Goal: Task Accomplishment & Management: Manage account settings

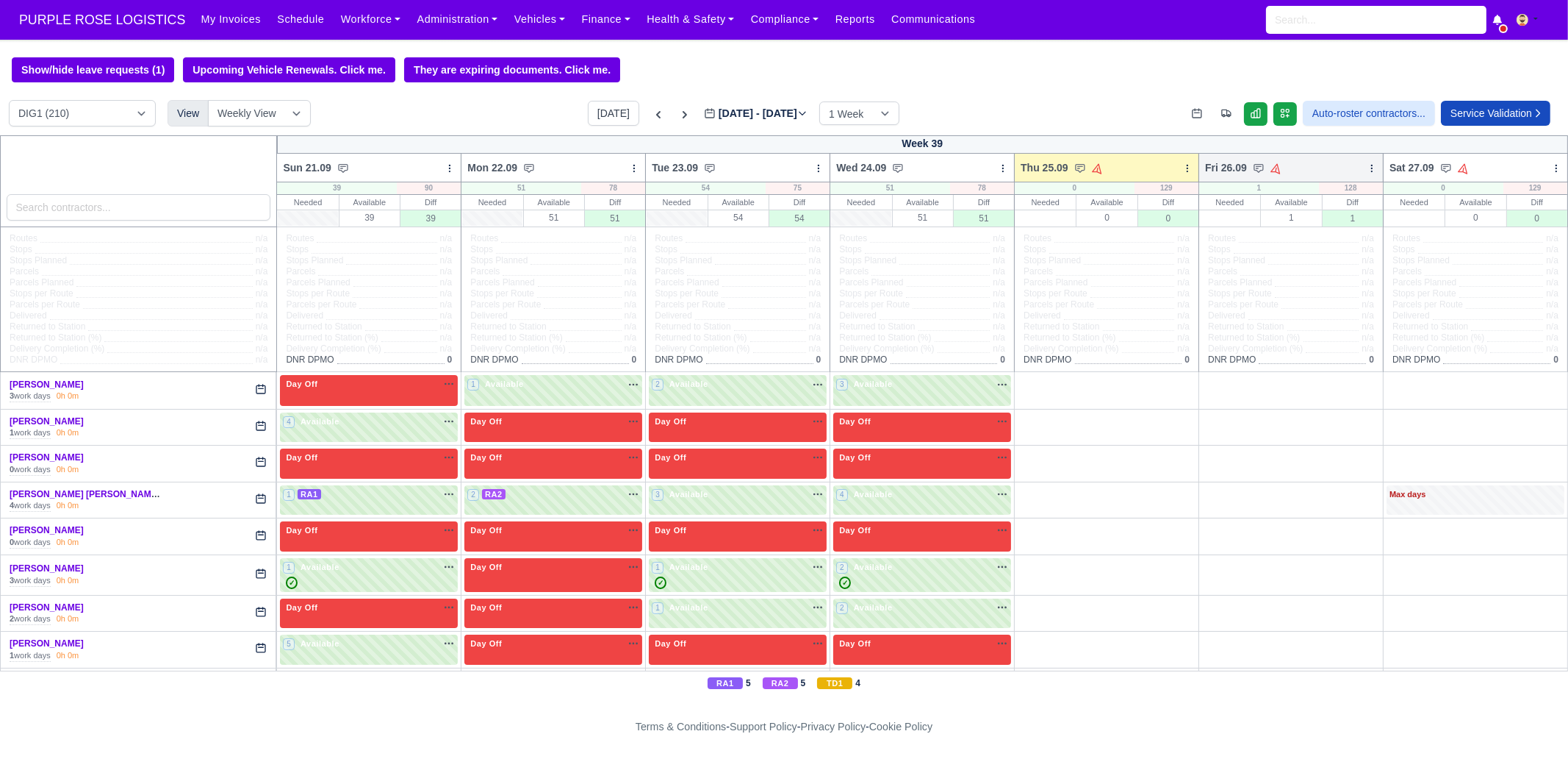
click at [1199, 170] on div "Fri 26.09 Auto Assign Vehicle Bulk Status Change Auto-assign contractors Daily …" at bounding box center [1291, 167] width 185 height 30
click at [1182, 170] on icon at bounding box center [1187, 168] width 10 height 11
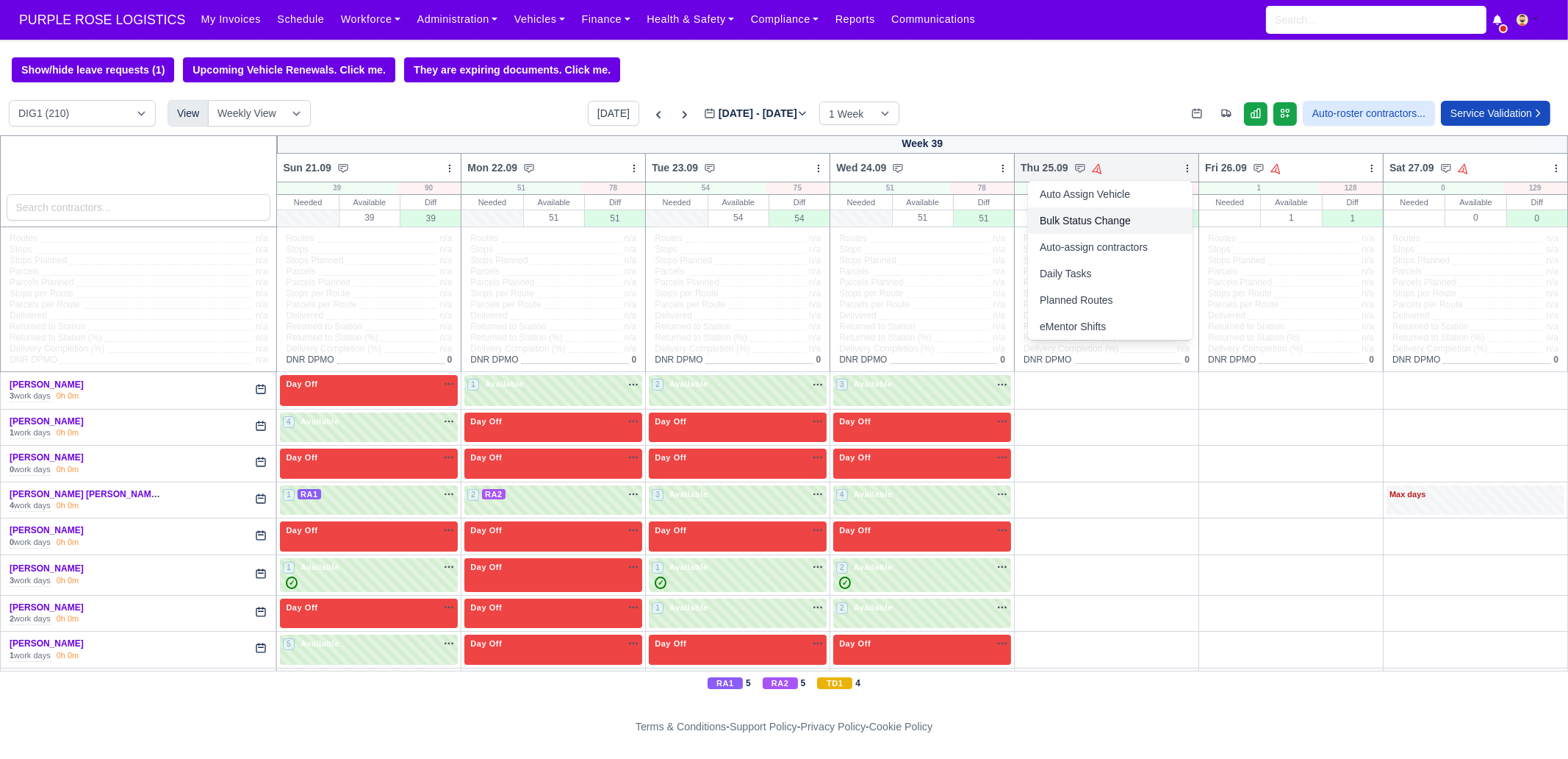
click at [1132, 223] on link "Bulk Status Change" at bounding box center [1110, 221] width 165 height 27
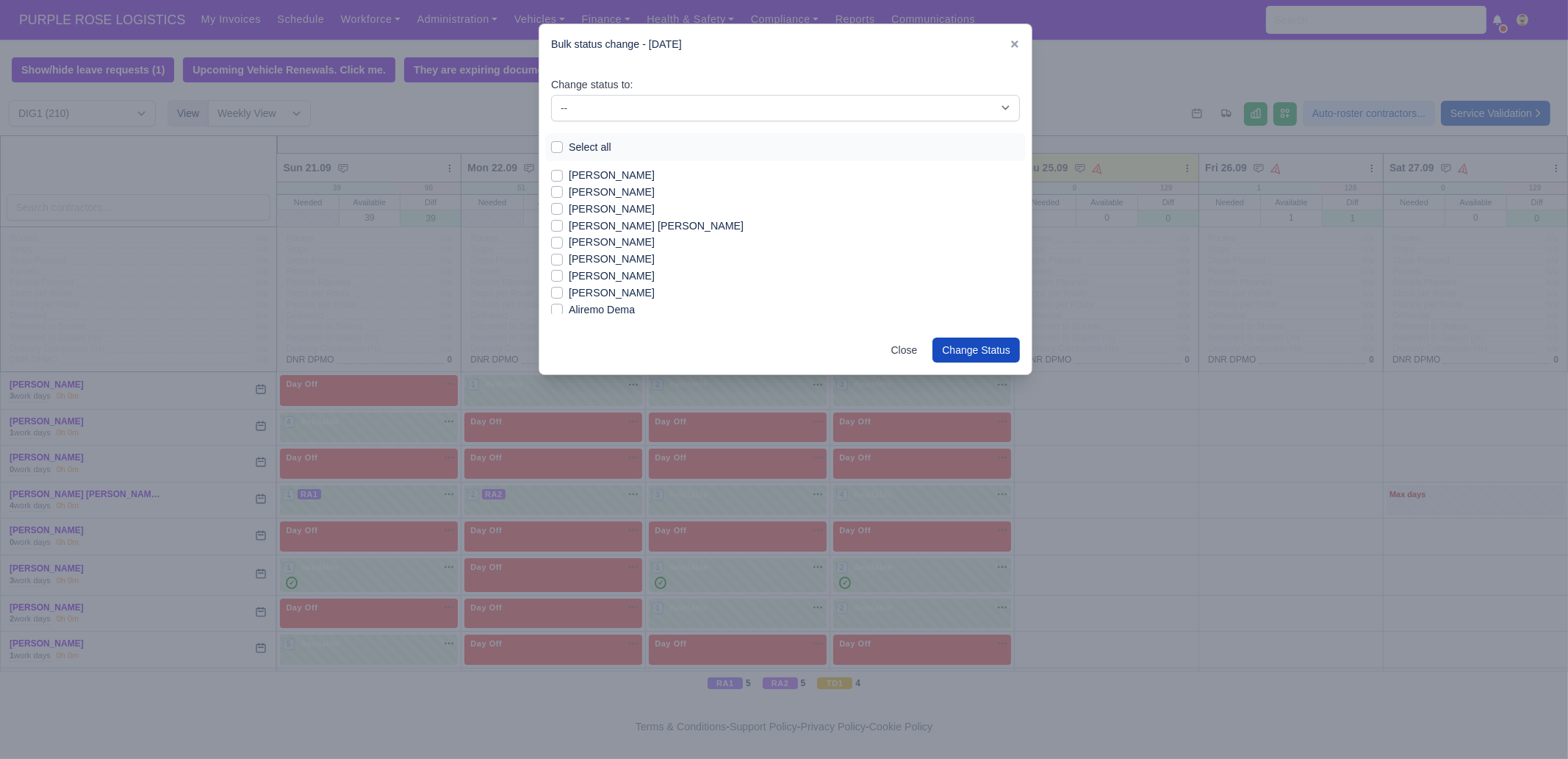
click at [596, 145] on label "Select all" at bounding box center [590, 148] width 43 height 17
click at [563, 145] on input "Select all" at bounding box center [557, 145] width 11 height 11
checkbox input "true"
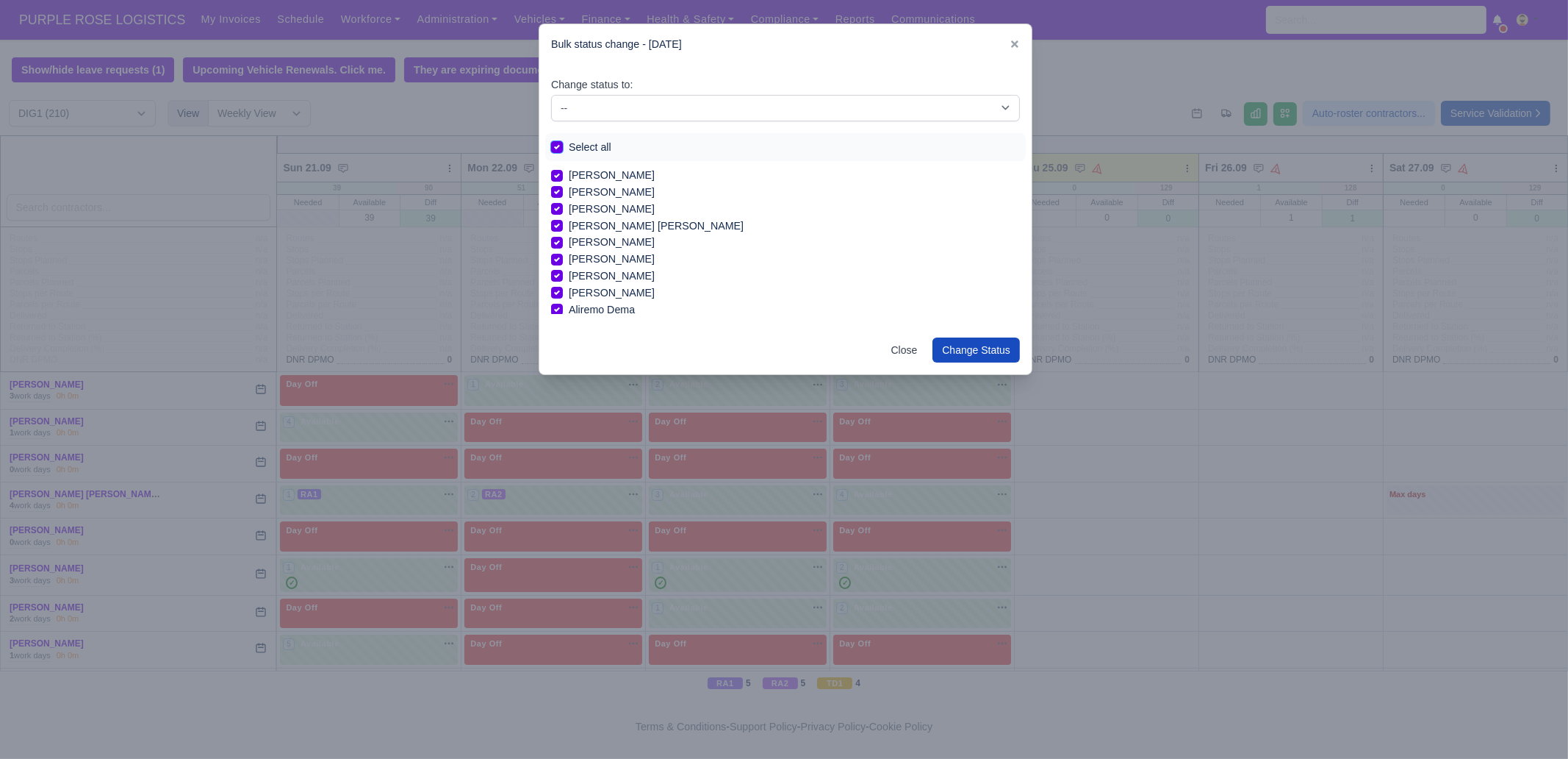
checkbox input "true"
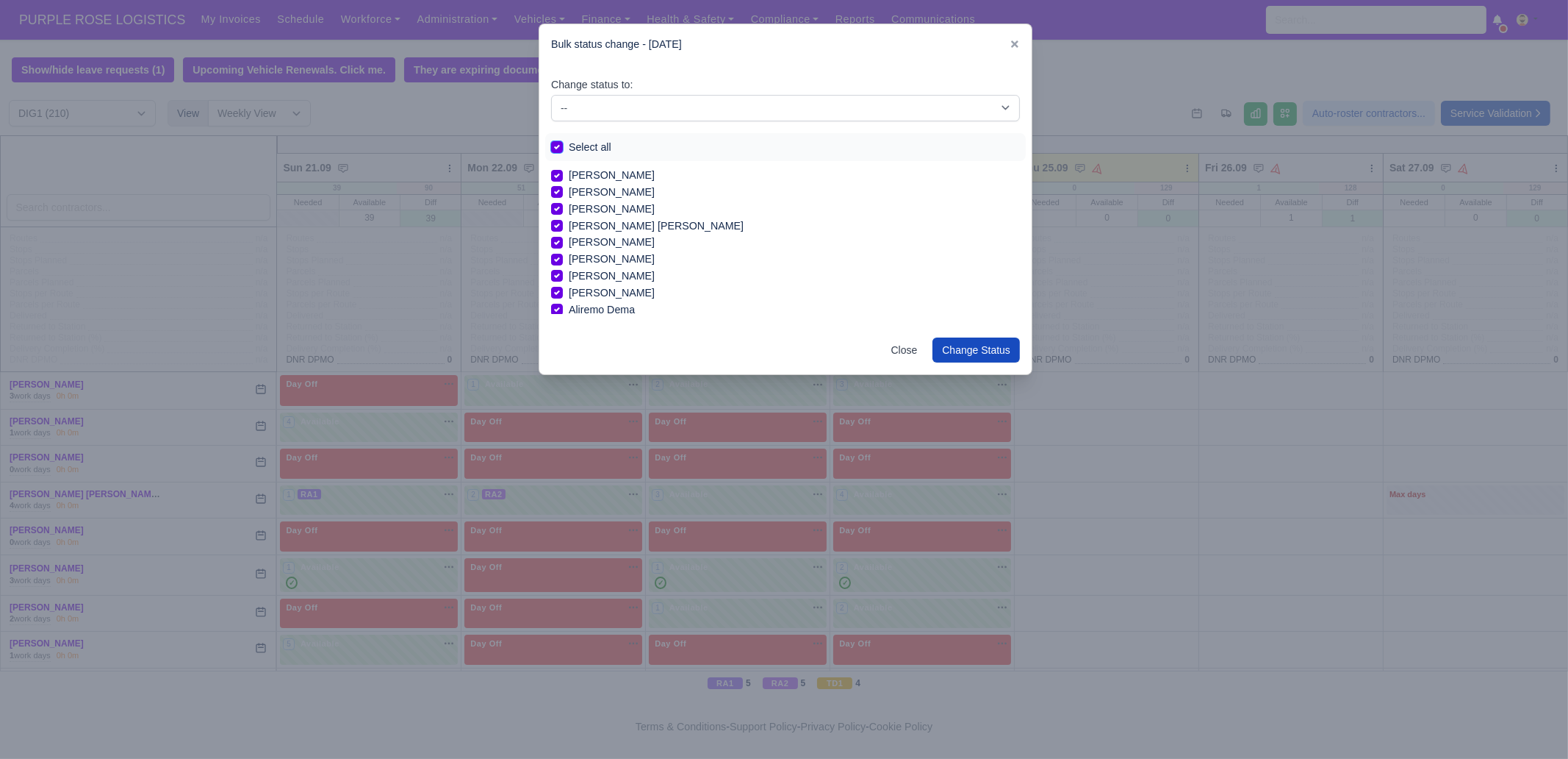
checkbox input "true"
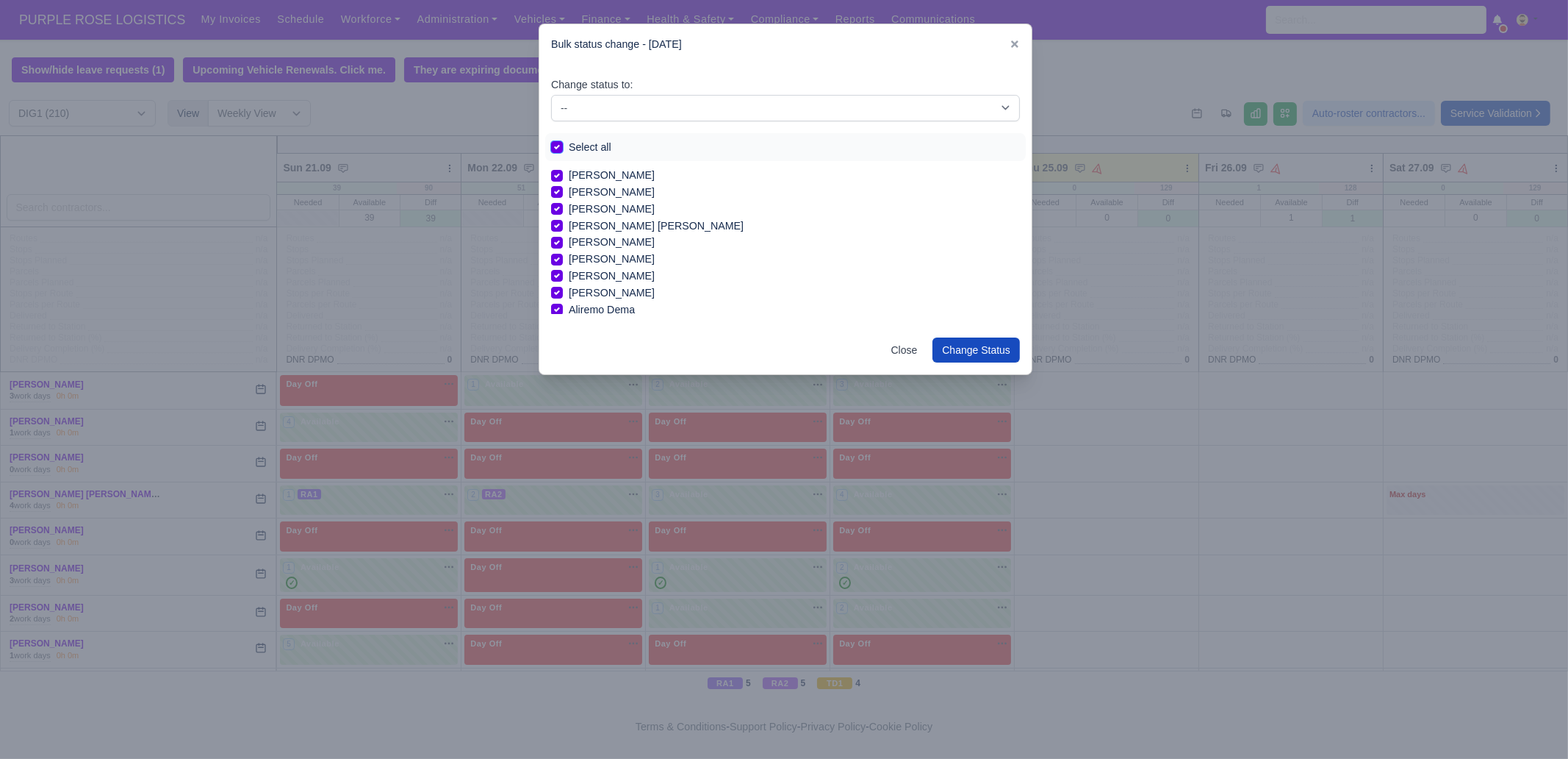
checkbox input "true"
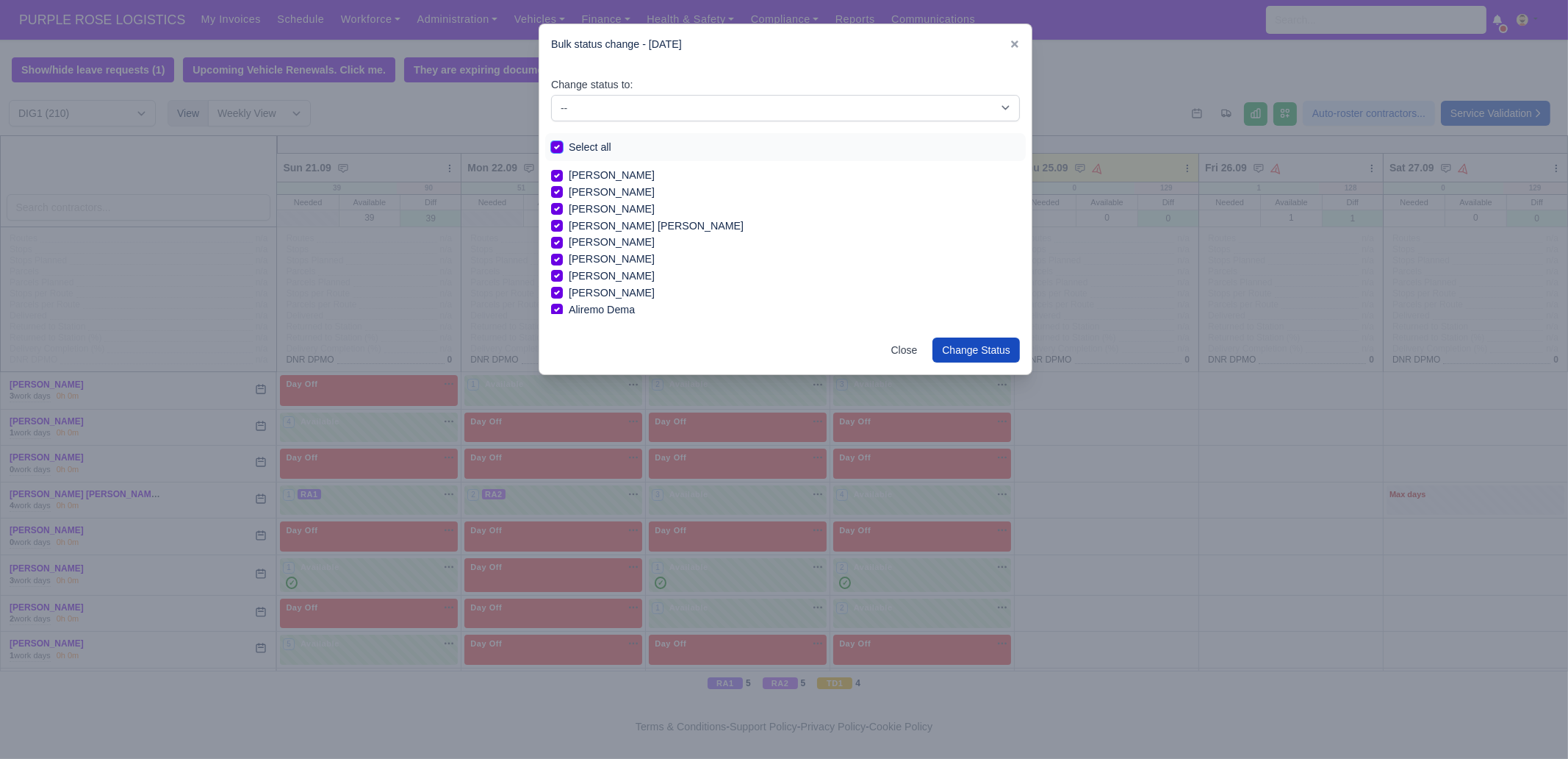
checkbox input "true"
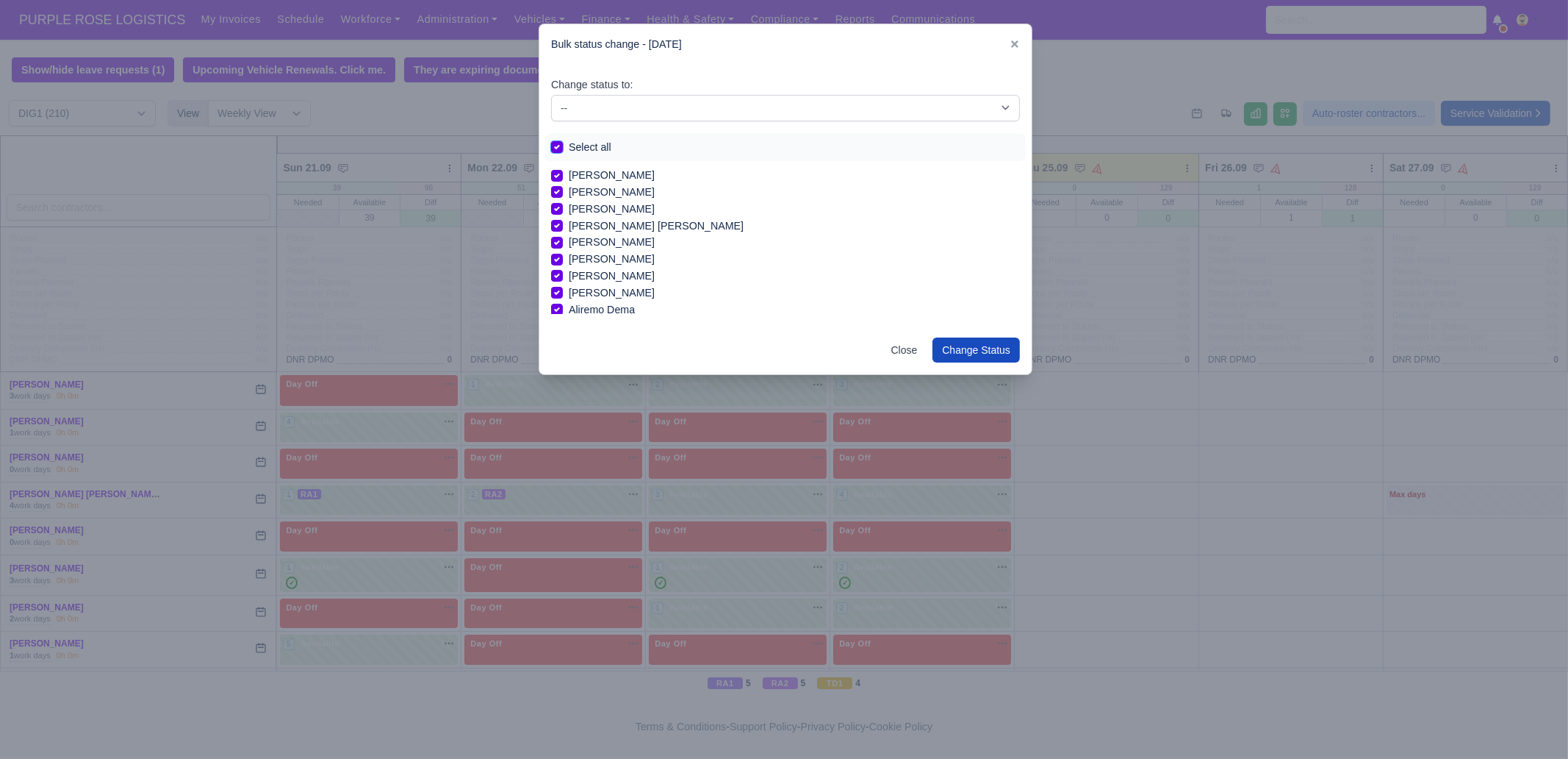
checkbox input "true"
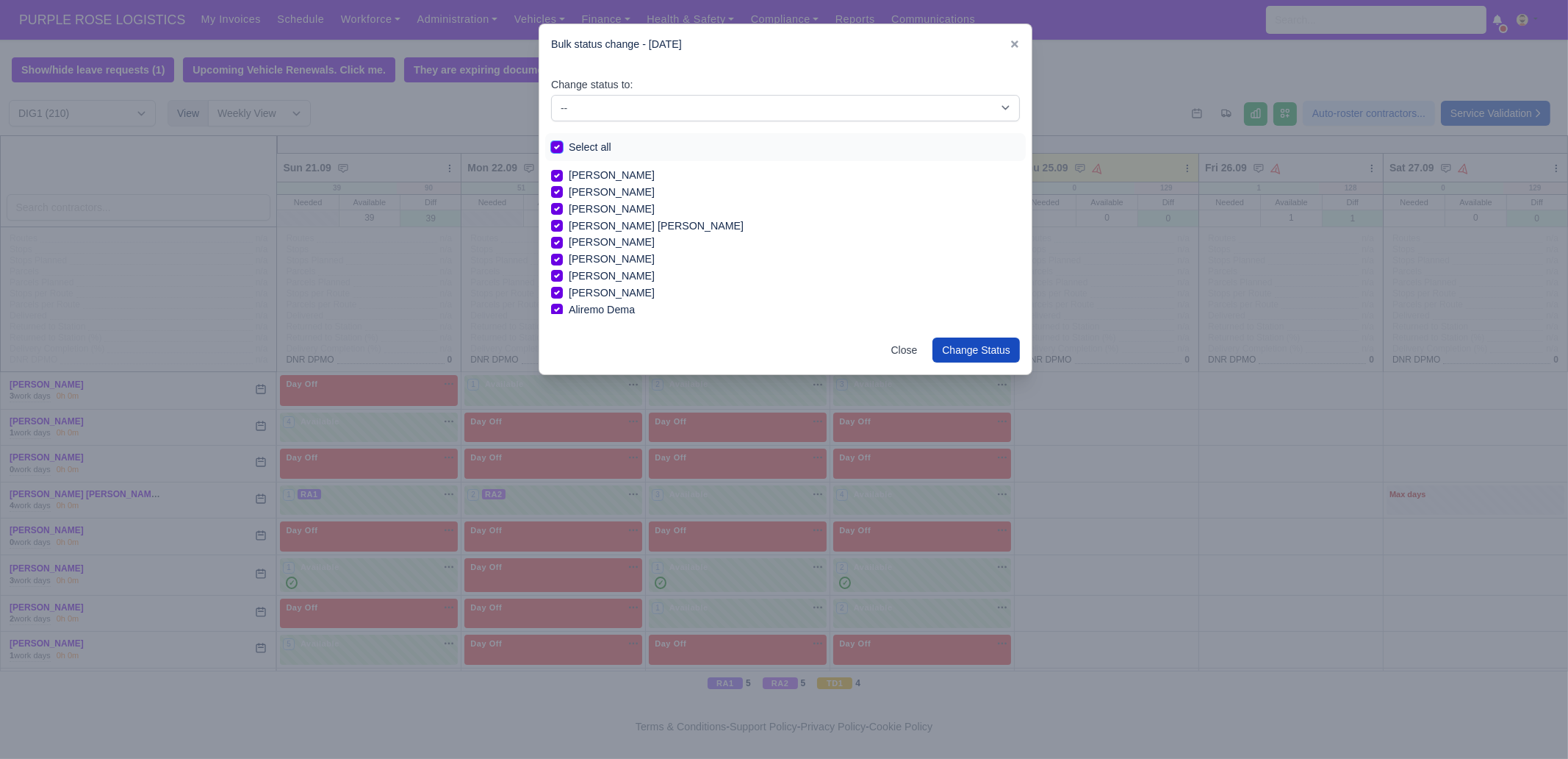
checkbox input "true"
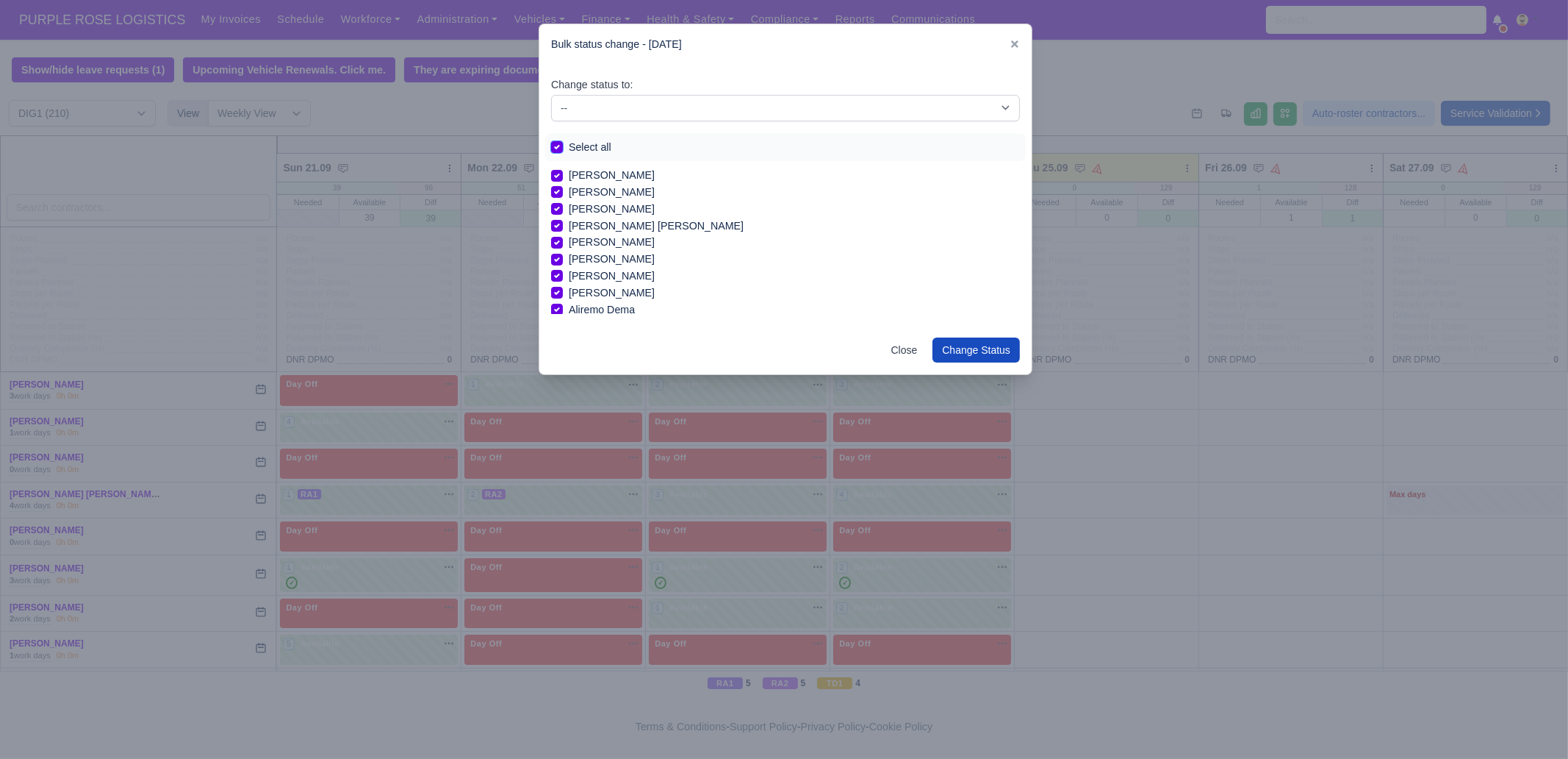
checkbox input "true"
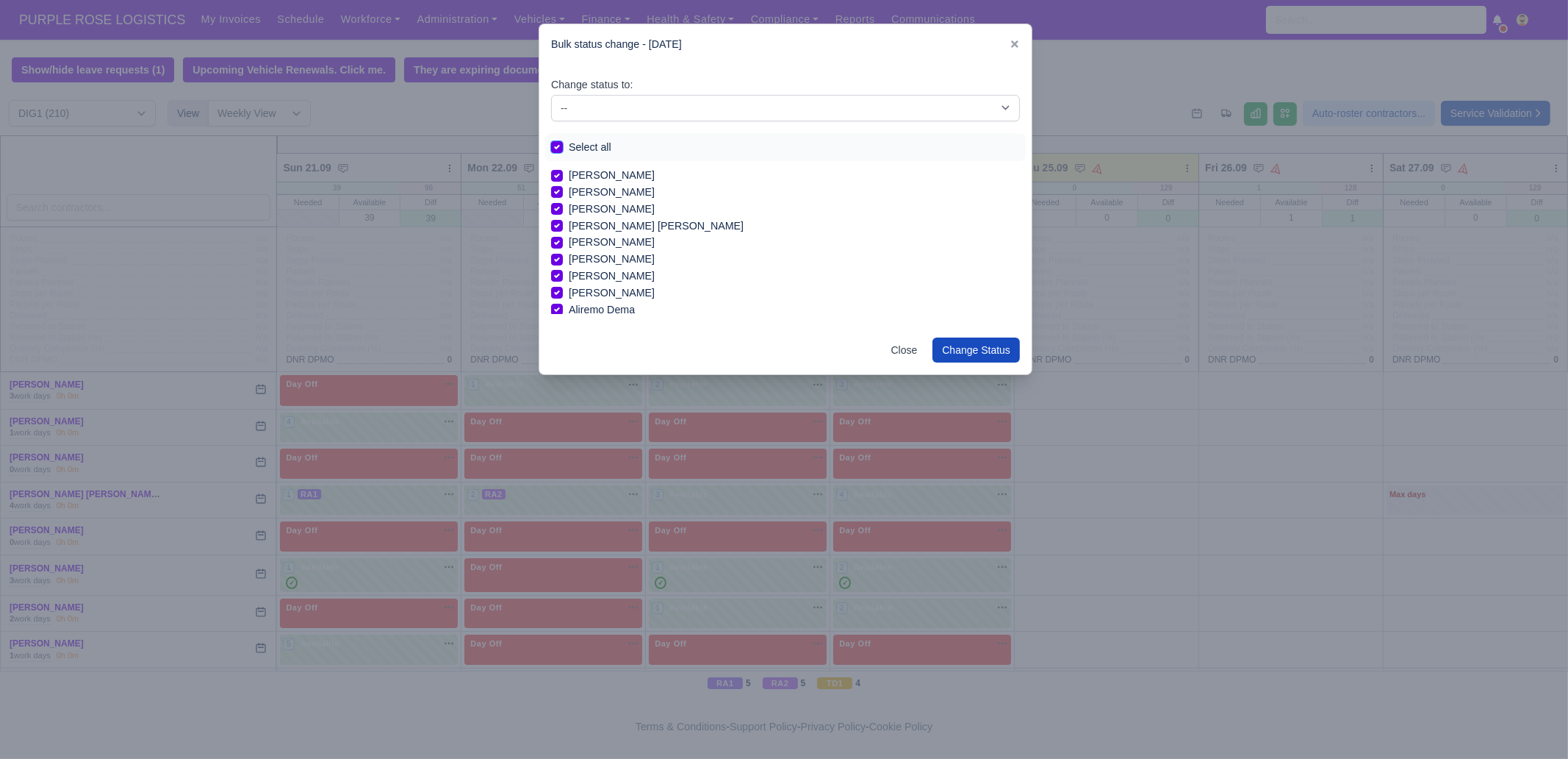
checkbox input "true"
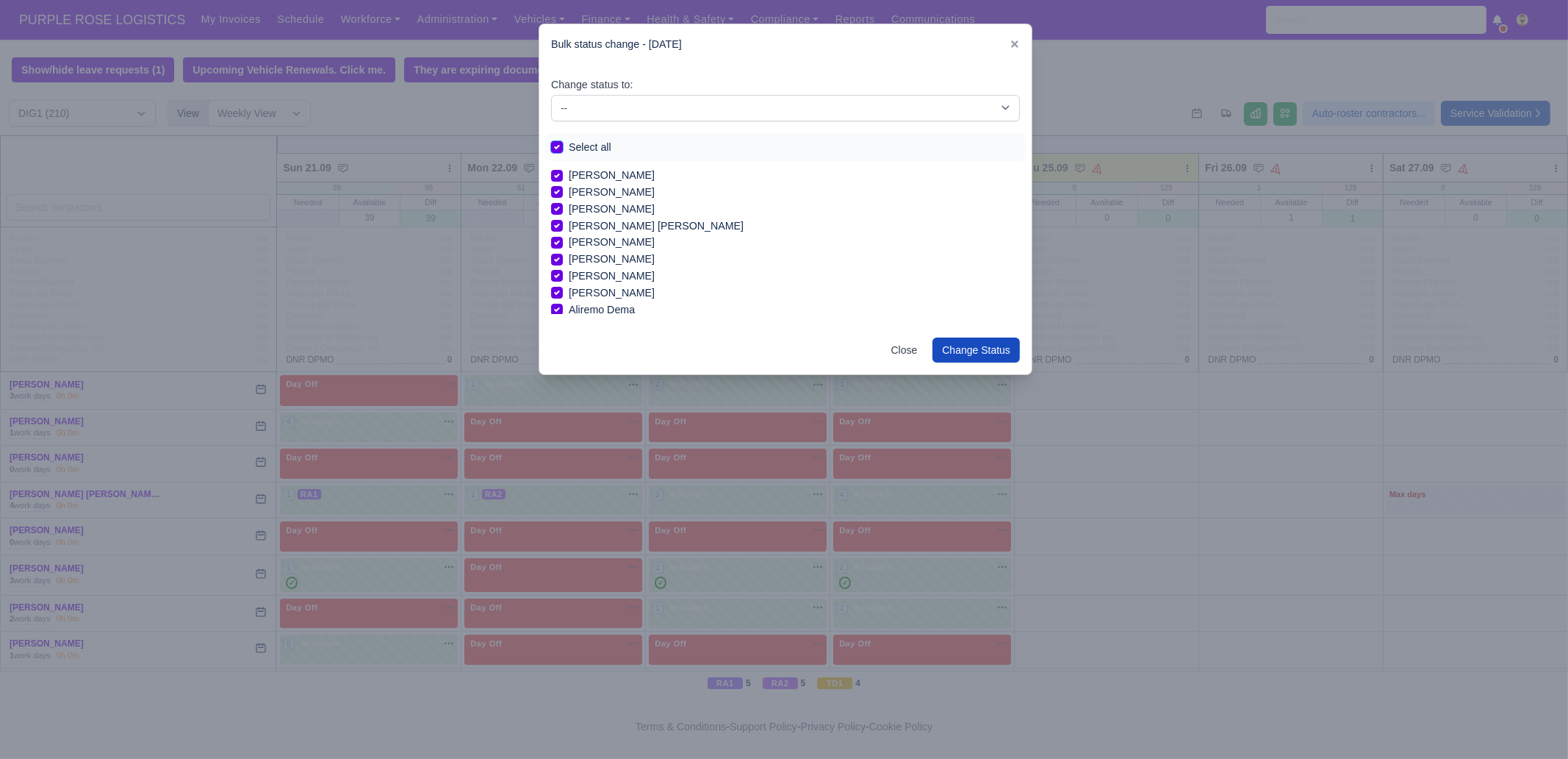
checkbox input "true"
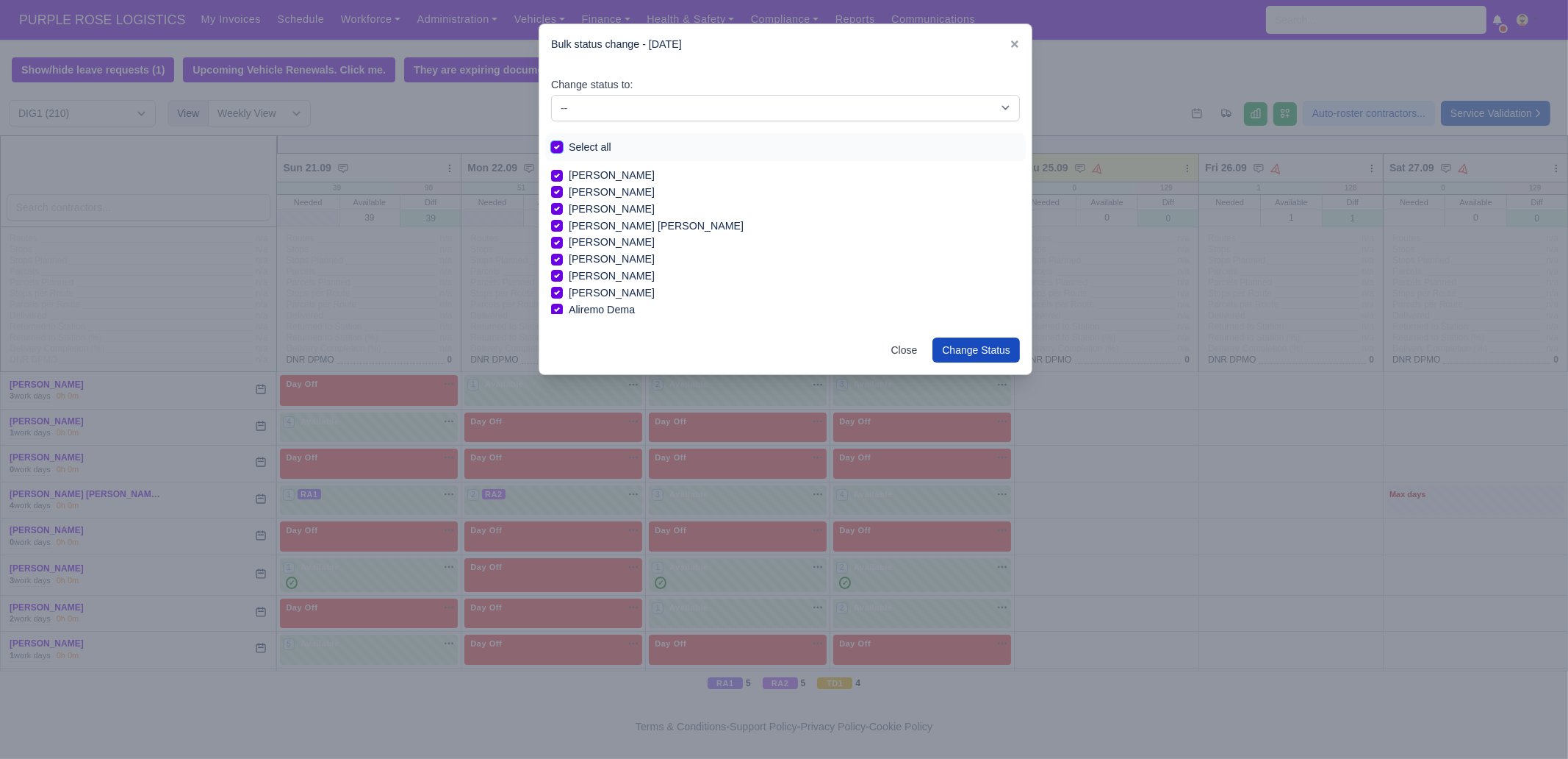
checkbox input "true"
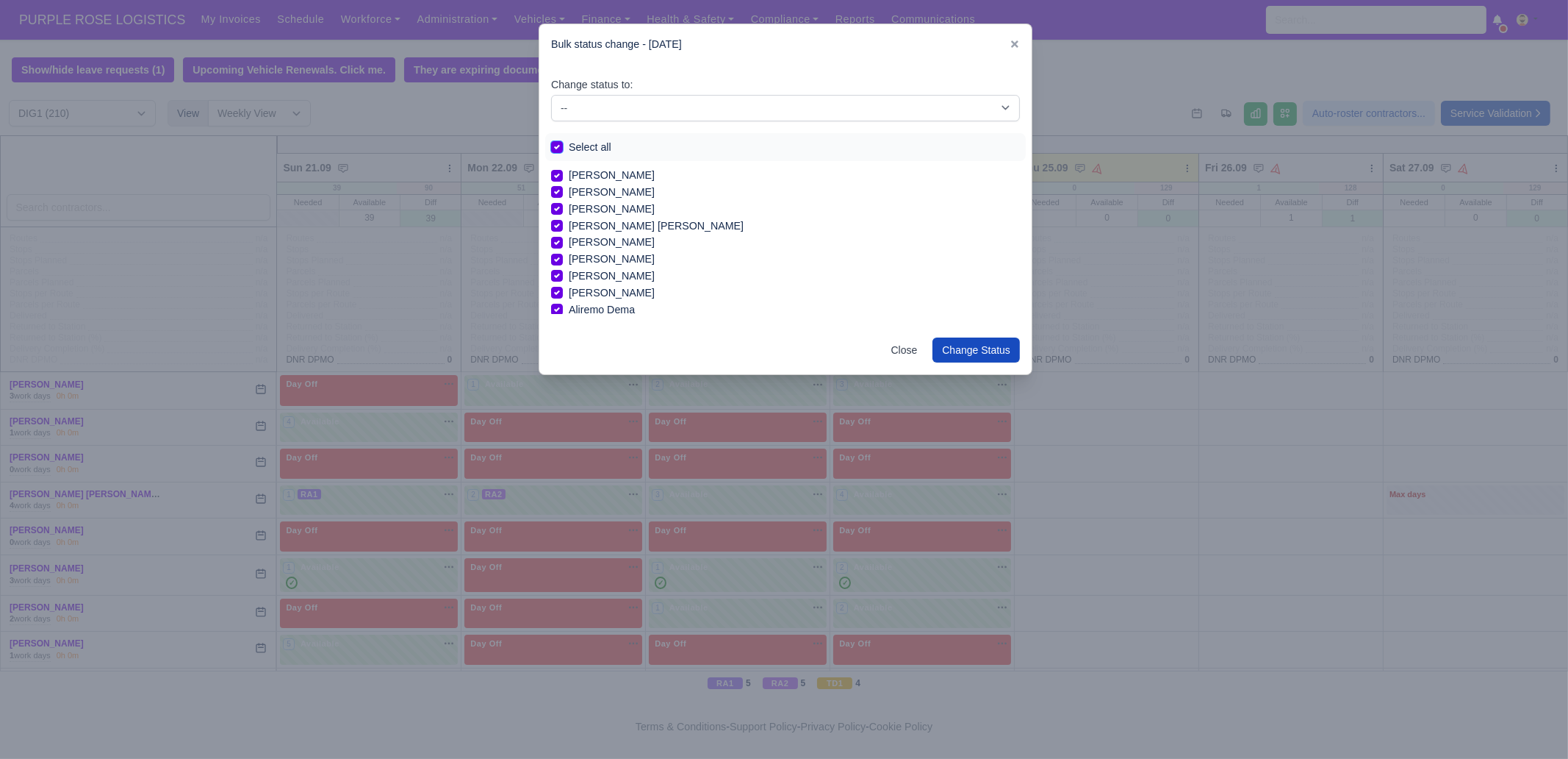
checkbox input "true"
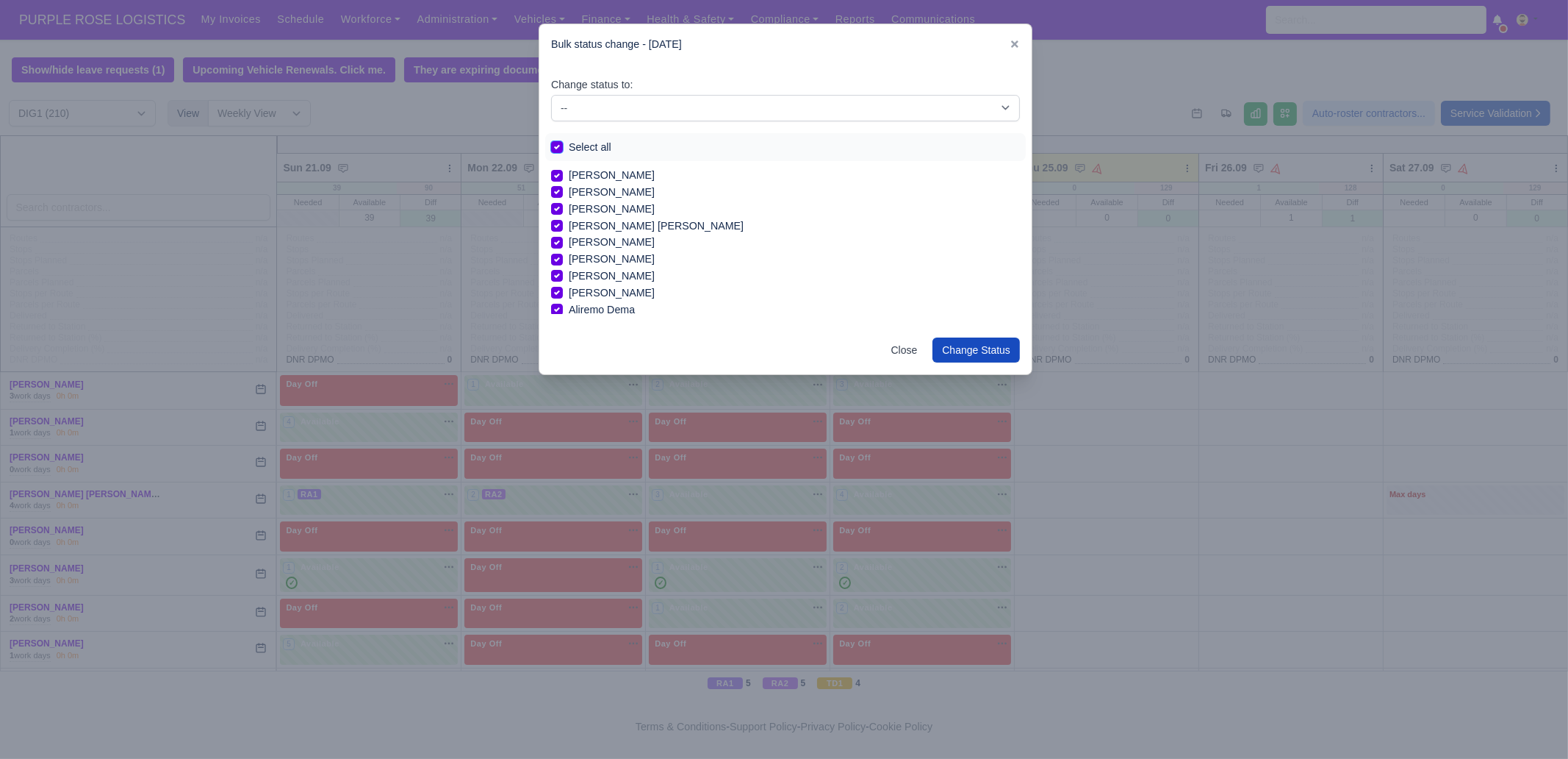
checkbox input "true"
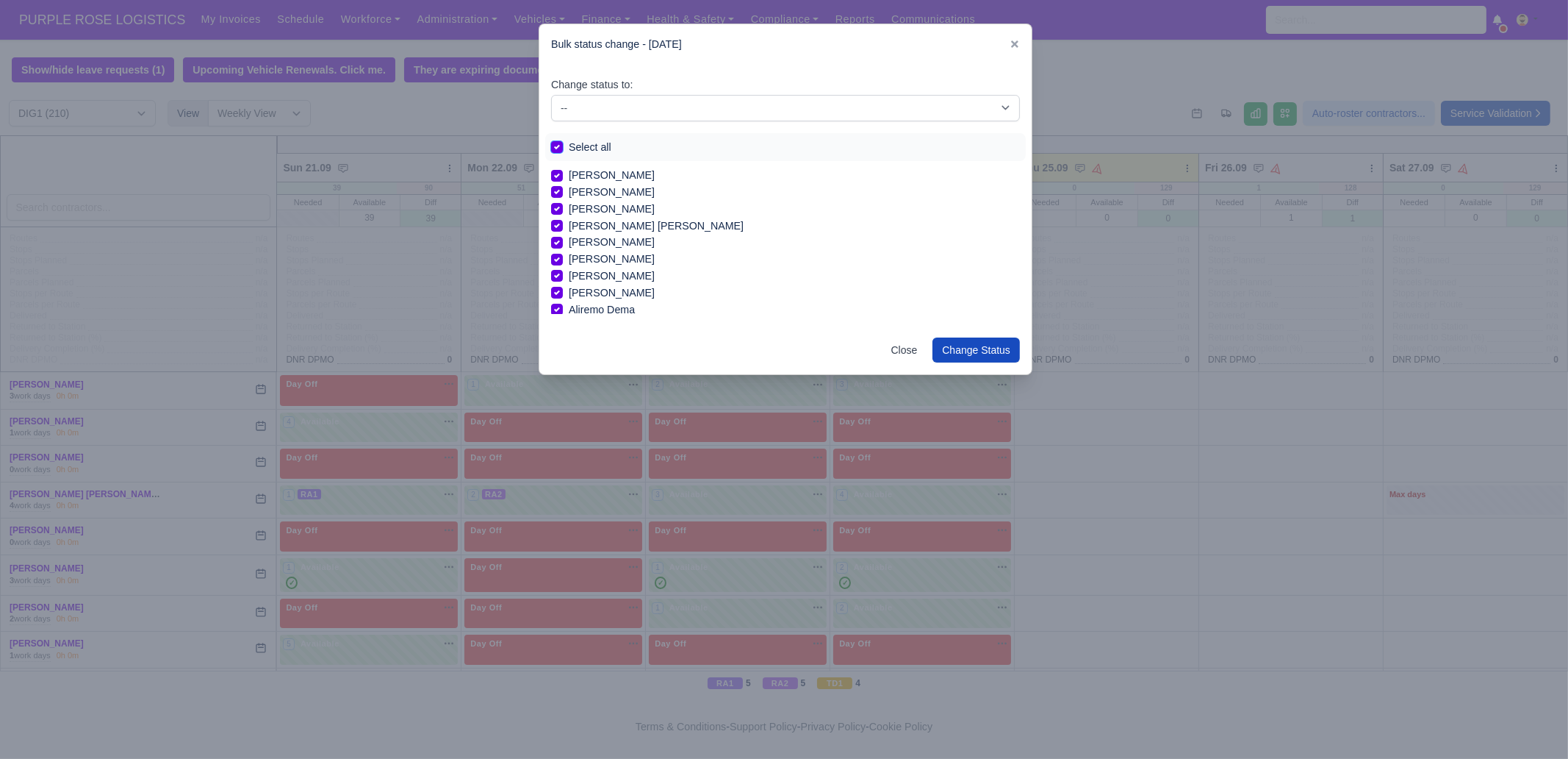
checkbox input "true"
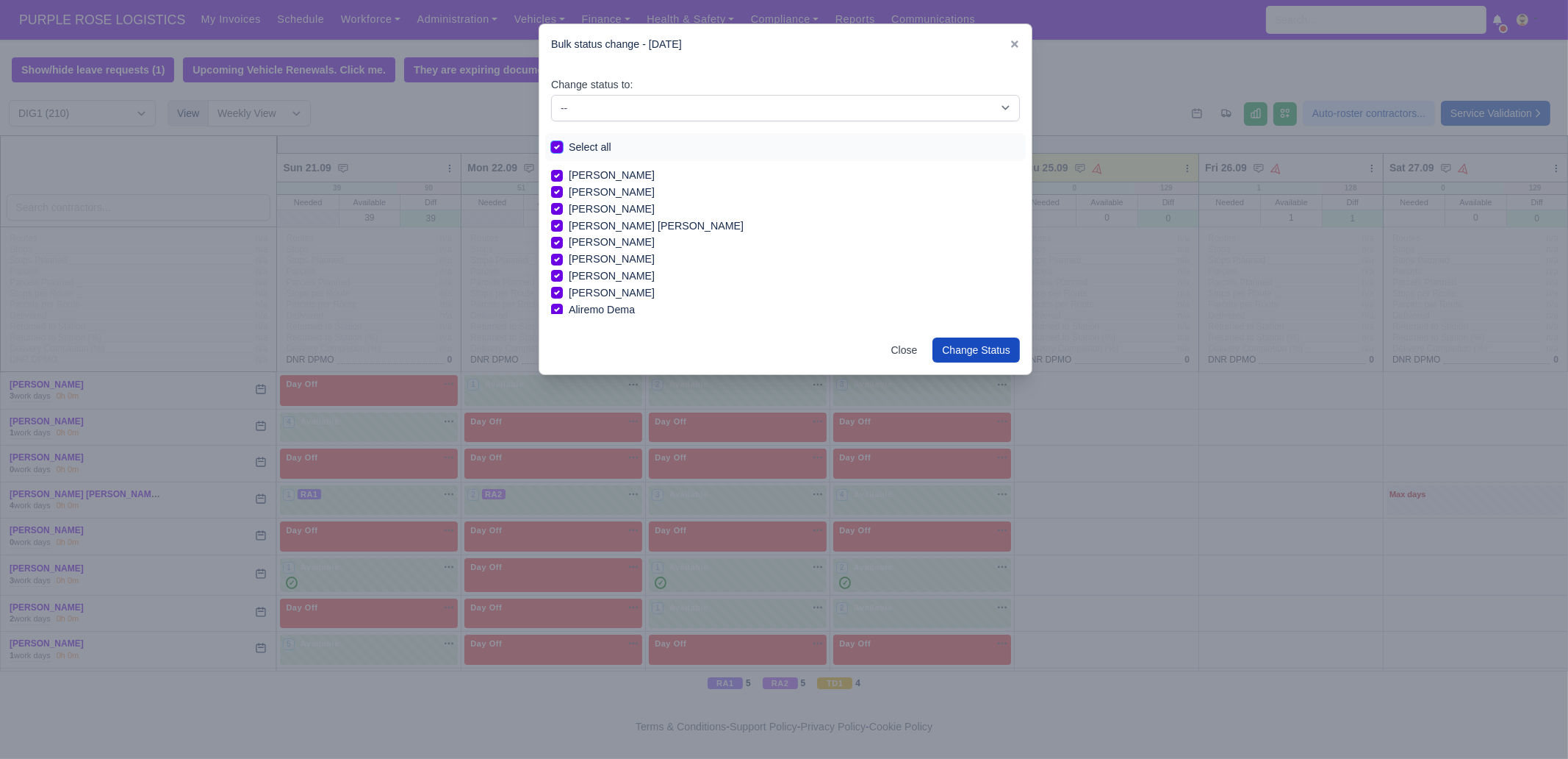
checkbox input "true"
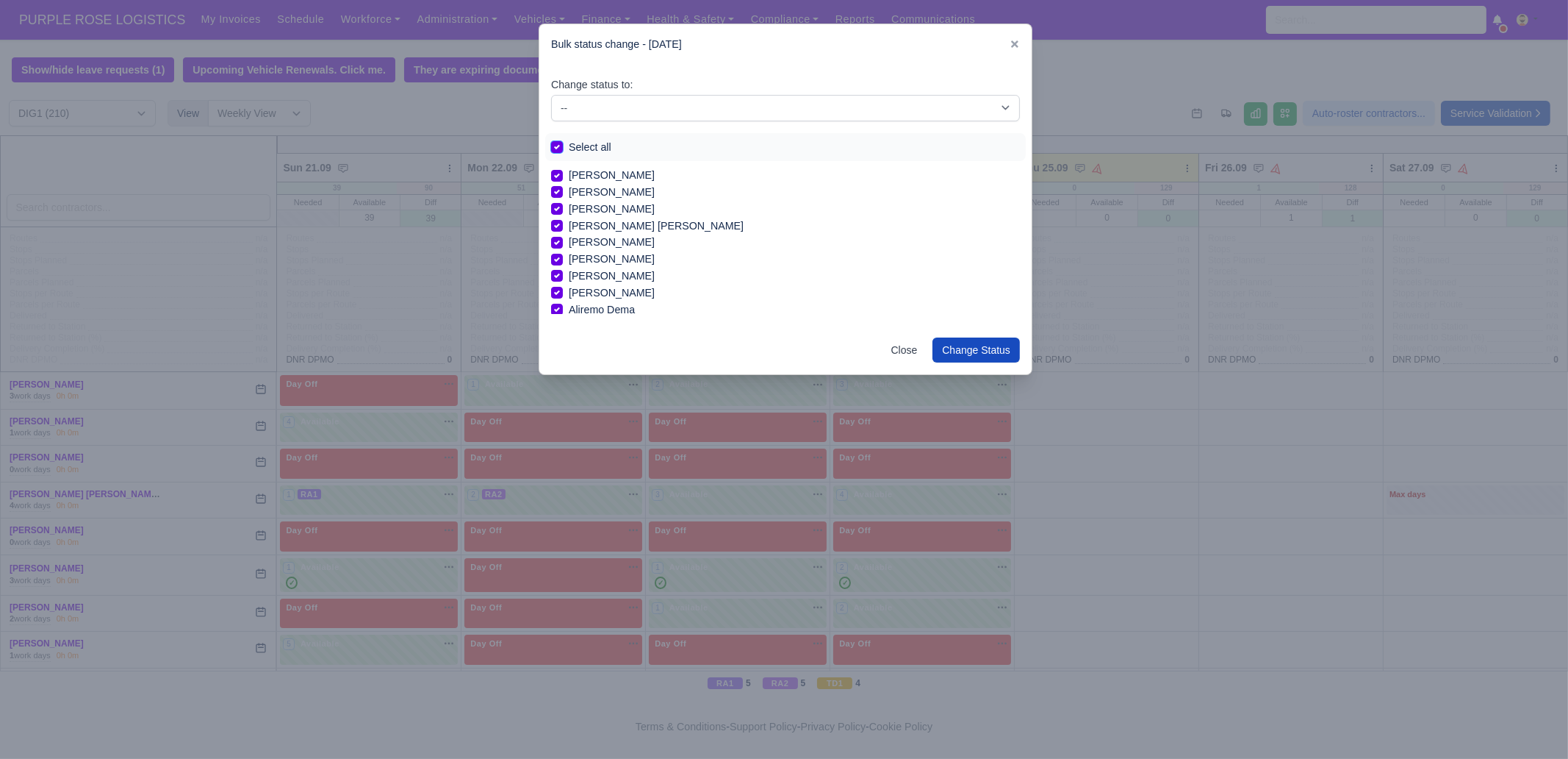
checkbox input "true"
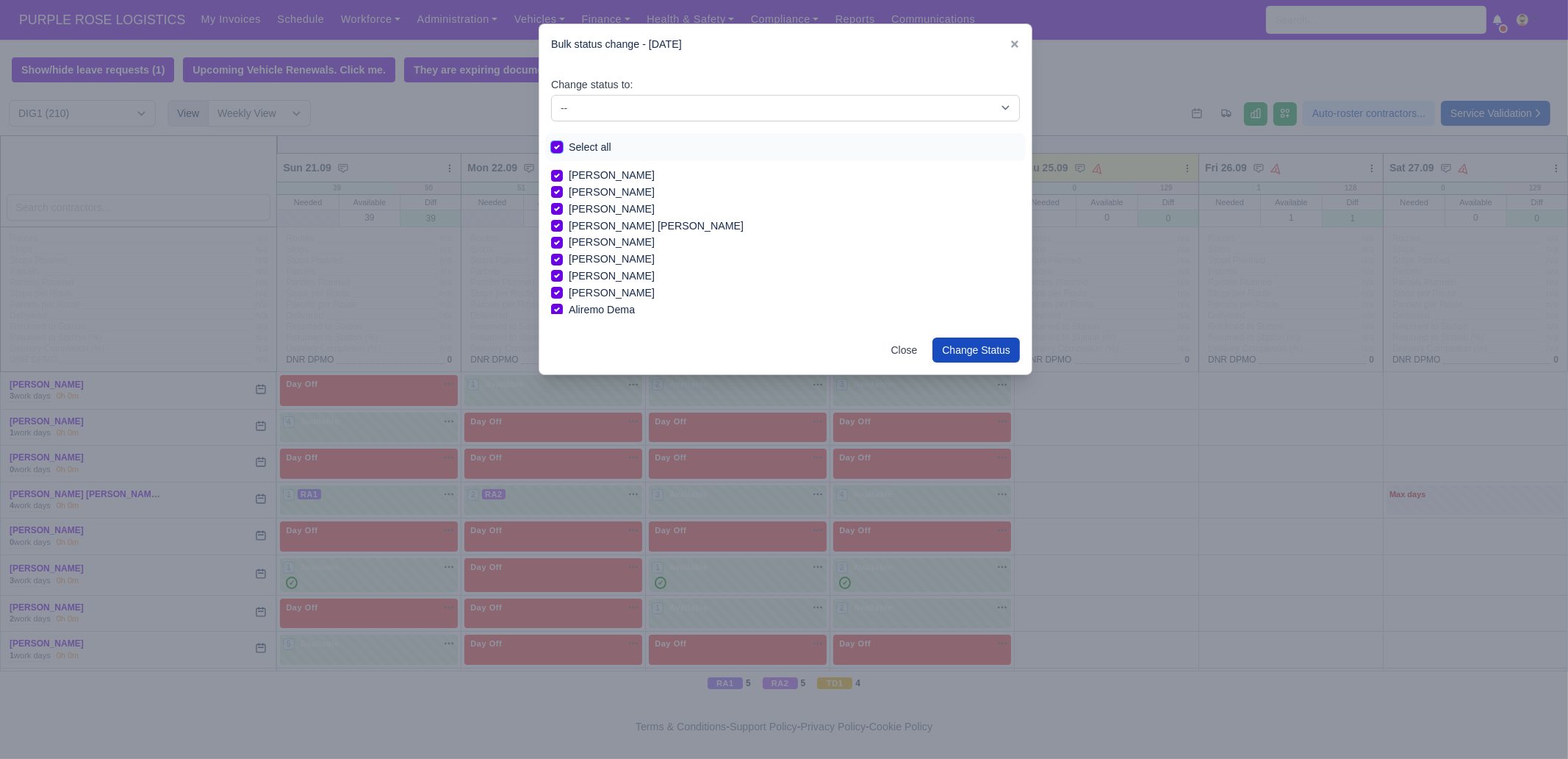
checkbox input "true"
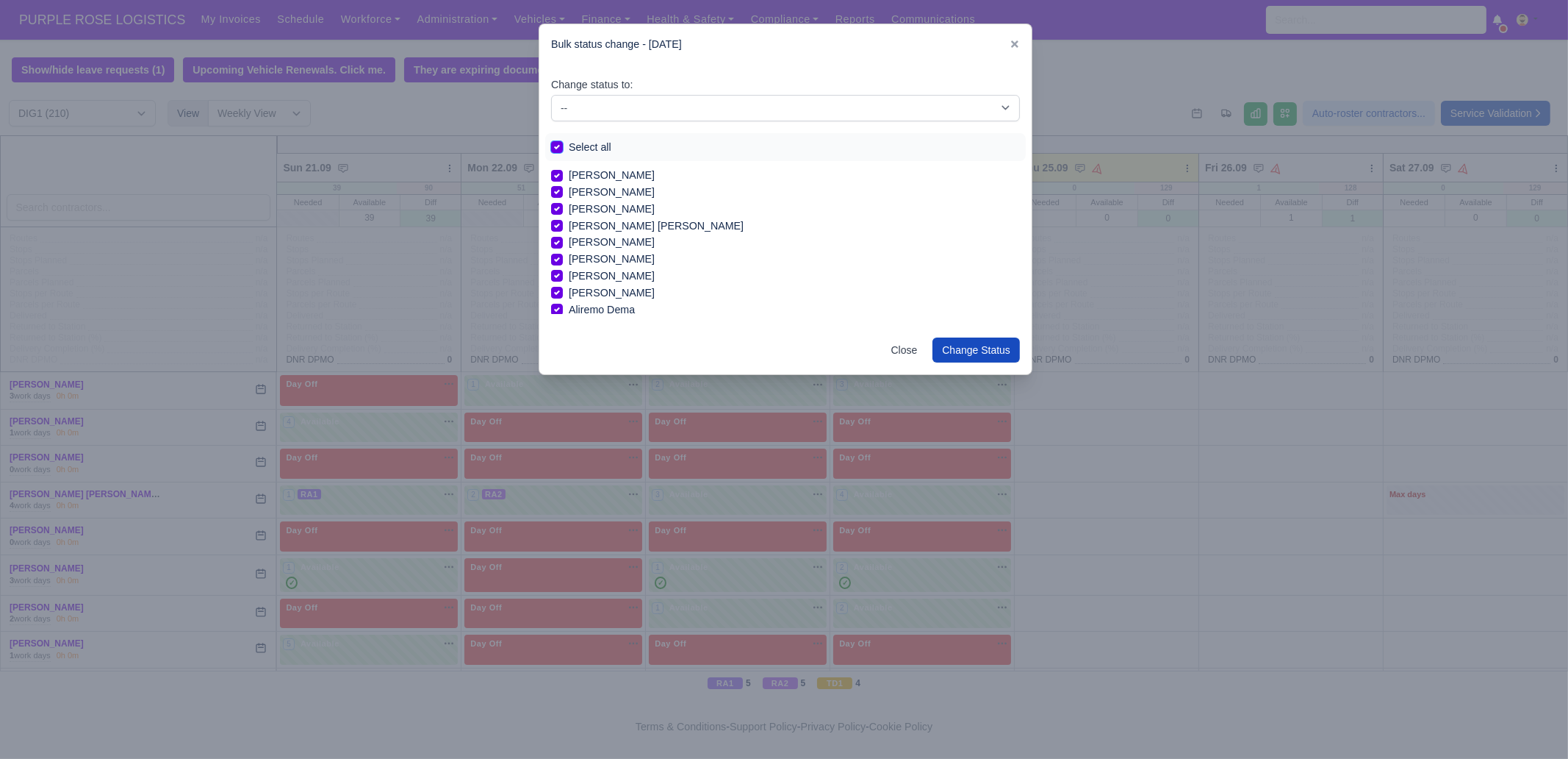
checkbox input "true"
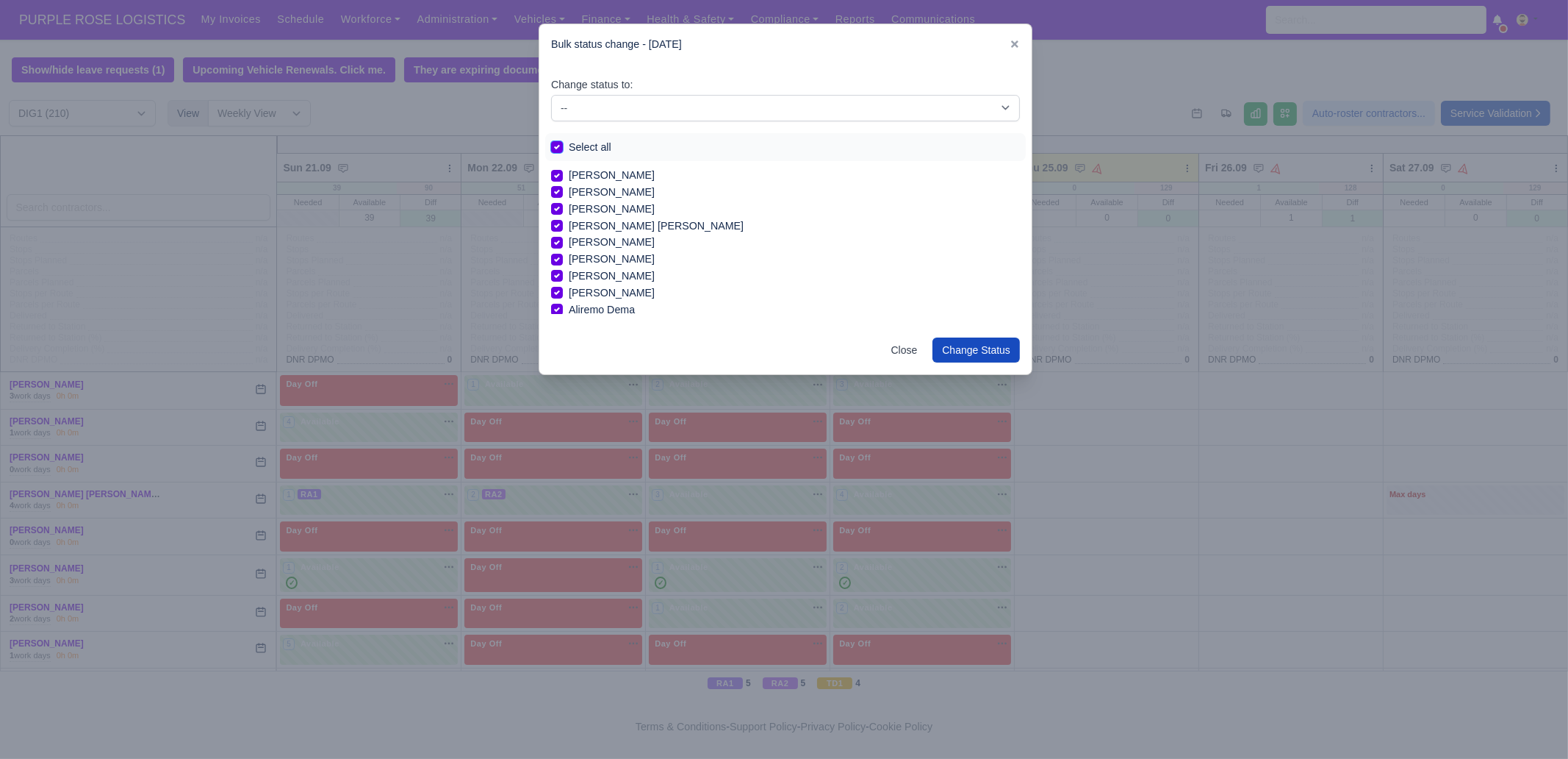
checkbox input "true"
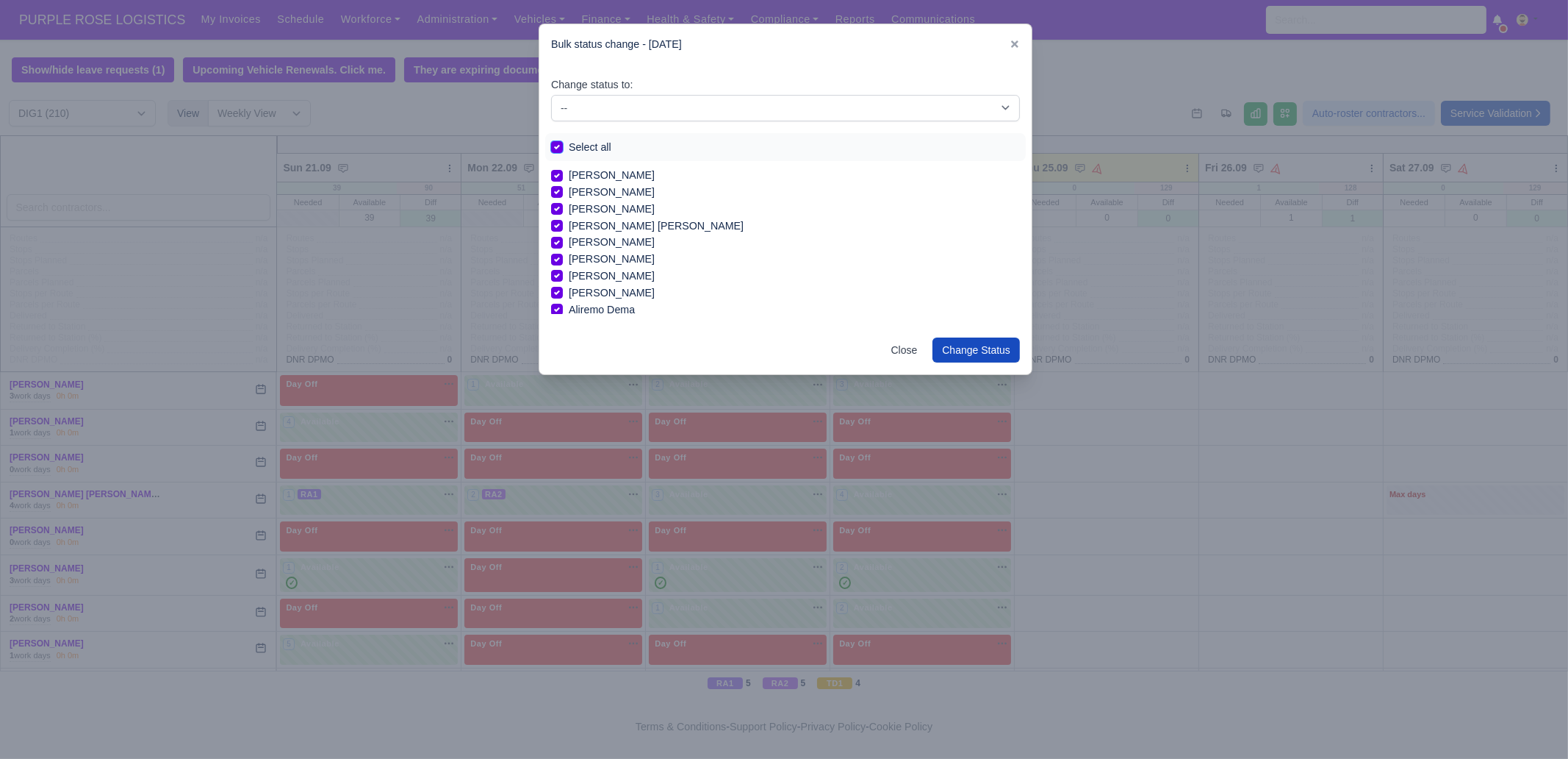
checkbox input "true"
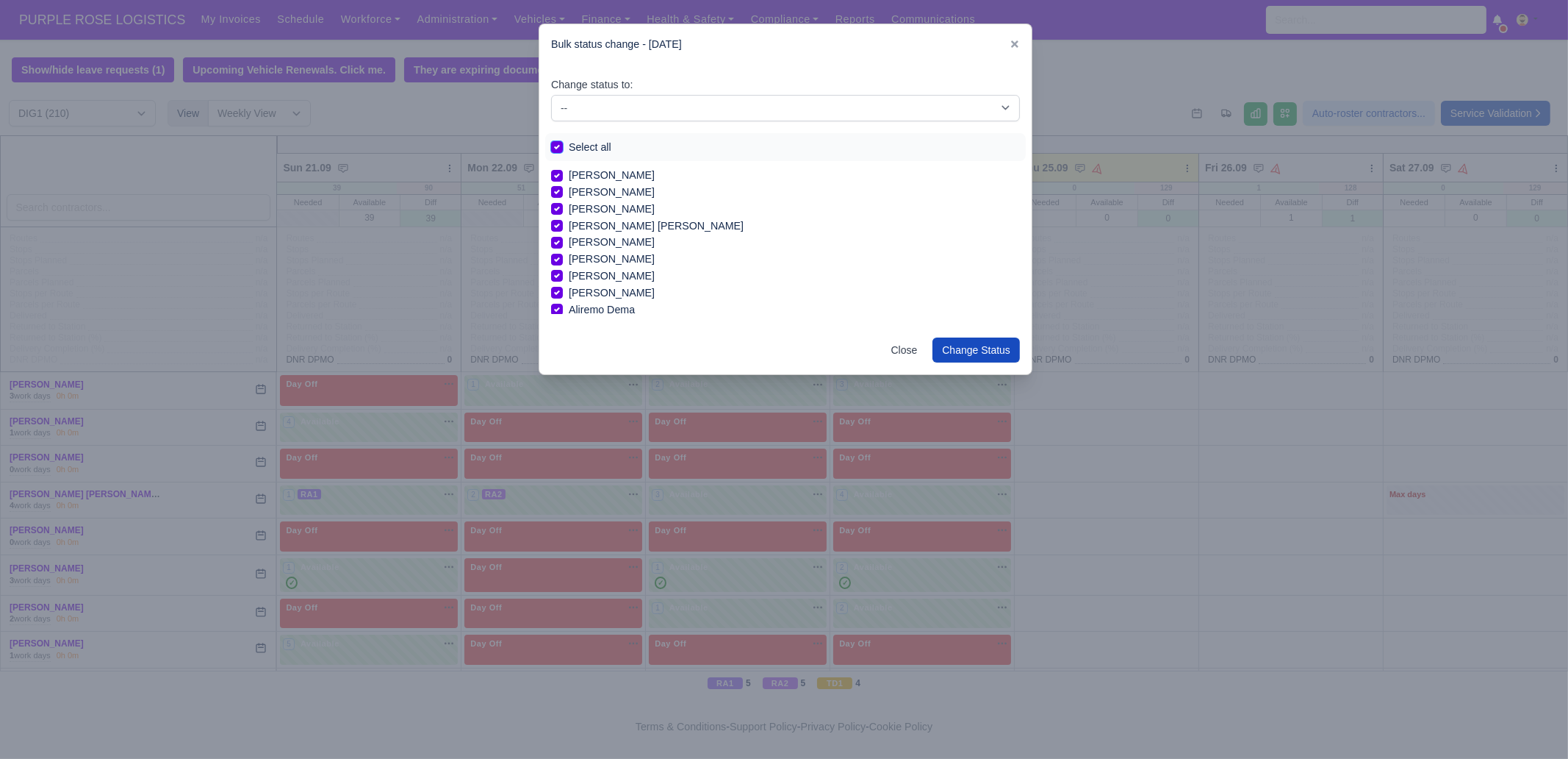
checkbox input "true"
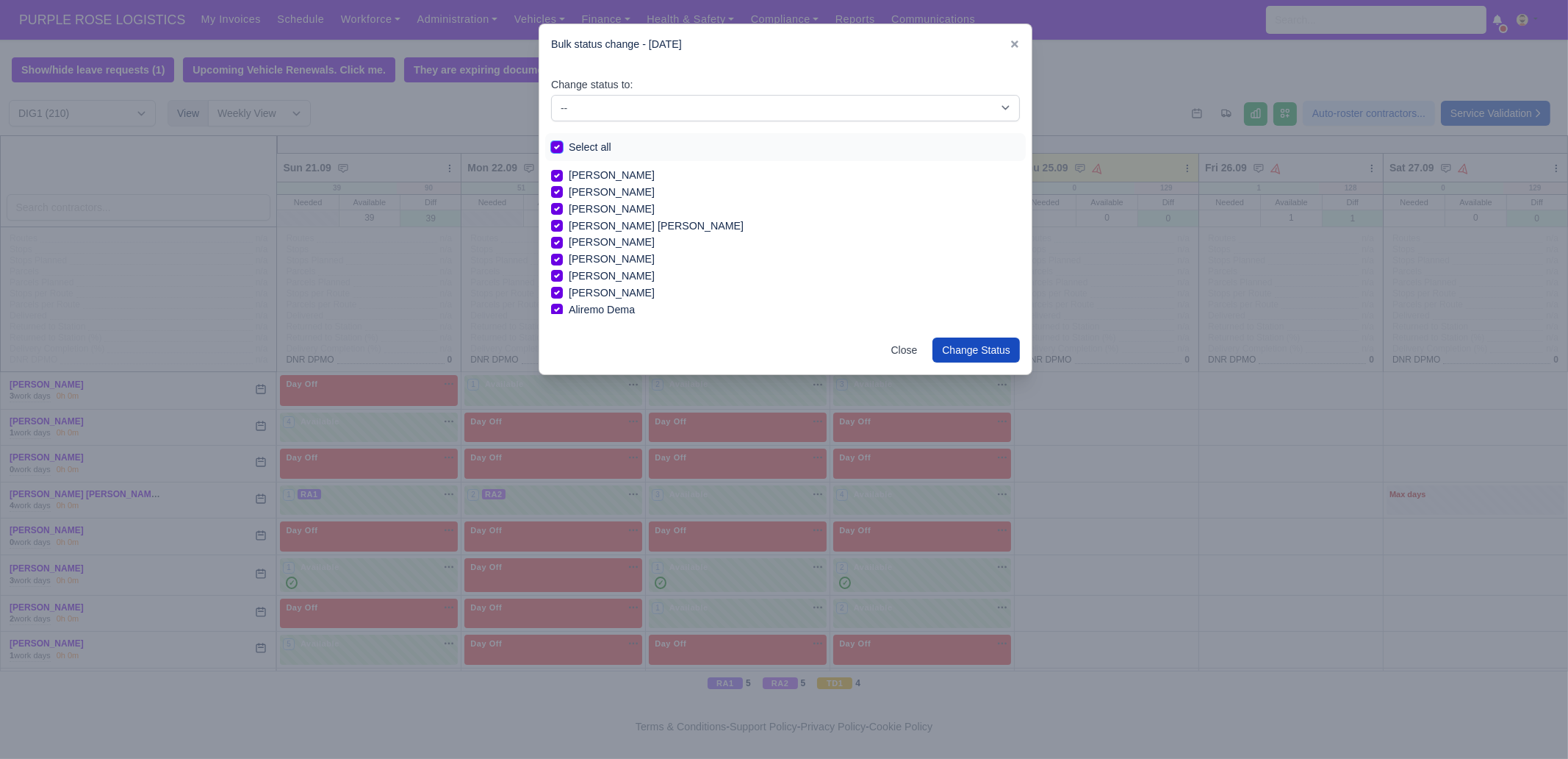
checkbox input "true"
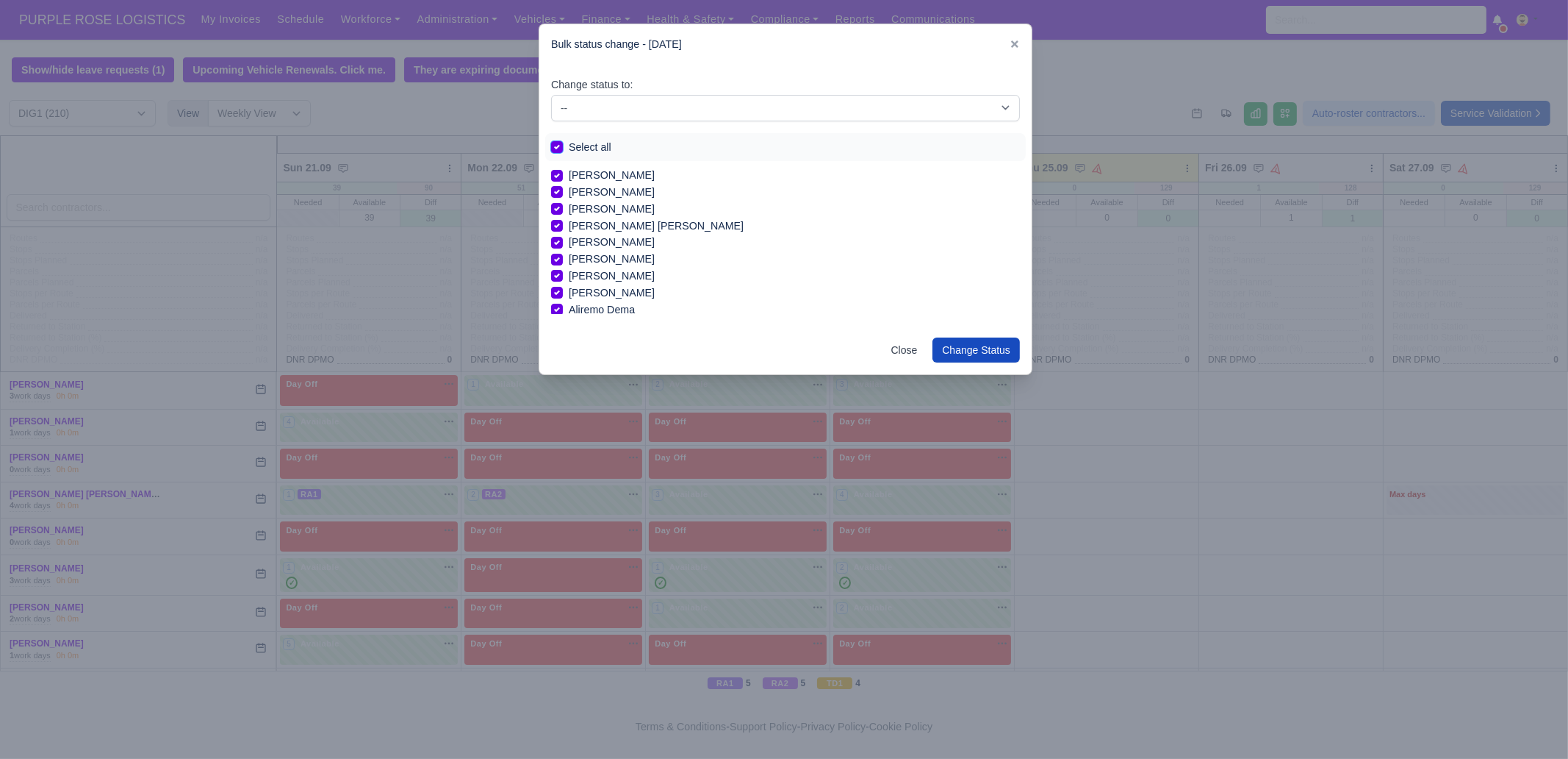
checkbox input "true"
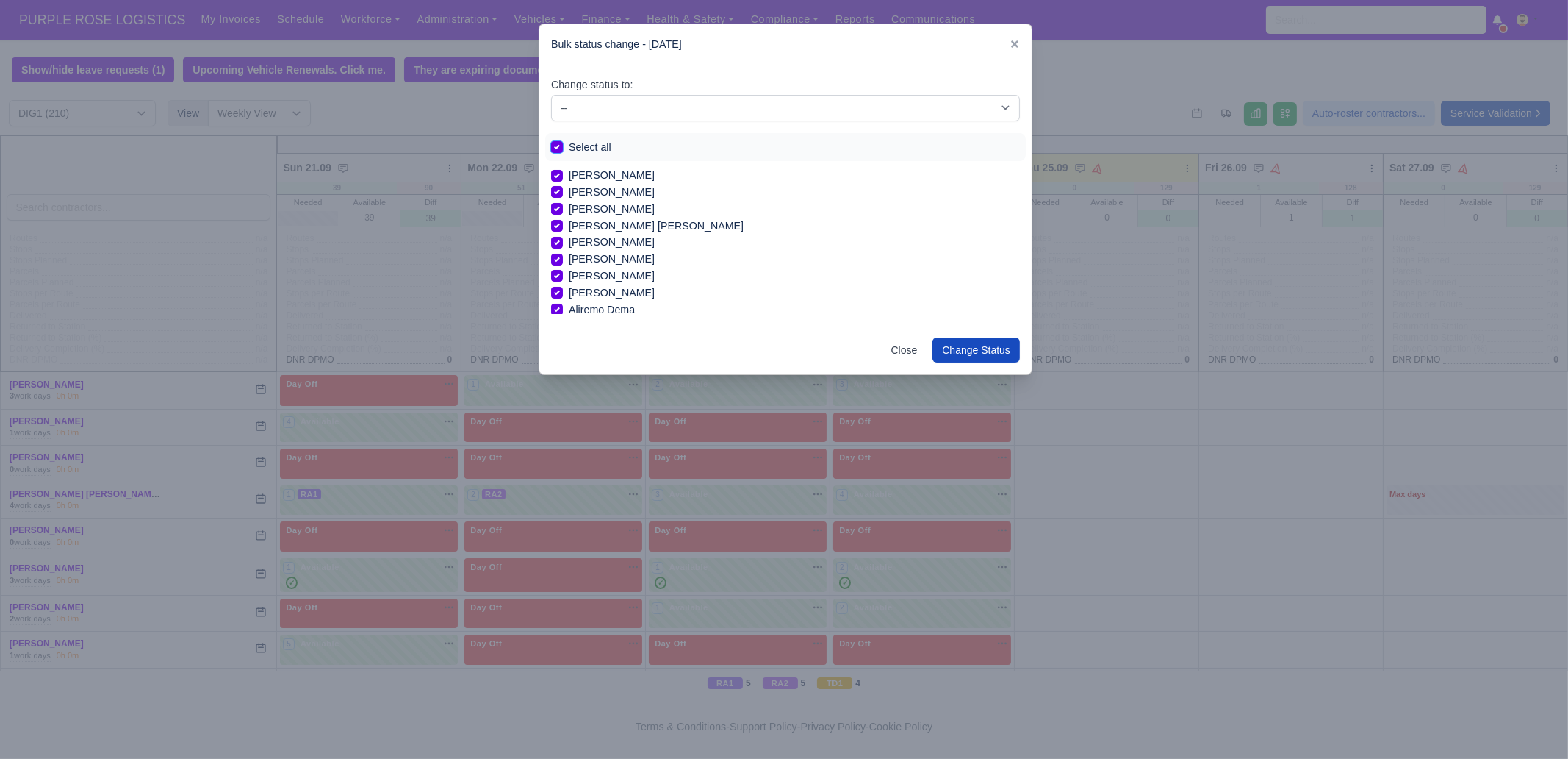
checkbox input "true"
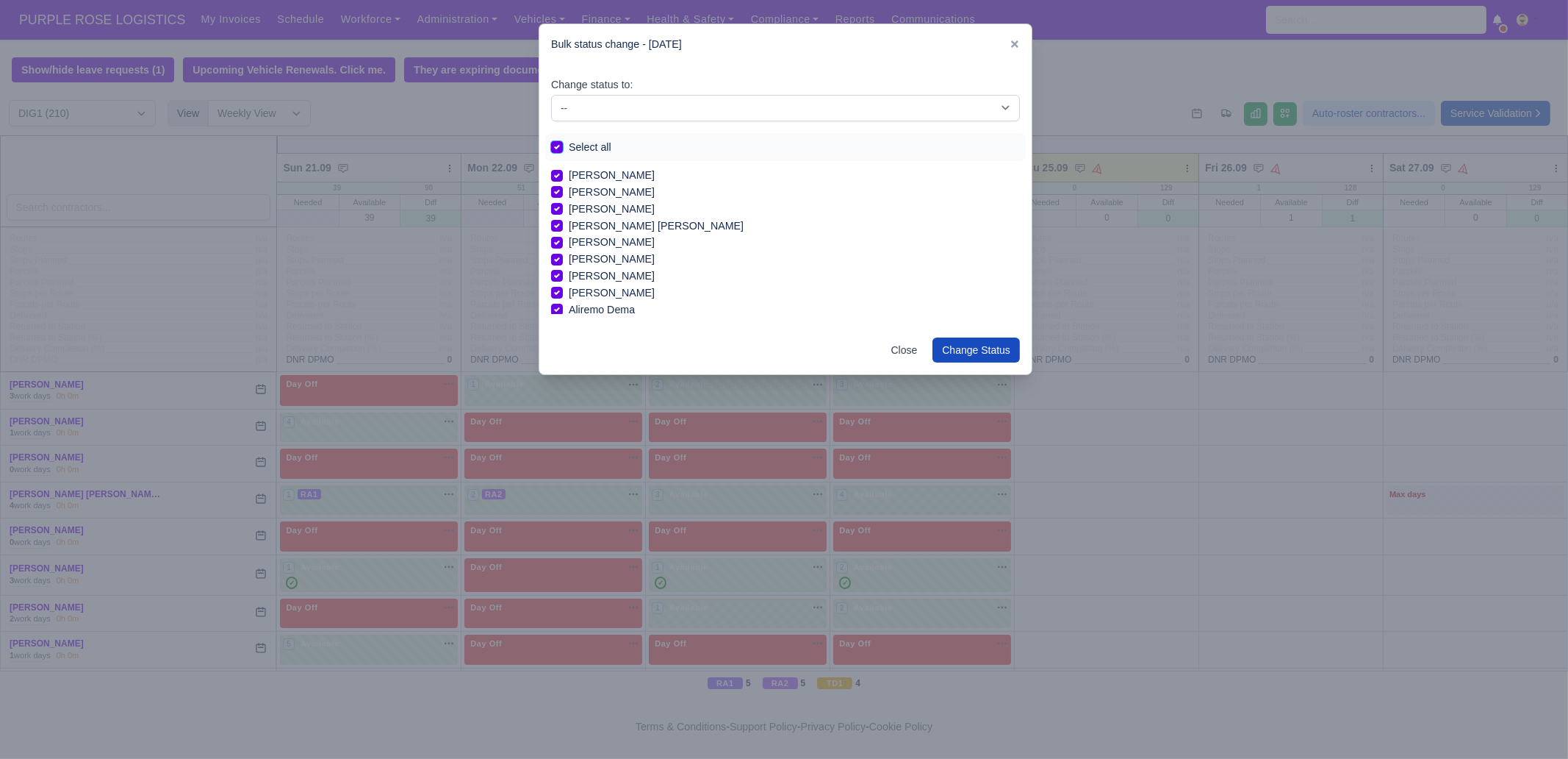
checkbox input "true"
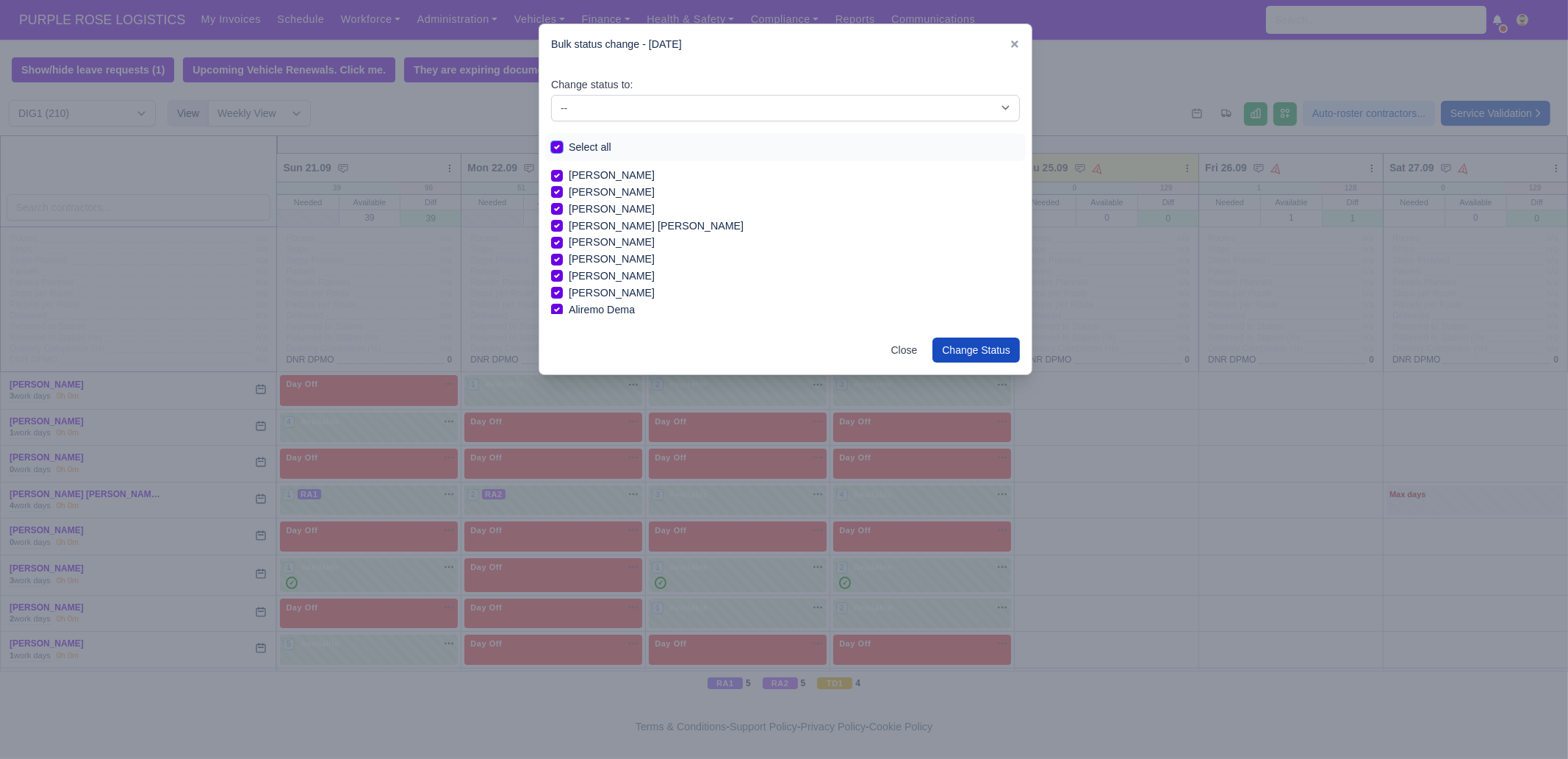
checkbox input "true"
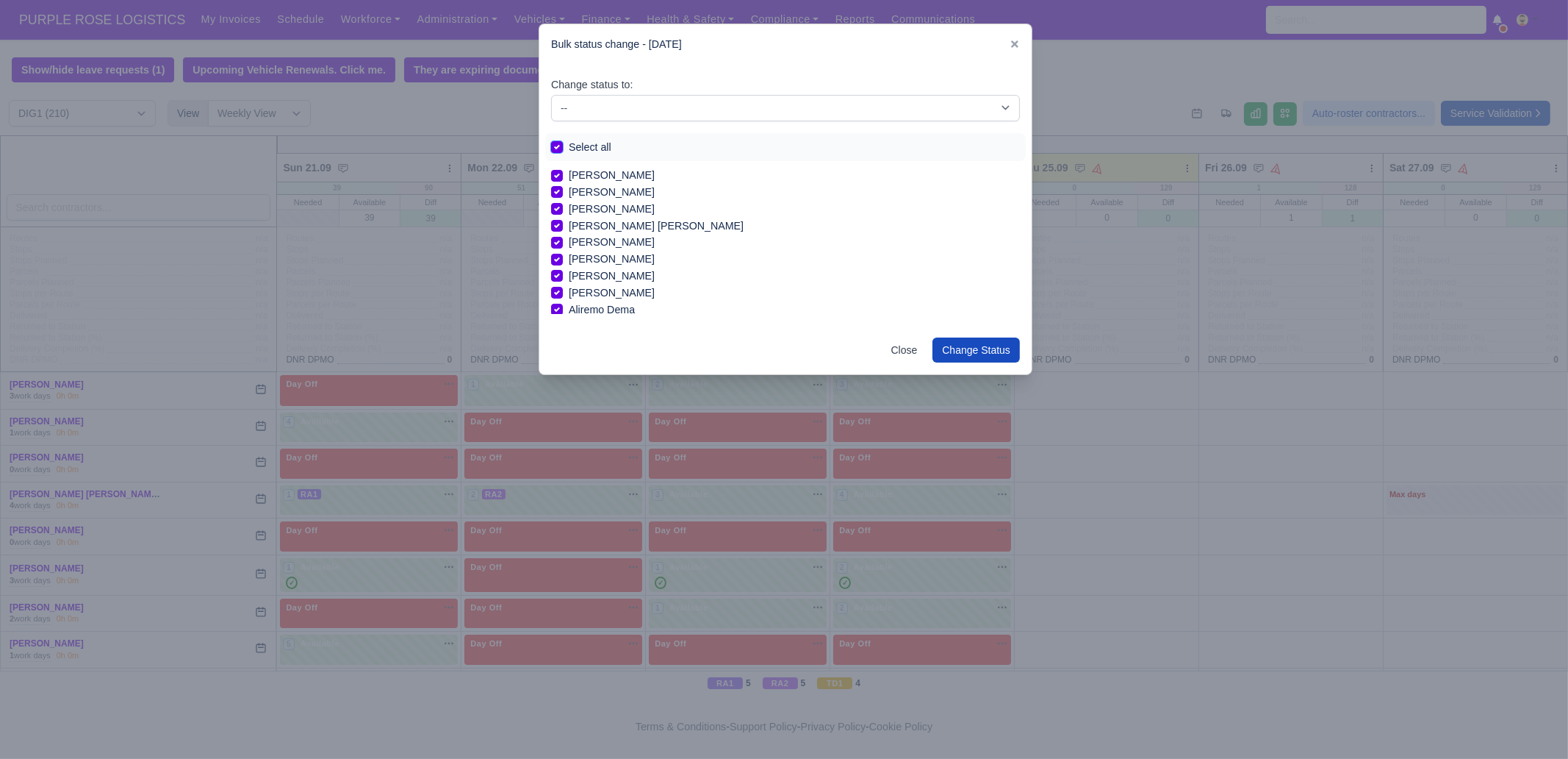
checkbox input "true"
click at [637, 109] on select "-- Unasigned Available Day Off Stand By Other Depot" at bounding box center [785, 108] width 469 height 27
select select "Day Off"
click at [552, 95] on select "-- Unasigned Available Day Off Stand By Other Depot" at bounding box center [785, 108] width 469 height 27
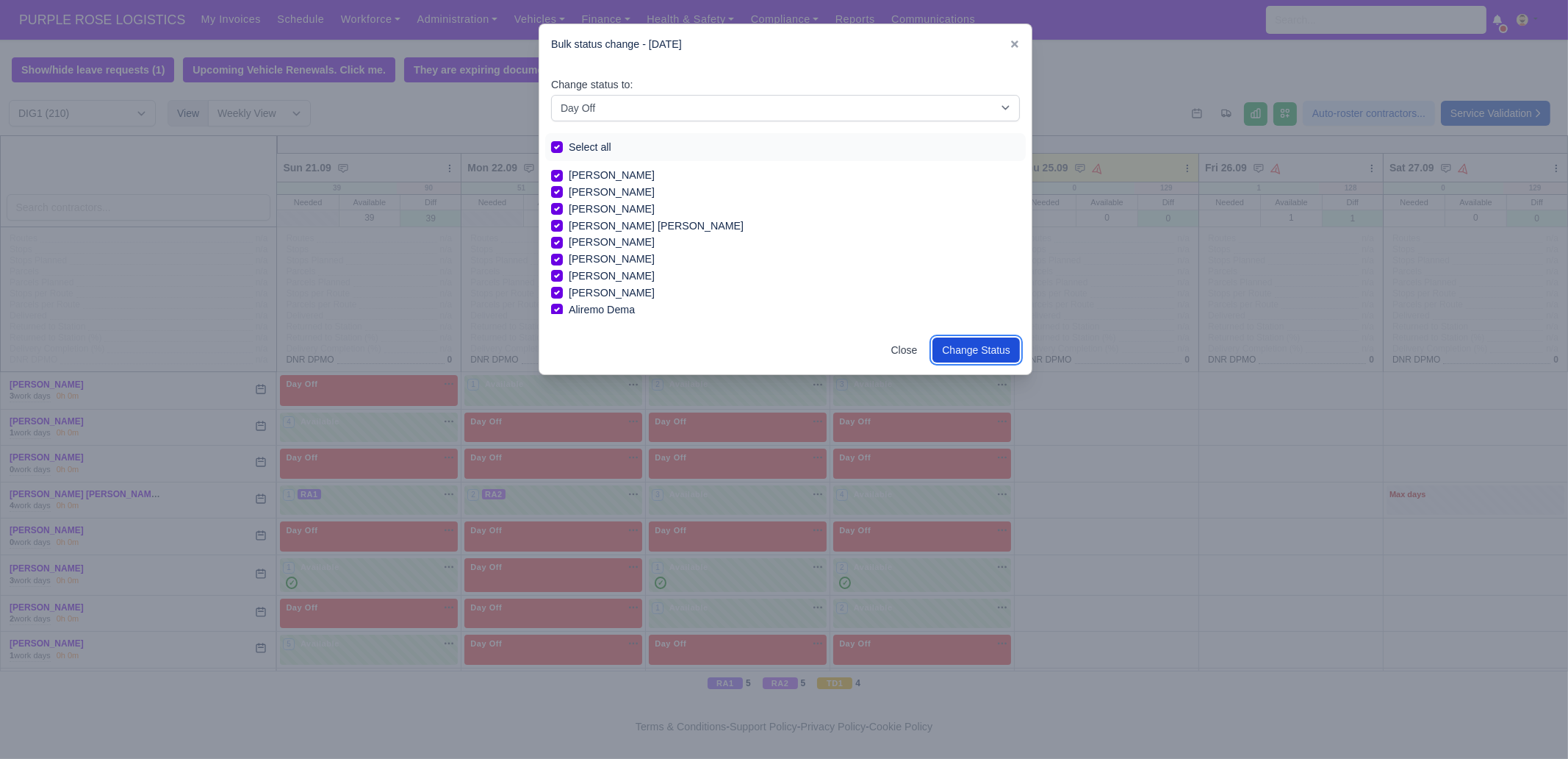
click at [971, 351] on button "Change Status" at bounding box center [976, 349] width 88 height 25
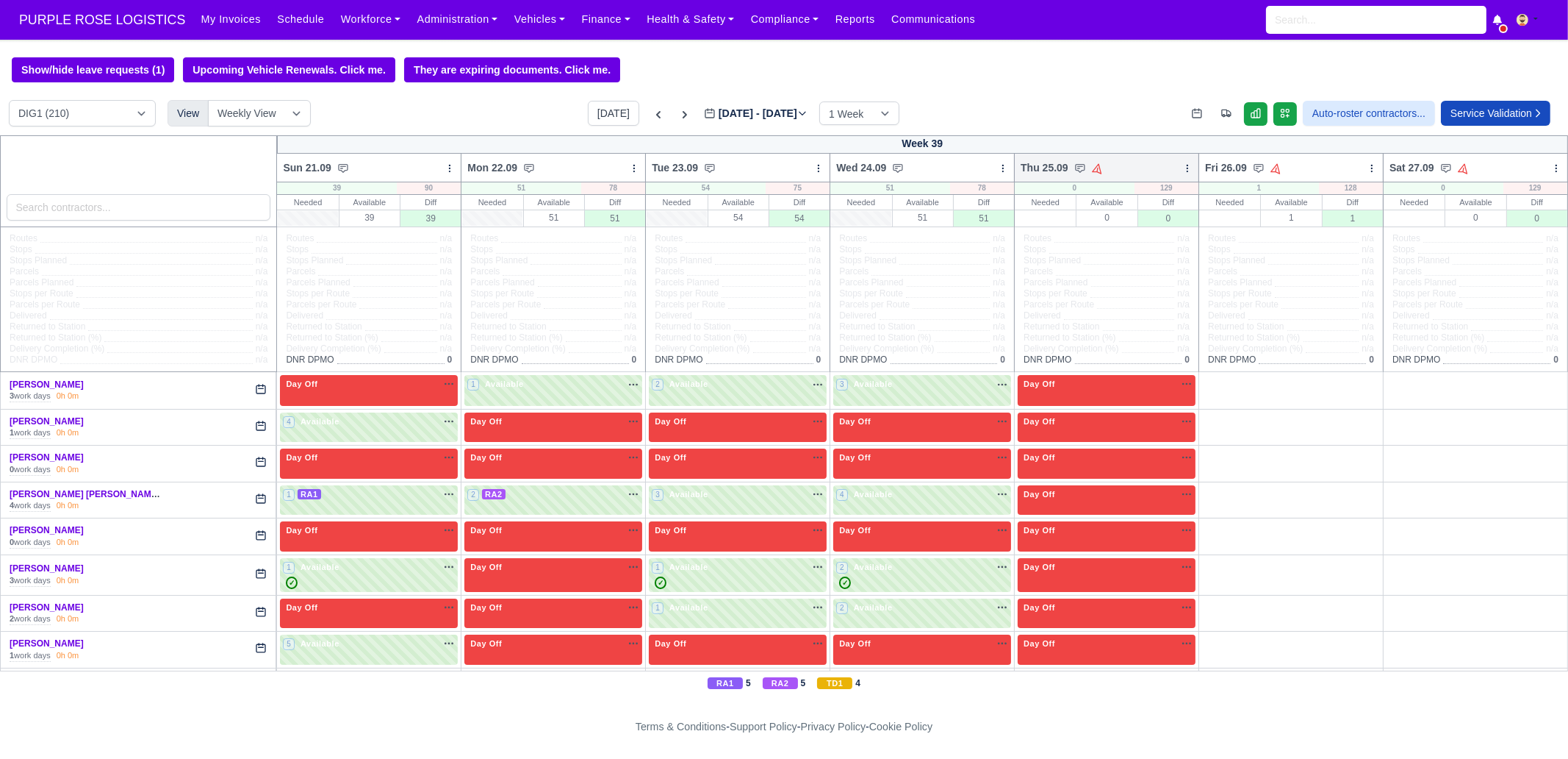
click at [1182, 169] on icon at bounding box center [1187, 168] width 10 height 11
click at [1146, 216] on link "Bulk Status Change" at bounding box center [1110, 221] width 165 height 27
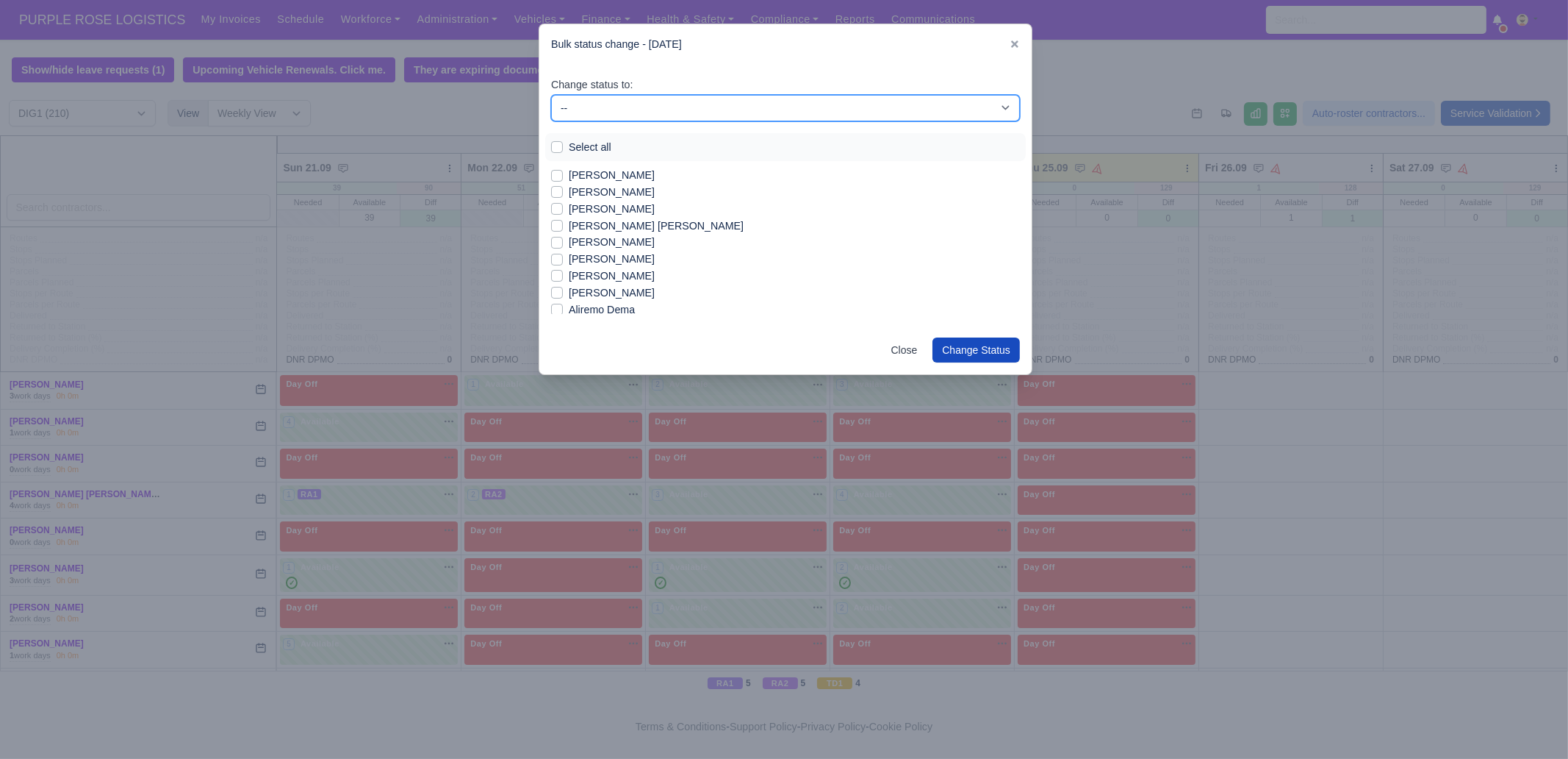
click at [612, 100] on select "-- Unasigned Available Day Off Stand By Other Depot" at bounding box center [785, 108] width 469 height 27
click at [552, 95] on select "-- Unasigned Available Day Off Stand By Other Depot" at bounding box center [785, 108] width 469 height 27
click at [617, 116] on select "-- Unasigned Available Day Off Stand By Other Depot" at bounding box center [785, 108] width 469 height 27
select select "Available"
click at [552, 95] on select "-- Unasigned Available Day Off Stand By Other Depot" at bounding box center [785, 108] width 469 height 27
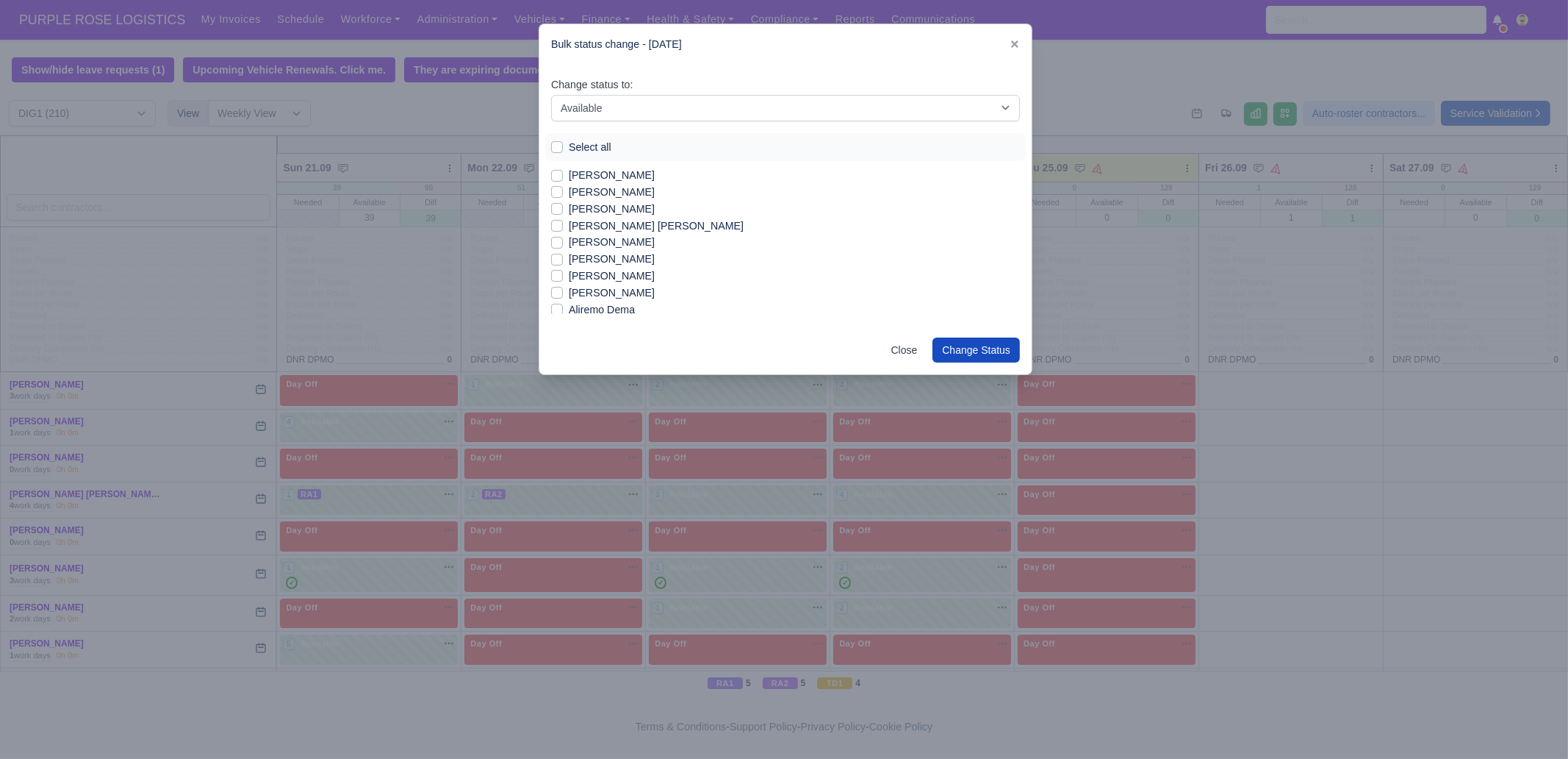
click at [599, 175] on label "Aaron Symister" at bounding box center [612, 176] width 86 height 17
click at [563, 175] on input "Aaron Symister" at bounding box center [557, 173] width 11 height 11
checkbox input "true"
click at [625, 189] on label "Abdullah Dahir" at bounding box center [612, 193] width 86 height 17
click at [563, 189] on input "Abdullah Dahir" at bounding box center [557, 190] width 11 height 11
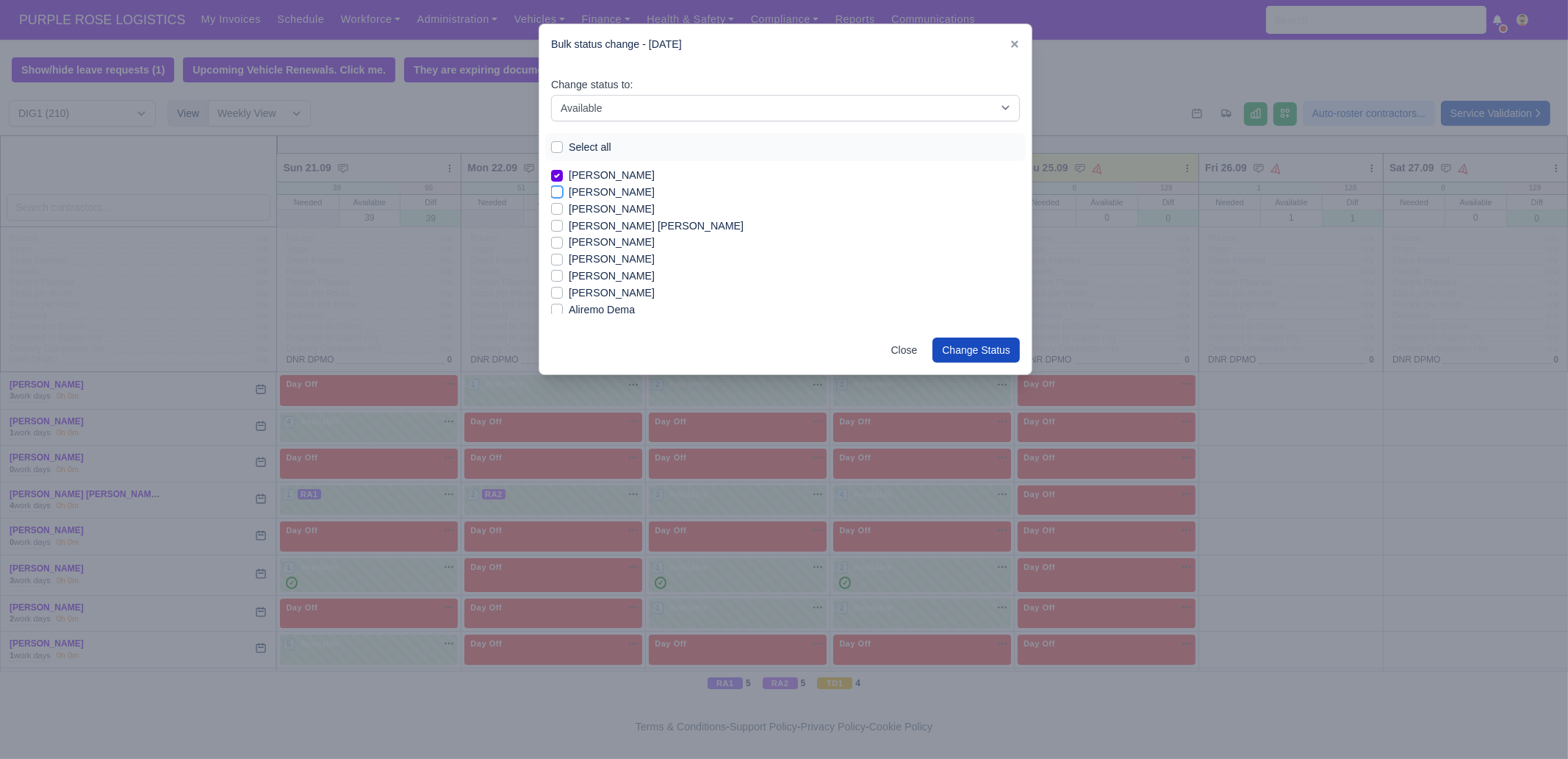
checkbox input "true"
click at [612, 277] on label "Airidas Sienauskas" at bounding box center [612, 276] width 86 height 17
click at [563, 277] on input "Airidas Sienauskas" at bounding box center [557, 273] width 11 height 11
checkbox input "true"
click at [607, 296] on label "Alberto Pino" at bounding box center [612, 293] width 86 height 17
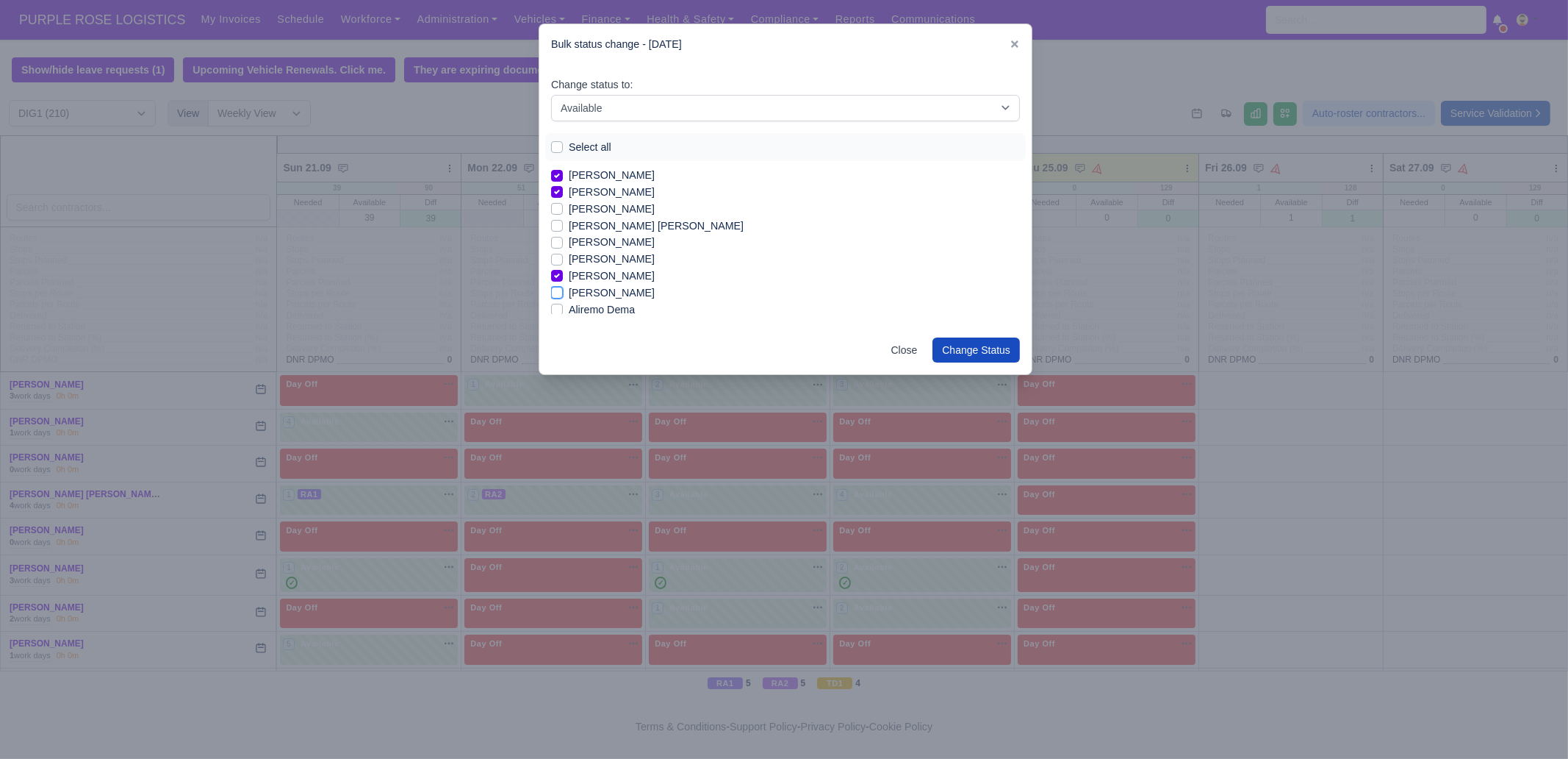
click at [563, 296] on input "Alberto Pino" at bounding box center [557, 290] width 11 height 11
checkbox input "true"
click at [613, 283] on label "Ashraf Elwafai" at bounding box center [612, 283] width 86 height 17
click at [563, 283] on input "Ashraf Elwafai" at bounding box center [557, 280] width 11 height 11
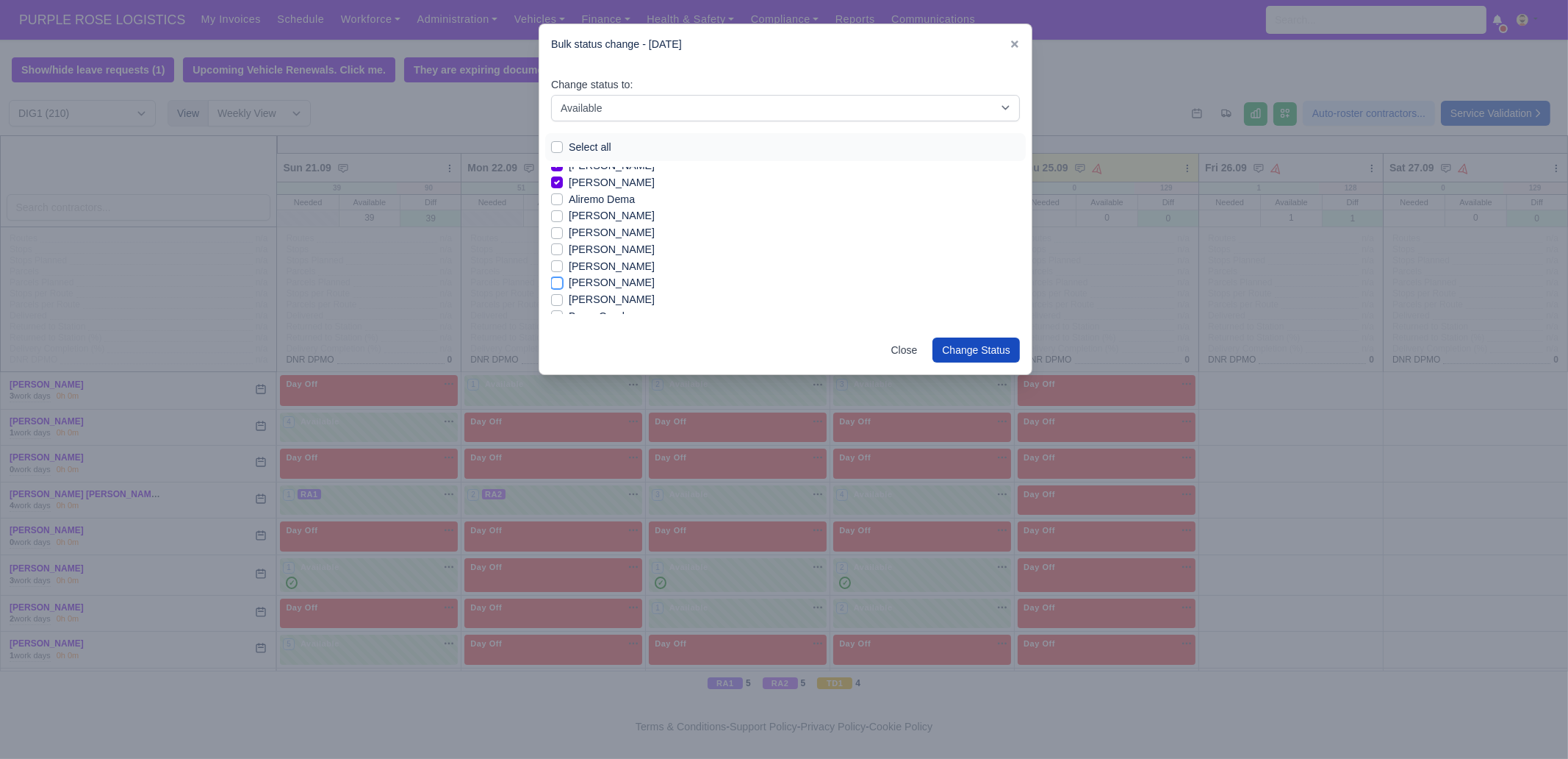
checkbox input "true"
click at [624, 299] on label "Ashton Albert Sylvester" at bounding box center [612, 300] width 86 height 17
click at [563, 299] on input "Ashton Albert Sylvester" at bounding box center [557, 297] width 11 height 11
checkbox input "true"
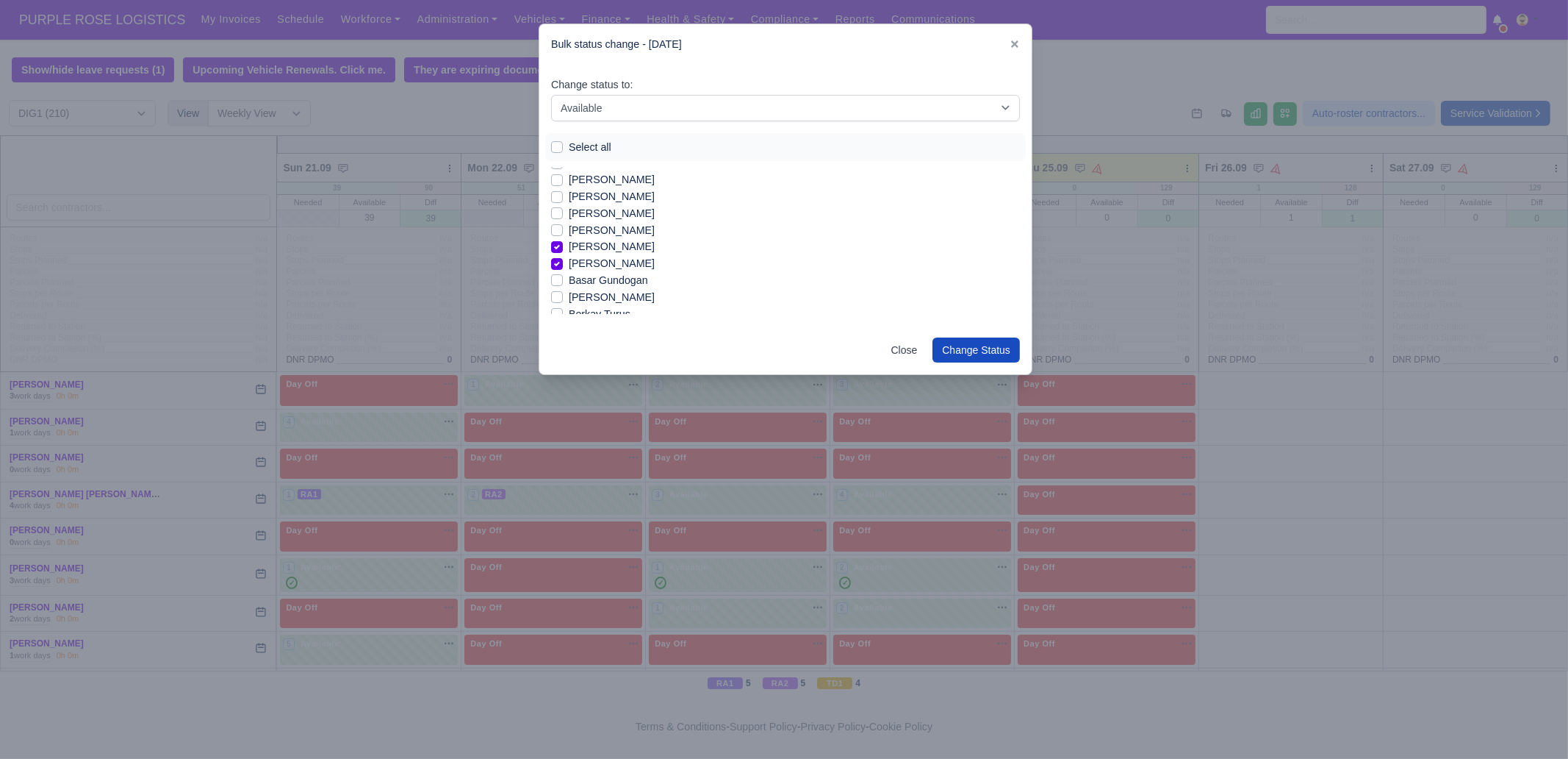
click at [614, 299] on label "Berkay Koroglu" at bounding box center [612, 298] width 86 height 17
click at [563, 299] on input "Berkay Koroglu" at bounding box center [557, 295] width 11 height 11
checkbox input "true"
click at [598, 280] on label "Berkay Turus" at bounding box center [599, 278] width 62 height 17
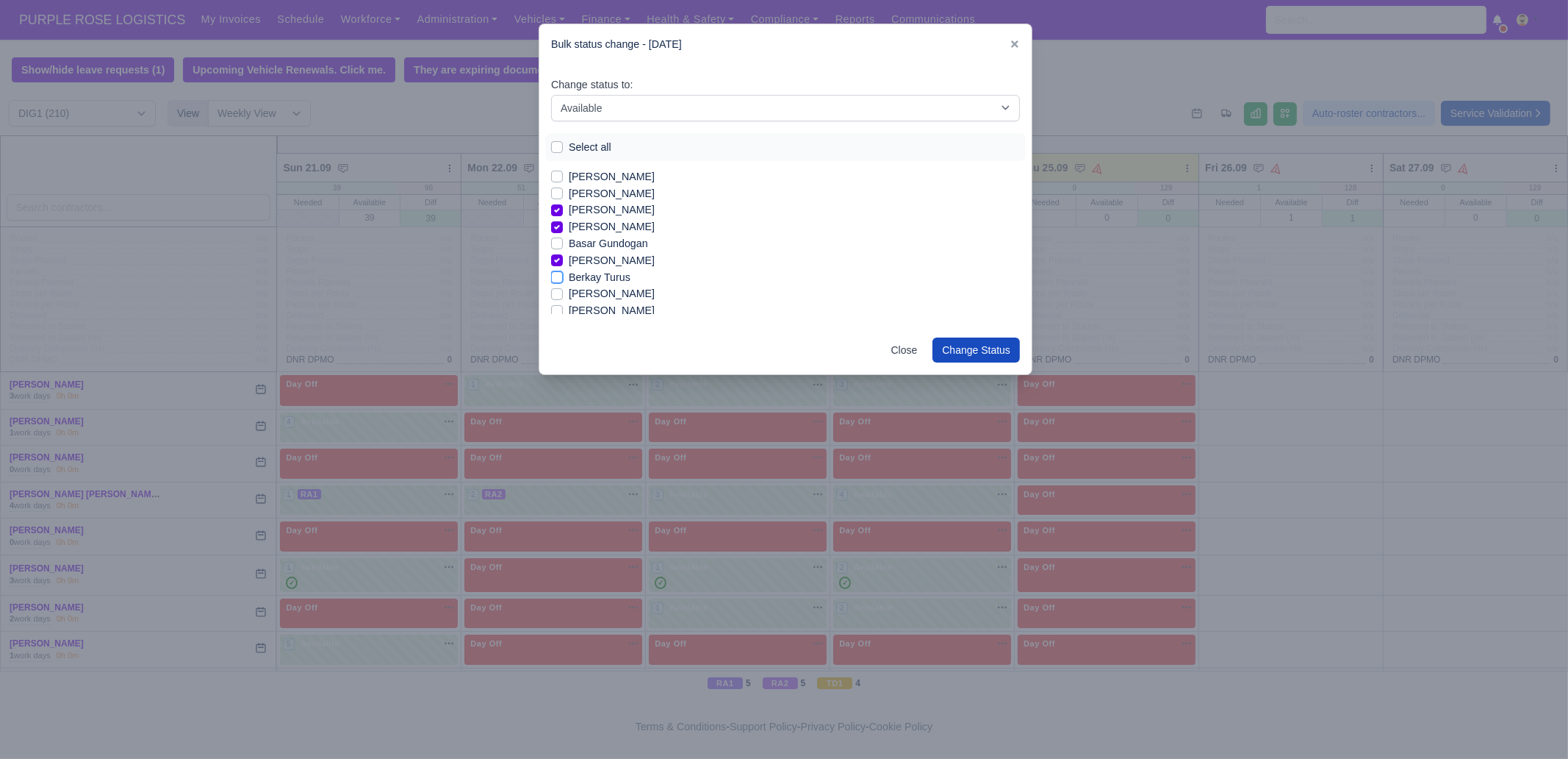
click at [563, 280] on input "Berkay Turus" at bounding box center [557, 275] width 11 height 11
checkbox input "true"
click at [608, 292] on label "Bryan Jones" at bounding box center [612, 290] width 86 height 17
click at [563, 292] on input "Bryan Jones" at bounding box center [557, 287] width 11 height 11
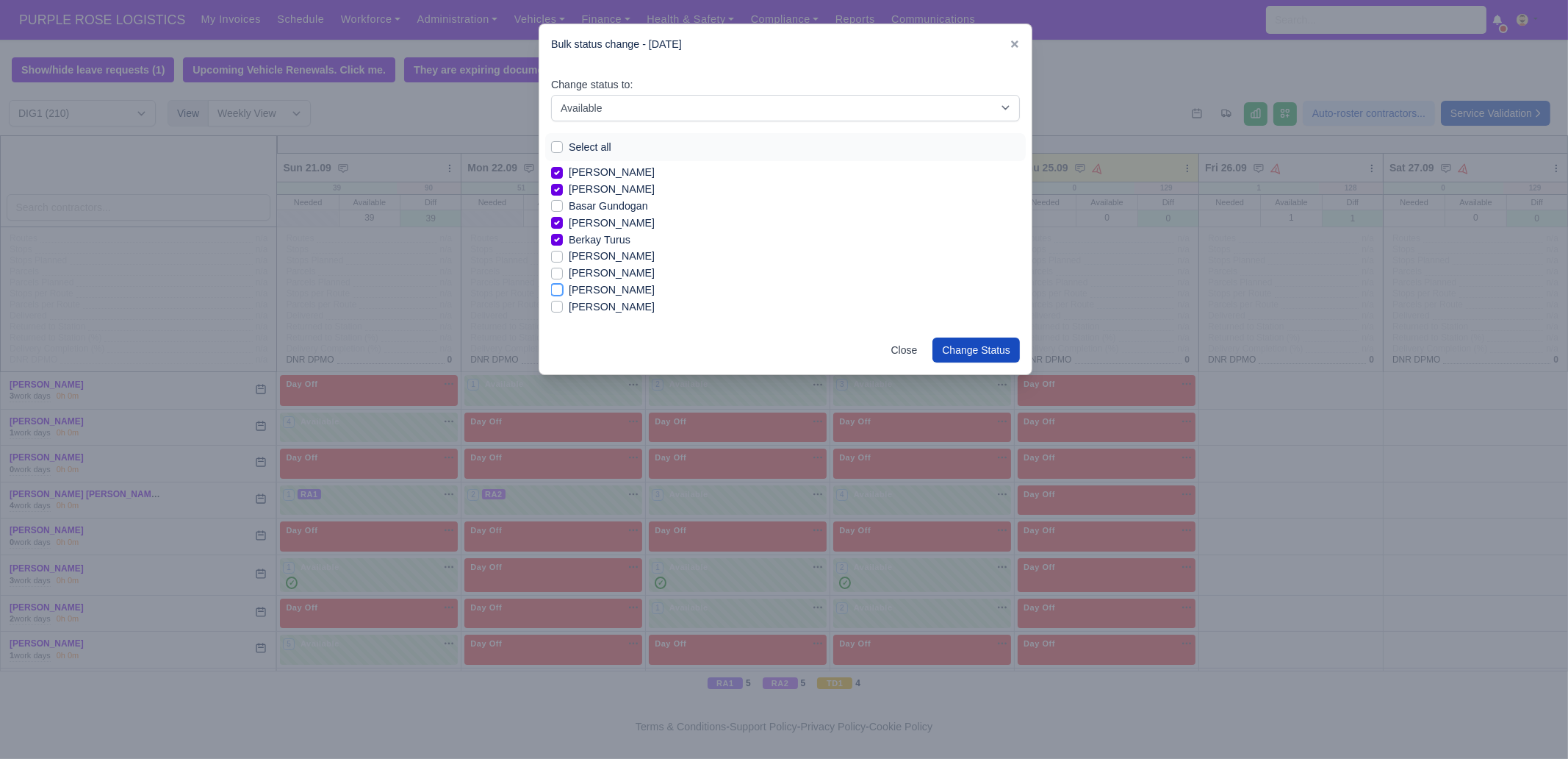
checkbox input "true"
click at [602, 270] on label "Burak Sezer" at bounding box center [612, 270] width 86 height 17
click at [563, 270] on input "Burak Sezer" at bounding box center [557, 267] width 11 height 11
checkbox input "true"
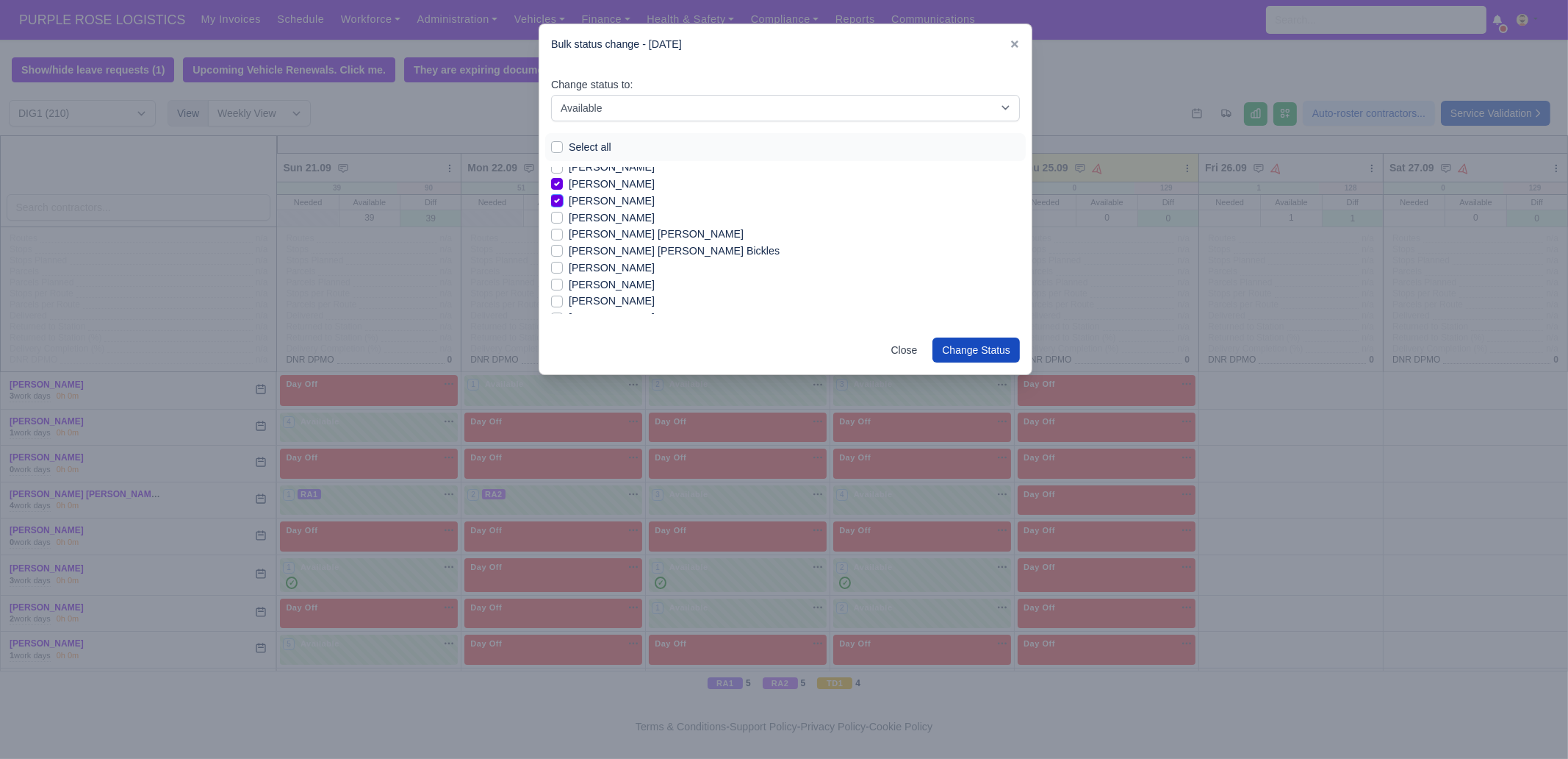
scroll to position [330, 0]
click at [612, 294] on label "David Dancy" at bounding box center [612, 298] width 86 height 17
click at [563, 294] on input "David Dancy" at bounding box center [557, 295] width 11 height 11
checkbox input "true"
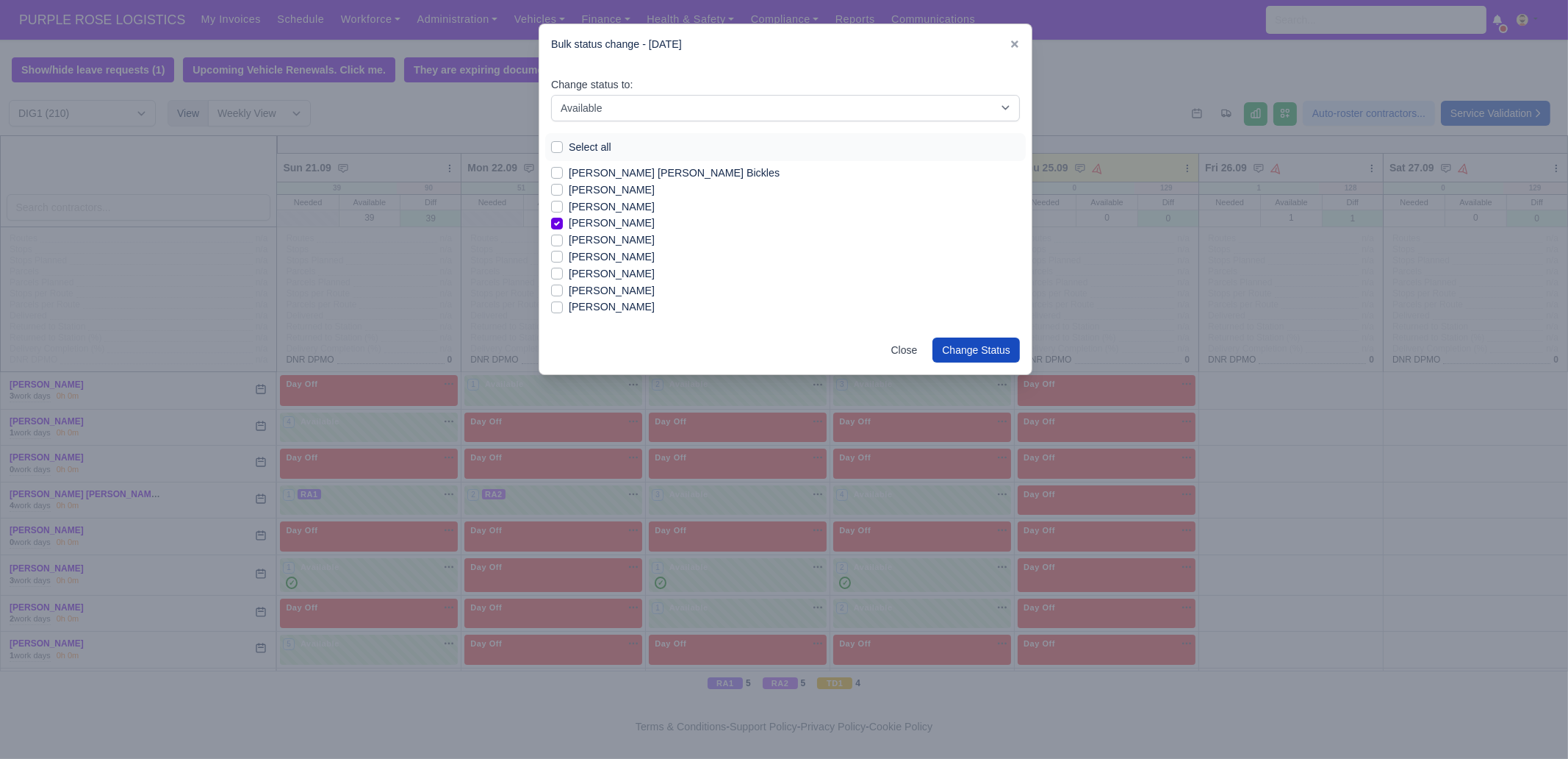
click at [602, 292] on label "Drini Bytyqi" at bounding box center [612, 291] width 86 height 17
click at [563, 292] on input "Drini Bytyqi" at bounding box center [557, 288] width 11 height 11
checkbox input "true"
click at [655, 285] on label "Edmund Nathaniel Kwakye" at bounding box center [612, 287] width 86 height 17
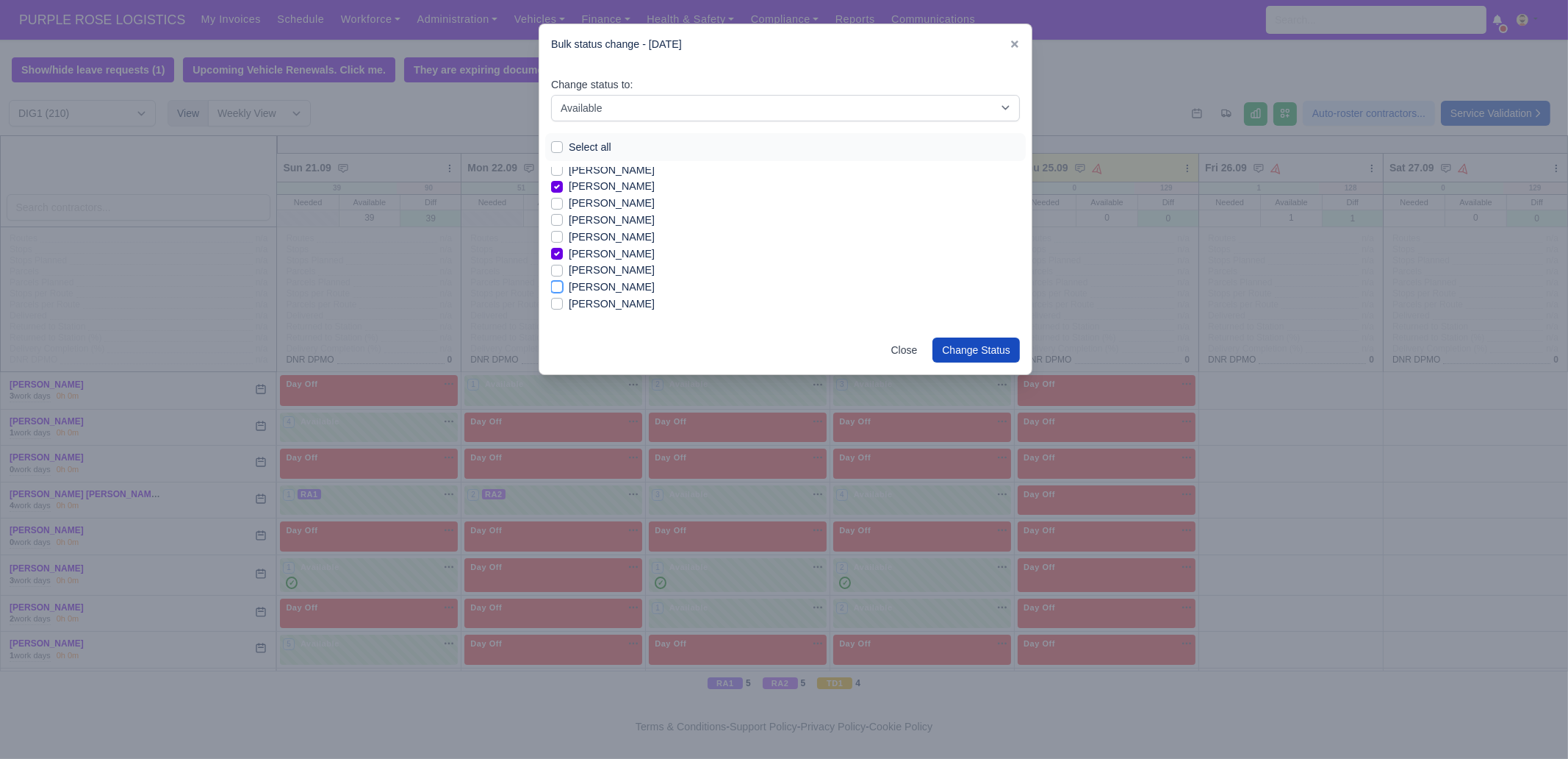
click at [563, 285] on input "Edmund Nathaniel Kwakye" at bounding box center [557, 285] width 11 height 11
checkbox input "true"
click at [588, 277] on label "Foyez Khan" at bounding box center [612, 281] width 86 height 17
click at [563, 277] on input "Foyez Khan" at bounding box center [557, 278] width 11 height 11
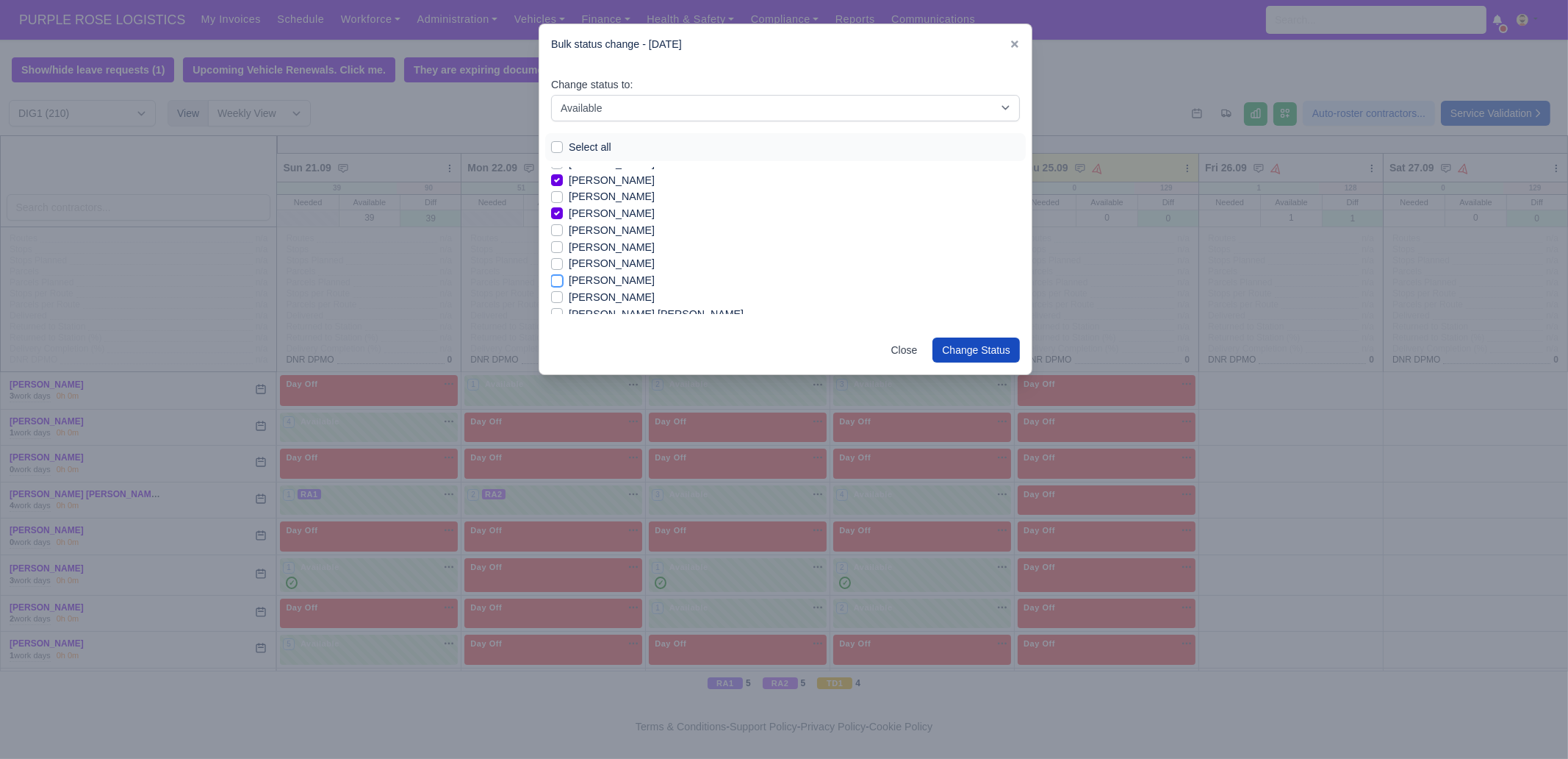
checkbox input "true"
click at [607, 311] on label "Gyursoy Mehmed" at bounding box center [612, 311] width 86 height 17
click at [563, 311] on input "Gyursoy Mehmed" at bounding box center [557, 308] width 11 height 11
checkbox input "true"
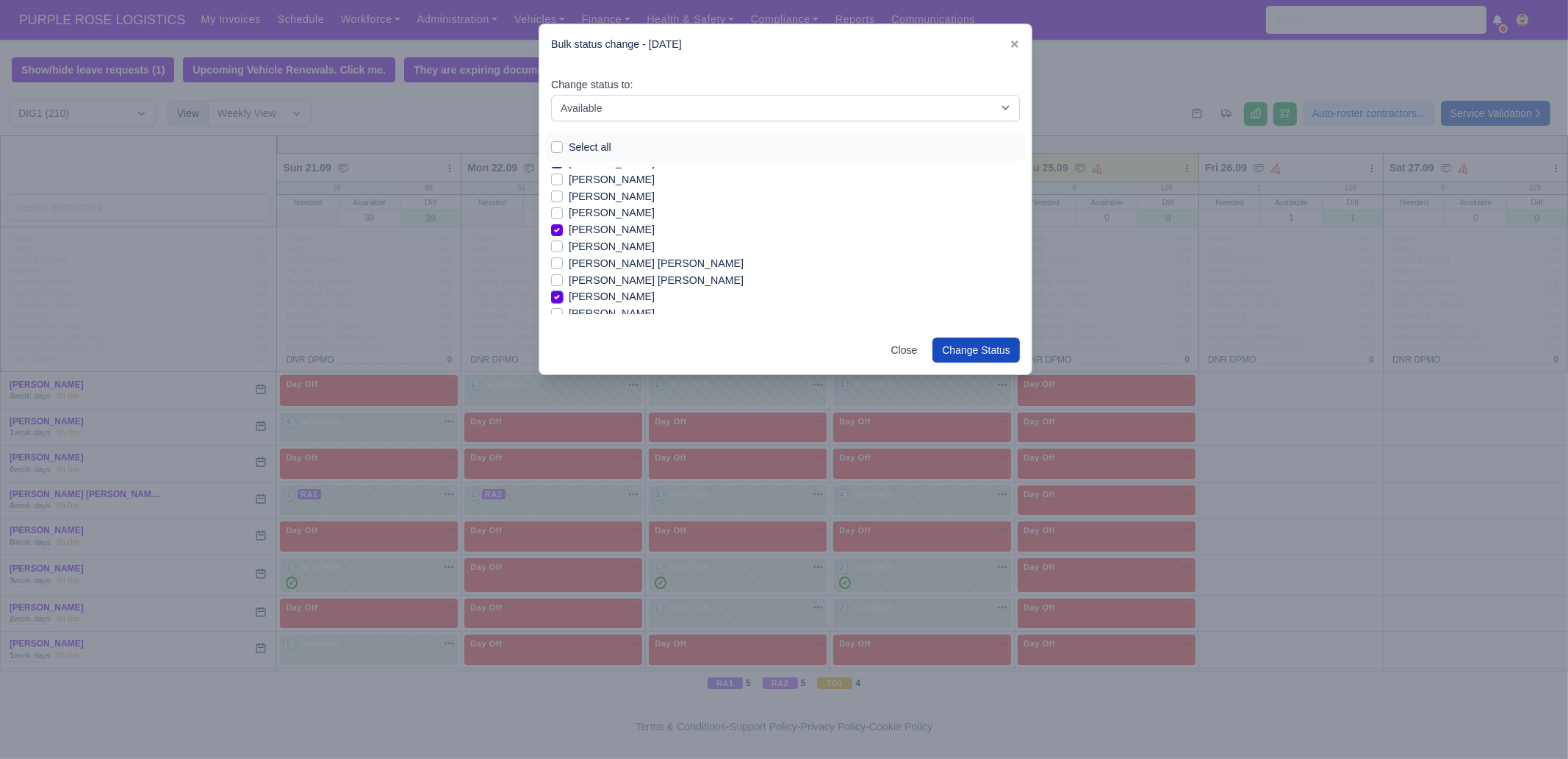
scroll to position [587, 0]
click at [599, 286] on label "Haseeb Raza" at bounding box center [612, 291] width 86 height 17
click at [563, 286] on input "Haseeb Raza" at bounding box center [557, 288] width 11 height 11
checkbox input "true"
click at [607, 306] on label "Hematullah Rahmati" at bounding box center [612, 308] width 86 height 17
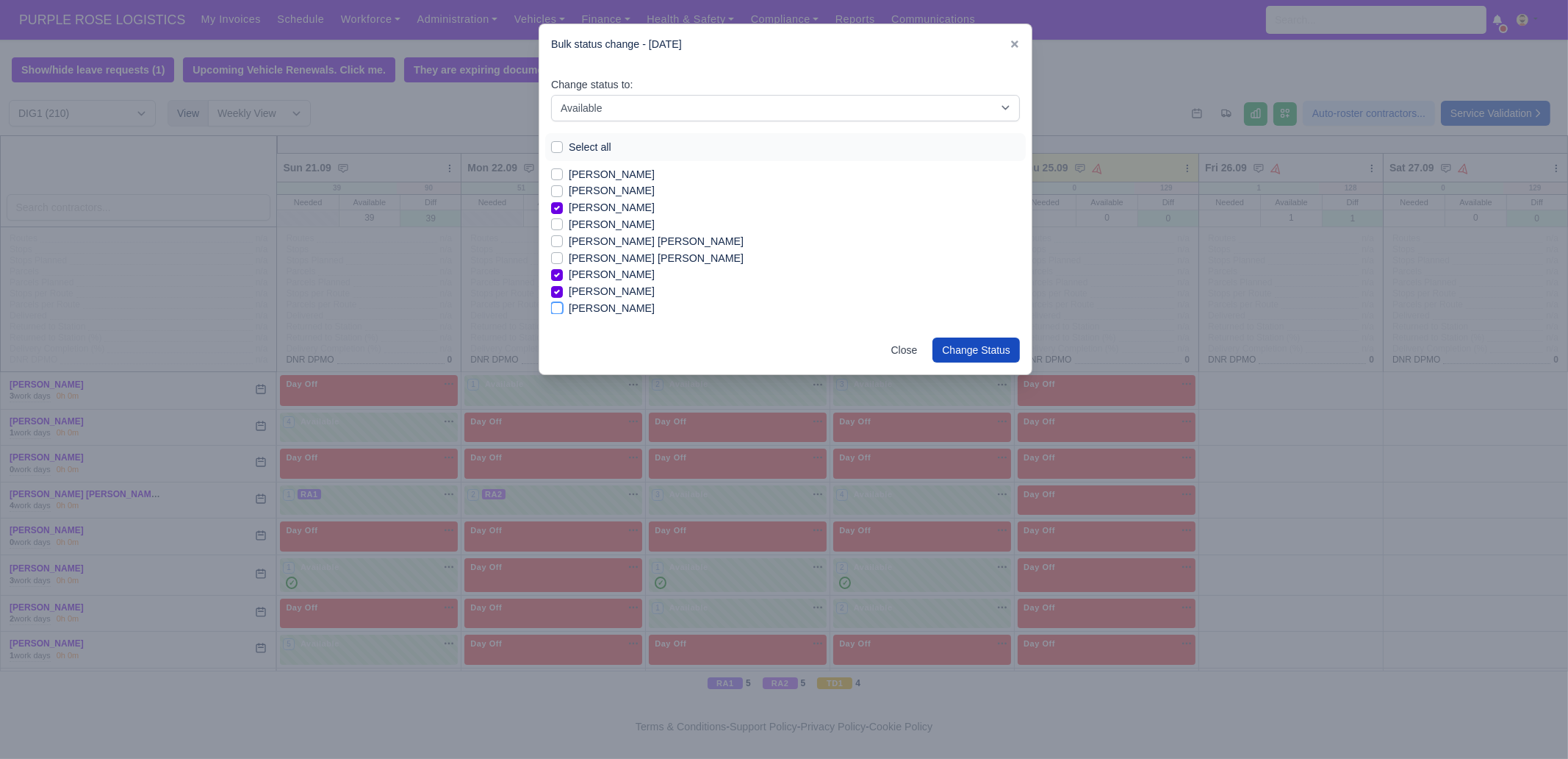
click at [563, 306] on input "Hematullah Rahmati" at bounding box center [557, 306] width 11 height 11
checkbox input "true"
click at [638, 284] on label "Ilia Ivankov Mitkov" at bounding box center [612, 282] width 86 height 17
click at [563, 284] on input "Ilia Ivankov Mitkov" at bounding box center [557, 279] width 11 height 11
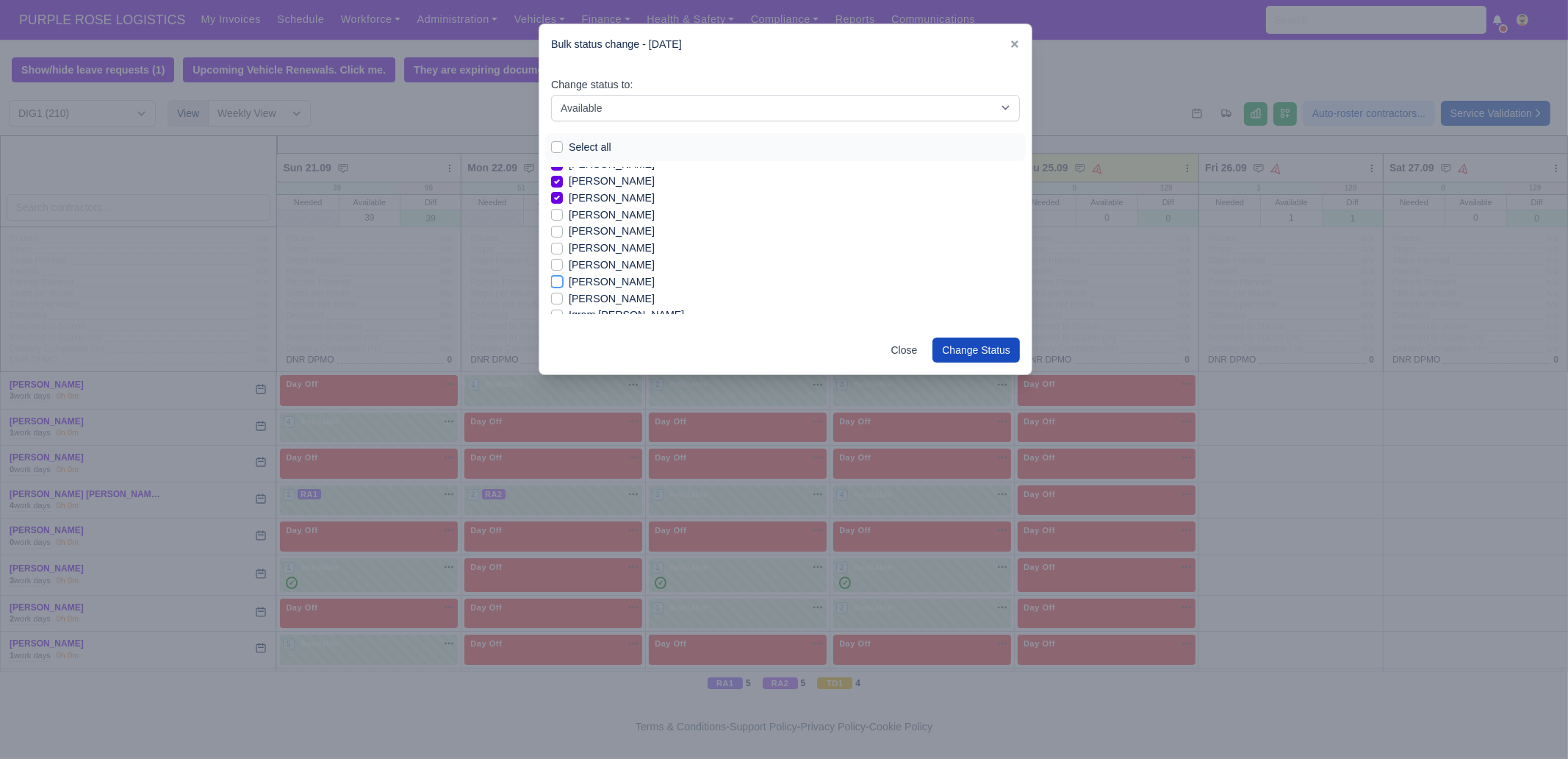
checkbox input "true"
click at [606, 294] on label "Jabir Adan" at bounding box center [612, 291] width 86 height 17
click at [563, 294] on input "Jabir Adan" at bounding box center [557, 288] width 11 height 11
checkbox input "true"
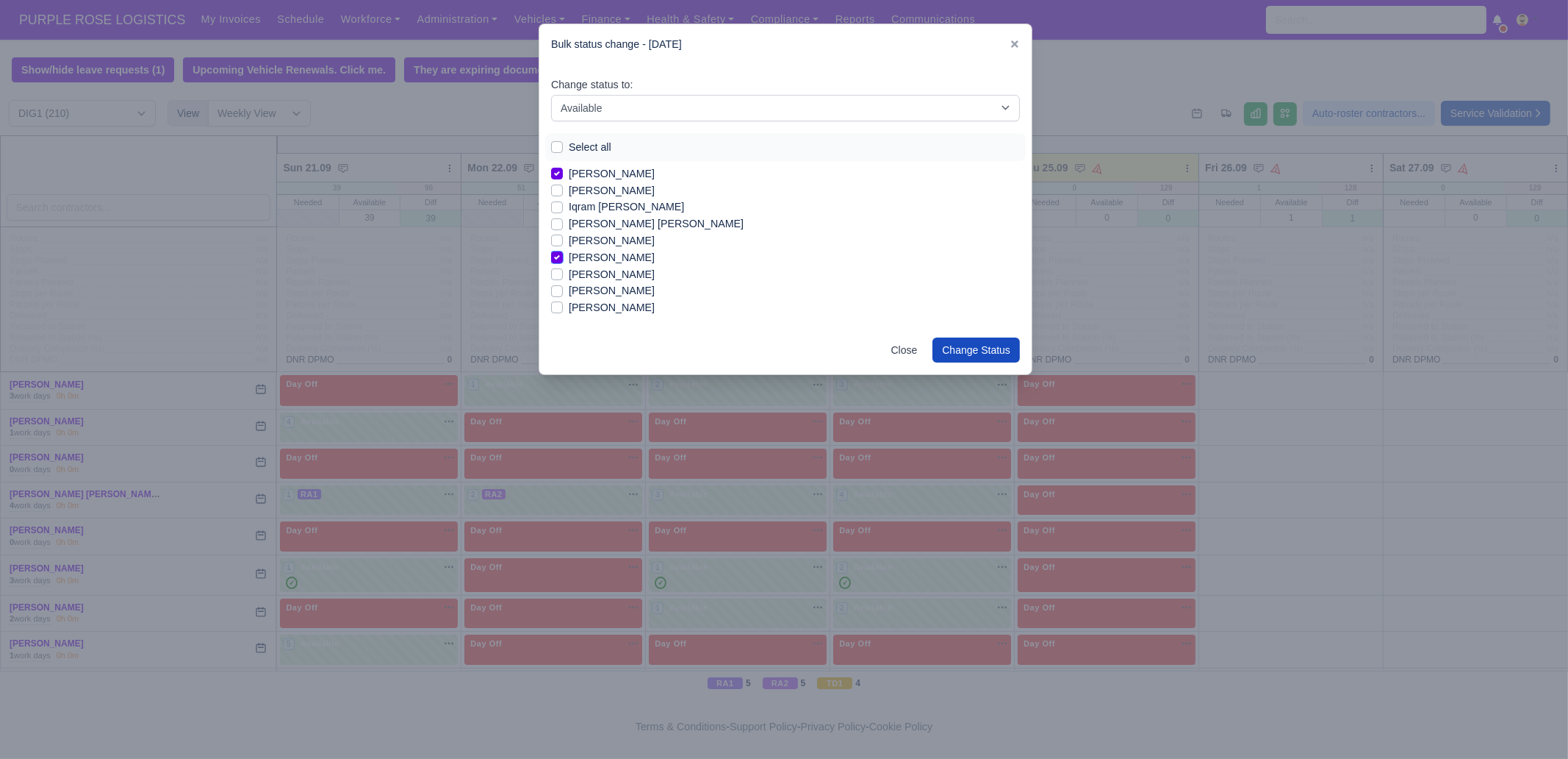
scroll to position [809, 0]
click at [605, 302] on label "Joel De Melin" at bounding box center [612, 305] width 86 height 17
click at [563, 302] on input "Joel De Melin" at bounding box center [557, 302] width 11 height 11
checkbox input "true"
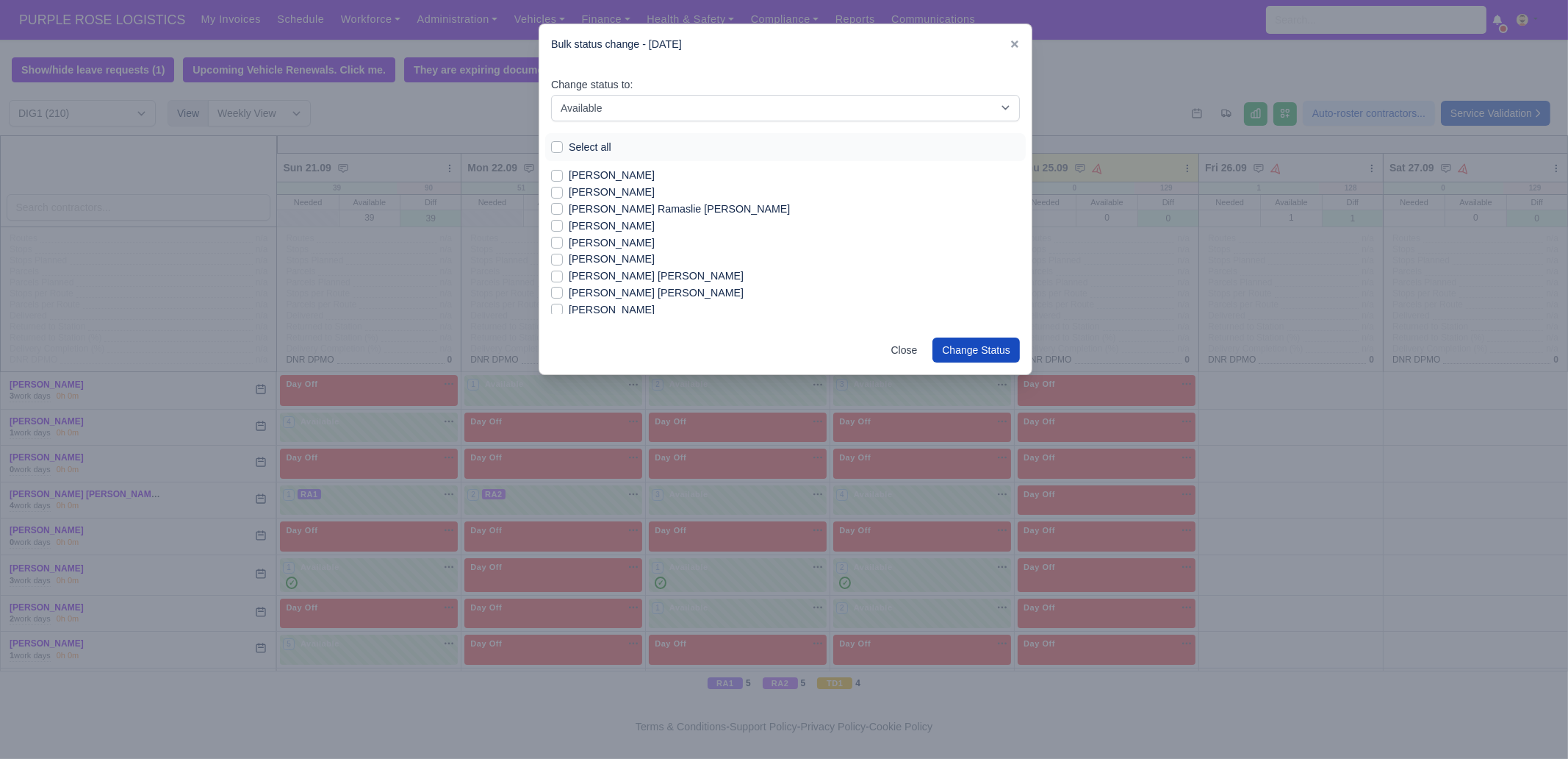
click at [643, 291] on label "Mohamed Omar Sharif" at bounding box center [656, 293] width 175 height 17
click at [563, 291] on input "Mohamed Omar Sharif" at bounding box center [557, 290] width 11 height 11
checkbox input "true"
click at [644, 289] on label "Mohammed Farah" at bounding box center [612, 286] width 86 height 17
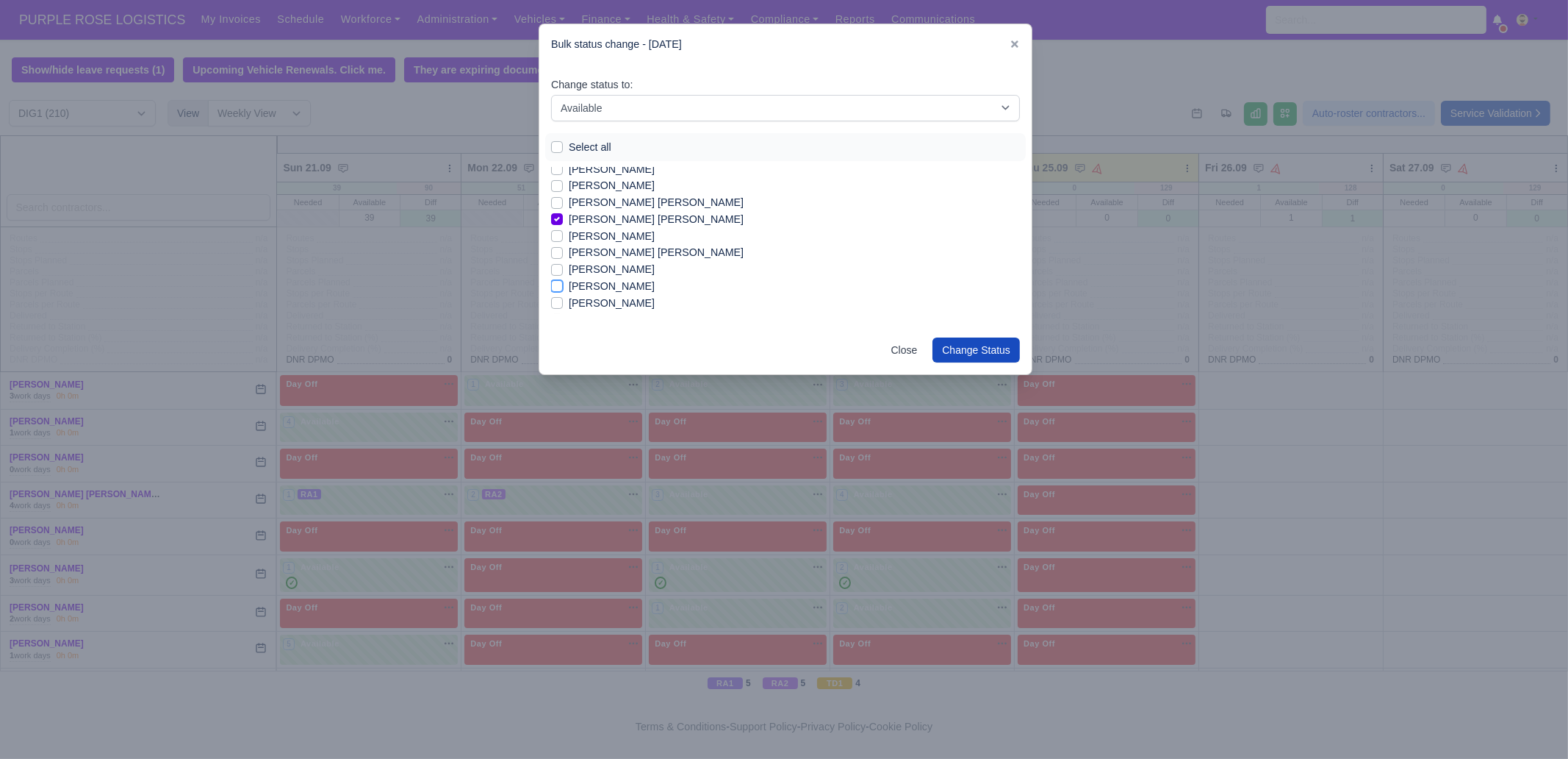
click at [563, 289] on input "Mohammed Farah" at bounding box center [557, 284] width 11 height 11
checkbox input "true"
drag, startPoint x: 614, startPoint y: 304, endPoint x: 625, endPoint y: 284, distance: 22.8
click at [614, 304] on label "Mohammed Khair" at bounding box center [612, 304] width 86 height 17
click at [563, 304] on input "Mohammed Khair" at bounding box center [557, 301] width 11 height 11
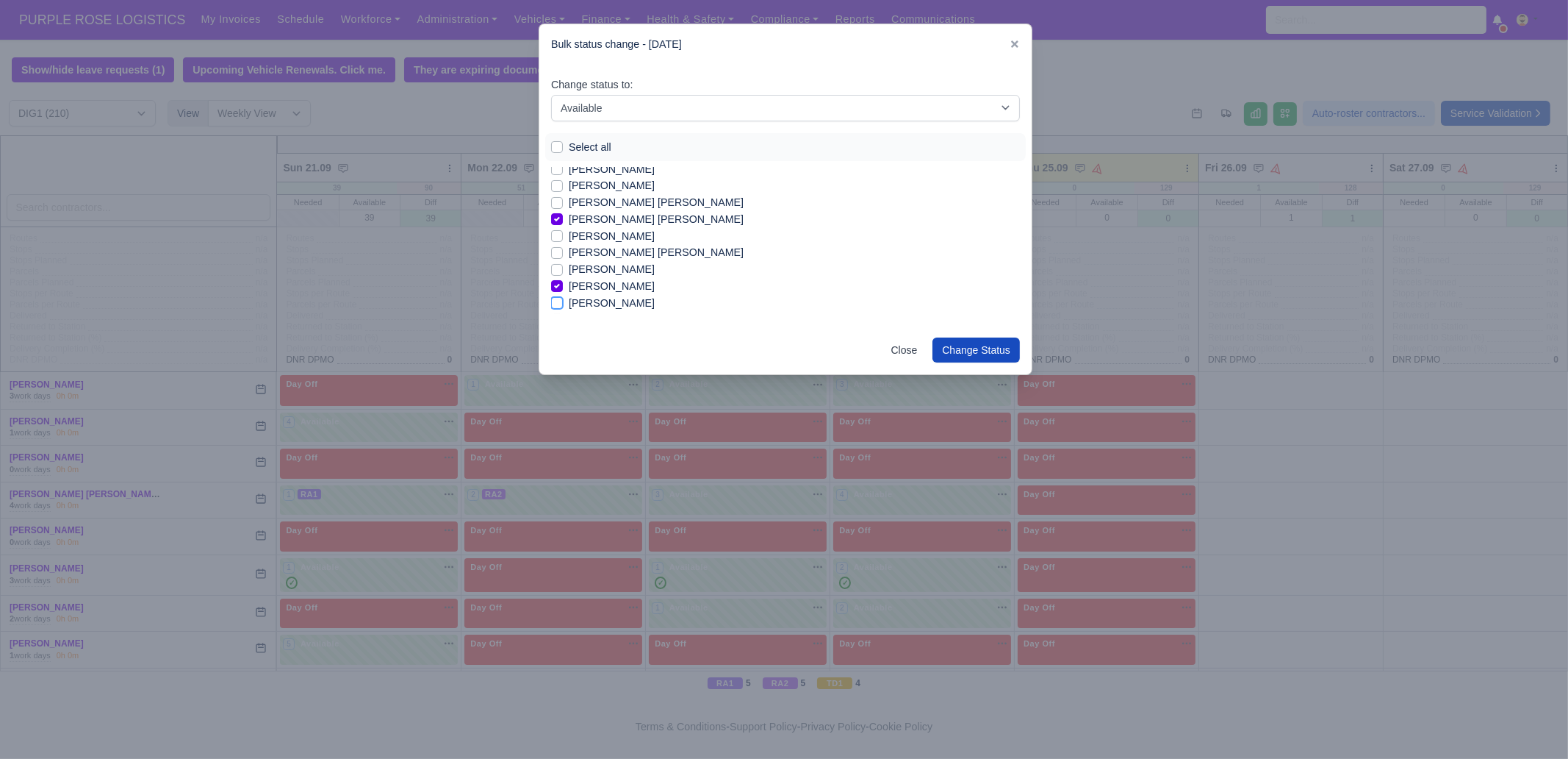
checkbox input "true"
click at [642, 228] on label "Muhammad Farooq" at bounding box center [612, 228] width 86 height 17
click at [563, 228] on input "Muhammad Farooq" at bounding box center [557, 225] width 11 height 11
checkbox input "true"
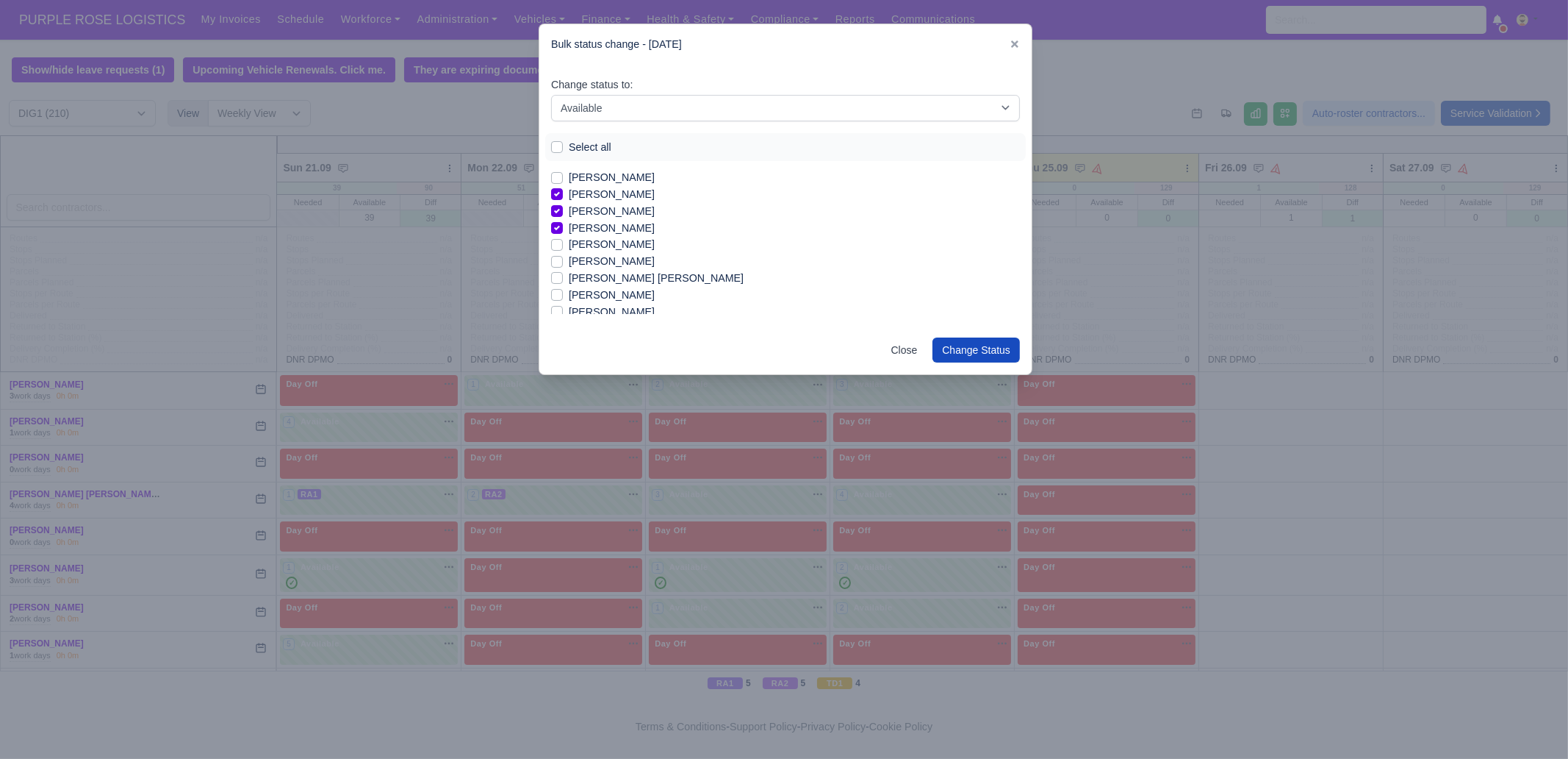
click at [632, 245] on label "Muhammad Waleed Jamil" at bounding box center [612, 244] width 86 height 17
click at [563, 245] on input "Muhammad Waleed Jamil" at bounding box center [557, 242] width 11 height 11
checkbox input "true"
click at [620, 265] on label "Murad Abdmelrezak Ibrahim" at bounding box center [612, 262] width 86 height 17
click at [563, 264] on input "Murad Abdmelrezak Ibrahim" at bounding box center [557, 259] width 11 height 11
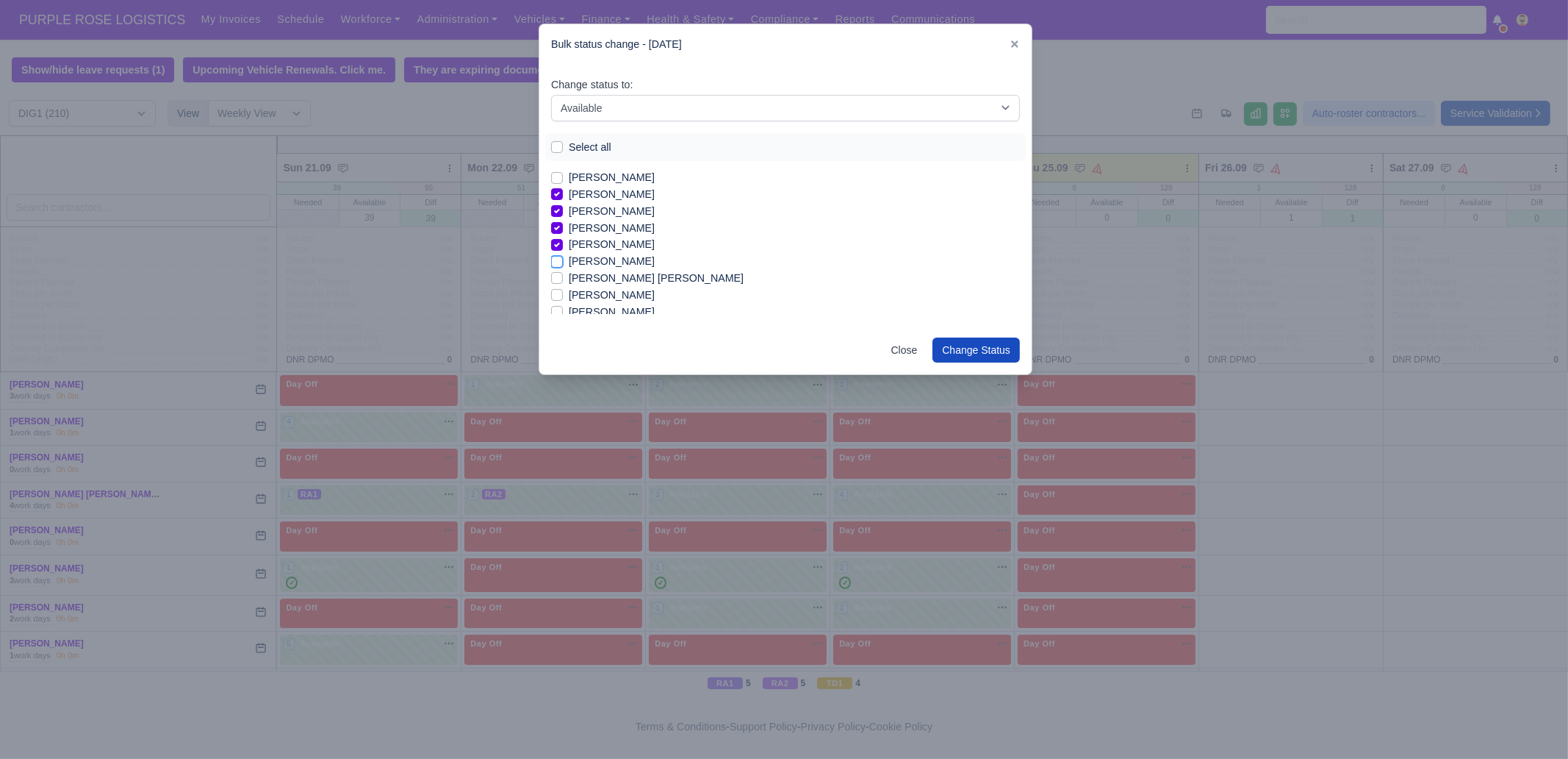
checkbox input "true"
click at [632, 276] on label "Mykola Pastushenko" at bounding box center [612, 276] width 86 height 17
click at [600, 274] on label "Mykola Pastushenko" at bounding box center [612, 276] width 86 height 17
click at [563, 274] on input "Mykola Pastushenko" at bounding box center [557, 273] width 11 height 11
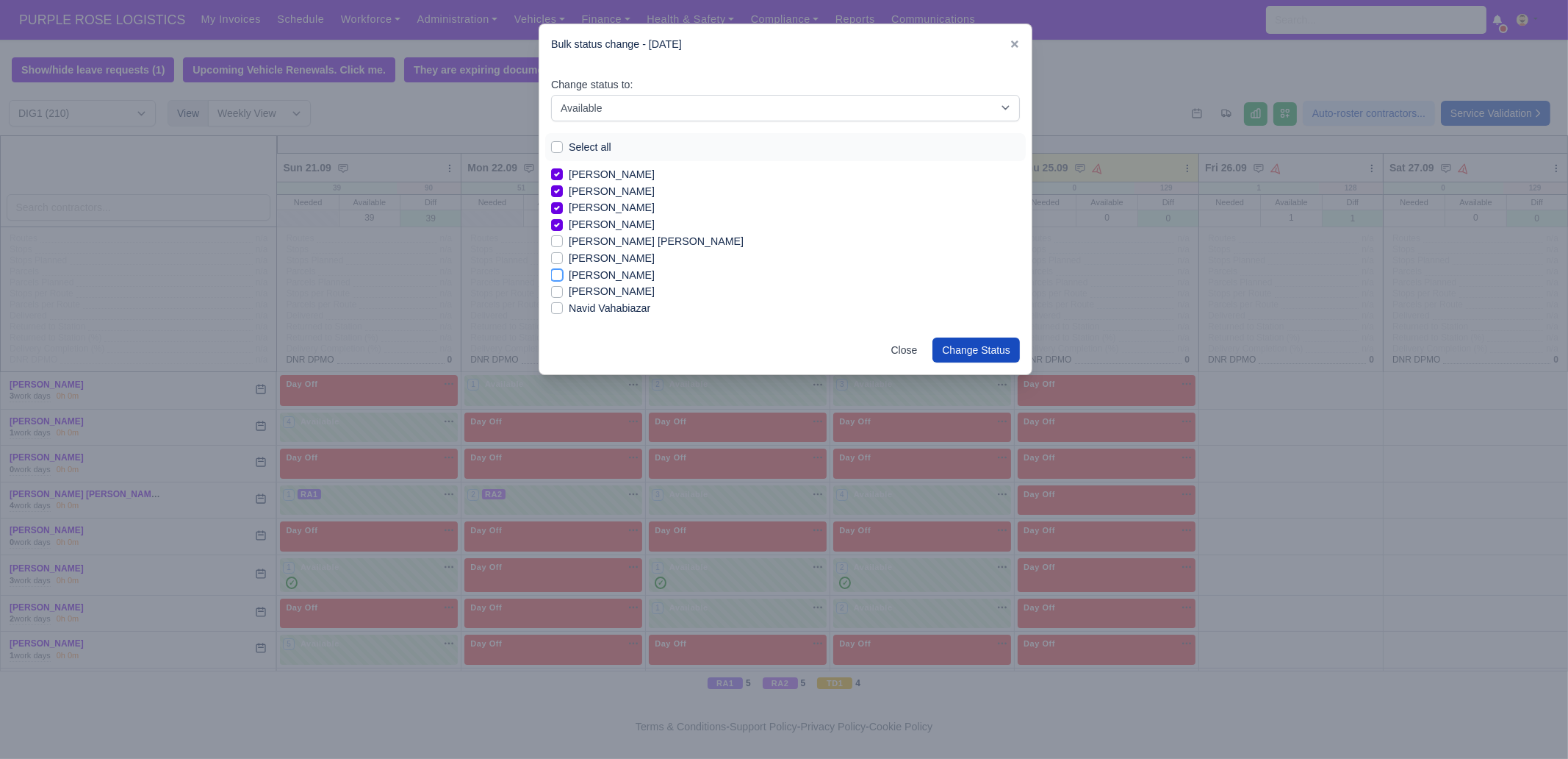
checkbox input "true"
click at [628, 288] on label "Nicholas Bonsu" at bounding box center [612, 288] width 86 height 17
click at [563, 288] on input "Nicholas Bonsu" at bounding box center [557, 285] width 11 height 11
click at [625, 286] on label "Nicholas Bonsu" at bounding box center [612, 288] width 86 height 17
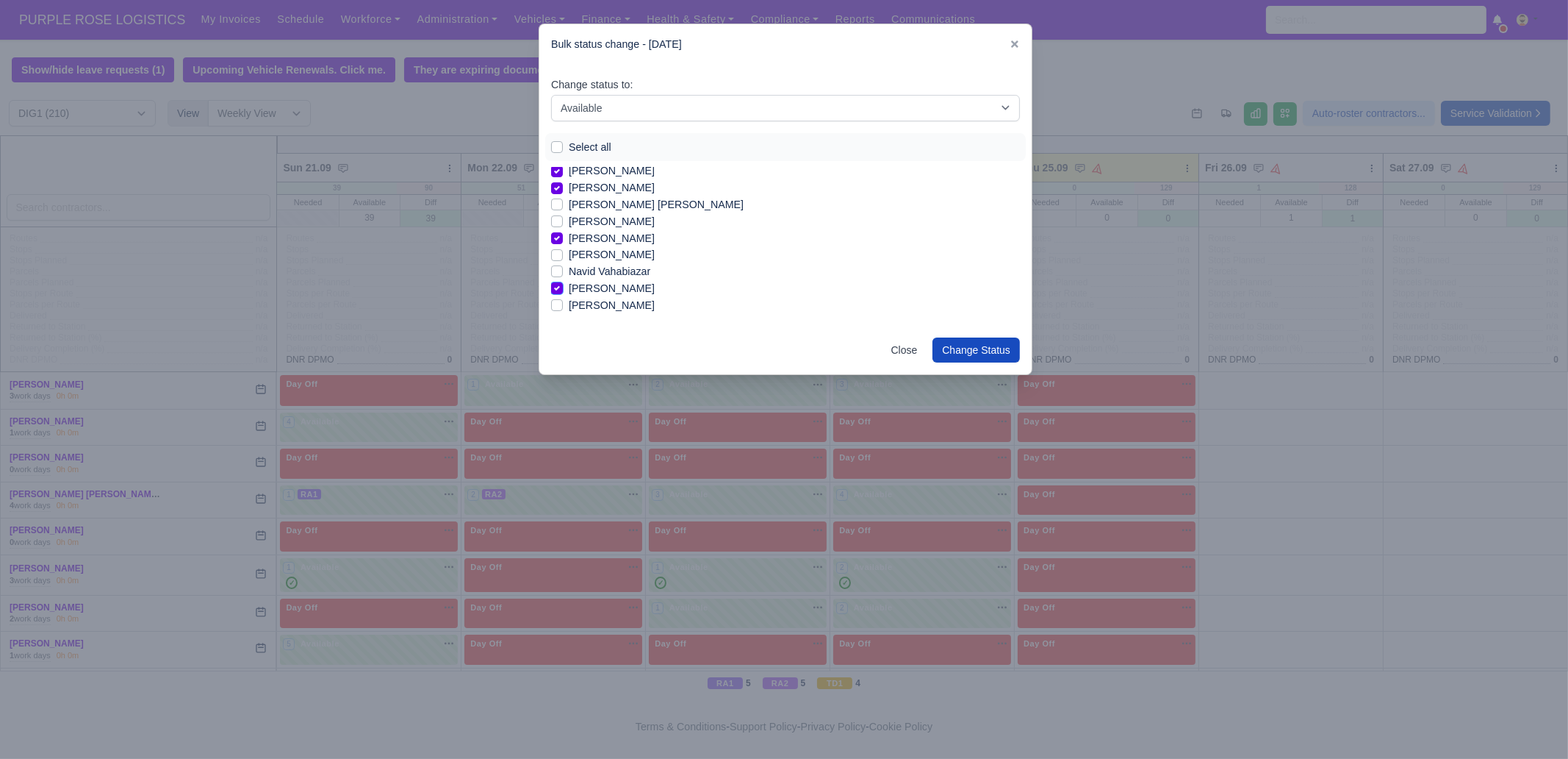
click at [563, 286] on input "Nicholas Bonsu" at bounding box center [557, 285] width 11 height 11
click at [618, 289] on label "Nicholas Bonsu" at bounding box center [612, 288] width 86 height 17
click at [563, 289] on input "Nicholas Bonsu" at bounding box center [557, 285] width 11 height 11
checkbox input "true"
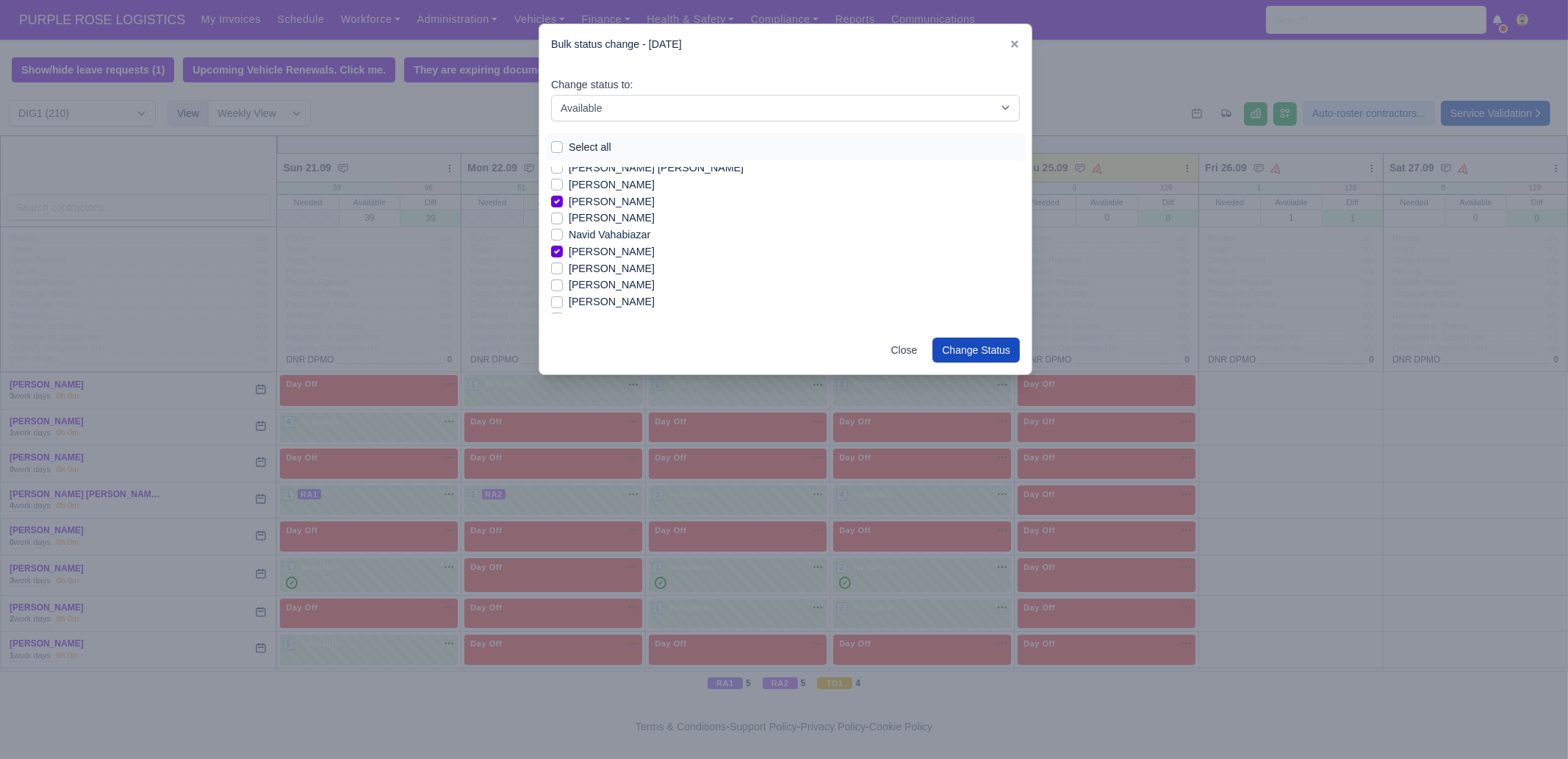
click at [614, 292] on label "Nikolaos Makrofidis" at bounding box center [612, 285] width 86 height 17
click at [563, 288] on input "Nikolaos Makrofidis" at bounding box center [557, 283] width 11 height 11
checkbox input "true"
click at [599, 276] on label "Odane Grant" at bounding box center [612, 282] width 86 height 17
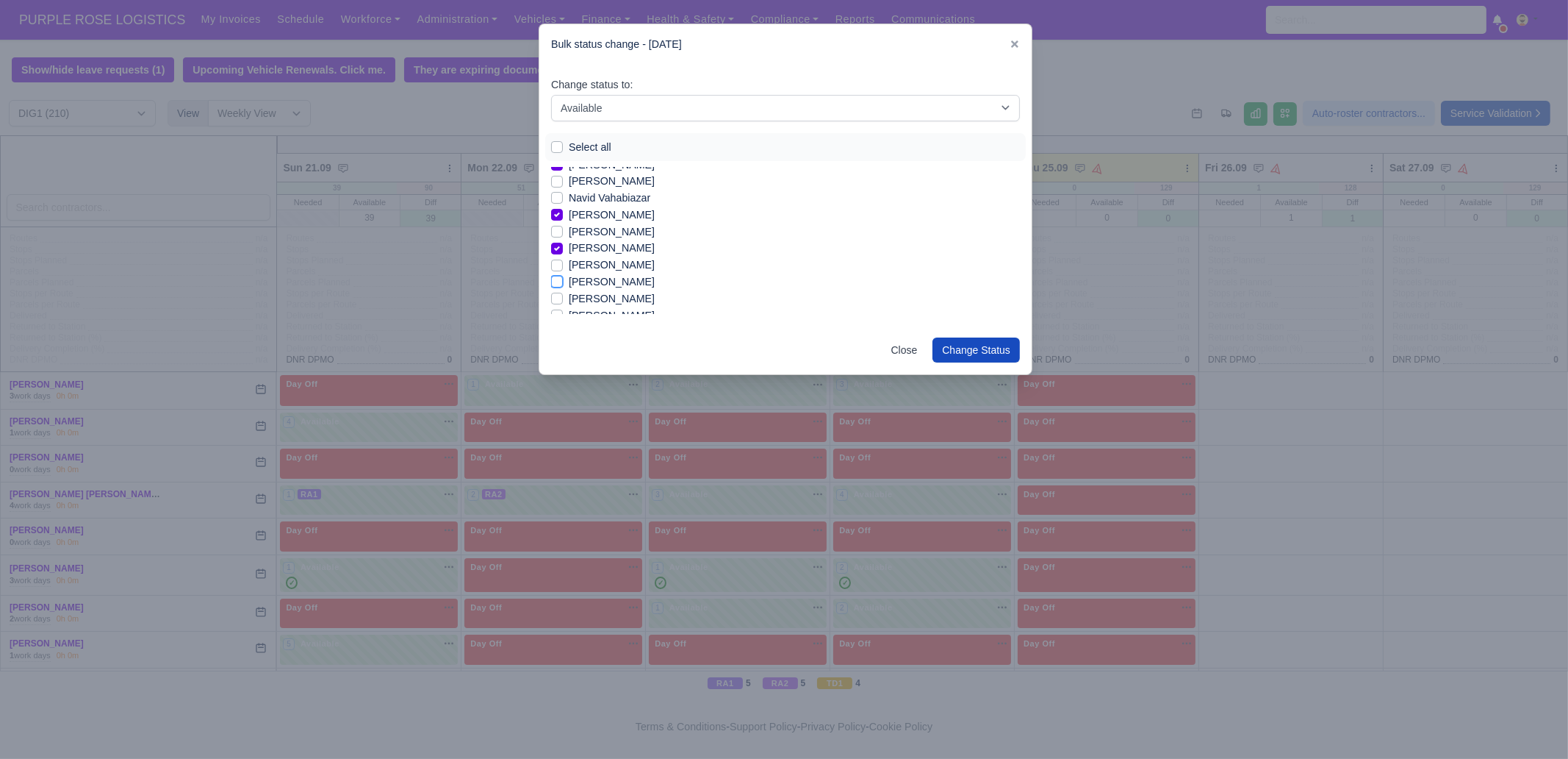
click at [563, 276] on input "Odane Grant" at bounding box center [557, 279] width 11 height 11
checkbox input "true"
click at [599, 276] on label "Omon Aikhuele" at bounding box center [612, 279] width 86 height 17
click at [563, 276] on input "Omon Aikhuele" at bounding box center [557, 276] width 11 height 11
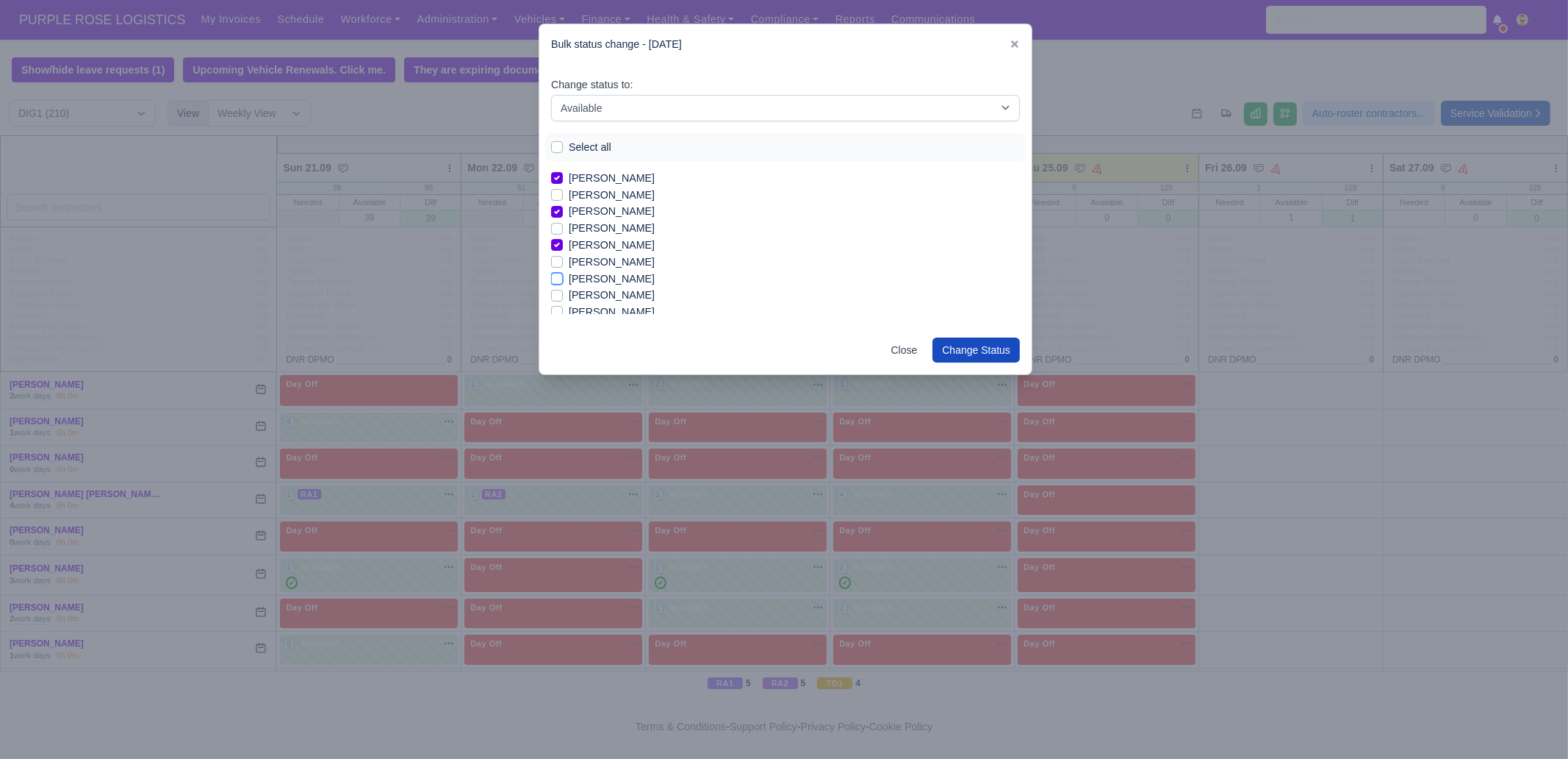
checkbox input "true"
click at [586, 270] on label "Ralique Brown" at bounding box center [612, 272] width 86 height 17
click at [563, 270] on input "Ralique Brown" at bounding box center [557, 269] width 11 height 11
checkbox input "true"
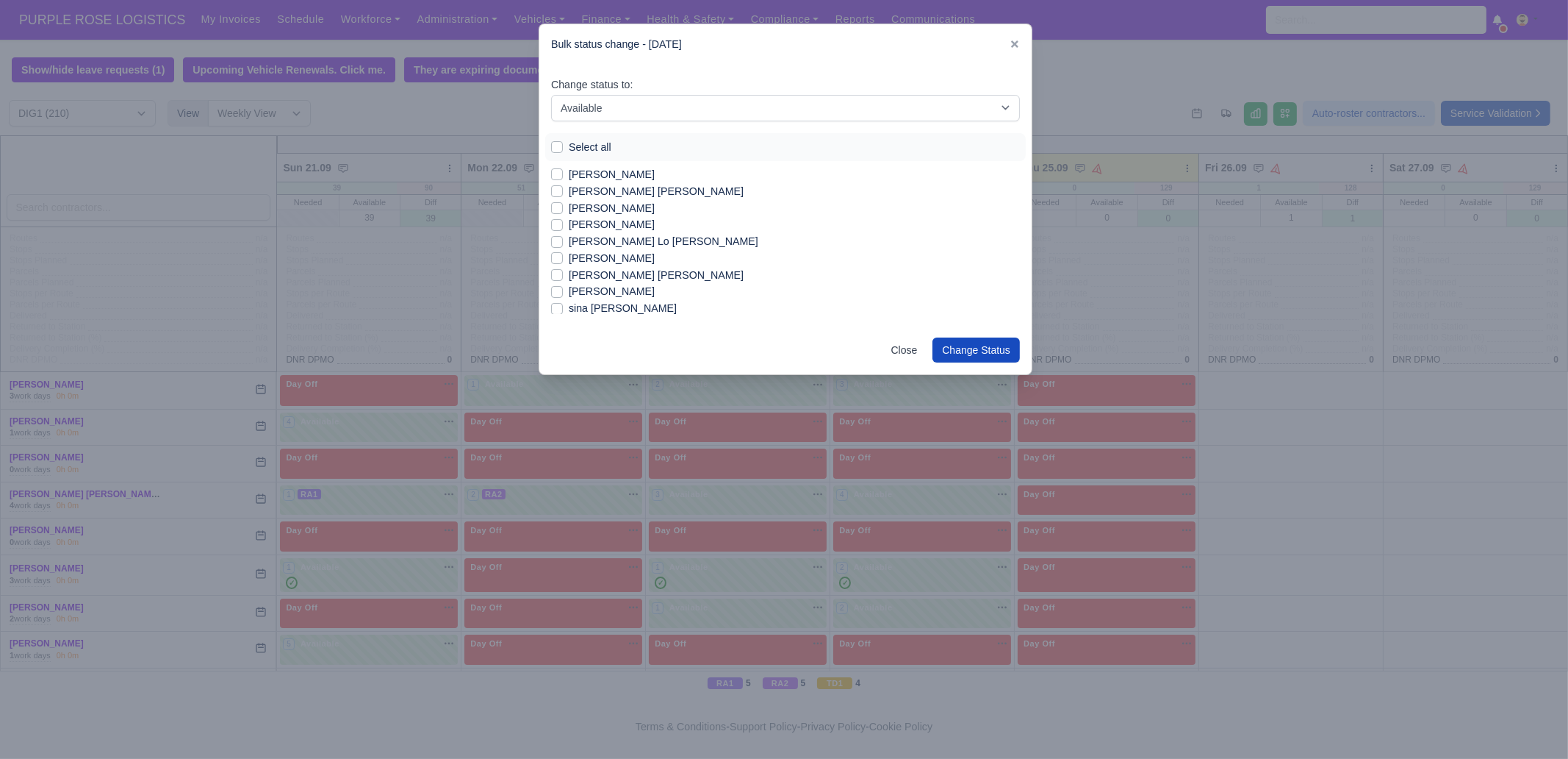
scroll to position [2026, 0]
click at [575, 277] on label "Yuliyan veselinov" at bounding box center [612, 278] width 86 height 17
click at [563, 277] on input "Yuliyan veselinov" at bounding box center [557, 275] width 11 height 11
checkbox input "true"
click at [587, 264] on label "Yuliyan Nonov" at bounding box center [612, 261] width 86 height 17
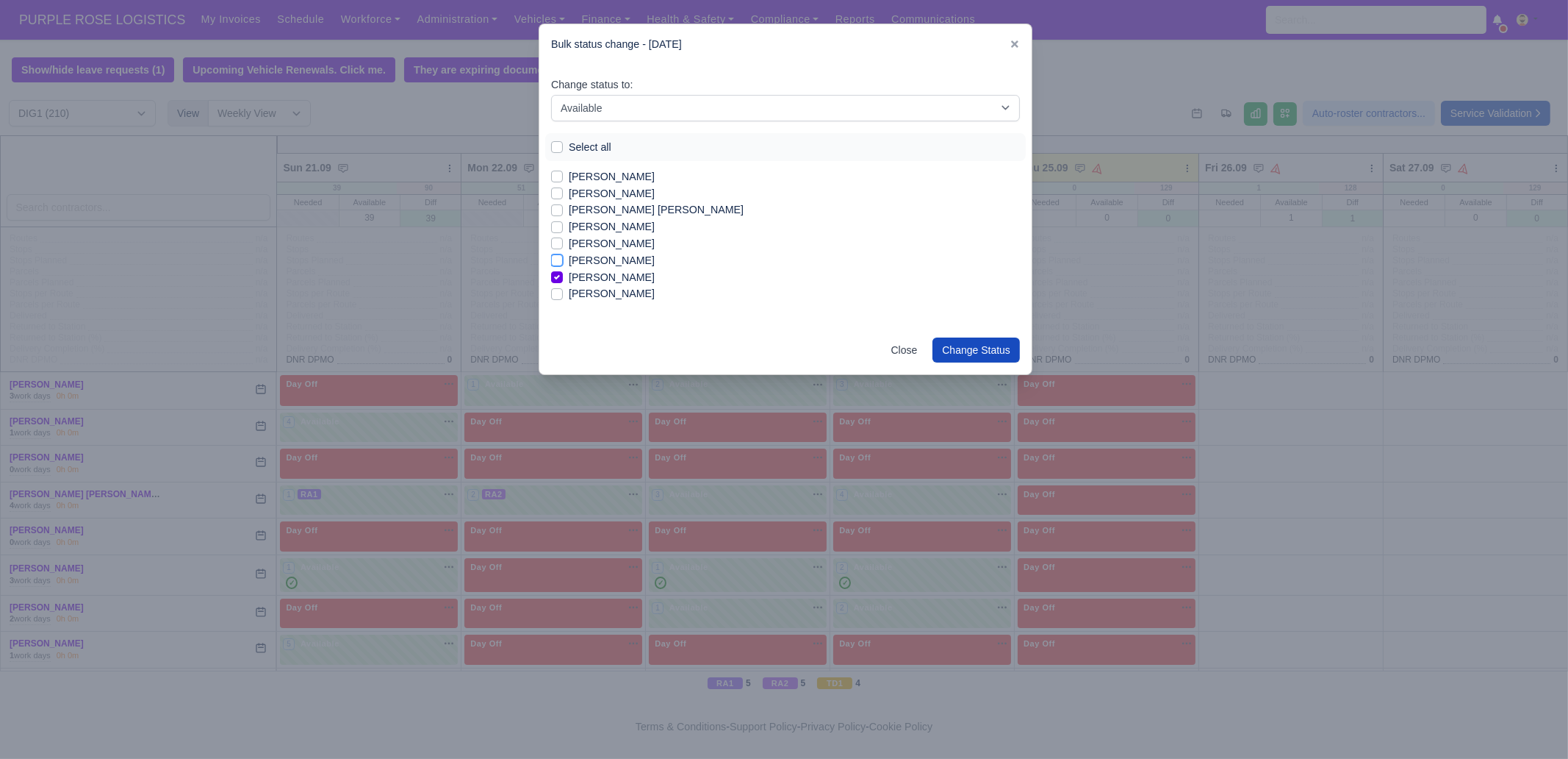
click at [563, 264] on input "Yuliyan Nonov" at bounding box center [557, 258] width 11 height 11
checkbox input "true"
click at [599, 244] on label "Yosif Yosifov" at bounding box center [612, 243] width 86 height 17
click at [563, 244] on input "Yosif Yosifov" at bounding box center [557, 241] width 11 height 11
checkbox input "true"
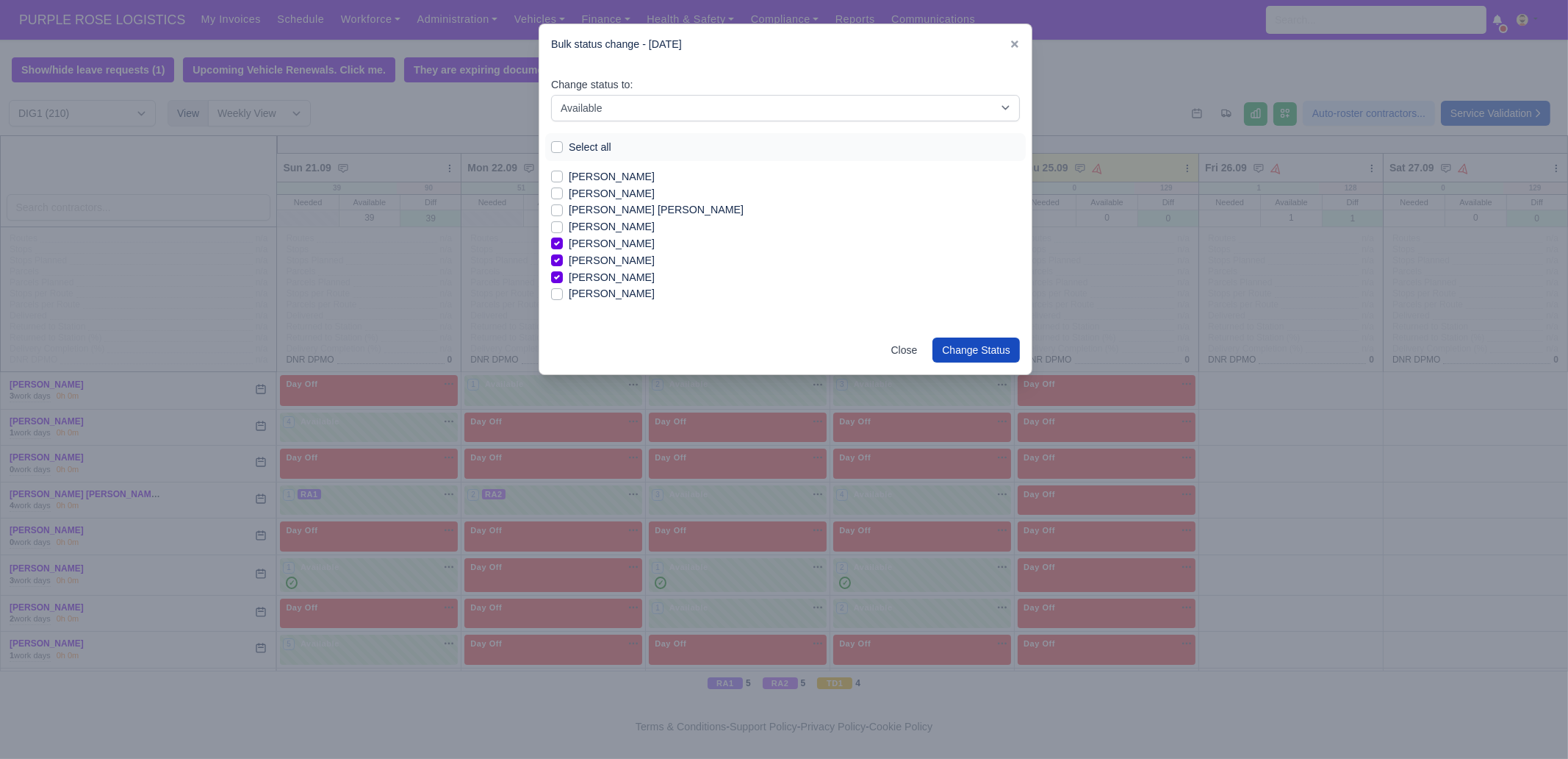
click at [655, 200] on label "Yordan Angelov Svetlinov" at bounding box center [612, 194] width 86 height 17
click at [563, 197] on input "Yordan Angelov Svetlinov" at bounding box center [557, 191] width 11 height 11
checkbox input "true"
click at [596, 221] on label "Tugay Yildiz" at bounding box center [612, 219] width 86 height 17
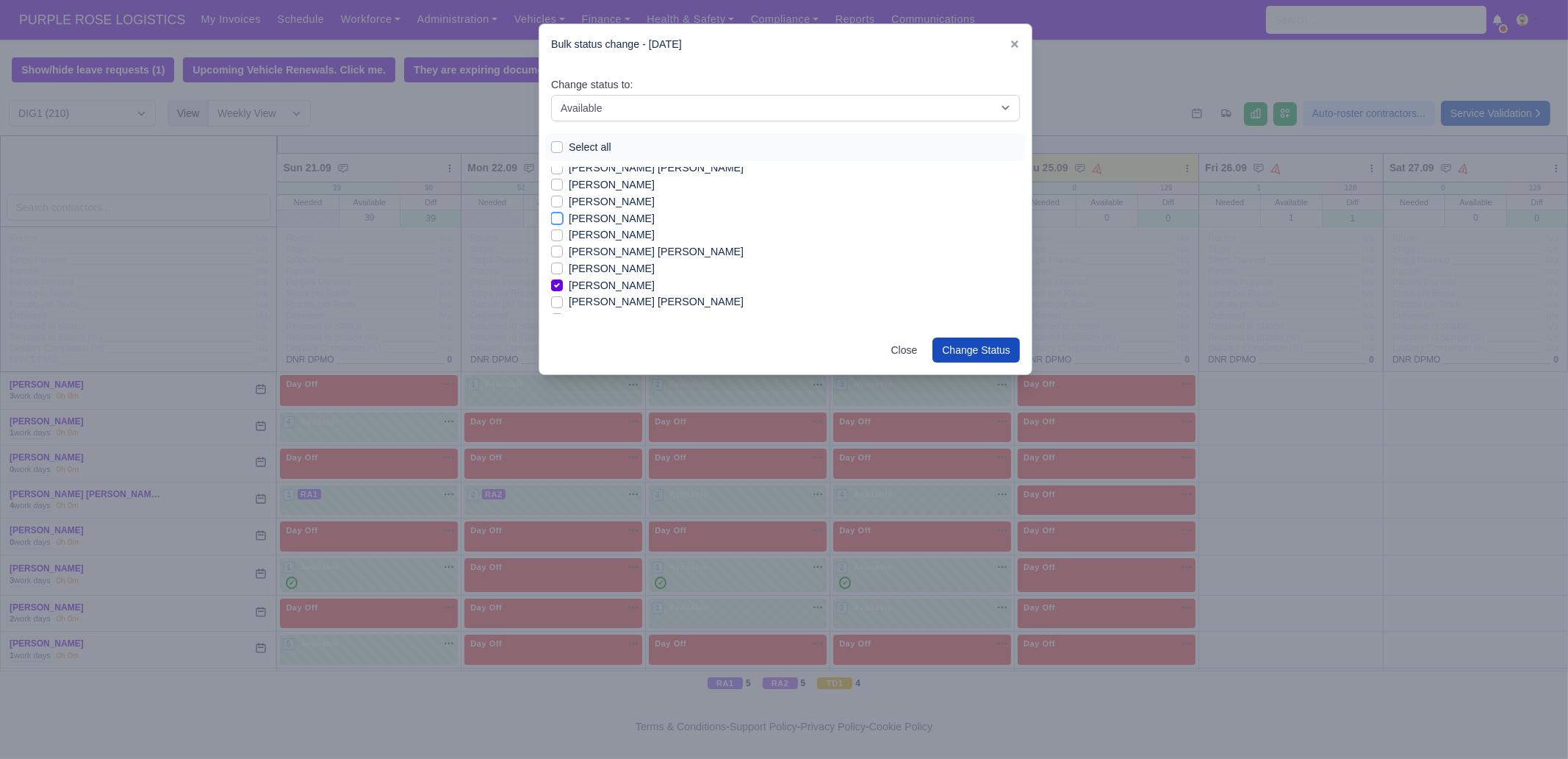
click at [563, 221] on input "Tugay Yildiz" at bounding box center [557, 216] width 11 height 11
checkbox input "true"
click at [614, 214] on label "Stanimir Krasimirov Chirakov" at bounding box center [612, 210] width 86 height 17
click at [563, 213] on input "Stanimir Krasimirov Chirakov" at bounding box center [557, 207] width 11 height 11
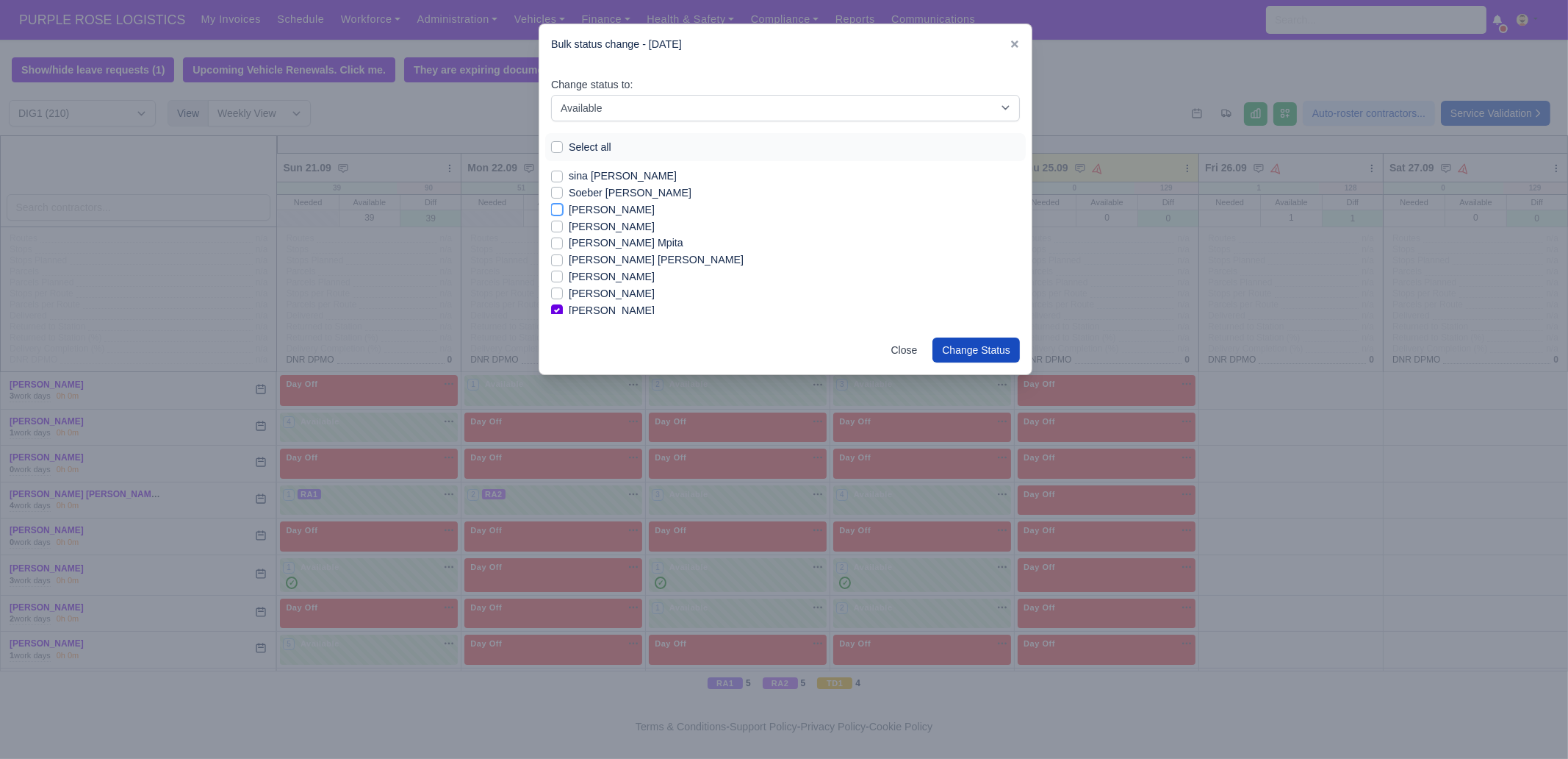
checkbox input "true"
click at [588, 267] on label "sina sami" at bounding box center [622, 268] width 108 height 17
click at [563, 267] on input "sina sami" at bounding box center [557, 265] width 11 height 11
checkbox input "true"
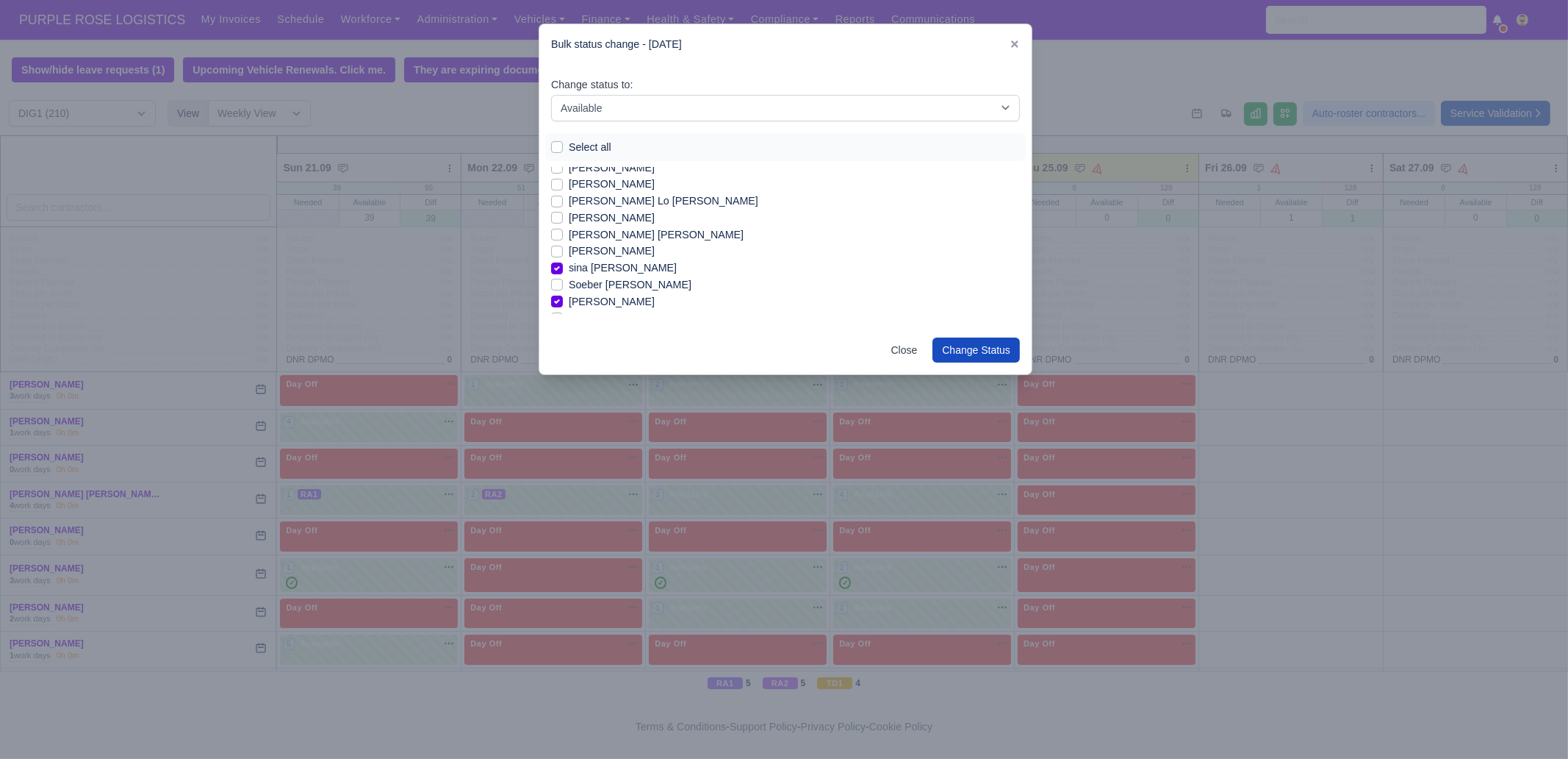
click at [603, 239] on label "Shaquille Dominic Amara" at bounding box center [656, 235] width 175 height 17
click at [563, 239] on input "Shaquille Dominic Amara" at bounding box center [557, 232] width 11 height 11
checkbox input "true"
click at [609, 221] on label "Shallum Anderson" at bounding box center [612, 218] width 86 height 17
click at [563, 221] on input "Shallum Anderson" at bounding box center [557, 215] width 11 height 11
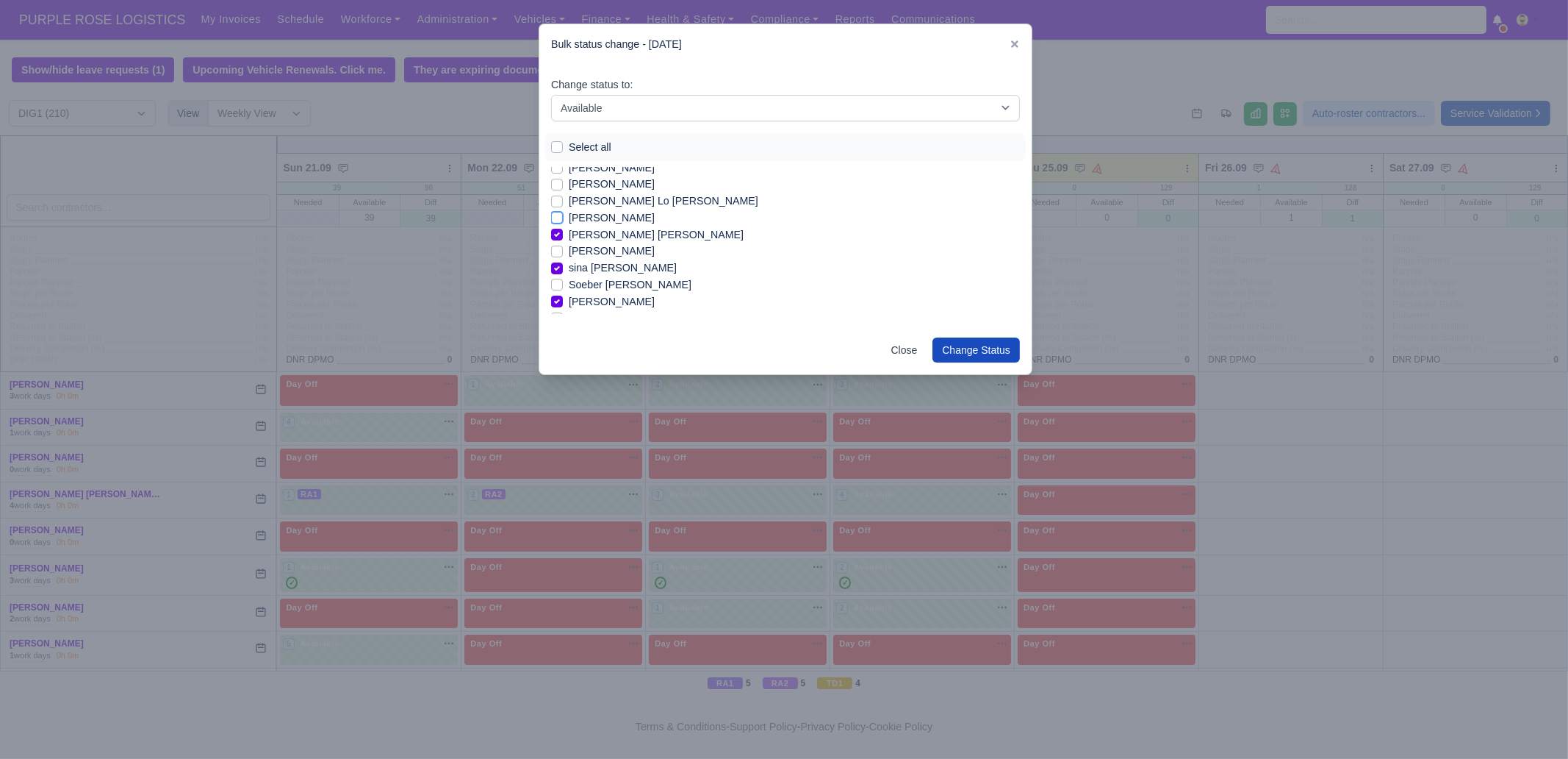
checkbox input "true"
click at [606, 203] on label "Serigne Saliu Lo Seye" at bounding box center [663, 201] width 190 height 17
click at [563, 203] on input "Serigne Saliu Lo Seye" at bounding box center [557, 199] width 11 height 11
checkbox input "true"
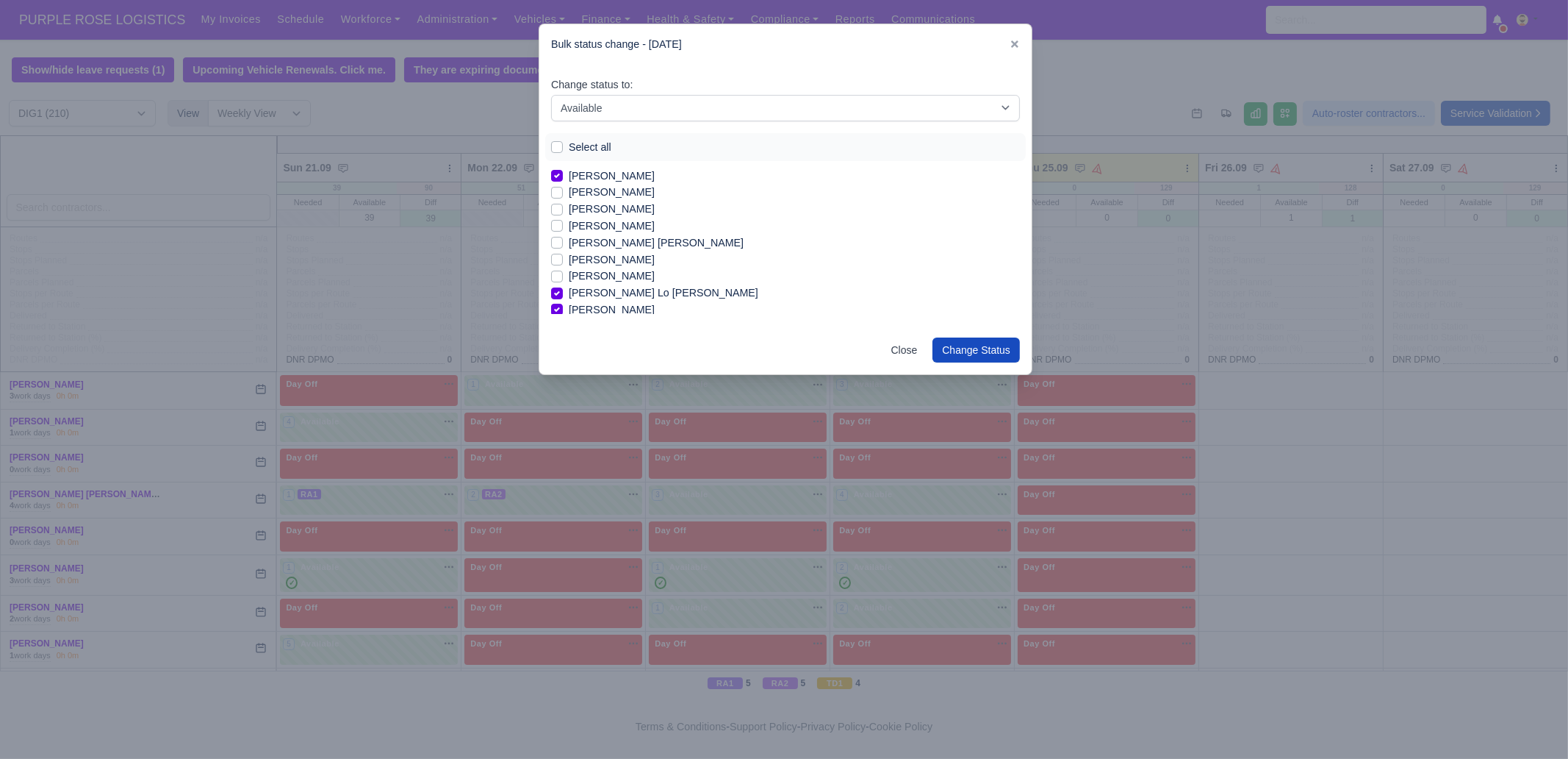
click at [603, 261] on label "Saddam Karam" at bounding box center [612, 260] width 86 height 17
click at [563, 261] on input "Saddam Karam" at bounding box center [557, 257] width 11 height 11
checkbox input "true"
click at [606, 230] on label "Ridhwan Ahmed" at bounding box center [612, 226] width 86 height 17
click at [563, 229] on input "Ridhwan Ahmed" at bounding box center [557, 223] width 11 height 11
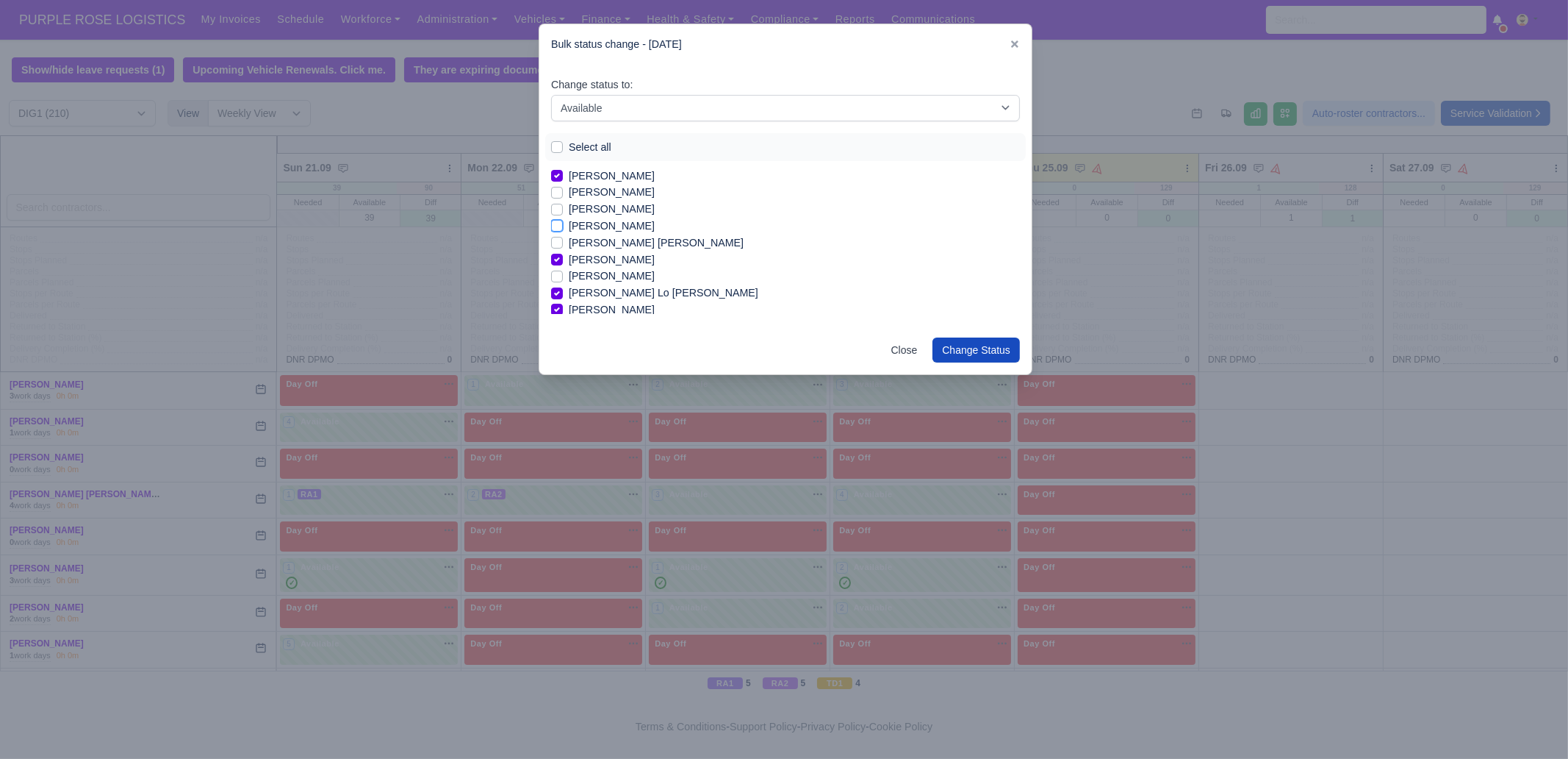
checkbox input "true"
click at [981, 341] on button "Change Status" at bounding box center [976, 349] width 88 height 25
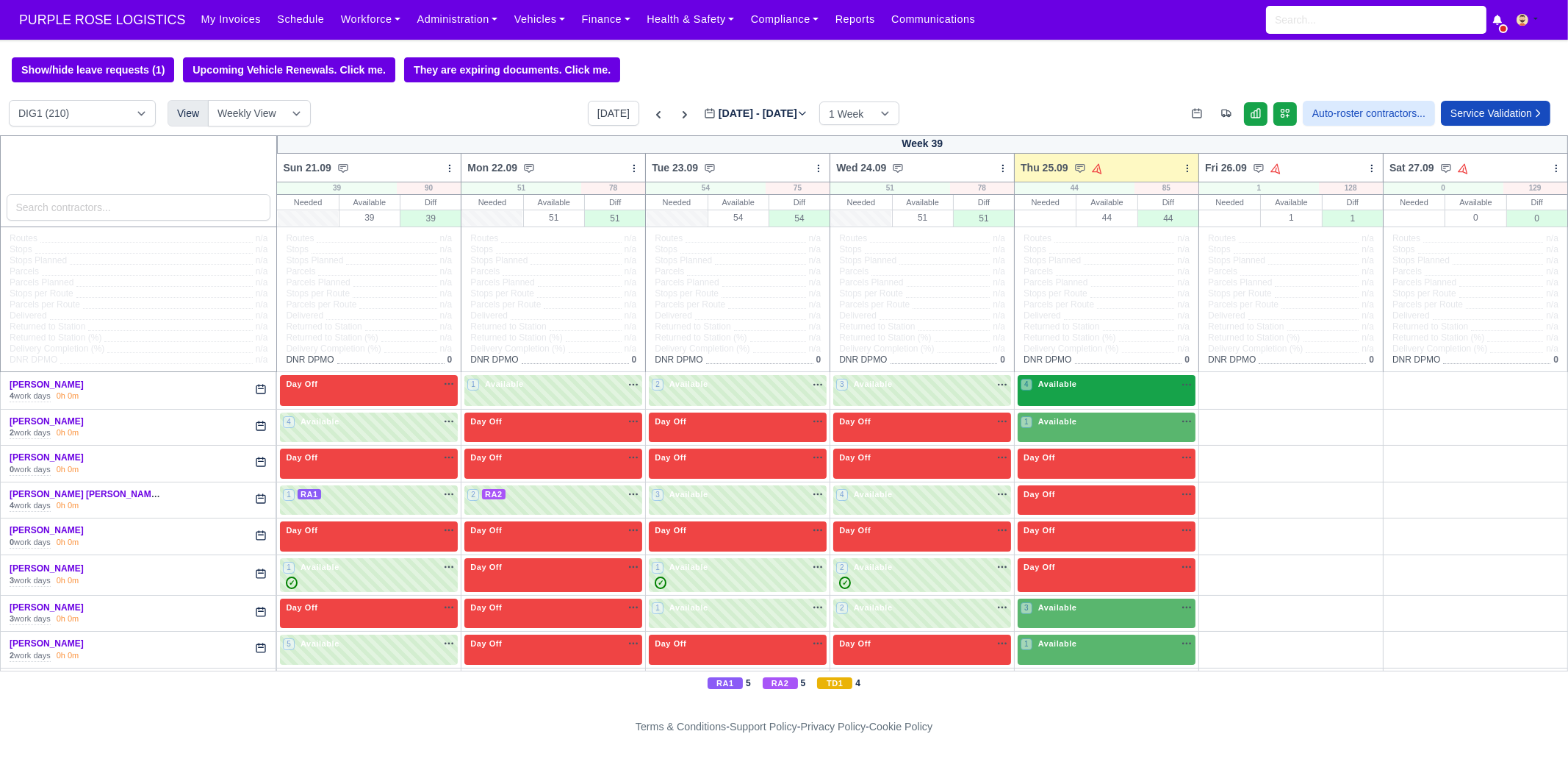
click at [1070, 385] on div "4 Available na" at bounding box center [1107, 384] width 172 height 12
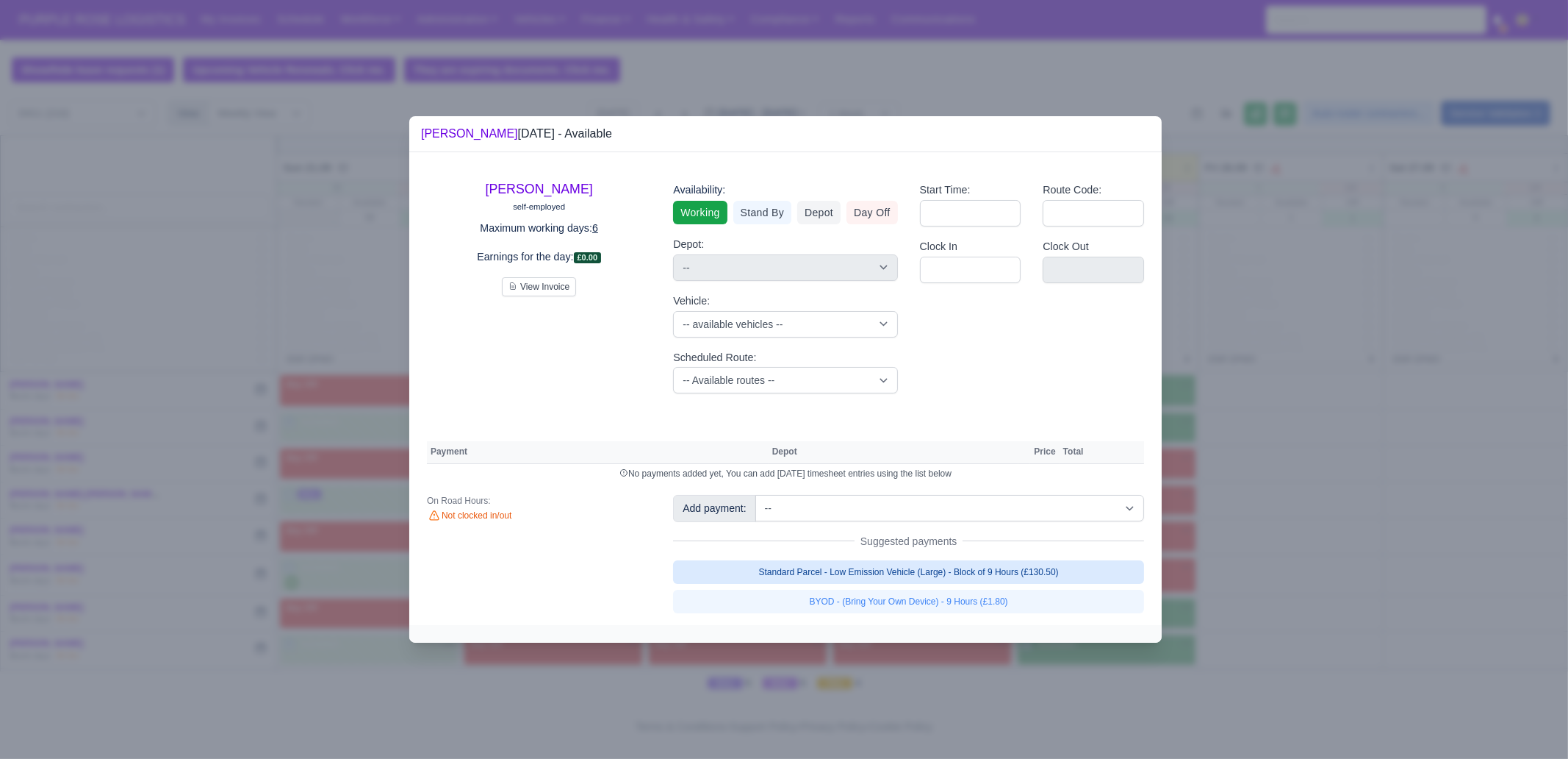
click at [1003, 575] on link "Standard Parcel - Low Emission Vehicle (Large) - Block of 9 Hours (£130.50)" at bounding box center [909, 572] width 471 height 24
select select "1"
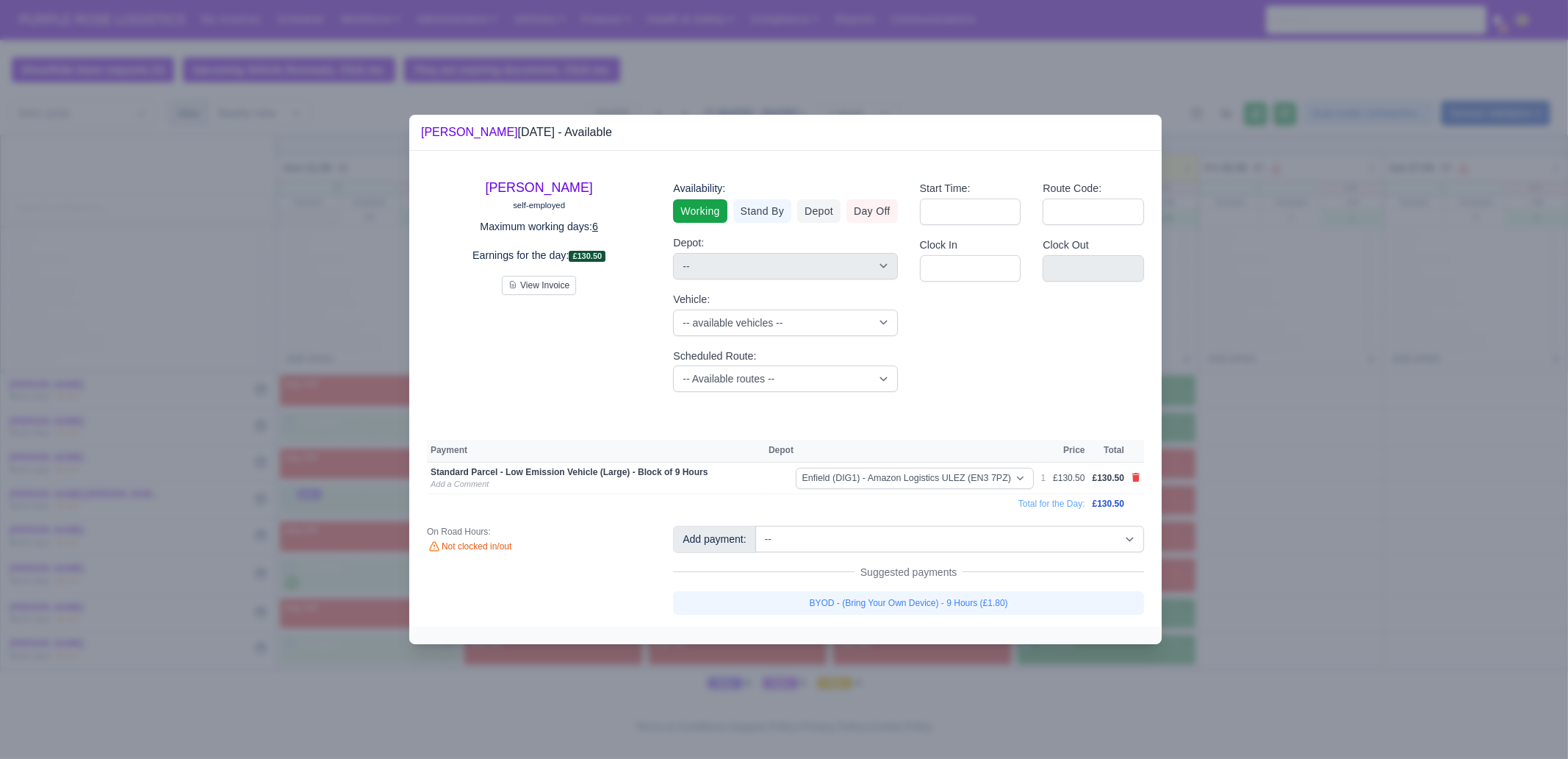
click at [1009, 580] on link "BYOD - (Bring Your Own Device) - 9 Hours (£1.80)" at bounding box center [909, 602] width 471 height 24
select select "1"
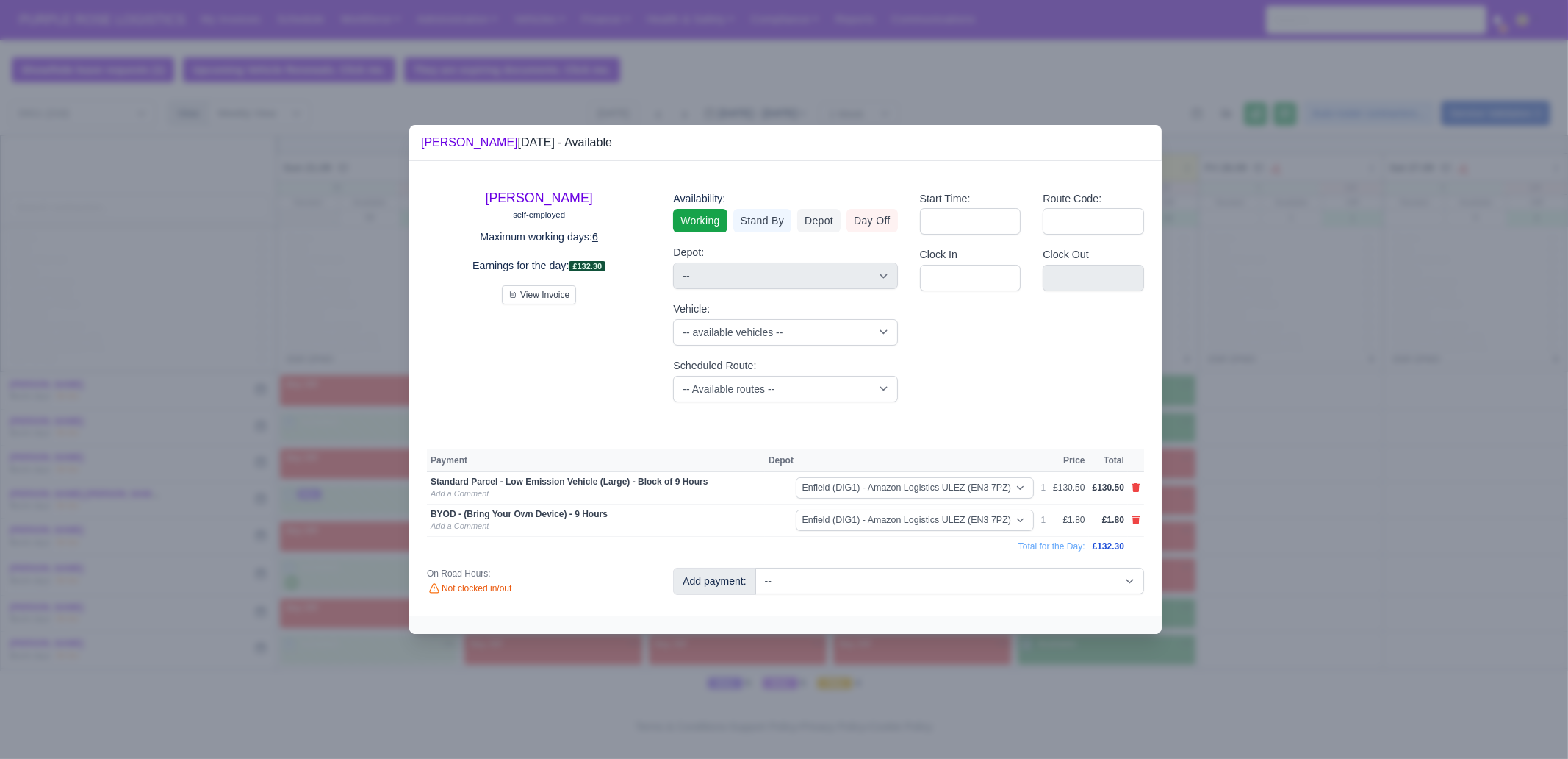
click at [1245, 531] on div at bounding box center [784, 379] width 1568 height 759
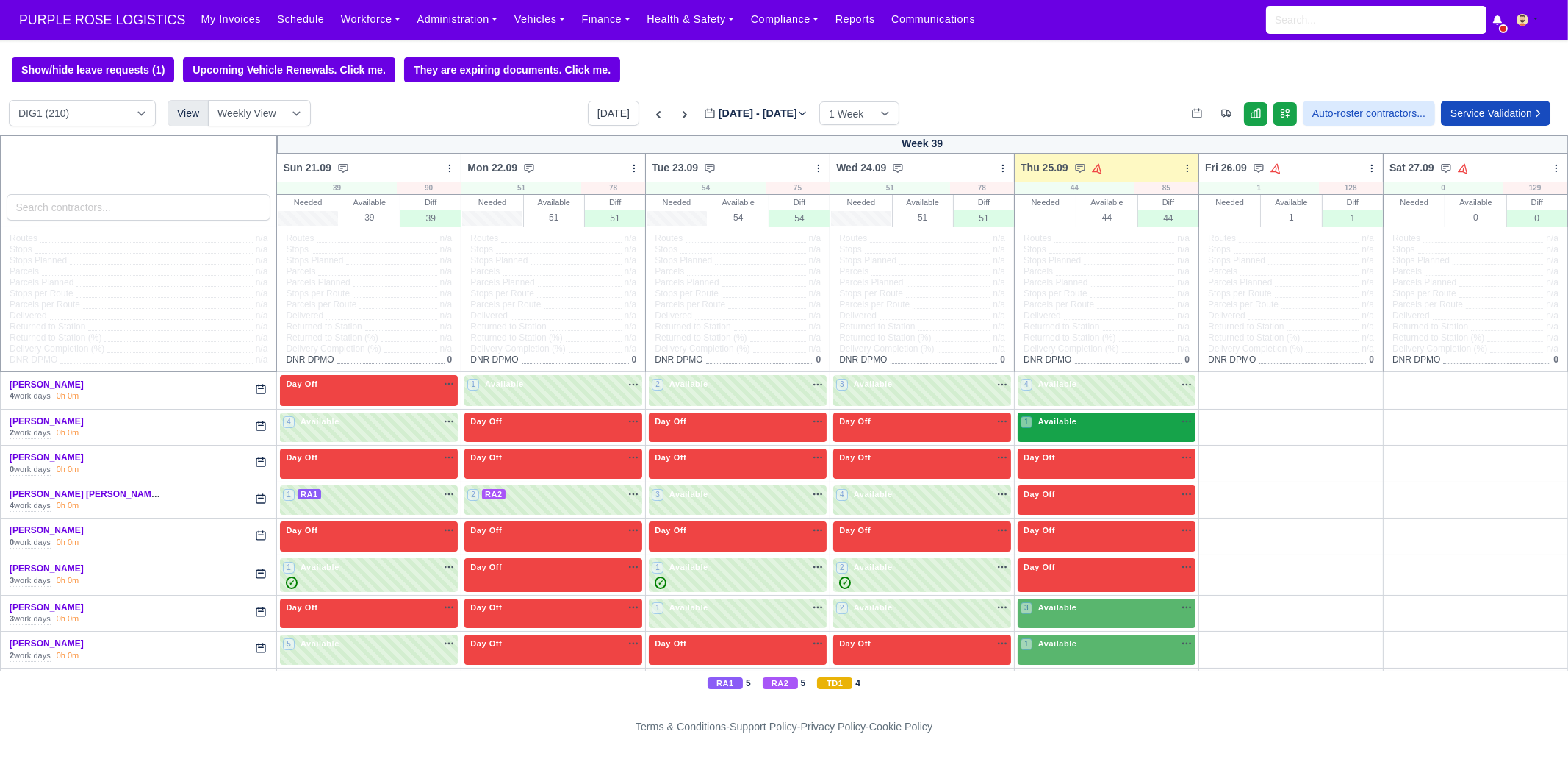
click at [1044, 417] on span "Available" at bounding box center [1057, 421] width 45 height 11
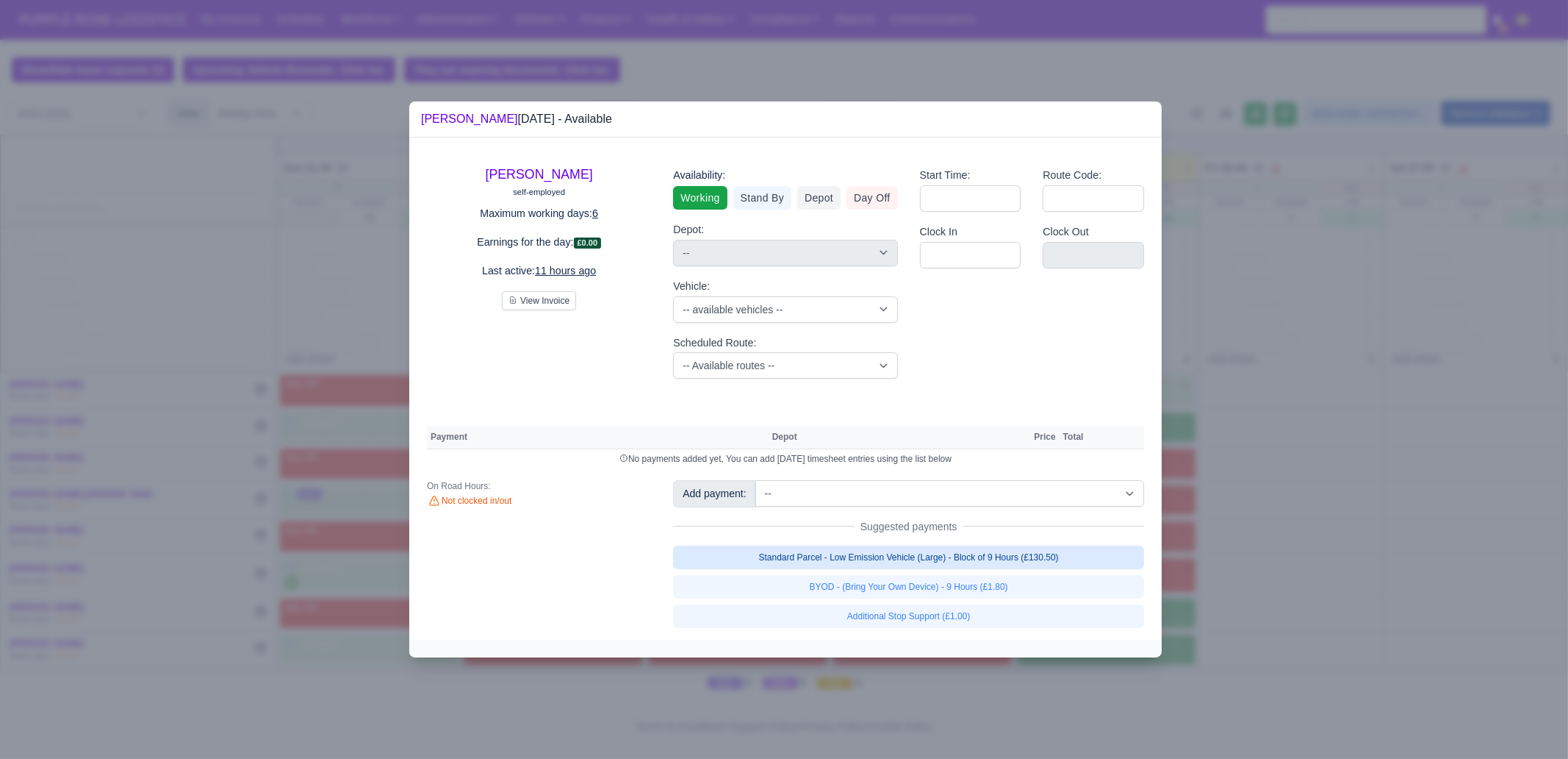
click at [1016, 561] on link "Standard Parcel - Low Emission Vehicle (Large) - Block of 9 Hours (£130.50)" at bounding box center [909, 557] width 471 height 24
select select "1"
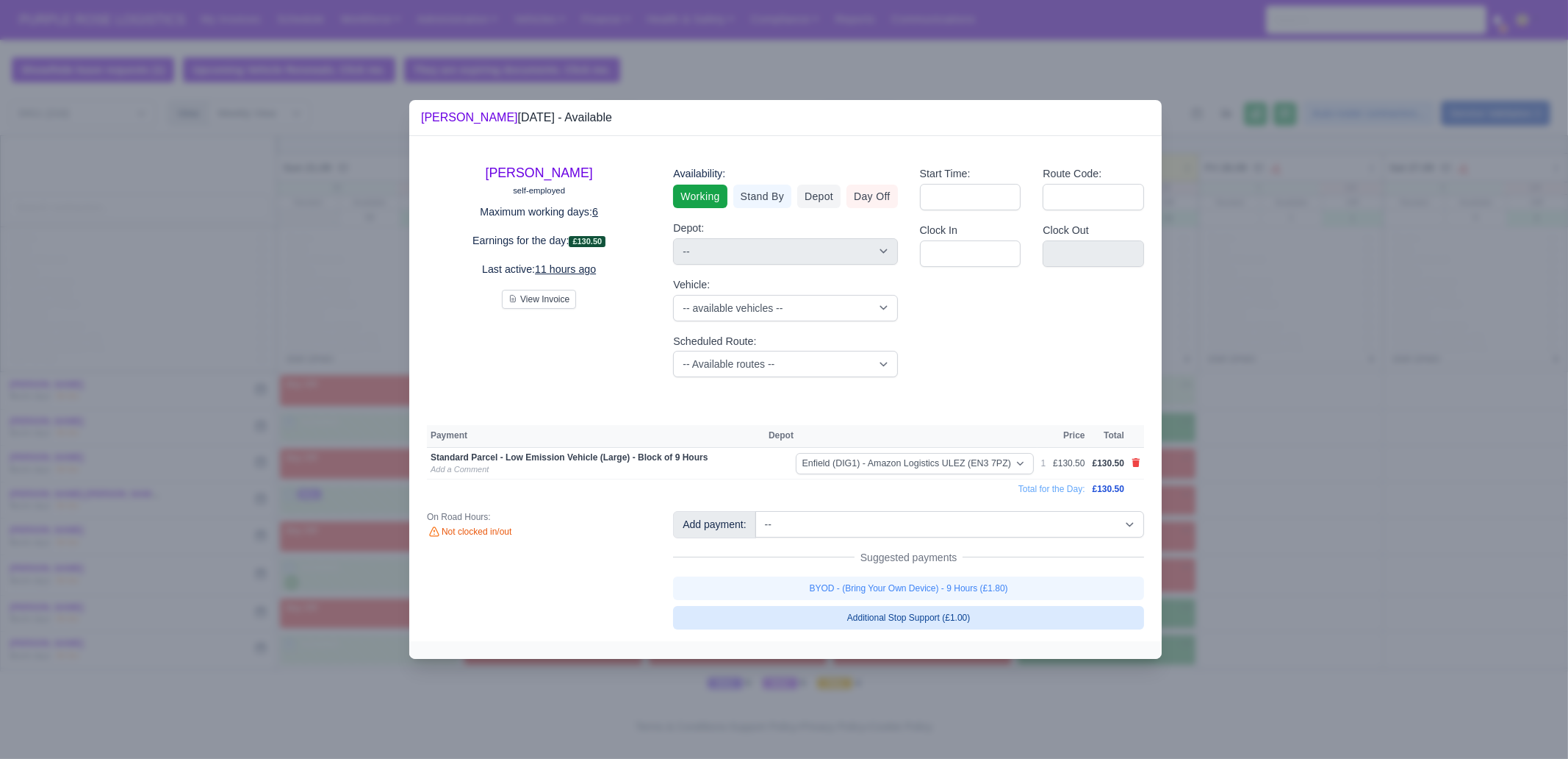
click at [1012, 575] on div "Add payment: -- Additional Hour Support (£14.50) Additional Hour Support (Walke…" at bounding box center [909, 569] width 493 height 117
click at [1011, 580] on link "BYOD - (Bring Your Own Device) - 9 Hours (£1.80)" at bounding box center [909, 588] width 471 height 24
select select "1"
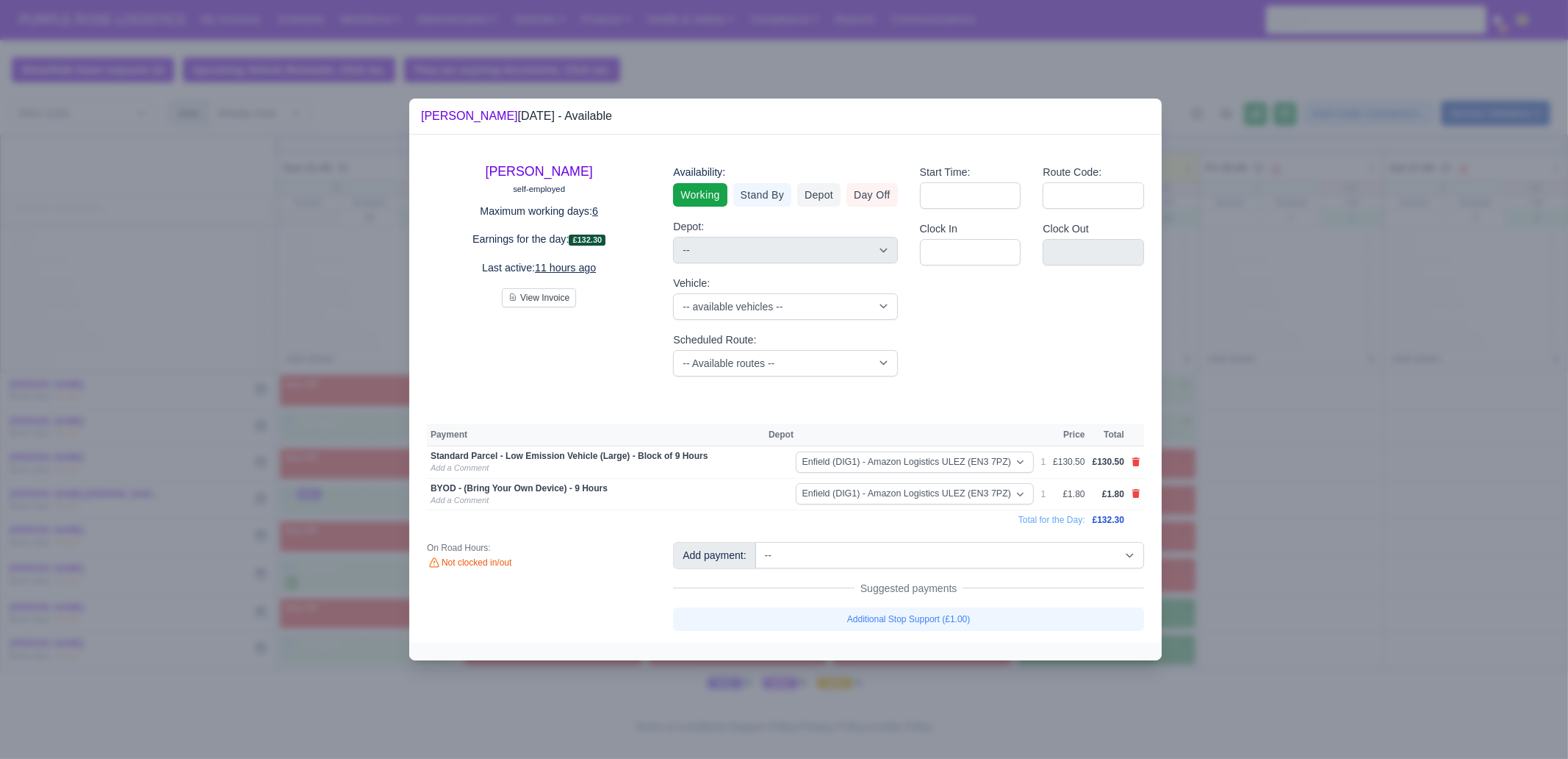
click at [1254, 580] on div at bounding box center [784, 379] width 1568 height 759
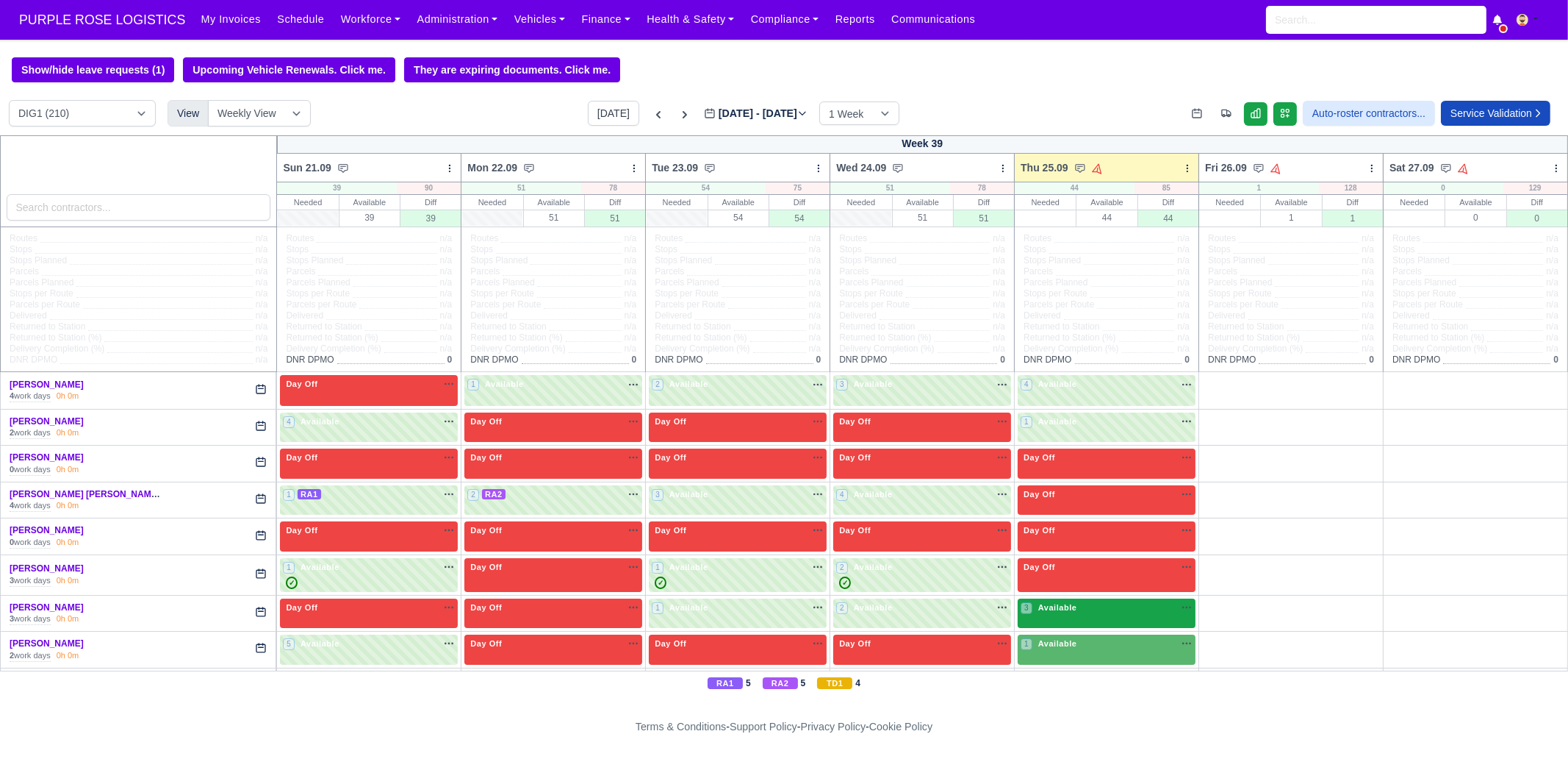
click at [1089, 580] on div "3 Available na" at bounding box center [1107, 607] width 172 height 12
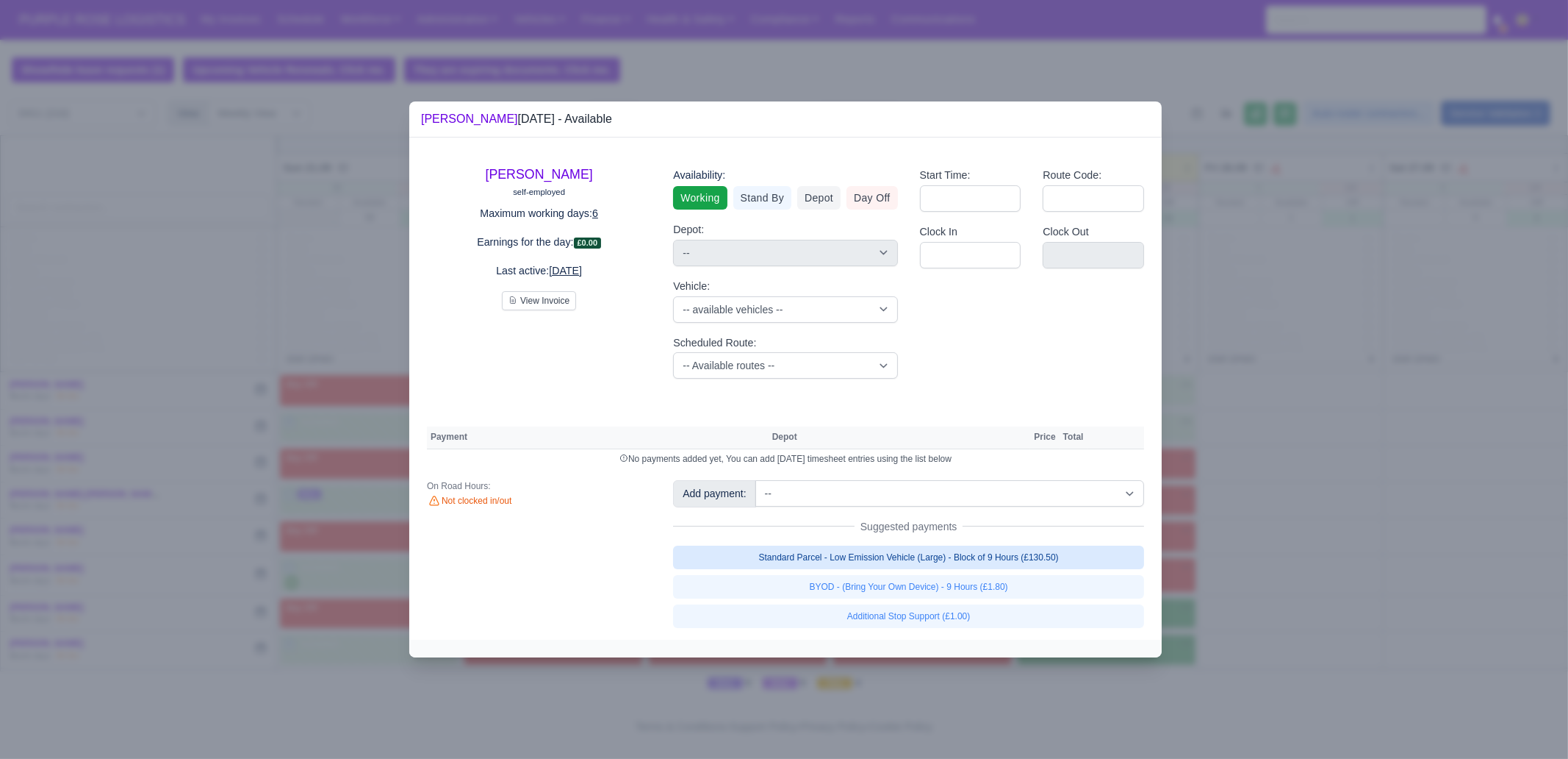
click at [1046, 559] on link "Standard Parcel - Low Emission Vehicle (Large) - Block of 9 Hours (£130.50)" at bounding box center [909, 557] width 471 height 24
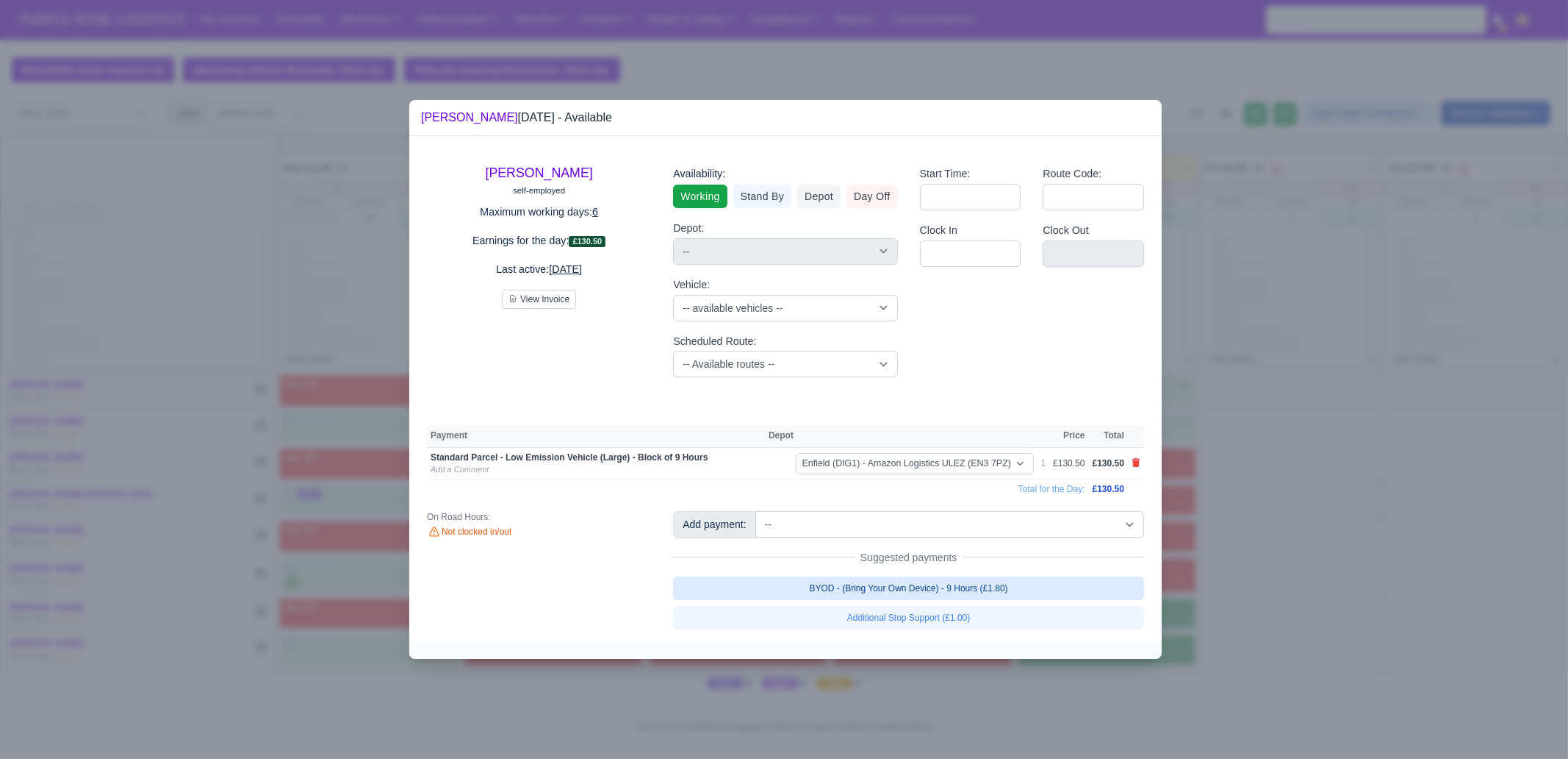
click at [1046, 580] on link "BYOD - (Bring Your Own Device) - 9 Hours (£1.80)" at bounding box center [909, 588] width 471 height 24
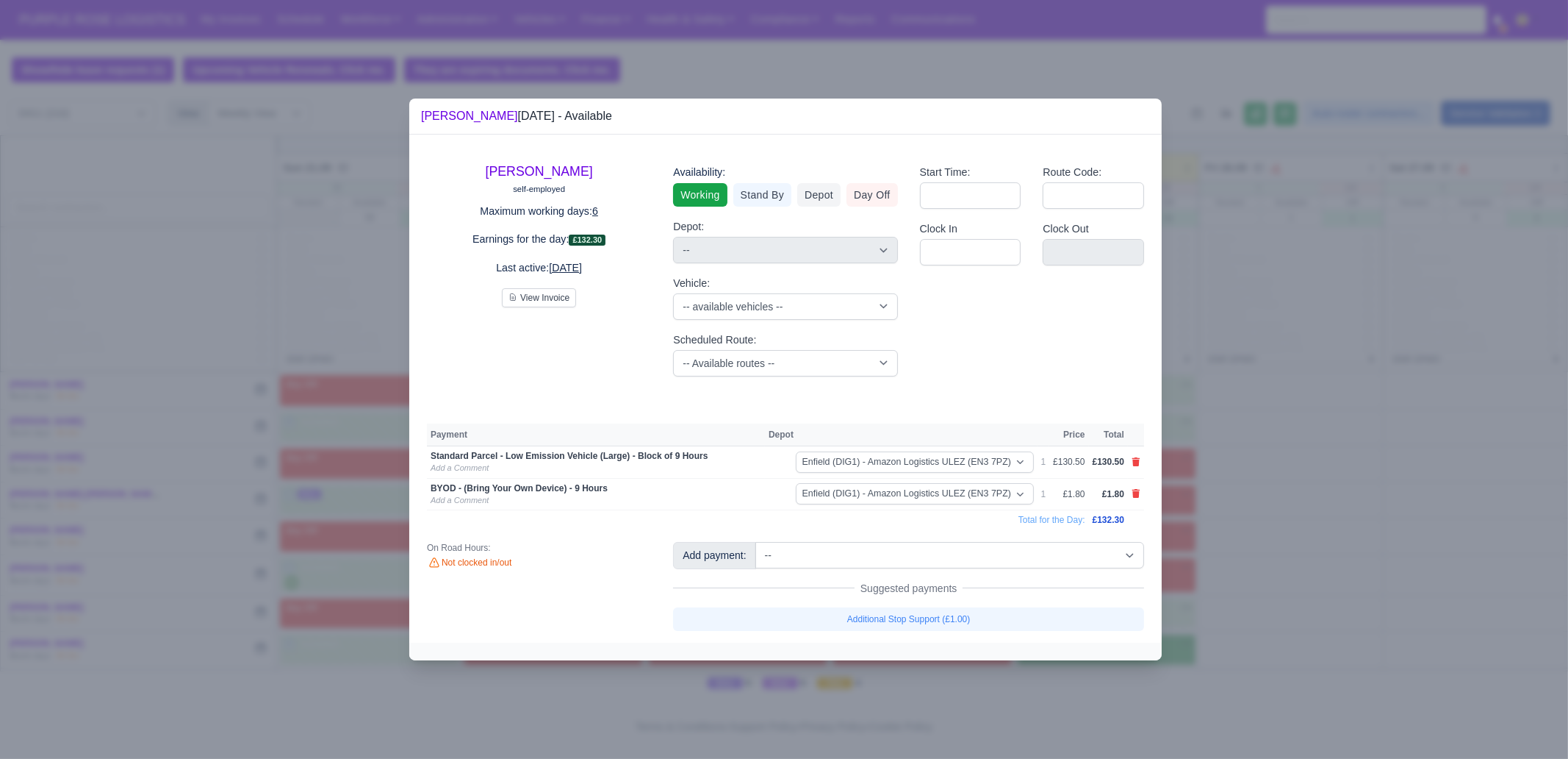
click at [1254, 578] on div at bounding box center [784, 379] width 1568 height 759
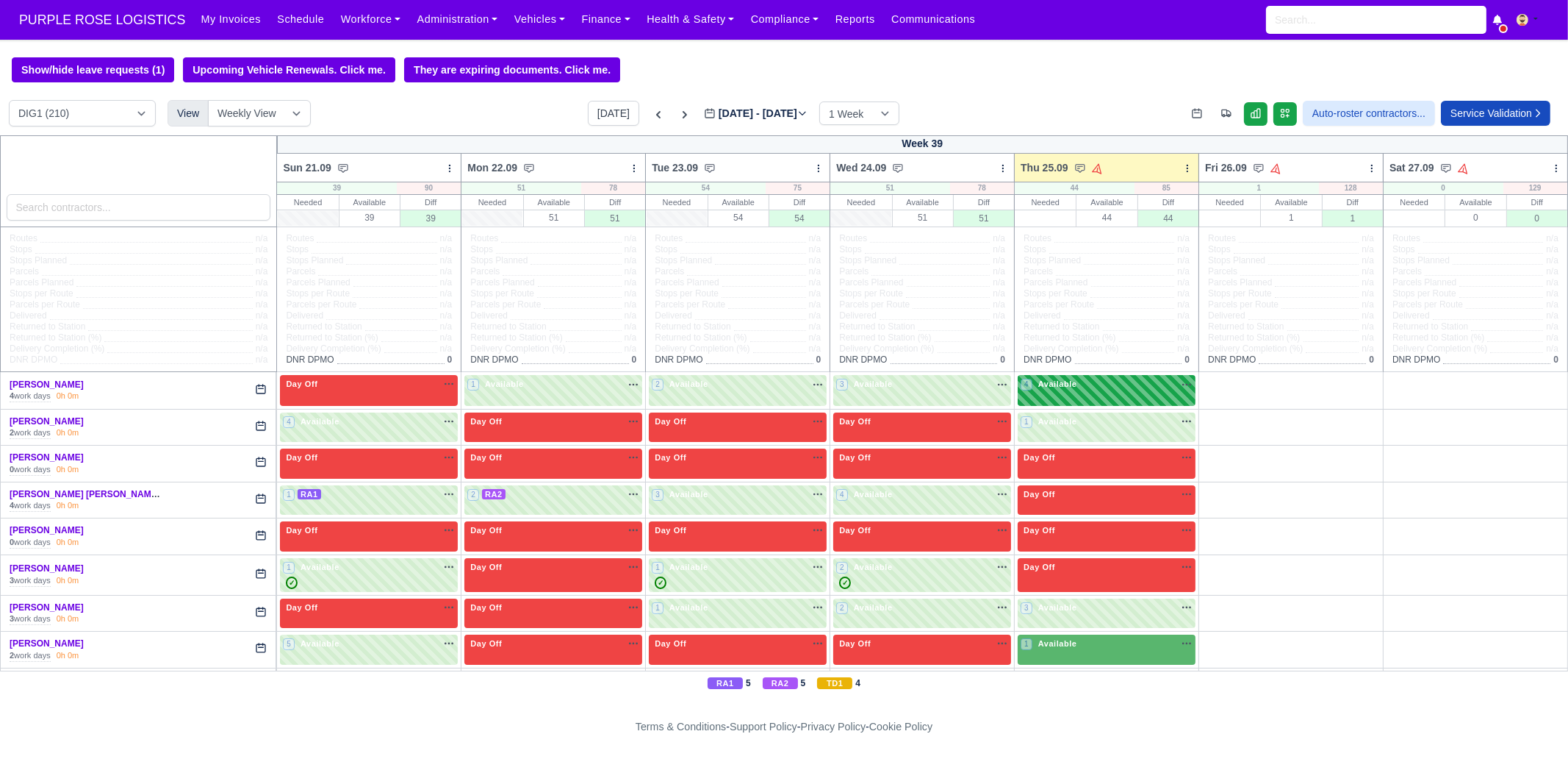
click at [1067, 382] on span "Available" at bounding box center [1057, 384] width 45 height 11
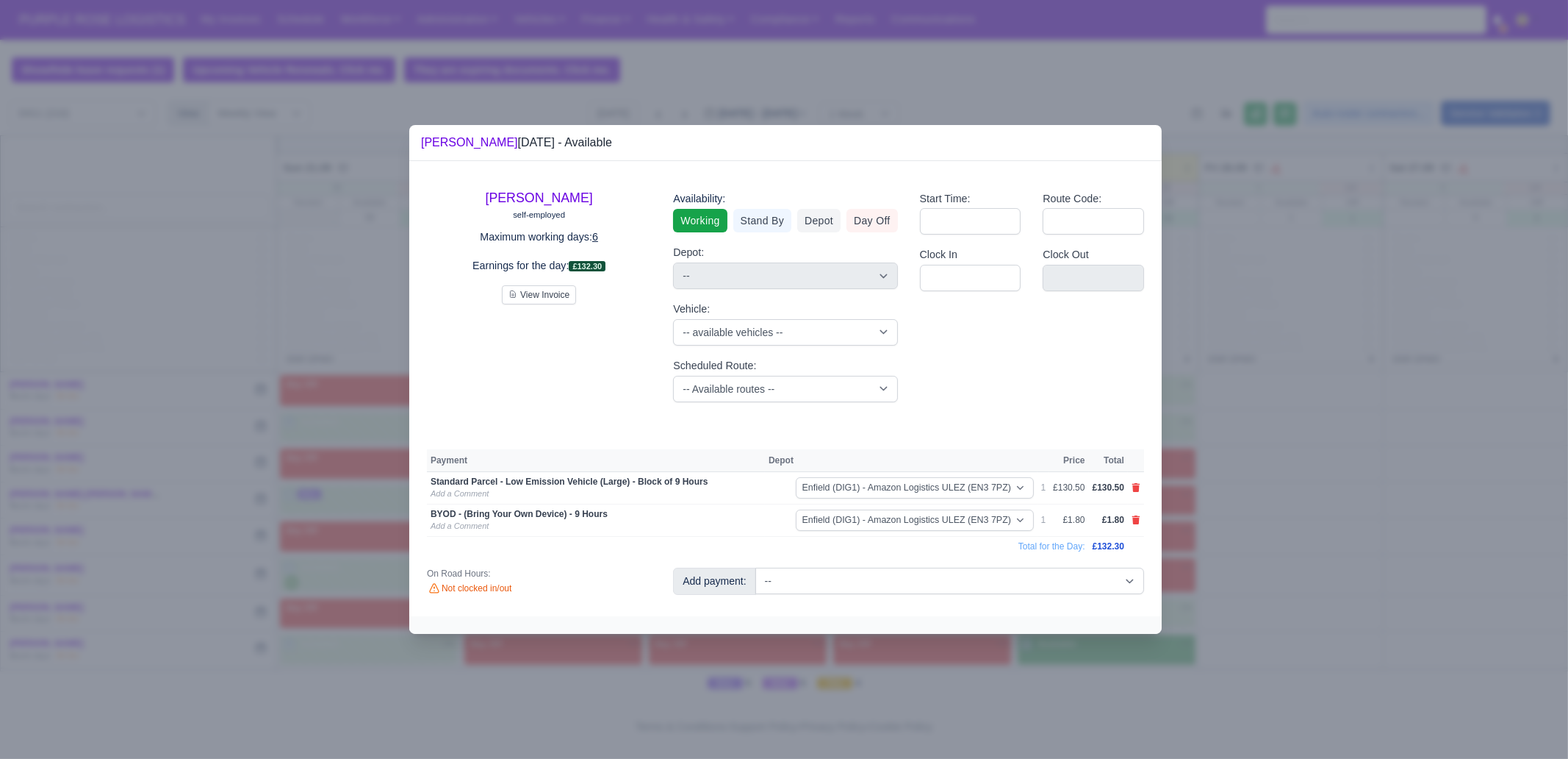
click at [1254, 436] on div at bounding box center [784, 379] width 1568 height 759
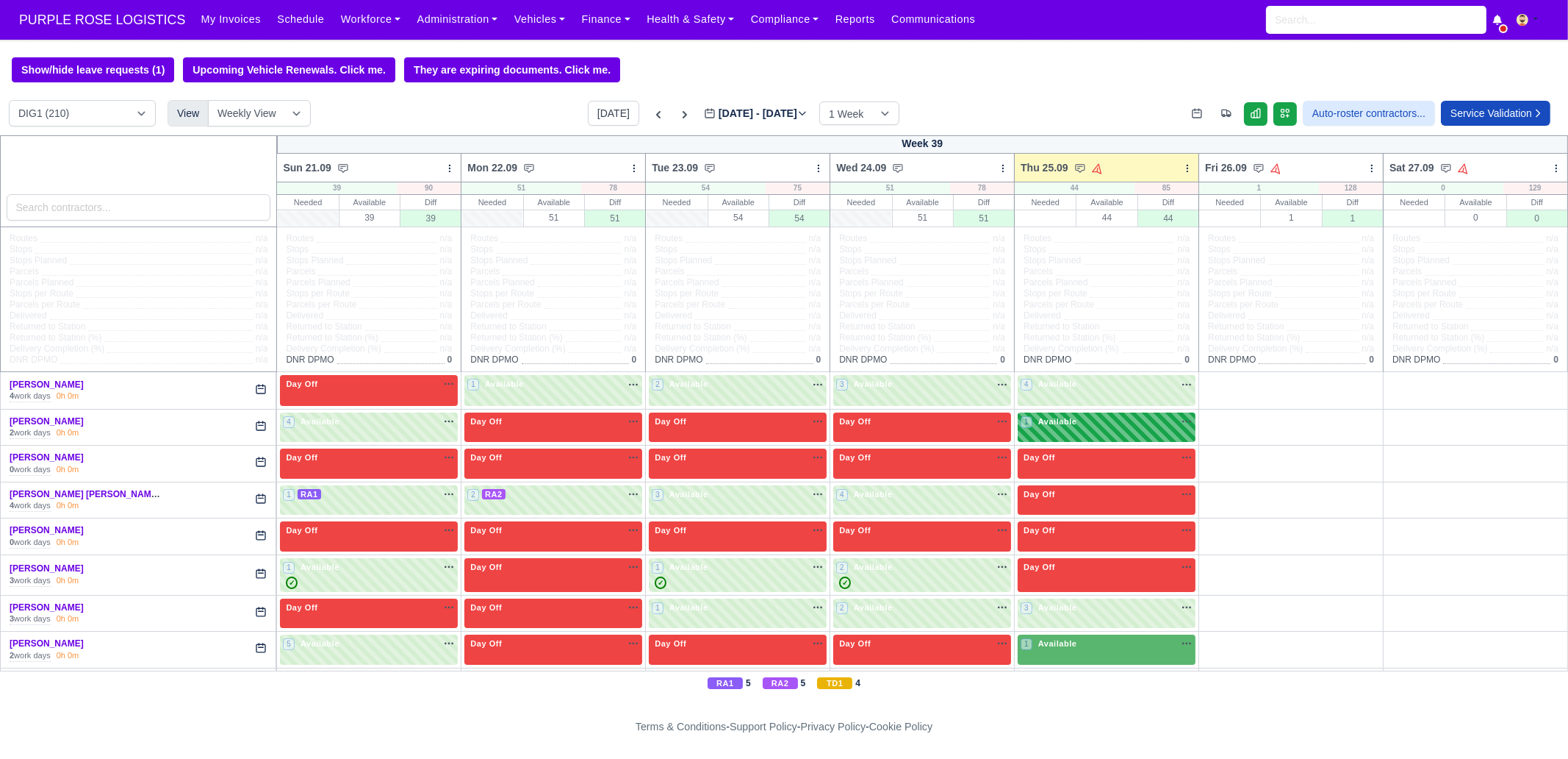
click at [1118, 437] on div "1 Available" at bounding box center [1107, 428] width 178 height 31
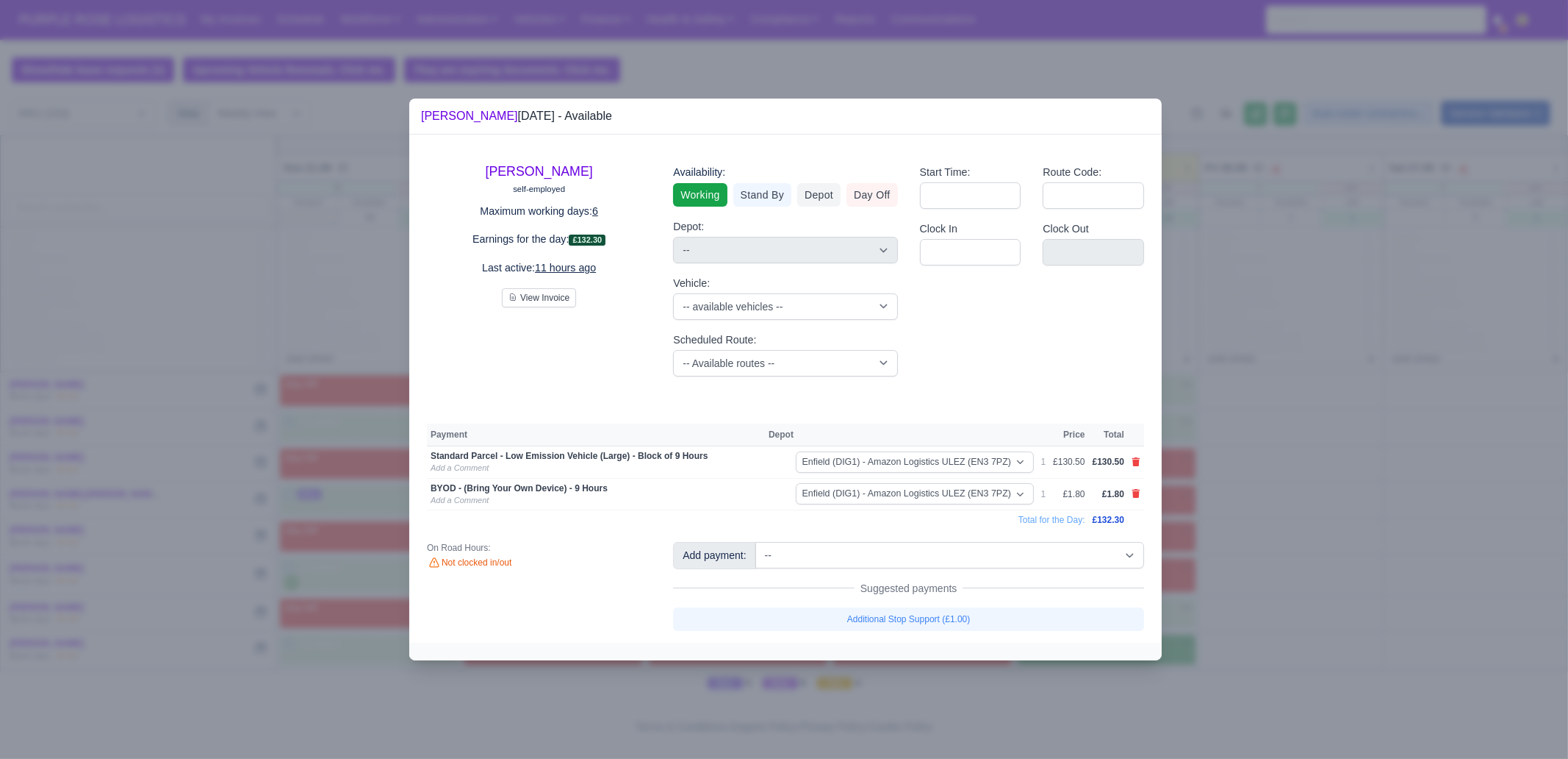
click at [1254, 542] on div at bounding box center [784, 379] width 1568 height 759
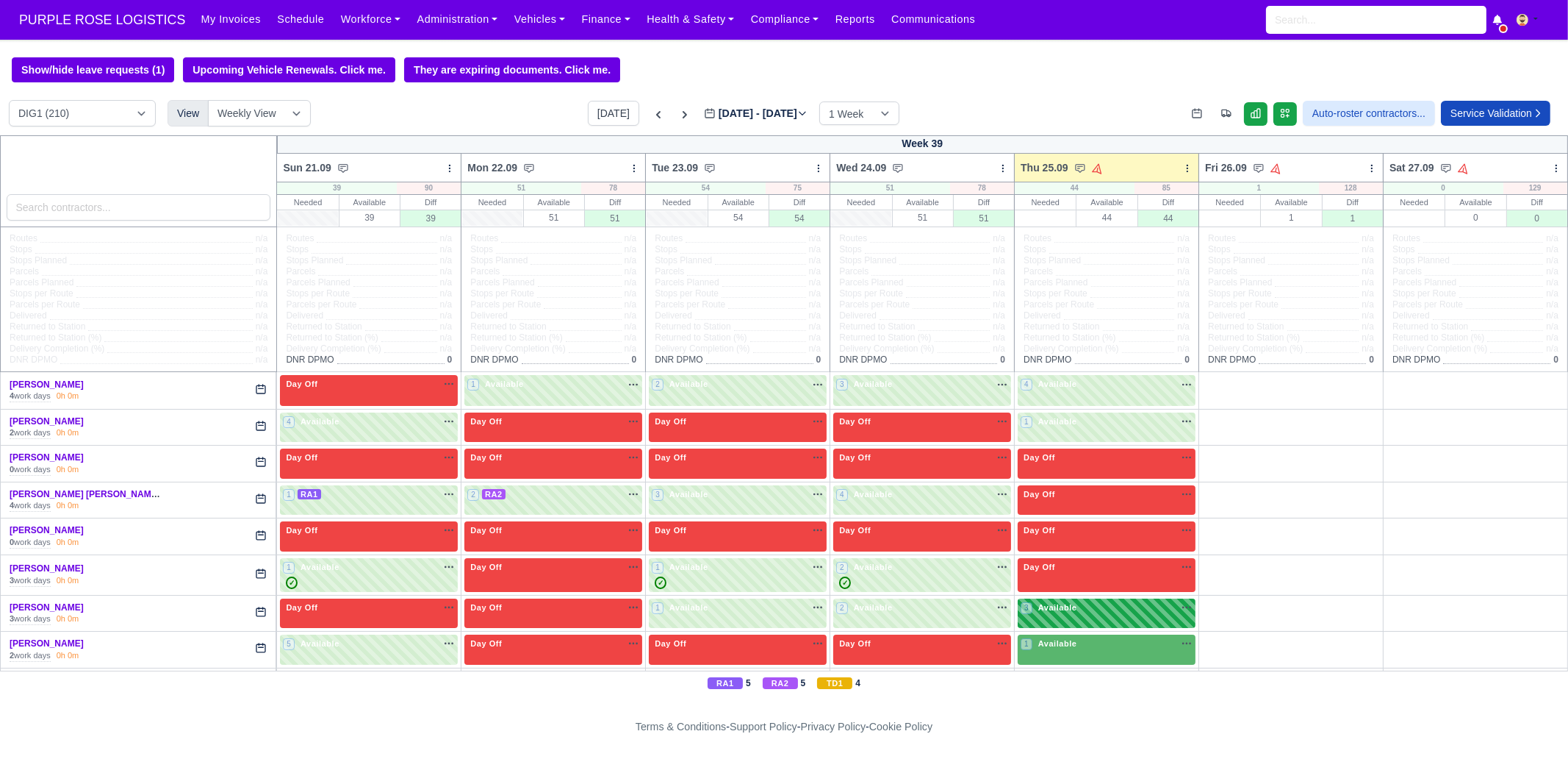
click at [1120, 580] on div "3 Available na" at bounding box center [1107, 607] width 172 height 12
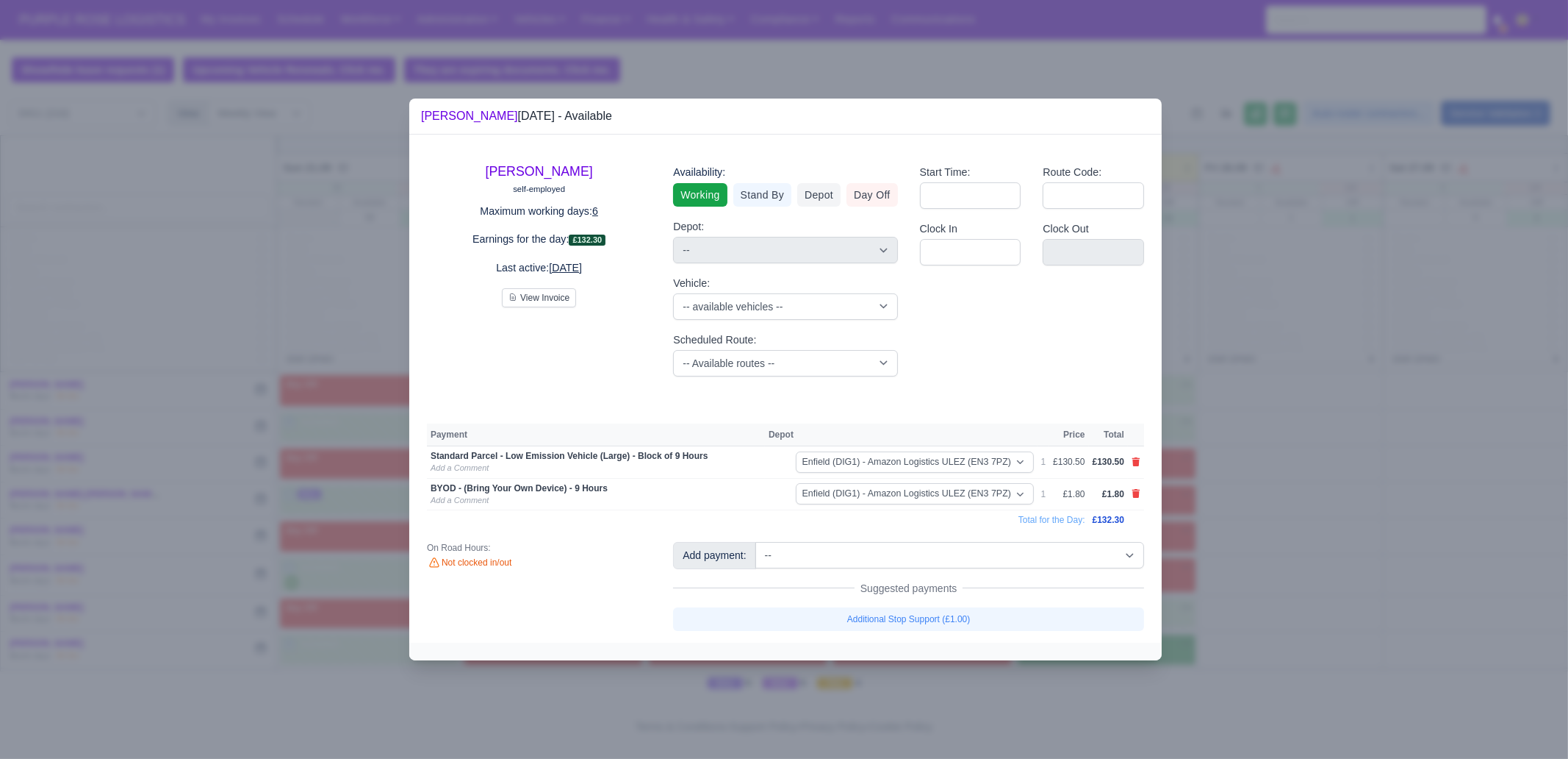
click at [1254, 580] on div at bounding box center [784, 379] width 1568 height 759
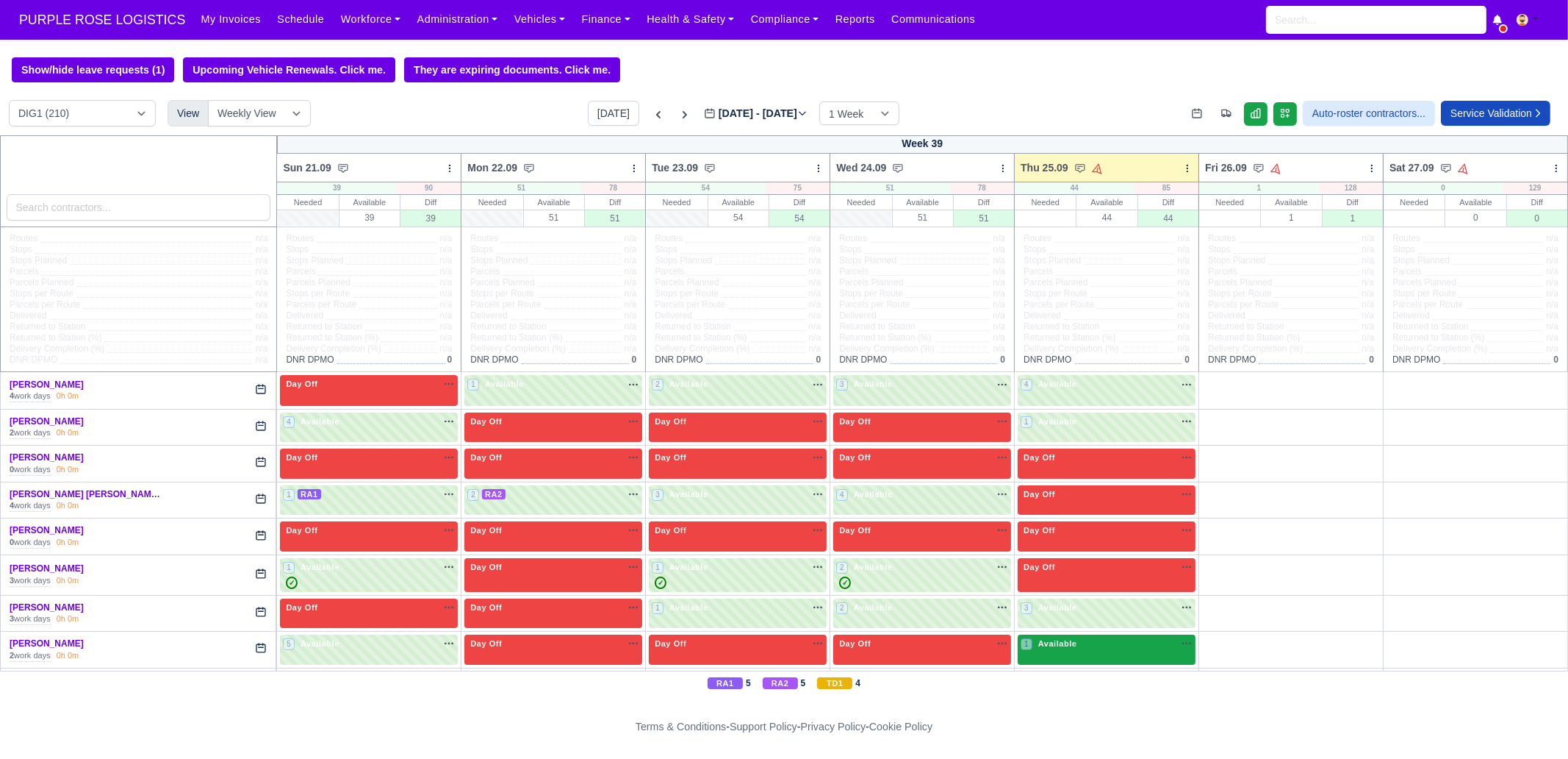
click at [1108, 580] on div "1 Available na" at bounding box center [1107, 643] width 172 height 12
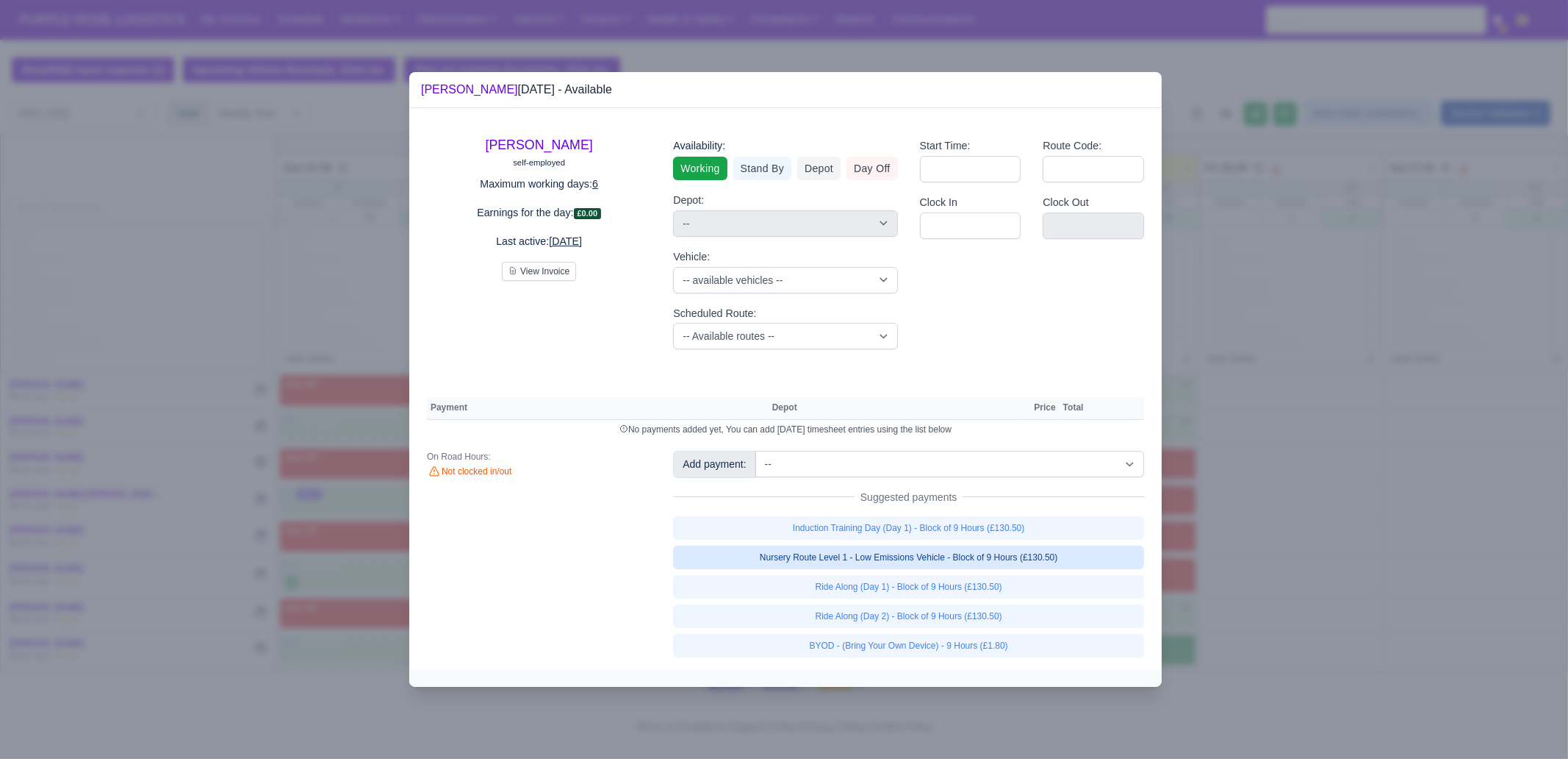
click at [1065, 556] on link "Nursery Route Level 1 - Low Emissions Vehicle - Block of 9 Hours (£130.50)" at bounding box center [909, 557] width 471 height 24
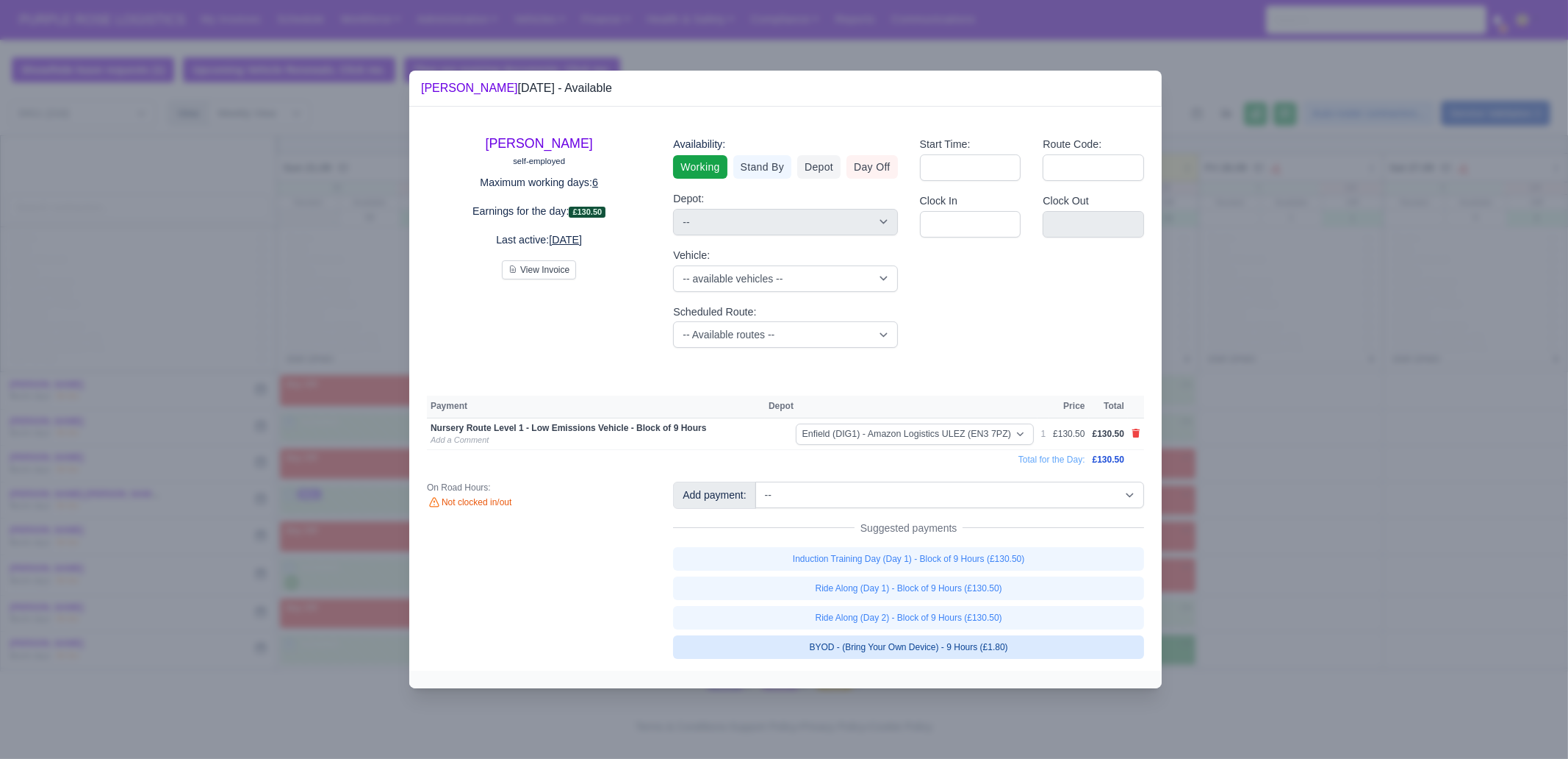
click at [1010, 580] on link "BYOD - (Bring Your Own Device) - 9 Hours (£1.80)" at bounding box center [909, 646] width 471 height 24
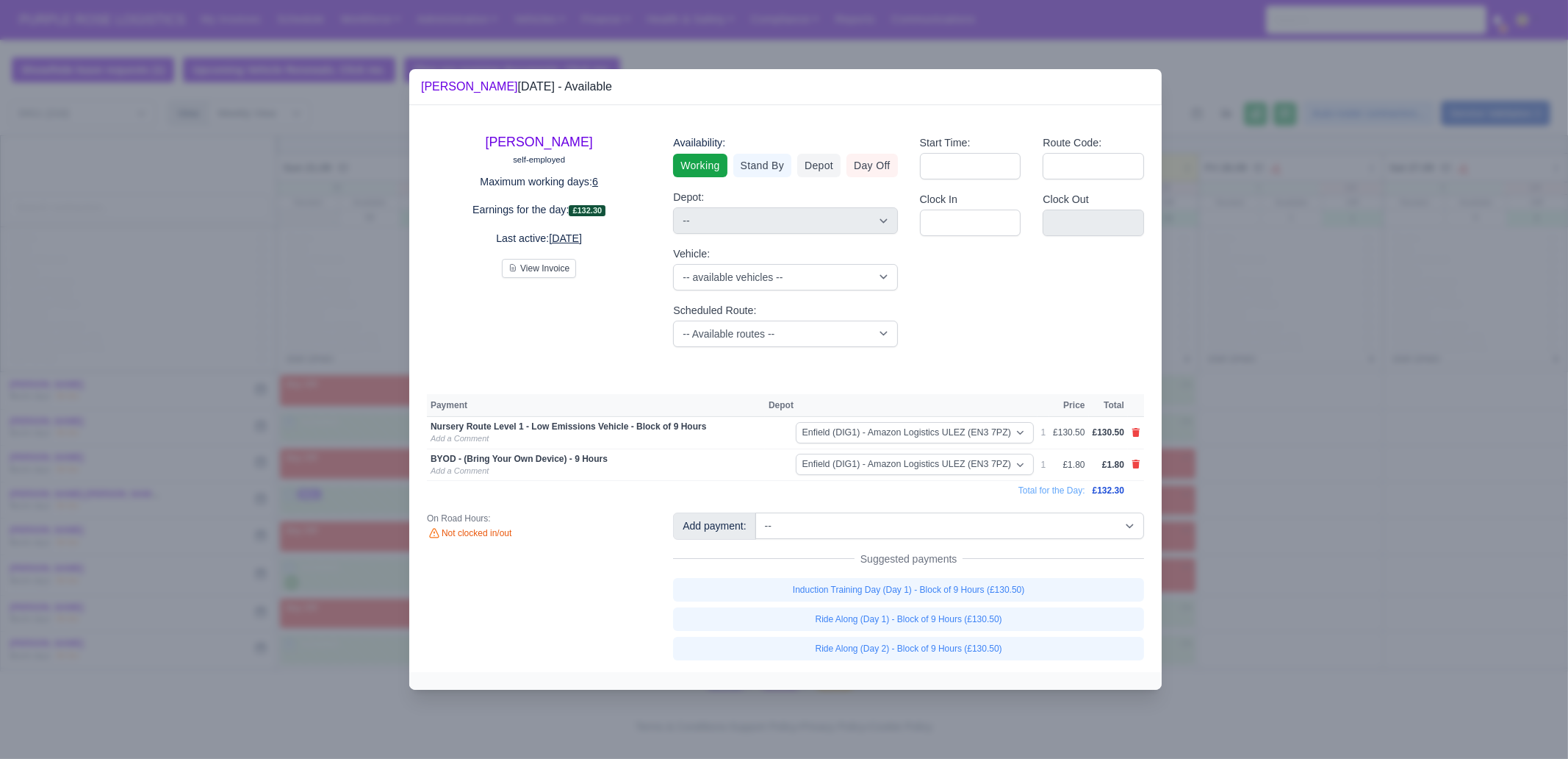
click at [1238, 580] on div at bounding box center [784, 379] width 1568 height 759
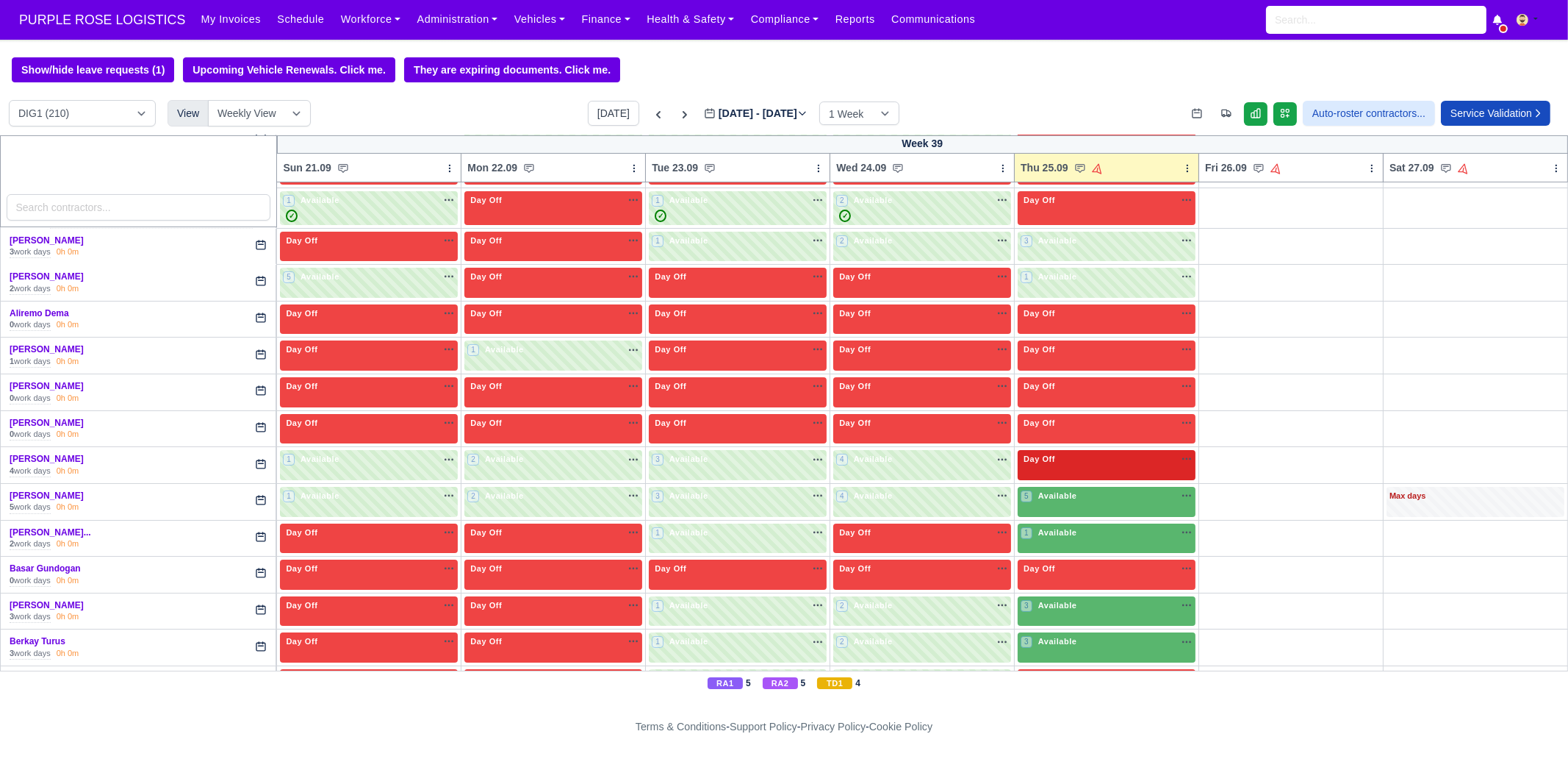
scroll to position [367, 0]
click at [1045, 496] on span "Available" at bounding box center [1057, 495] width 45 height 11
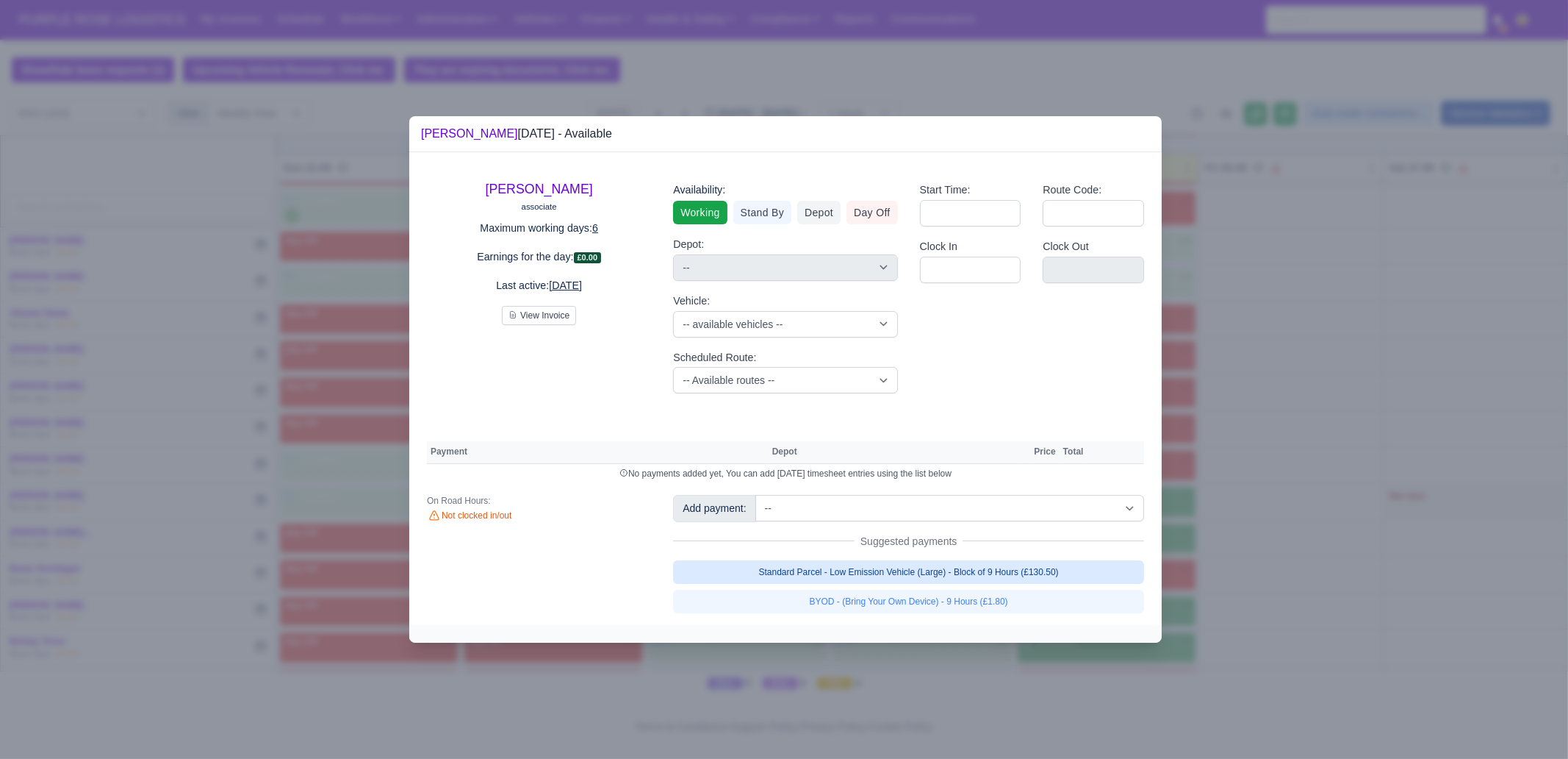
click at [944, 566] on link "Standard Parcel - Low Emission Vehicle (Large) - Block of 9 Hours (£130.50)" at bounding box center [909, 572] width 471 height 24
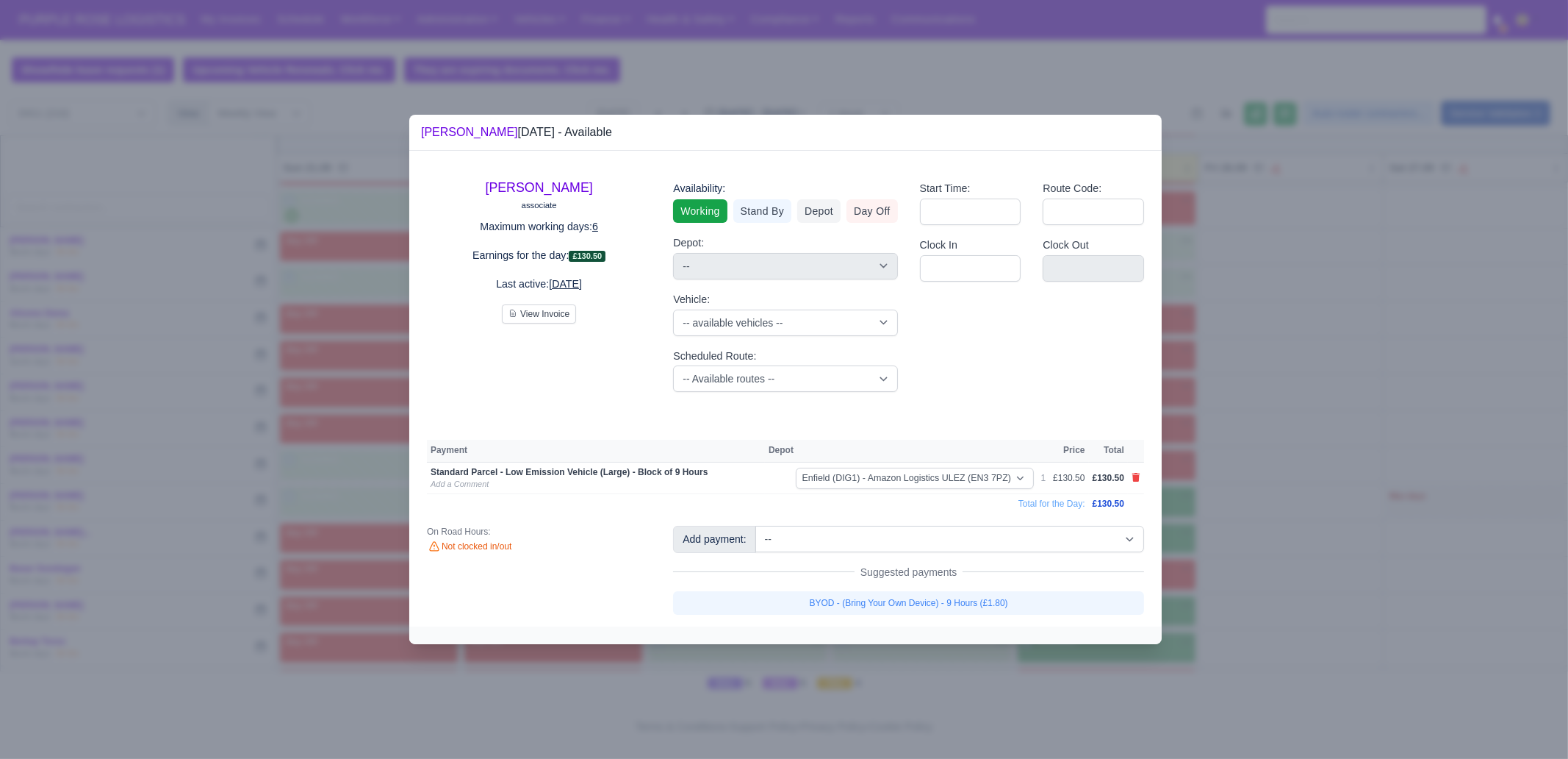
click at [951, 580] on link "BYOD - (Bring Your Own Device) - 9 Hours (£1.80)" at bounding box center [909, 602] width 471 height 24
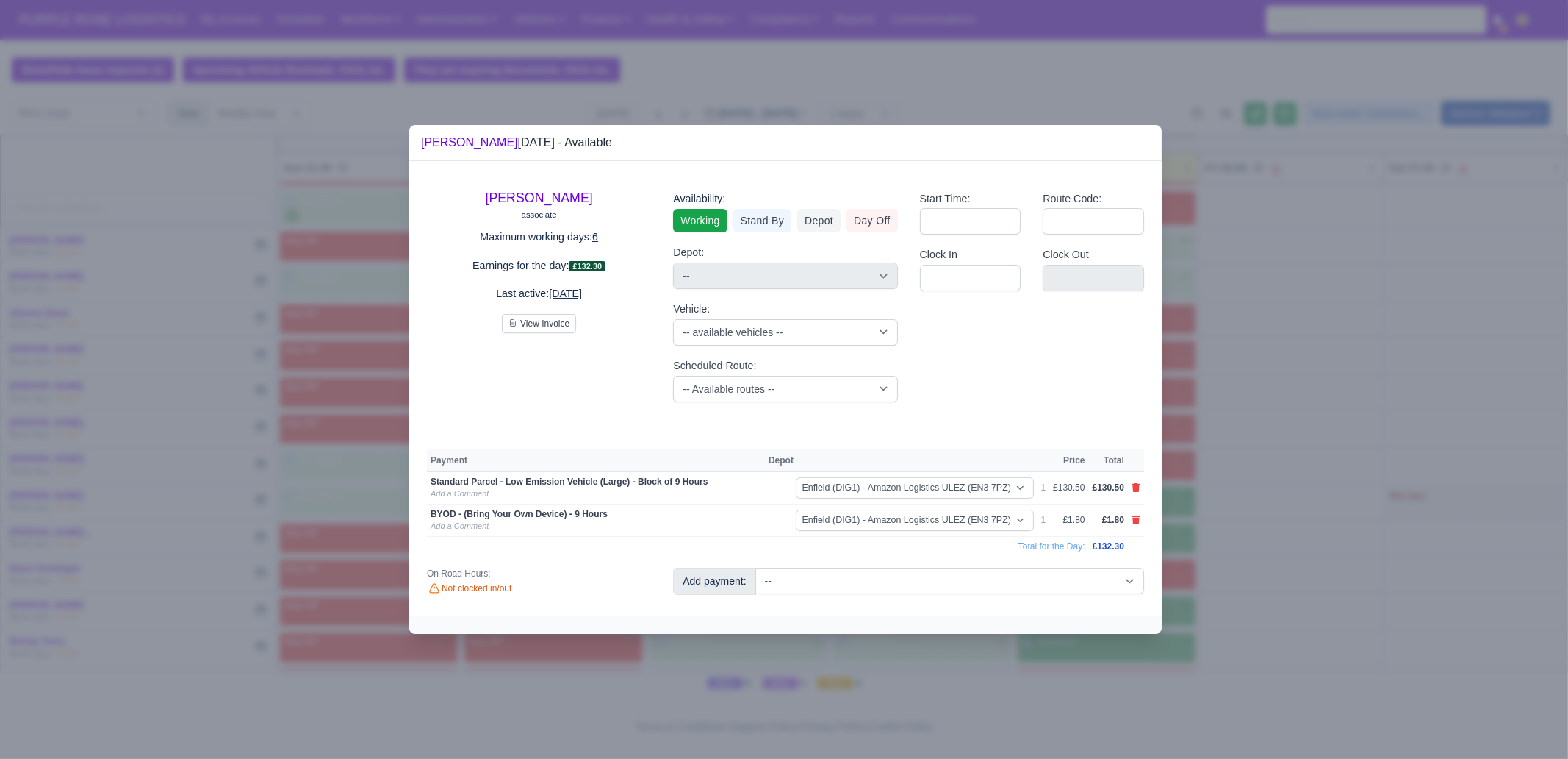
click at [1254, 580] on div at bounding box center [784, 379] width 1568 height 759
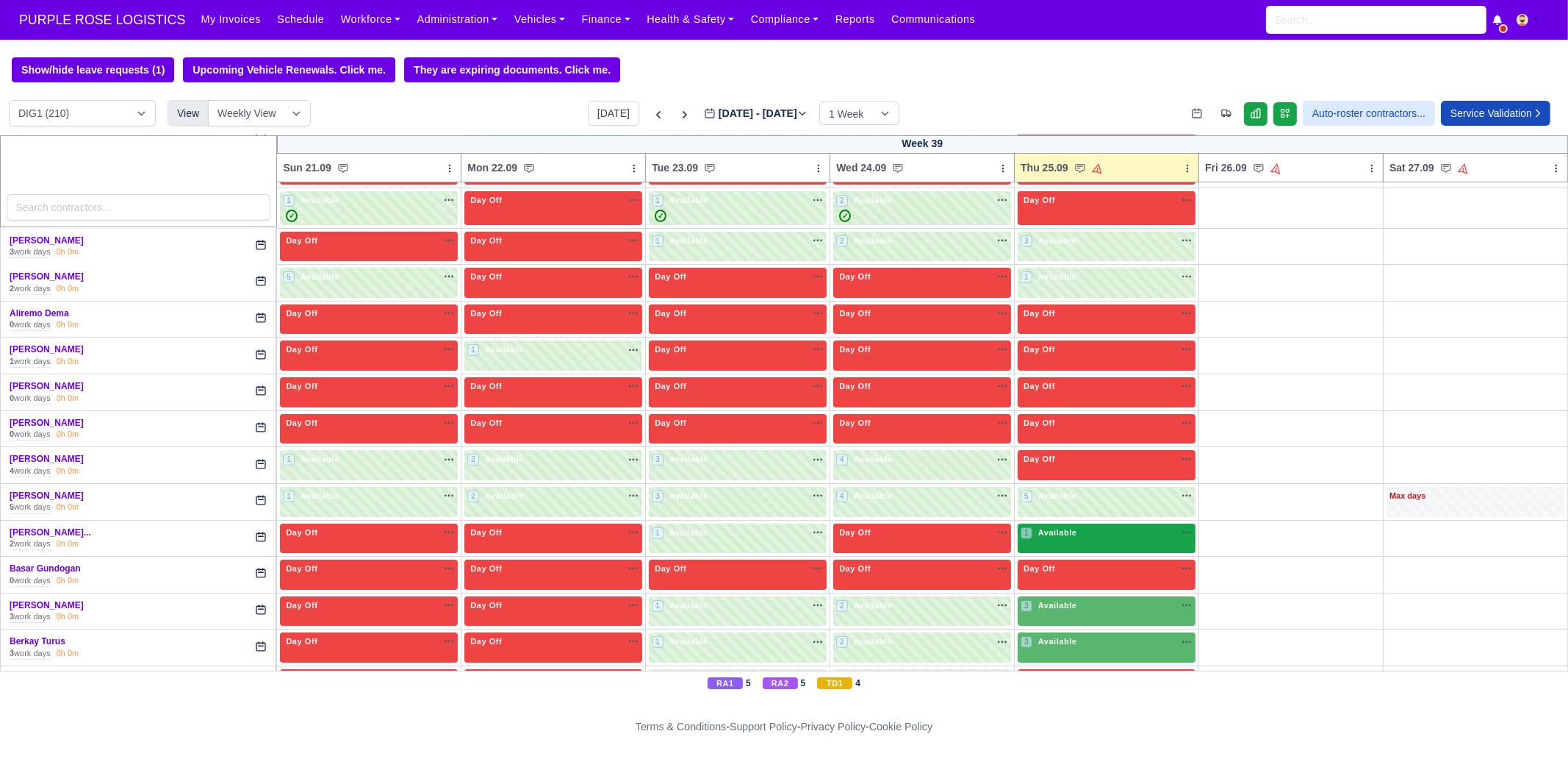
click at [1085, 538] on div "1 Available na" at bounding box center [1107, 534] width 172 height 15
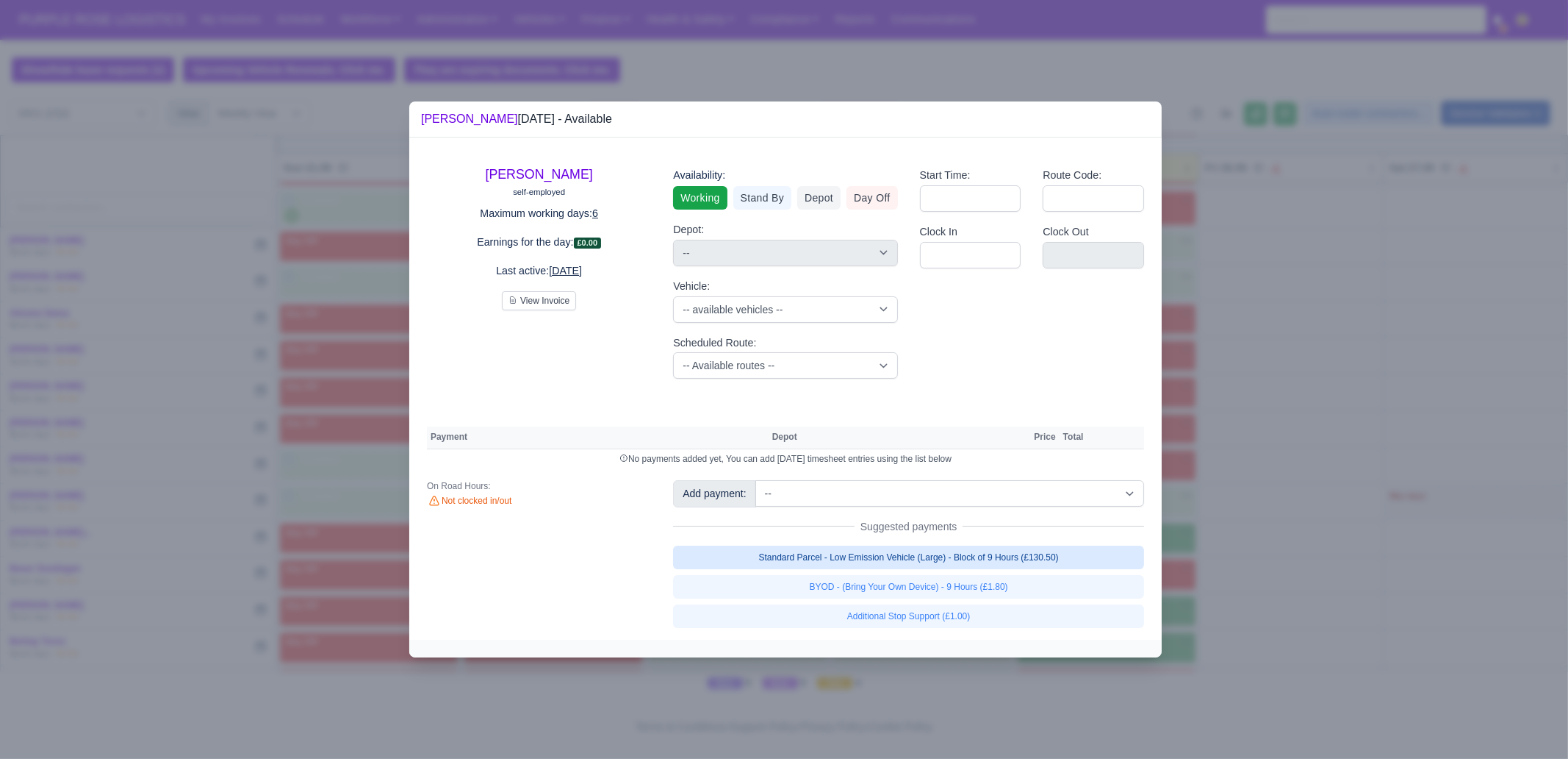
click at [1018, 557] on link "Standard Parcel - Low Emission Vehicle (Large) - Block of 9 Hours (£130.50)" at bounding box center [909, 557] width 471 height 24
click at [1005, 580] on div "Standard Parcel - Low Emission Vehicle (Large) - Block of 9 Hours (£130.50) BYO…" at bounding box center [909, 586] width 471 height 82
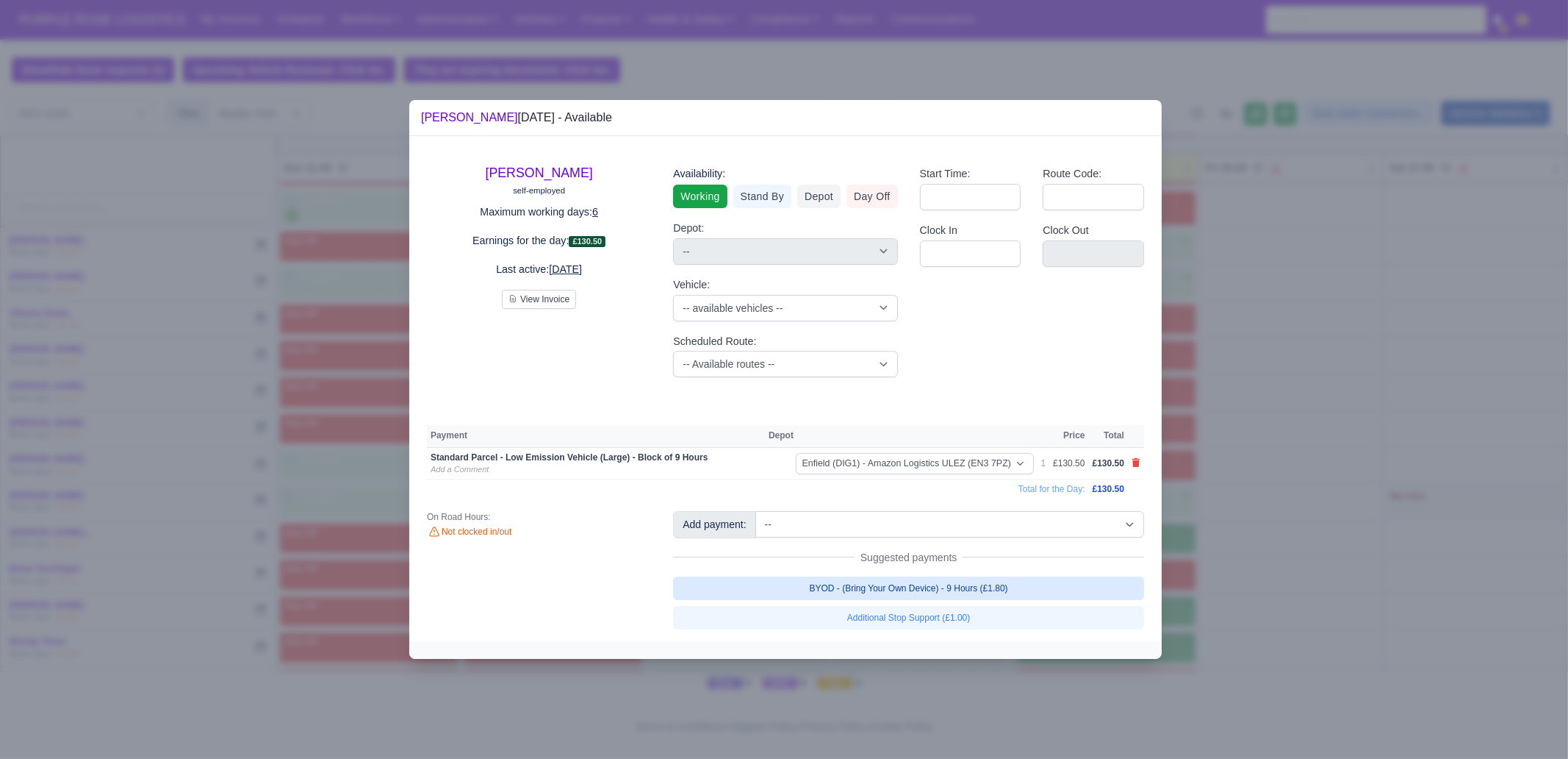
click at [1082, 580] on link "BYOD - (Bring Your Own Device) - 9 Hours (£1.80)" at bounding box center [909, 588] width 471 height 24
click at [1254, 580] on div at bounding box center [784, 379] width 1568 height 759
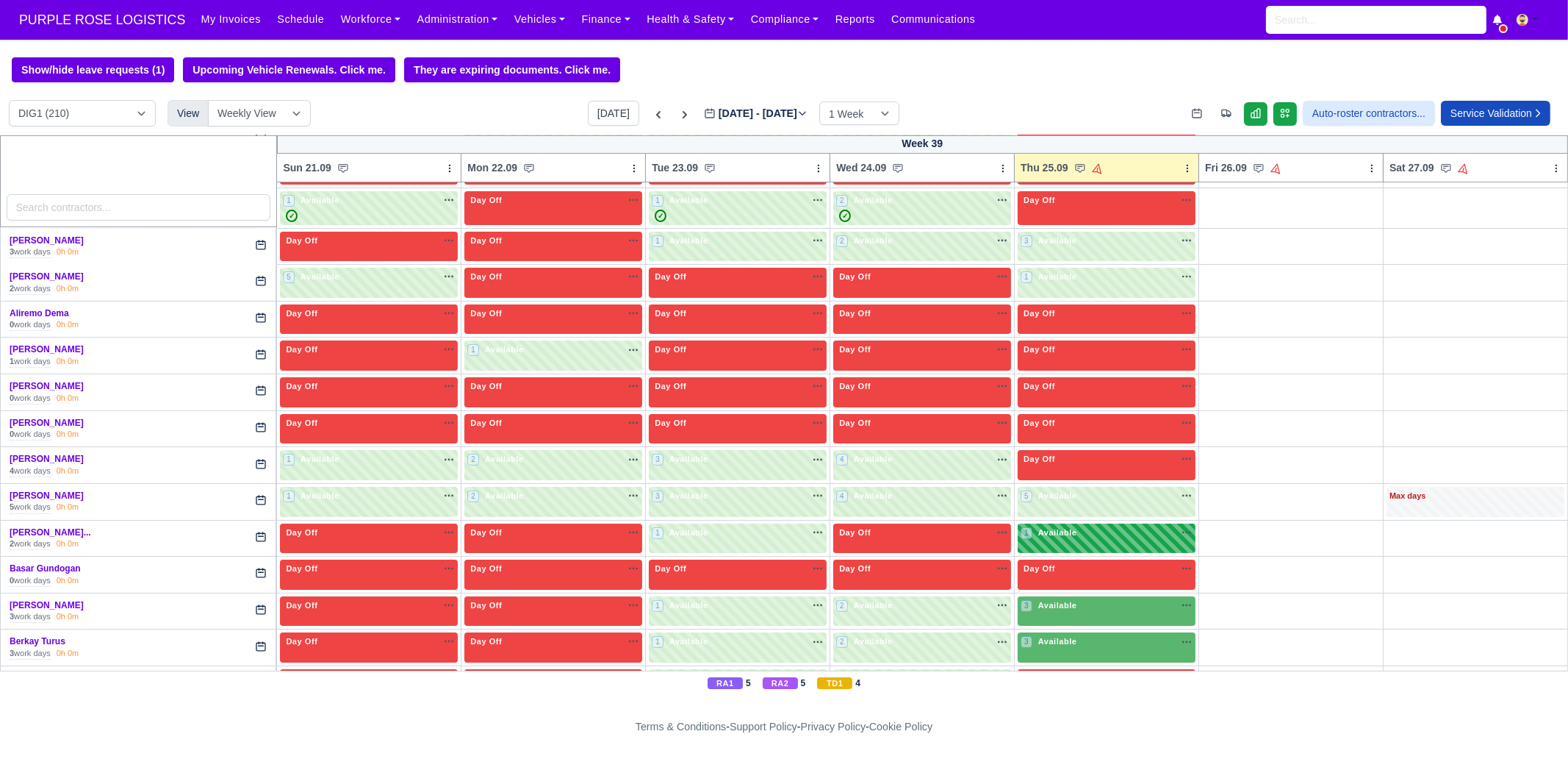
click at [1098, 542] on div "1 Available" at bounding box center [1107, 538] width 178 height 31
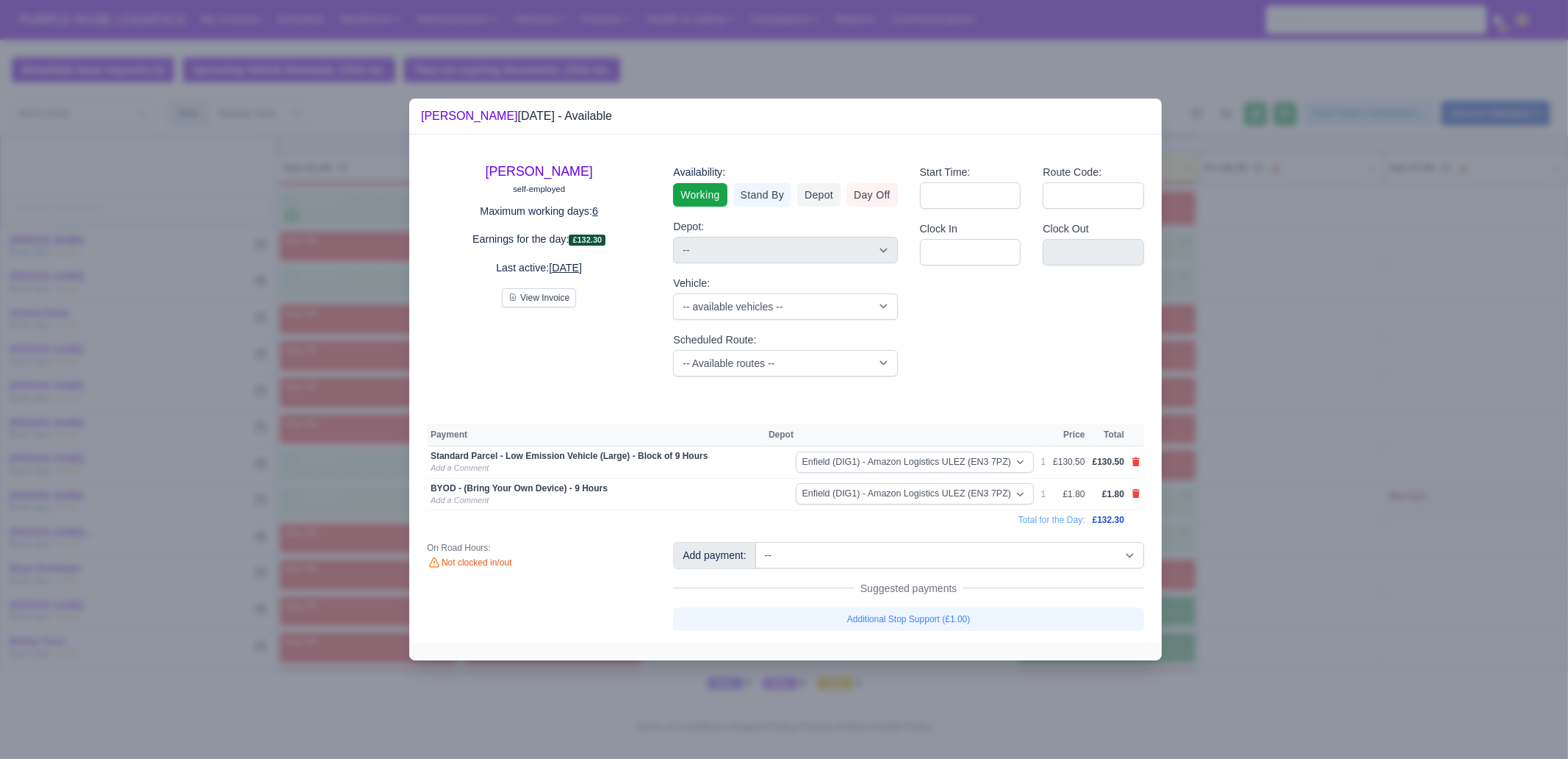
click at [1254, 555] on div at bounding box center [784, 379] width 1568 height 759
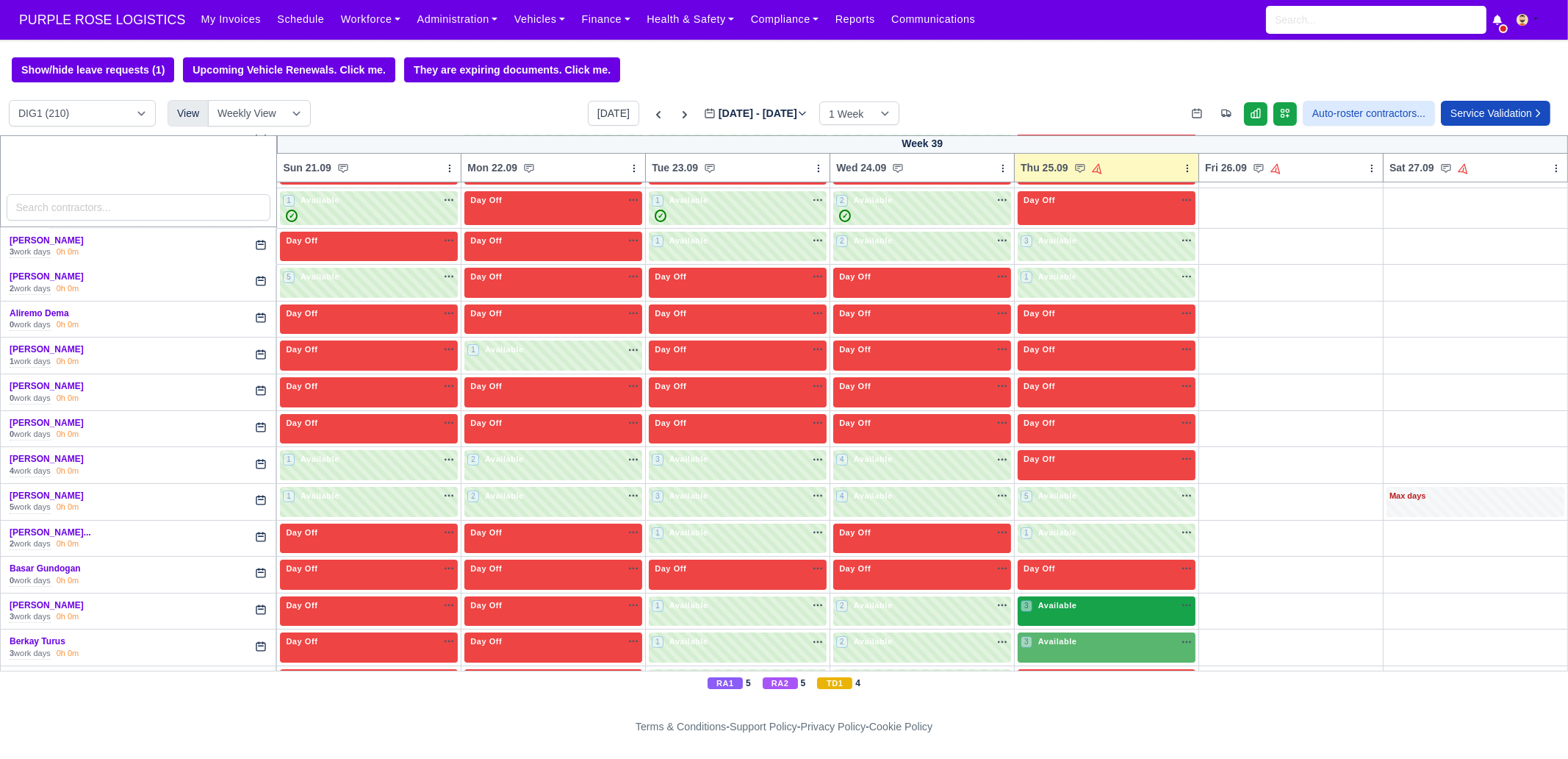
click at [1082, 580] on div "3 Available na" at bounding box center [1107, 605] width 172 height 12
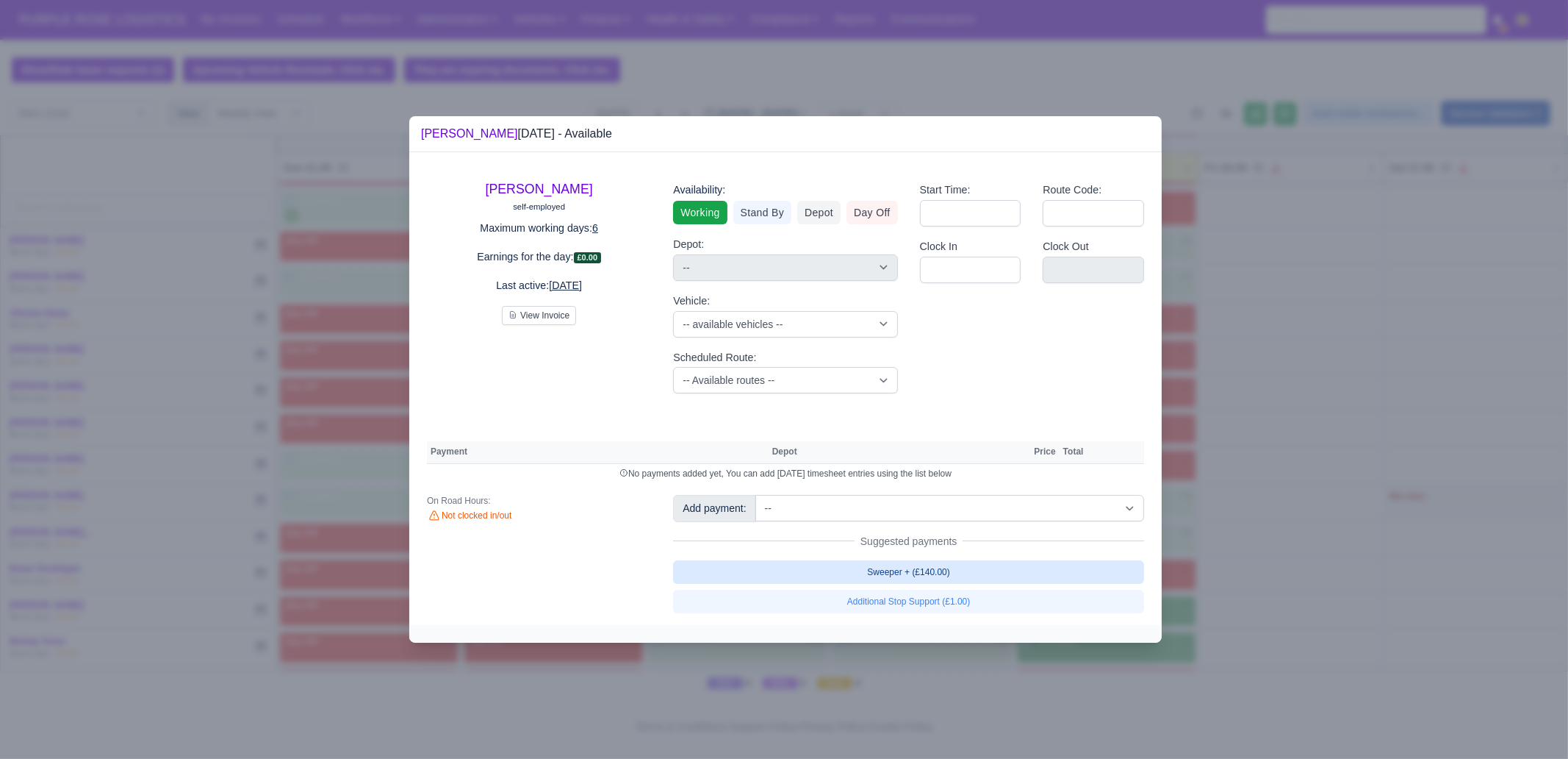
click at [994, 565] on link "Sweeper + (£140.00)" at bounding box center [909, 572] width 471 height 24
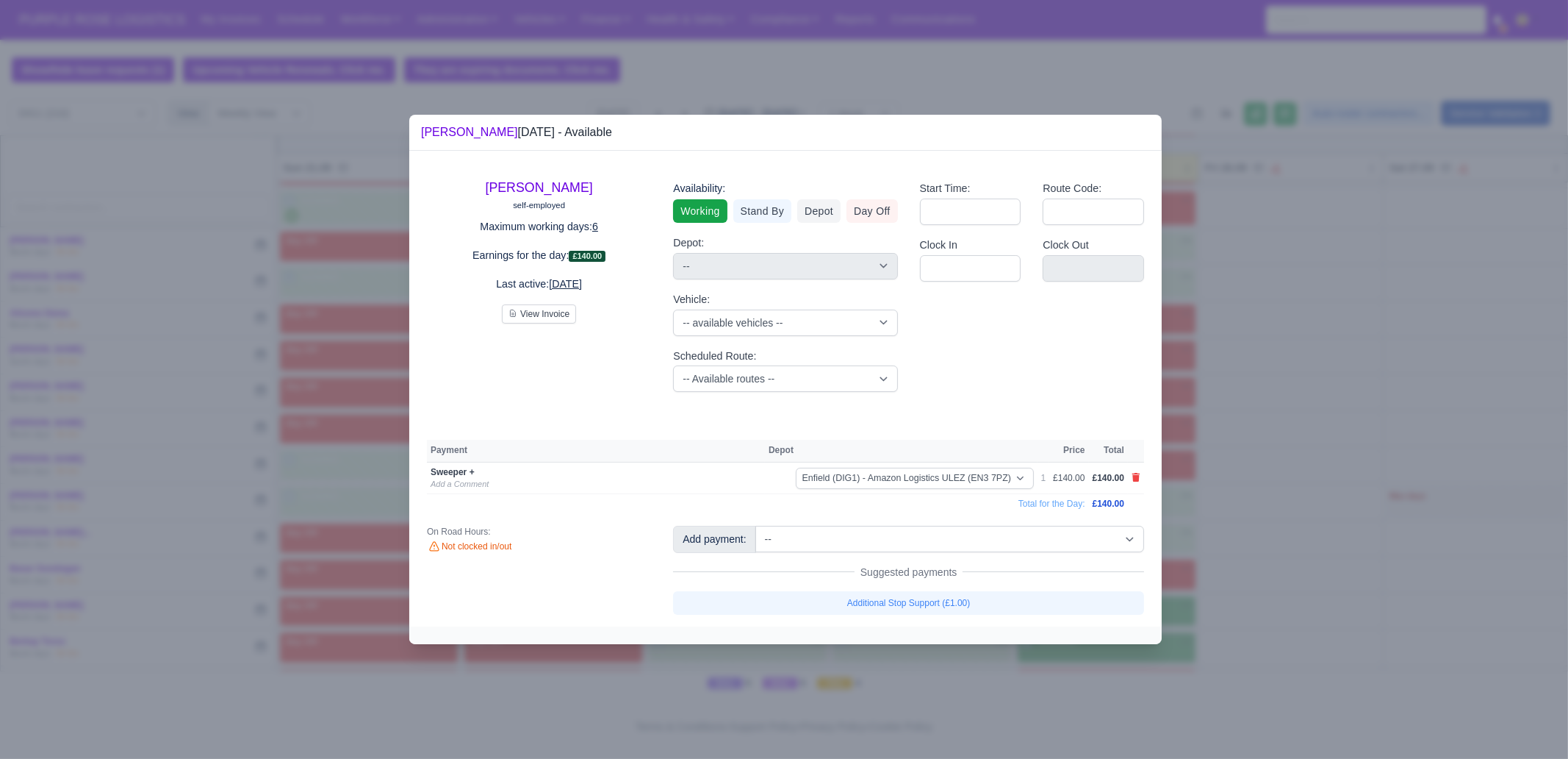
click at [1254, 580] on div at bounding box center [784, 379] width 1568 height 759
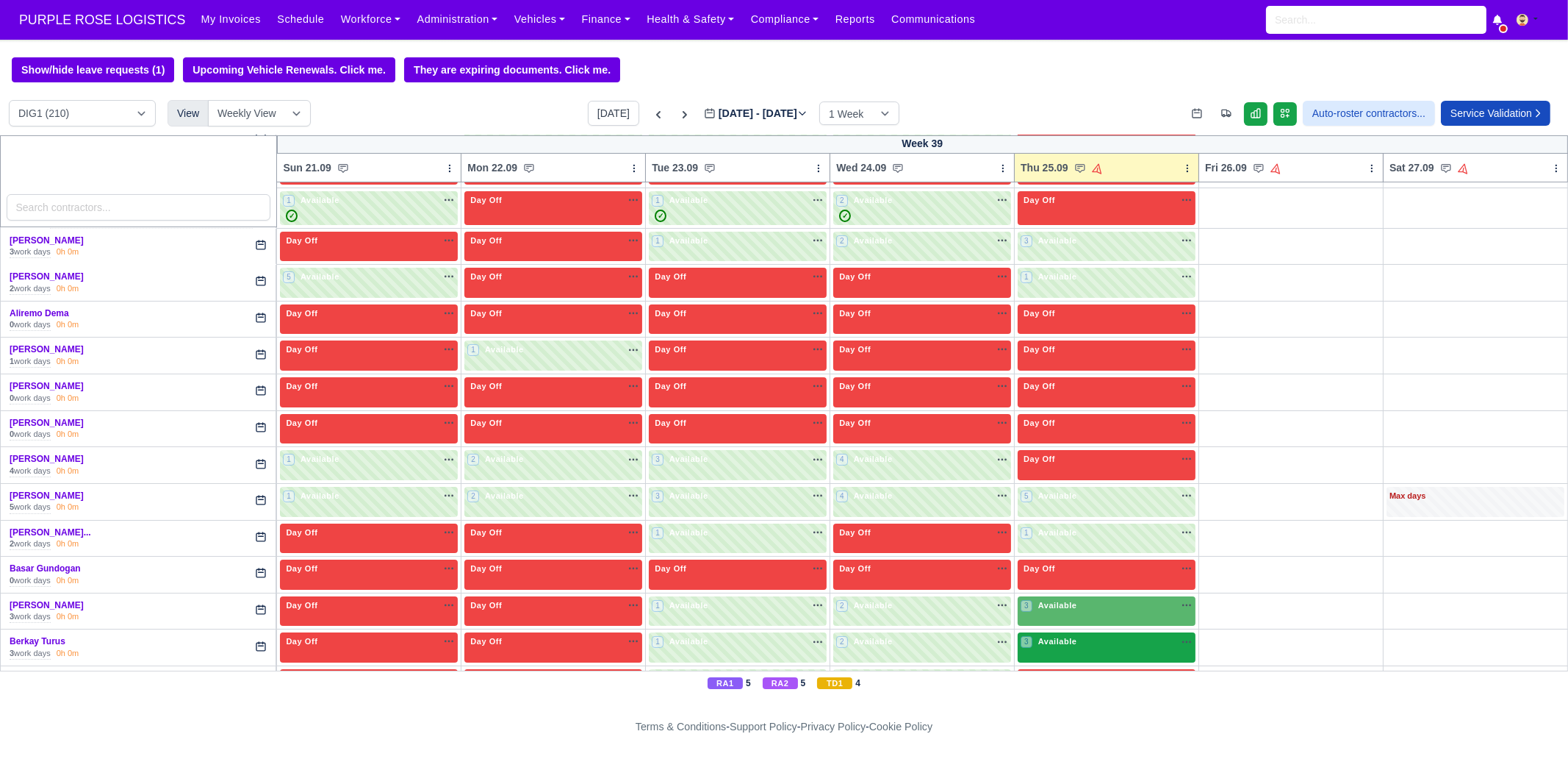
click at [1090, 580] on div "3 Available na" at bounding box center [1107, 641] width 172 height 12
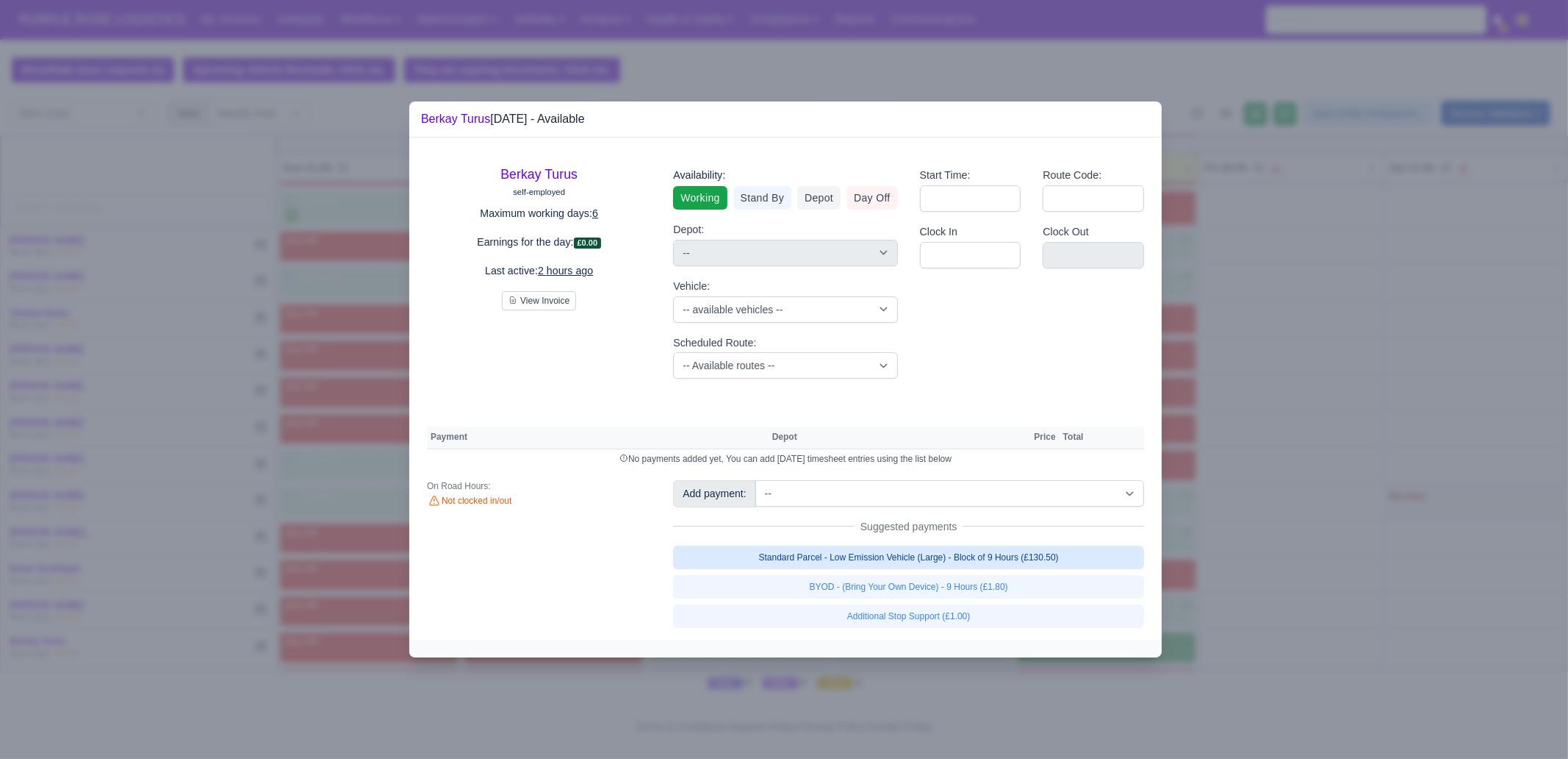
click at [1043, 557] on link "Standard Parcel - Low Emission Vehicle (Large) - Block of 9 Hours (£130.50)" at bounding box center [909, 557] width 471 height 24
click at [1036, 569] on link "Standard Parcel - Low Emission Vehicle (Large) - Block of 9 Hours (£130.50)" at bounding box center [909, 557] width 471 height 24
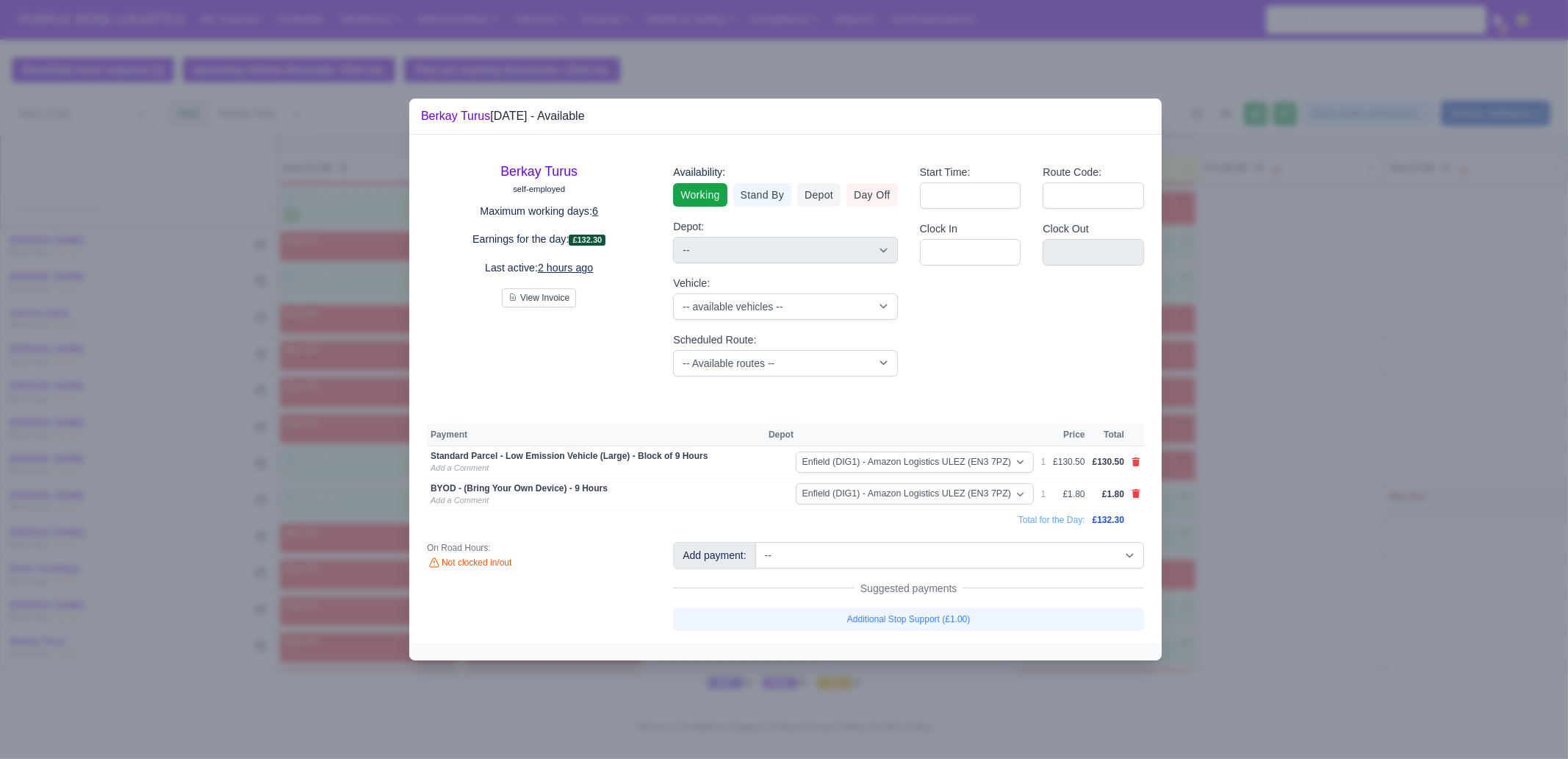
click at [1254, 577] on div at bounding box center [784, 379] width 1568 height 759
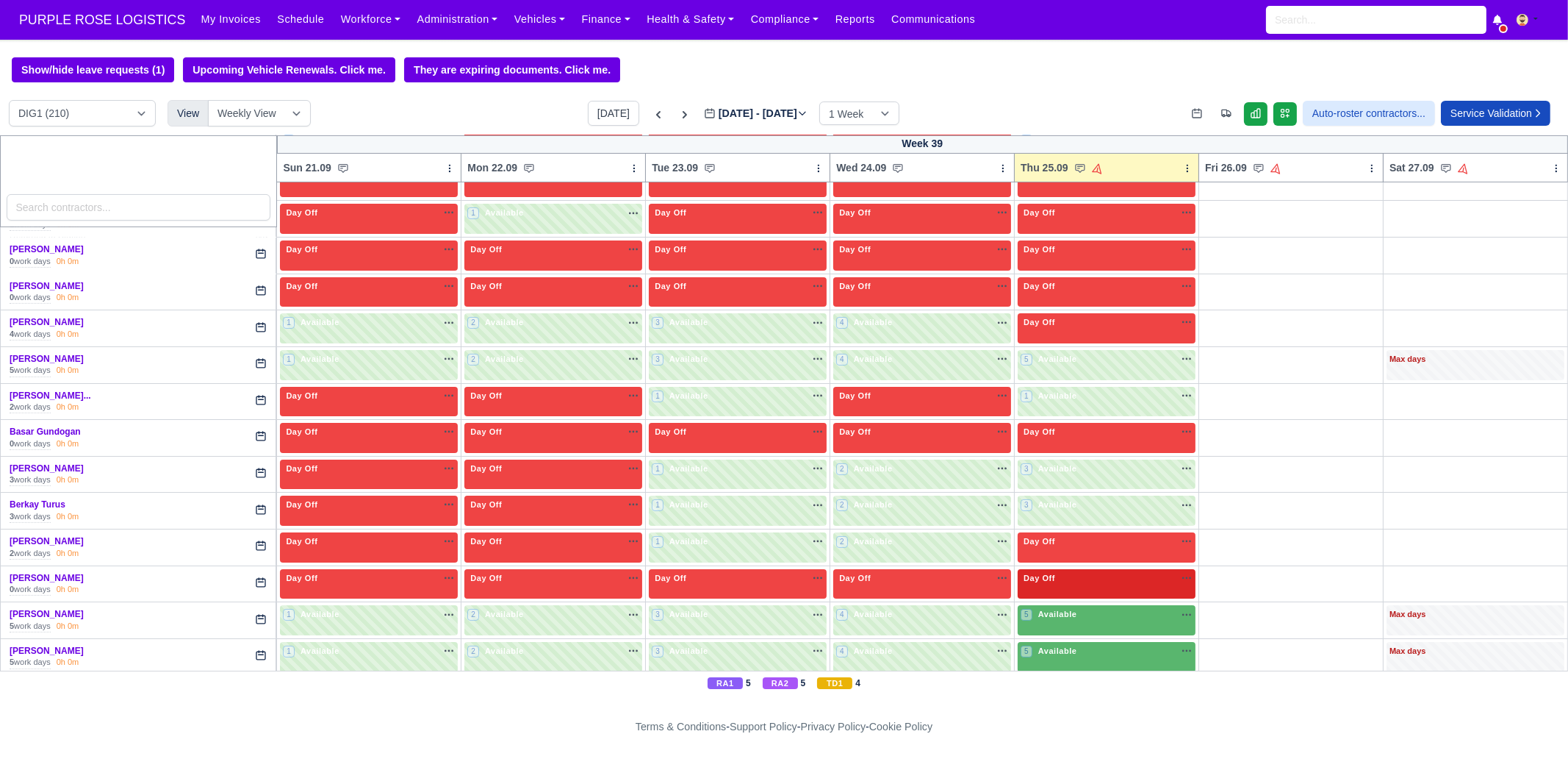
scroll to position [552, 0]
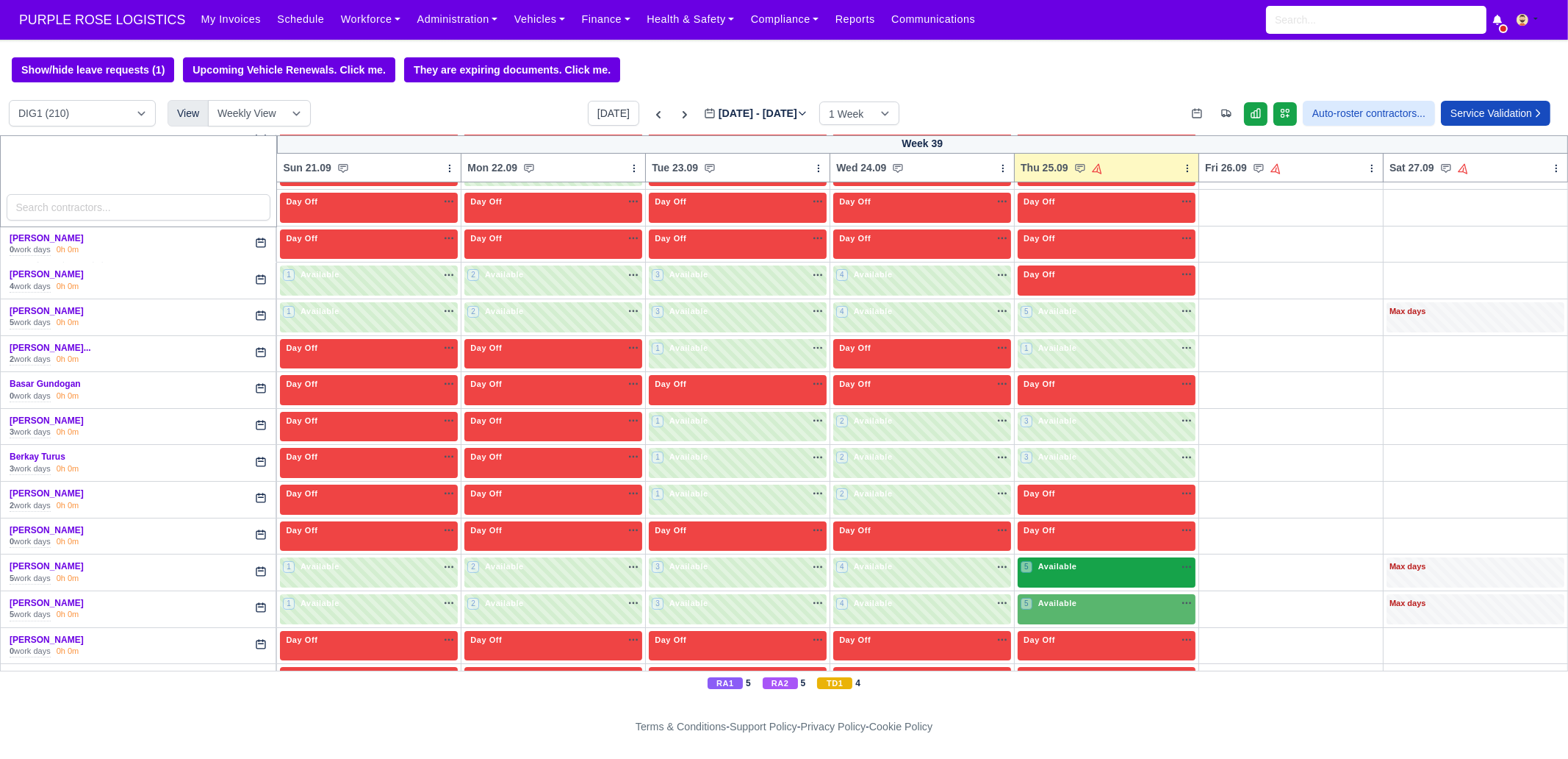
click at [1082, 572] on div "5 Available" at bounding box center [1107, 573] width 178 height 31
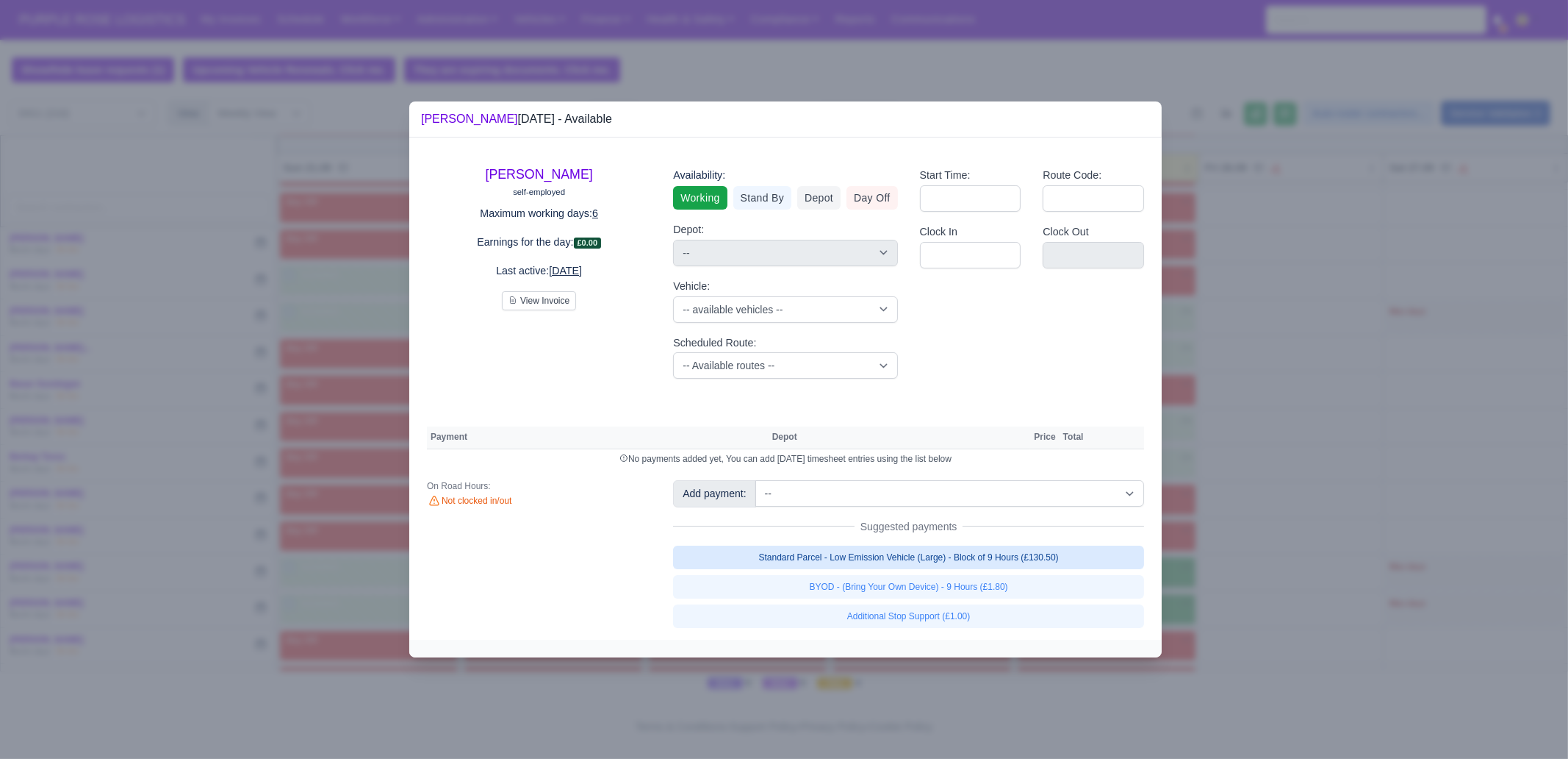
click at [1002, 558] on link "Standard Parcel - Low Emission Vehicle (Large) - Block of 9 Hours (£130.50)" at bounding box center [909, 557] width 471 height 24
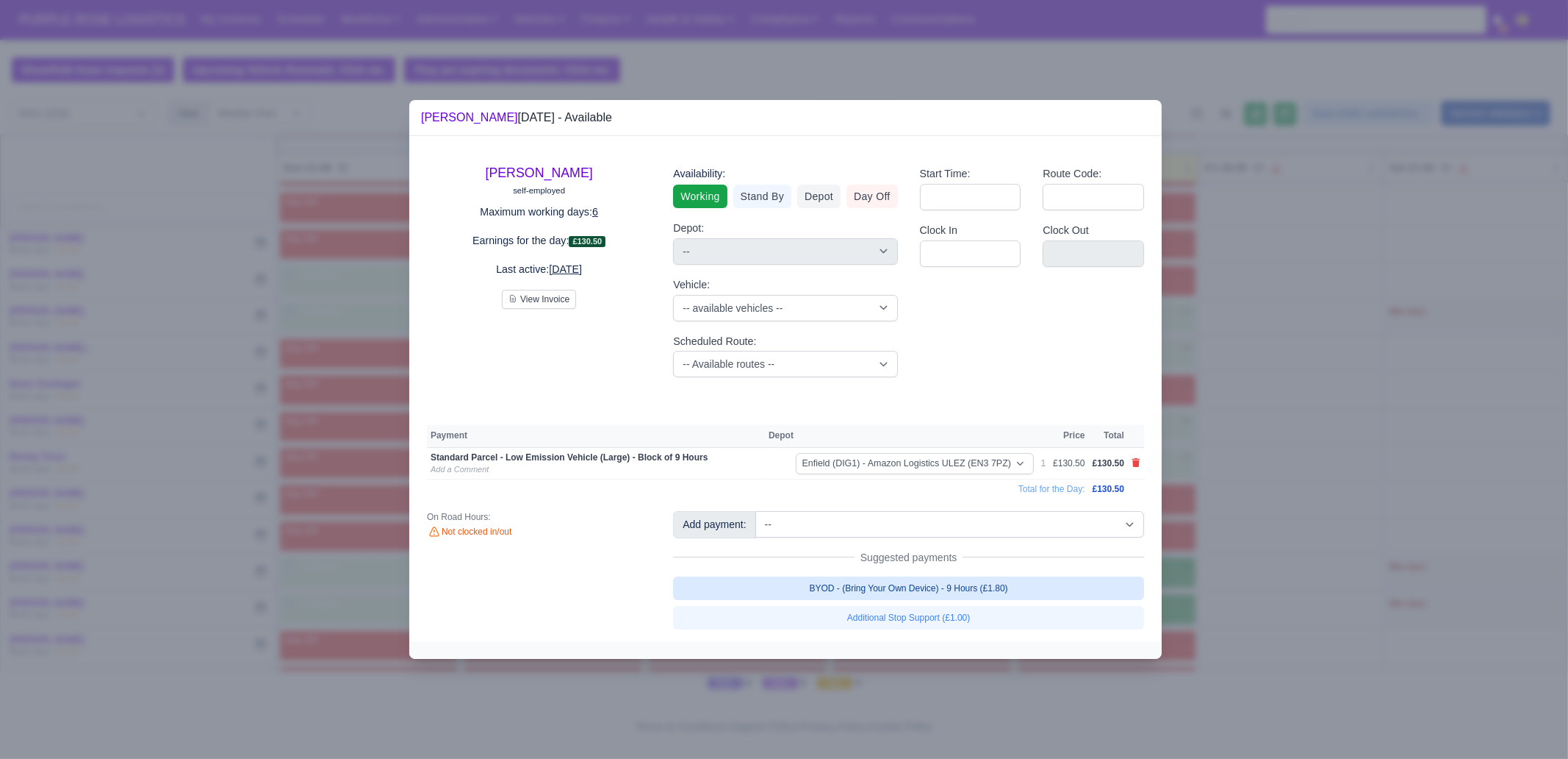
click at [1006, 580] on link "BYOD - (Bring Your Own Device) - 9 Hours (£1.80)" at bounding box center [909, 588] width 471 height 24
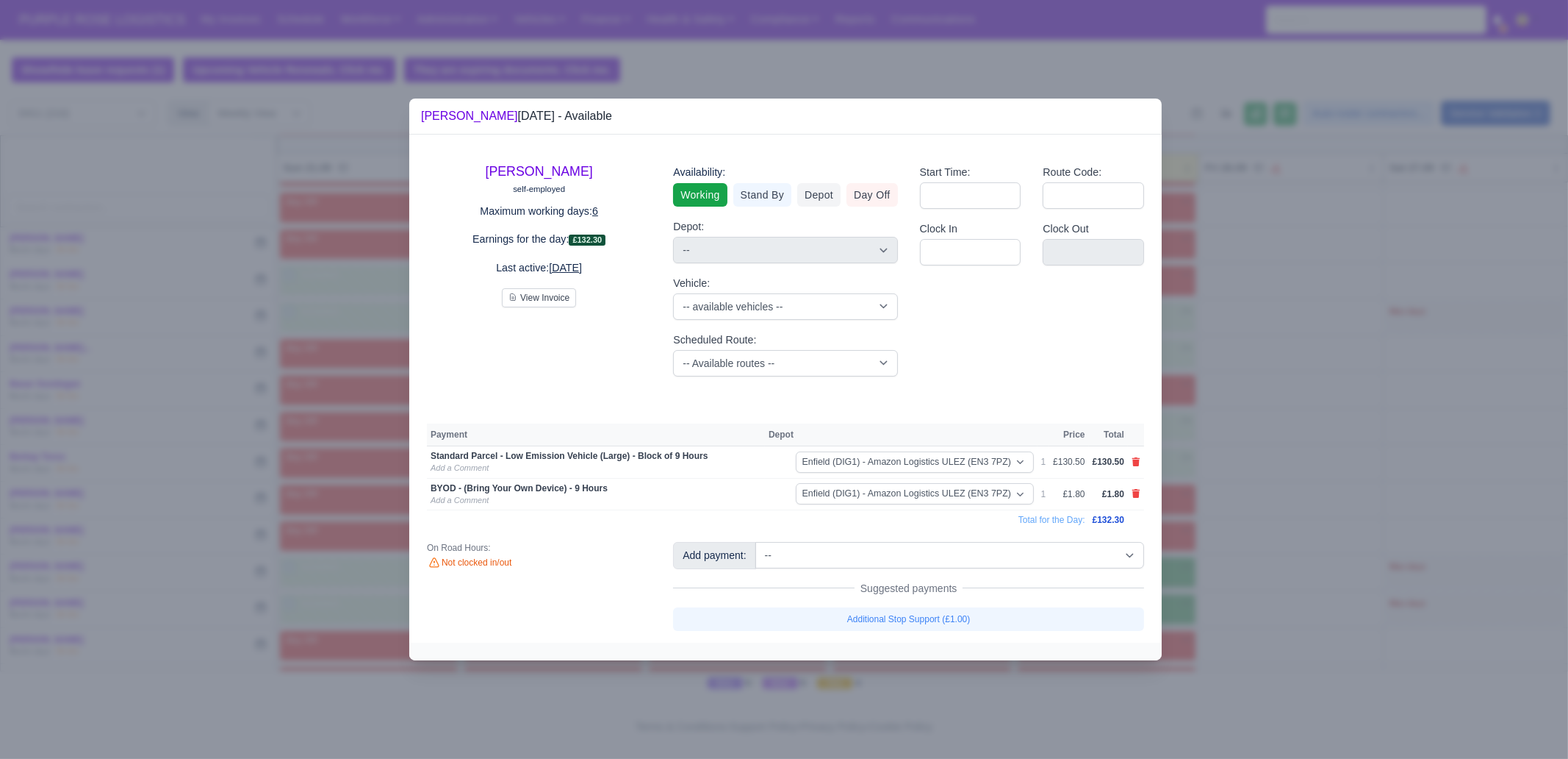
click at [1254, 580] on div at bounding box center [784, 379] width 1568 height 759
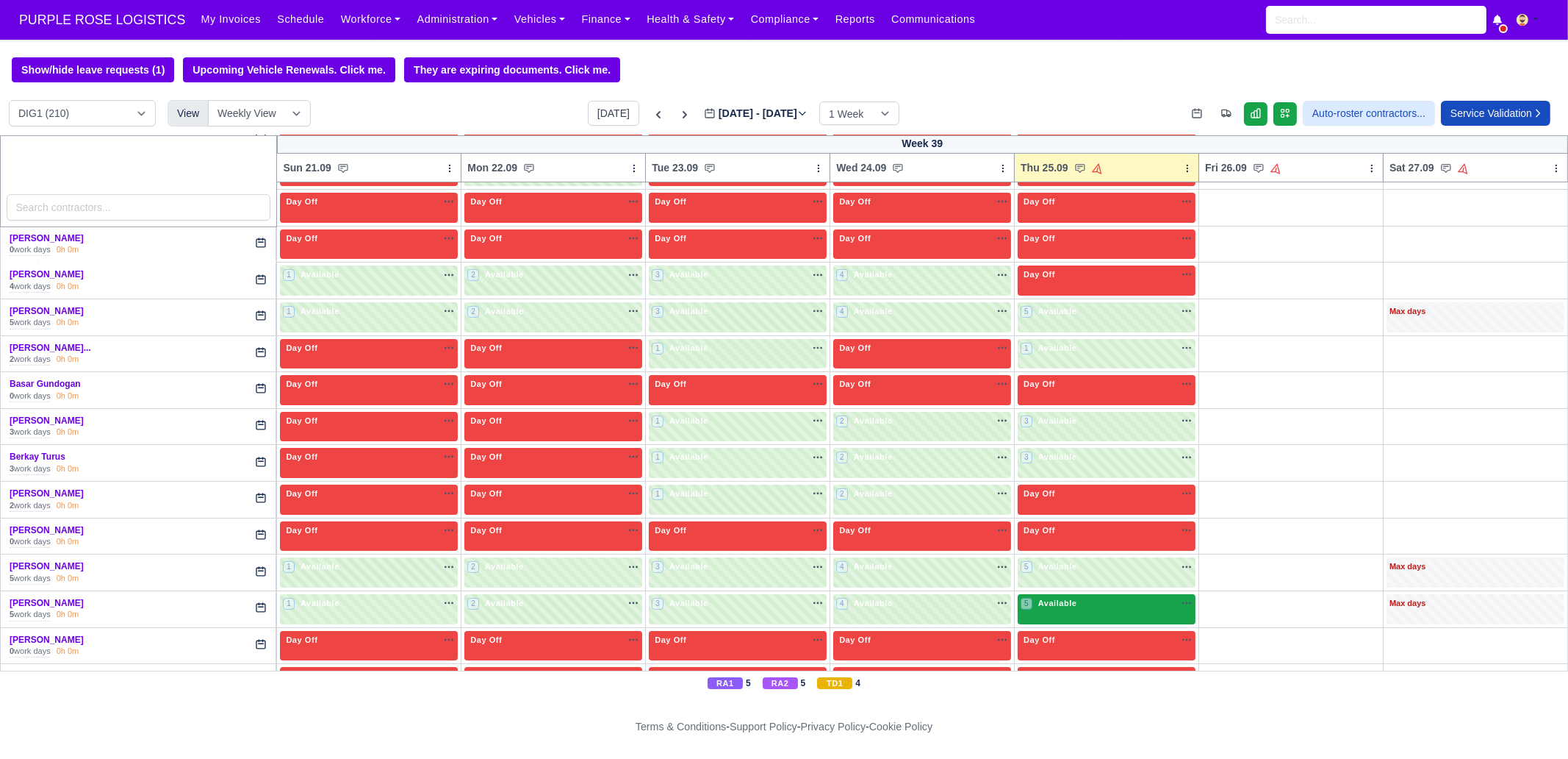
click at [1077, 580] on div "5 Available na" at bounding box center [1107, 602] width 172 height 12
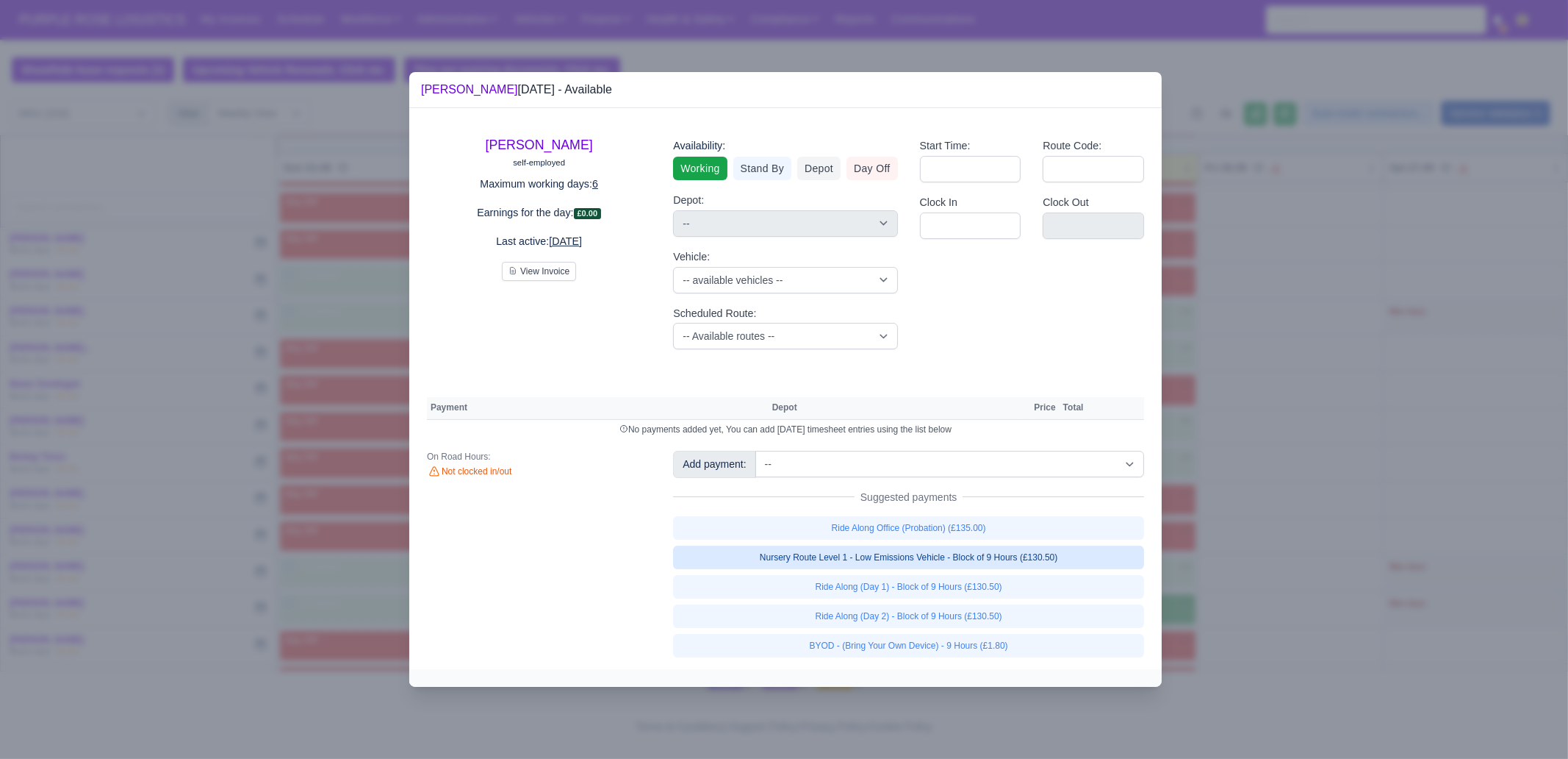
click at [1012, 561] on link "Nursery Route Level 1 - Low Emissions Vehicle - Block of 9 Hours (£130.50)" at bounding box center [909, 557] width 471 height 24
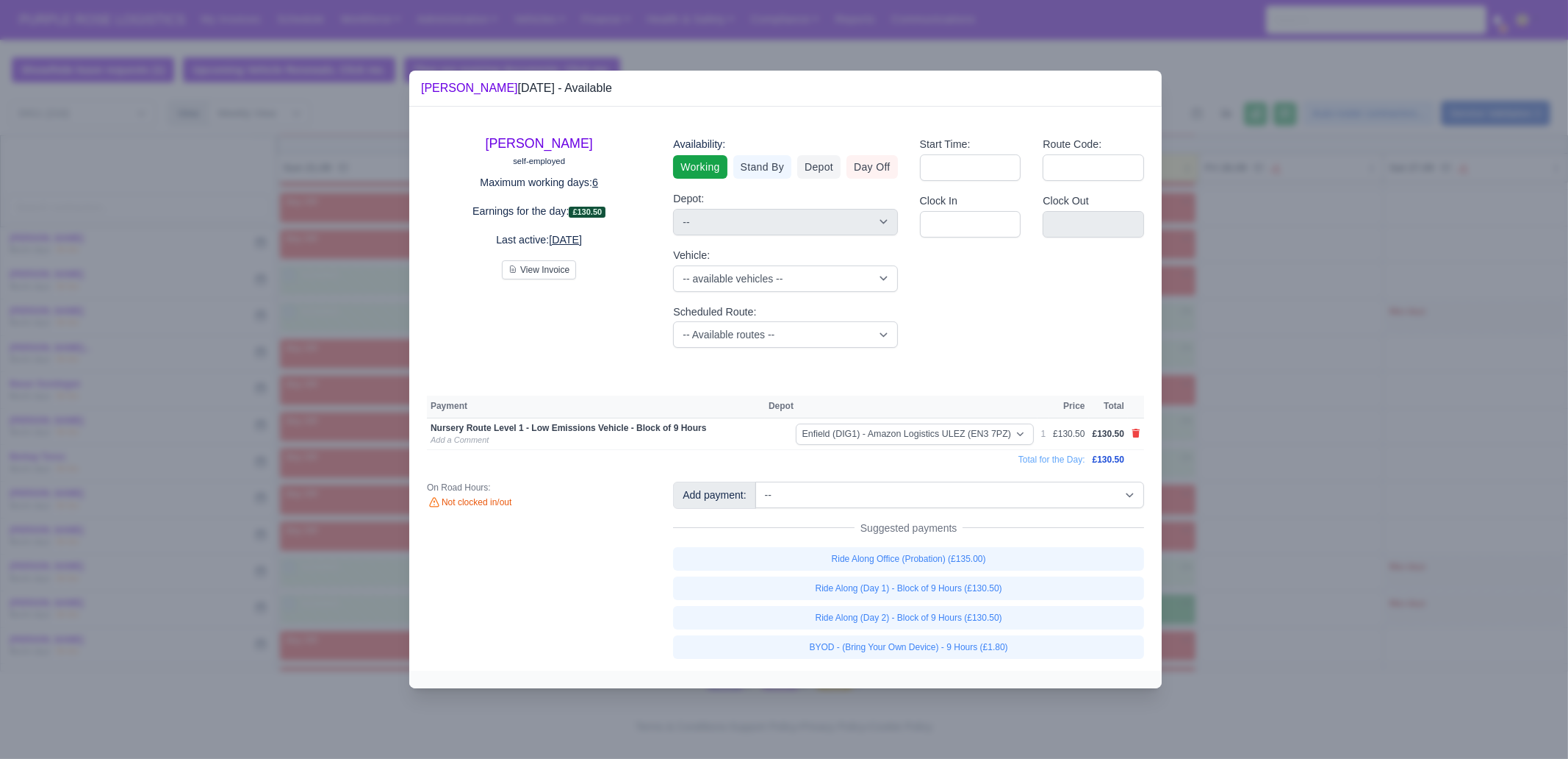
click at [1018, 580] on link "BYOD - (Bring Your Own Device) - 9 Hours (£1.80)" at bounding box center [909, 646] width 471 height 24
click at [1239, 580] on div at bounding box center [784, 379] width 1568 height 759
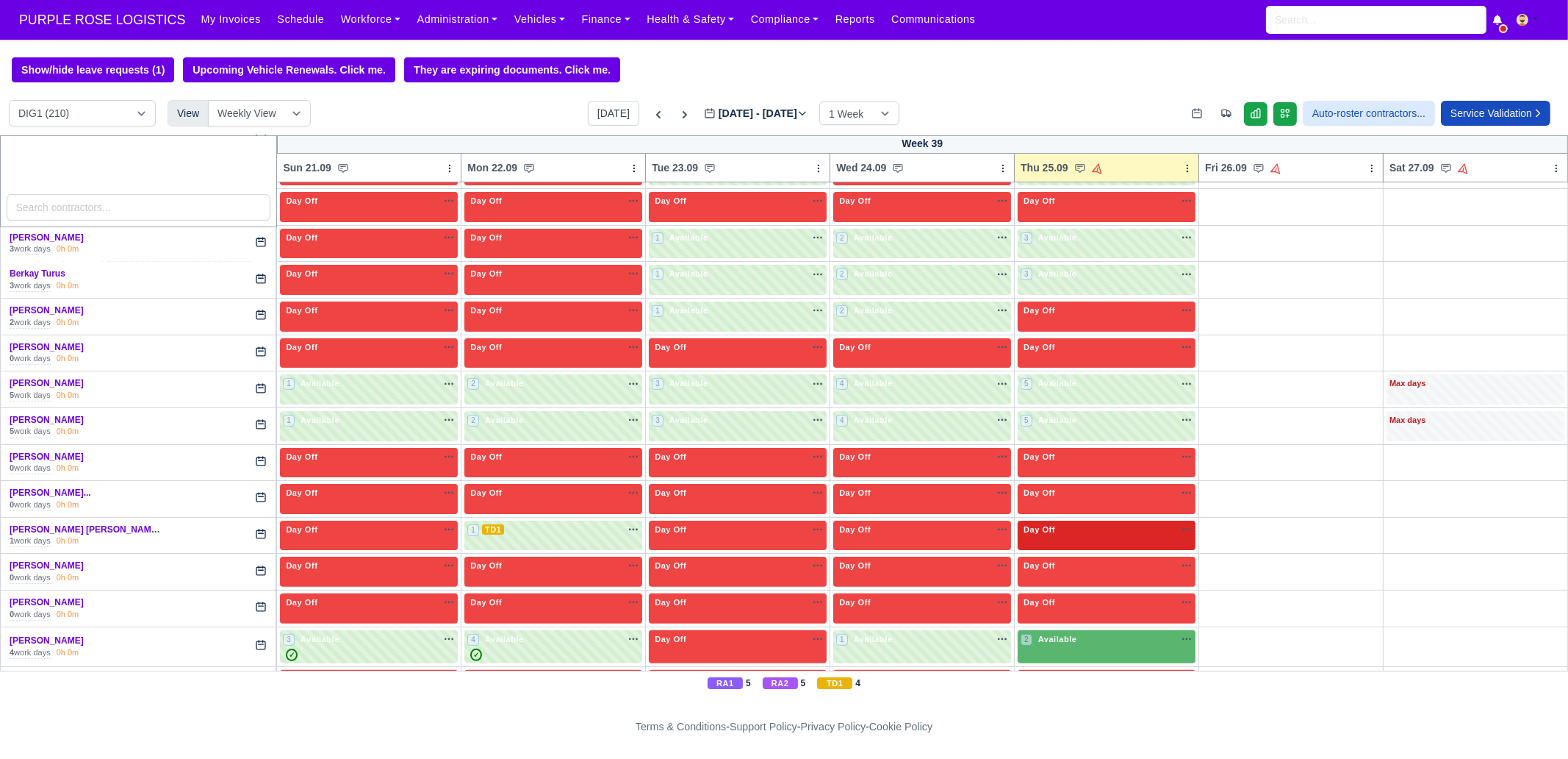
scroll to position [734, 0]
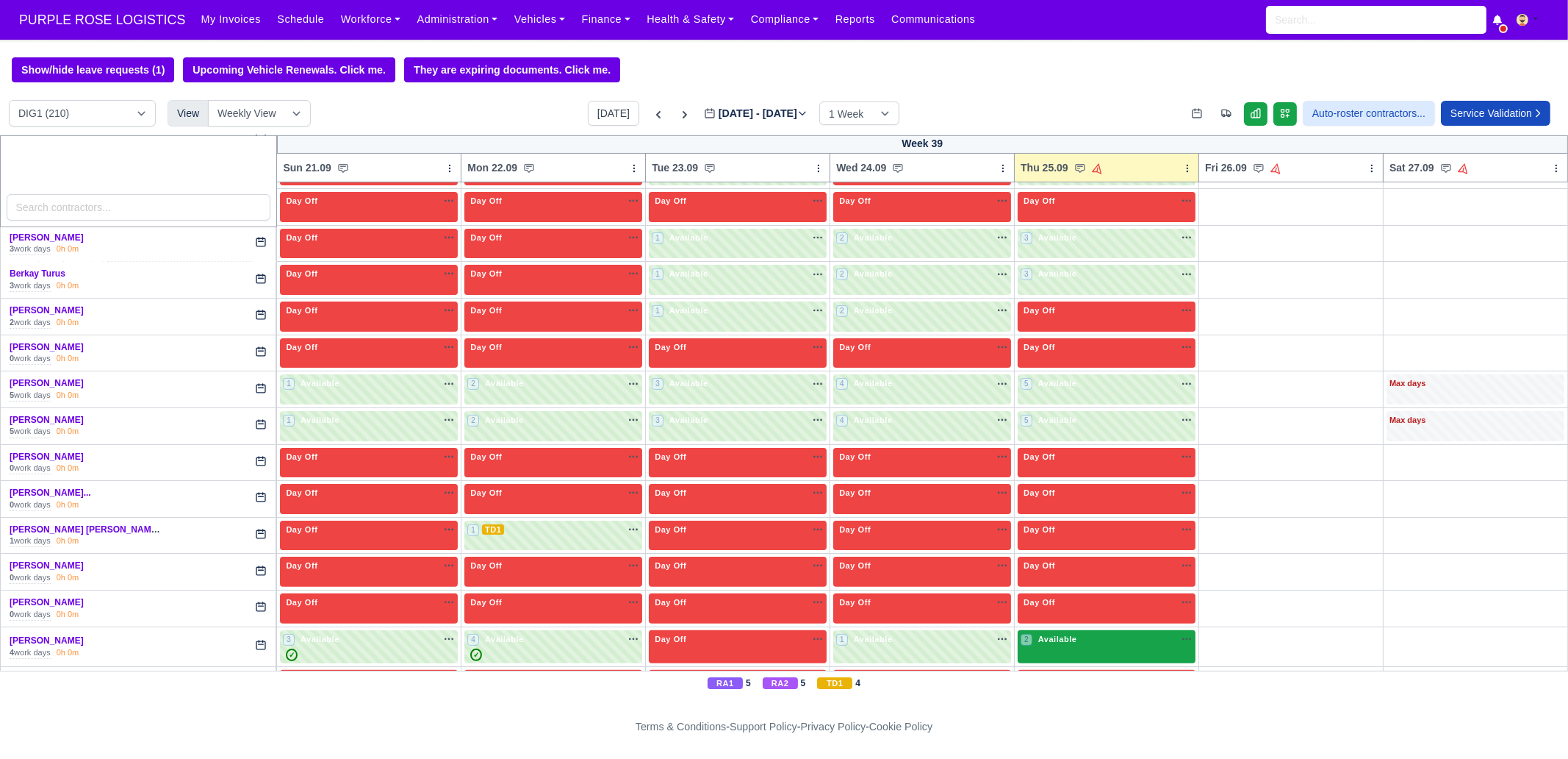
click at [1094, 580] on div "2 Available na" at bounding box center [1107, 641] width 172 height 15
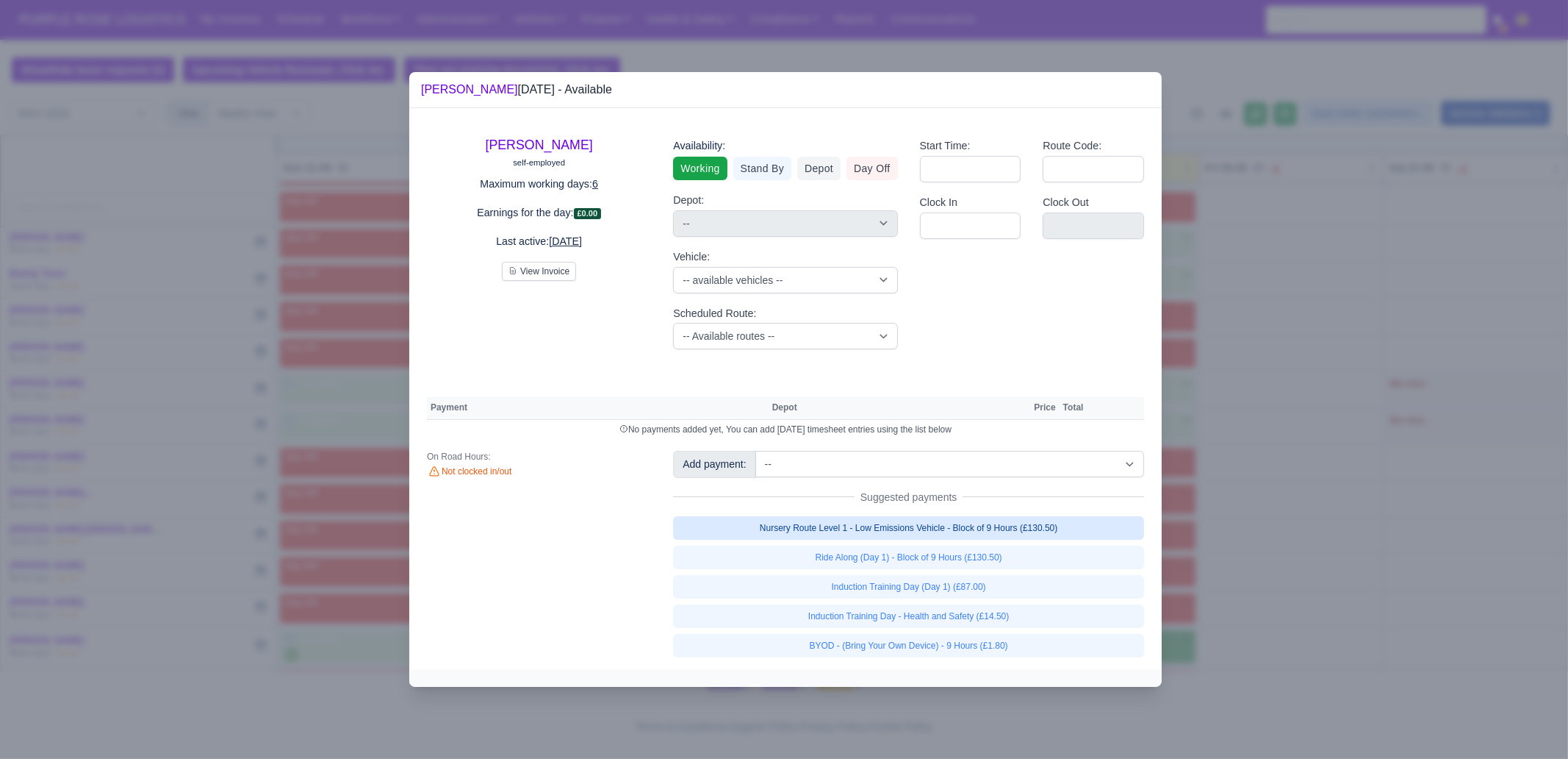
click at [1018, 526] on link "Nursery Route Level 1 - Low Emissions Vehicle - Block of 9 Hours (£130.50)" at bounding box center [909, 528] width 471 height 24
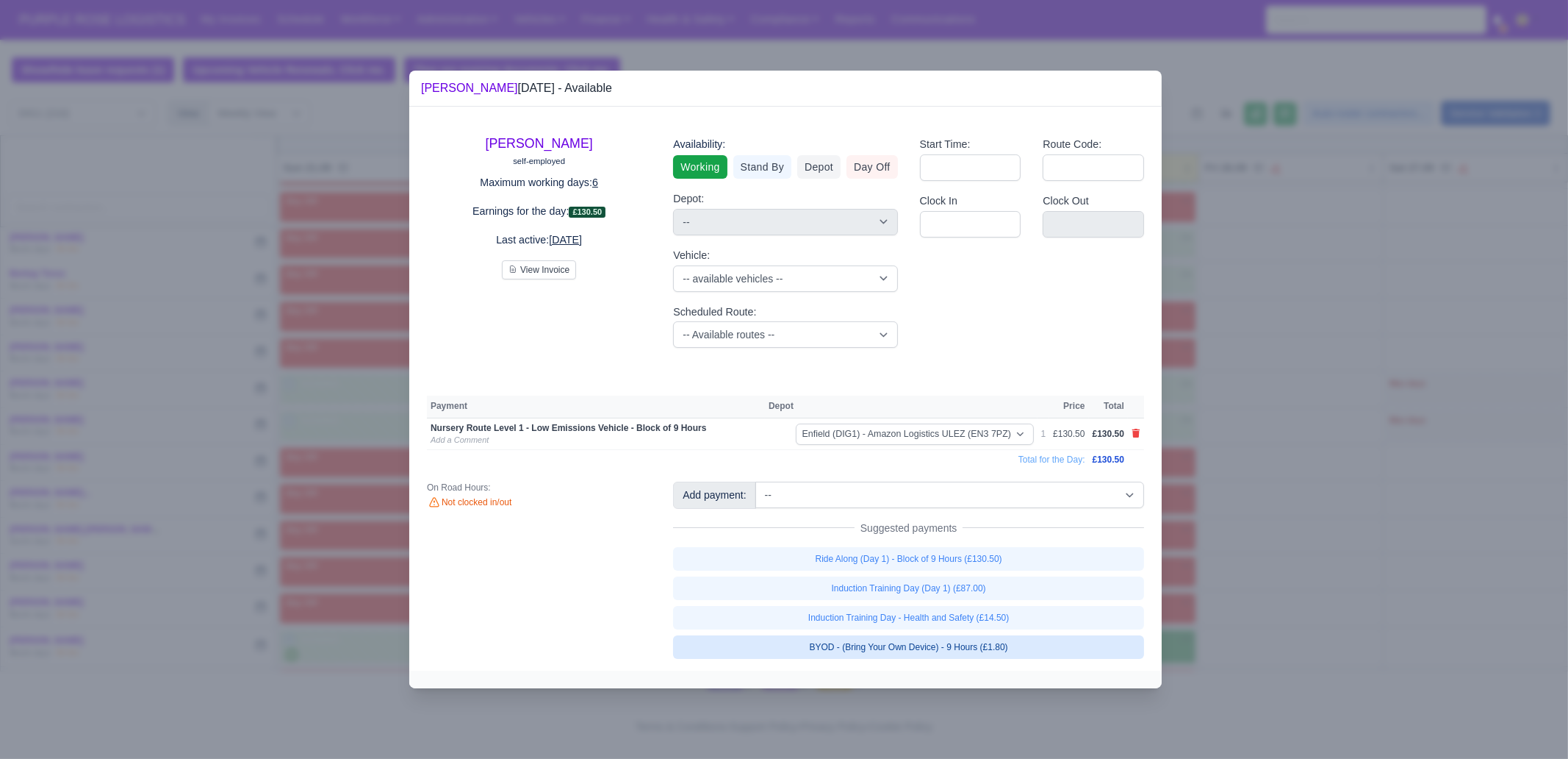
click at [1029, 580] on link "BYOD - (Bring Your Own Device) - 9 Hours (£1.80)" at bounding box center [909, 646] width 471 height 24
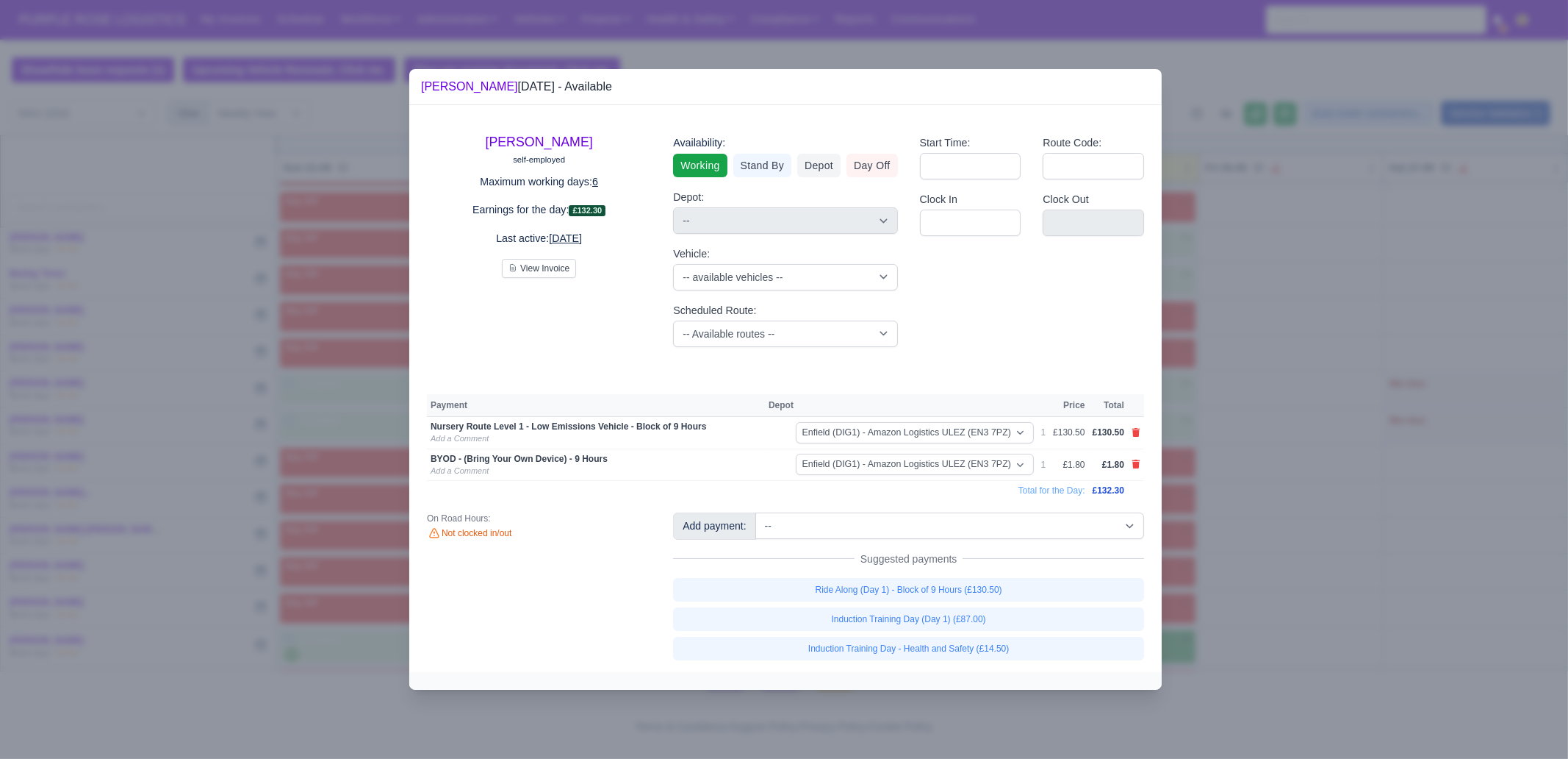
click at [1254, 580] on div at bounding box center [784, 379] width 1568 height 759
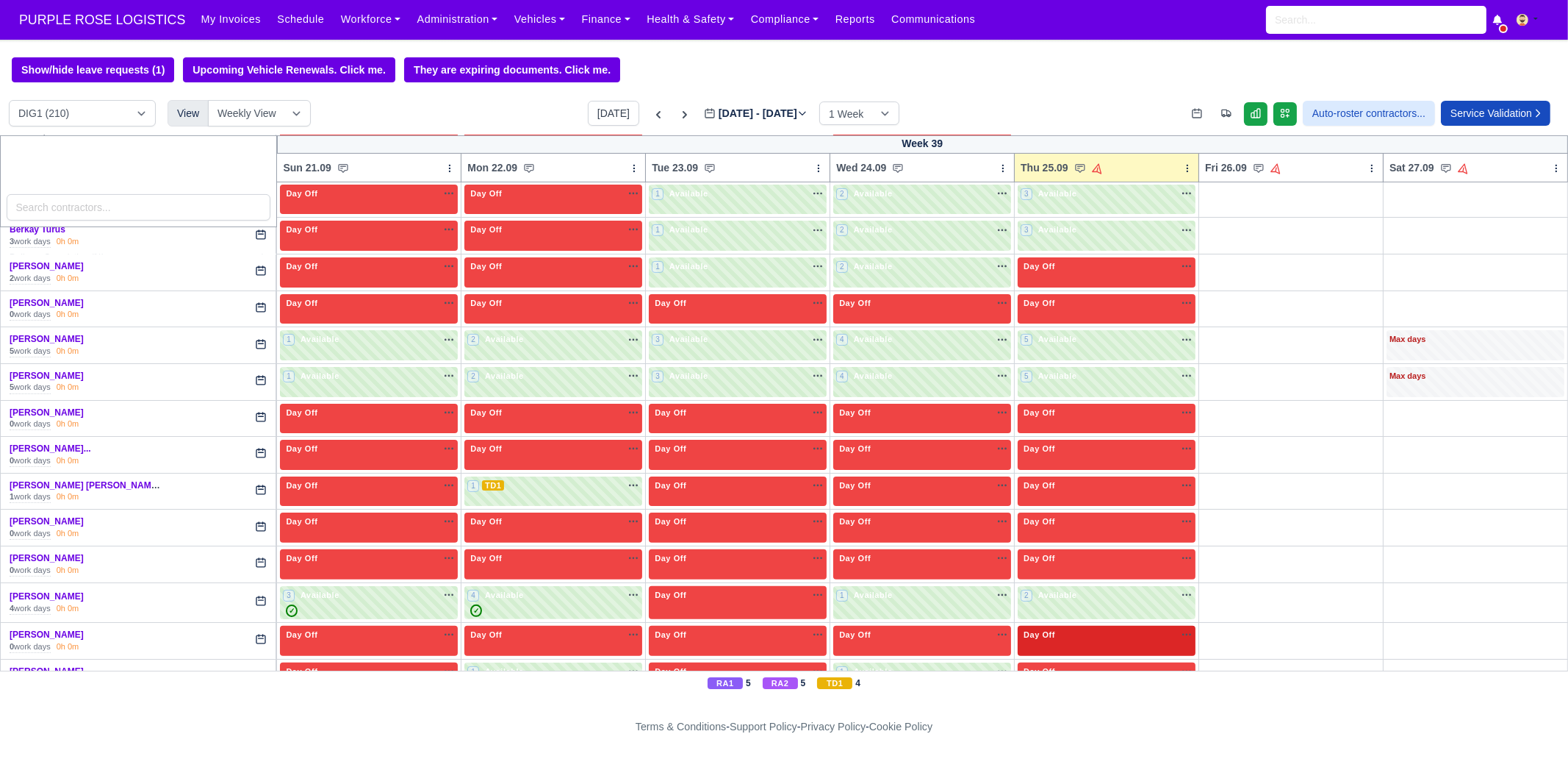
scroll to position [919, 0]
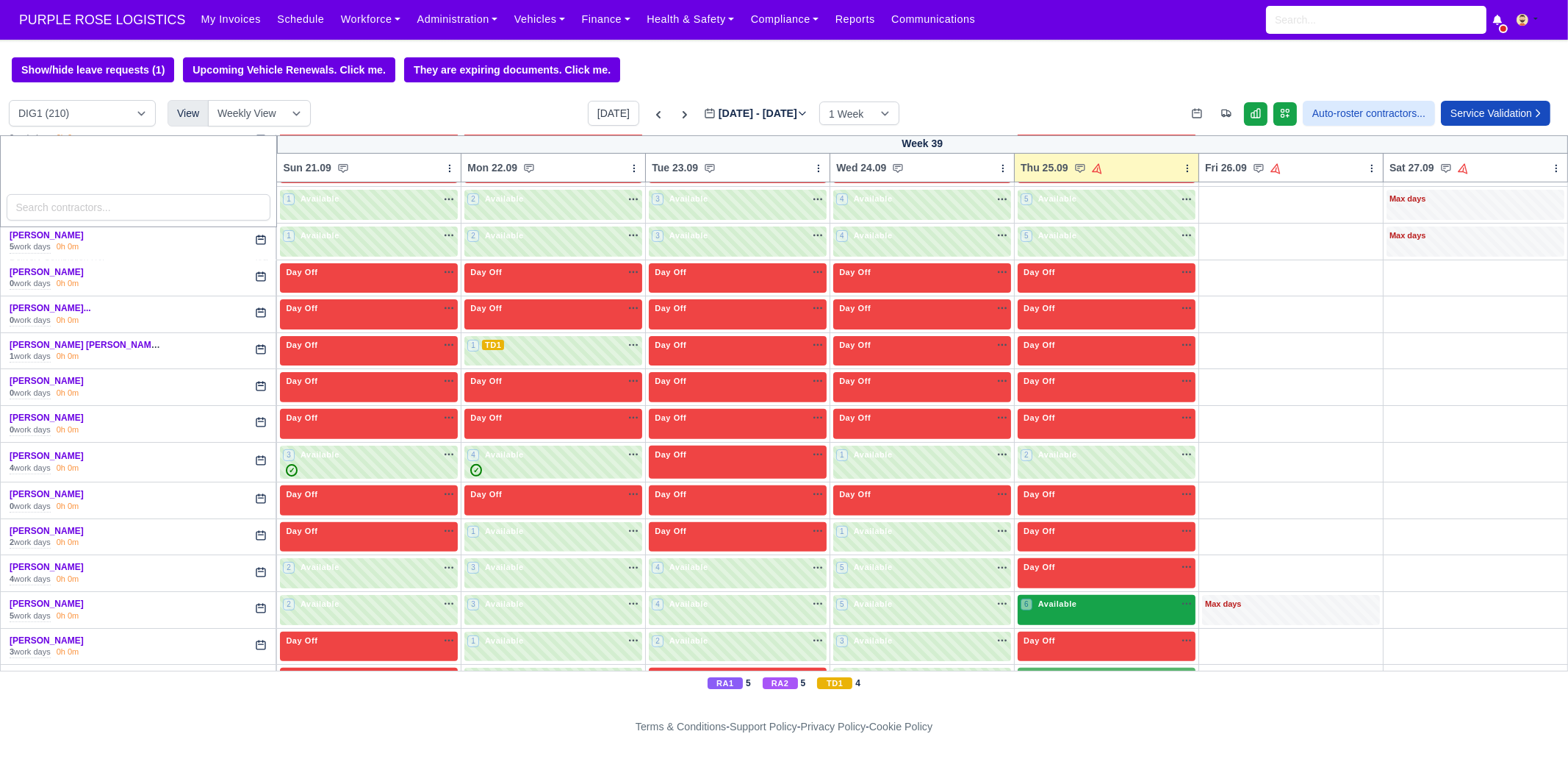
click at [1073, 580] on div "6 Available na" at bounding box center [1107, 603] width 172 height 12
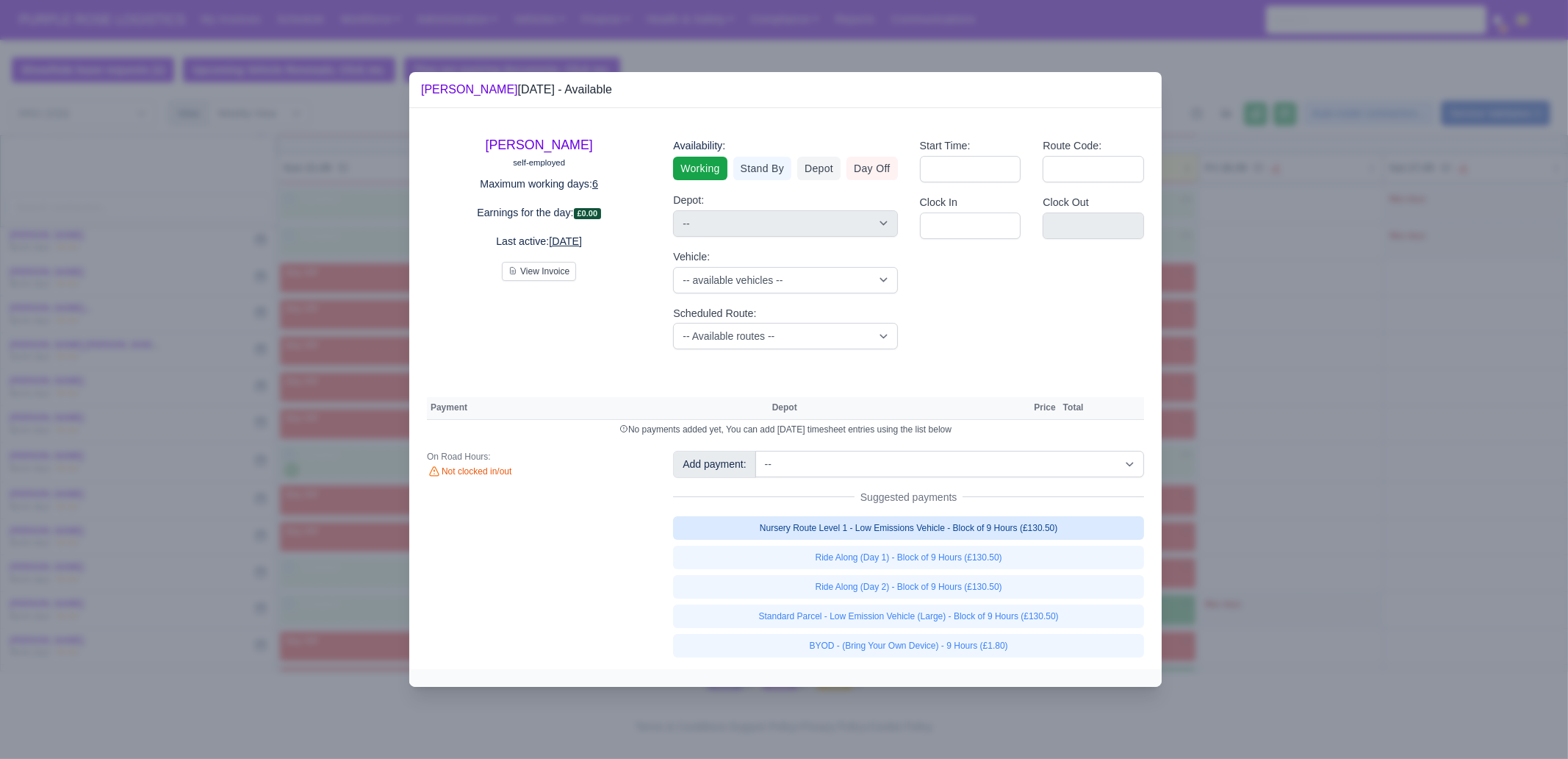
click at [993, 528] on link "Nursery Route Level 1 - Low Emissions Vehicle - Block of 9 Hours (£130.50)" at bounding box center [909, 528] width 471 height 24
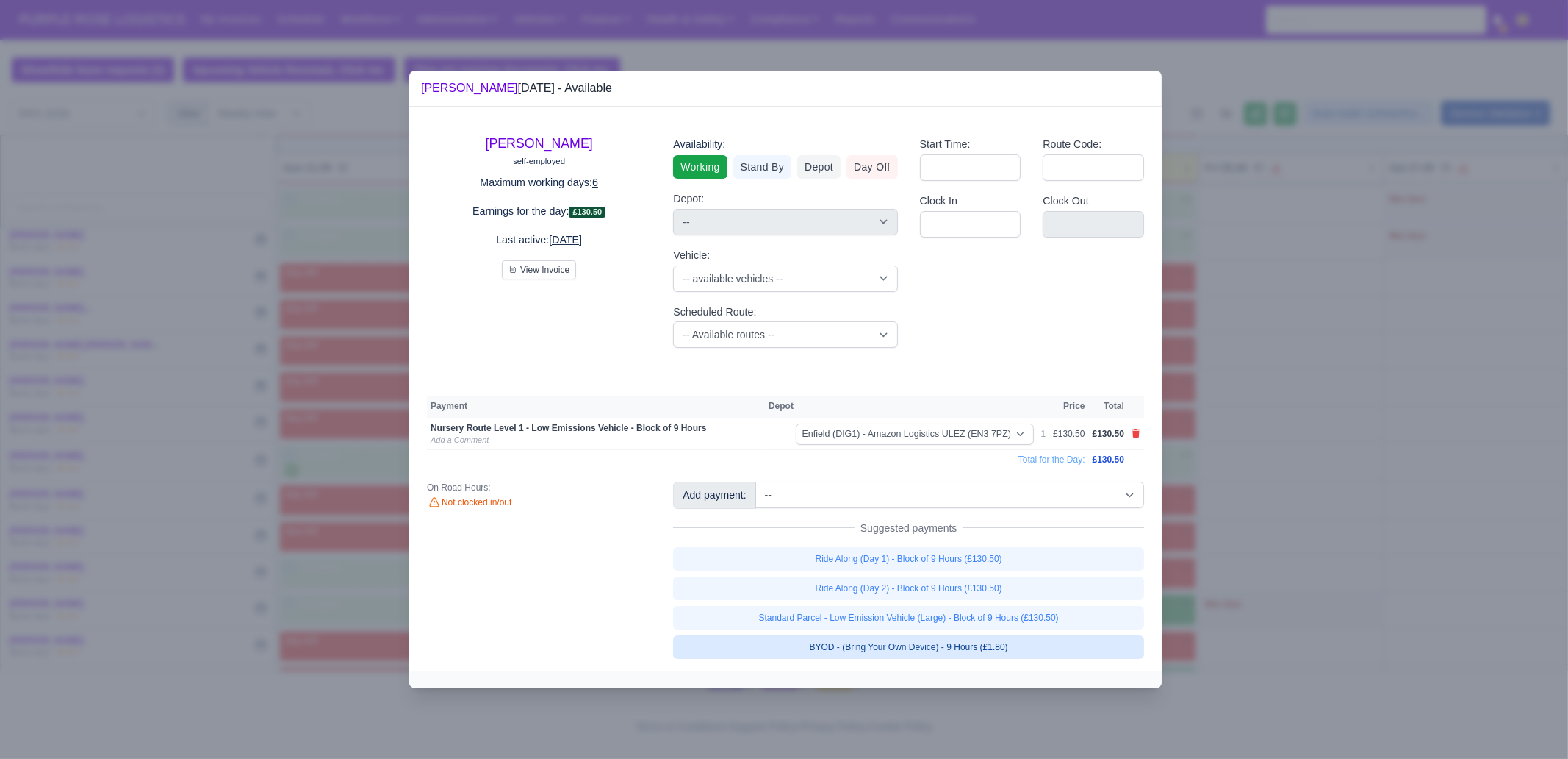
click at [1005, 580] on link "BYOD - (Bring Your Own Device) - 9 Hours (£1.80)" at bounding box center [909, 646] width 471 height 24
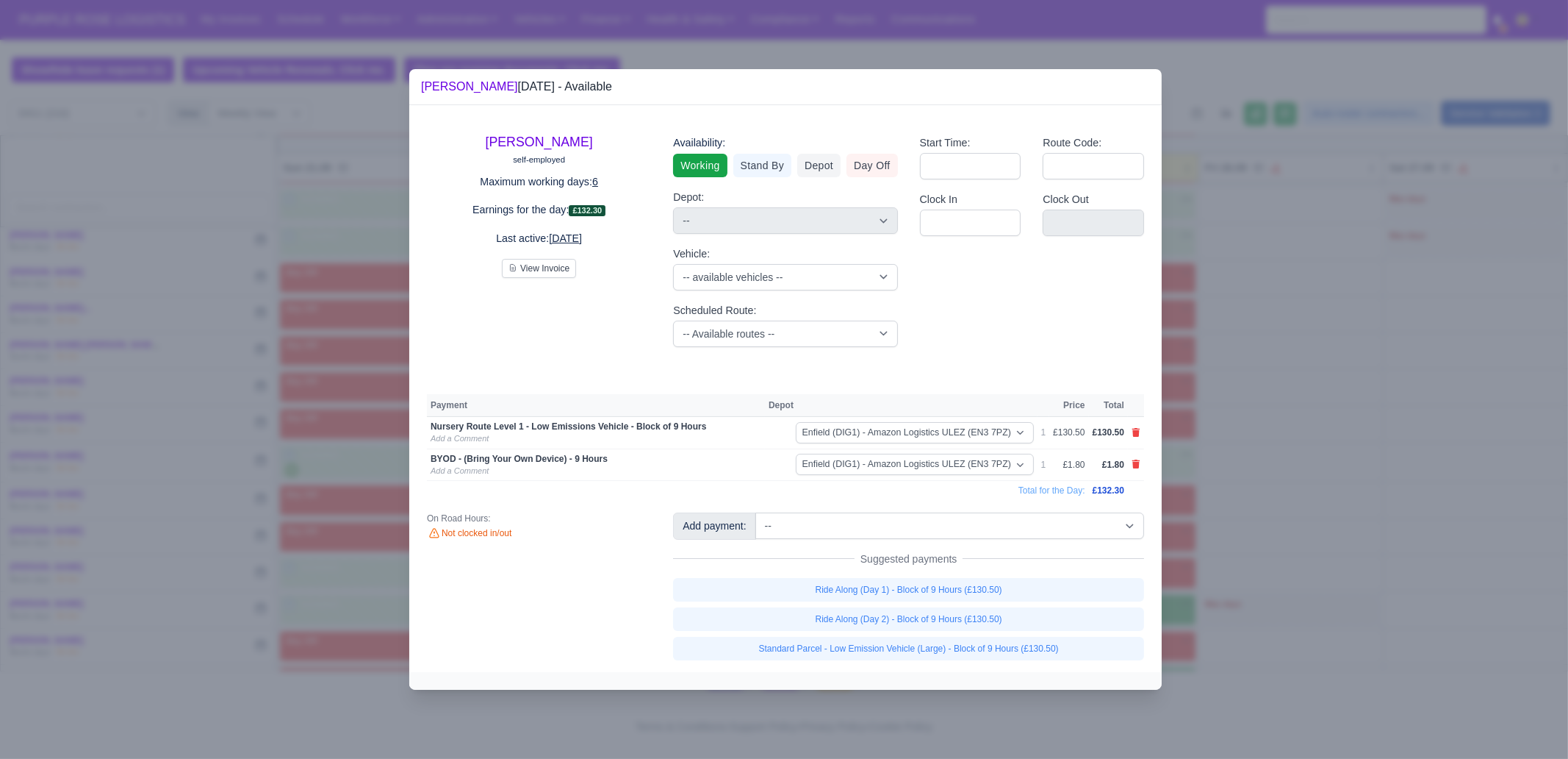
click at [1254, 580] on div at bounding box center [784, 379] width 1568 height 759
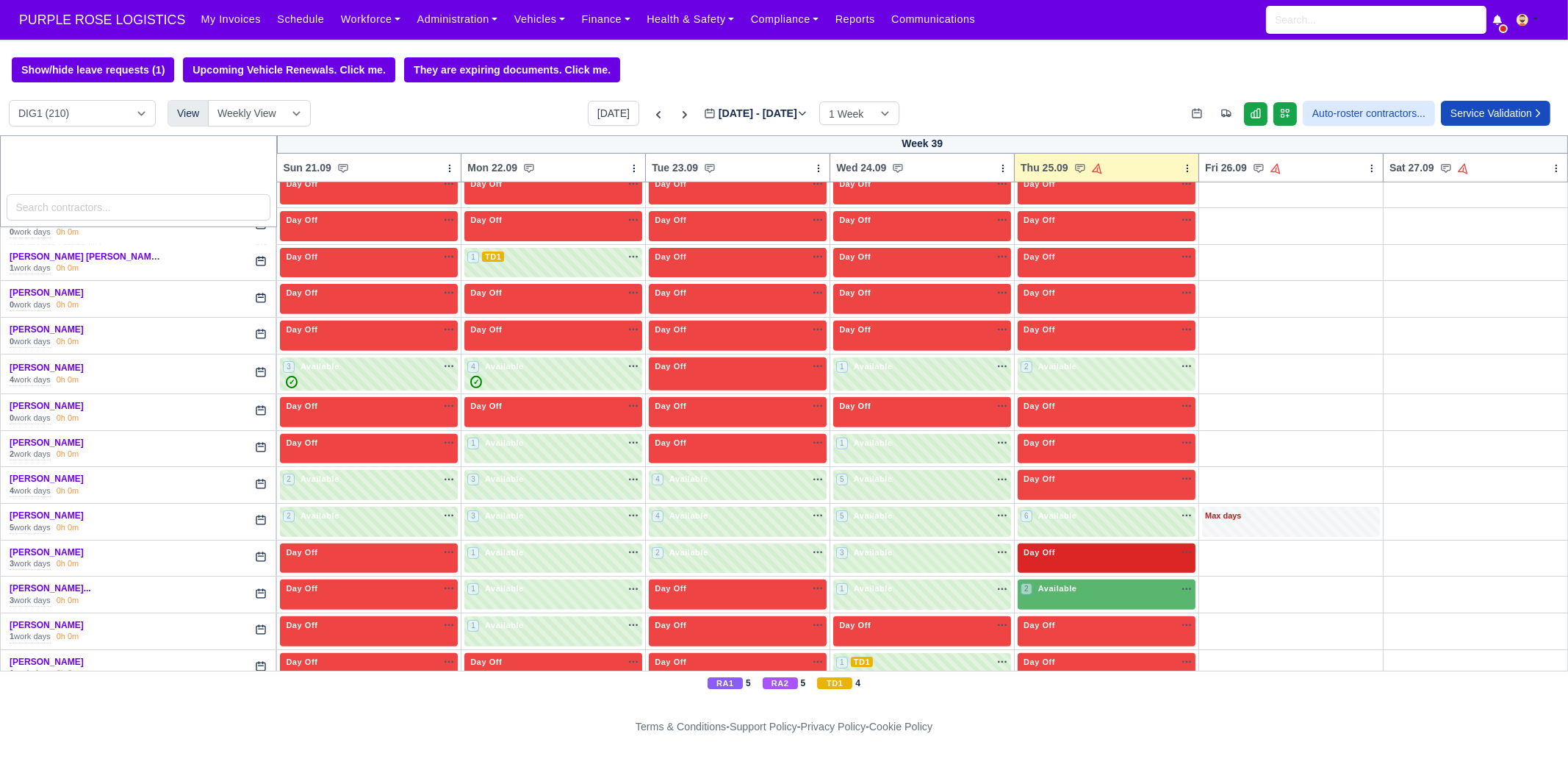
scroll to position [1011, 0]
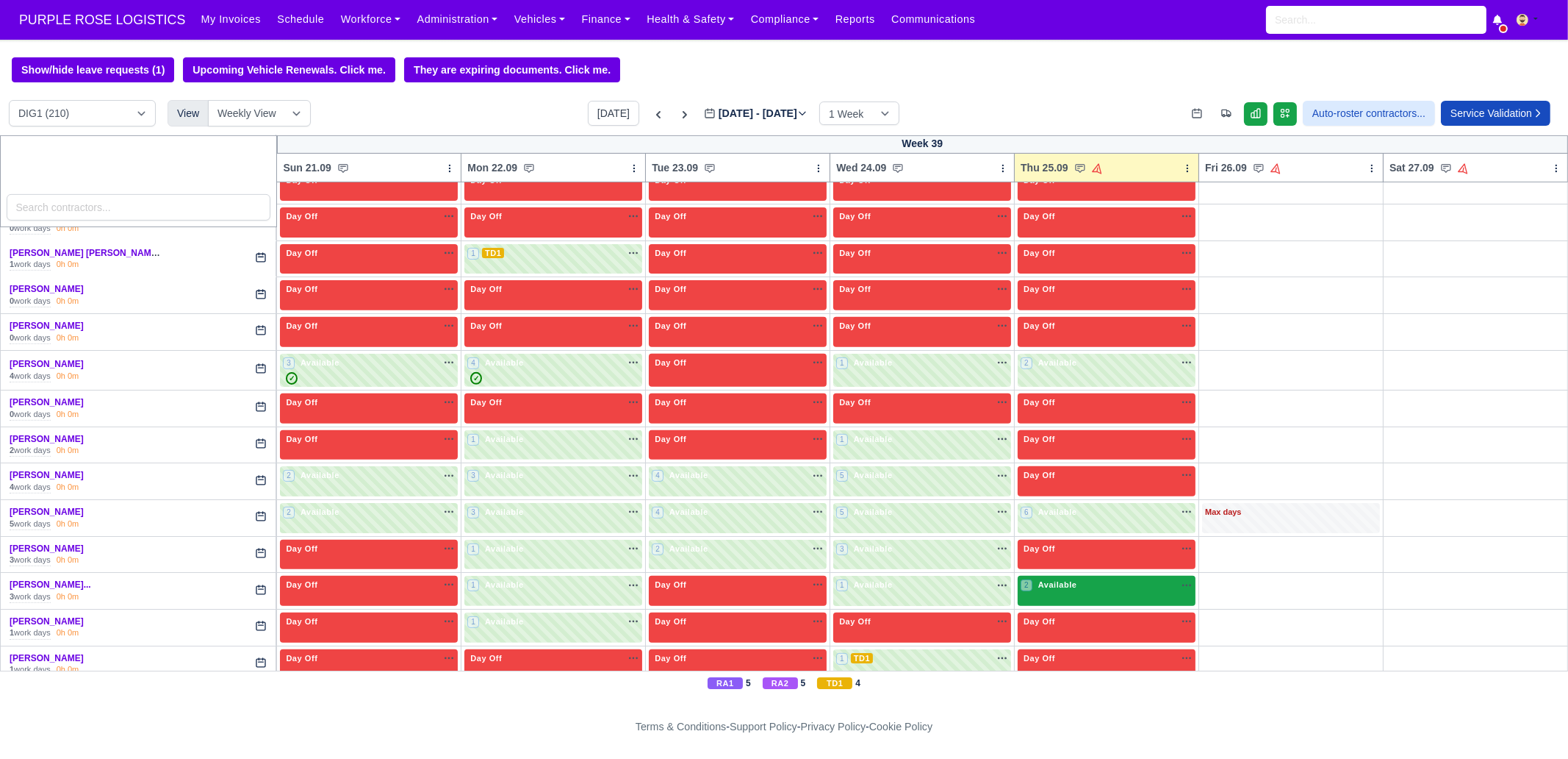
click at [1062, 580] on span "Available" at bounding box center [1057, 584] width 45 height 11
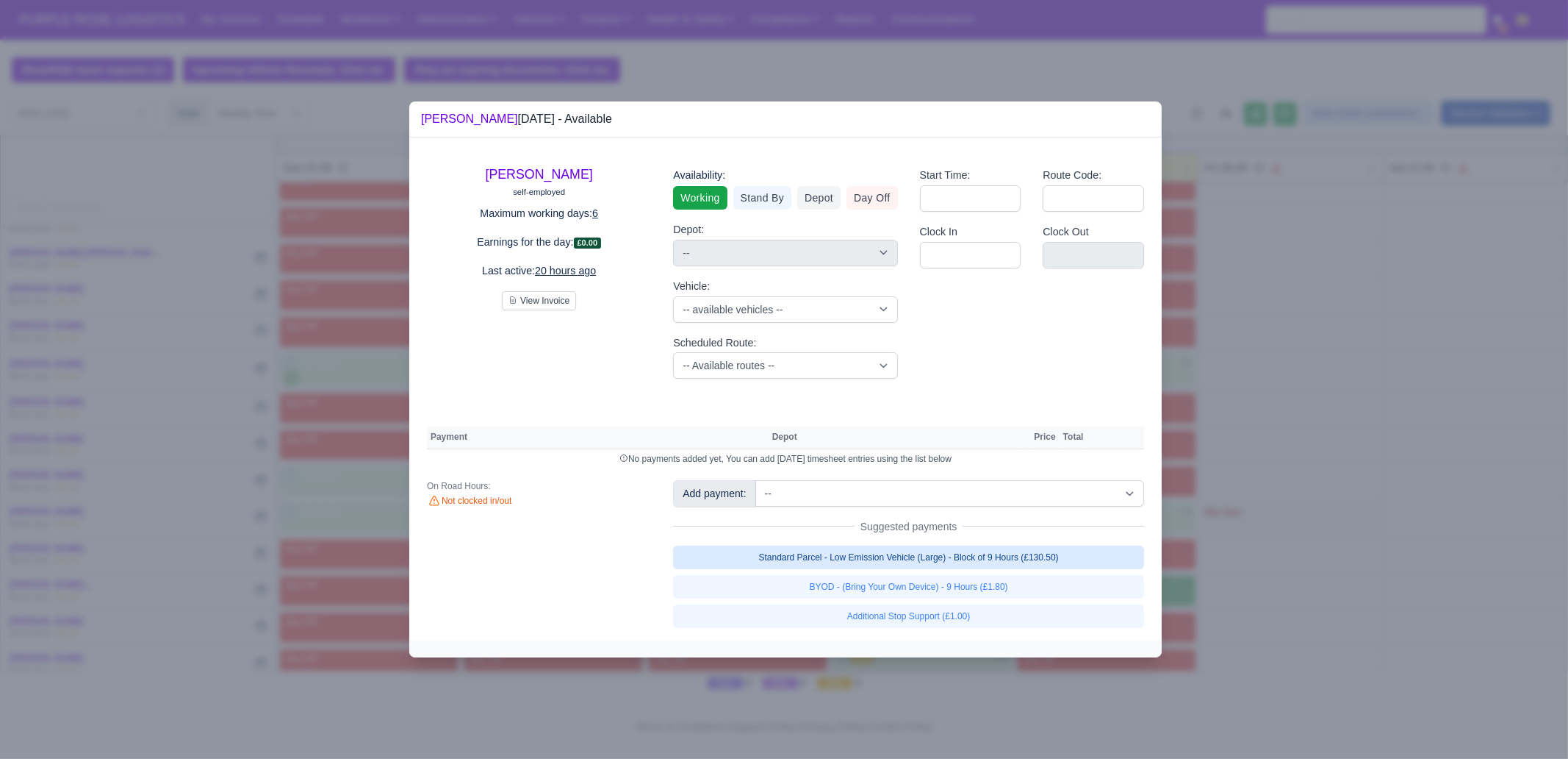
click at [1045, 560] on link "Standard Parcel - Low Emission Vehicle (Large) - Block of 9 Hours (£130.50)" at bounding box center [909, 557] width 471 height 24
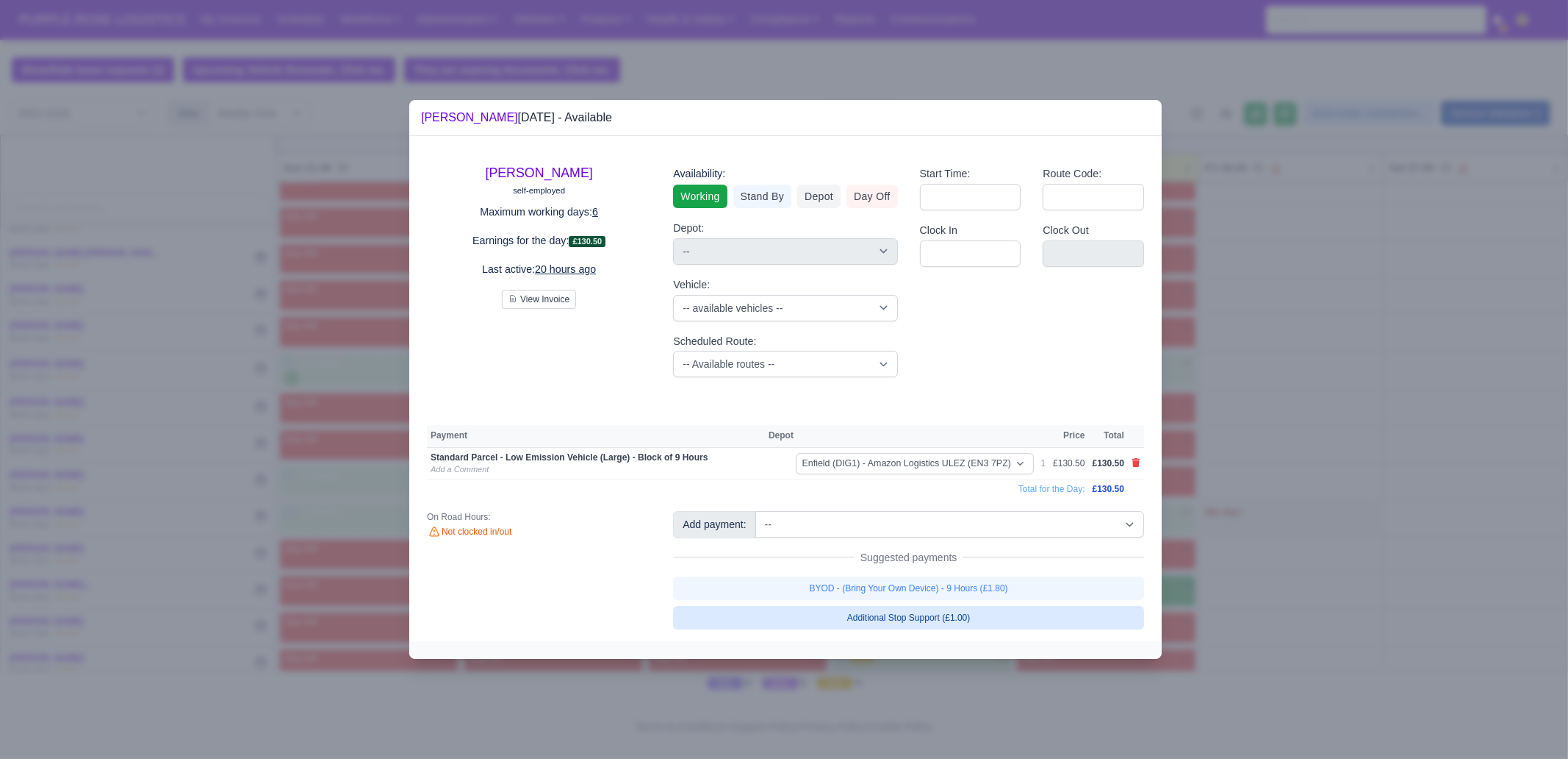
click at [1037, 580] on link "BYOD - (Bring Your Own Device) - 9 Hours (£1.80)" at bounding box center [909, 588] width 471 height 24
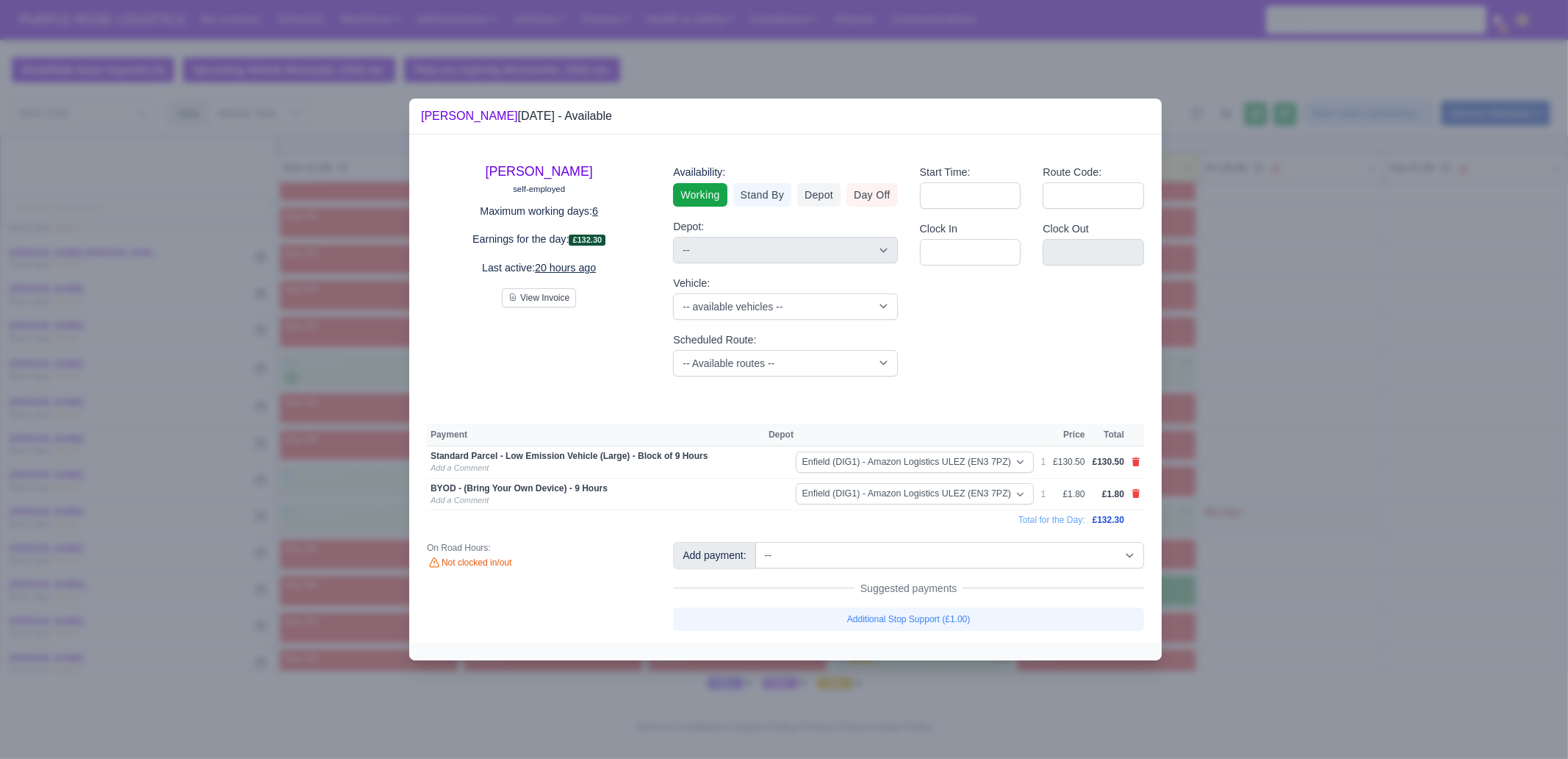
click at [1242, 580] on div at bounding box center [784, 379] width 1568 height 759
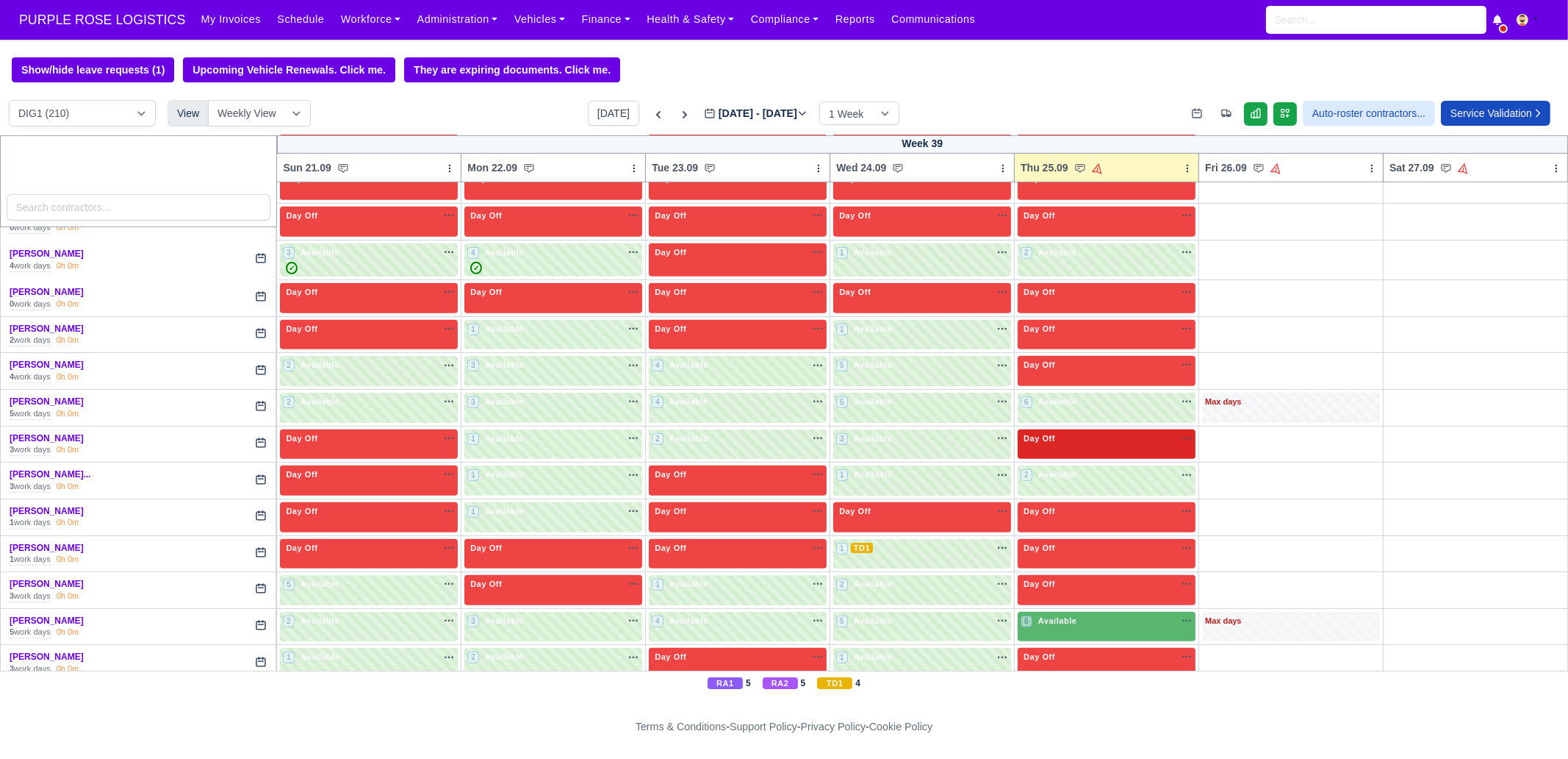
scroll to position [1194, 0]
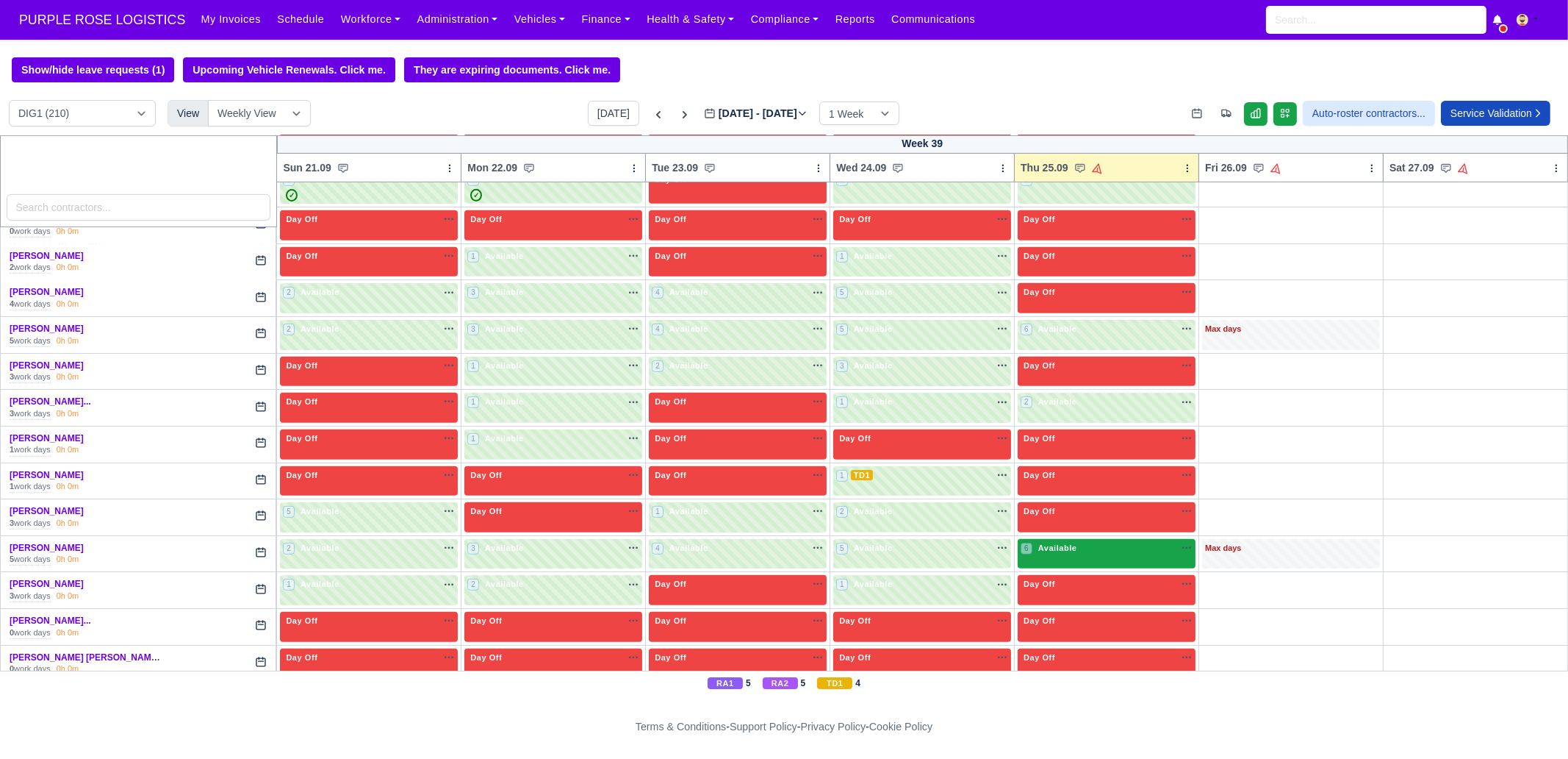
click at [1069, 542] on div "6 Available na" at bounding box center [1107, 548] width 172 height 12
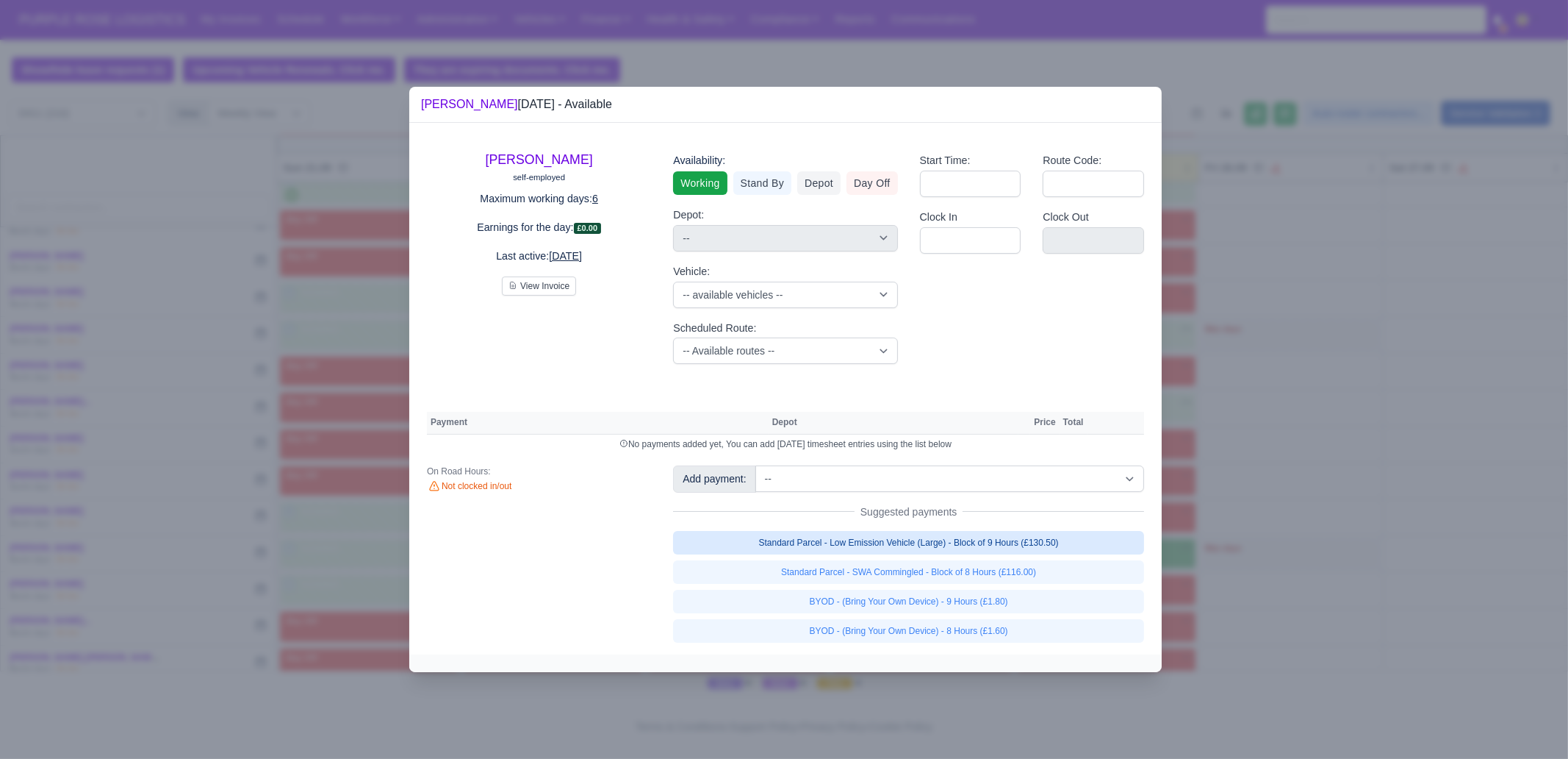
click at [1049, 542] on link "Standard Parcel - Low Emission Vehicle (Large) - Block of 9 Hours (£130.50)" at bounding box center [909, 542] width 471 height 24
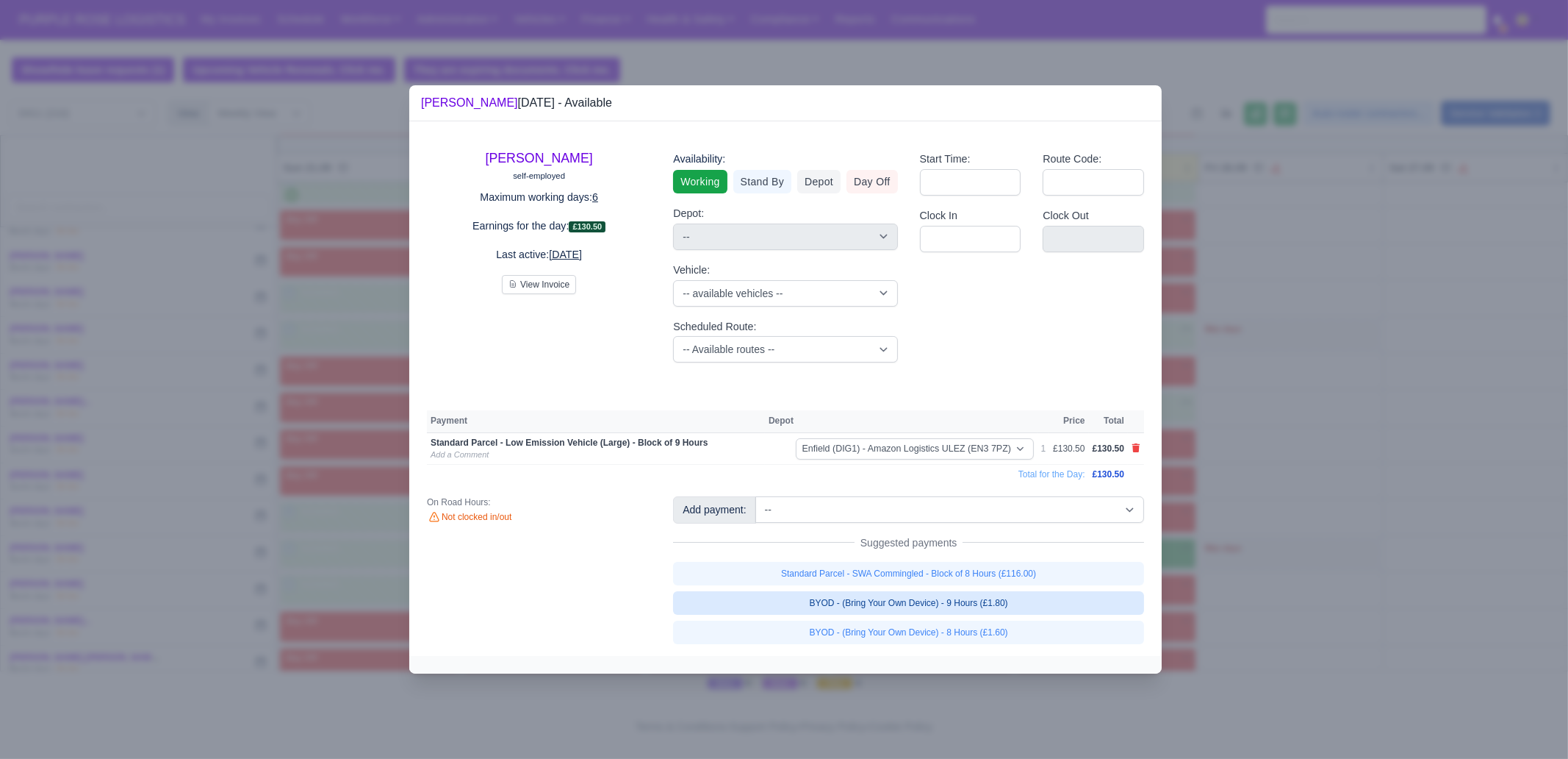
click at [1044, 580] on link "BYOD - (Bring Your Own Device) - 9 Hours (£1.80)" at bounding box center [909, 602] width 471 height 24
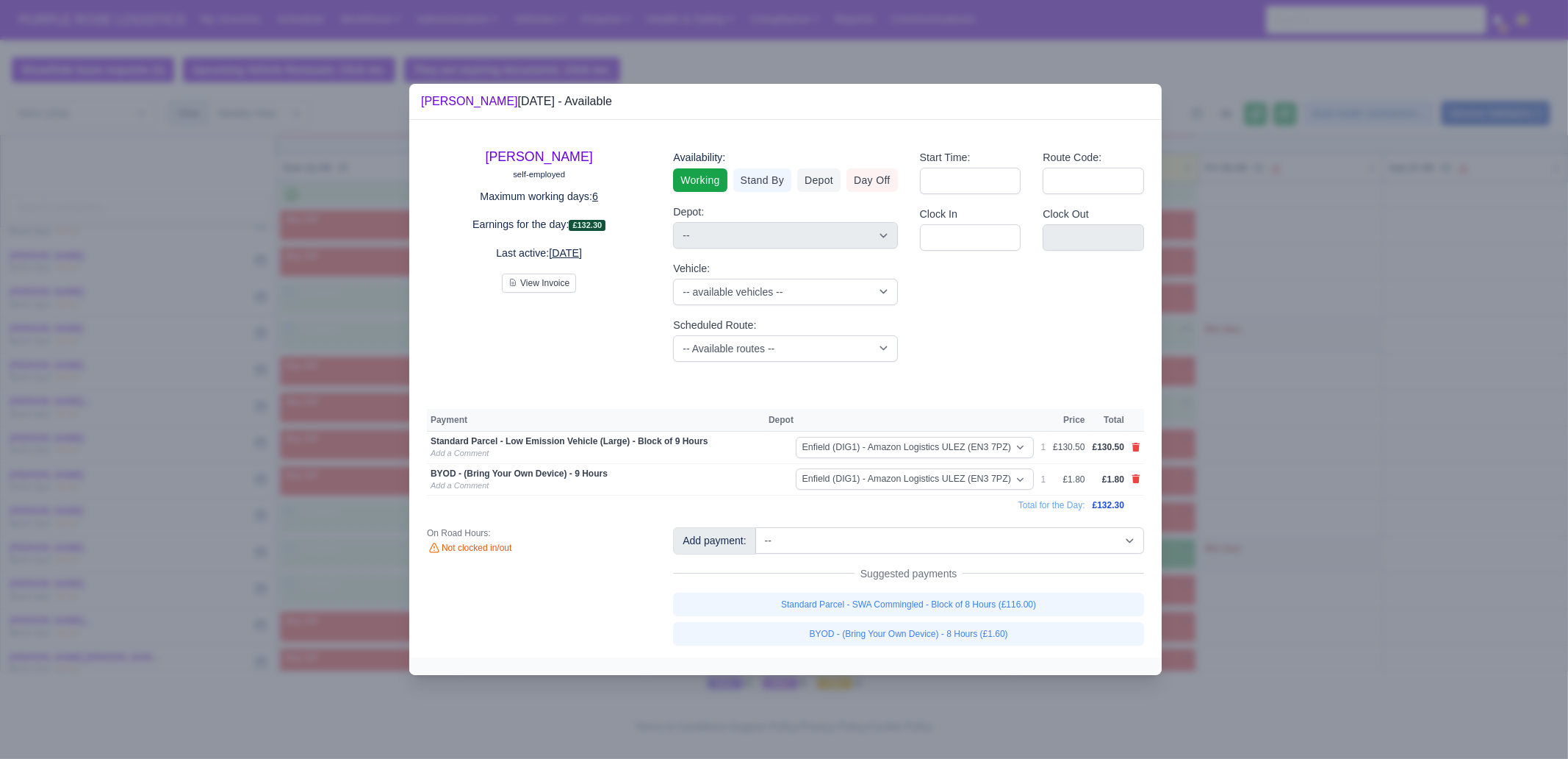
click at [1242, 580] on div at bounding box center [784, 379] width 1568 height 759
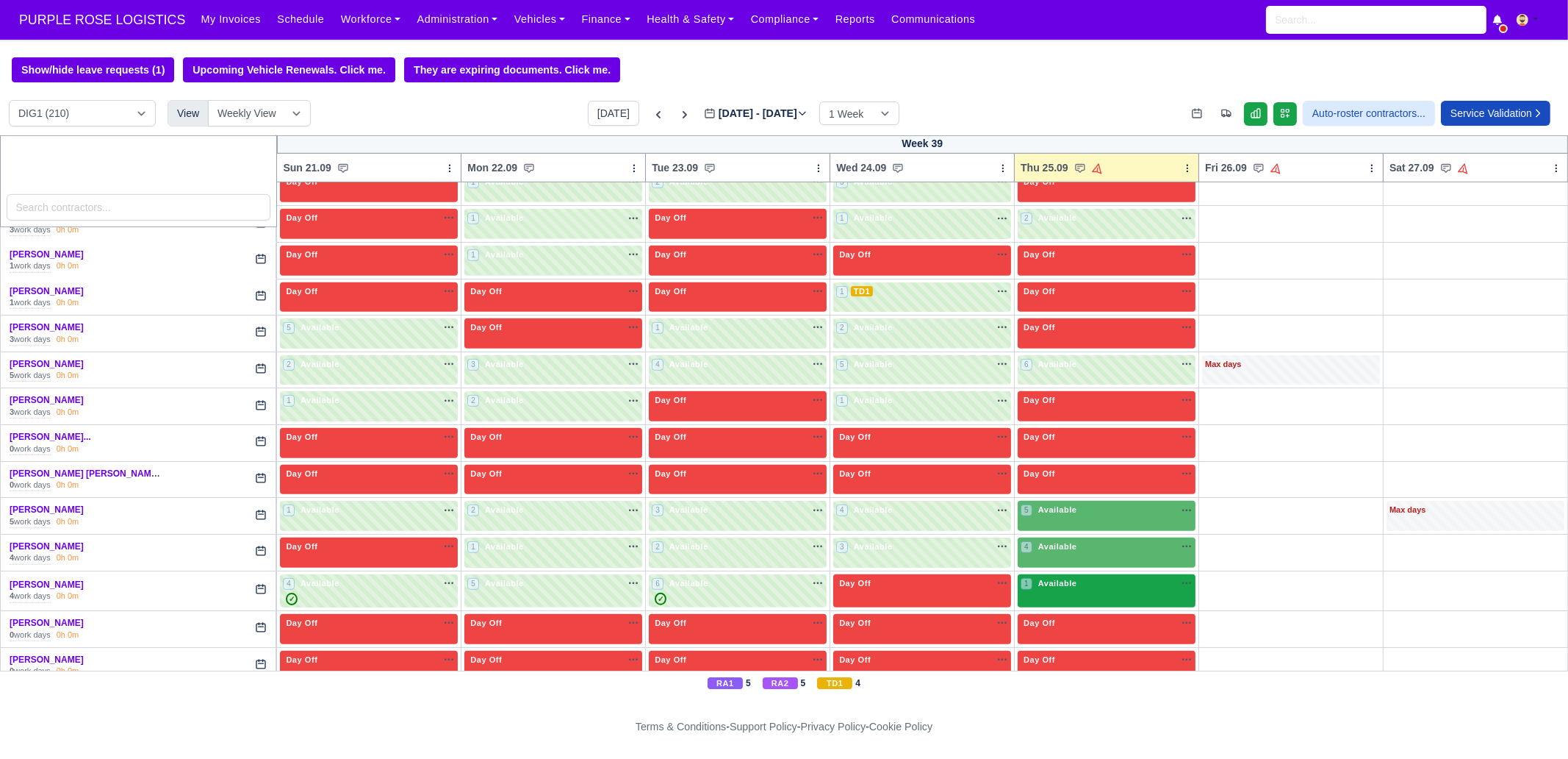
scroll to position [1378, 0]
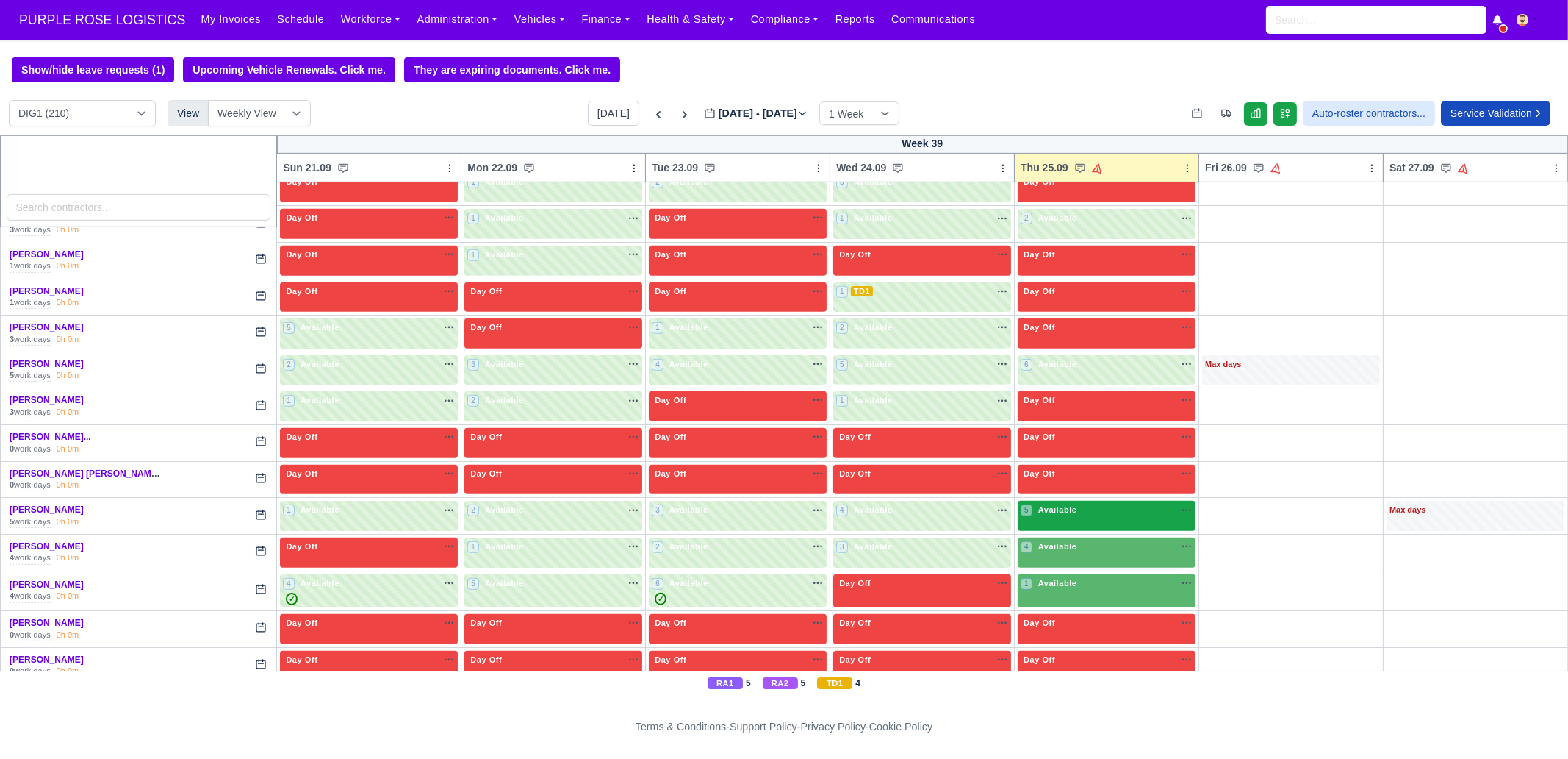
click at [1051, 513] on div "5 Available" at bounding box center [1107, 516] width 178 height 31
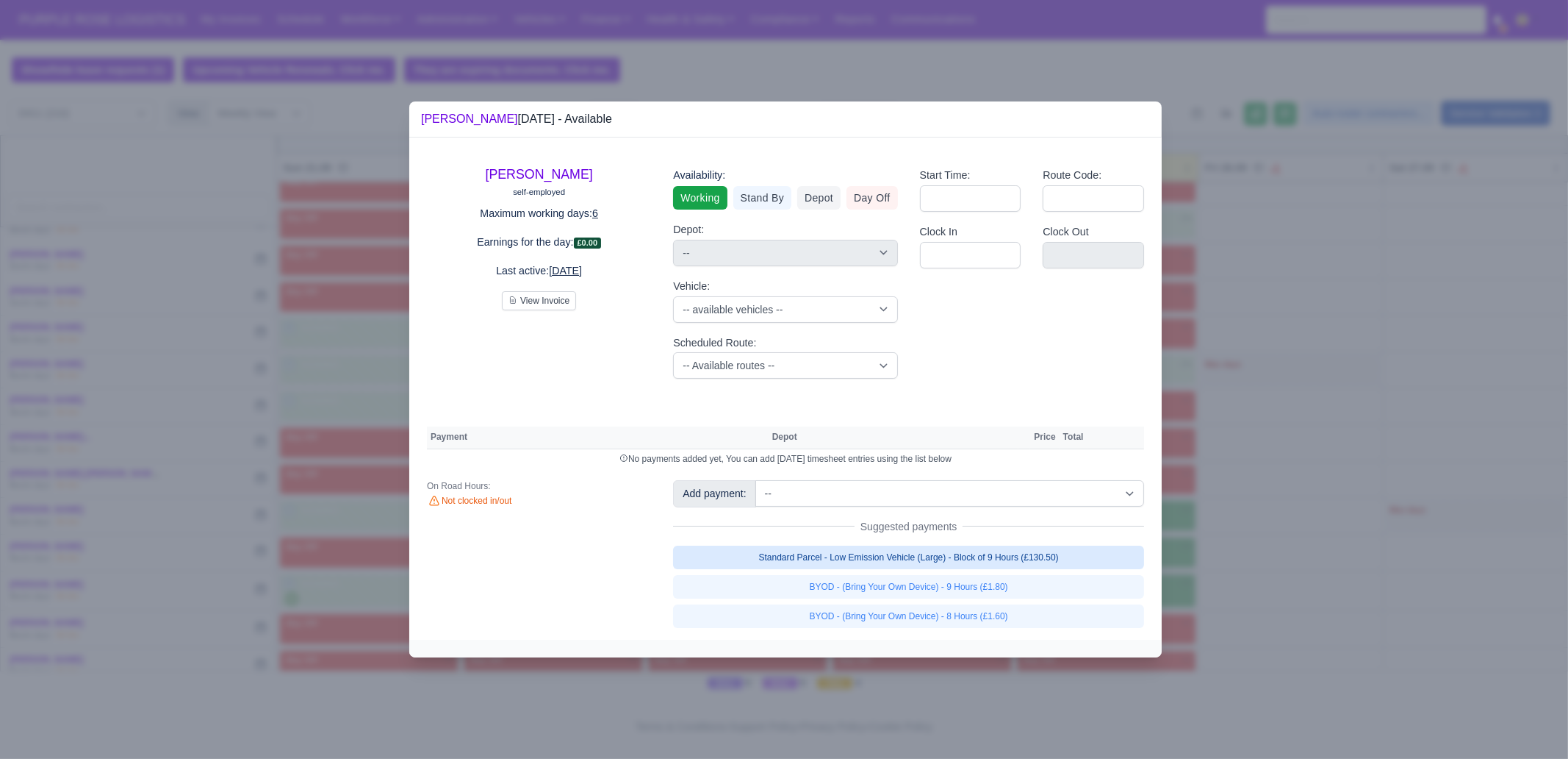
click at [966, 566] on link "Standard Parcel - Low Emission Vehicle (Large) - Block of 9 Hours (£130.50)" at bounding box center [909, 557] width 471 height 24
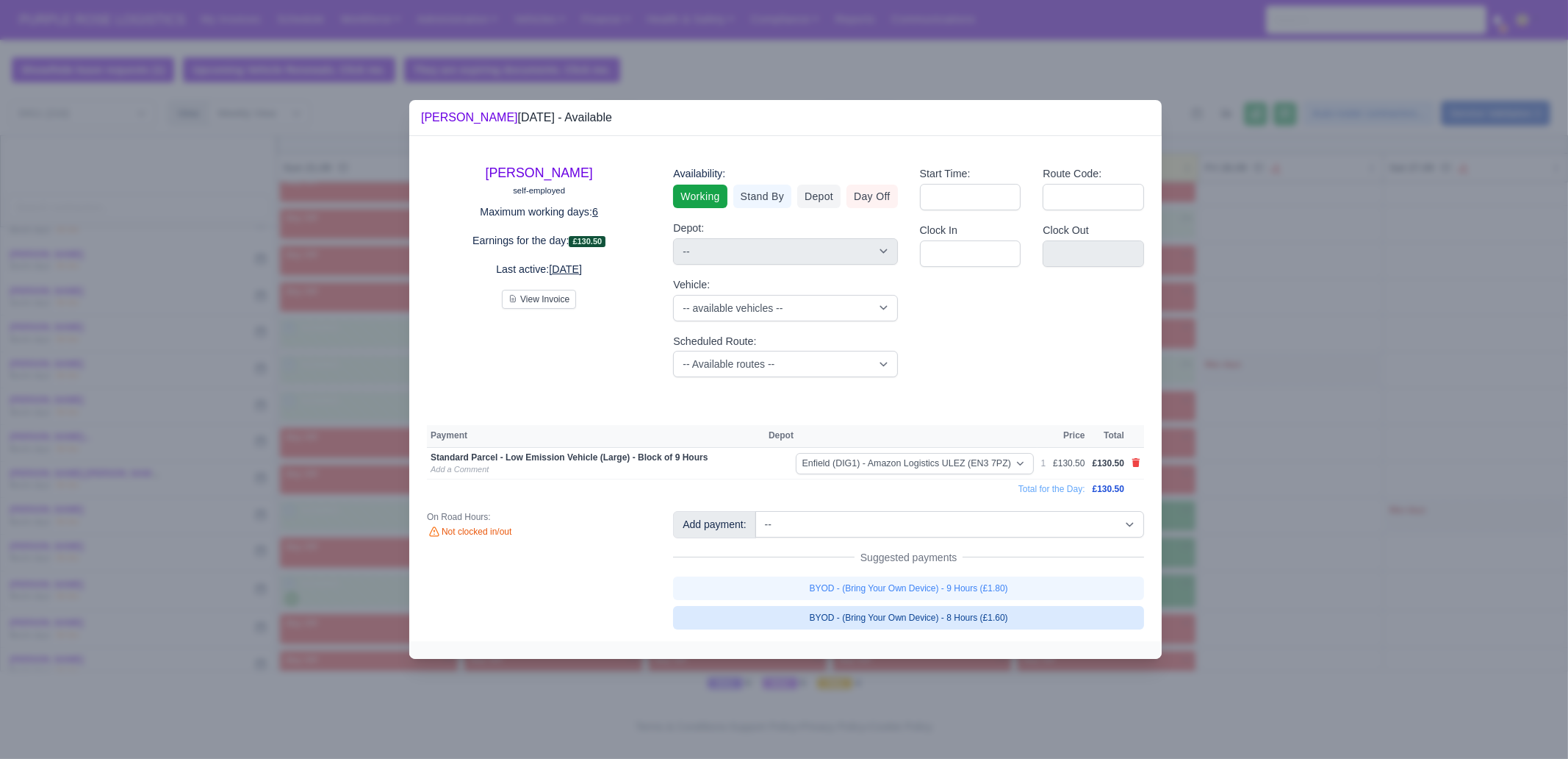
click at [971, 580] on link "BYOD - (Bring Your Own Device) - 9 Hours (£1.80)" at bounding box center [909, 588] width 471 height 24
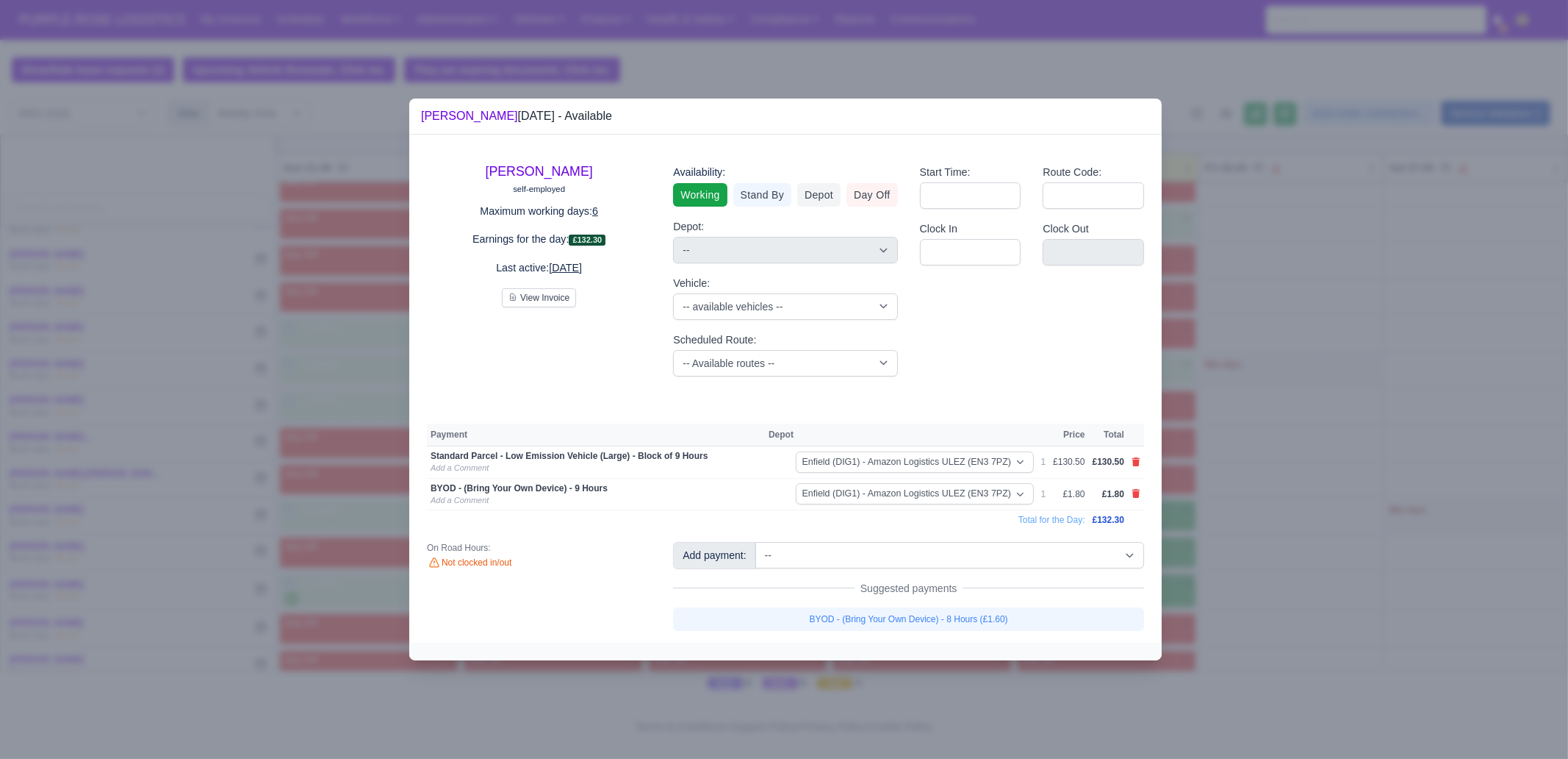
click at [1254, 580] on div at bounding box center [784, 379] width 1568 height 759
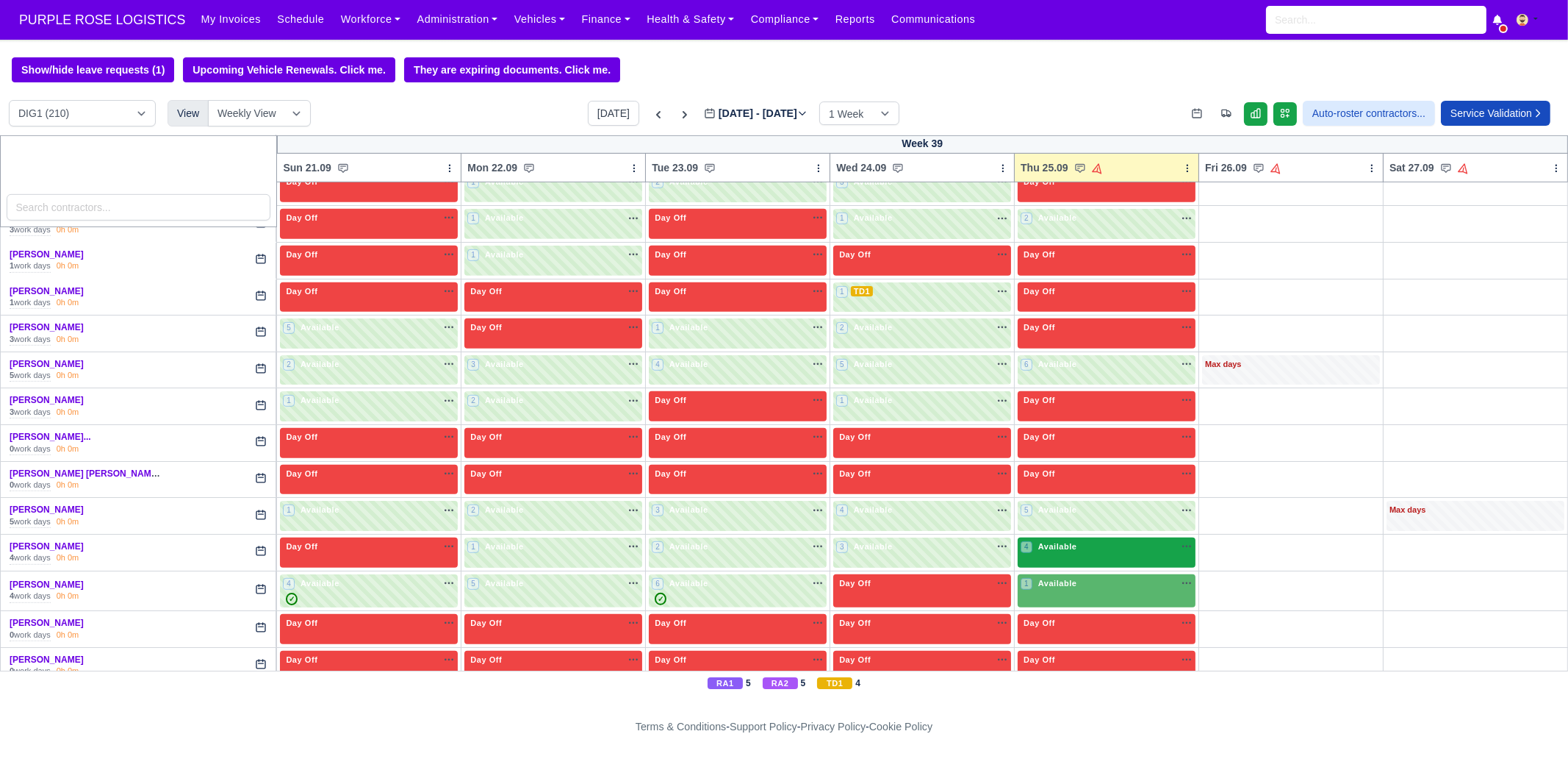
click at [1059, 541] on span "Available" at bounding box center [1057, 546] width 45 height 11
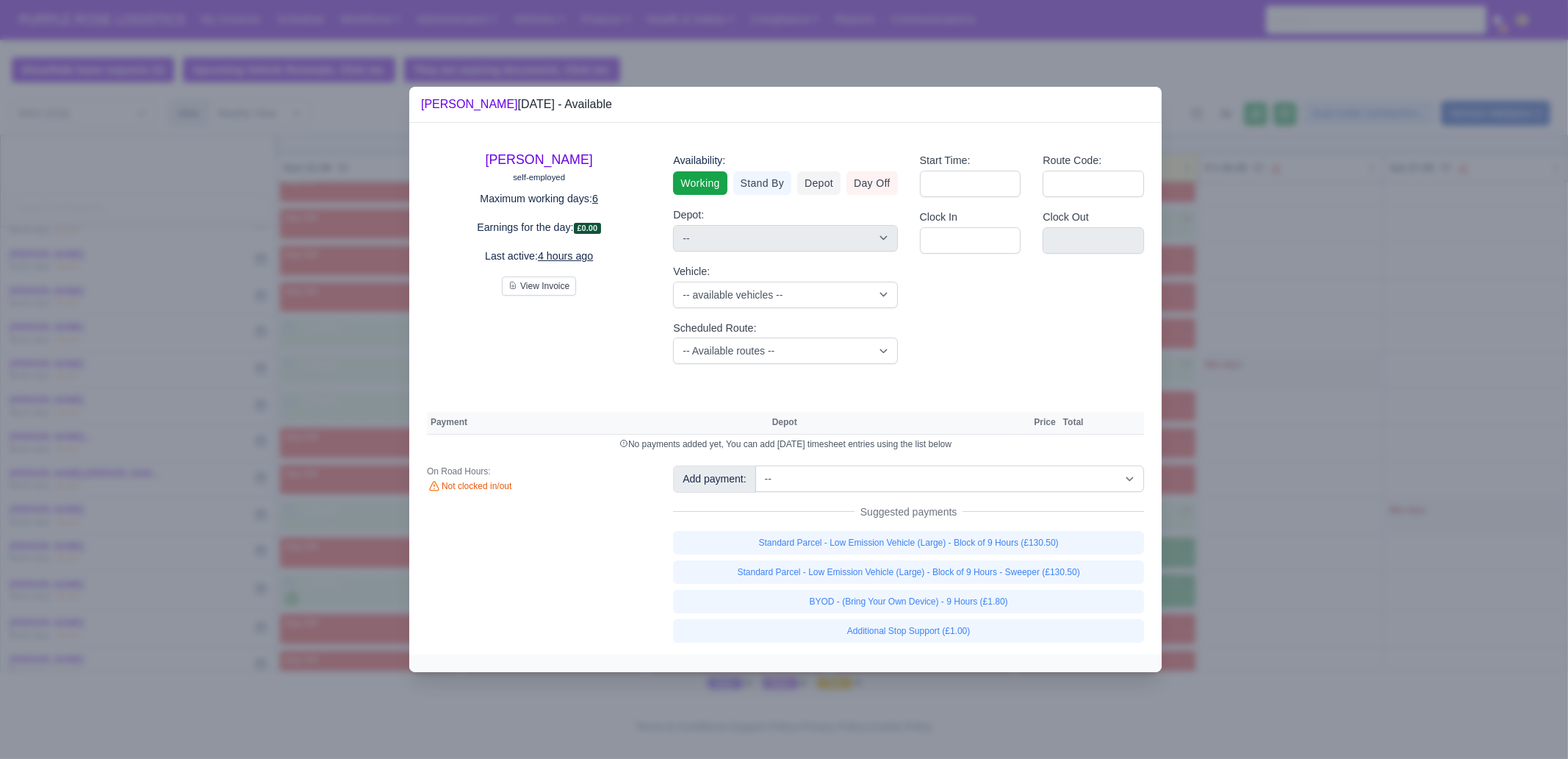
click at [993, 556] on div "Standard Parcel - Low Emission Vehicle (Large) - Block of 9 Hours (£130.50) Sta…" at bounding box center [909, 586] width 471 height 112
click at [1001, 549] on link "Standard Parcel - Low Emission Vehicle (Large) - Block of 9 Hours (£130.50)" at bounding box center [909, 542] width 471 height 24
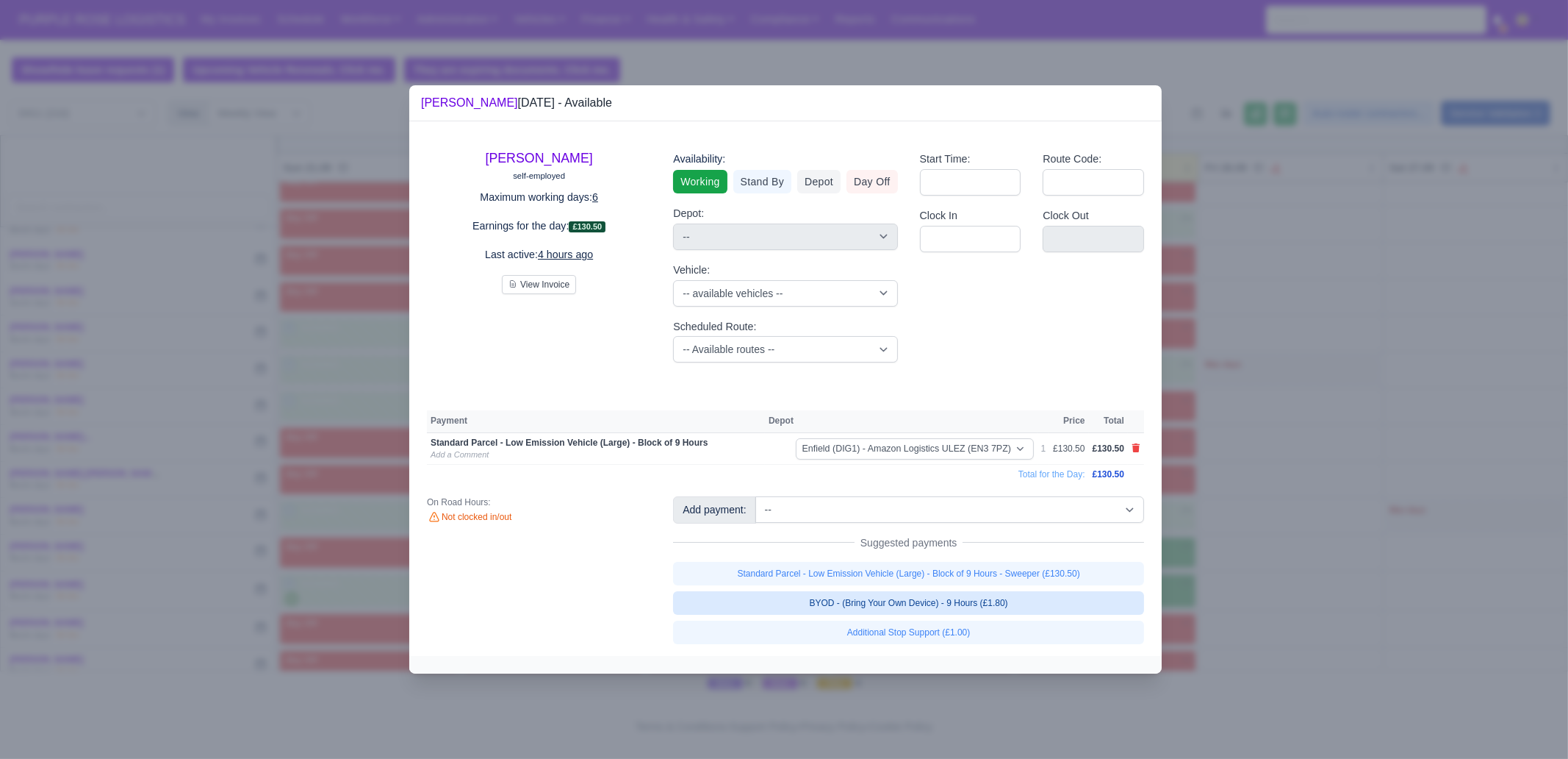
click at [1002, 580] on link "BYOD - (Bring Your Own Device) - 9 Hours (£1.80)" at bounding box center [909, 602] width 471 height 24
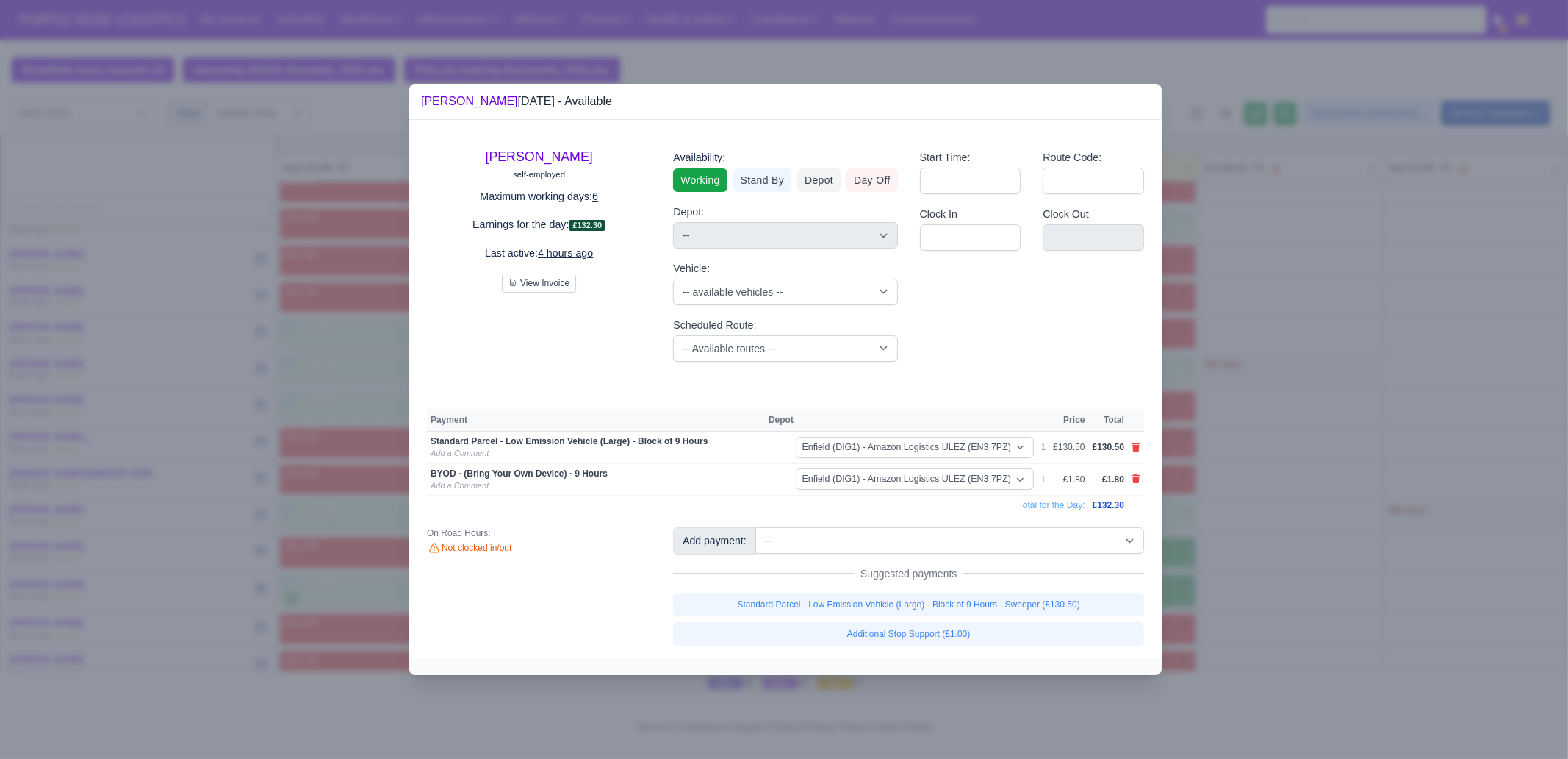
click at [1244, 580] on div at bounding box center [784, 379] width 1568 height 759
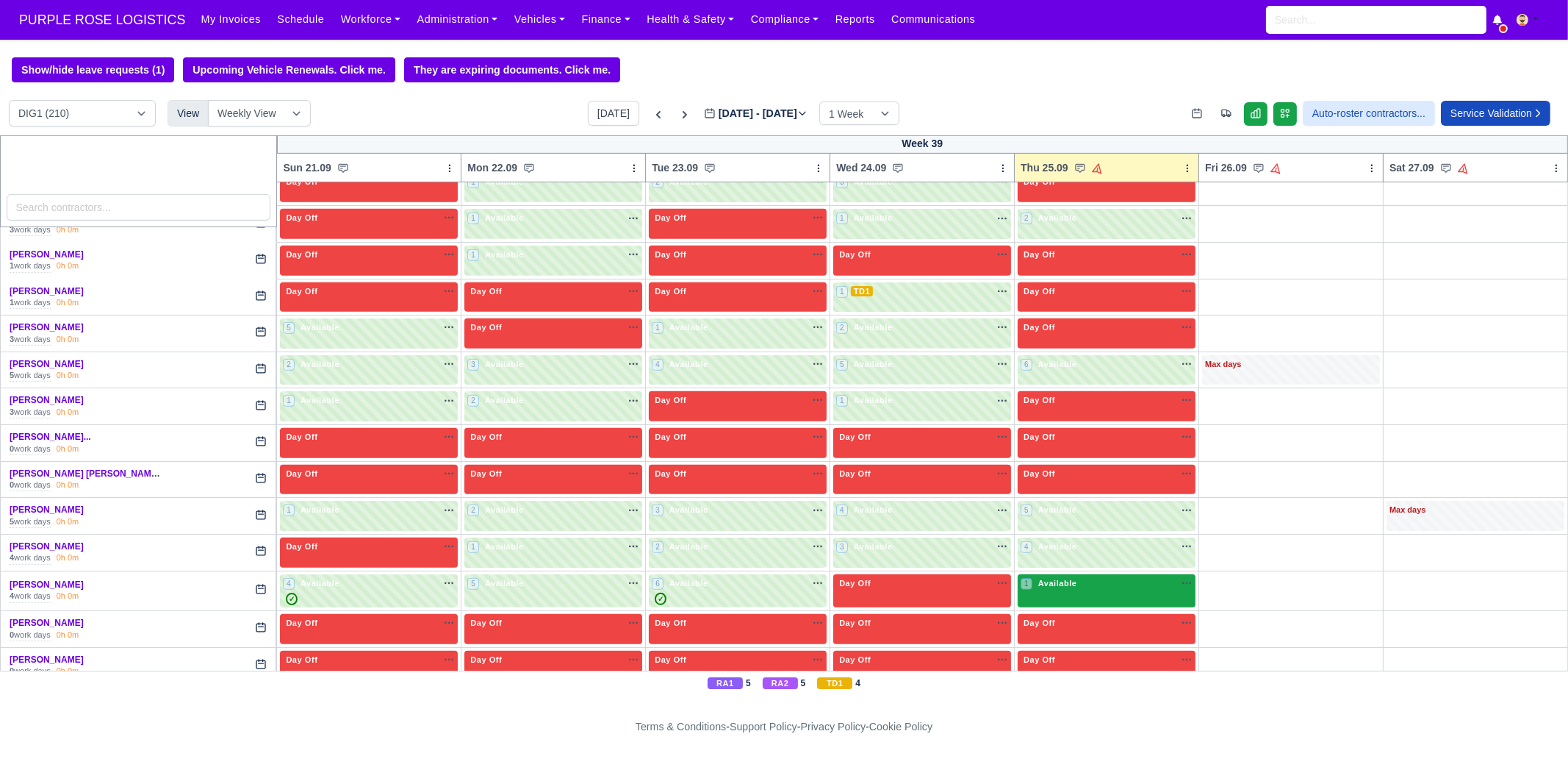
click at [1085, 580] on div "1 Available" at bounding box center [1107, 590] width 178 height 33
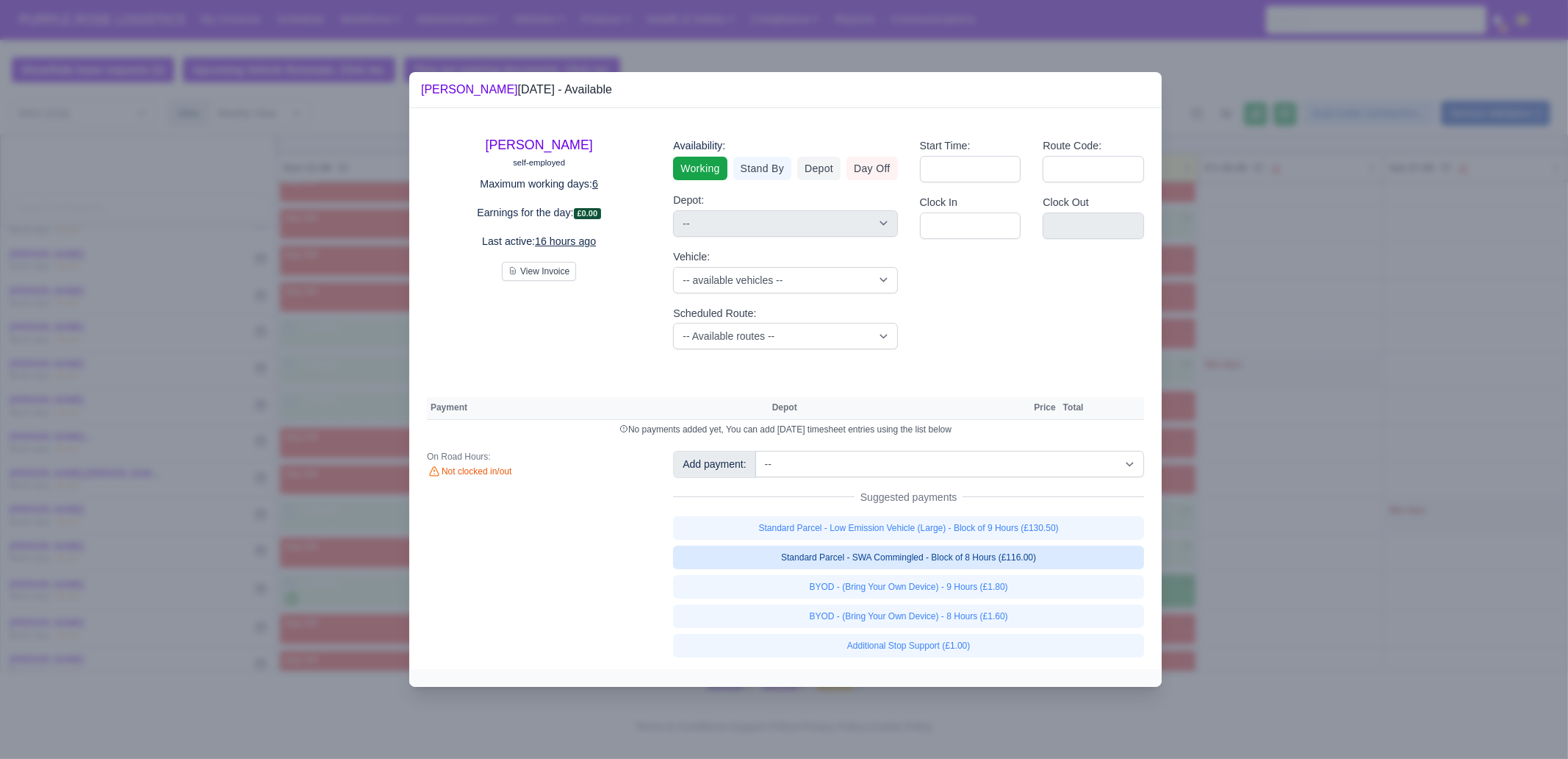
click at [1062, 559] on link "Standard Parcel - SWA Commingled - Block of 8 Hours (£116.00)" at bounding box center [909, 557] width 471 height 24
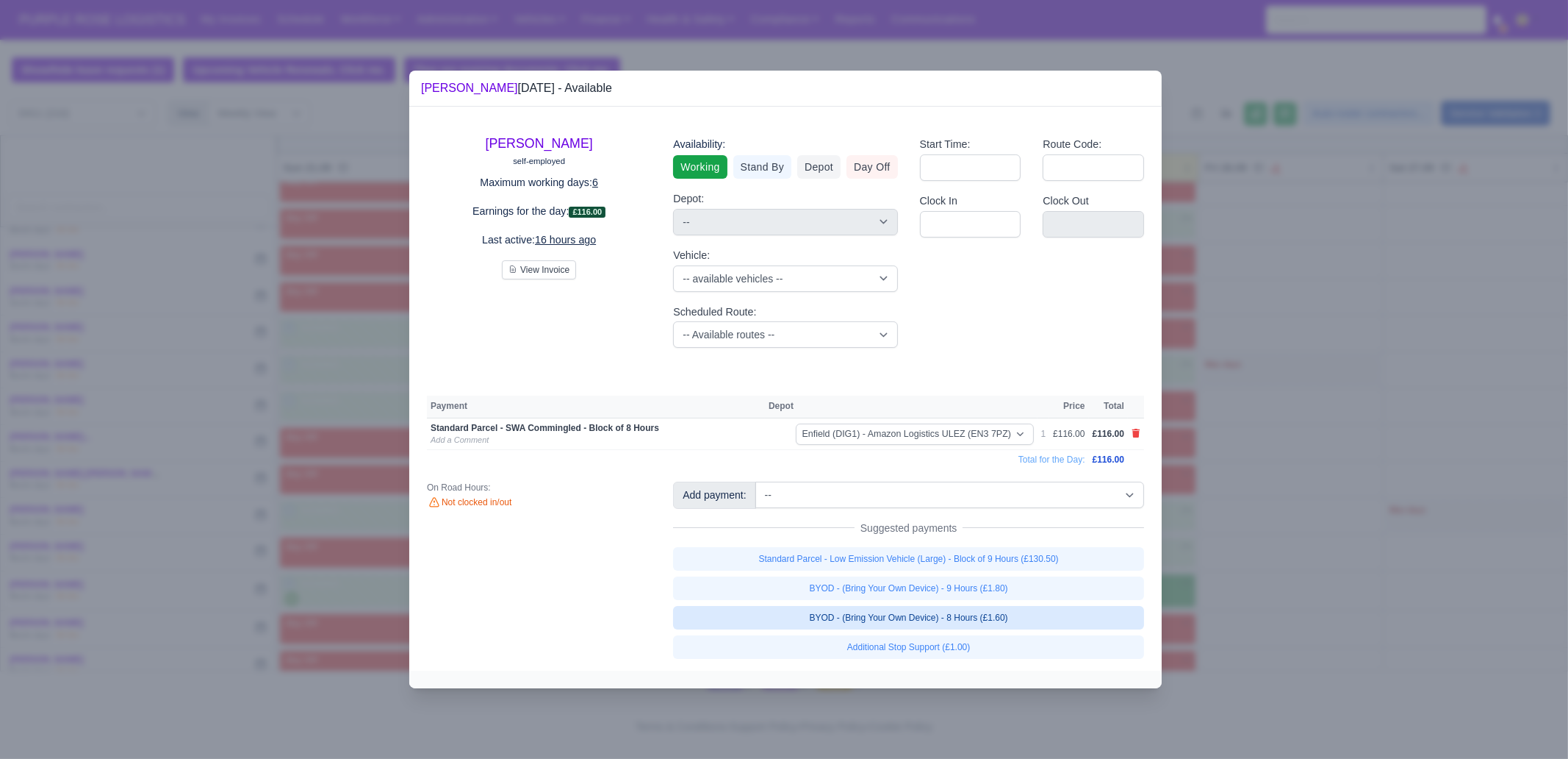
click at [1029, 580] on link "BYOD - (Bring Your Own Device) - 8 Hours (£1.60)" at bounding box center [909, 618] width 471 height 24
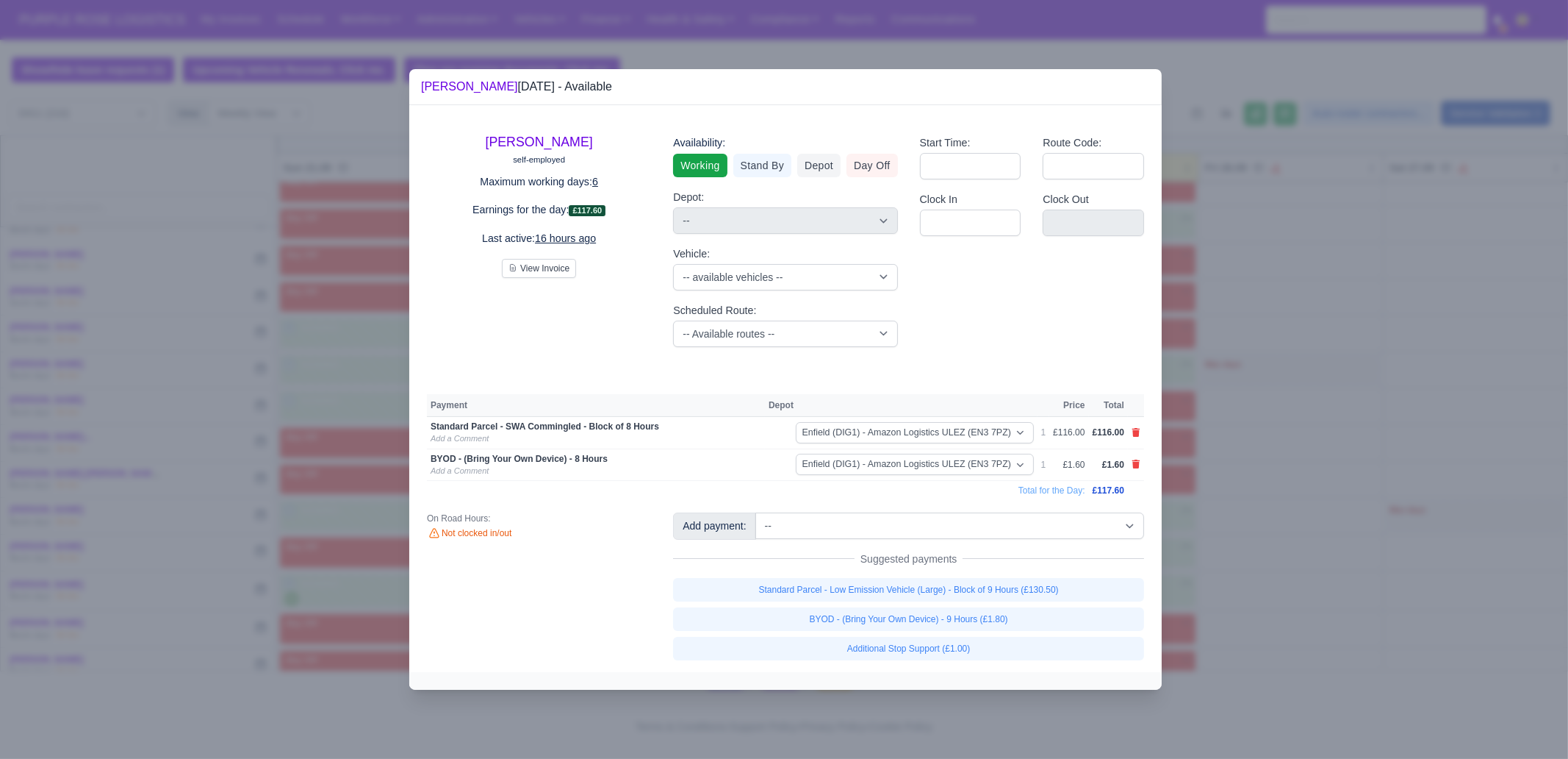
click at [1254, 580] on div at bounding box center [784, 379] width 1568 height 759
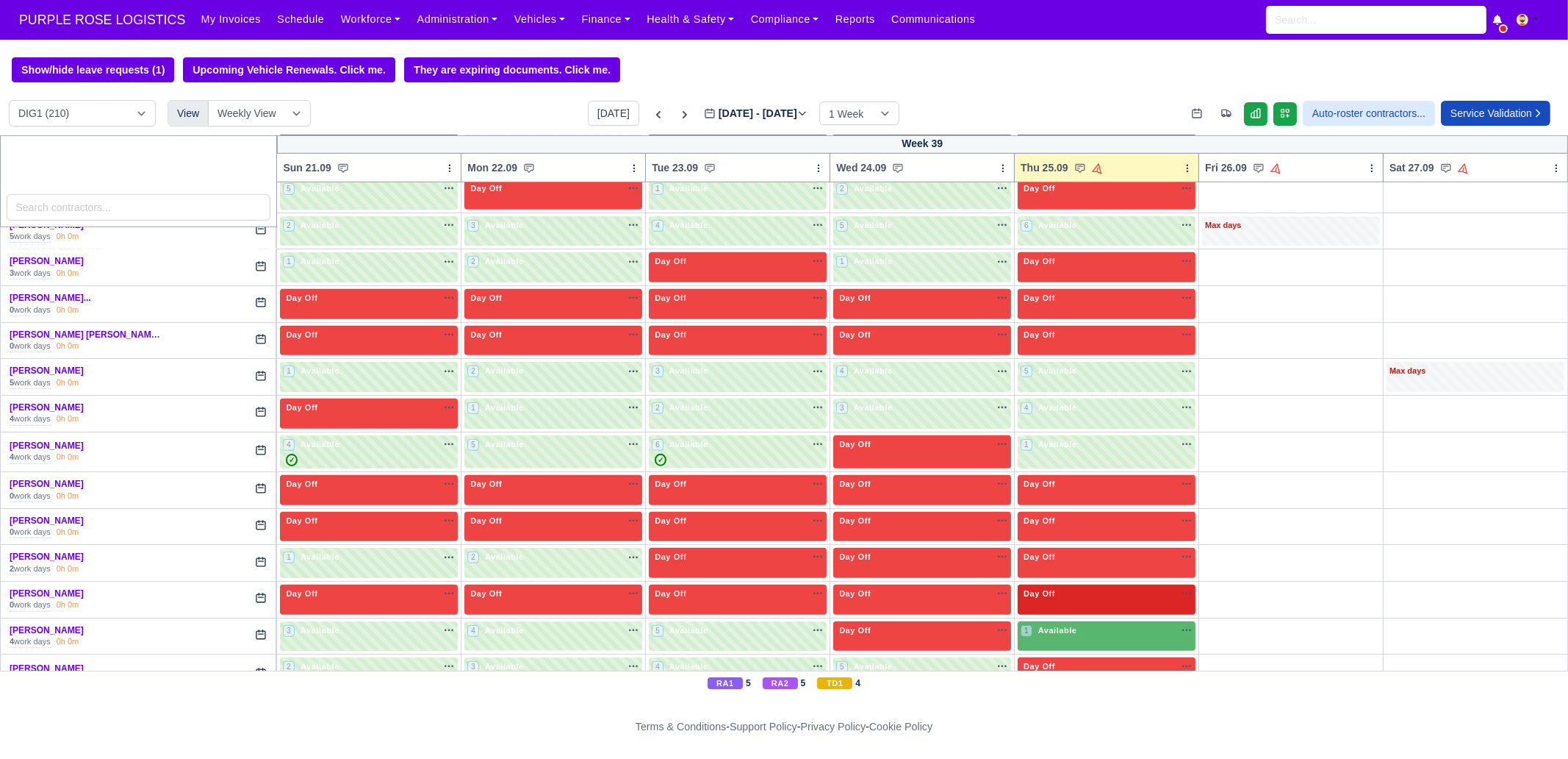
scroll to position [1562, 0]
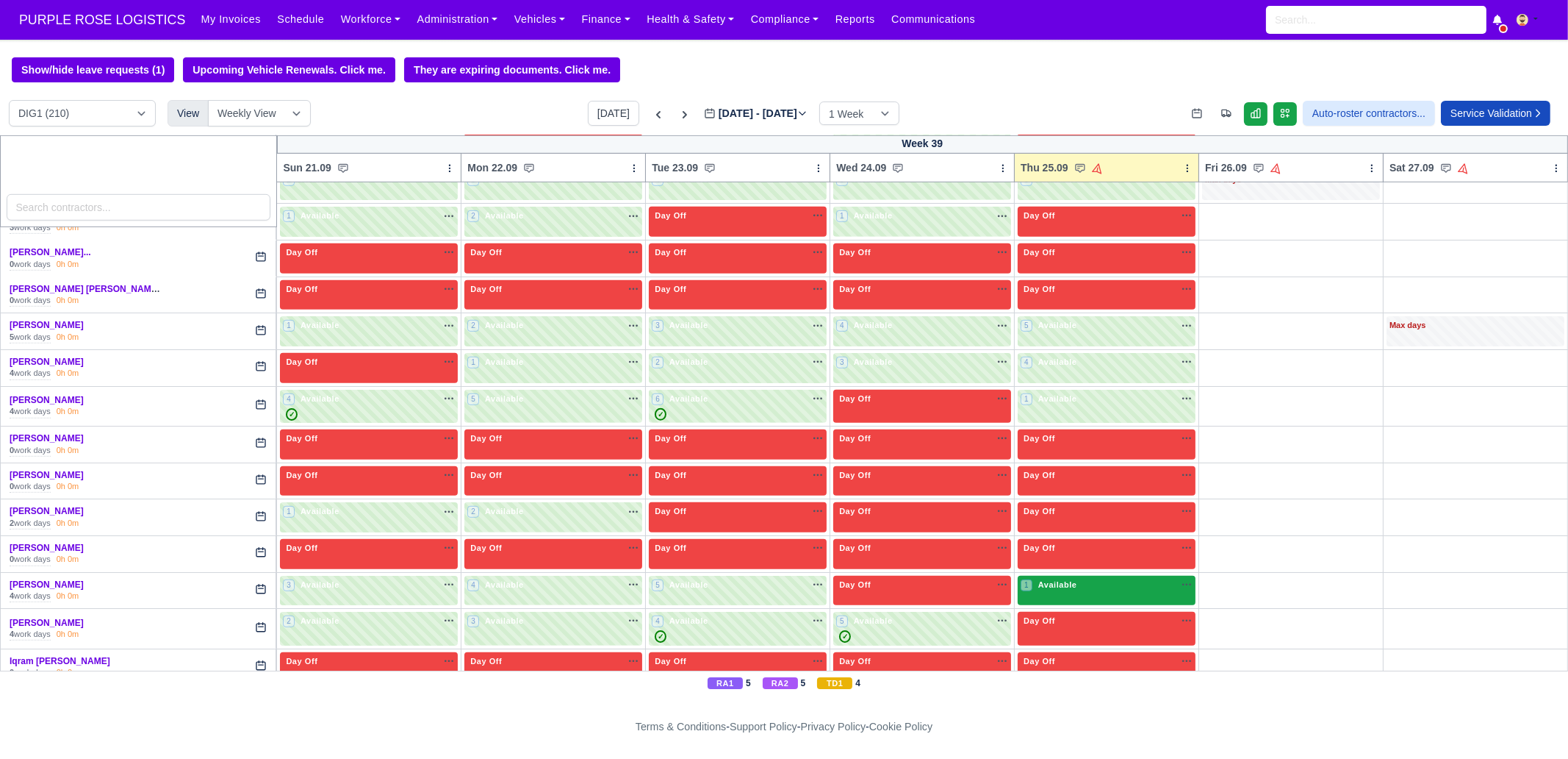
click at [1066, 580] on span "Available" at bounding box center [1057, 584] width 45 height 11
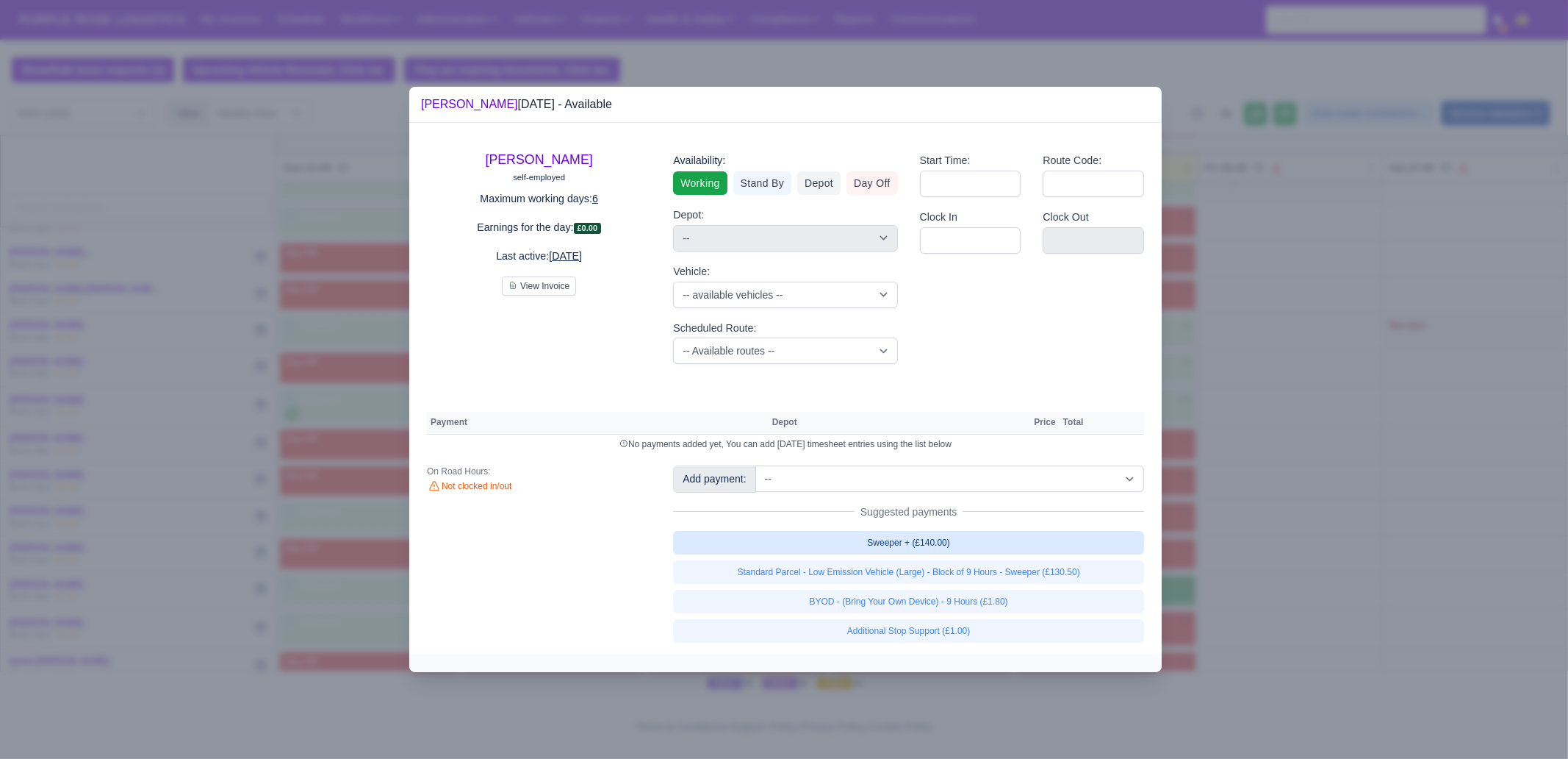
click at [981, 542] on link "Sweeper + (£140.00)" at bounding box center [909, 542] width 471 height 24
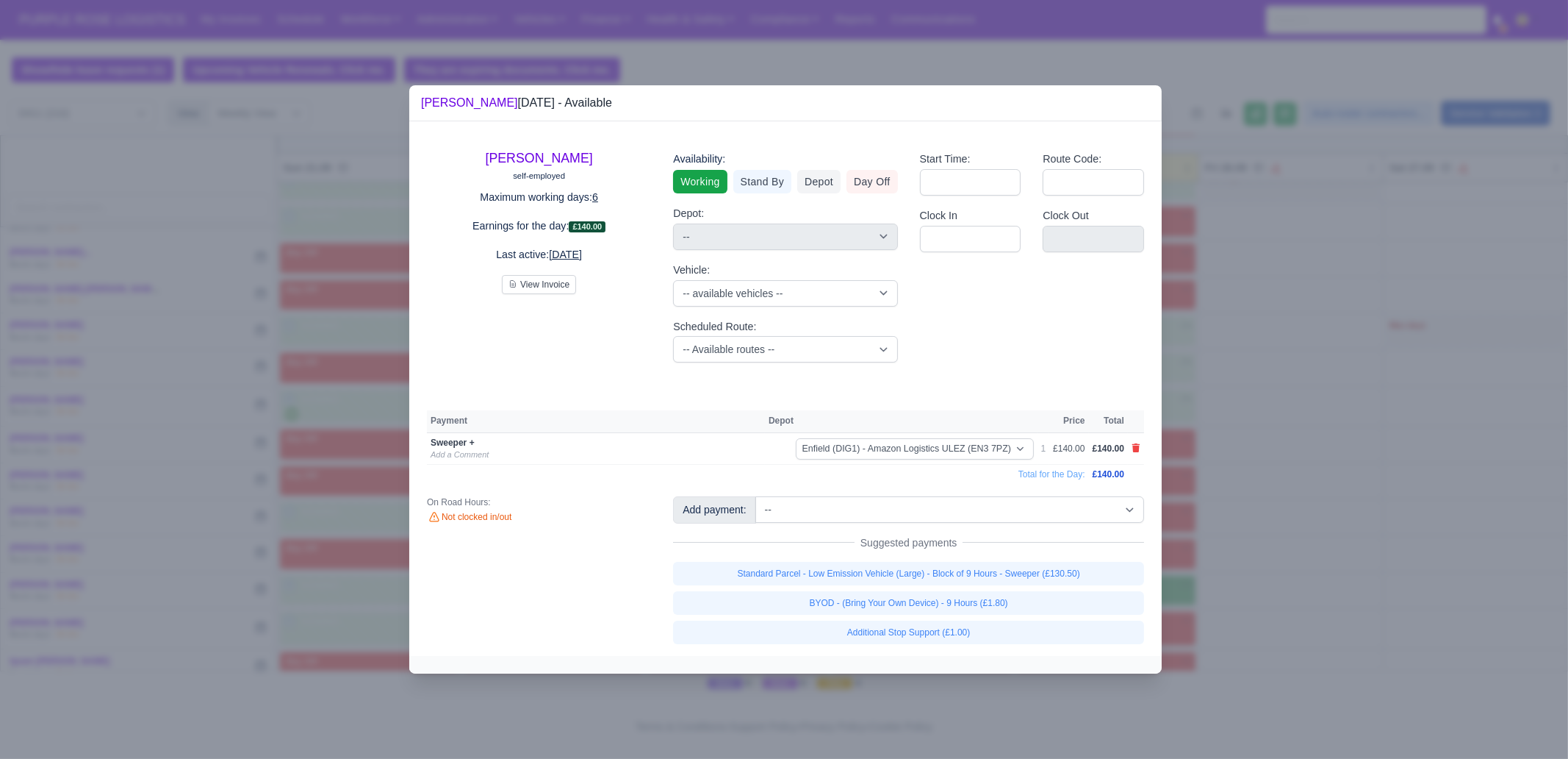
click at [1254, 573] on div at bounding box center [784, 379] width 1568 height 759
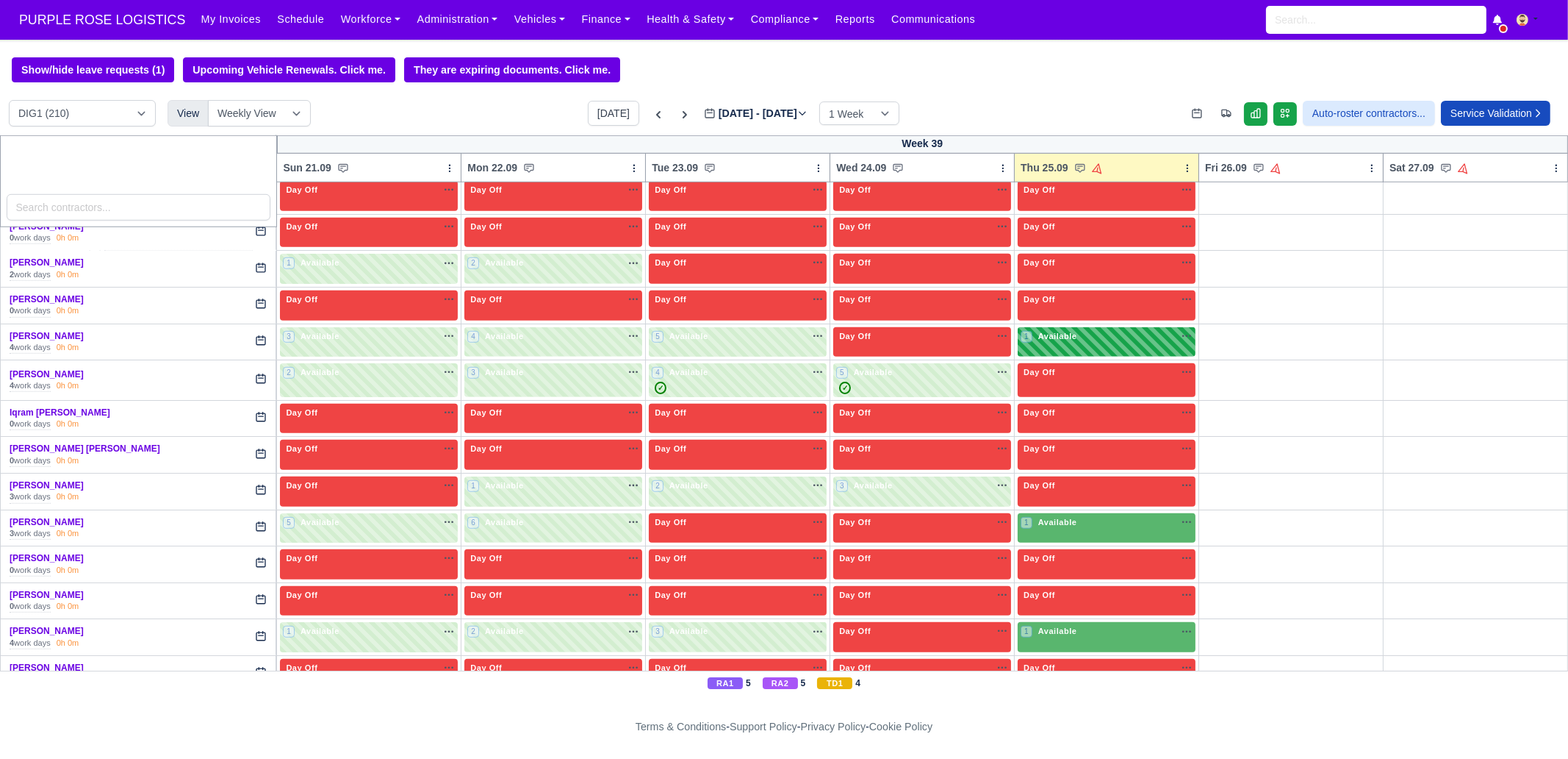
scroll to position [1838, 0]
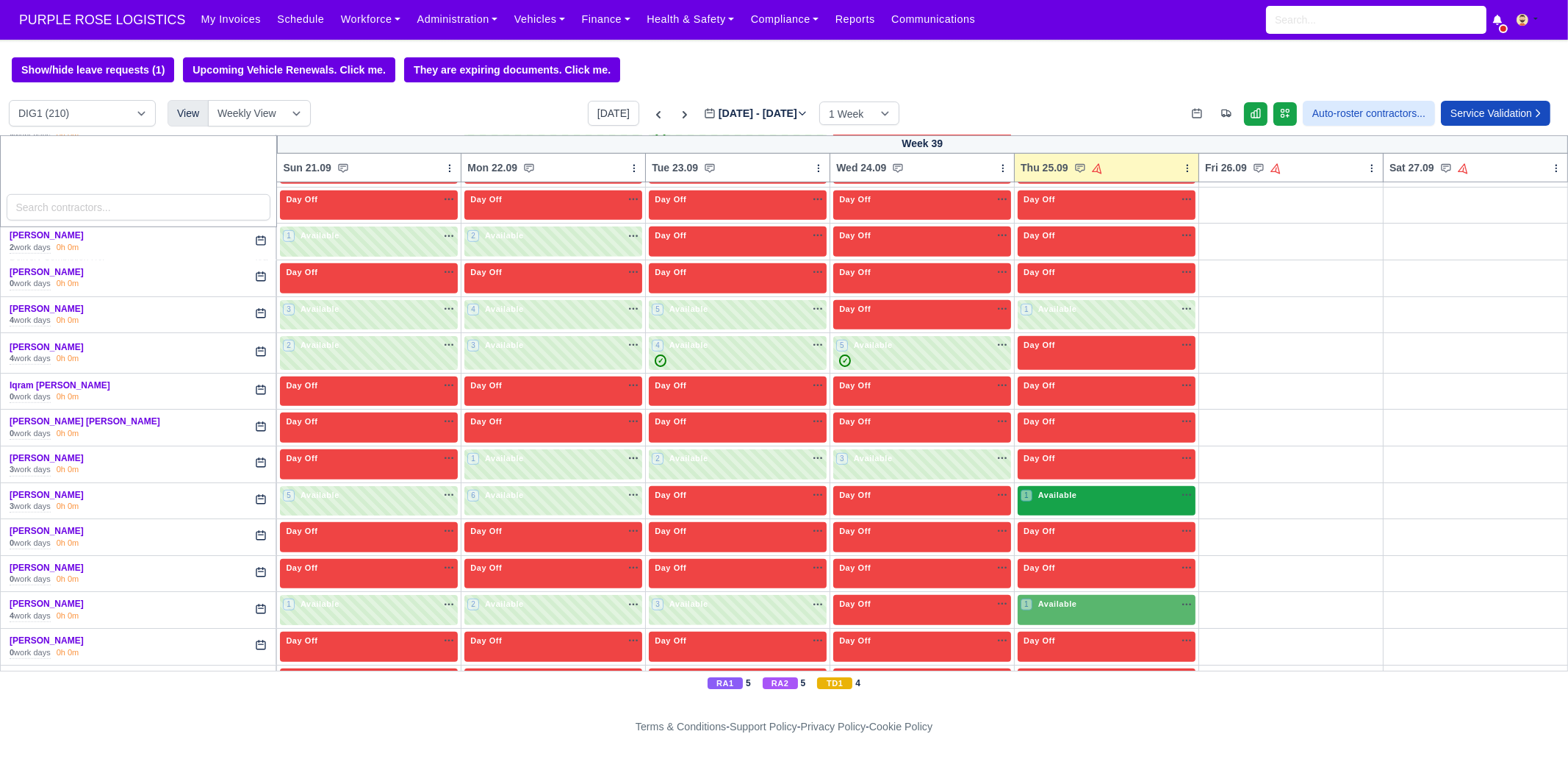
click at [1039, 490] on span "Available" at bounding box center [1057, 495] width 45 height 11
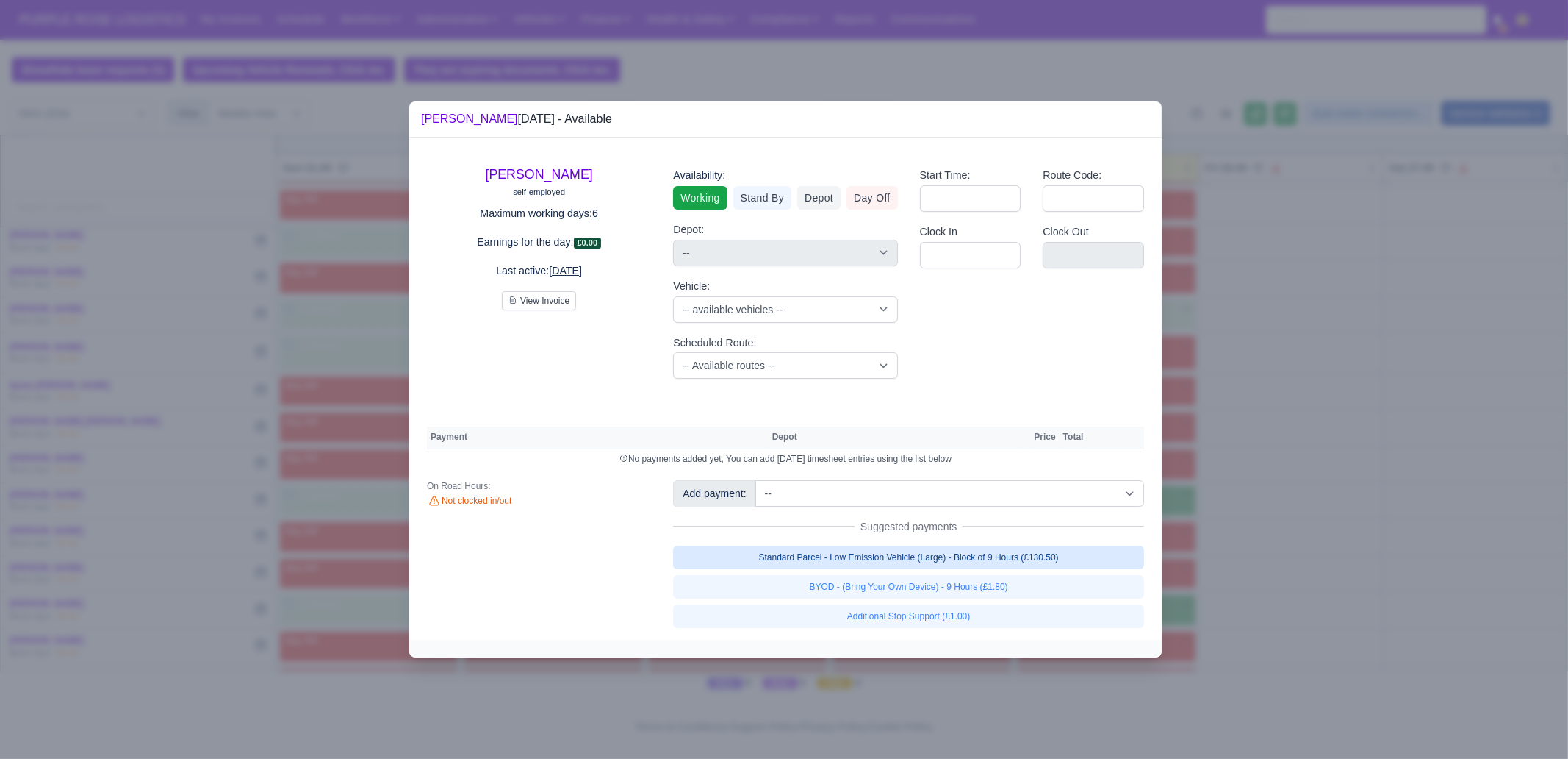
click at [962, 560] on link "Standard Parcel - Low Emission Vehicle (Large) - Block of 9 Hours (£130.50)" at bounding box center [909, 557] width 471 height 24
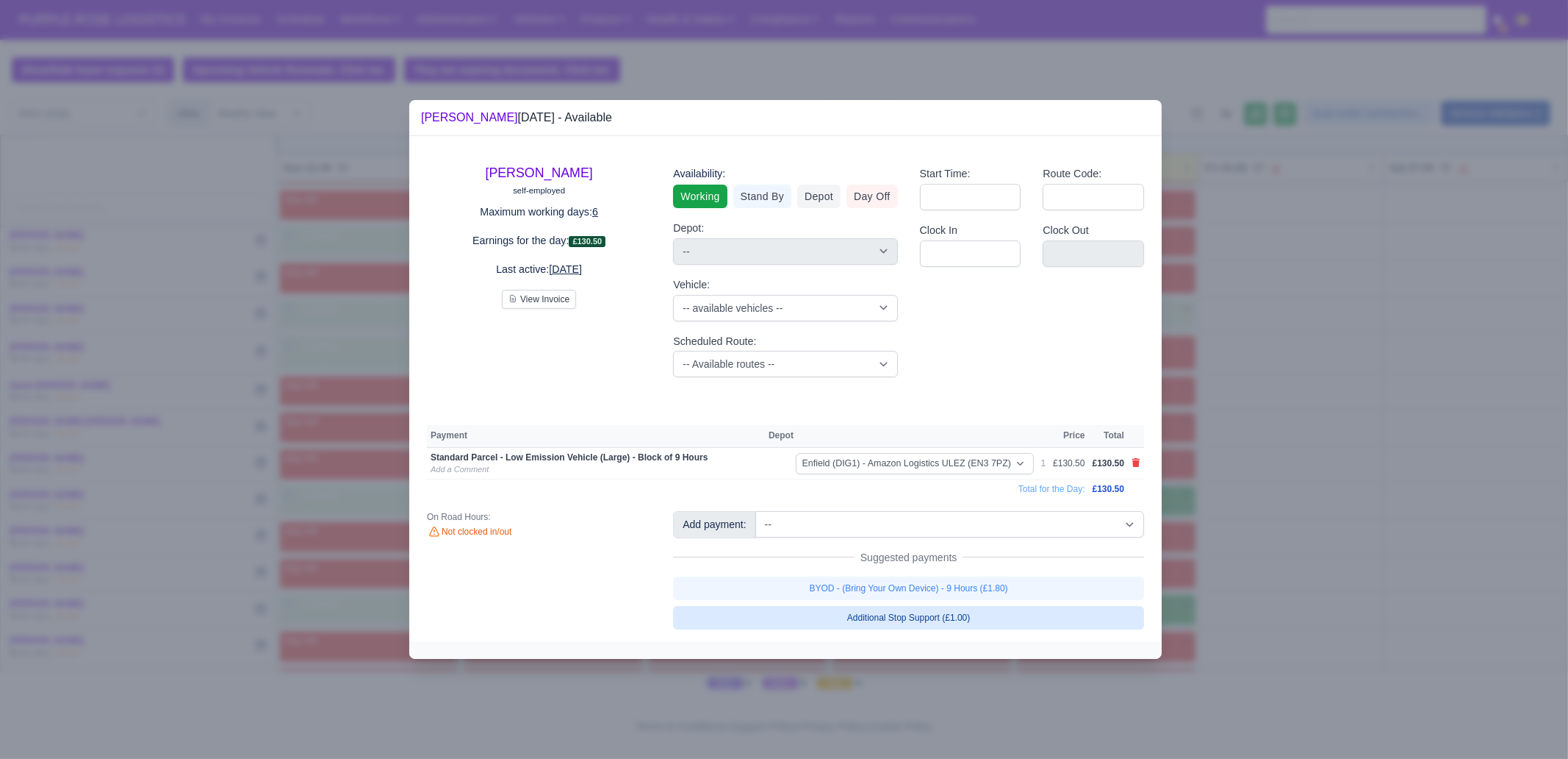
click at [973, 580] on link "BYOD - (Bring Your Own Device) - 9 Hours (£1.80)" at bounding box center [909, 588] width 471 height 24
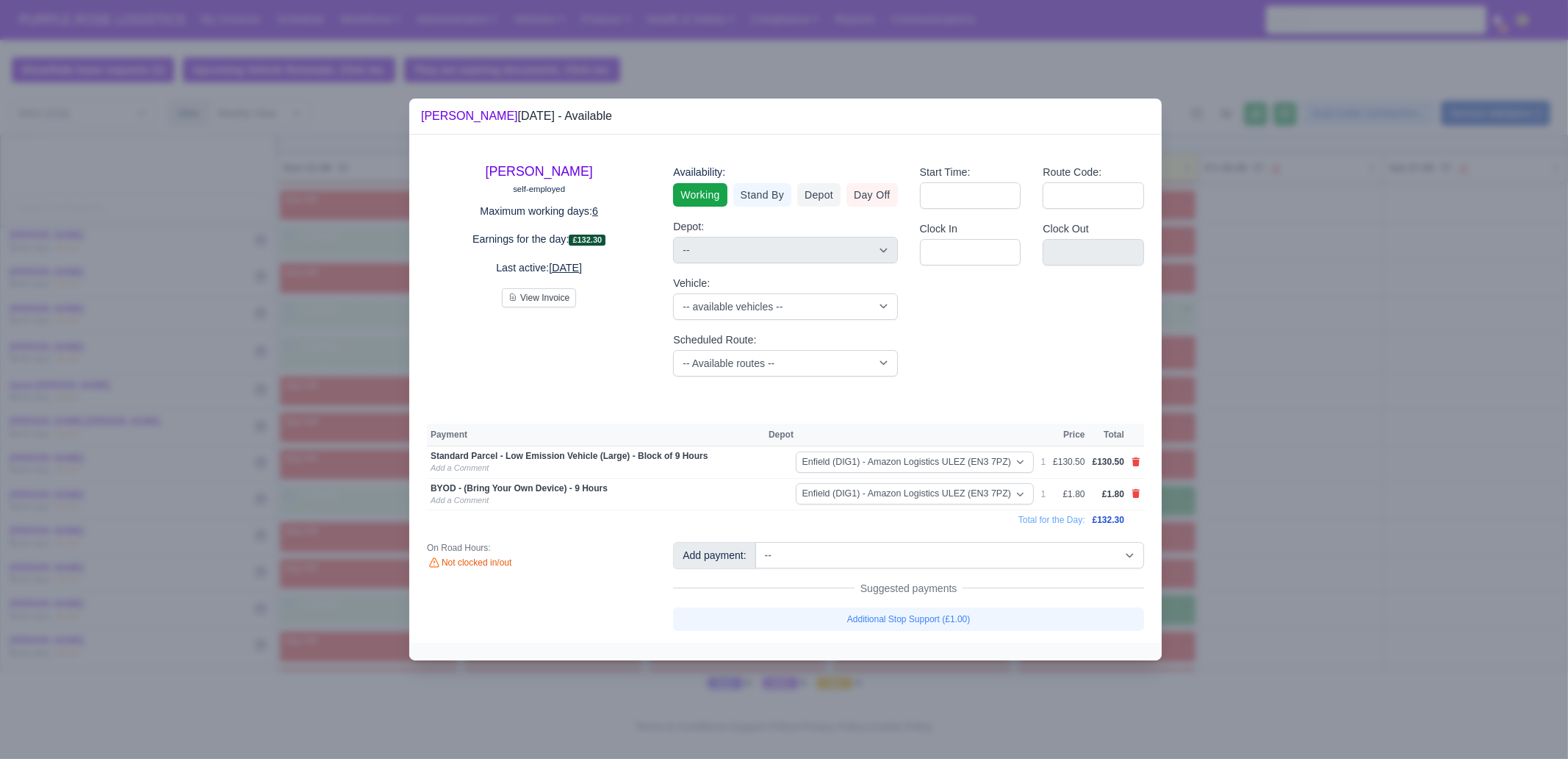
click at [1238, 580] on div at bounding box center [784, 379] width 1568 height 759
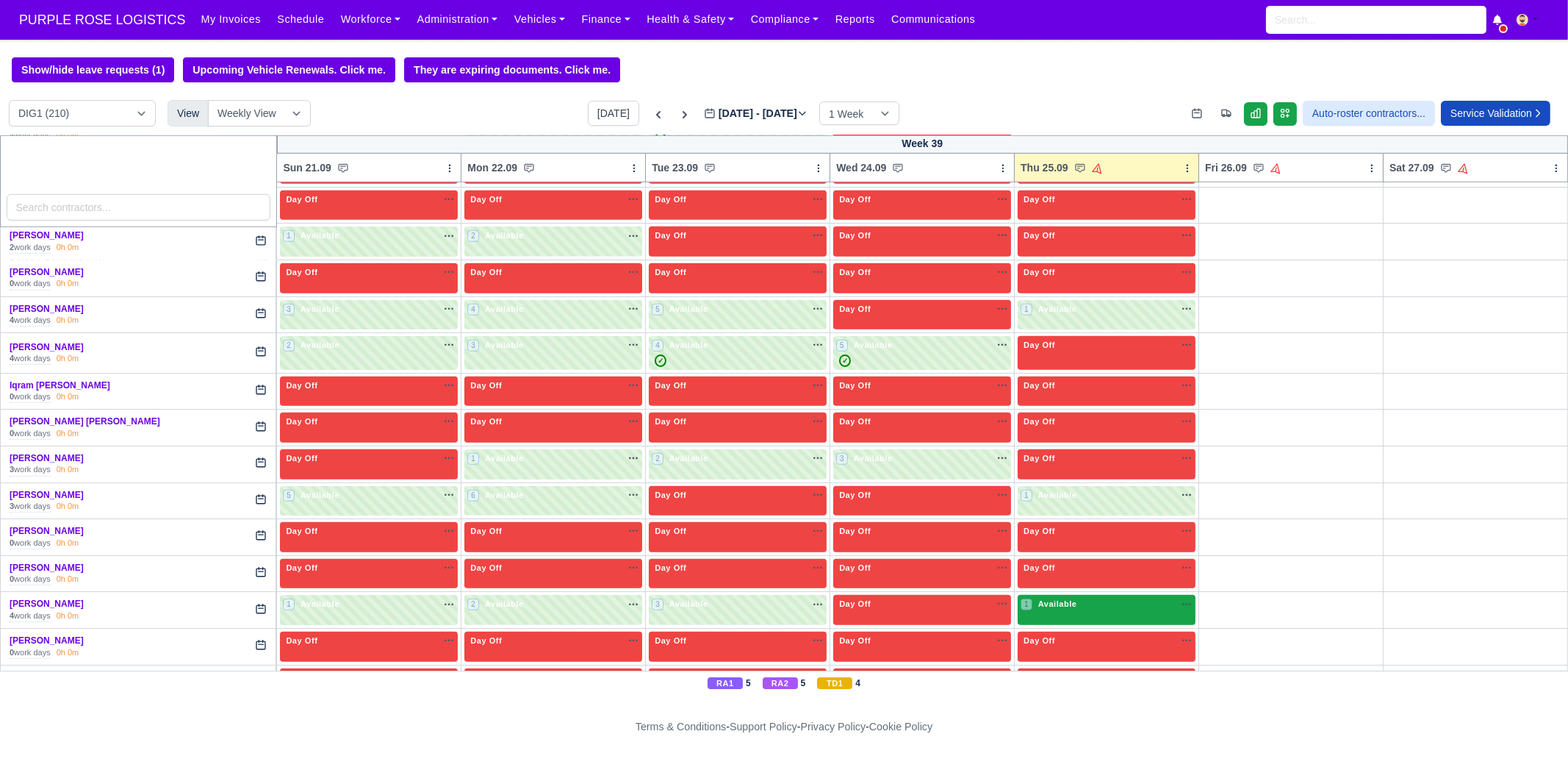
click at [1061, 580] on div "1 Available" at bounding box center [1107, 610] width 178 height 31
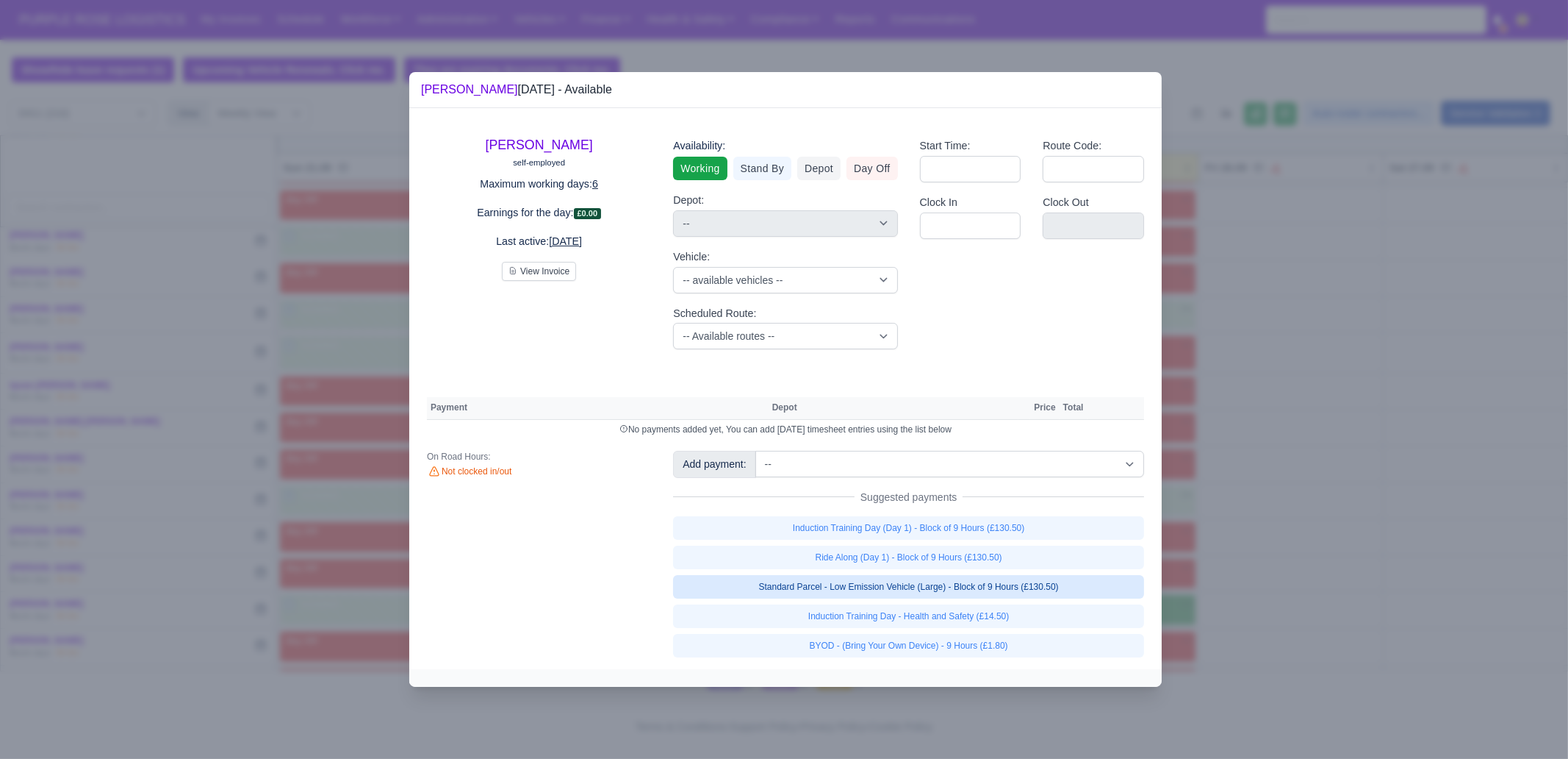
click at [1051, 580] on link "Standard Parcel - Low Emission Vehicle (Large) - Block of 9 Hours (£130.50)" at bounding box center [909, 586] width 471 height 24
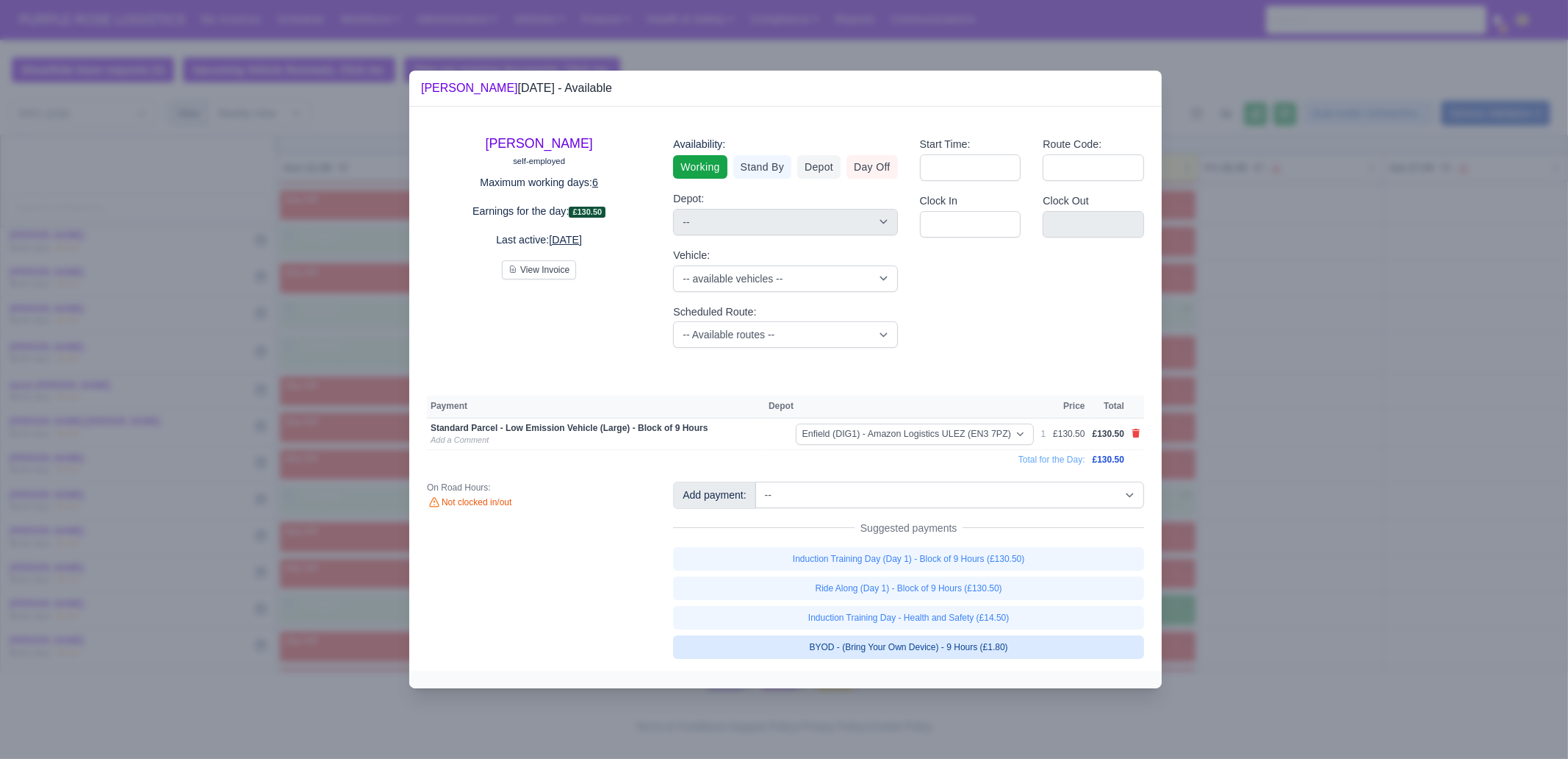
click at [1022, 580] on link "BYOD - (Bring Your Own Device) - 9 Hours (£1.80)" at bounding box center [909, 646] width 471 height 24
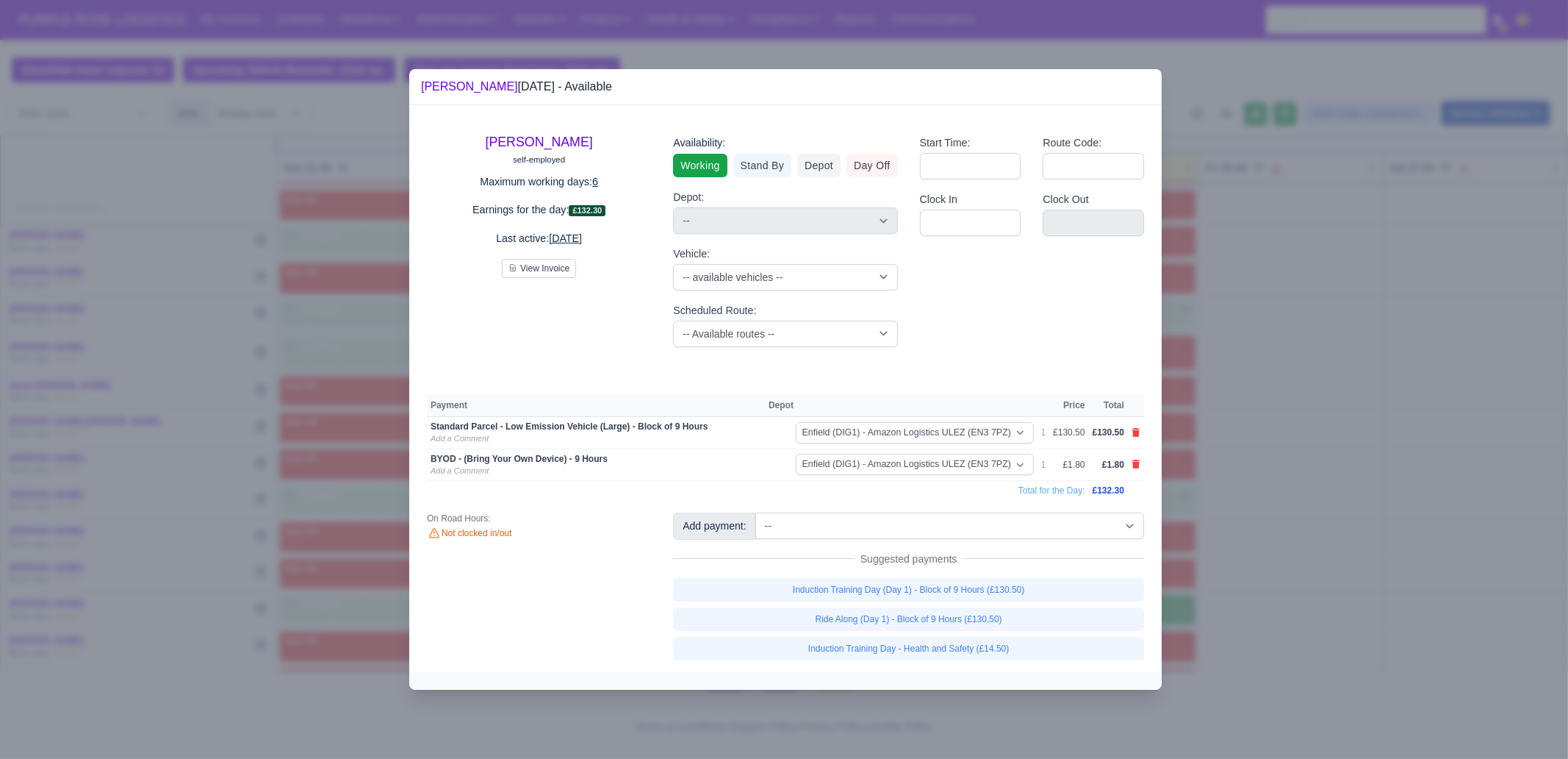
click at [1254, 580] on div at bounding box center [784, 379] width 1568 height 759
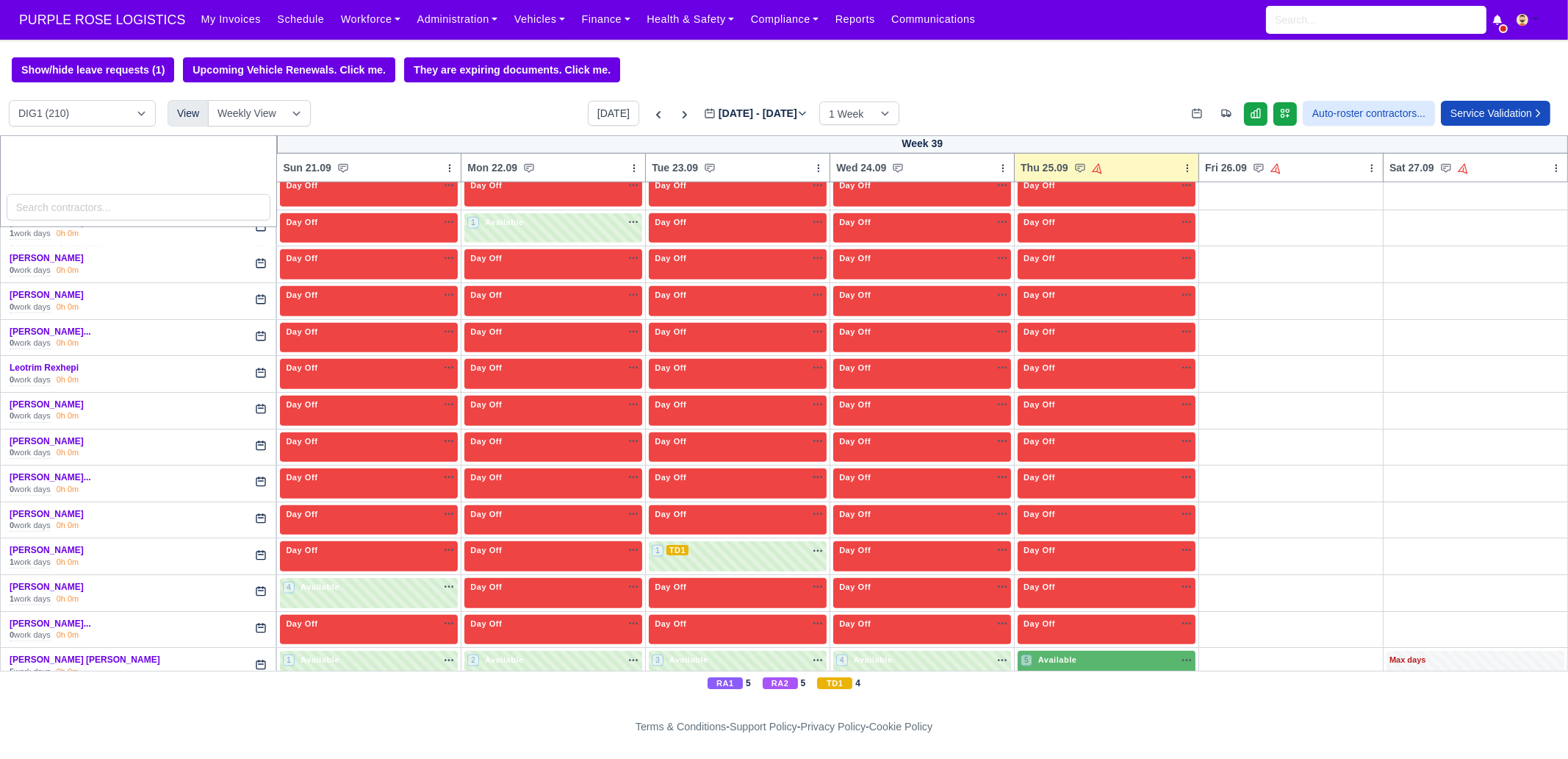
scroll to position [2480, 0]
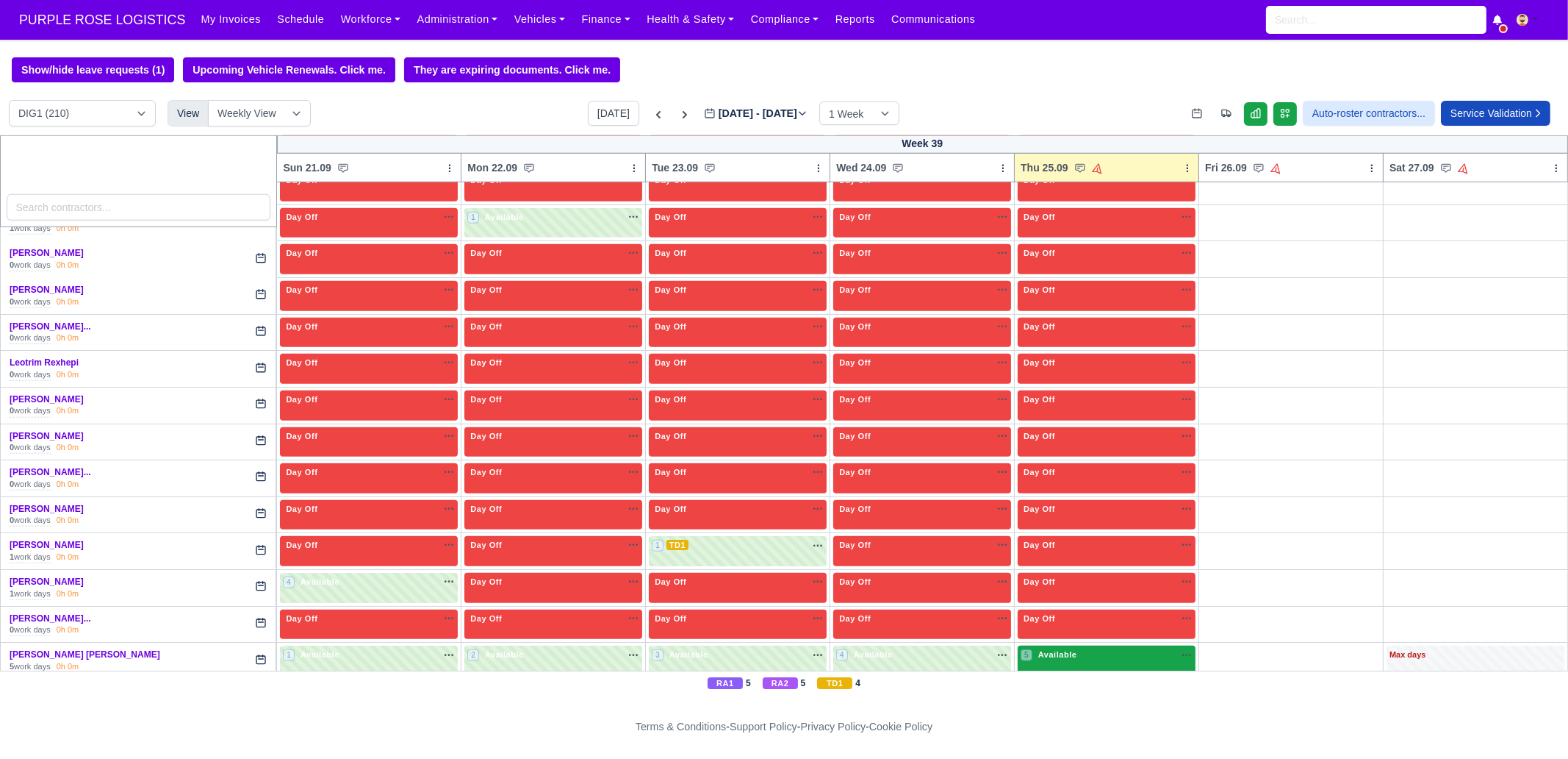
click at [1054, 580] on span "Available" at bounding box center [1057, 654] width 45 height 11
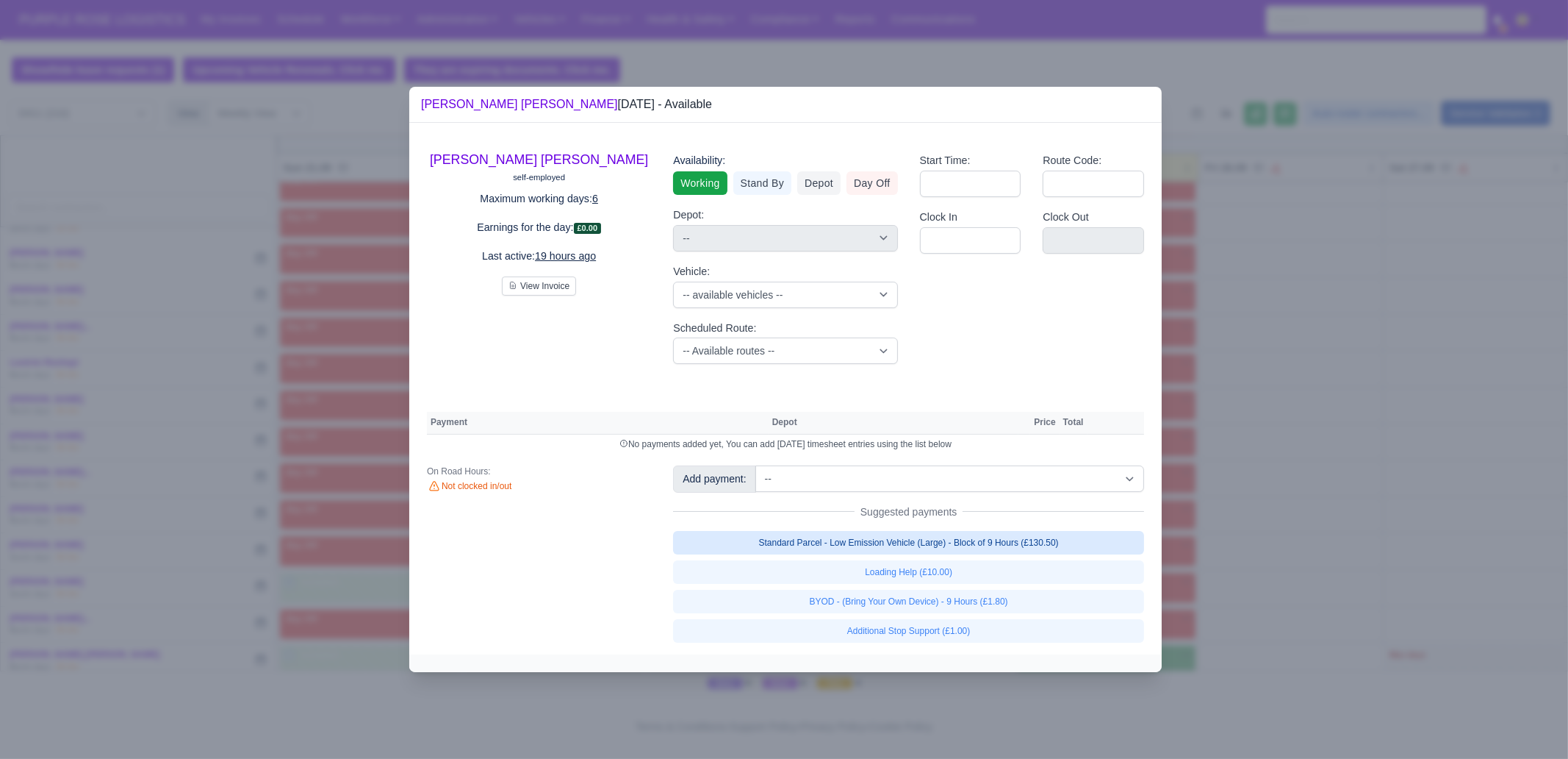
click at [979, 545] on link "Standard Parcel - Low Emission Vehicle (Large) - Block of 9 Hours (£130.50)" at bounding box center [909, 542] width 471 height 24
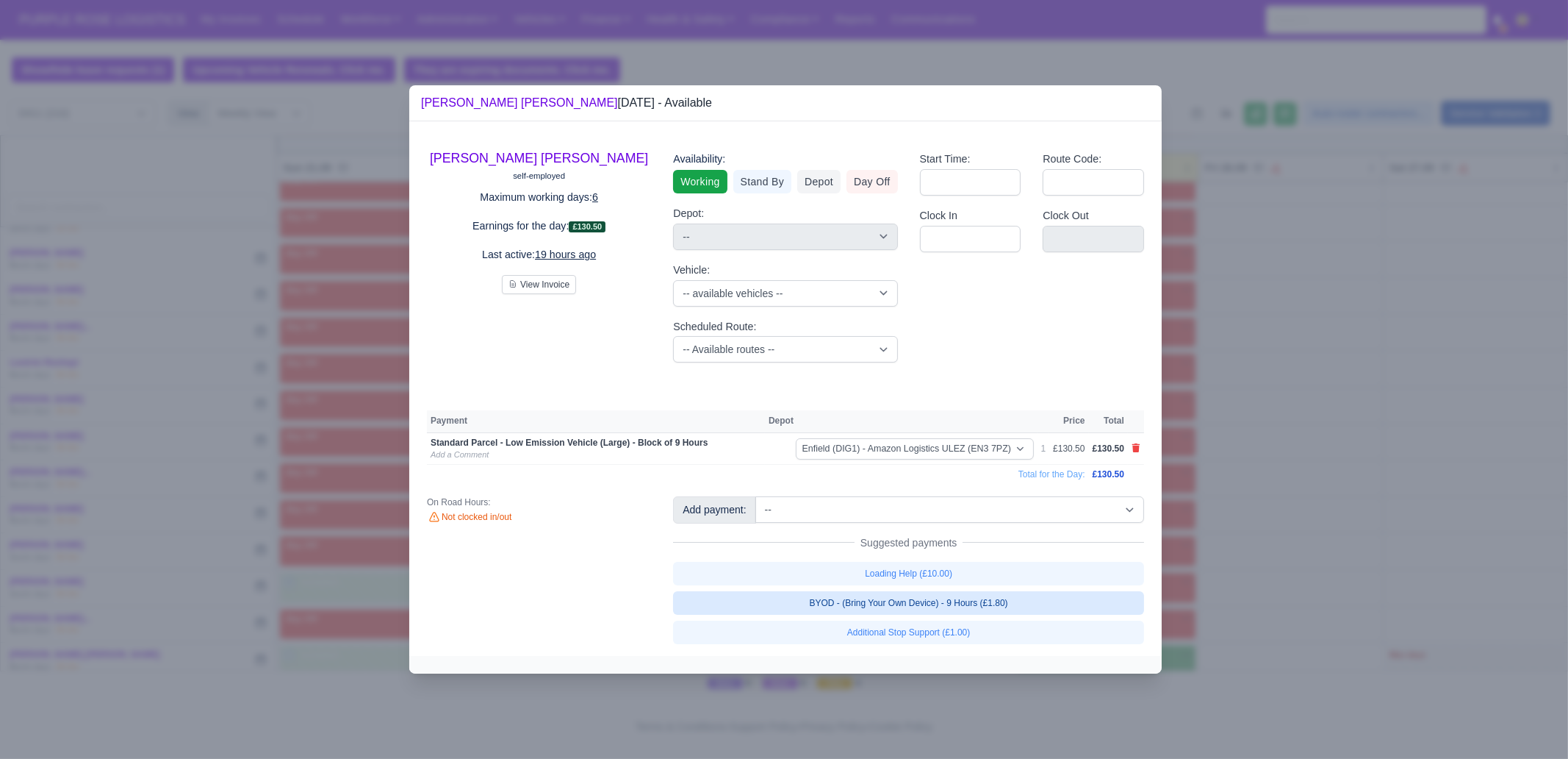
click at [984, 580] on link "BYOD - (Bring Your Own Device) - 9 Hours (£1.80)" at bounding box center [909, 602] width 471 height 24
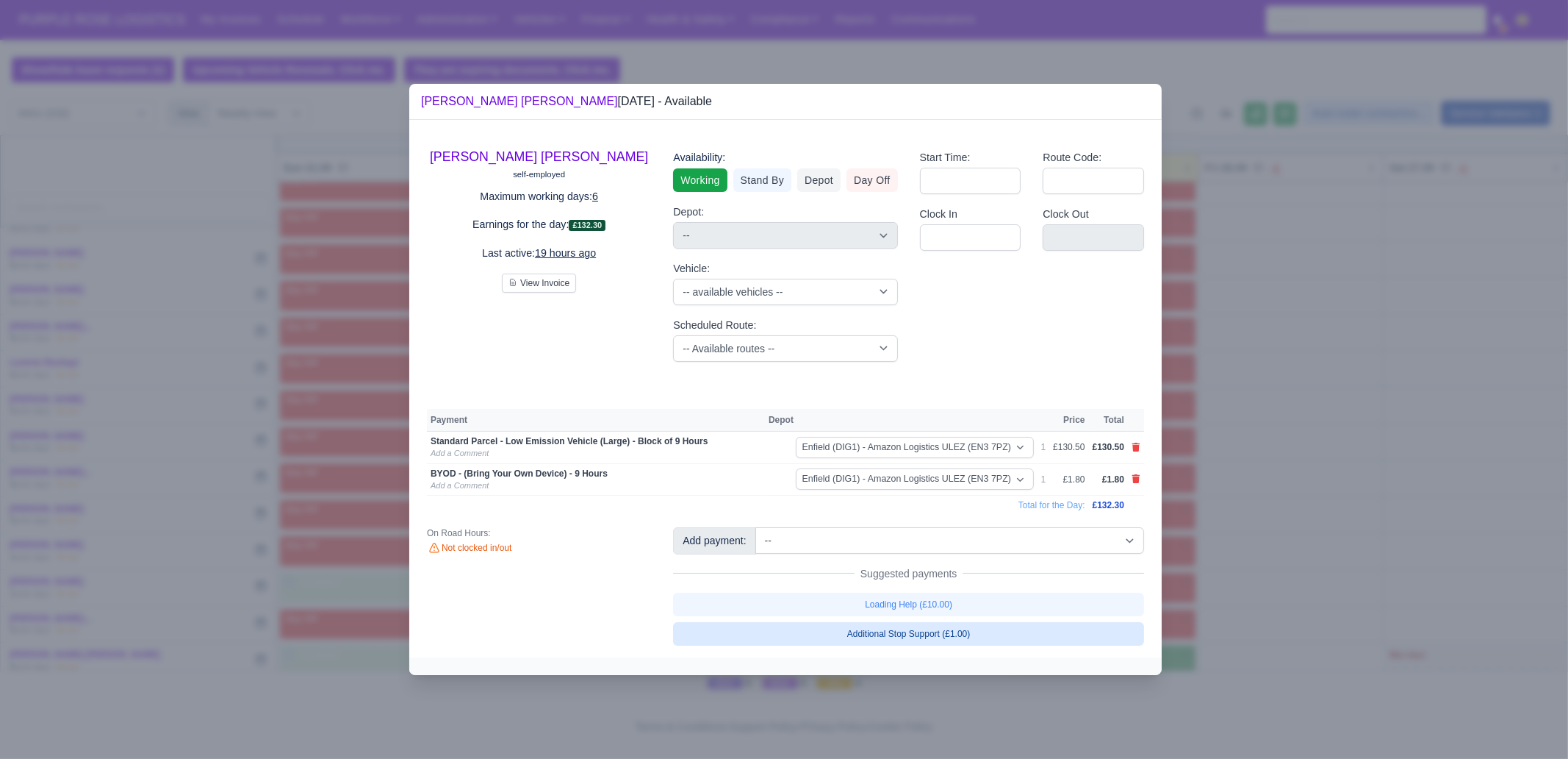
click at [973, 580] on link "Additional Stop Support (£1.00)" at bounding box center [909, 633] width 471 height 24
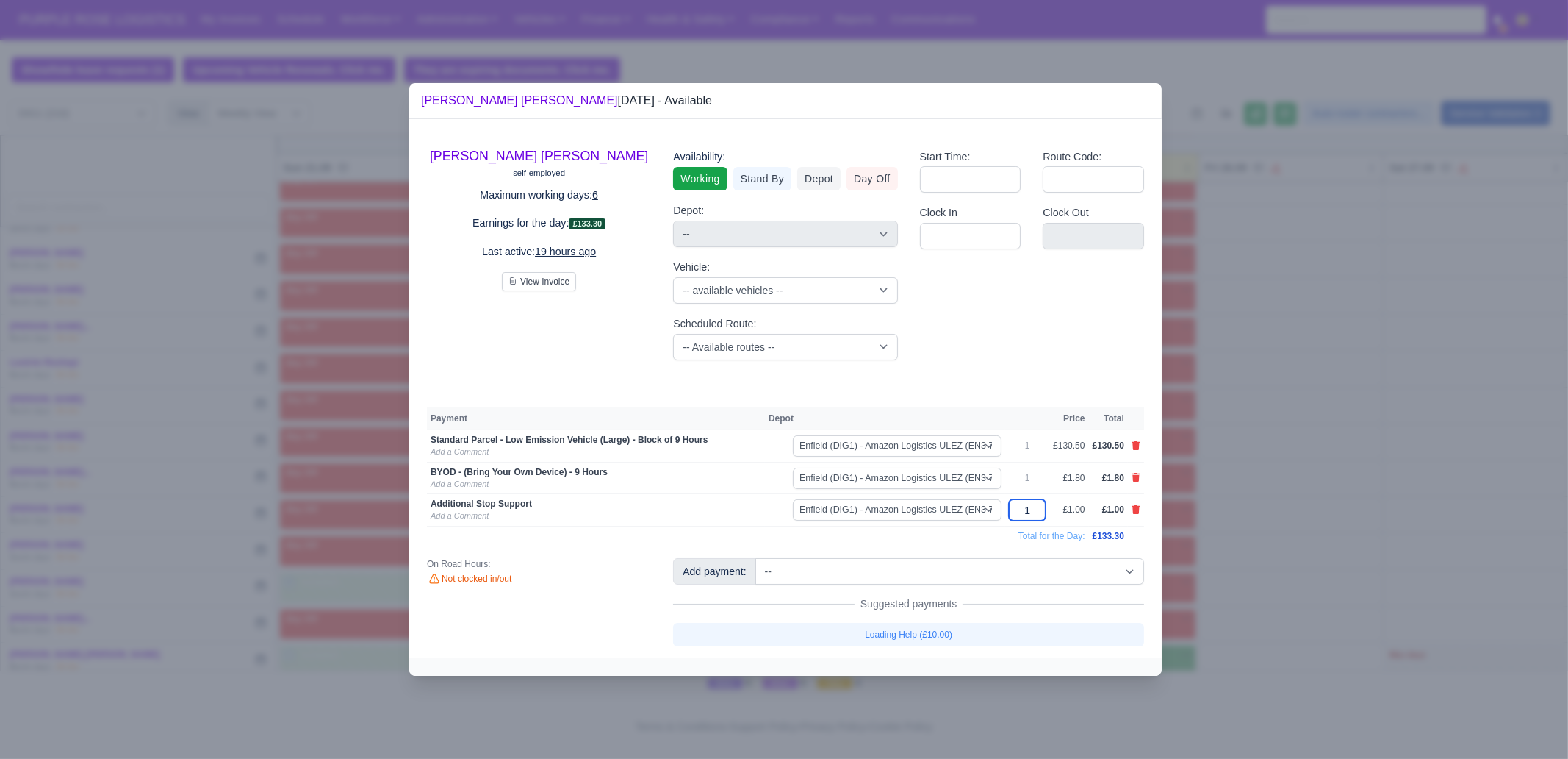
click at [1042, 514] on input "1" at bounding box center [1027, 510] width 37 height 21
click at [1043, 510] on input "1" at bounding box center [1027, 510] width 37 height 21
click at [1037, 508] on input "1" at bounding box center [1027, 510] width 37 height 21
click at [1254, 492] on div at bounding box center [784, 379] width 1568 height 759
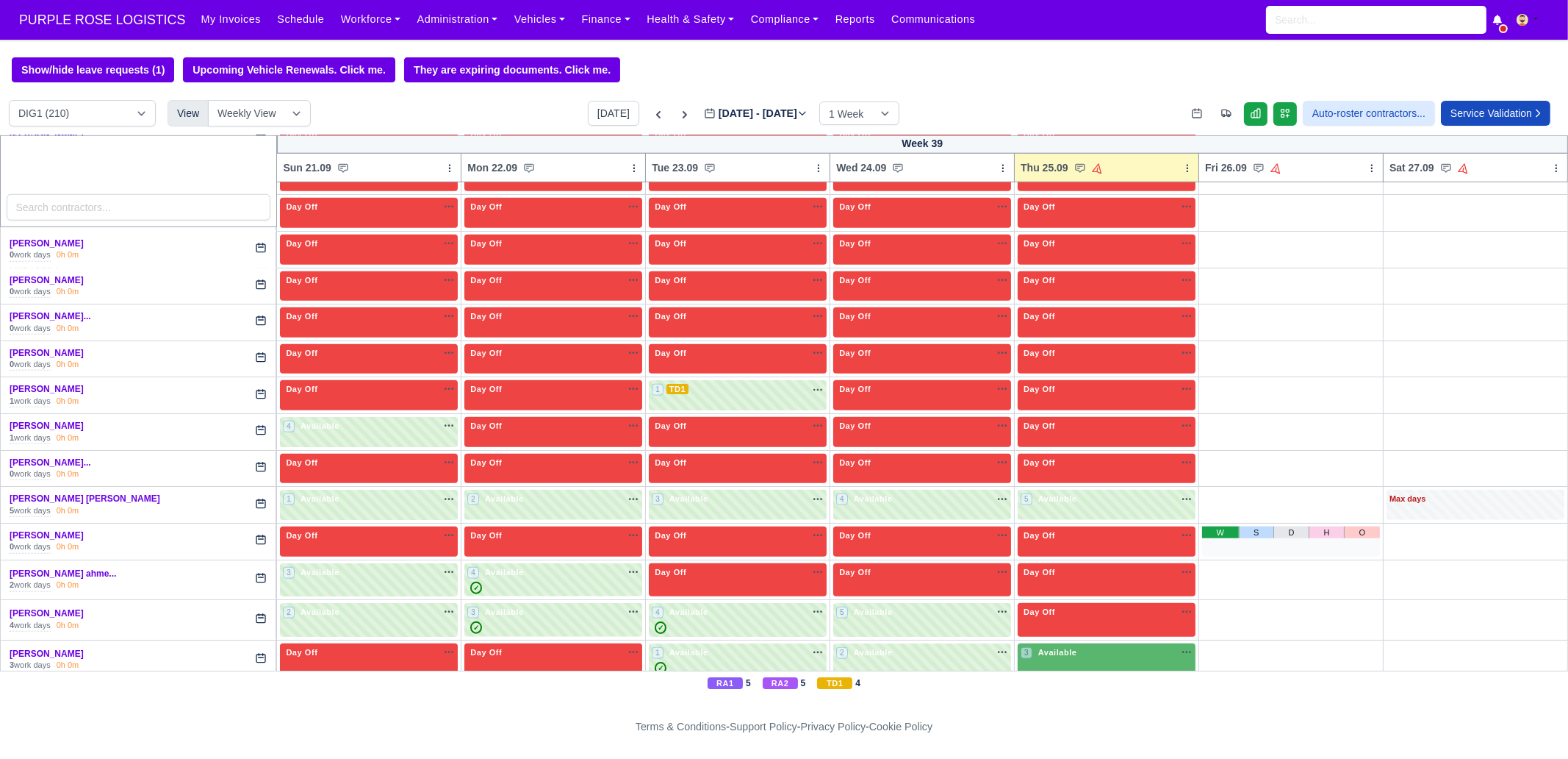
scroll to position [2665, 0]
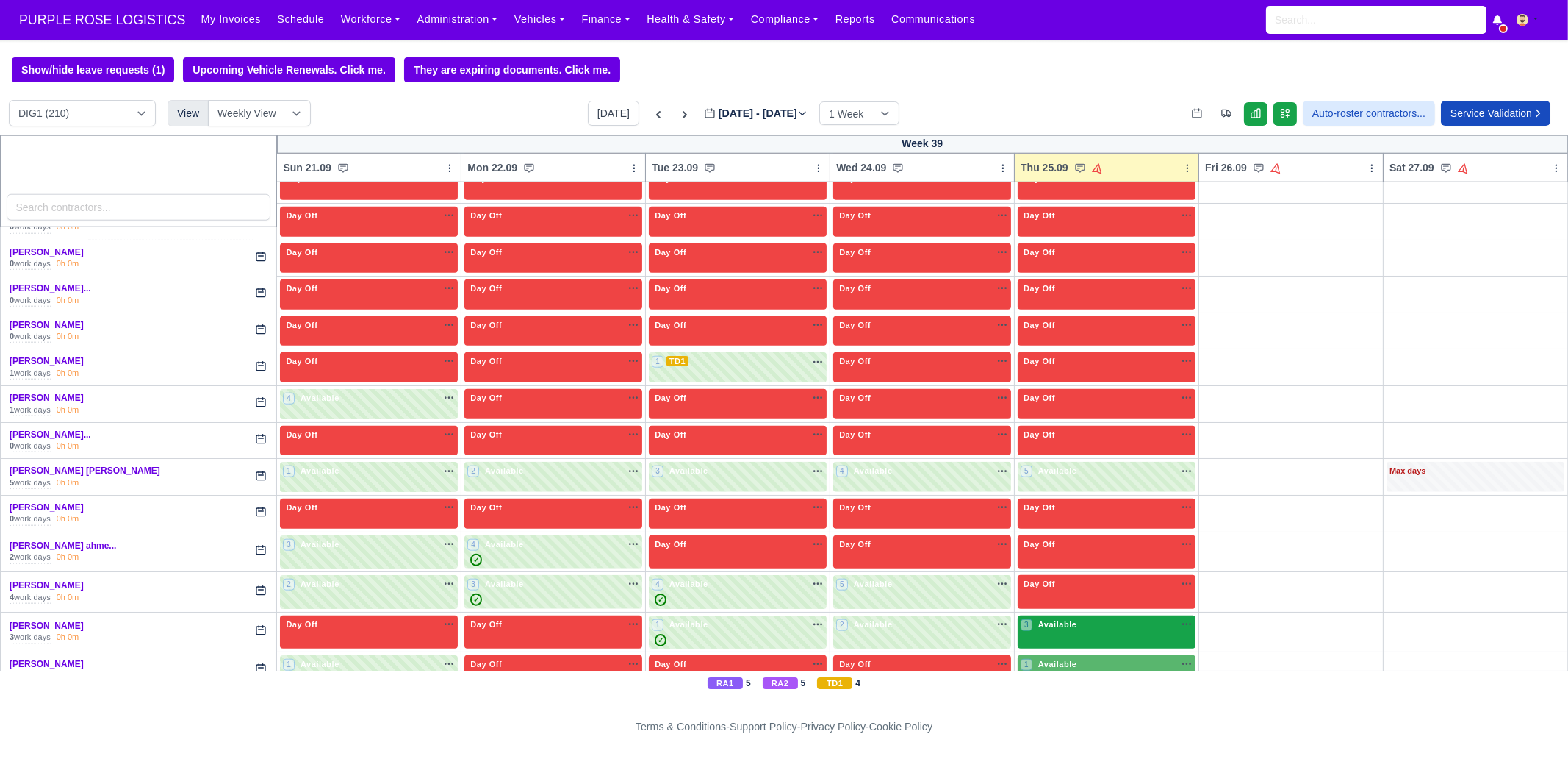
click at [1096, 580] on div "3 Available na" at bounding box center [1107, 624] width 172 height 12
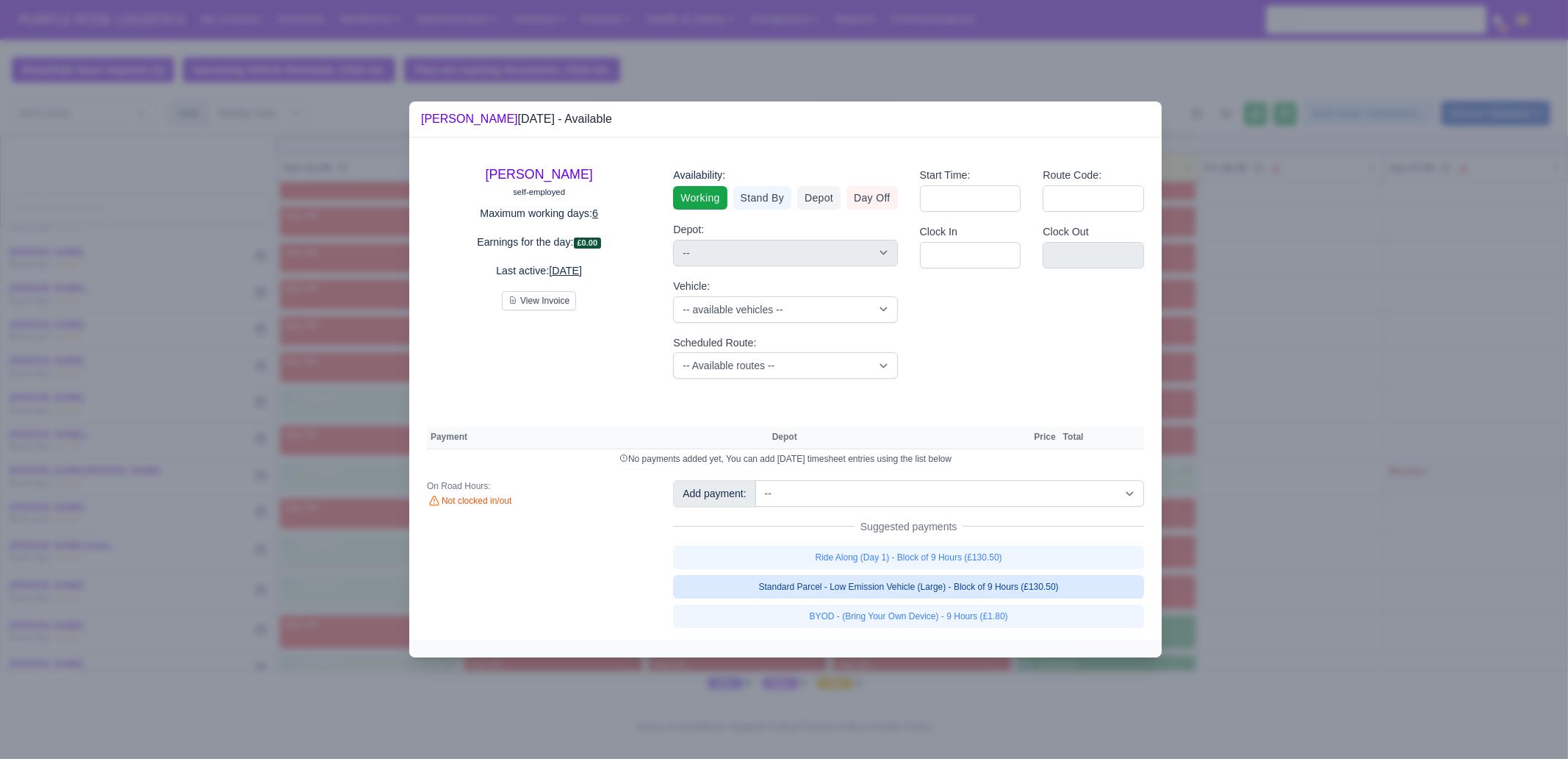
click at [986, 575] on link "Standard Parcel - Low Emission Vehicle (Large) - Block of 9 Hours (£130.50)" at bounding box center [909, 586] width 471 height 24
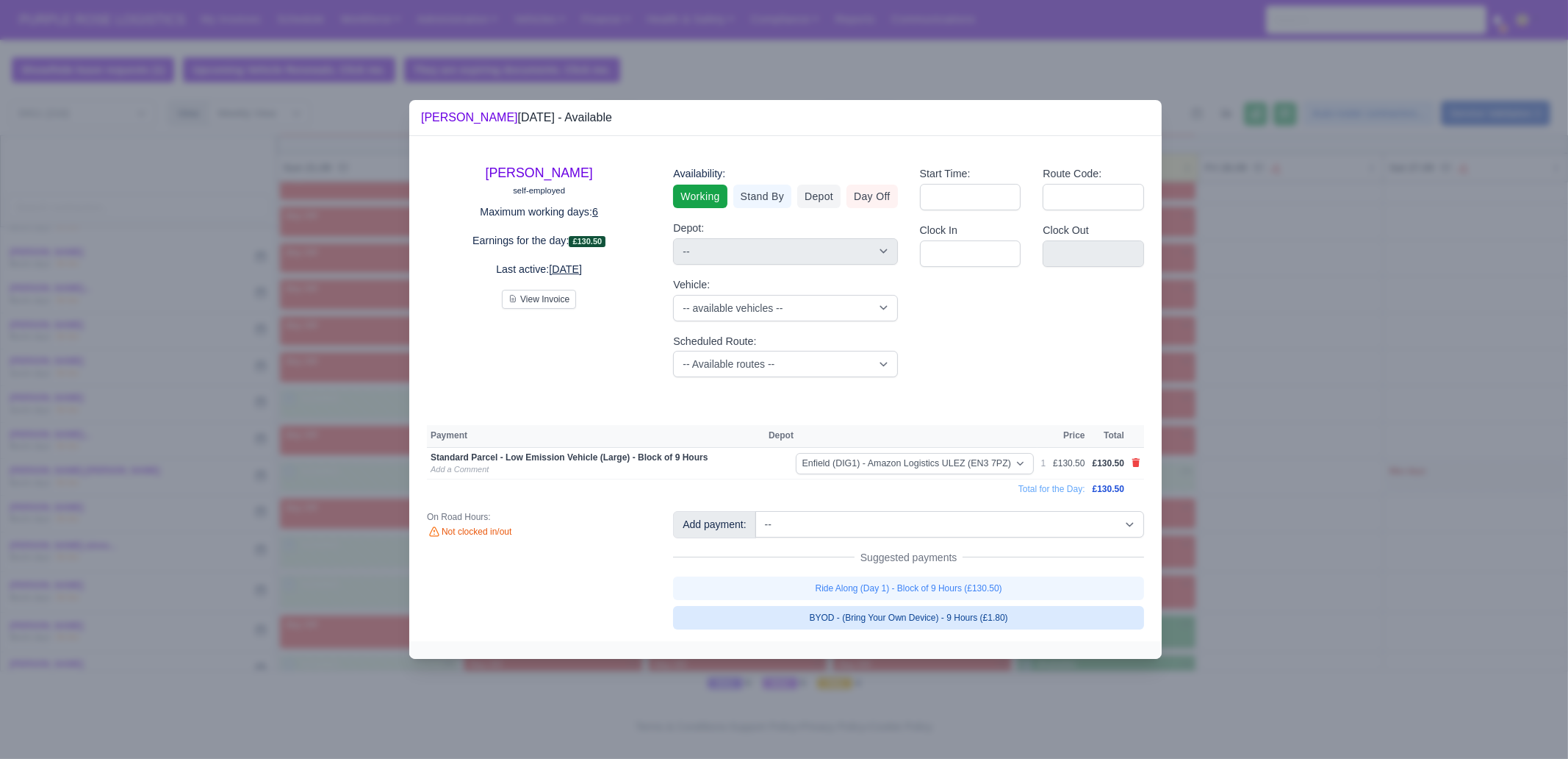
click at [1033, 580] on link "BYOD - (Bring Your Own Device) - 9 Hours (£1.80)" at bounding box center [909, 618] width 471 height 24
click at [1254, 580] on div at bounding box center [784, 379] width 1568 height 759
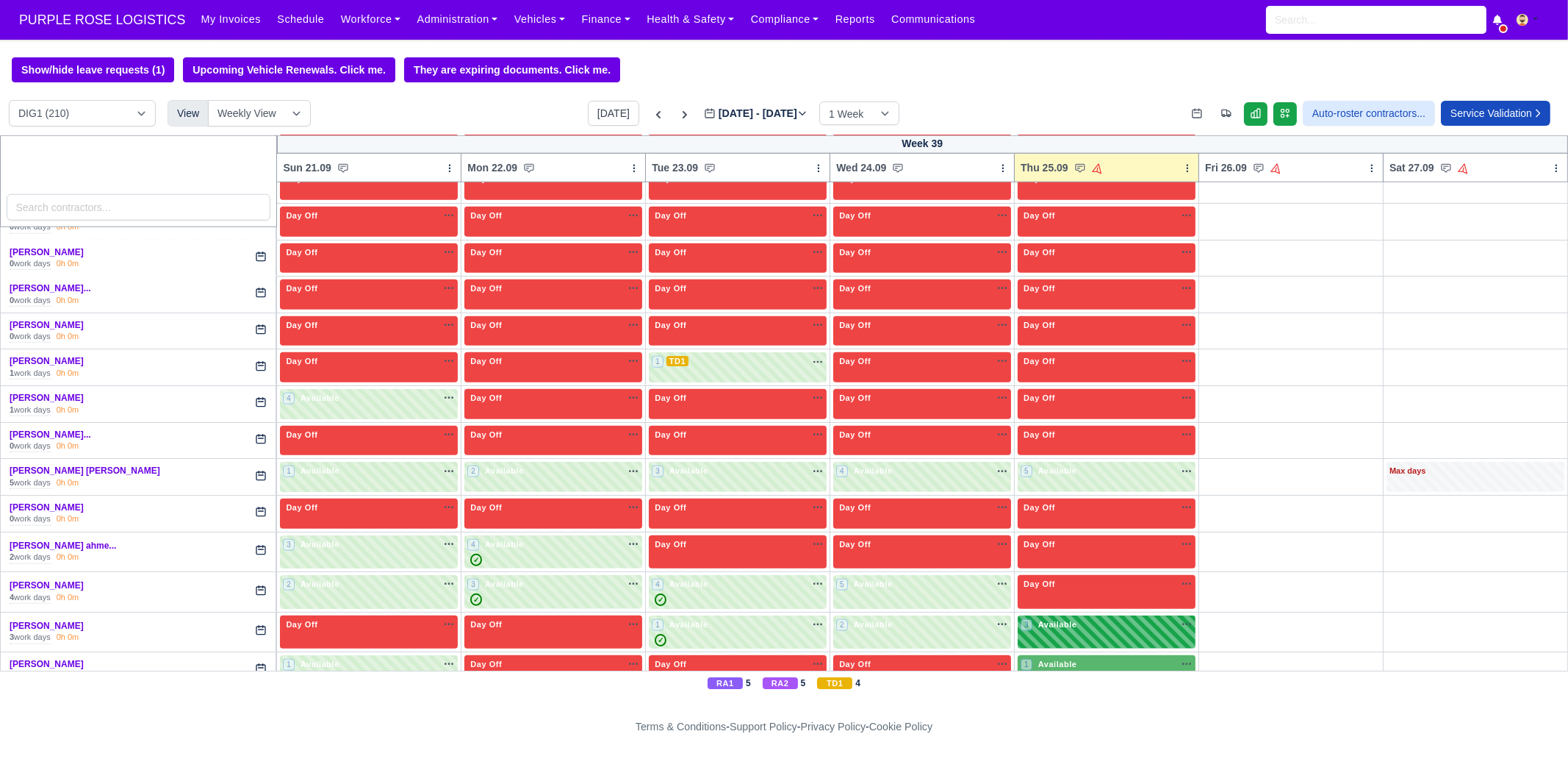
click at [1139, 580] on div "3 Available na" at bounding box center [1107, 624] width 172 height 12
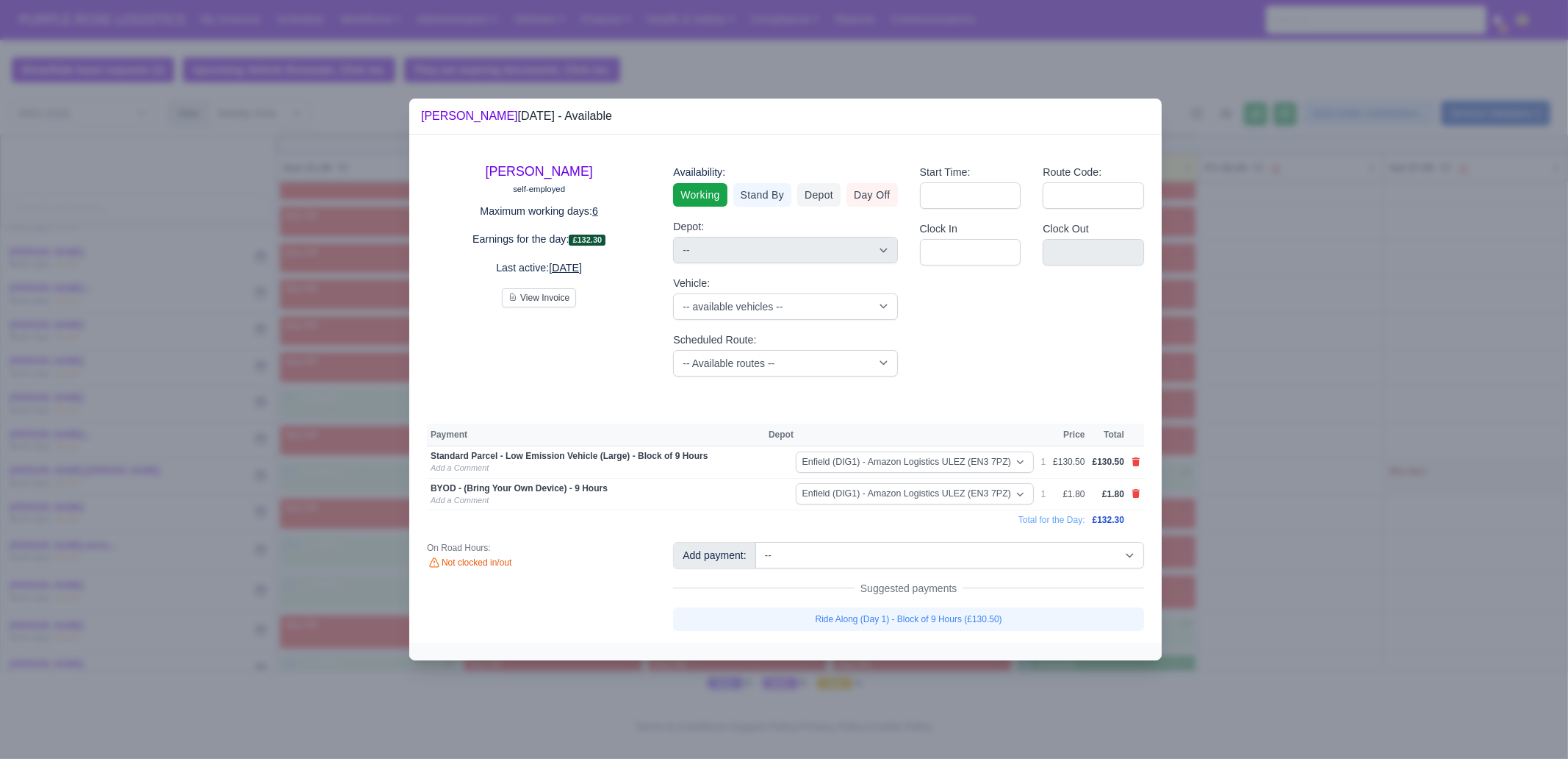
click at [1254, 580] on div at bounding box center [784, 379] width 1568 height 759
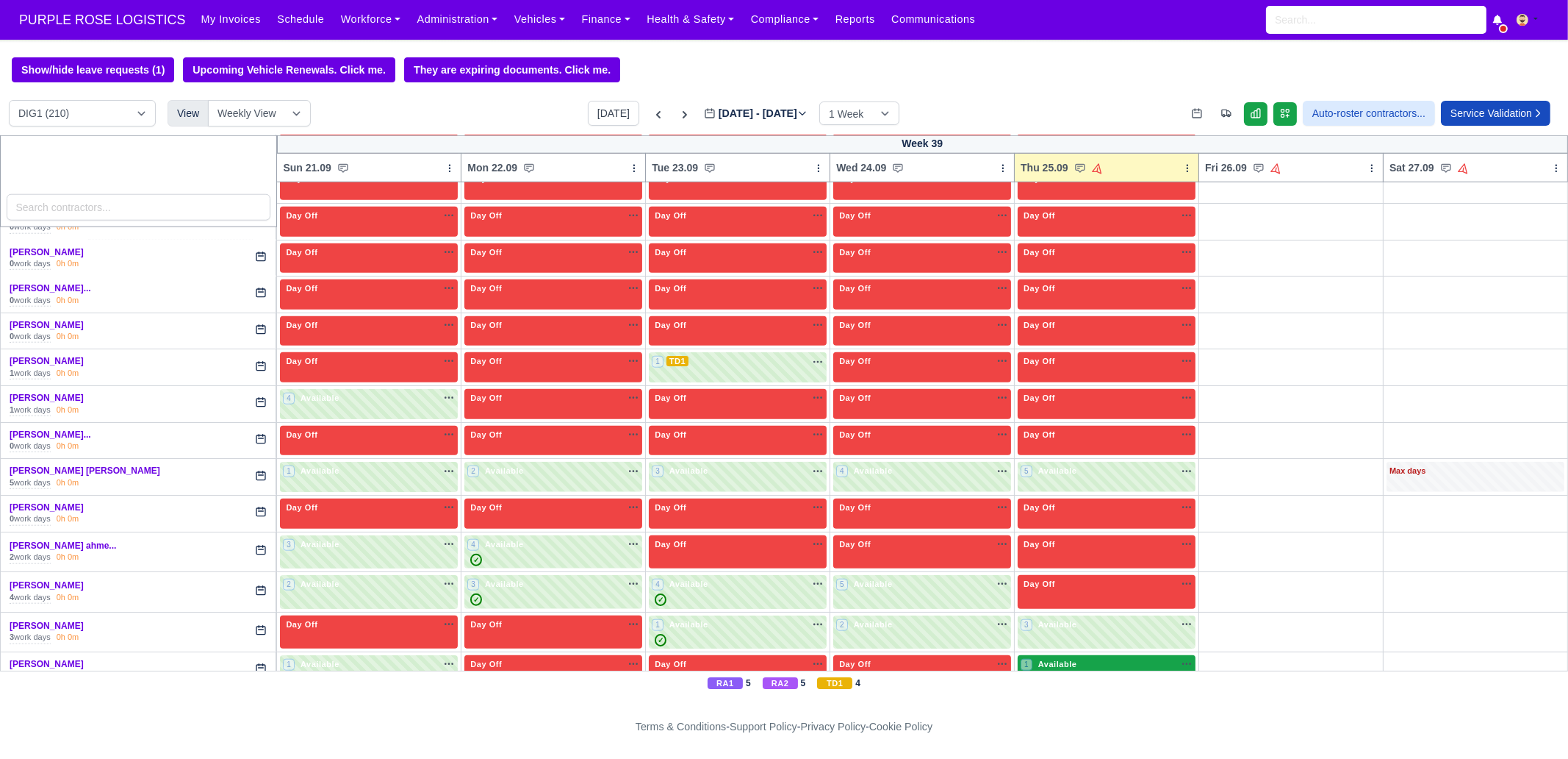
click at [1076, 580] on div "1 Available na" at bounding box center [1107, 664] width 172 height 12
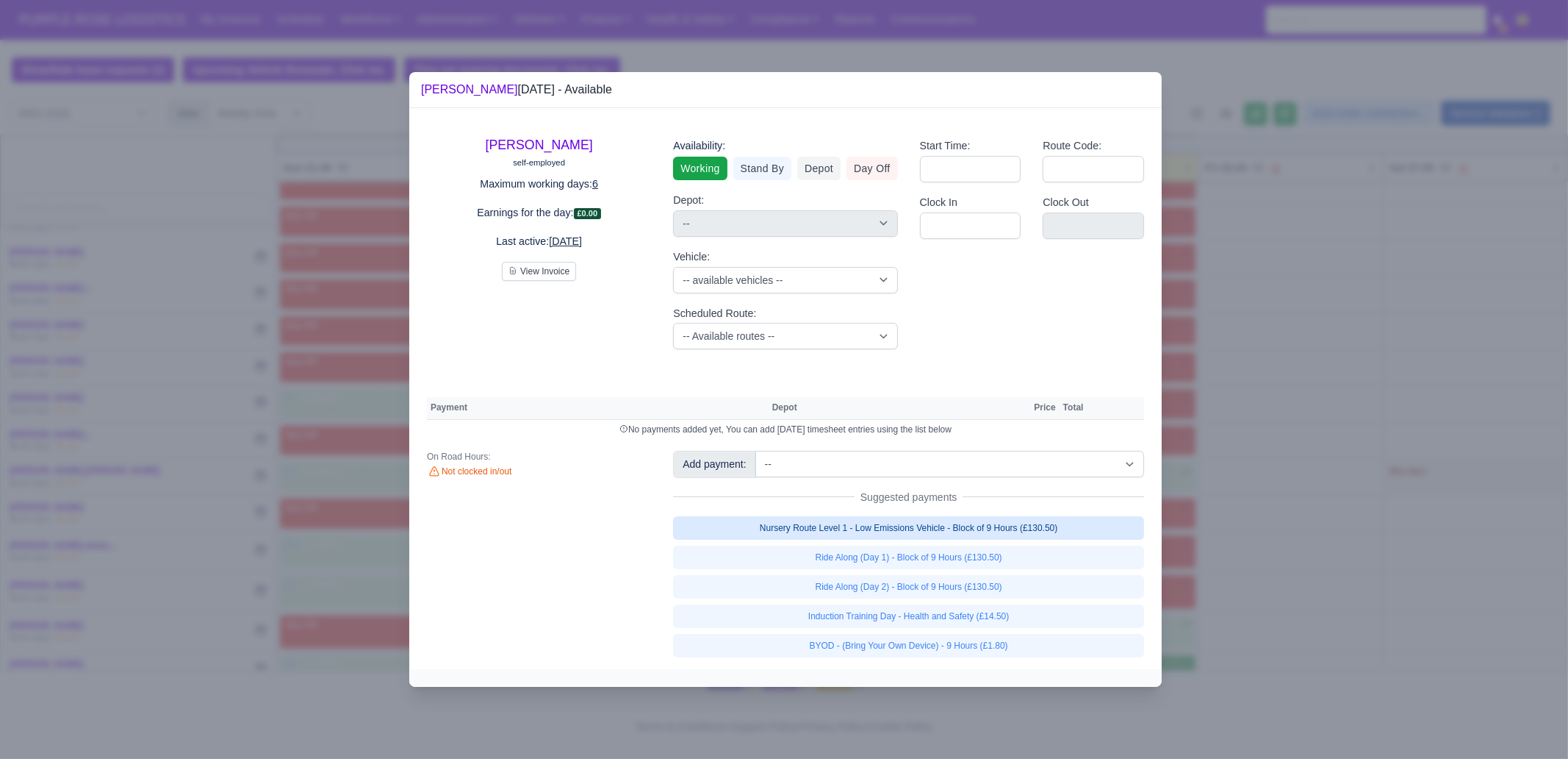
click at [983, 523] on link "Nursery Route Level 1 - Low Emissions Vehicle - Block of 9 Hours (£130.50)" at bounding box center [909, 528] width 471 height 24
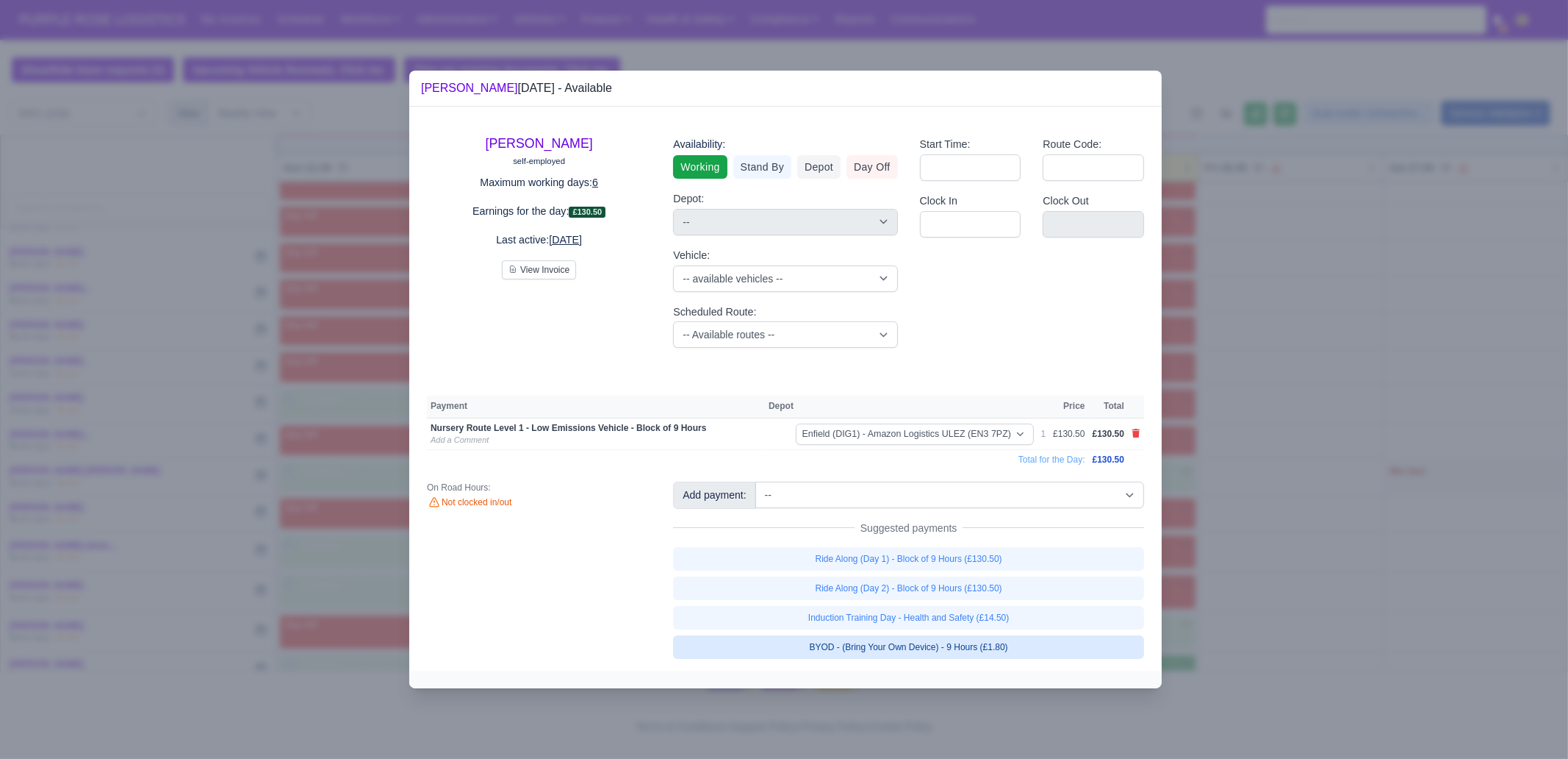
click at [1041, 580] on link "BYOD - (Bring Your Own Device) - 9 Hours (£1.80)" at bounding box center [909, 646] width 471 height 24
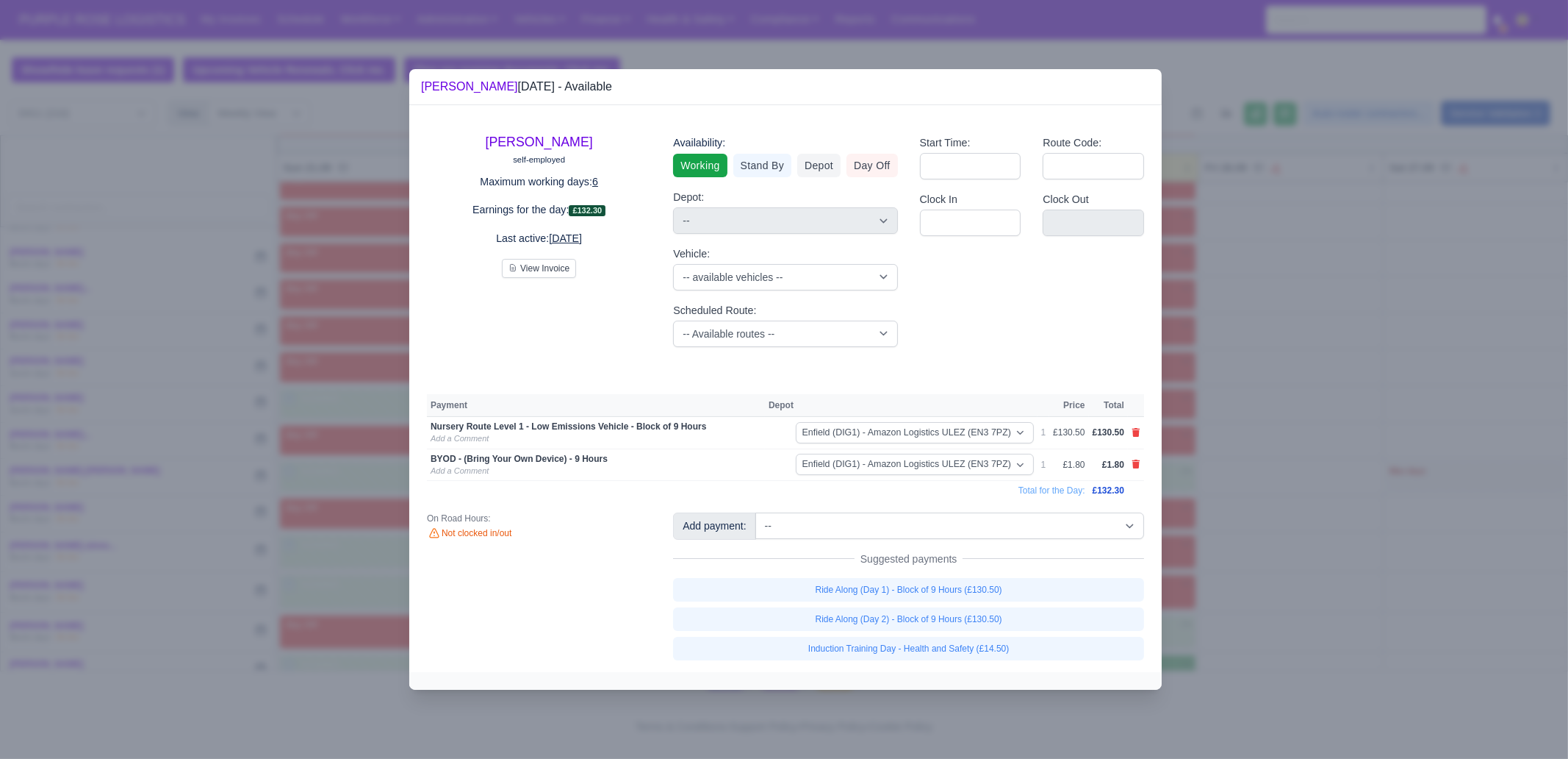
click at [1254, 533] on div at bounding box center [784, 379] width 1568 height 759
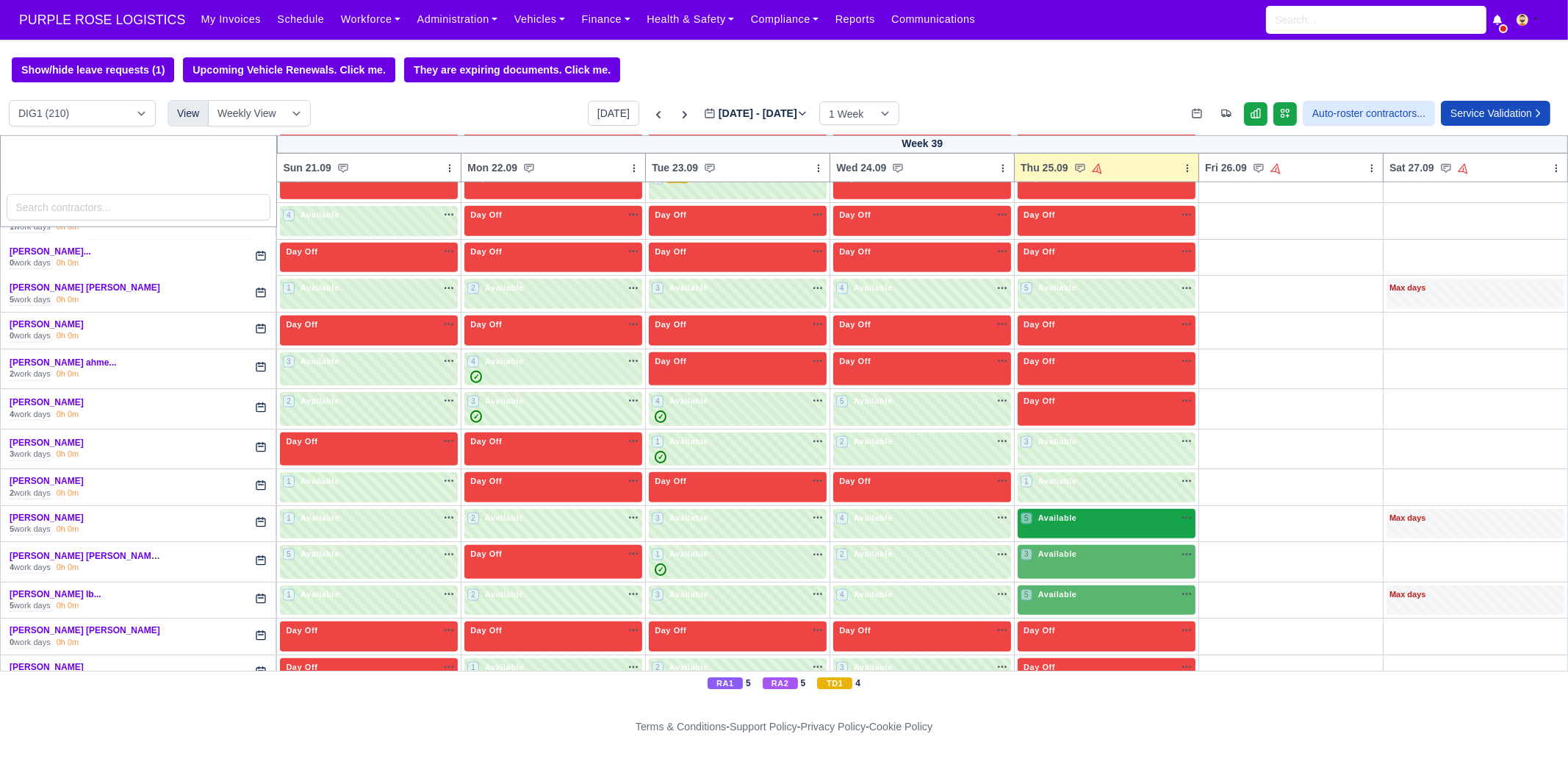
scroll to position [2848, 0]
click at [1086, 511] on div "5 Available na" at bounding box center [1107, 517] width 172 height 12
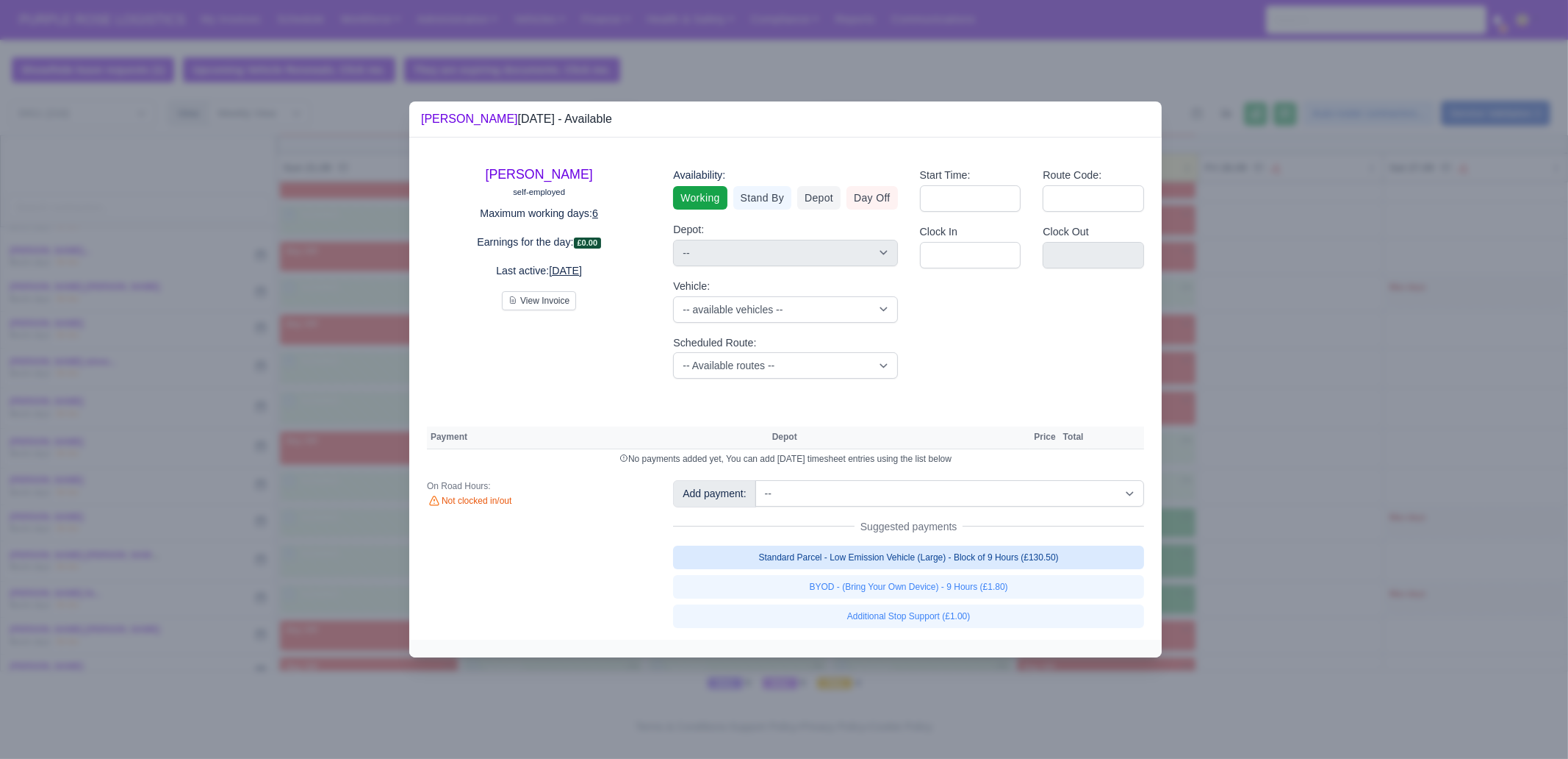
click at [1003, 561] on link "Standard Parcel - Low Emission Vehicle (Large) - Block of 9 Hours (£130.50)" at bounding box center [909, 557] width 471 height 24
click at [1002, 580] on div "Standard Parcel - Low Emission Vehicle (Large) - Block of 9 Hours (£130.50) BYO…" at bounding box center [909, 586] width 471 height 82
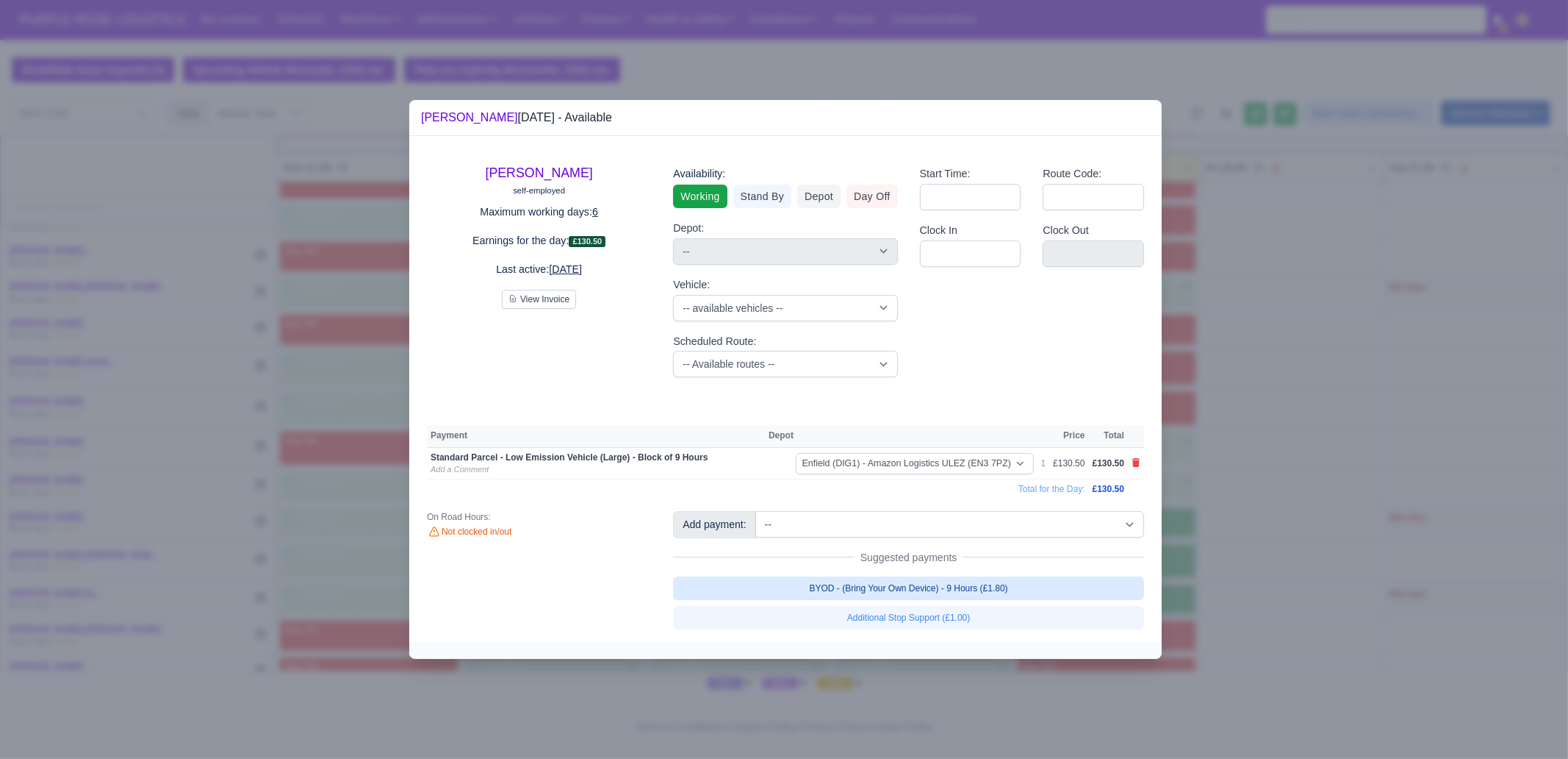
click at [1049, 580] on link "BYOD - (Bring Your Own Device) - 9 Hours (£1.80)" at bounding box center [909, 588] width 471 height 24
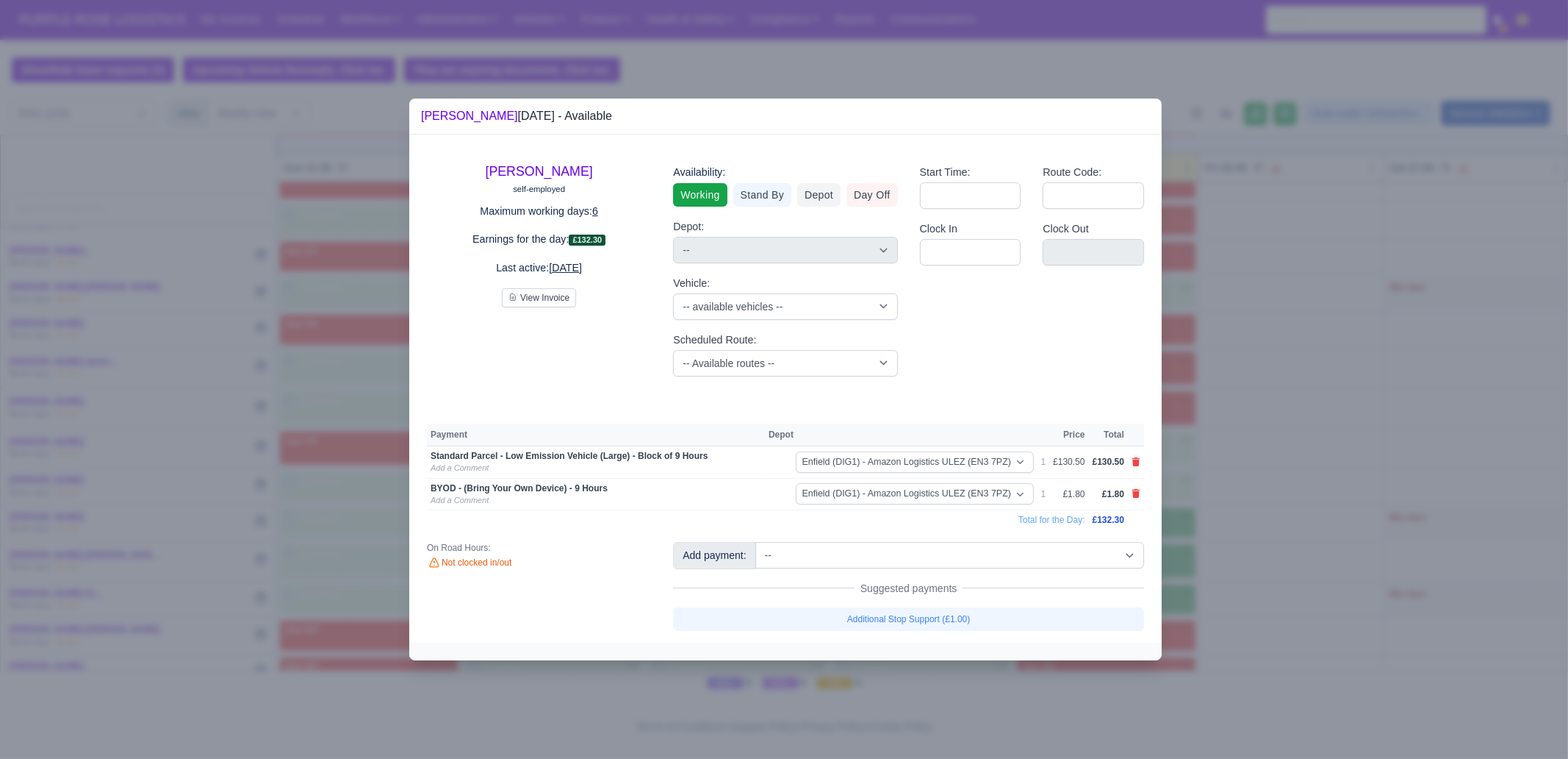
click at [1254, 543] on div at bounding box center [784, 379] width 1568 height 759
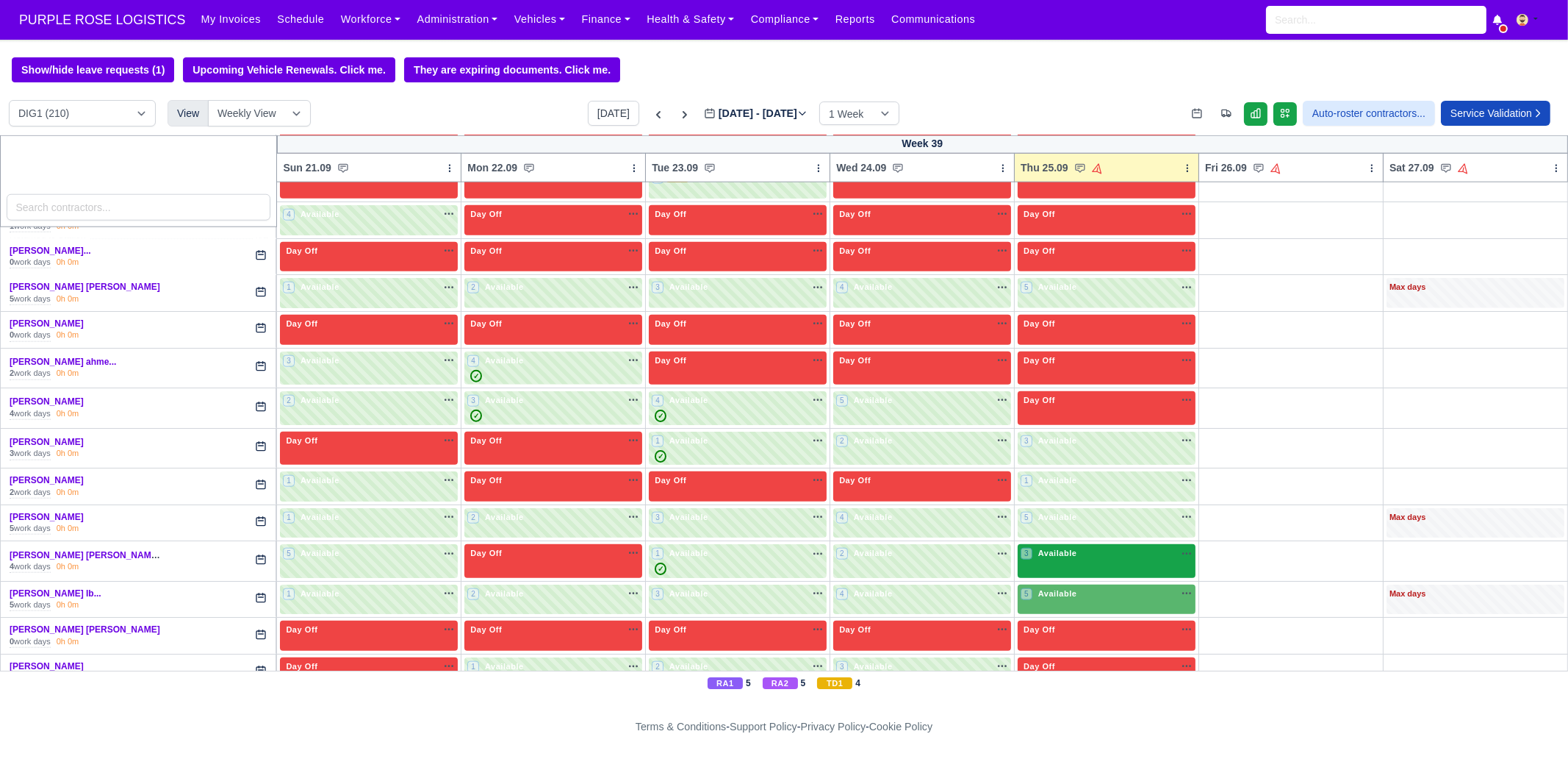
click at [1123, 547] on div "3 Available na" at bounding box center [1107, 553] width 172 height 12
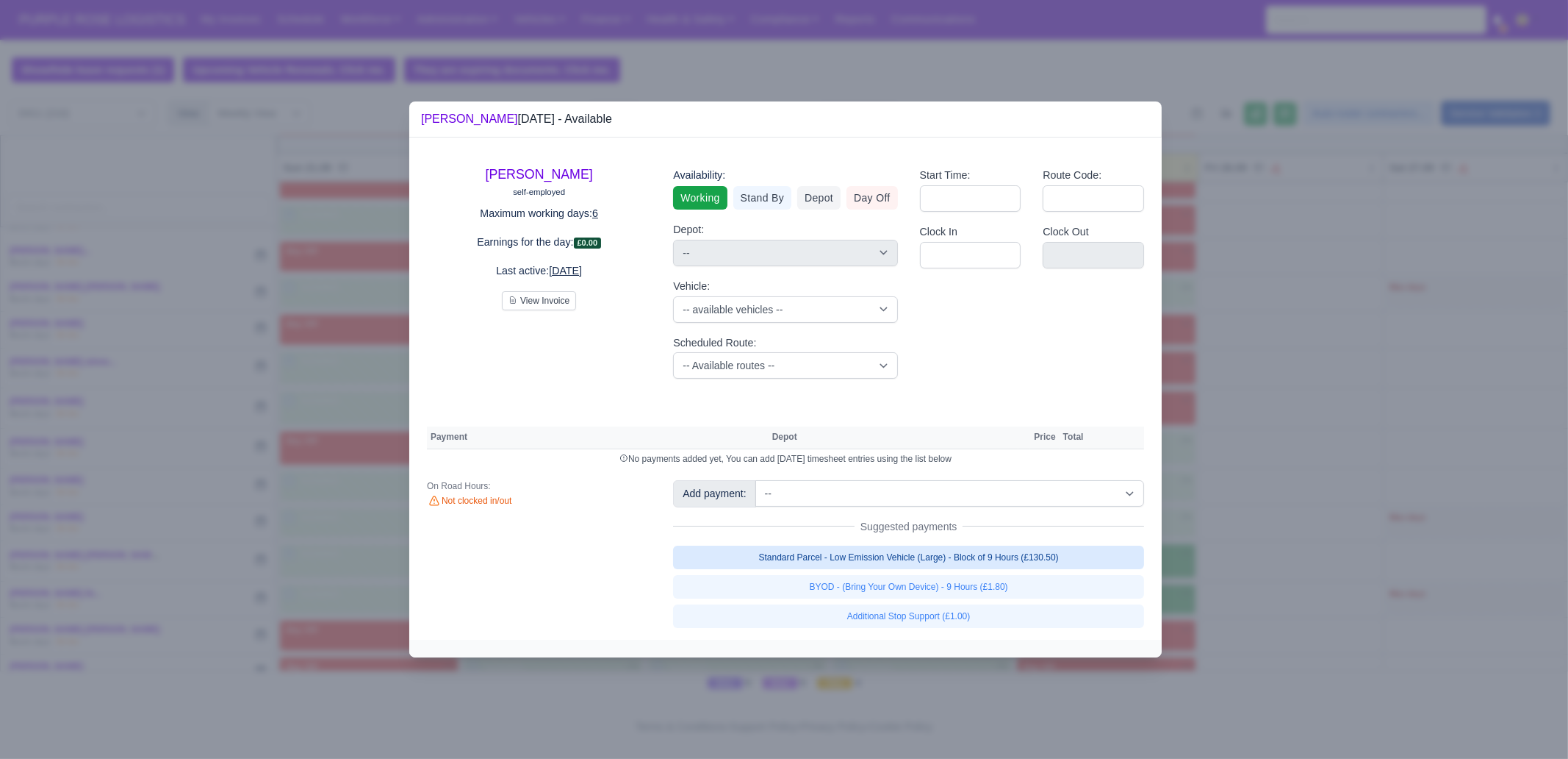
click at [995, 557] on link "Standard Parcel - Low Emission Vehicle (Large) - Block of 9 Hours (£130.50)" at bounding box center [909, 557] width 471 height 24
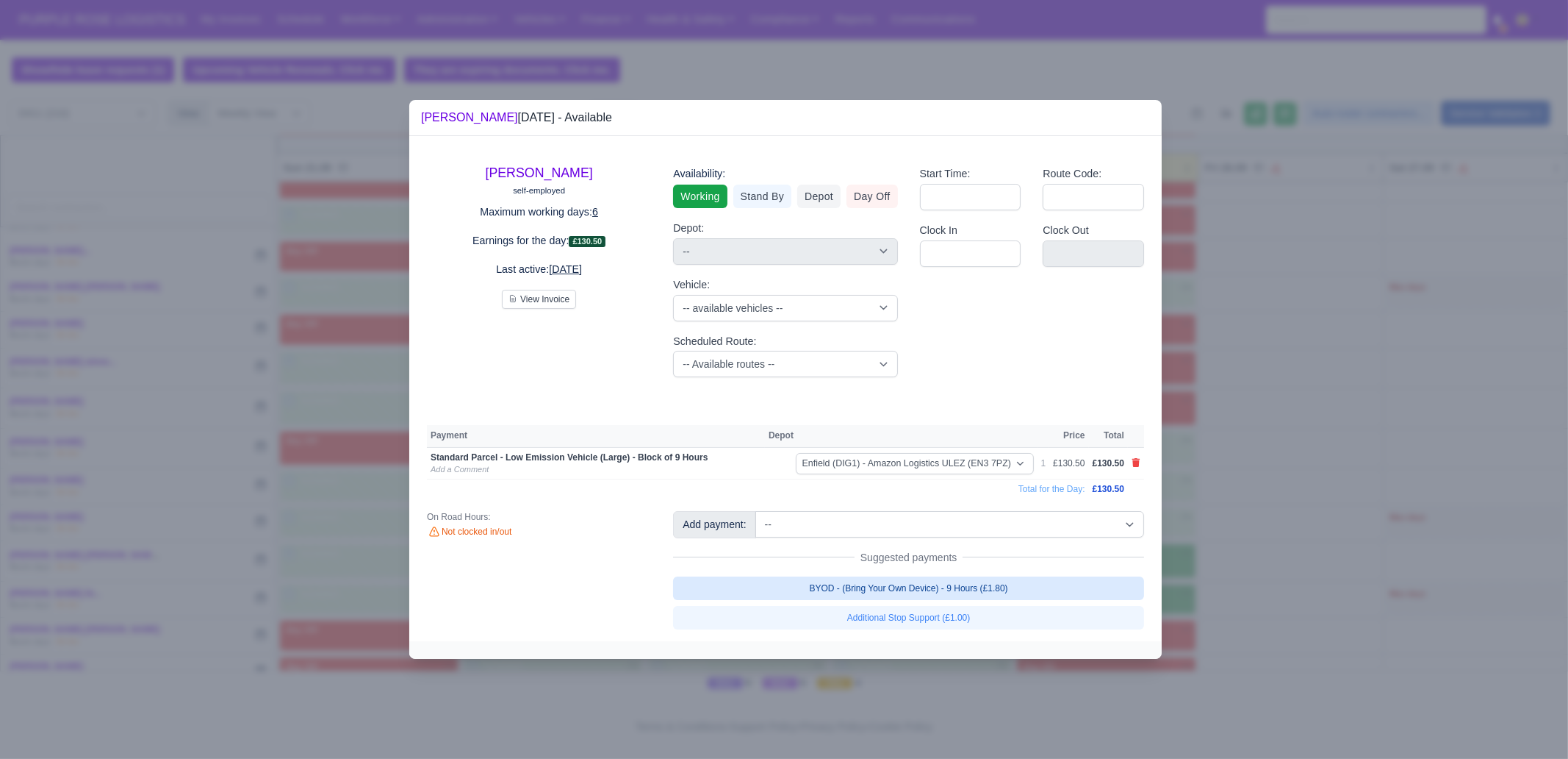
click at [997, 580] on link "BYOD - (Bring Your Own Device) - 9 Hours (£1.80)" at bounding box center [909, 588] width 471 height 24
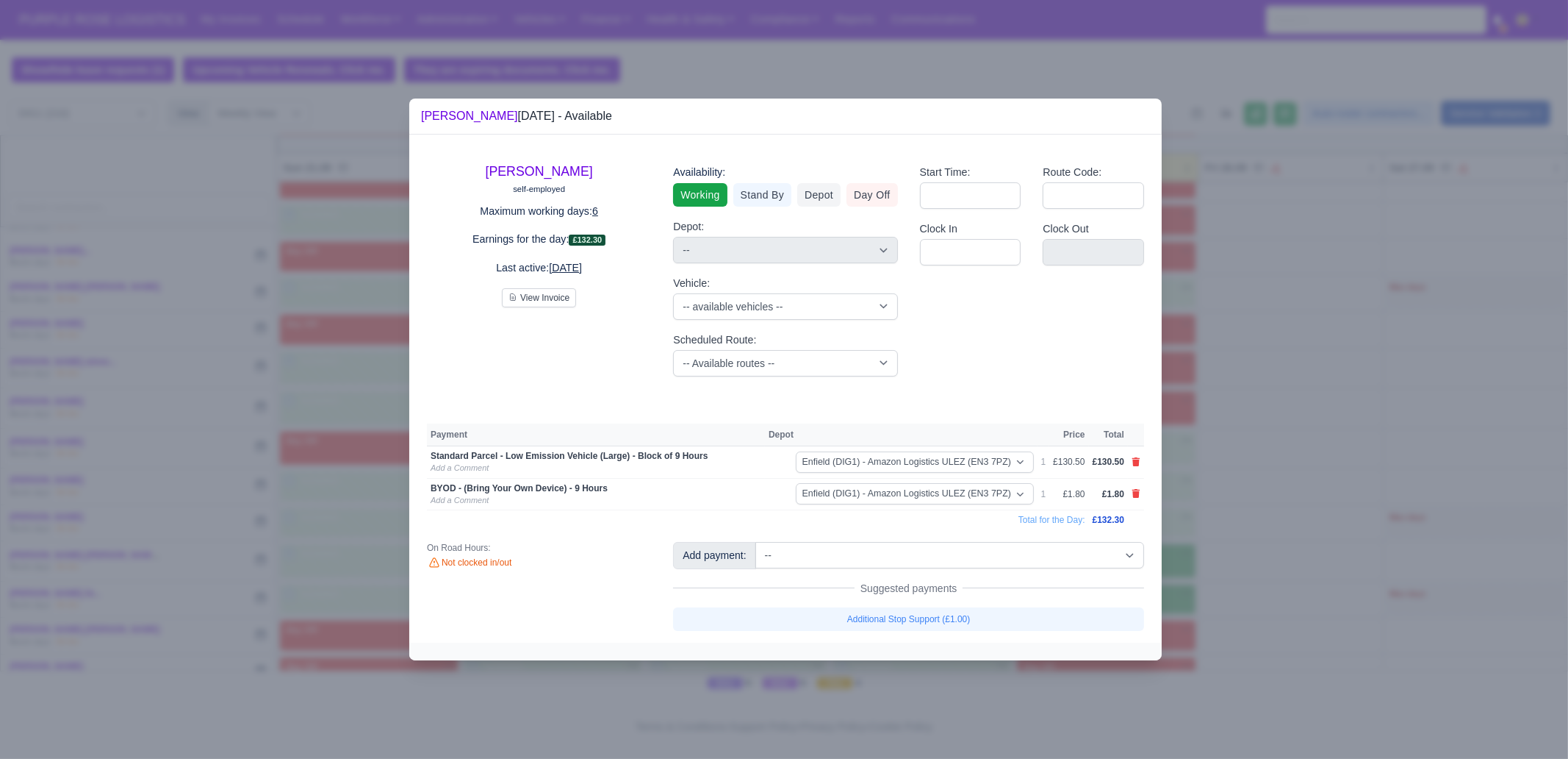
click at [1254, 580] on div at bounding box center [784, 379] width 1568 height 759
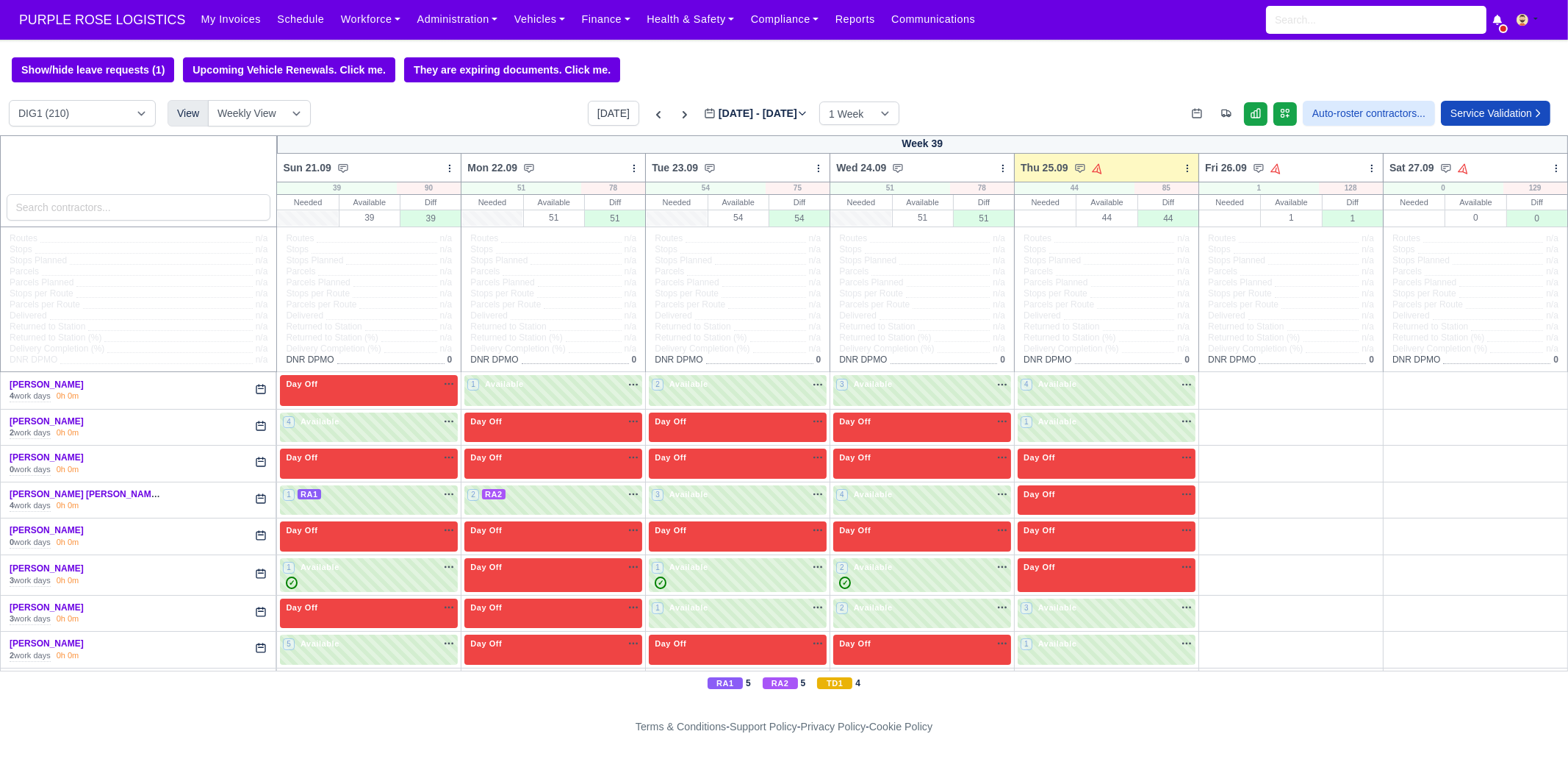
scroll to position [2848, 0]
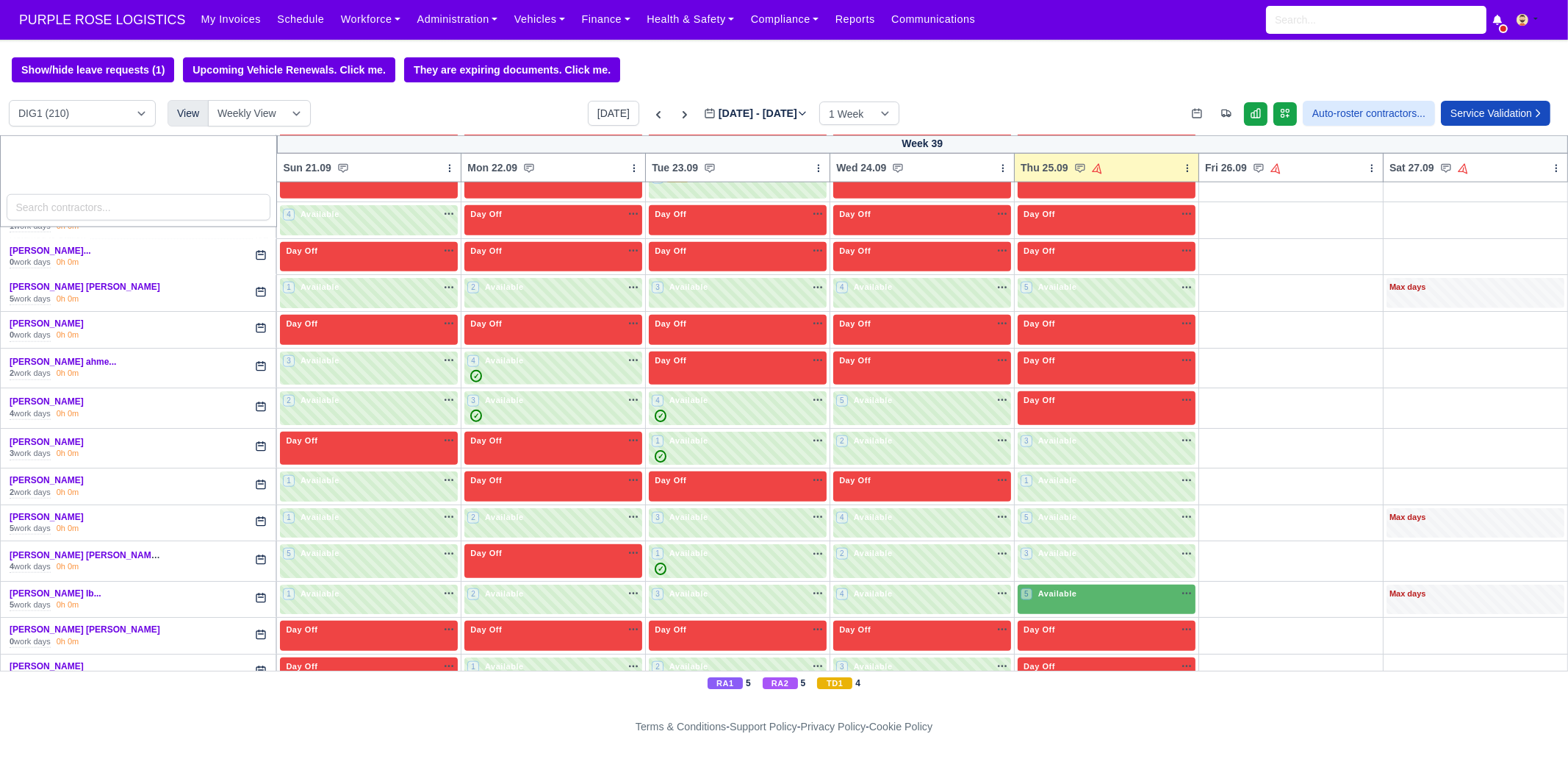
click at [1085, 584] on div "5 Available" at bounding box center [1107, 600] width 178 height 31
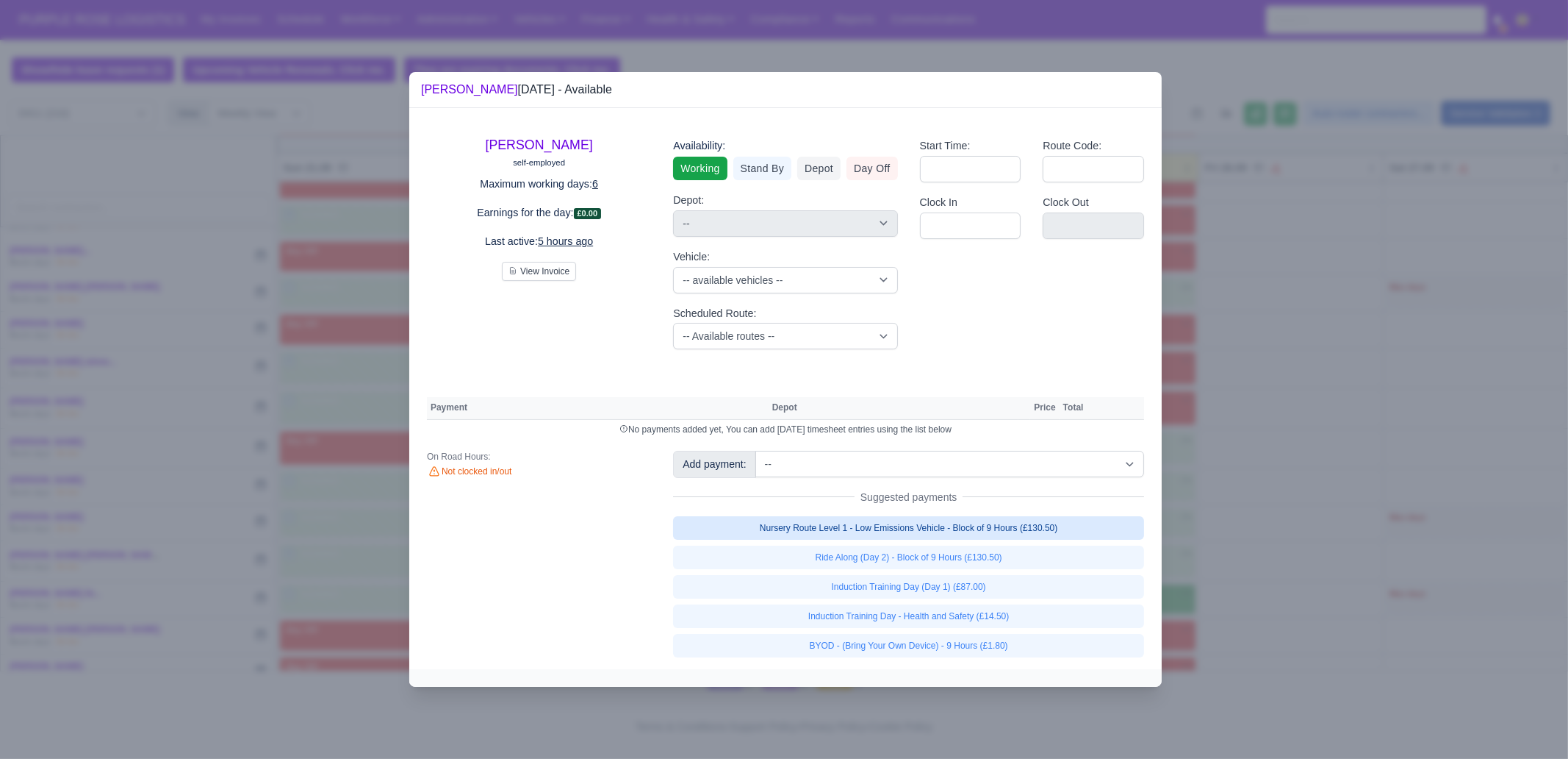
click at [967, 524] on link "Nursery Route Level 1 - Low Emissions Vehicle - Block of 9 Hours (£130.50)" at bounding box center [909, 528] width 471 height 24
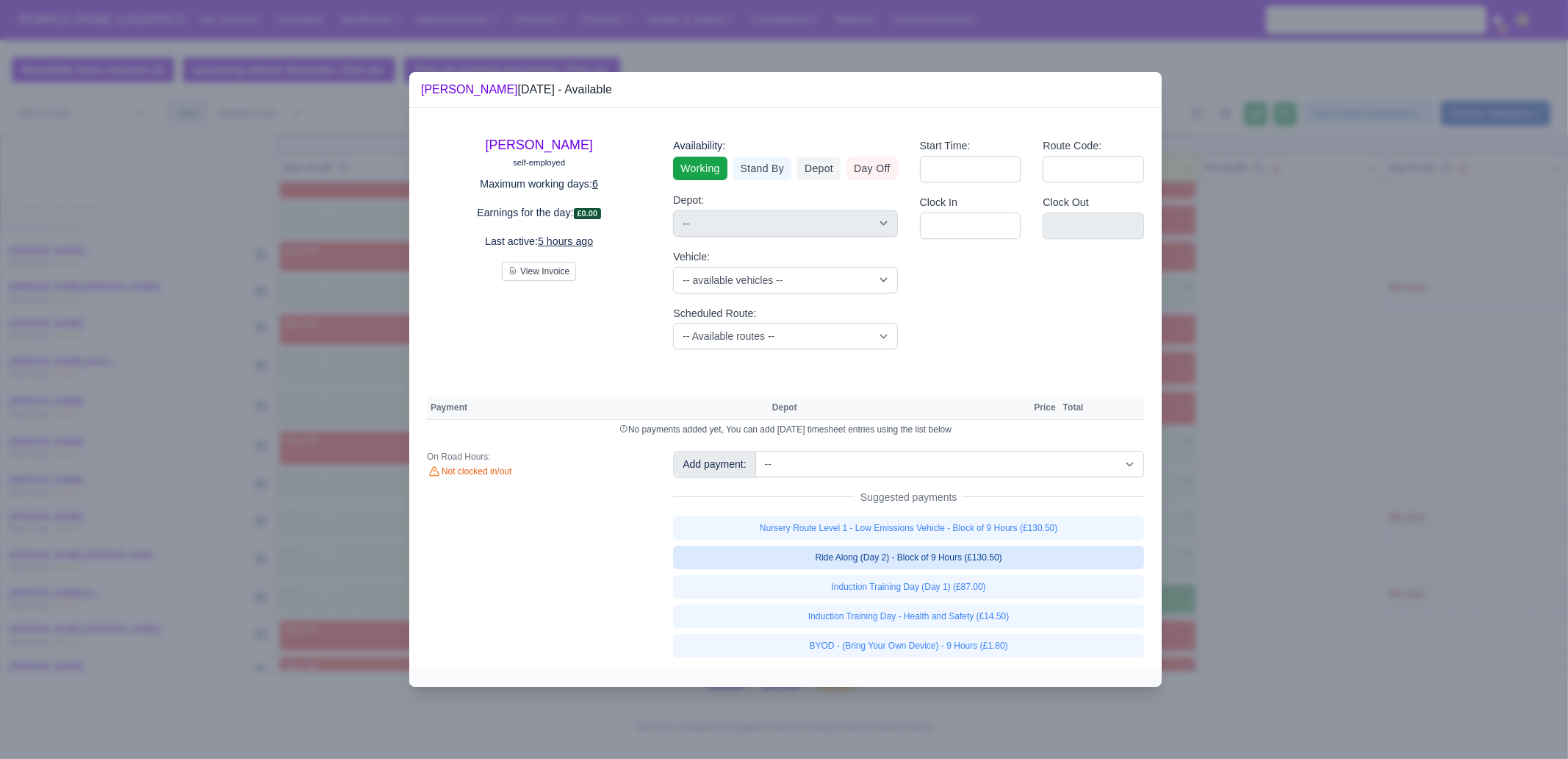
select select "1"
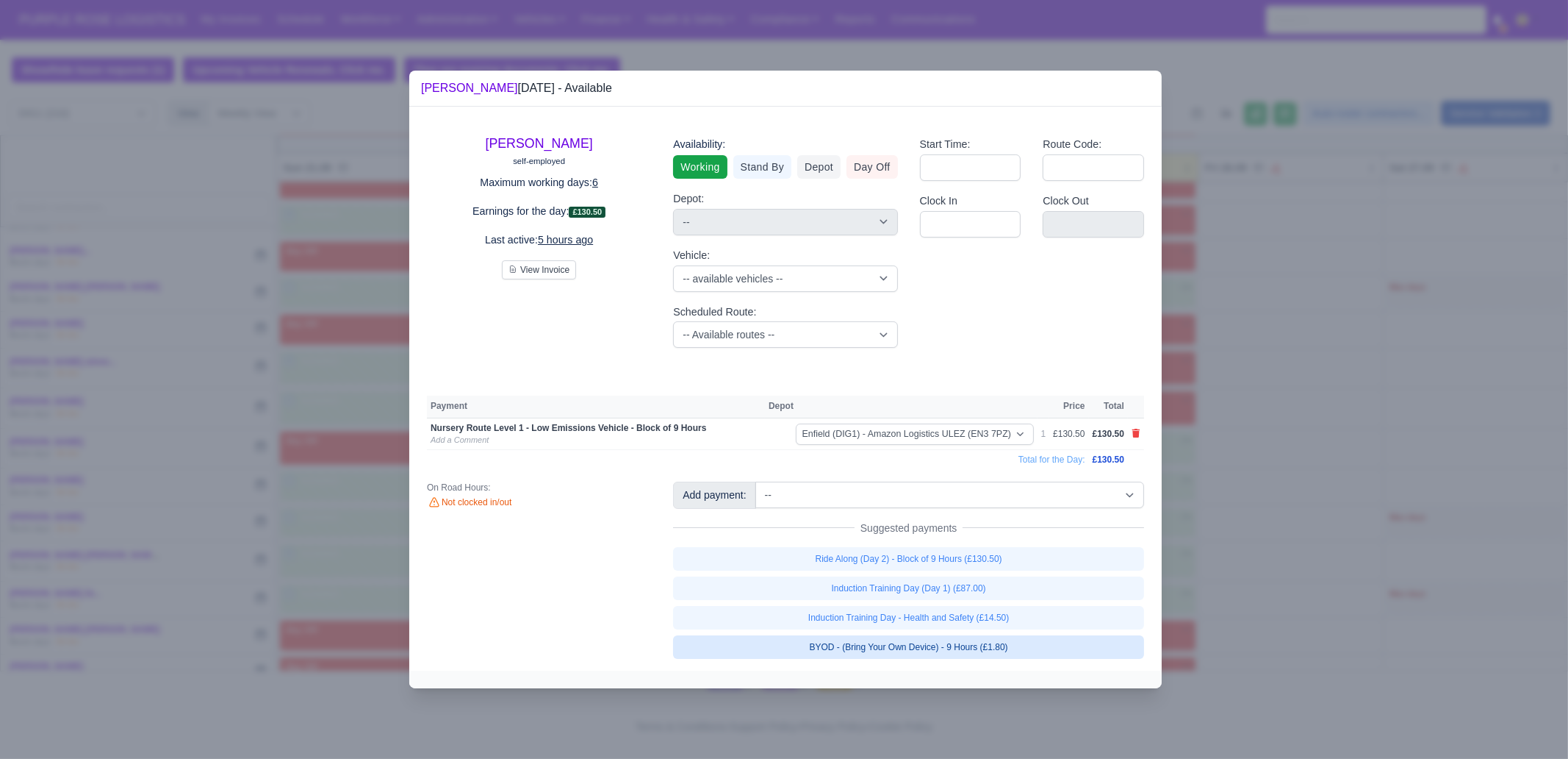
click at [1012, 647] on link "BYOD - (Bring Your Own Device) - 9 Hours (£1.80)" at bounding box center [909, 646] width 471 height 24
select select "1"
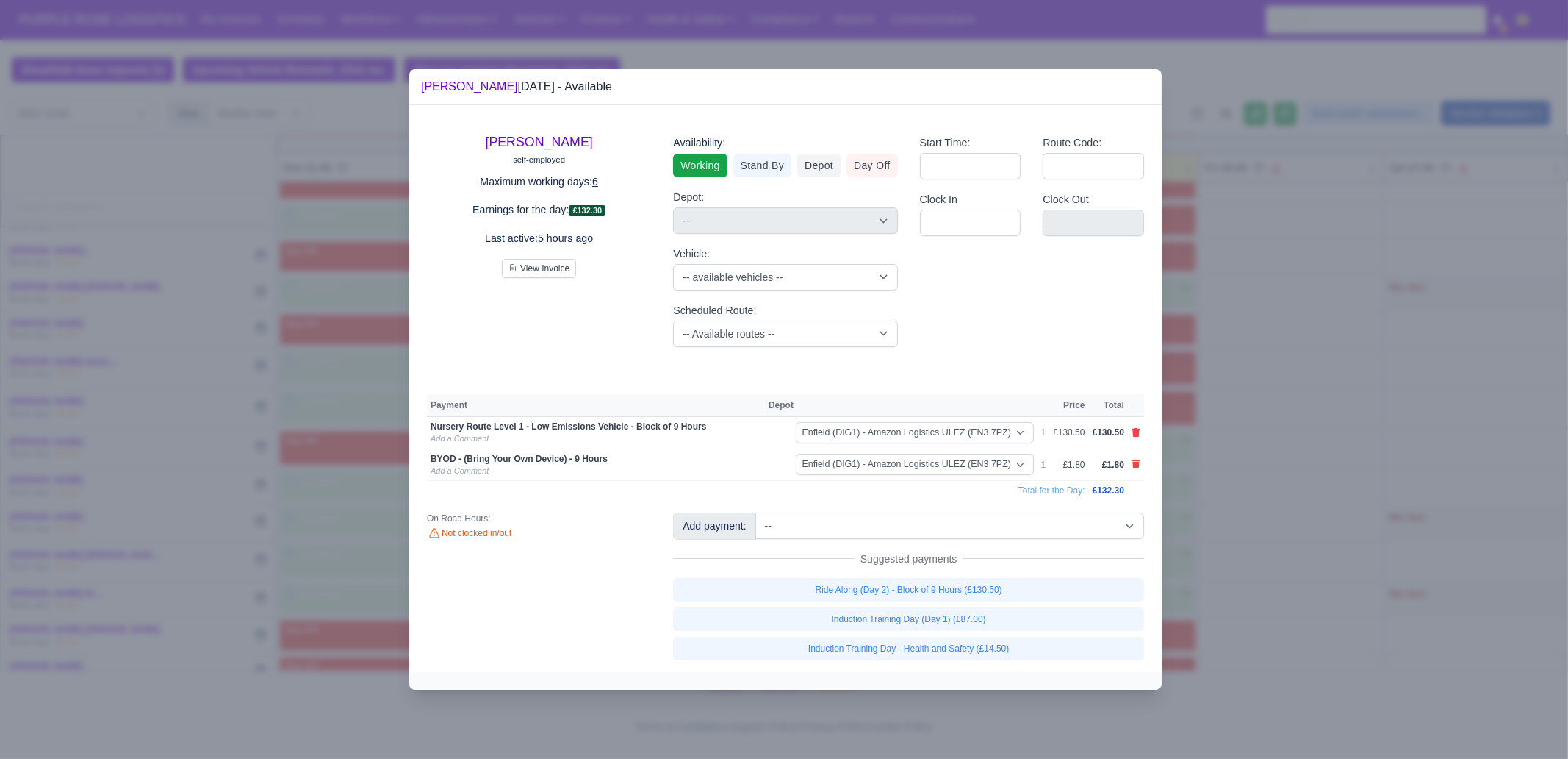
click at [1250, 584] on div at bounding box center [784, 379] width 1568 height 759
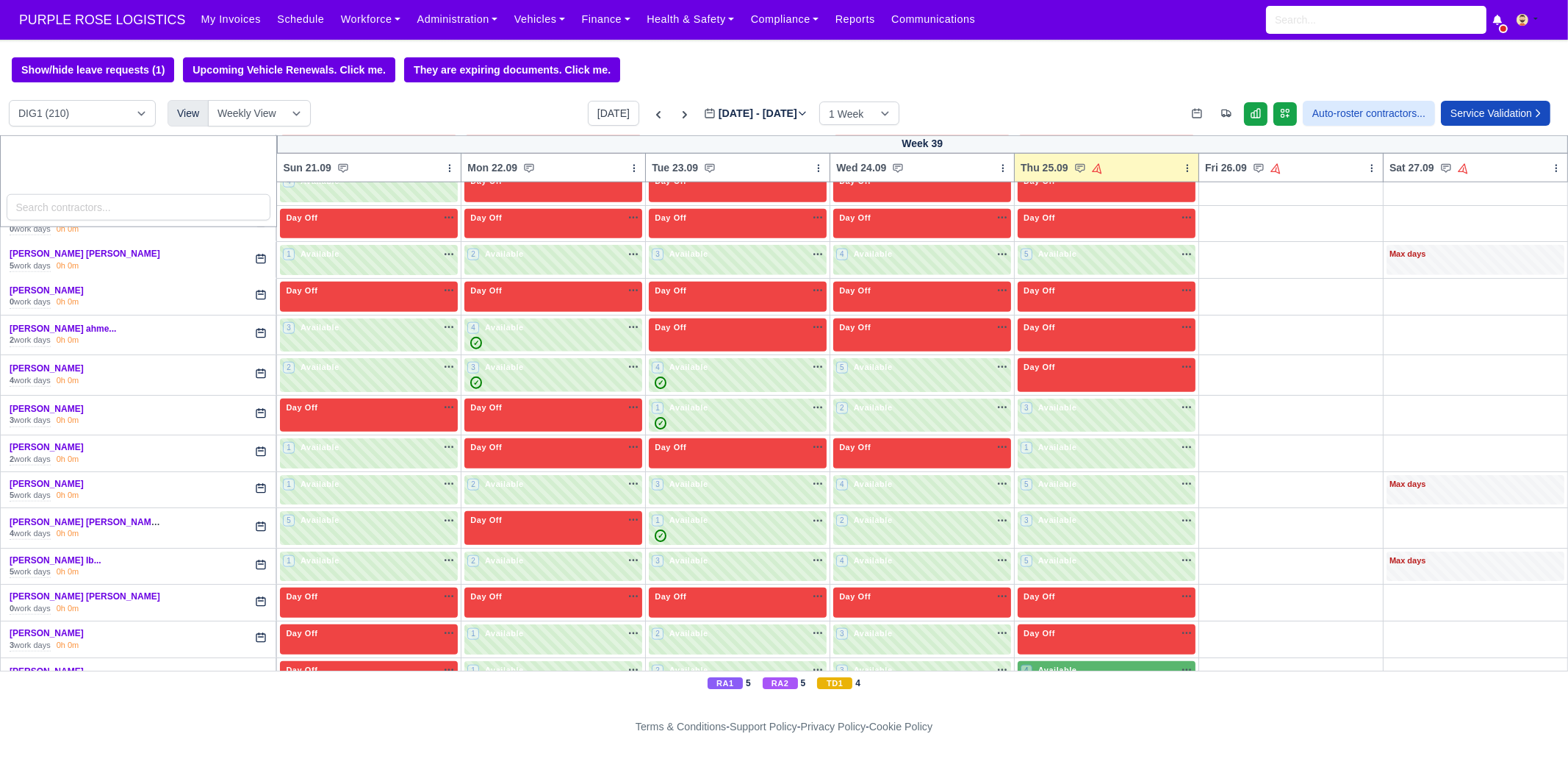
scroll to position [3033, 0]
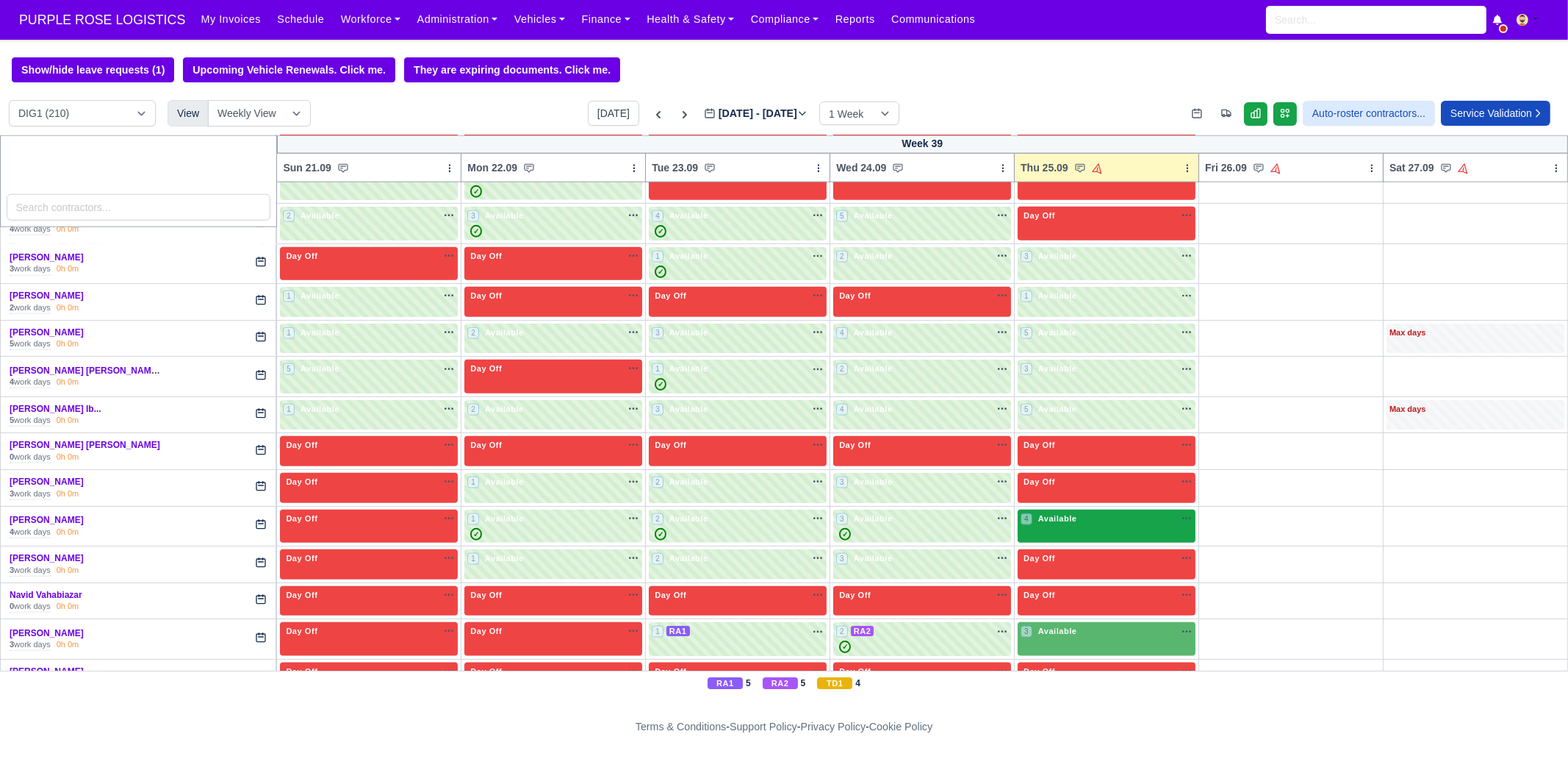
click at [1072, 513] on div "4 Available na" at bounding box center [1107, 520] width 172 height 15
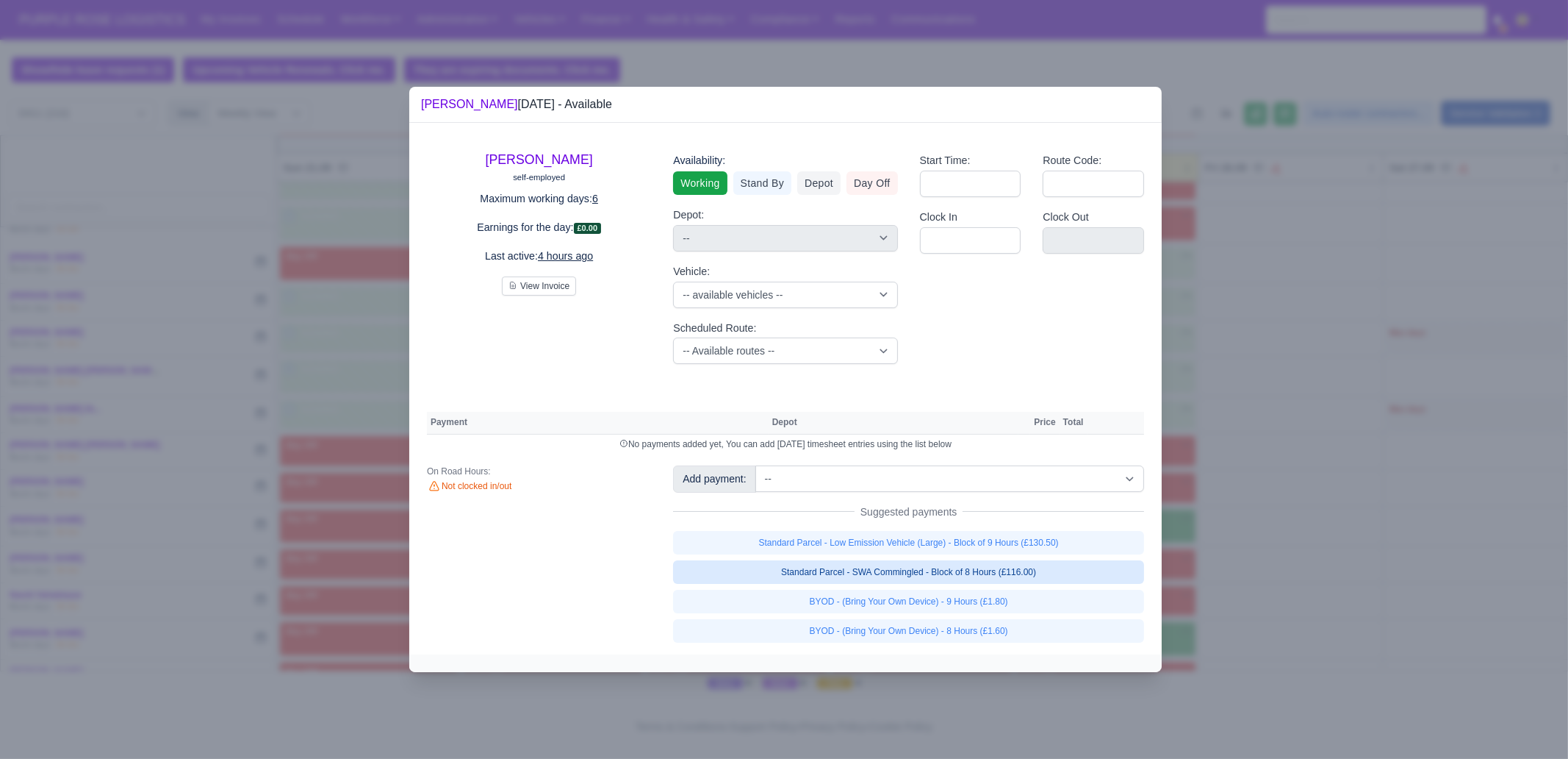
click at [1076, 575] on link "Standard Parcel - SWA Commingled - Block of 8 Hours (£116.00)" at bounding box center [909, 572] width 471 height 24
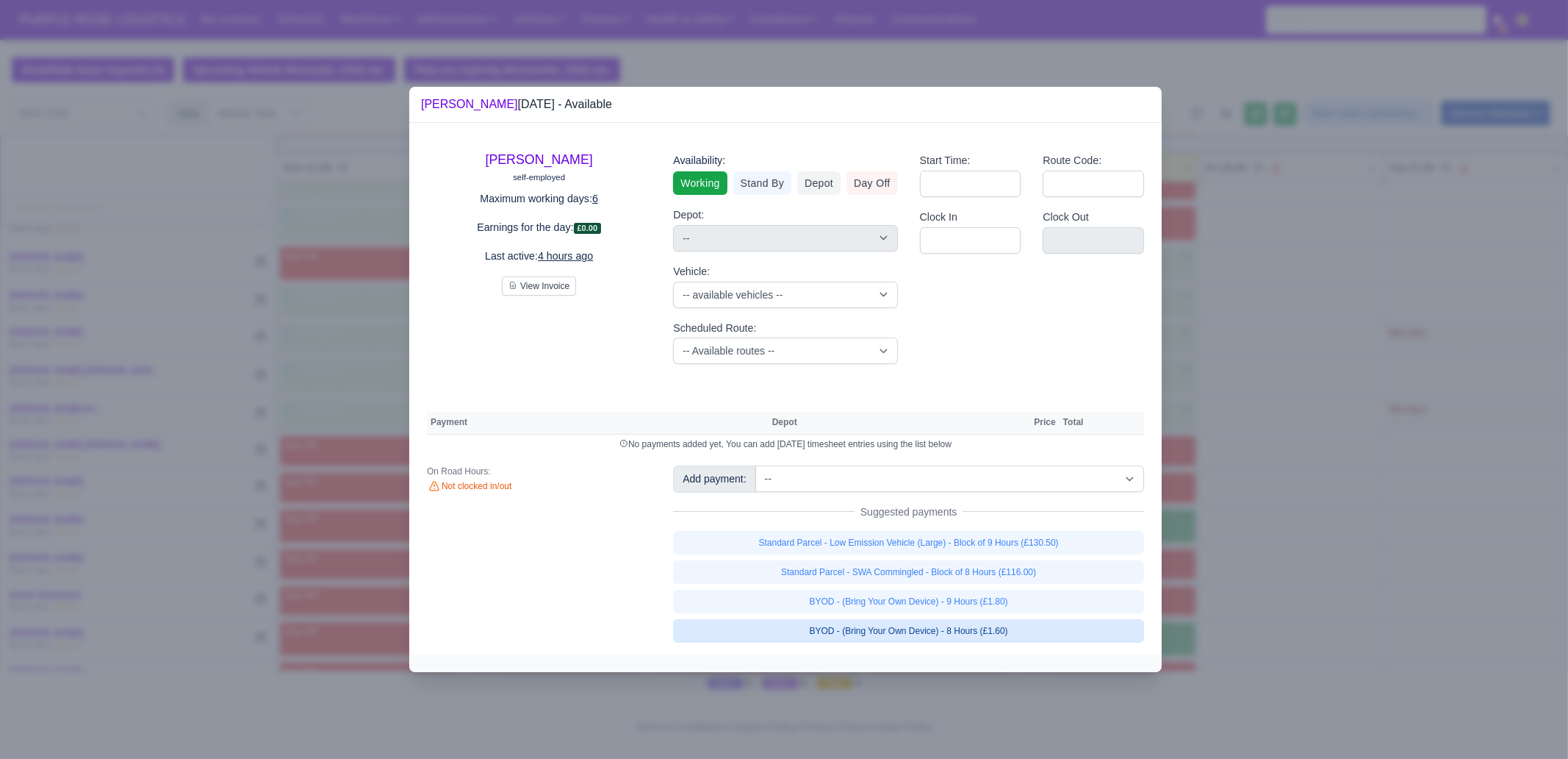
select select "1"
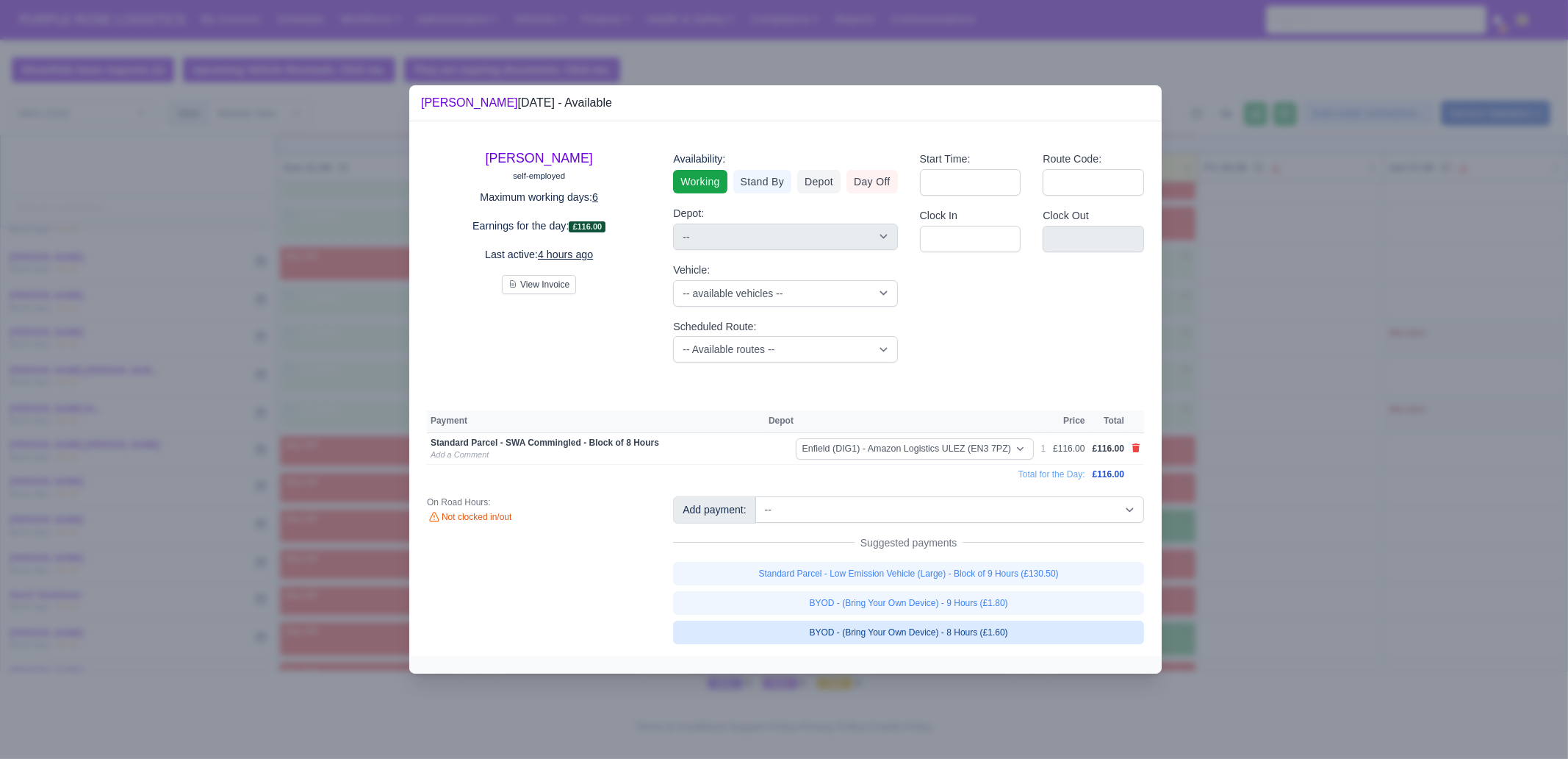
click at [1047, 637] on link "BYOD - (Bring Your Own Device) - 8 Hours (£1.60)" at bounding box center [909, 632] width 471 height 24
select select "1"
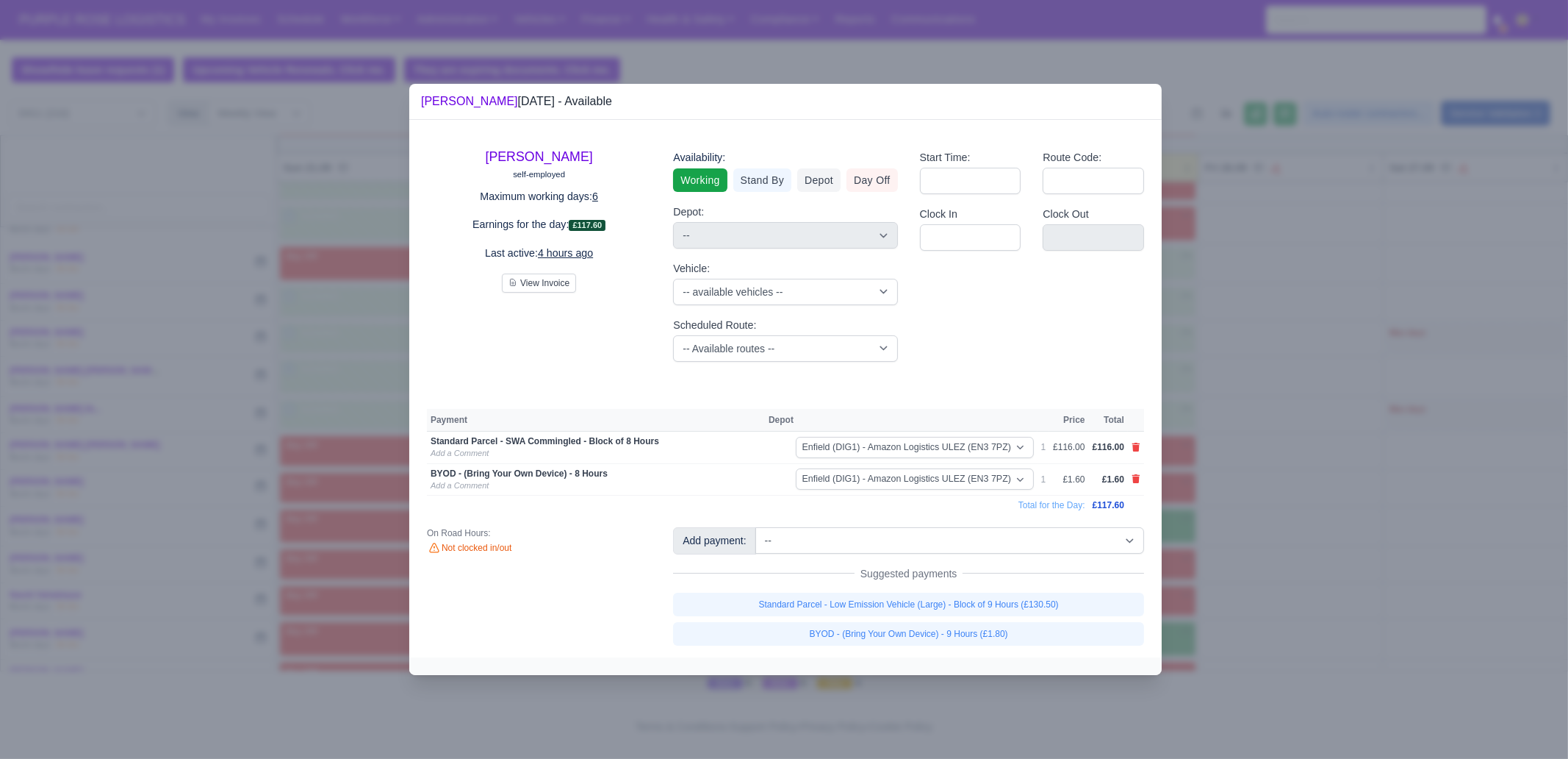
click at [1245, 636] on div at bounding box center [784, 379] width 1568 height 759
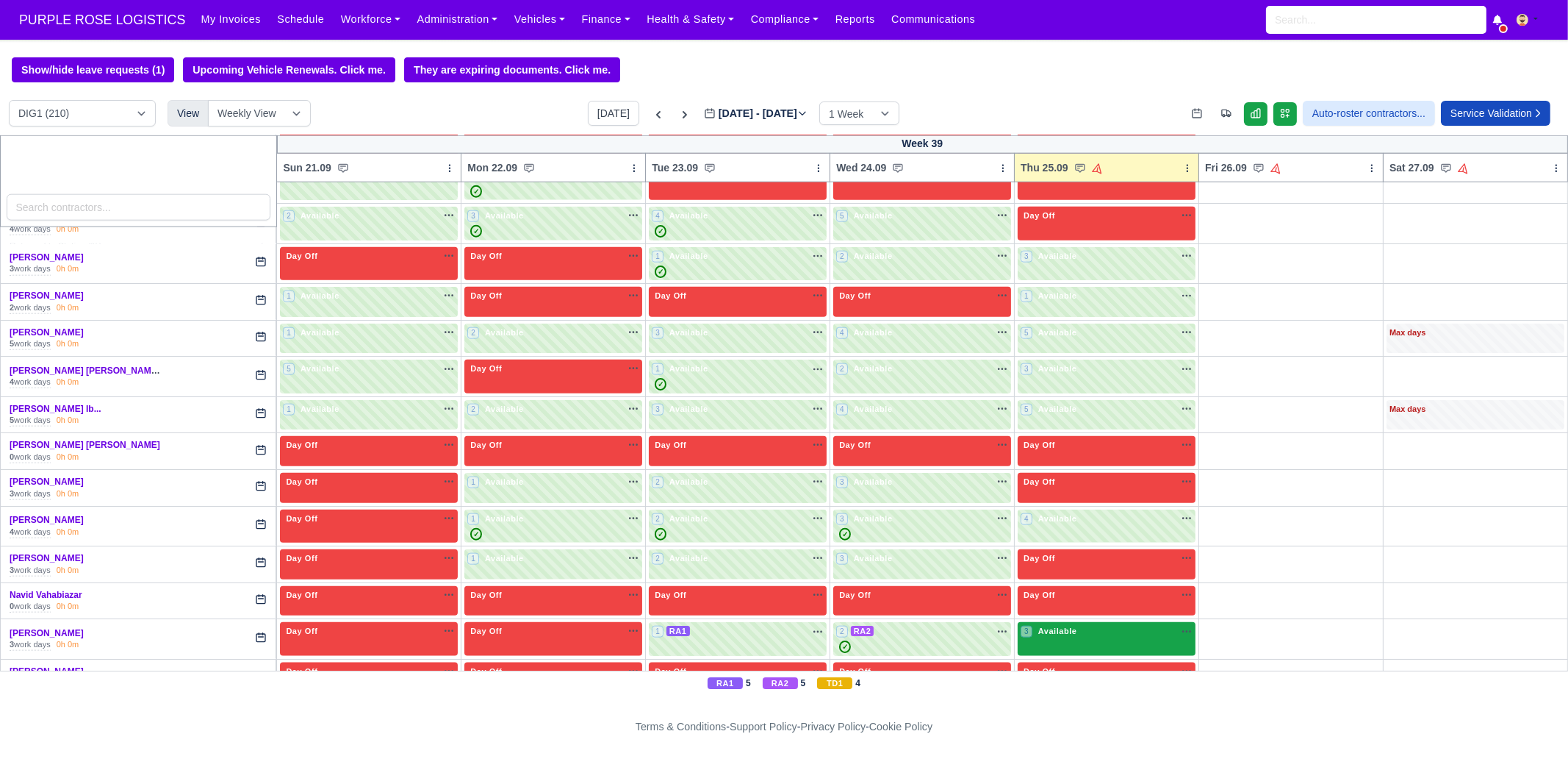
click at [1058, 622] on div "3 Available" at bounding box center [1107, 638] width 178 height 33
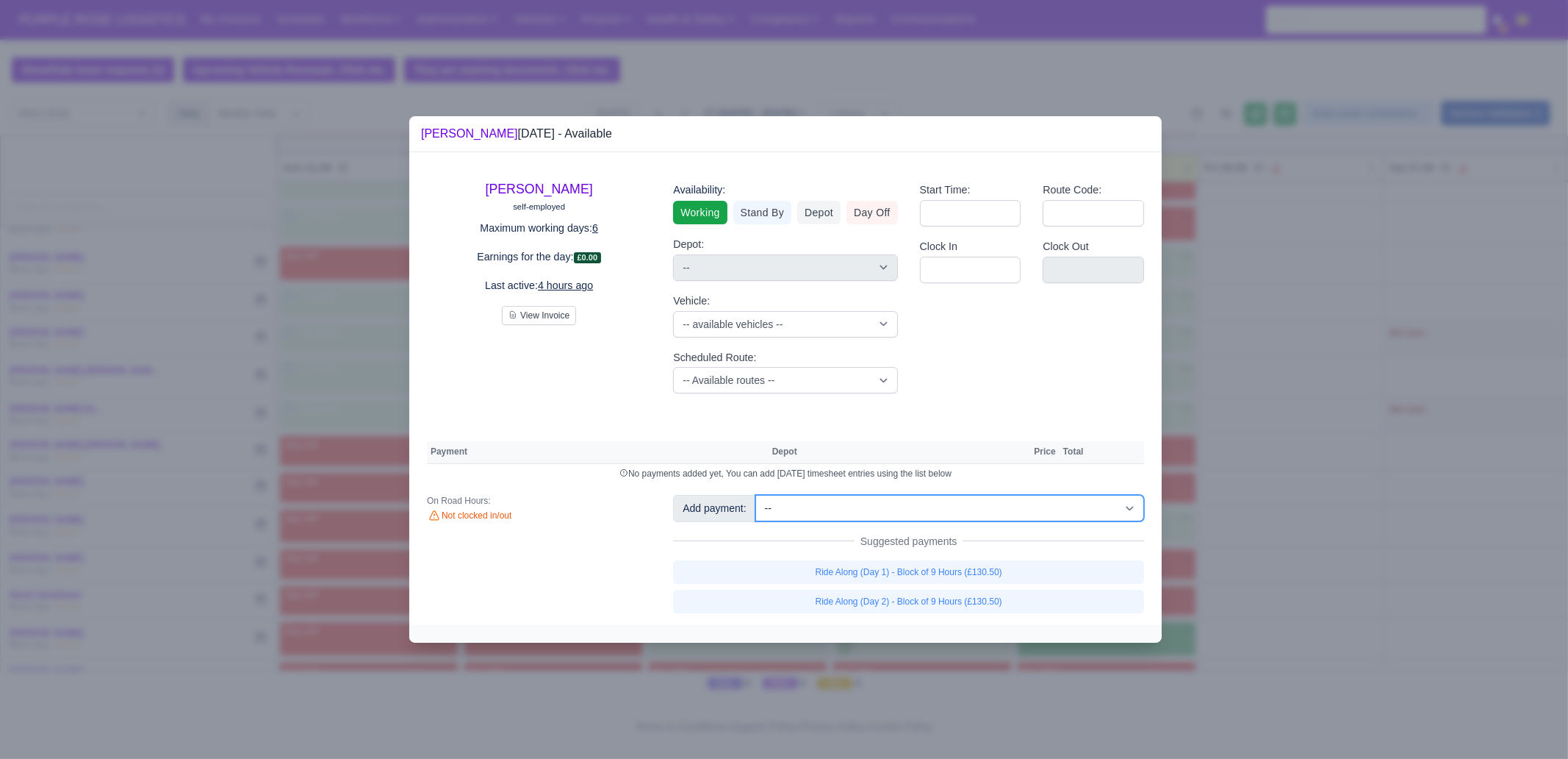
click at [916, 509] on select "-- Additional Hour Support (£14.50) Additional Hour Support (Walkers) (£13.50) …" at bounding box center [950, 508] width 388 height 27
select select "105"
click at [756, 495] on select "-- Additional Hour Support (£14.50) Additional Hour Support (Walkers) (£13.50) …" at bounding box center [950, 508] width 388 height 27
select select "1"
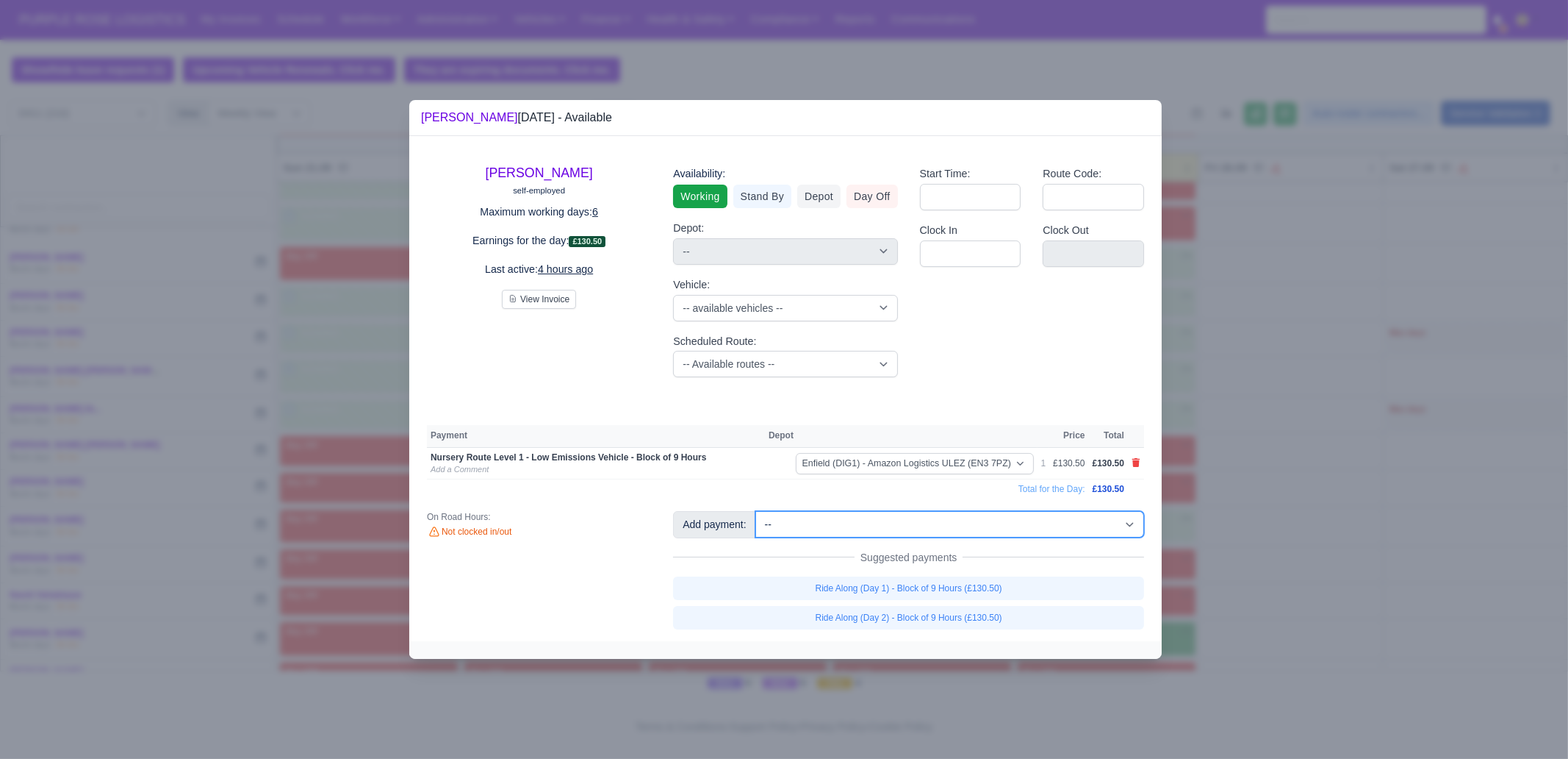
click at [1070, 534] on select "-- Additional Hour Support (£14.50) Additional Hour Support (Walkers) (£13.50) …" at bounding box center [950, 524] width 388 height 27
select select "2"
click at [756, 511] on select "-- Additional Hour Support (£14.50) Additional Hour Support (Walkers) (£13.50) …" at bounding box center [950, 524] width 388 height 27
select select "1"
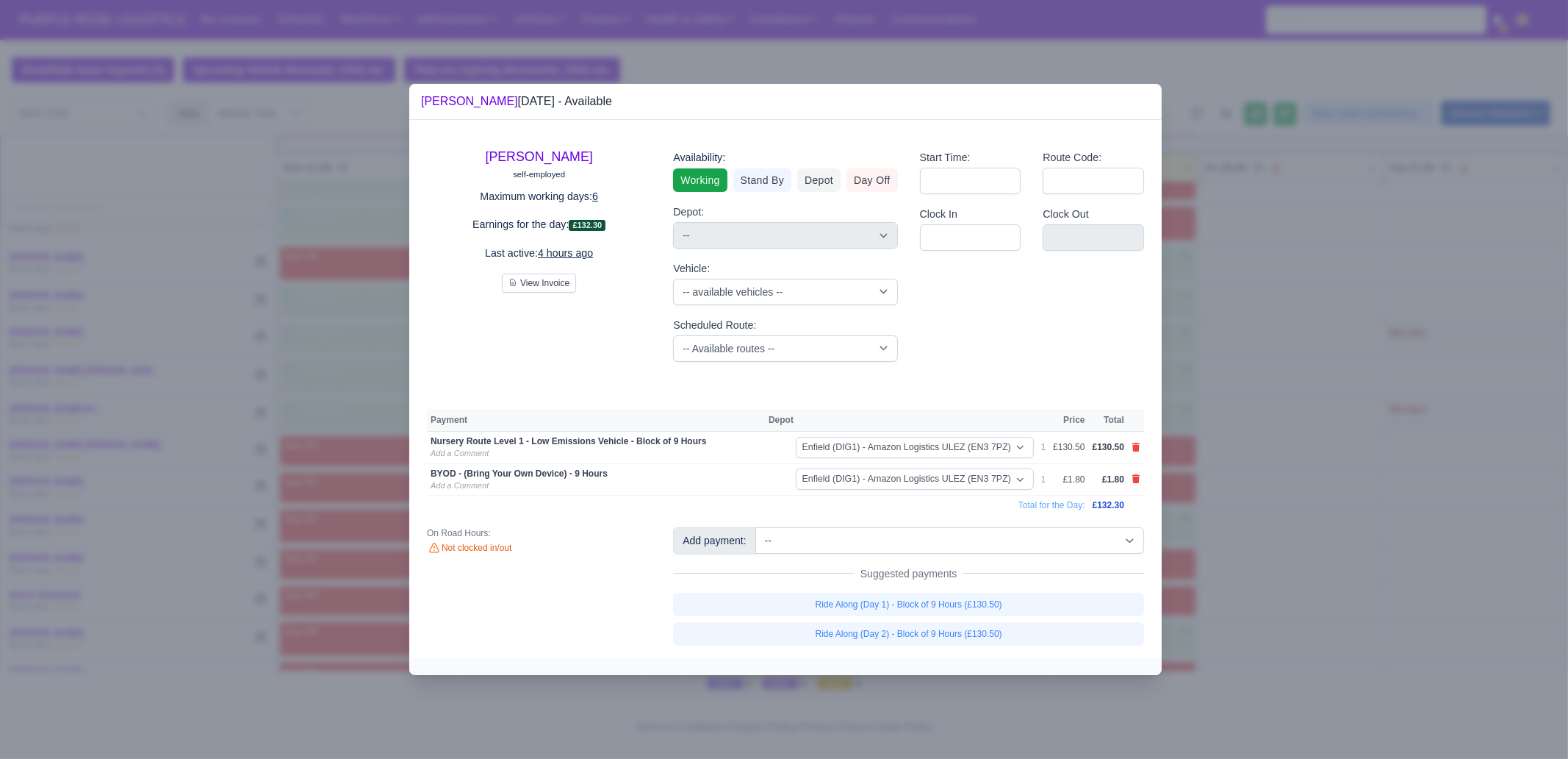
click at [1288, 616] on div at bounding box center [784, 379] width 1568 height 759
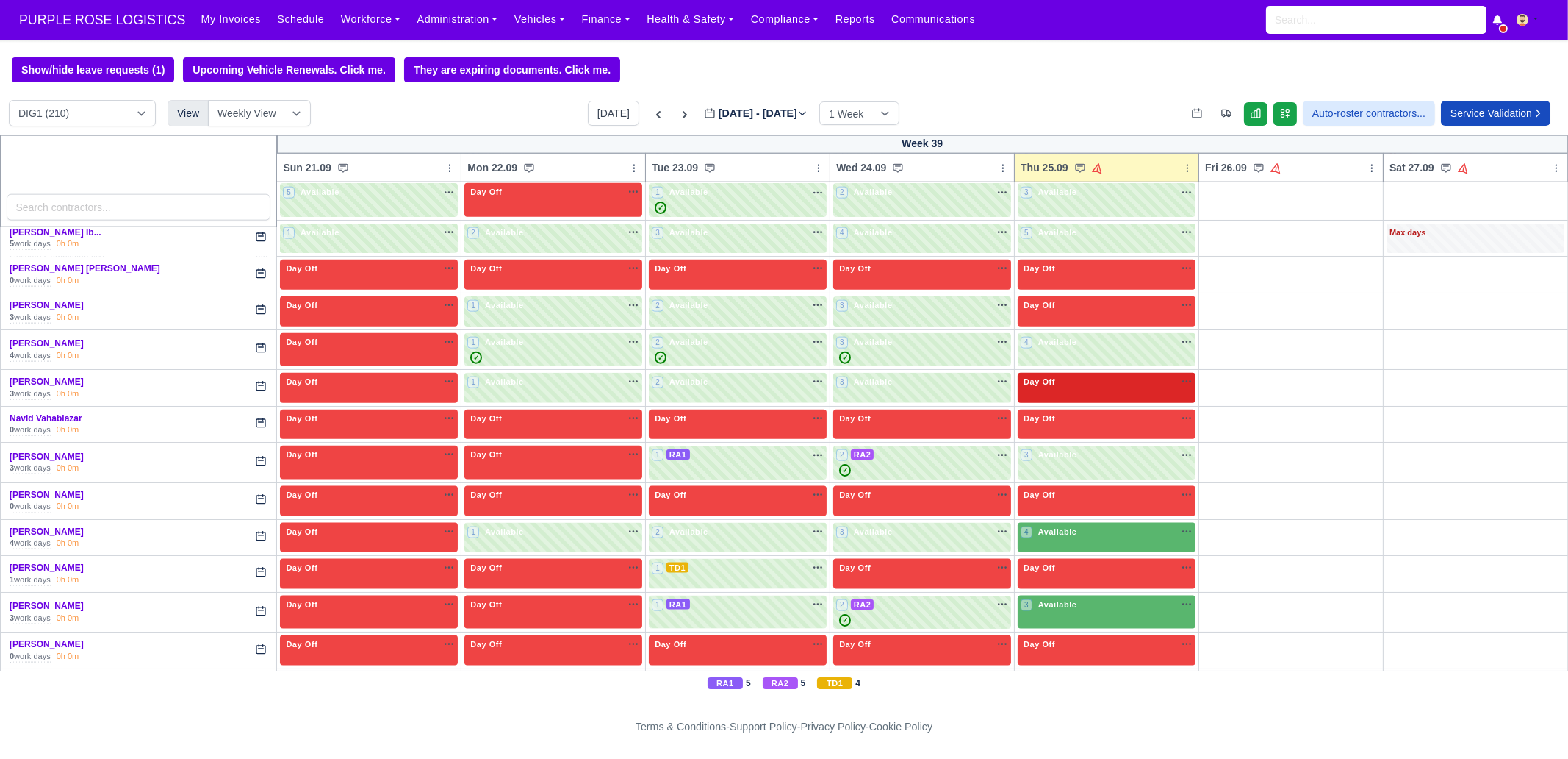
scroll to position [3216, 0]
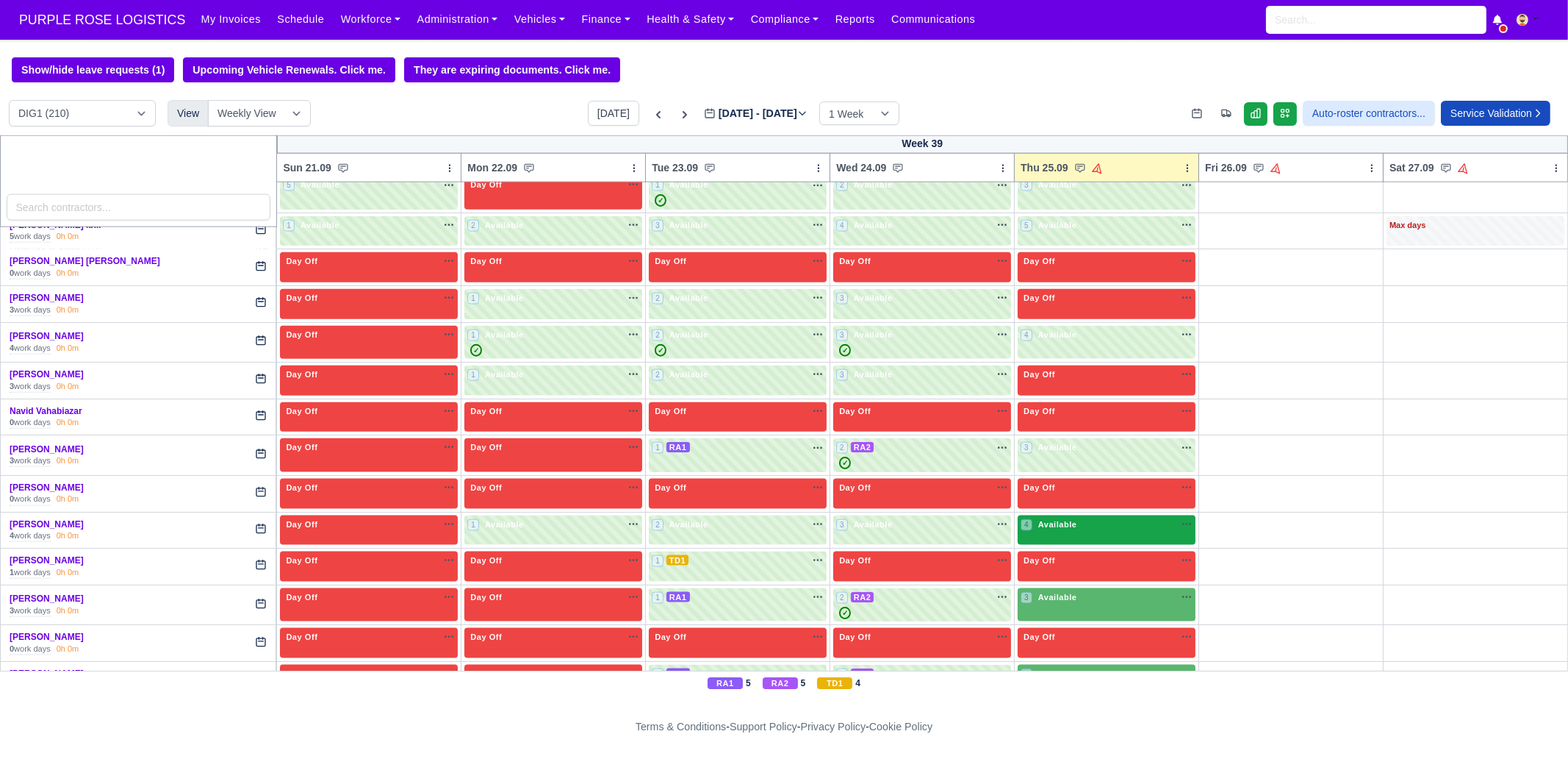
click at [1074, 518] on div "4 Available na" at bounding box center [1107, 526] width 172 height 15
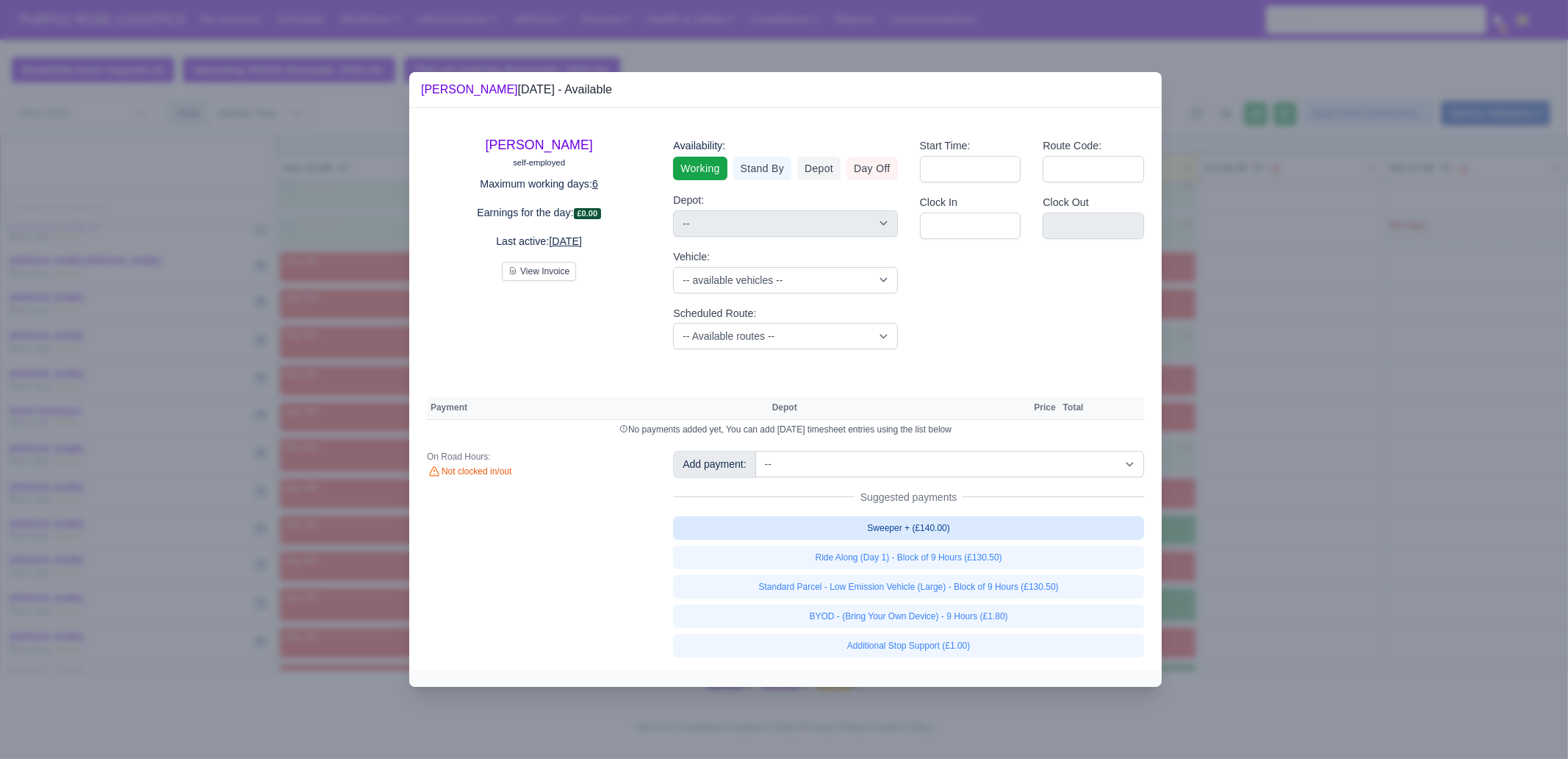
click at [965, 529] on link "Sweeper + (£140.00)" at bounding box center [909, 528] width 471 height 24
select select "1"
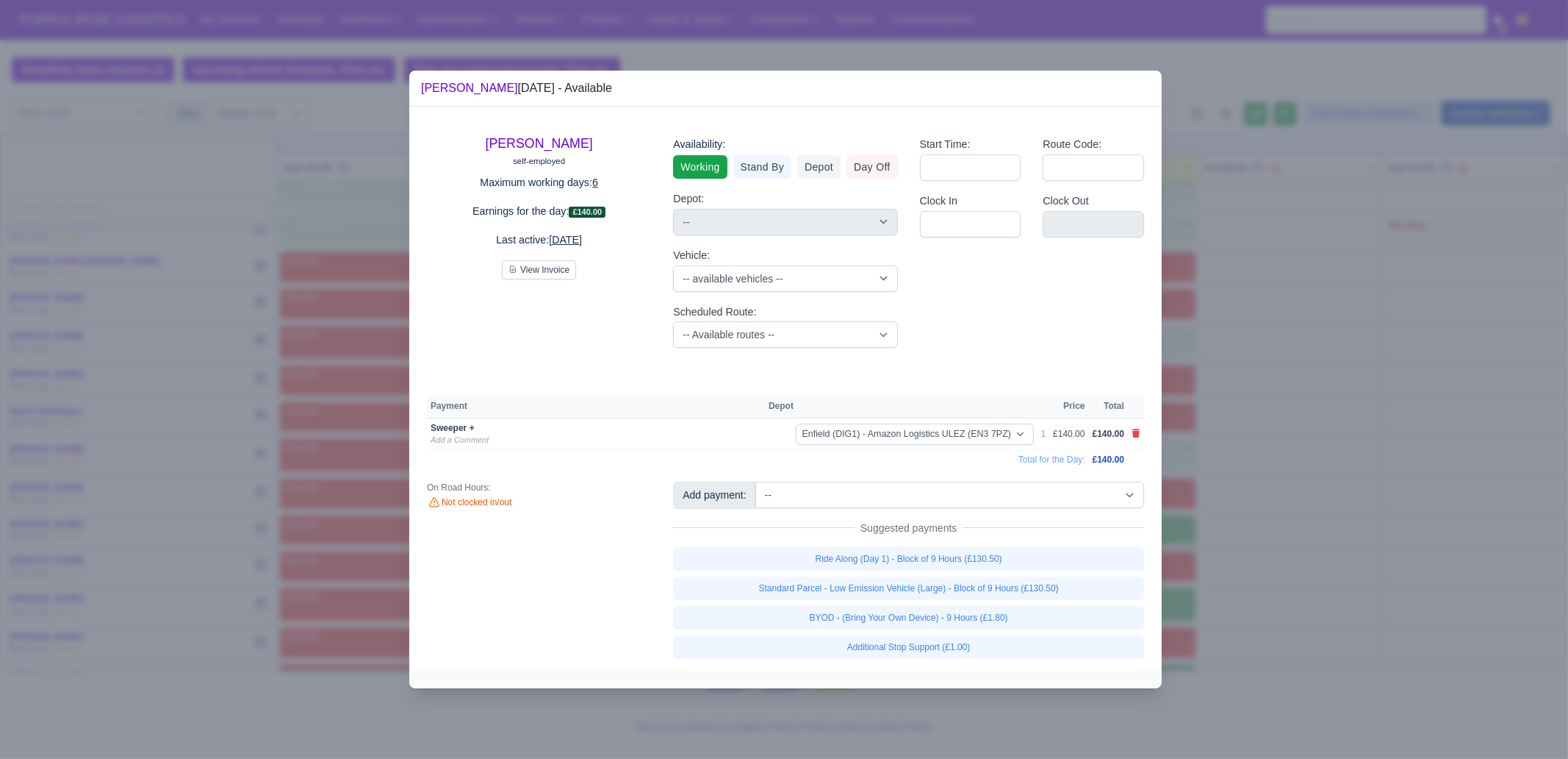
click at [1286, 585] on div at bounding box center [784, 379] width 1568 height 759
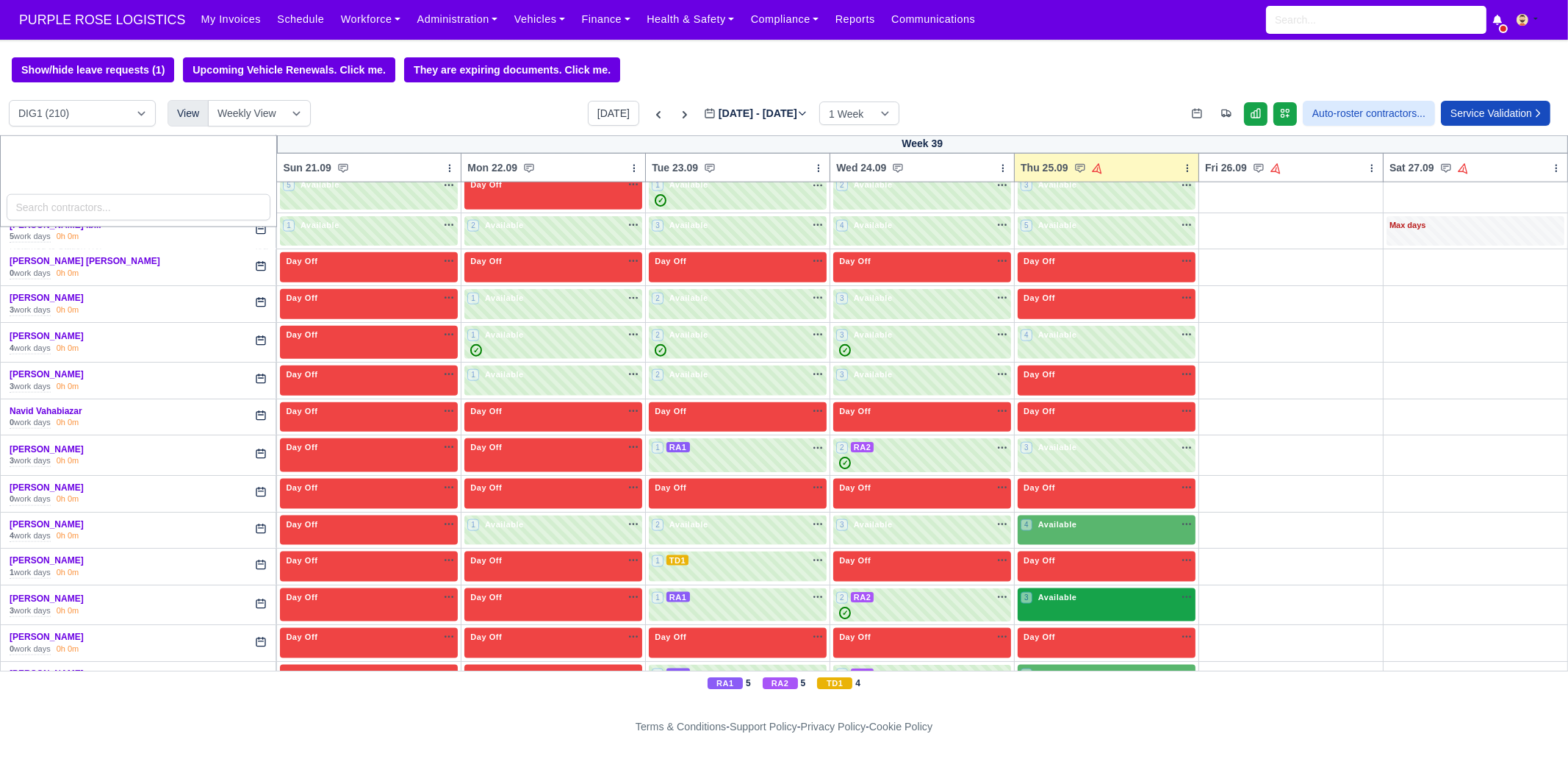
click at [1077, 588] on div "3 Available" at bounding box center [1107, 604] width 178 height 33
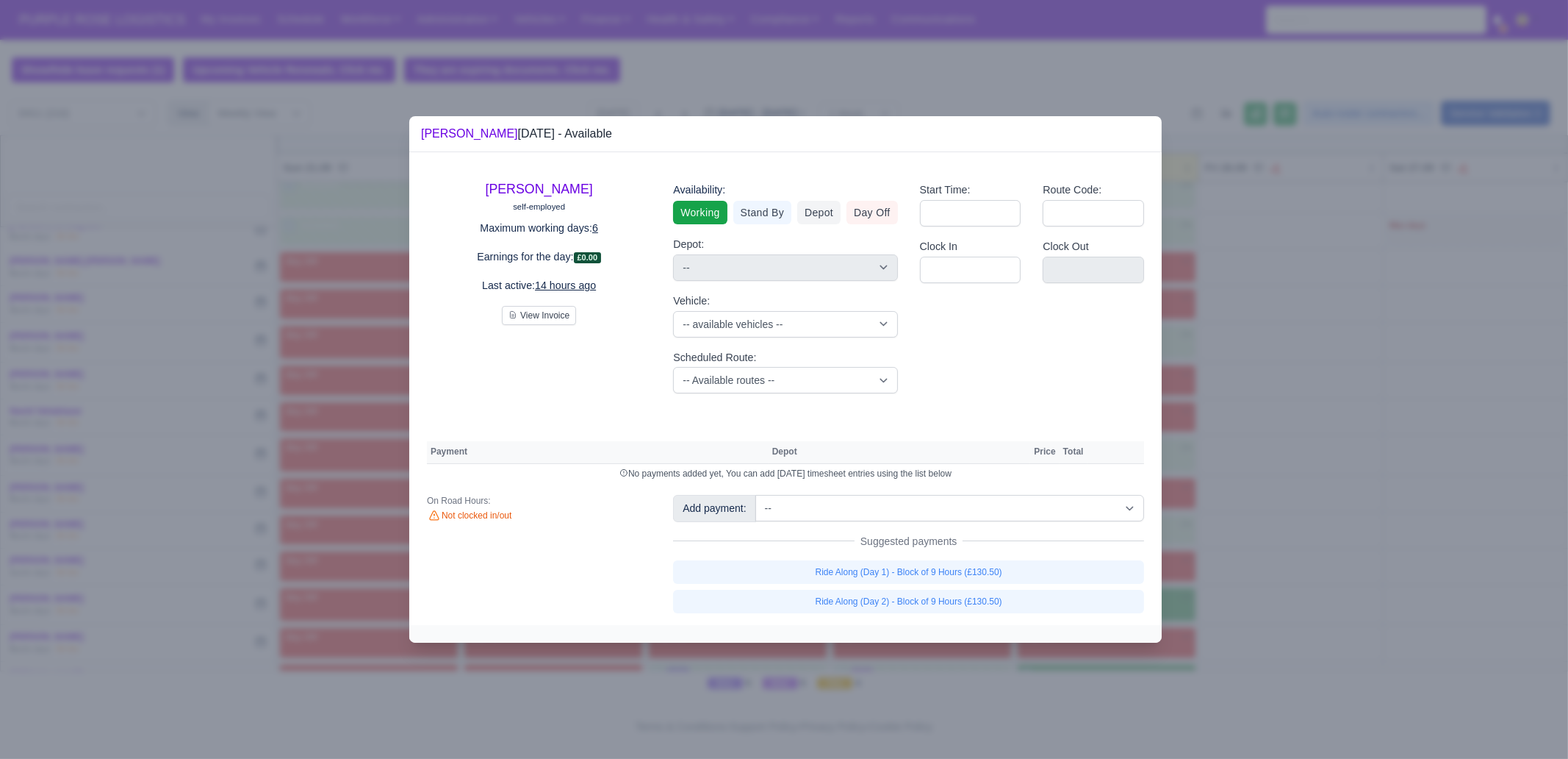
click at [1021, 370] on div "Start Time: Route Code: Clock In Clock Out" at bounding box center [1033, 287] width 246 height 235
click at [993, 521] on div "Add payment: -- Additional Hour Support (£14.50) Additional Hour Support (Walke…" at bounding box center [909, 553] width 493 height 117
click at [993, 518] on select "-- Additional Hour Support (£14.50) Additional Hour Support (Walkers) (£13.50) …" at bounding box center [950, 508] width 388 height 27
select select "105"
click at [756, 495] on select "-- Additional Hour Support (£14.50) Additional Hour Support (Walkers) (£13.50) …" at bounding box center [950, 508] width 388 height 27
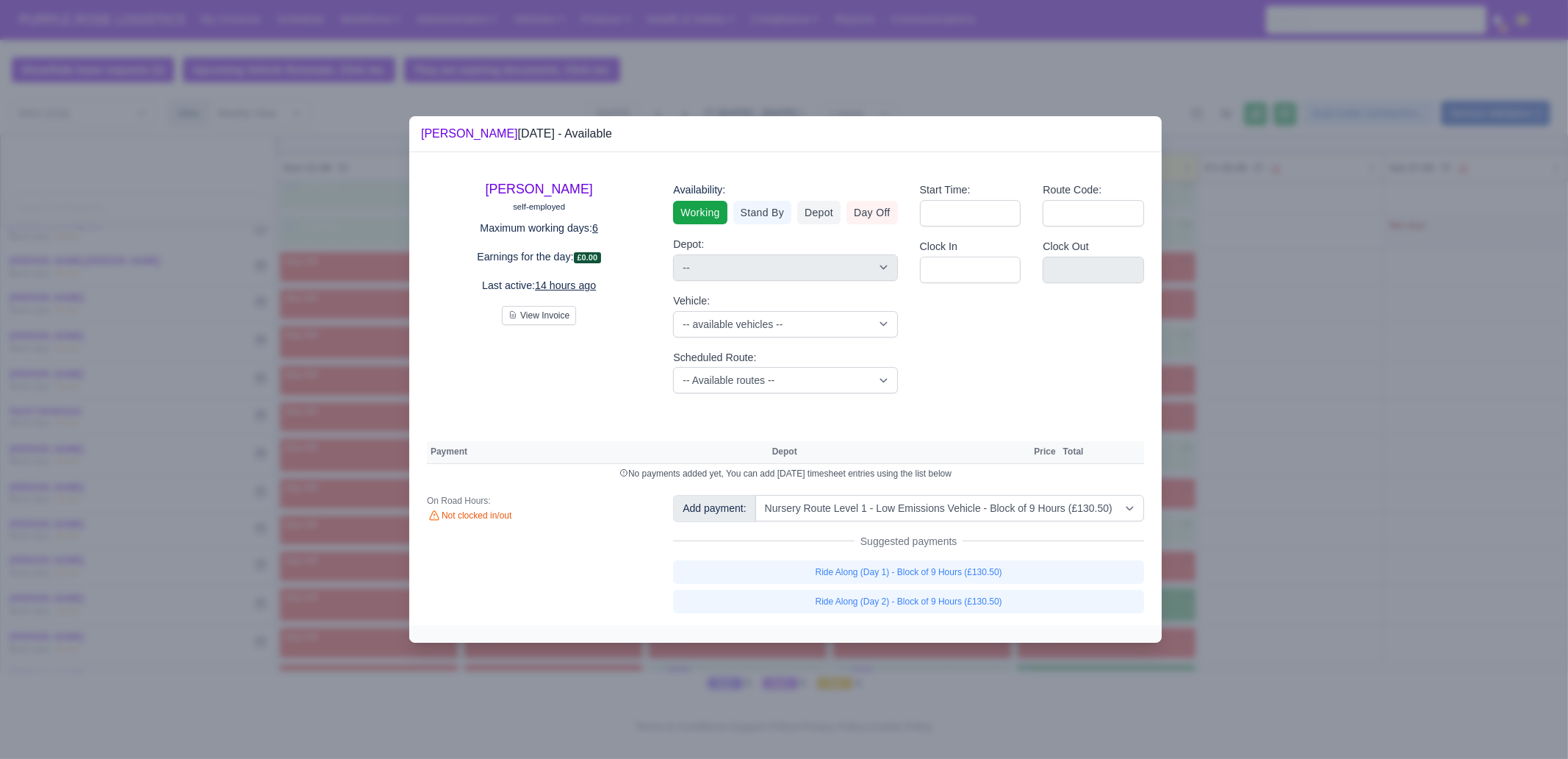
select select "1"
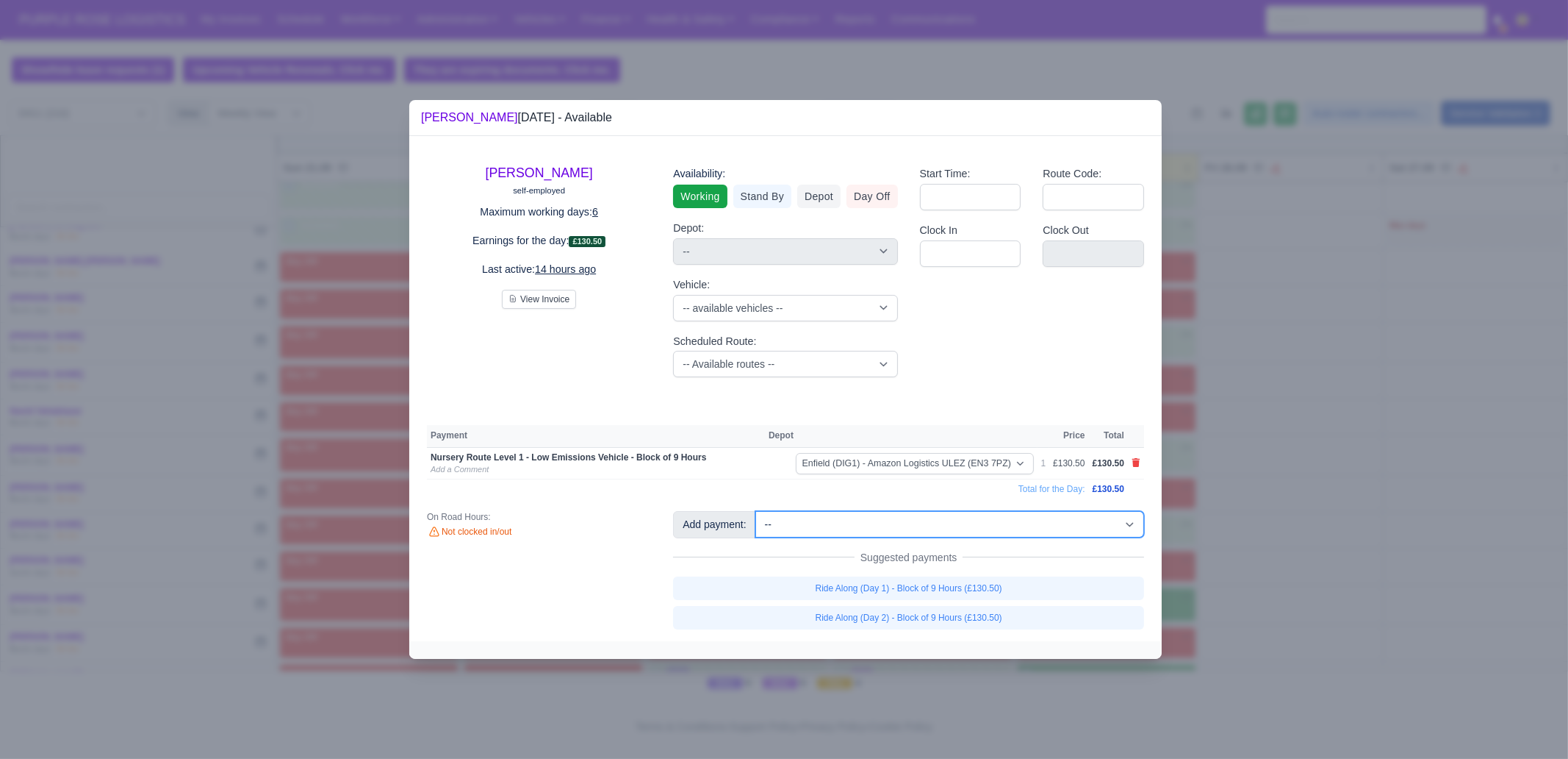
click at [993, 525] on select "-- Additional Hour Support (£14.50) Additional Hour Support (Walkers) (£13.50) …" at bounding box center [950, 524] width 388 height 27
select select "2"
click at [756, 511] on select "-- Additional Hour Support (£14.50) Additional Hour Support (Walkers) (£13.50) …" at bounding box center [950, 524] width 388 height 27
select select "1"
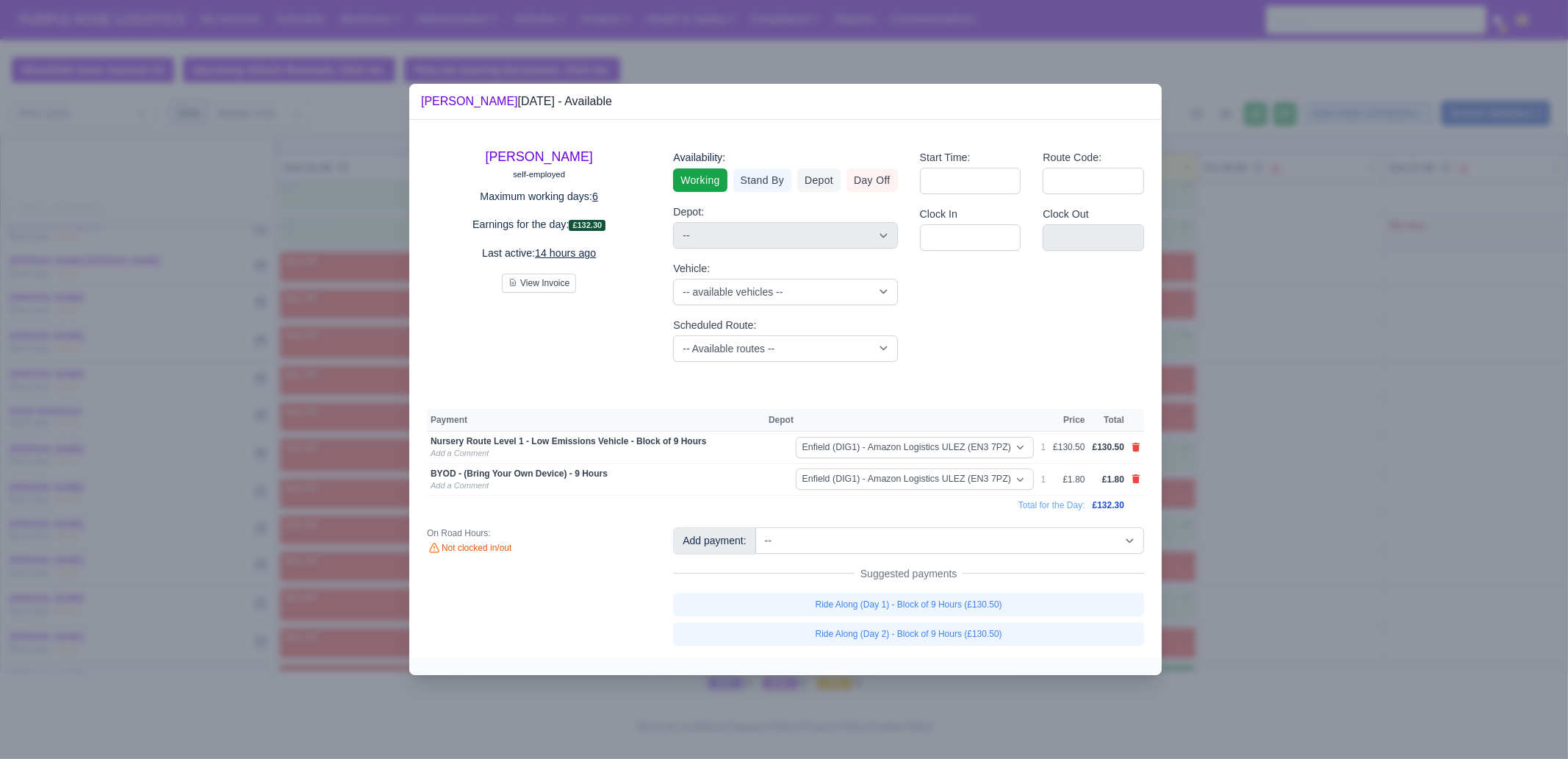
click at [1409, 495] on div at bounding box center [784, 379] width 1568 height 759
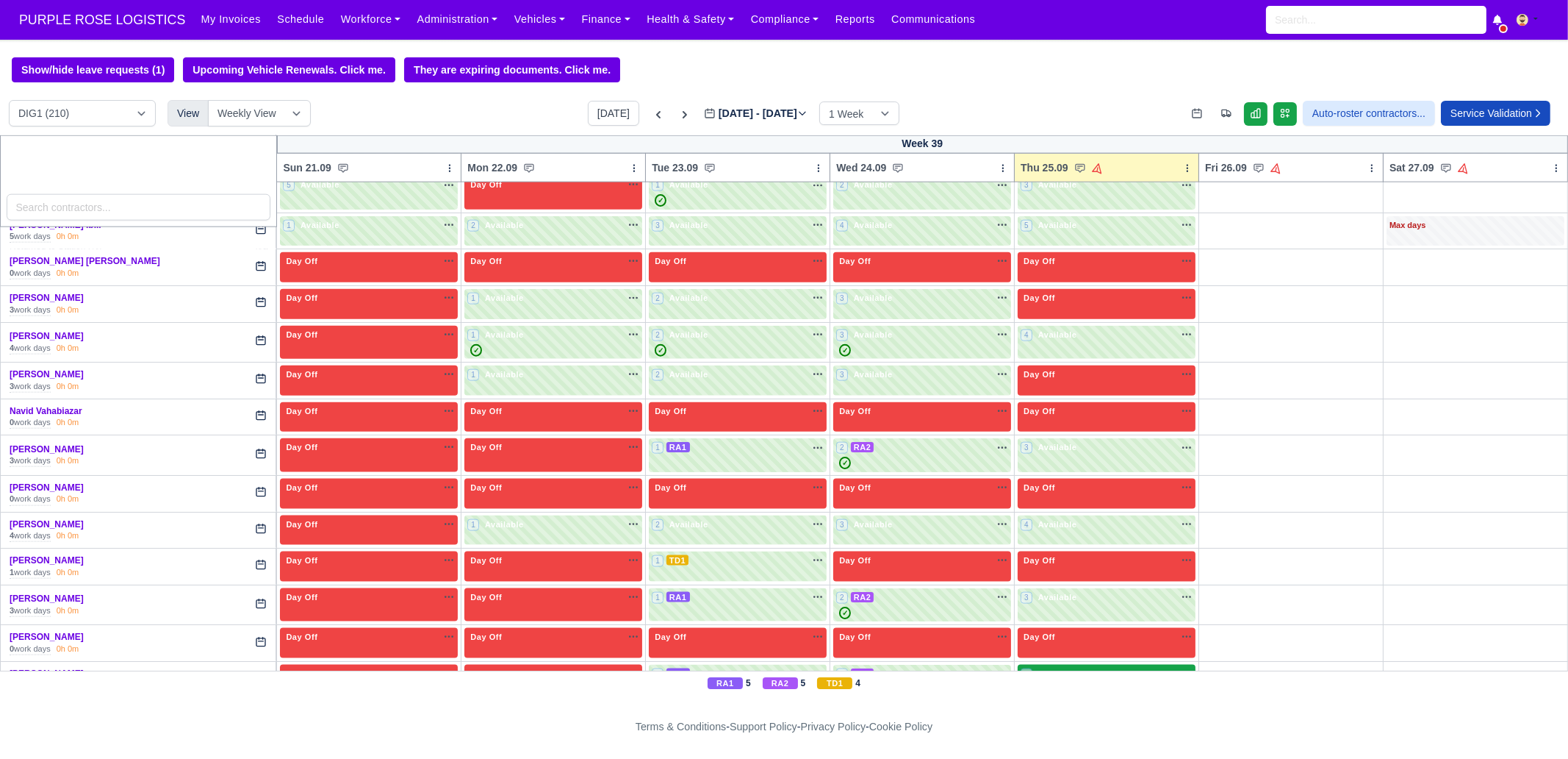
click at [1080, 667] on div "3 Available na" at bounding box center [1107, 675] width 172 height 15
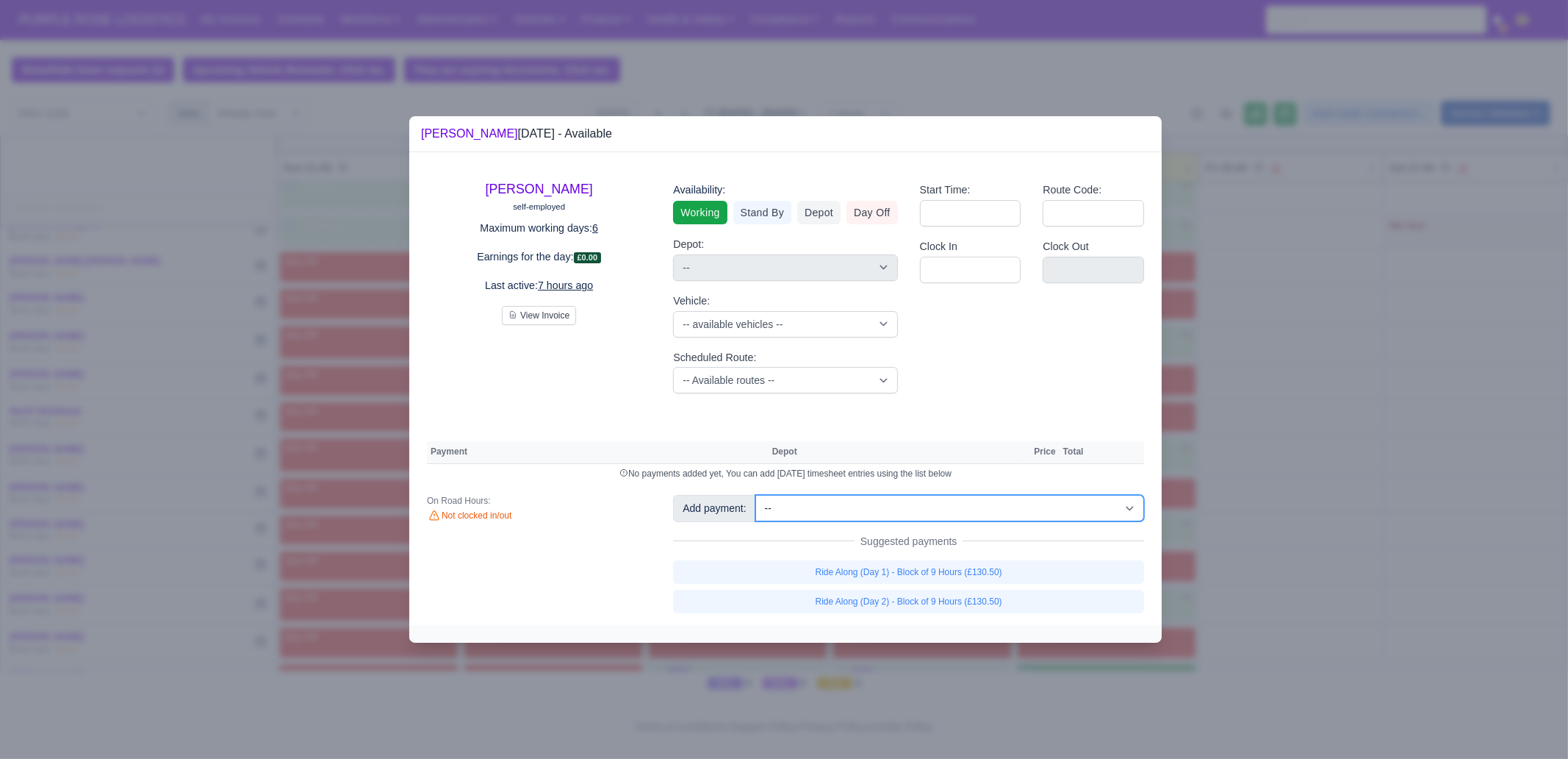
click at [967, 507] on select "-- Additional Hour Support (£14.50) Additional Hour Support (Walkers) (£13.50) …" at bounding box center [950, 508] width 388 height 27
select select "105"
click at [756, 495] on select "-- Additional Hour Support (£14.50) Additional Hour Support (Walkers) (£13.50) …" at bounding box center [950, 508] width 388 height 27
select select "1"
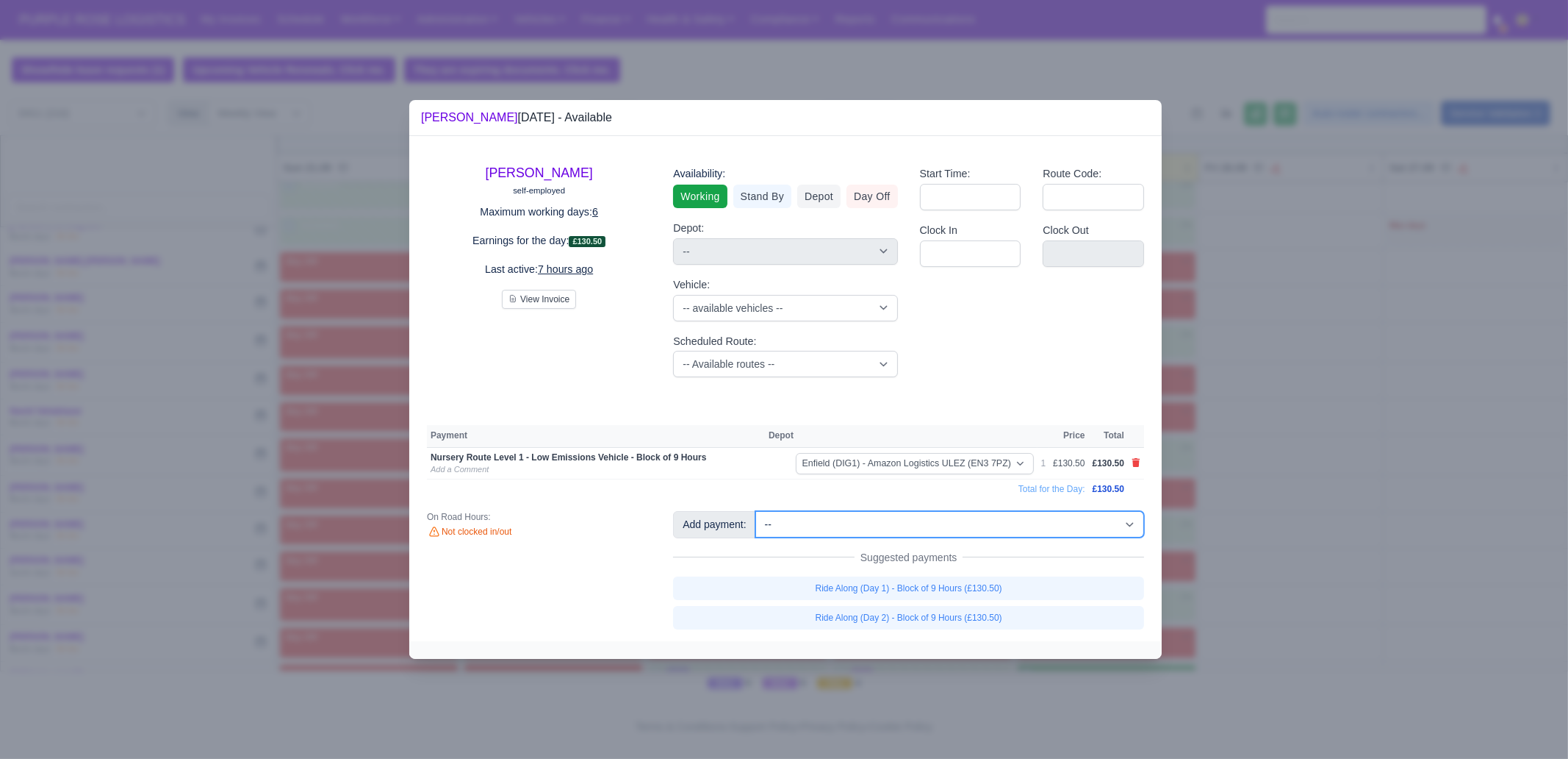
click at [1018, 527] on select "-- Additional Hour Support (£14.50) Additional Hour Support (Walkers) (£13.50) …" at bounding box center [950, 524] width 388 height 27
select select "2"
click at [756, 511] on select "-- Additional Hour Support (£14.50) Additional Hour Support (Walkers) (£13.50) …" at bounding box center [950, 524] width 388 height 27
select select "1"
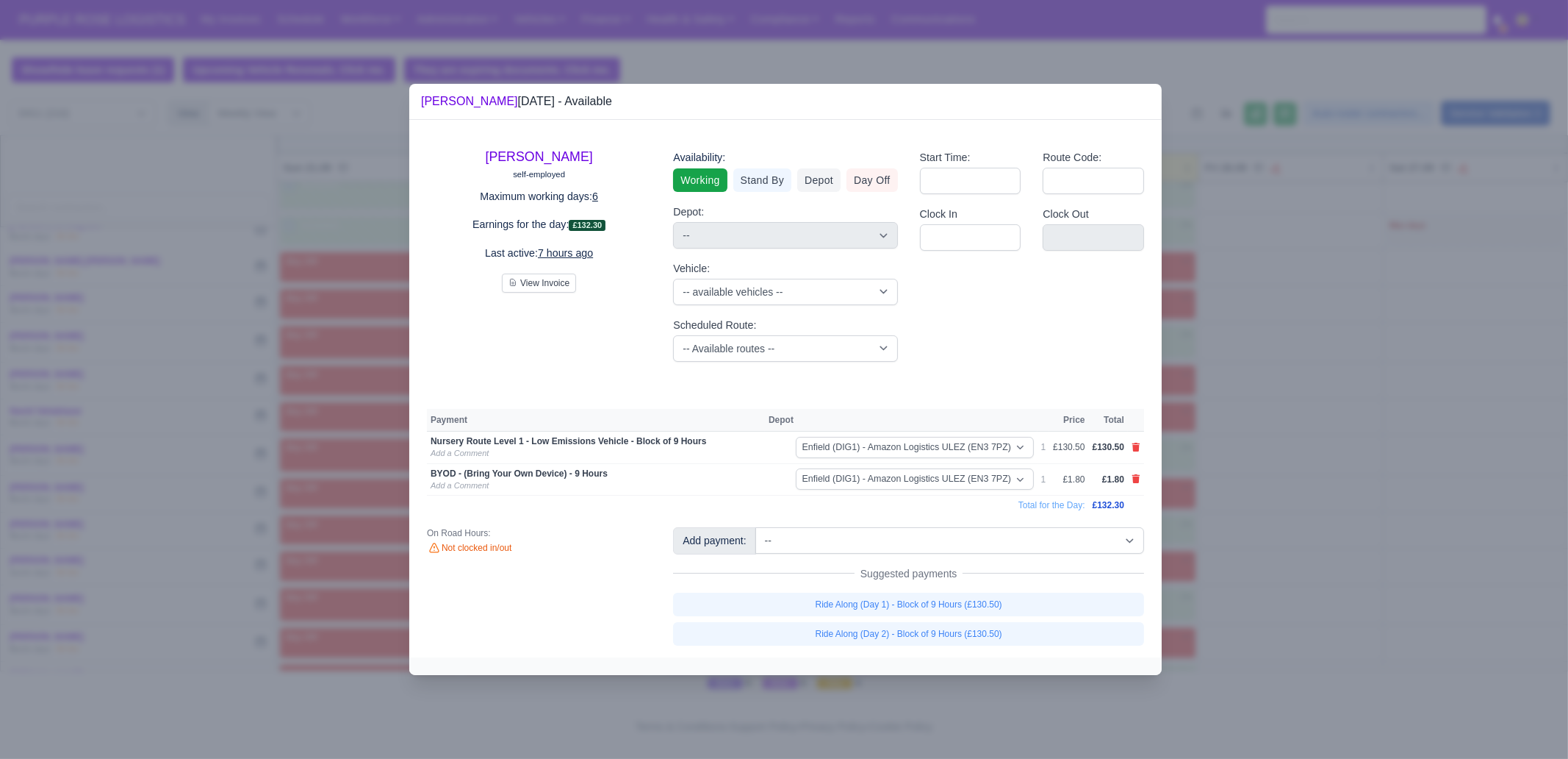
click at [1340, 564] on div at bounding box center [784, 379] width 1568 height 759
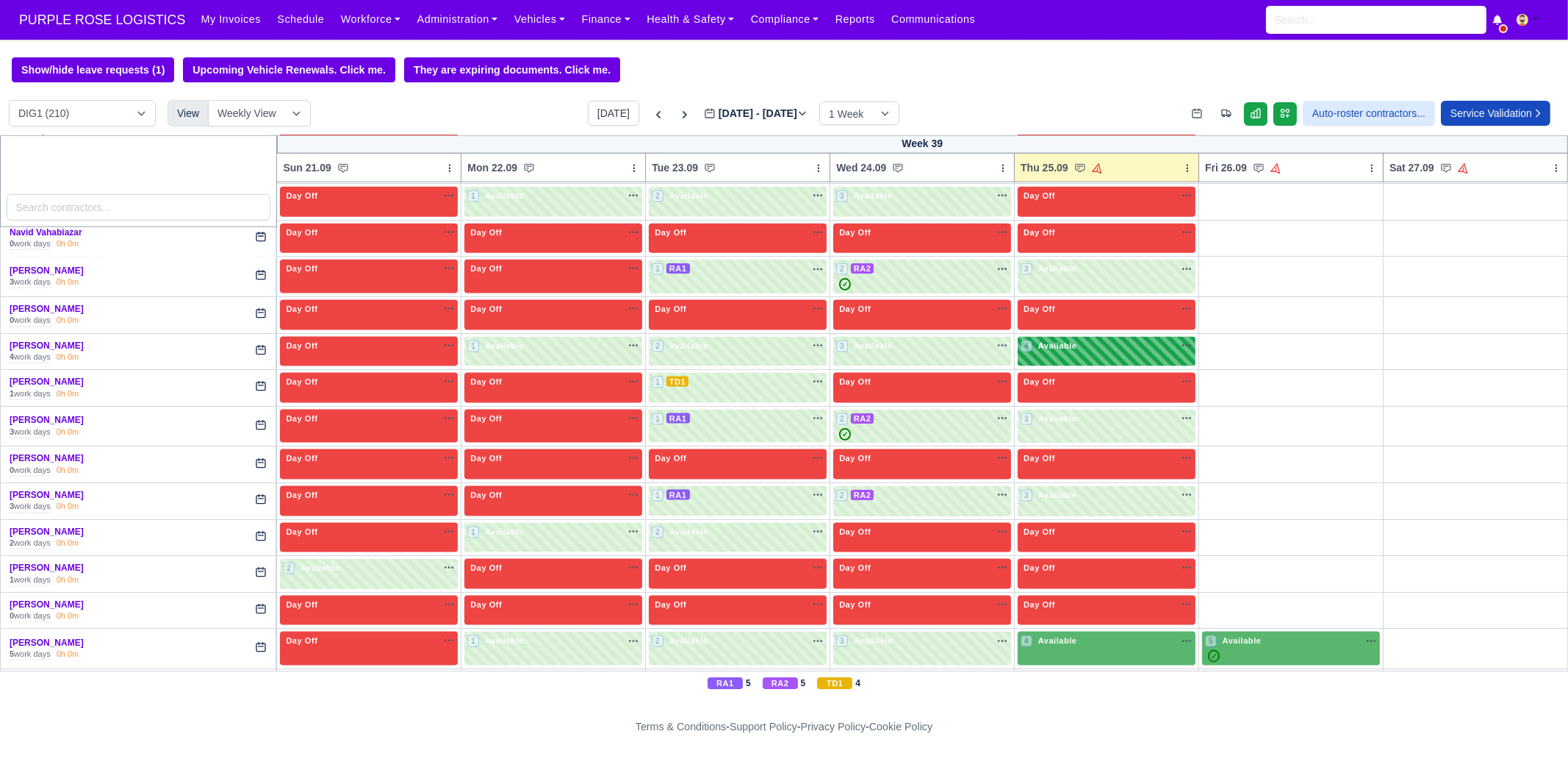
scroll to position [3401, 0]
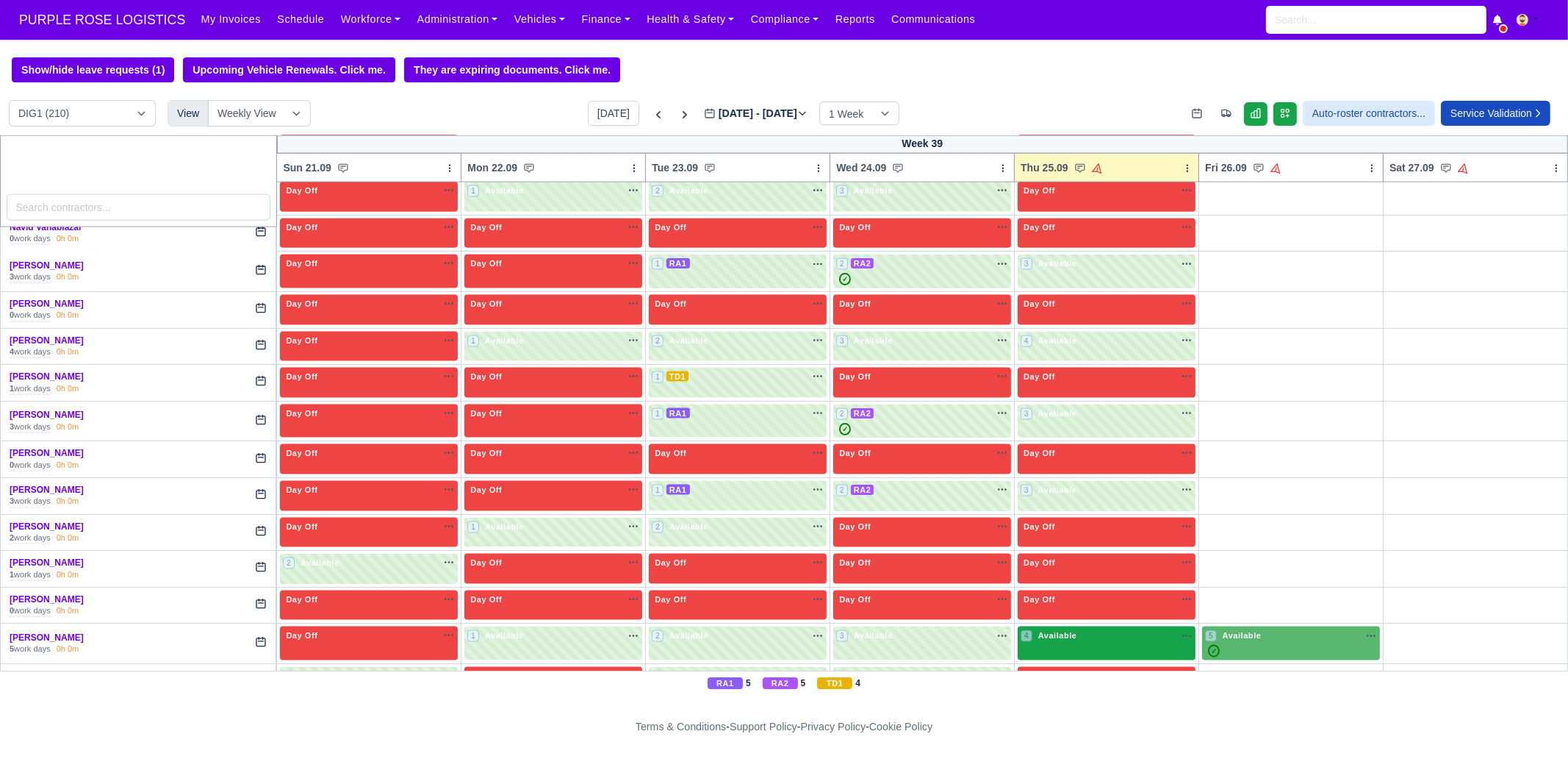
click at [1056, 629] on div "4 Available na" at bounding box center [1107, 637] width 172 height 15
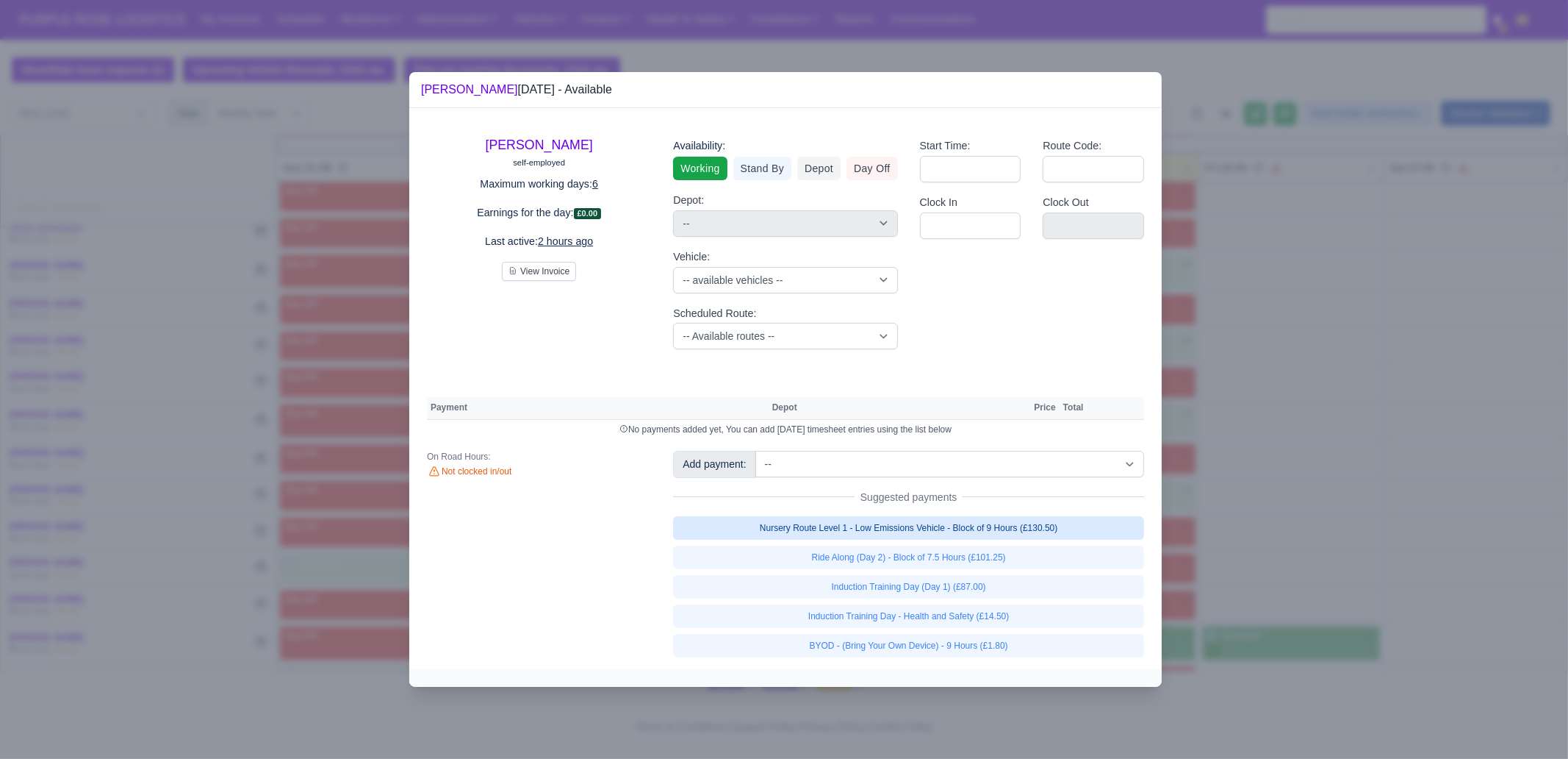
click at [983, 523] on link "Nursery Route Level 1 - Low Emissions Vehicle - Block of 9 Hours (£130.50)" at bounding box center [909, 528] width 471 height 24
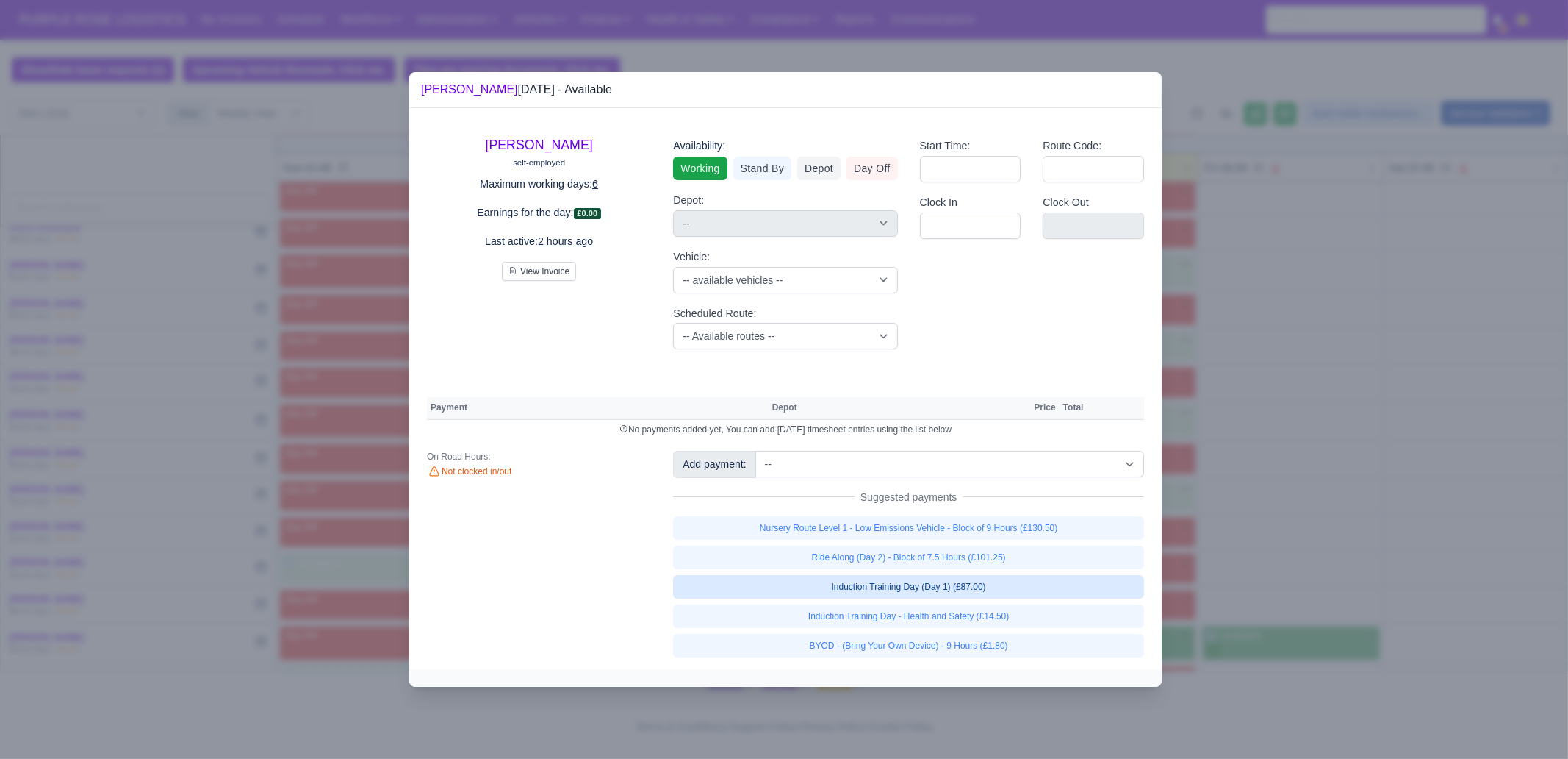
select select "1"
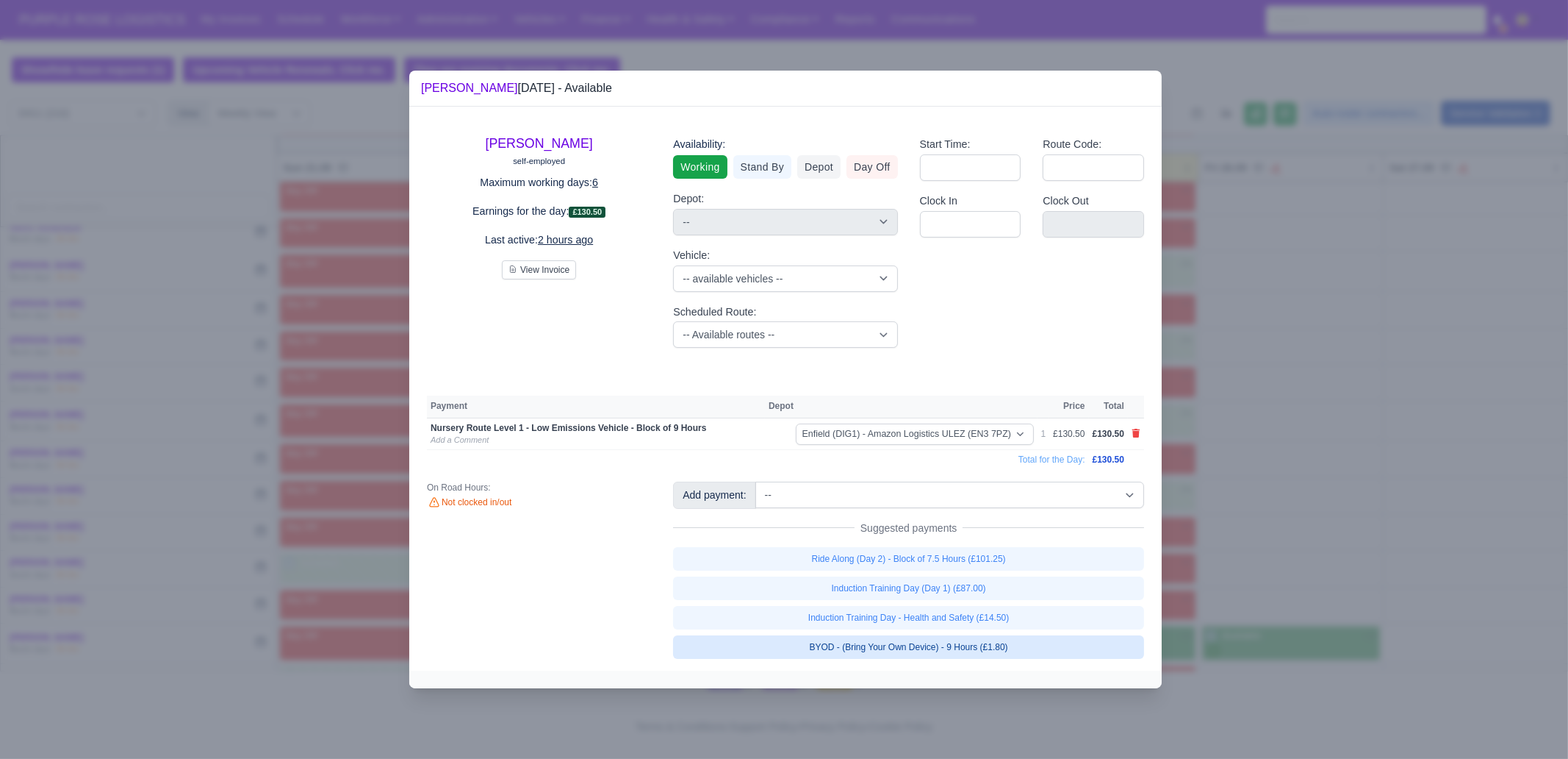
click at [1014, 651] on link "BYOD - (Bring Your Own Device) - 9 Hours (£1.80)" at bounding box center [909, 646] width 471 height 24
select select "1"
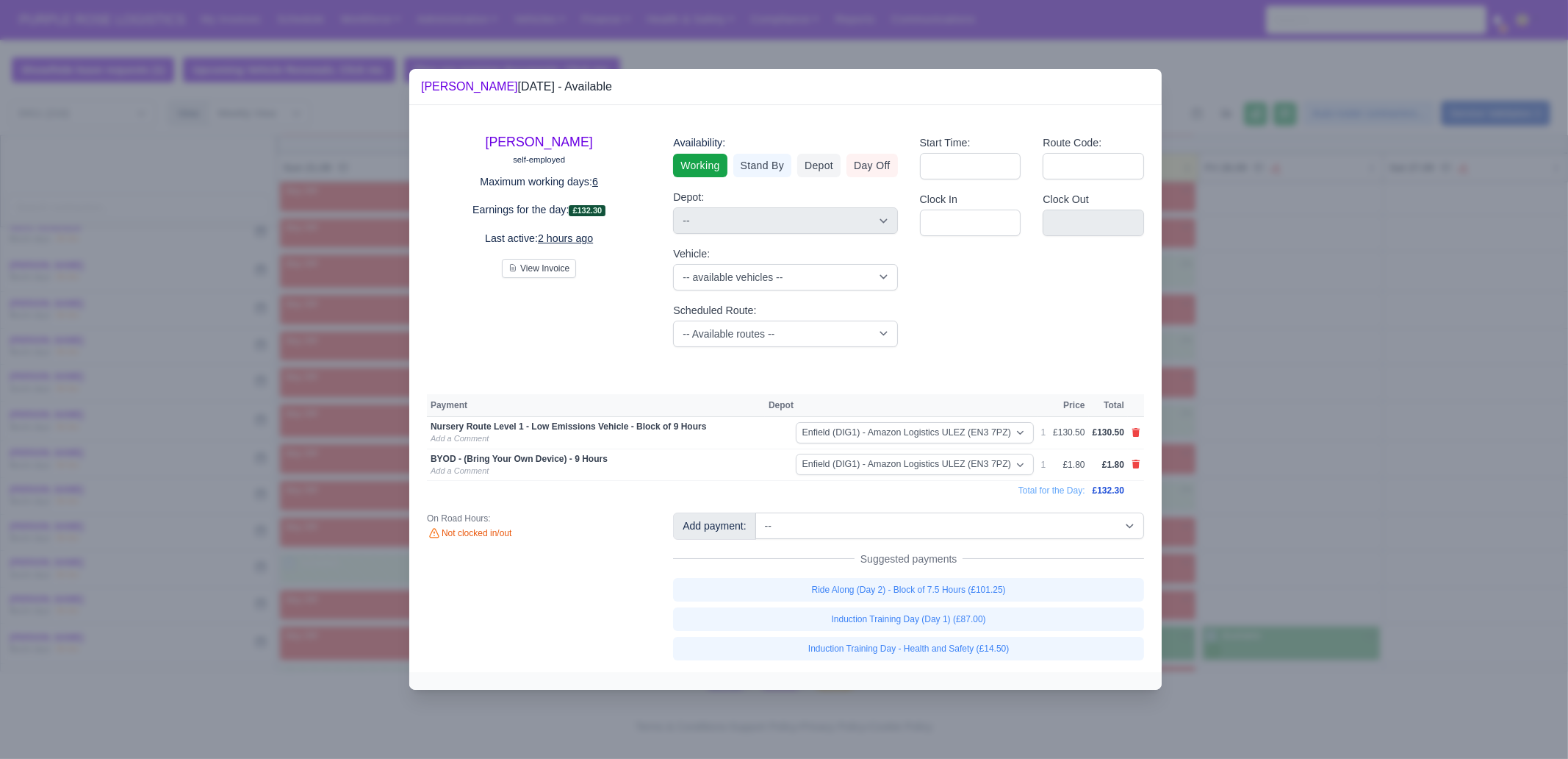
click at [1279, 523] on div at bounding box center [784, 379] width 1568 height 759
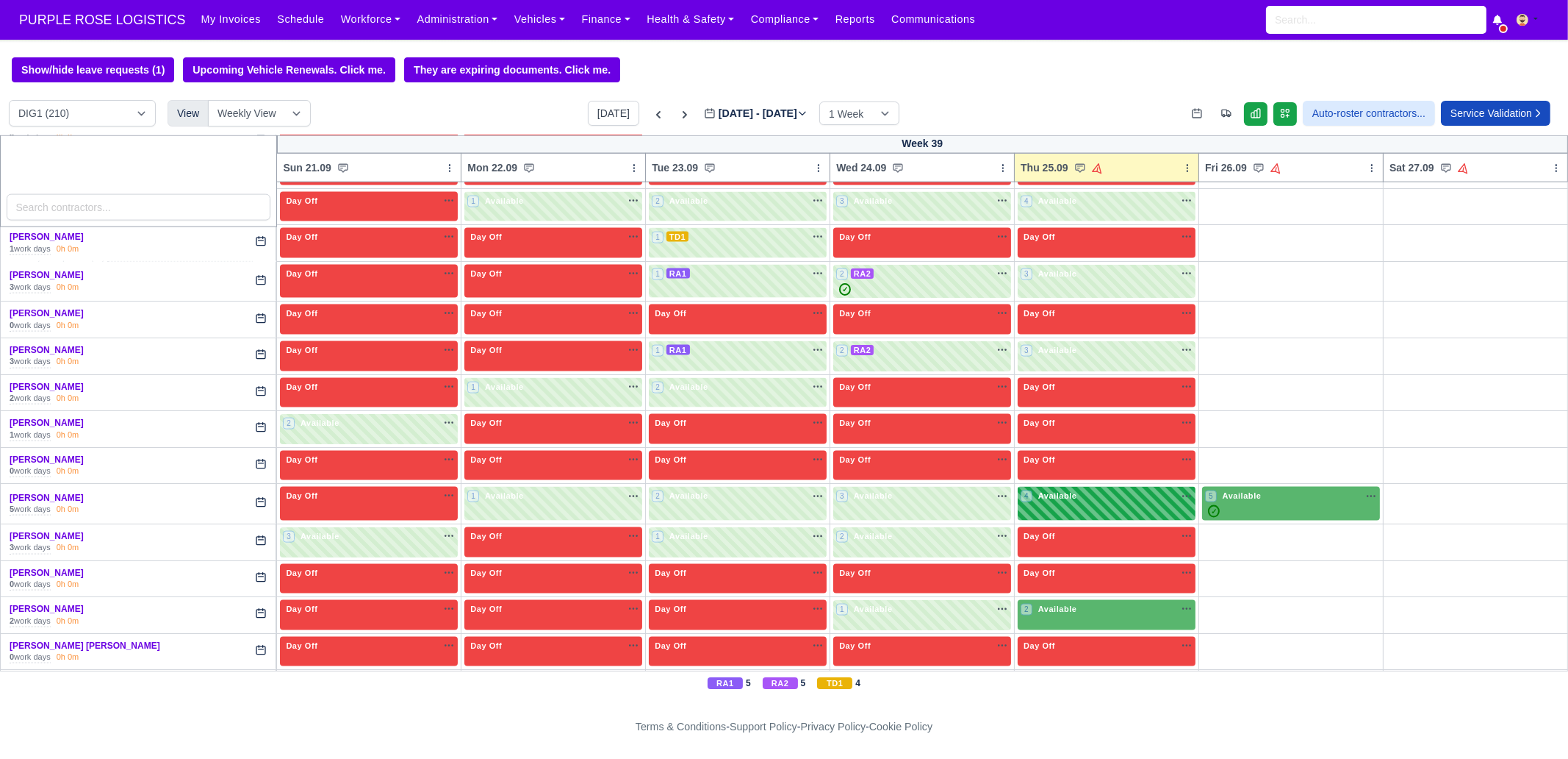
scroll to position [3584, 0]
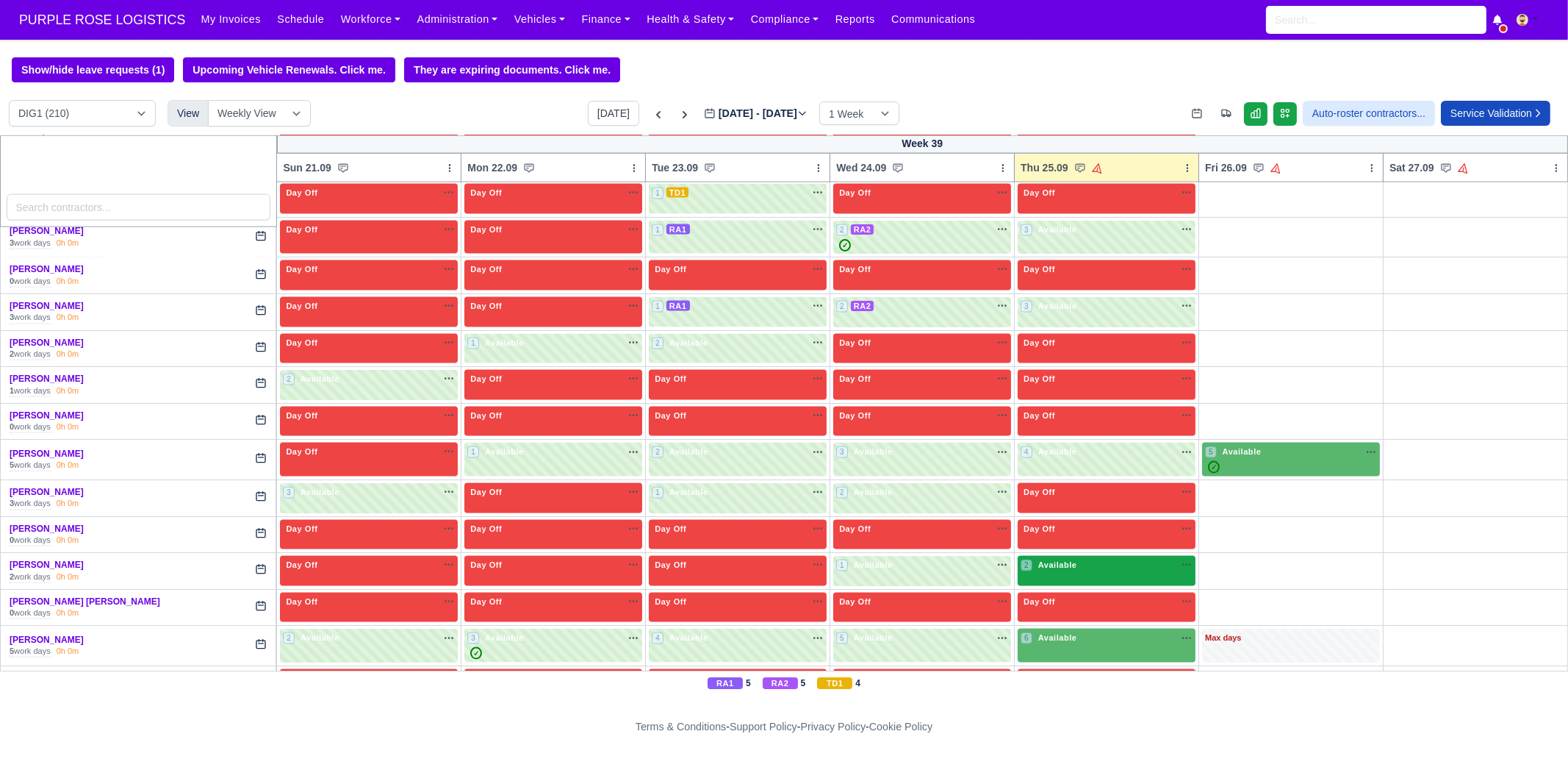
click at [1056, 559] on span "Available" at bounding box center [1057, 564] width 45 height 11
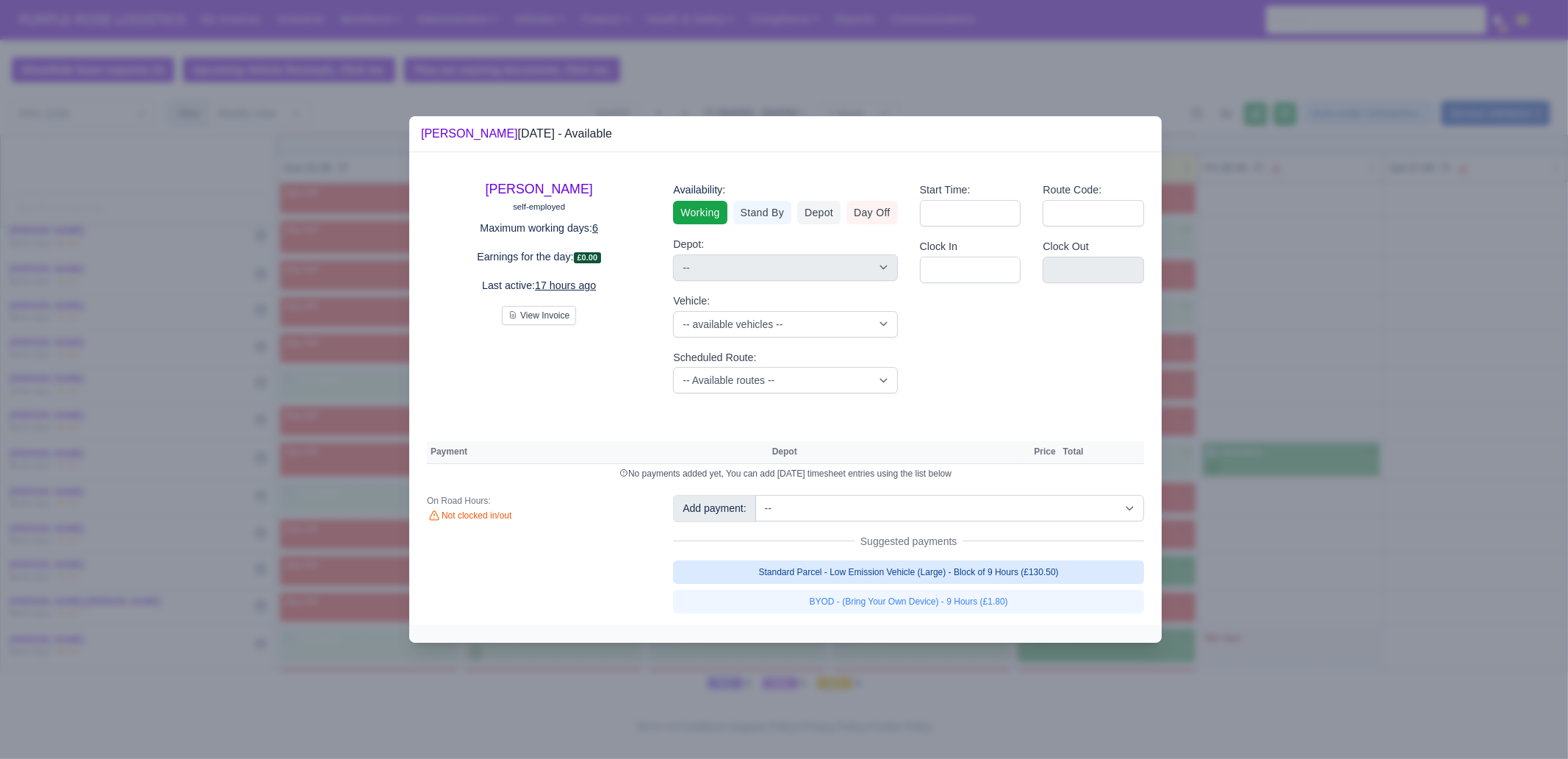
click at [1021, 571] on link "Standard Parcel - Low Emission Vehicle (Large) - Block of 9 Hours (£130.50)" at bounding box center [909, 572] width 471 height 24
select select "1"
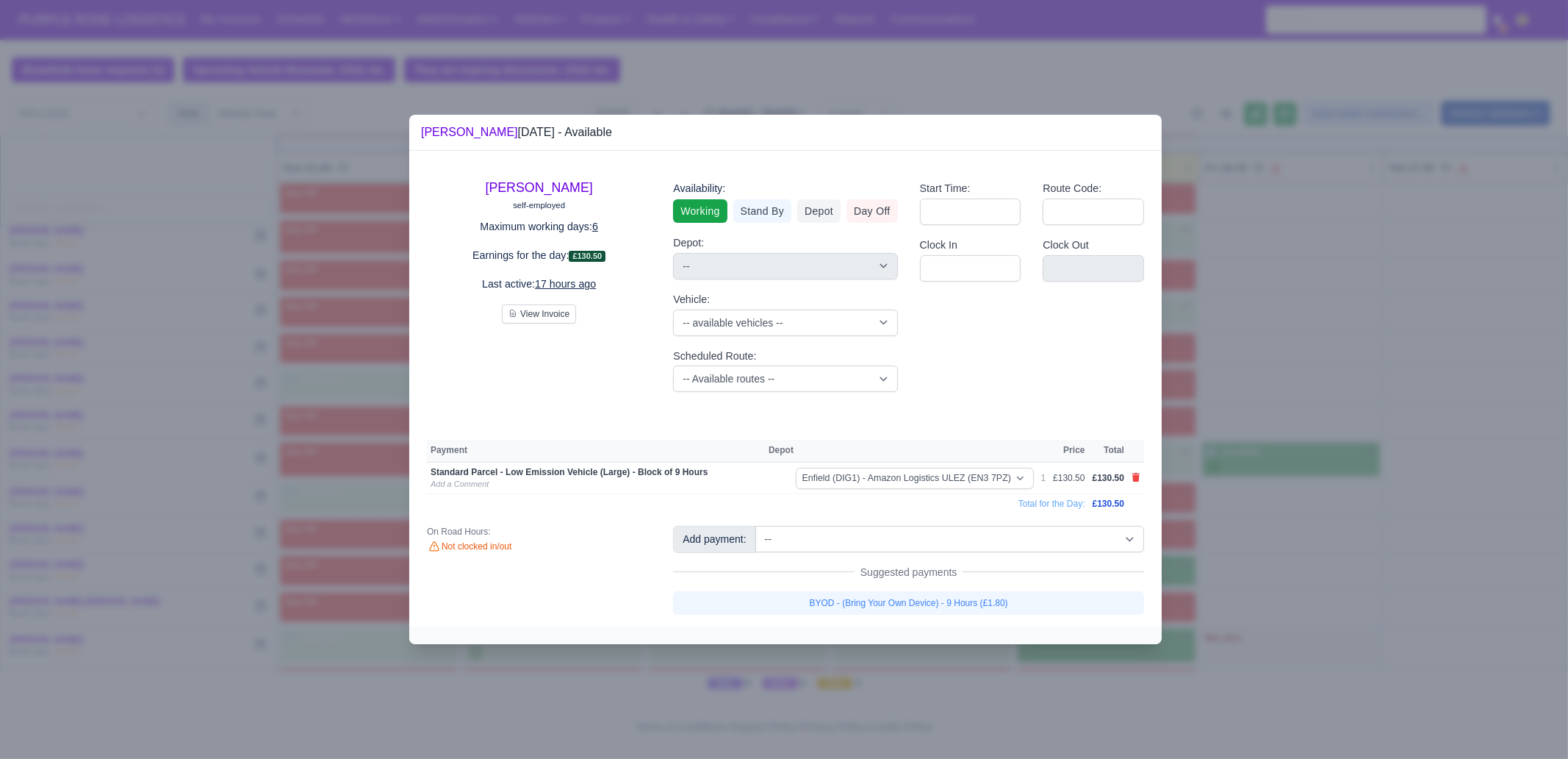
click at [1012, 606] on link "BYOD - (Bring Your Own Device) - 9 Hours (£1.80)" at bounding box center [909, 602] width 471 height 24
select select "1"
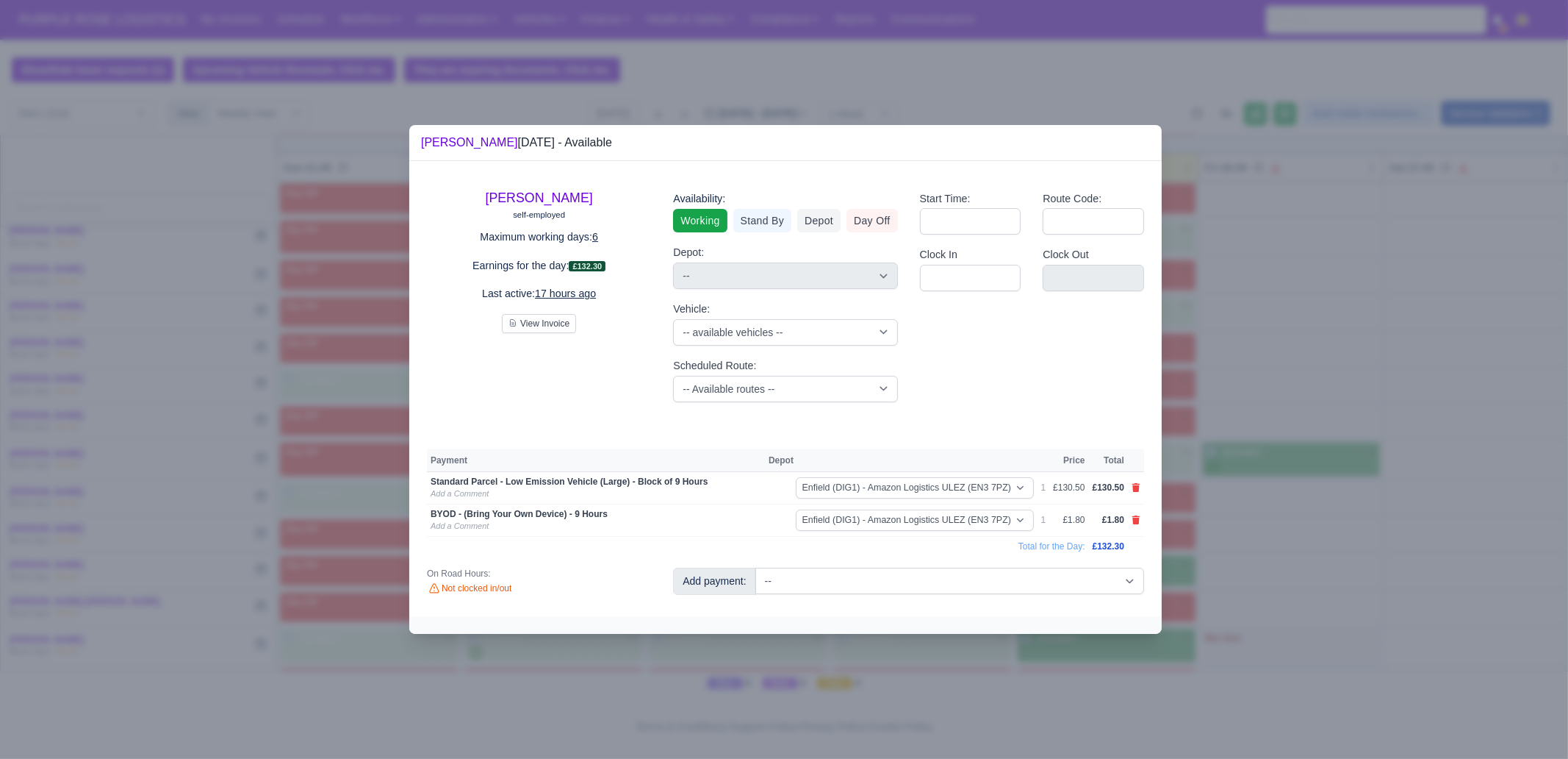
click at [1319, 559] on div at bounding box center [784, 379] width 1568 height 759
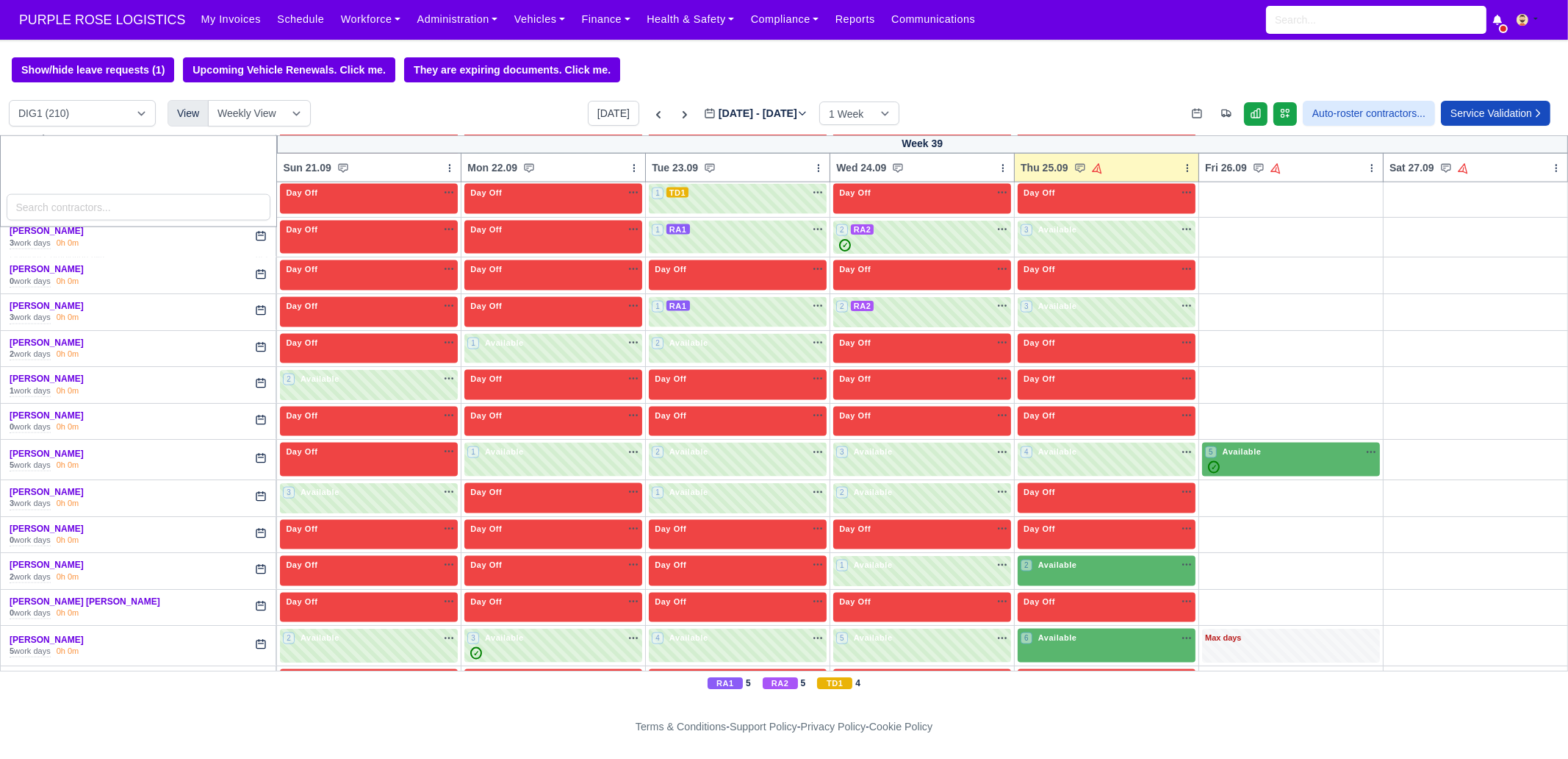
click at [1089, 622] on div at bounding box center [784, 379] width 1568 height 759
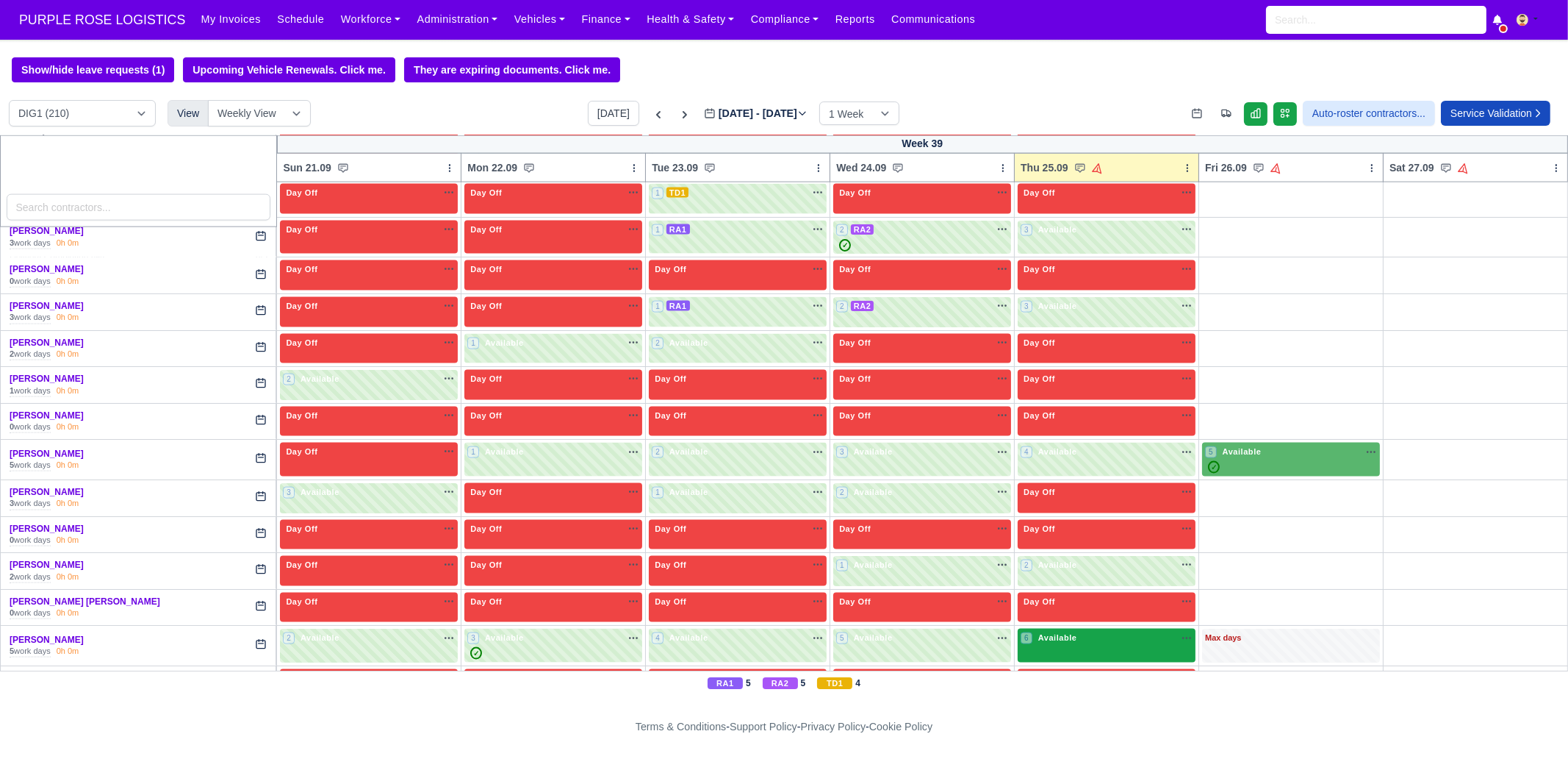
click at [1137, 632] on div "6 Available na" at bounding box center [1107, 640] width 172 height 15
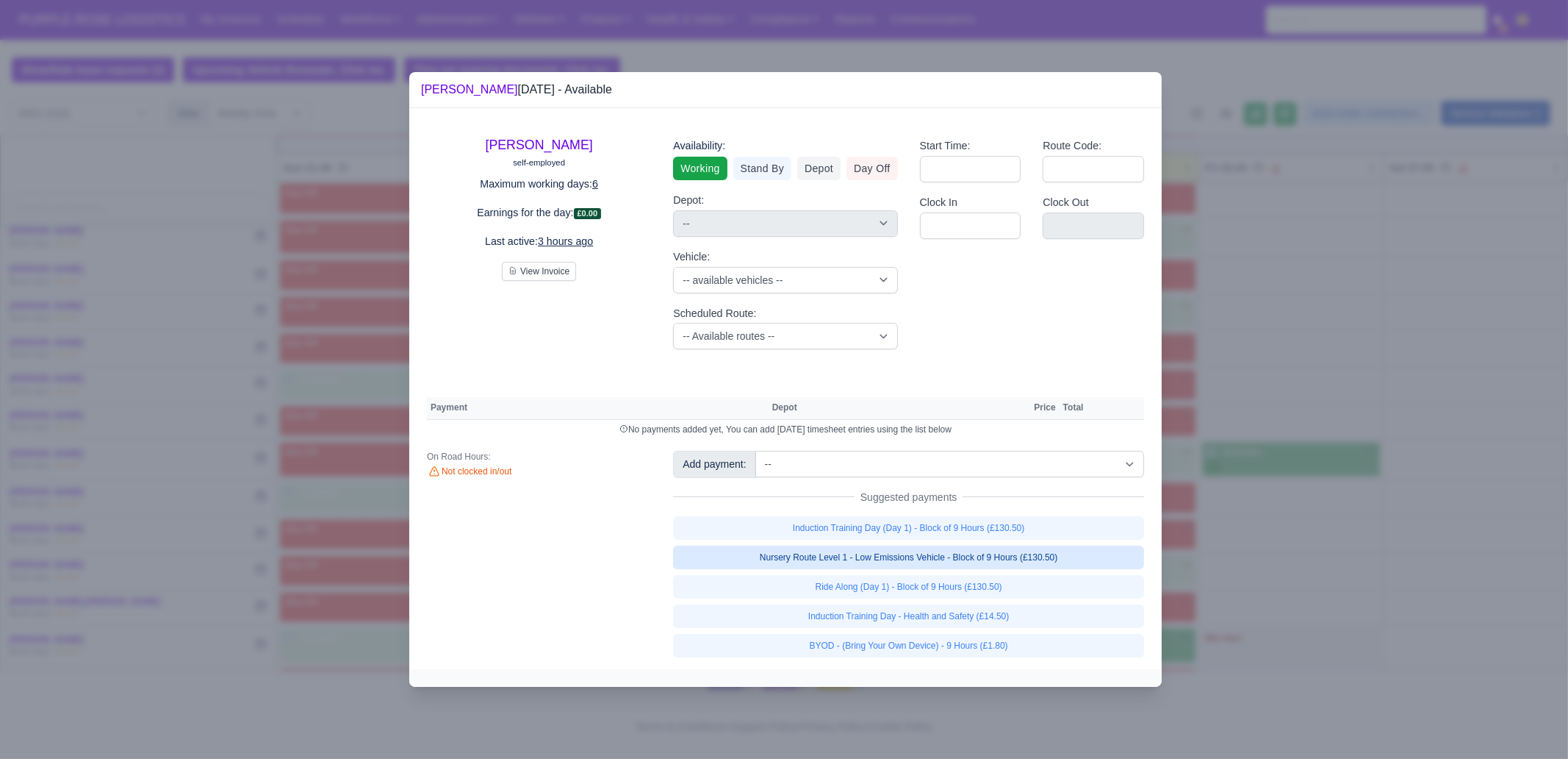
click at [1059, 560] on link "Nursery Route Level 1 - Low Emissions Vehicle - Block of 9 Hours (£130.50)" at bounding box center [909, 557] width 471 height 24
select select "1"
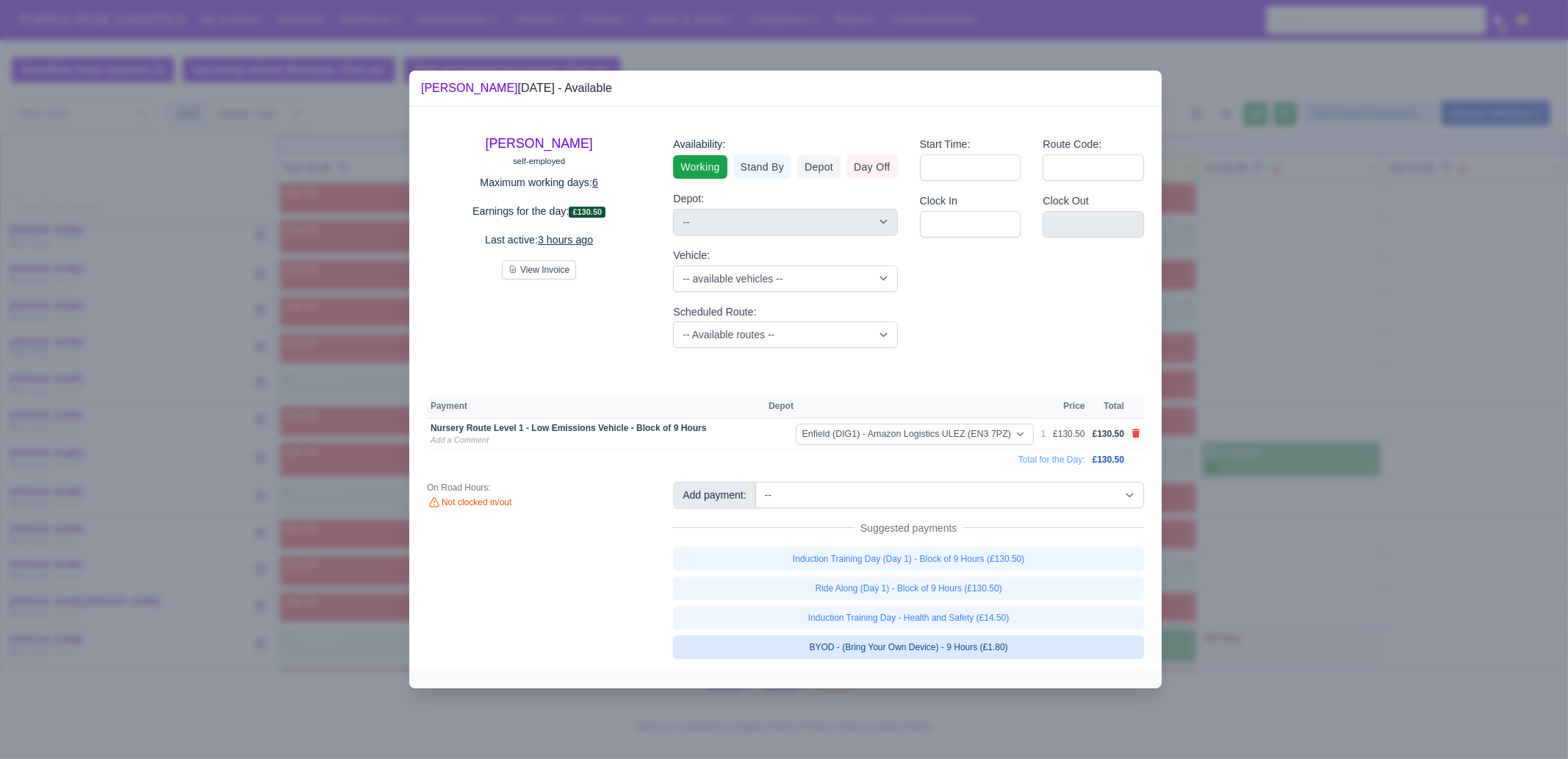
click at [1014, 647] on link "BYOD - (Bring Your Own Device) - 9 Hours (£1.80)" at bounding box center [909, 646] width 471 height 24
select select "1"
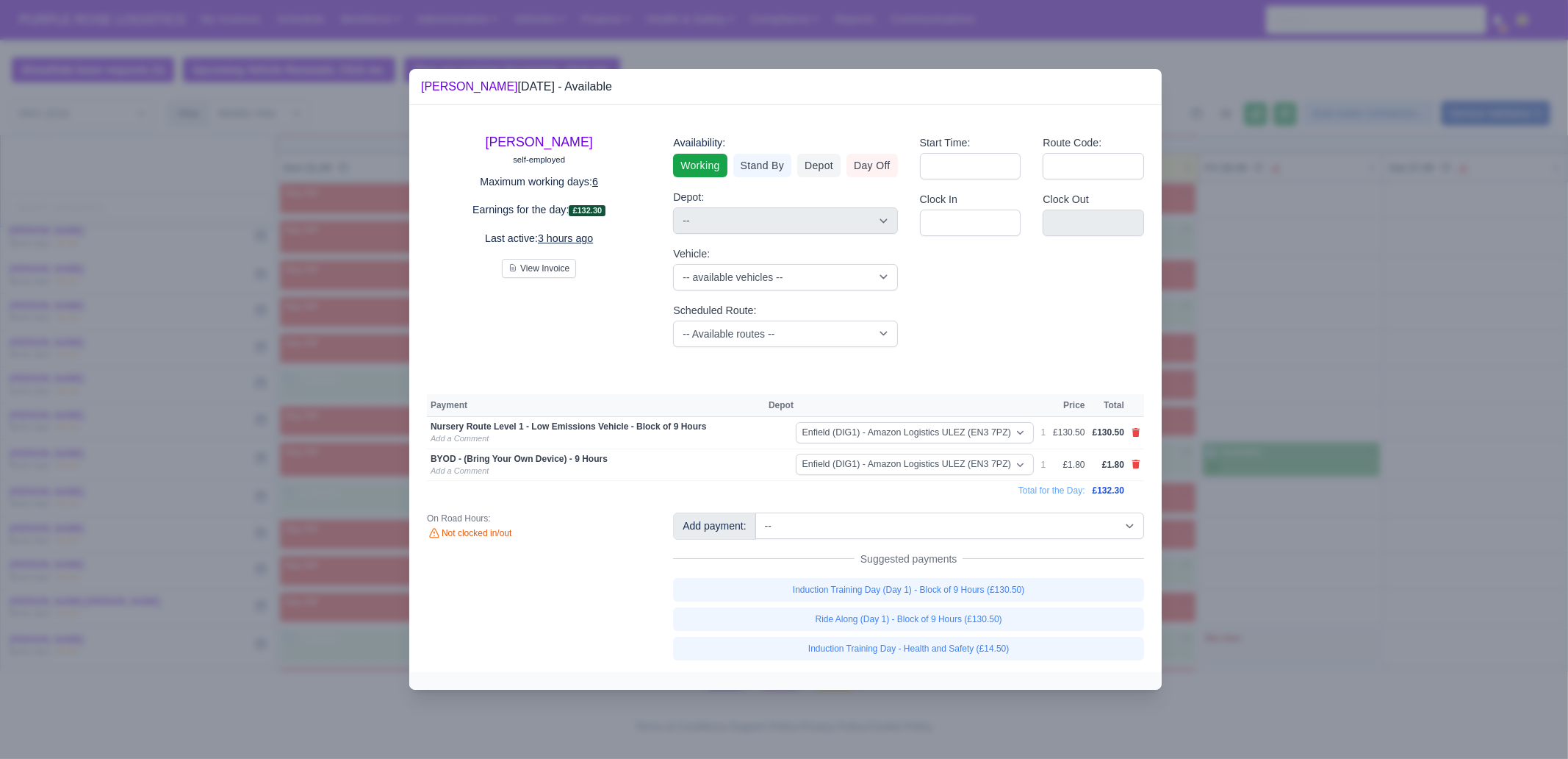
click at [1239, 543] on div at bounding box center [784, 379] width 1568 height 759
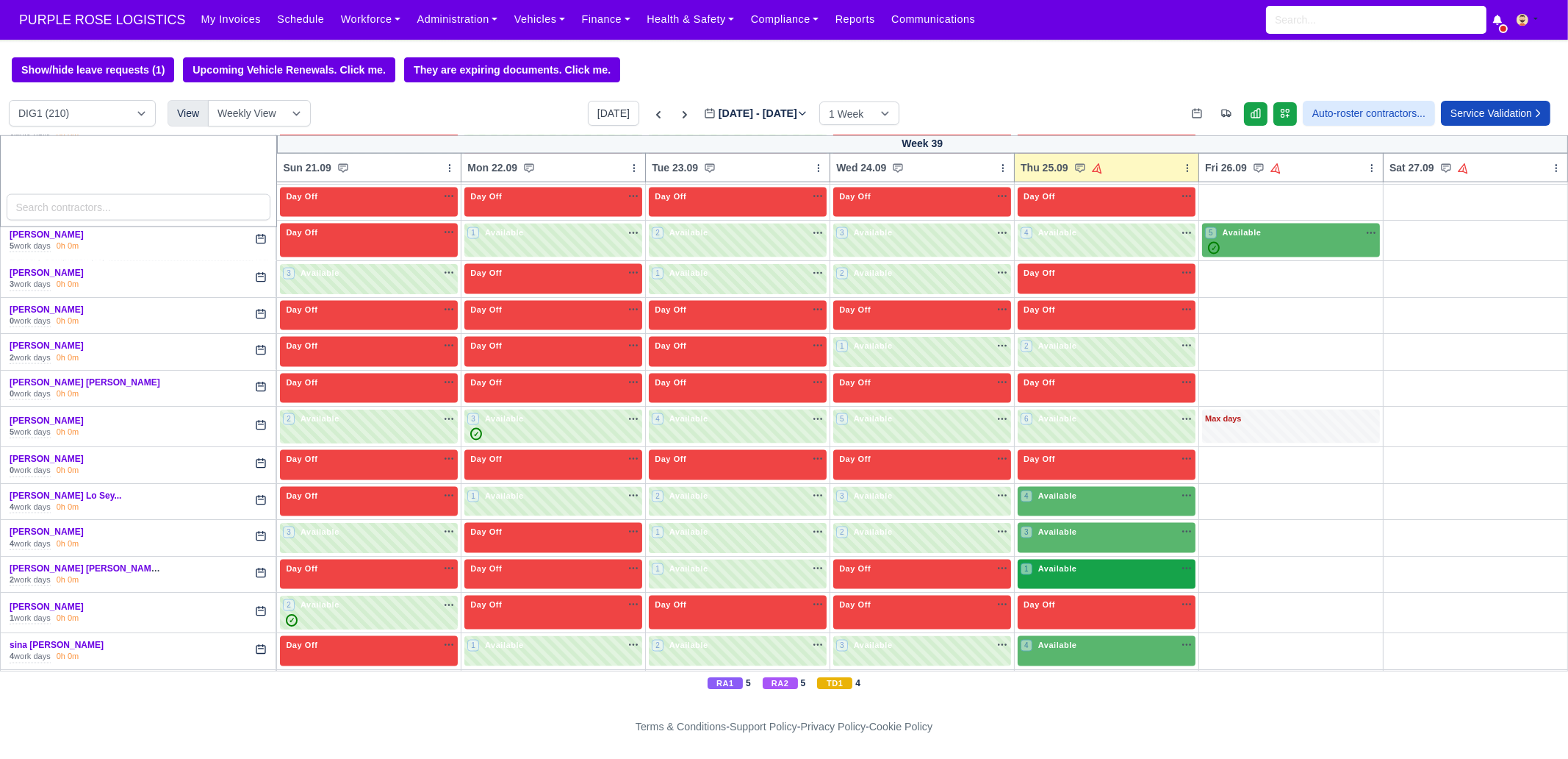
scroll to position [3860, 0]
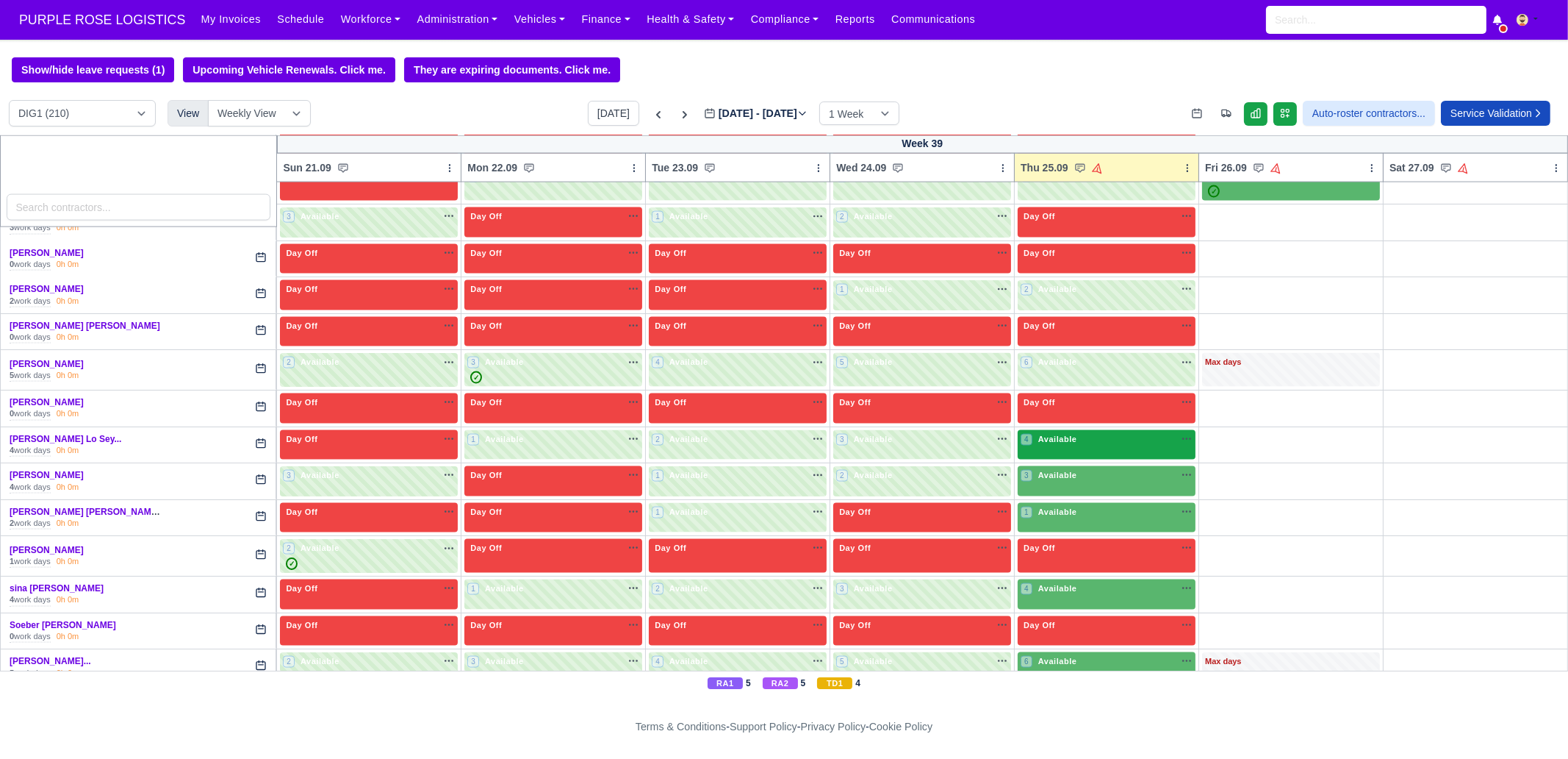
click at [1044, 433] on span "Available" at bounding box center [1057, 438] width 45 height 11
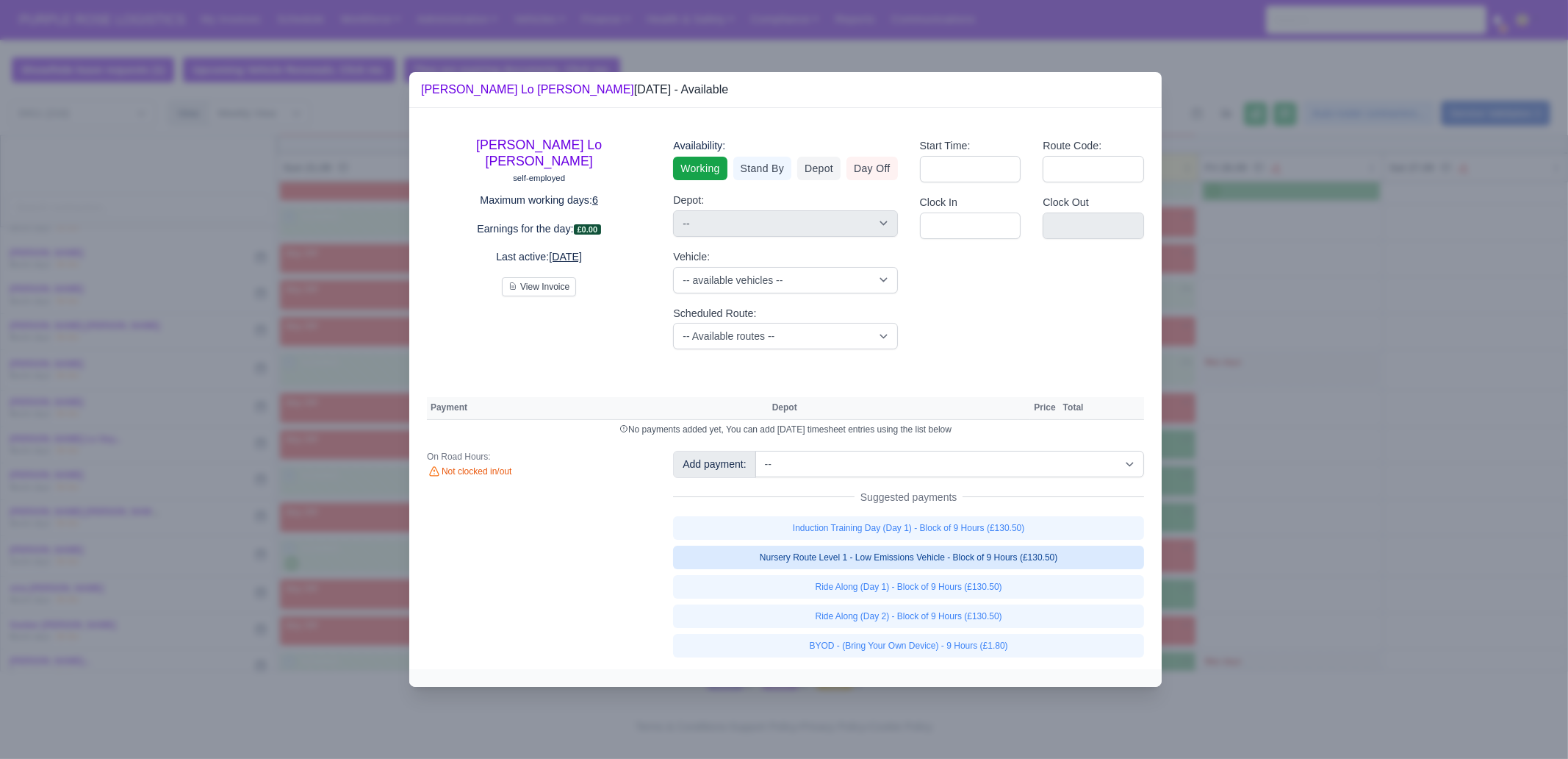
click at [1069, 559] on link "Nursery Route Level 1 - Low Emissions Vehicle - Block of 9 Hours (£130.50)" at bounding box center [909, 557] width 471 height 24
select select "1"
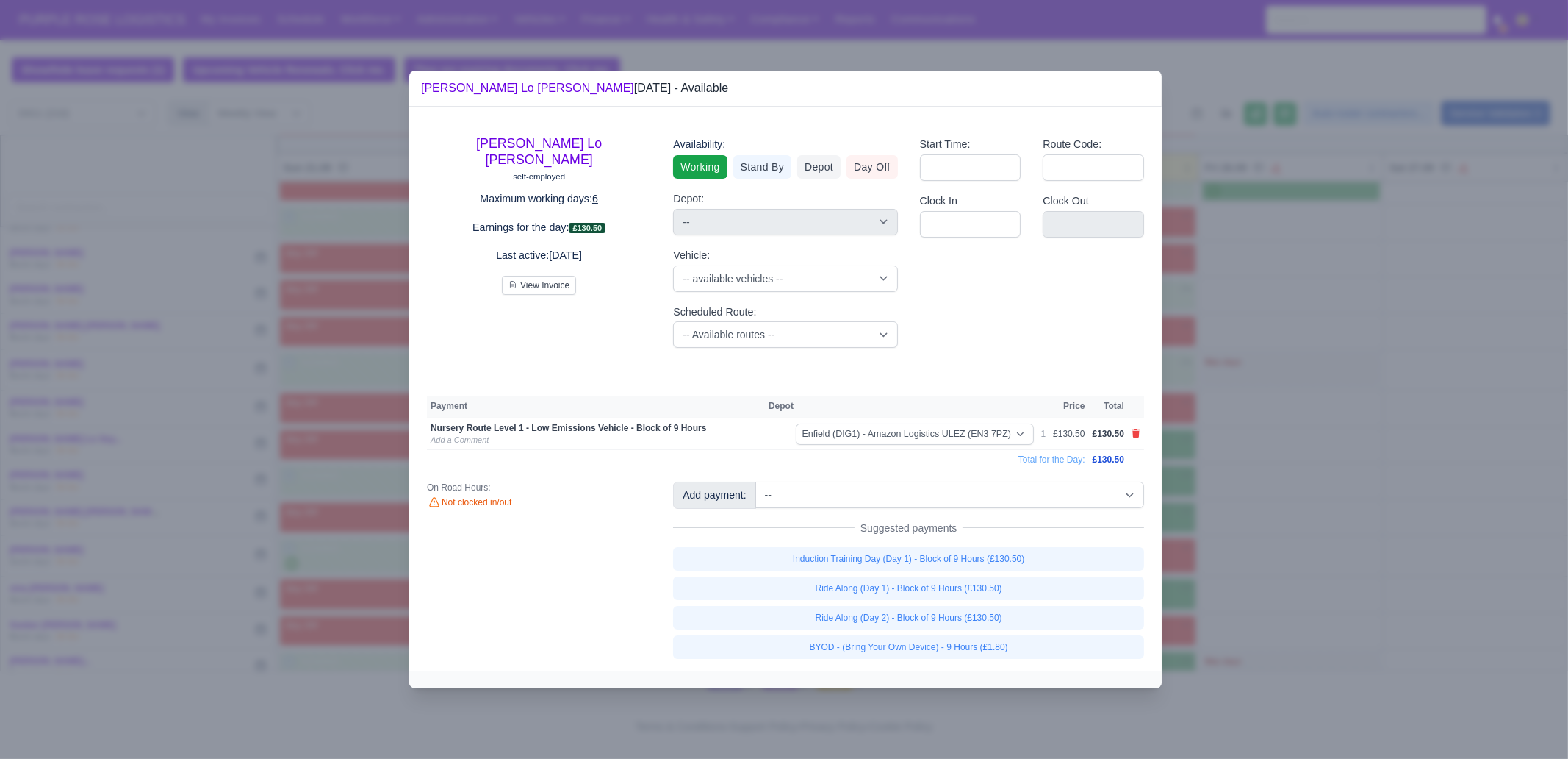
click at [1028, 644] on link "BYOD - (Bring Your Own Device) - 9 Hours (£1.80)" at bounding box center [909, 646] width 471 height 24
select select "1"
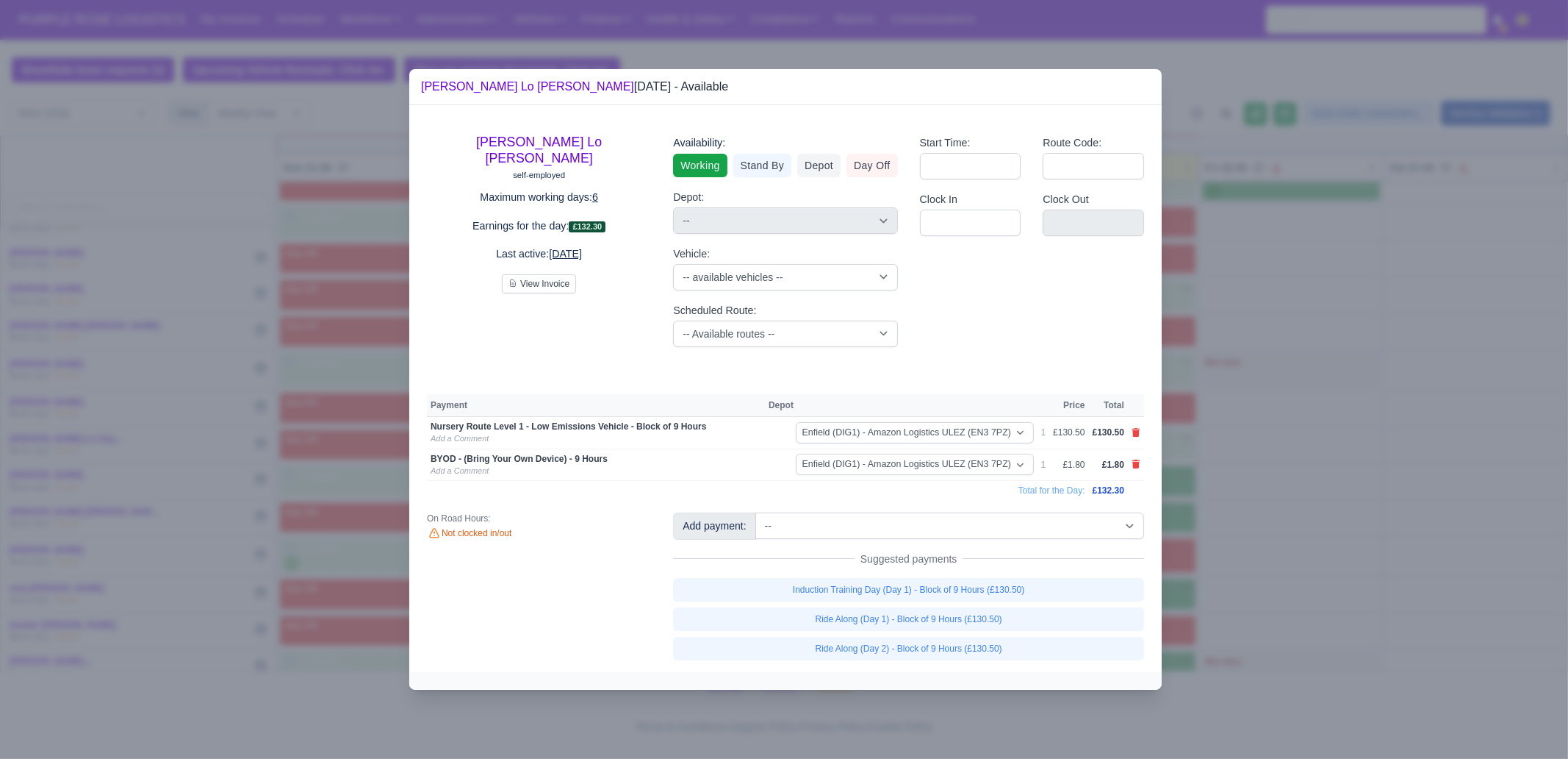
click at [1236, 507] on div at bounding box center [784, 379] width 1568 height 759
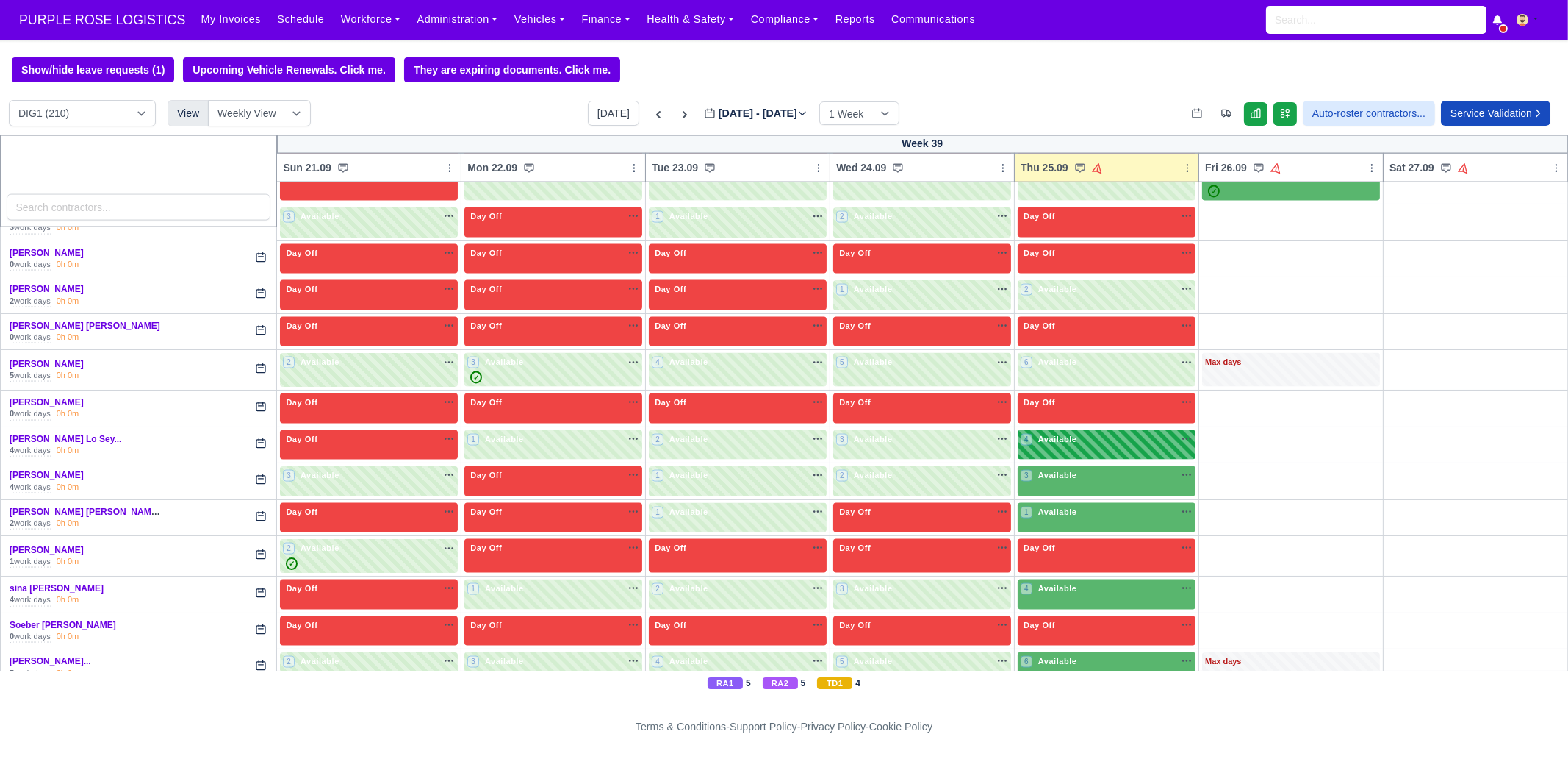
click at [1077, 433] on div "4 Available na" at bounding box center [1107, 439] width 172 height 12
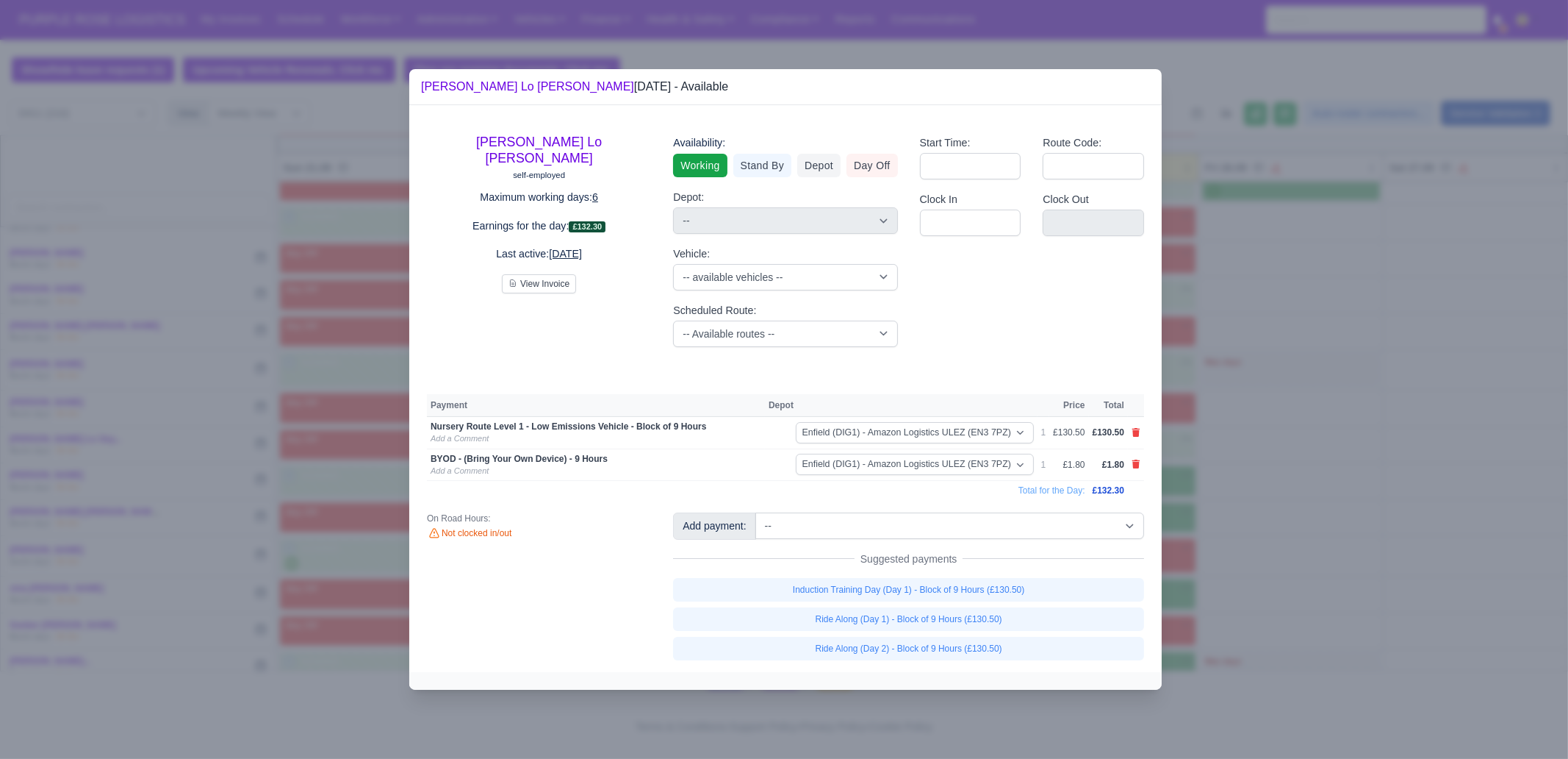
click at [1365, 608] on div at bounding box center [784, 379] width 1568 height 759
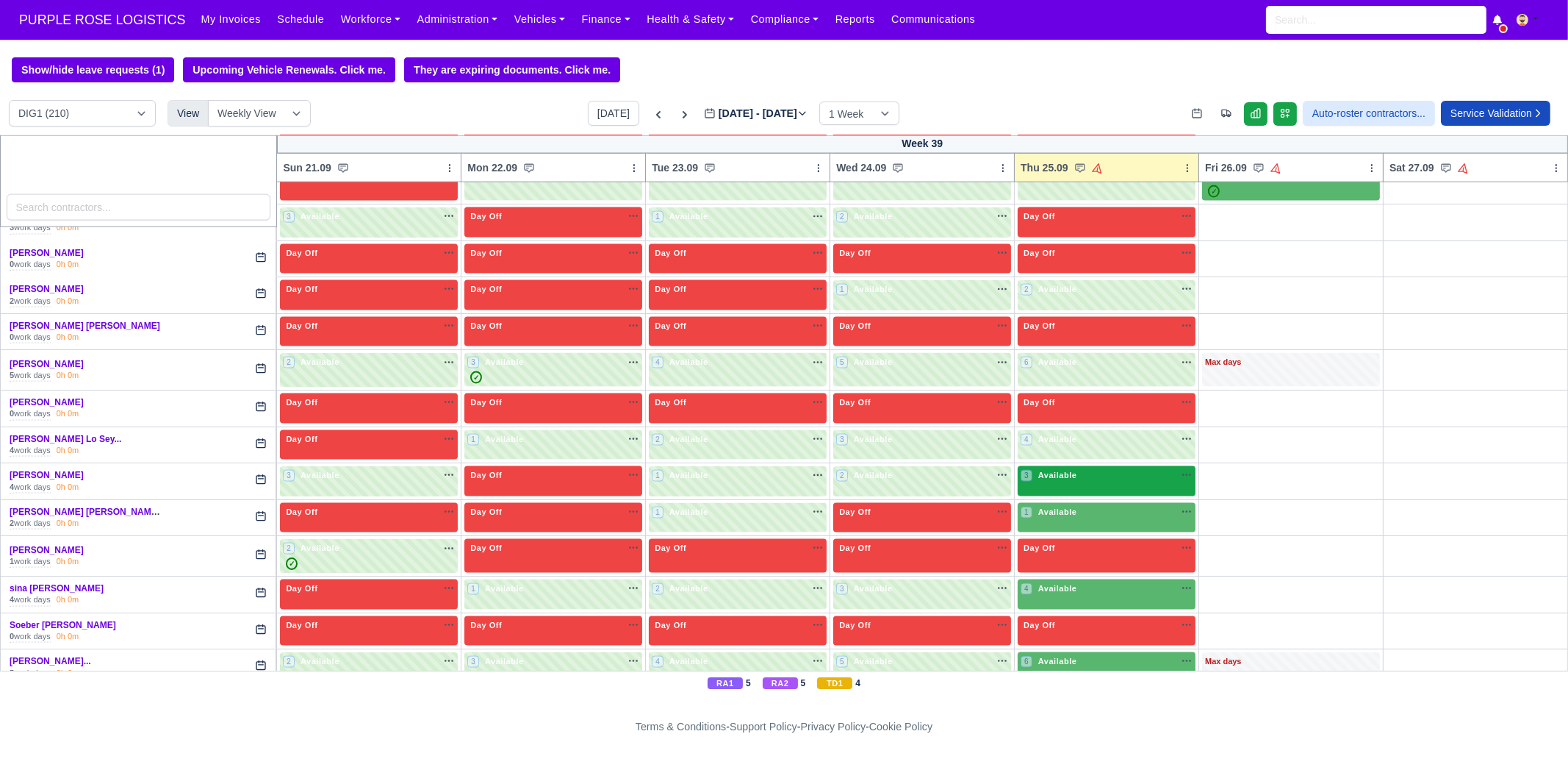
click at [1124, 466] on div "3 Available" at bounding box center [1107, 481] width 178 height 31
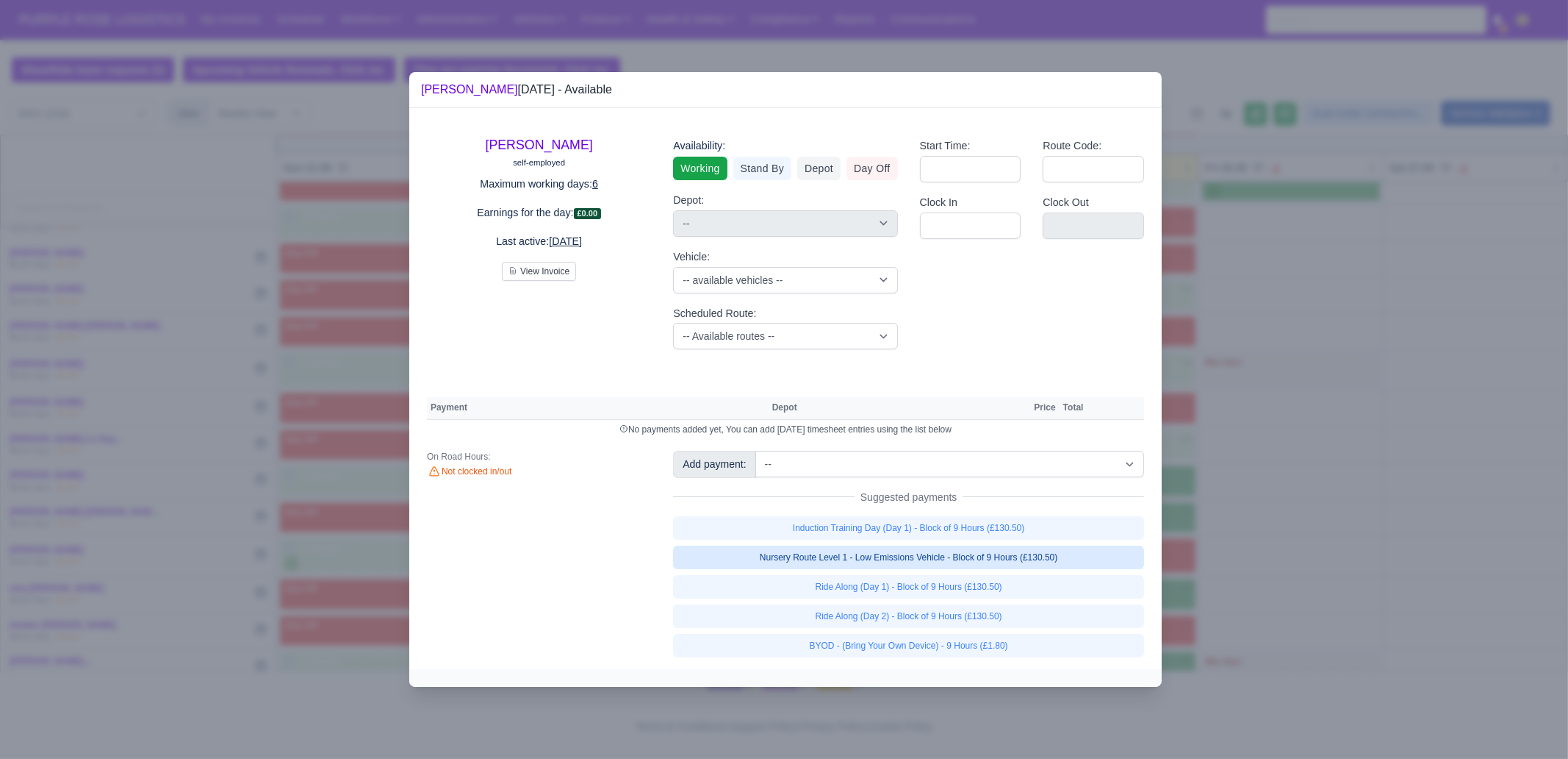
click at [1025, 557] on link "Nursery Route Level 1 - Low Emissions Vehicle - Block of 9 Hours (£130.50)" at bounding box center [909, 557] width 471 height 24
select select "1"
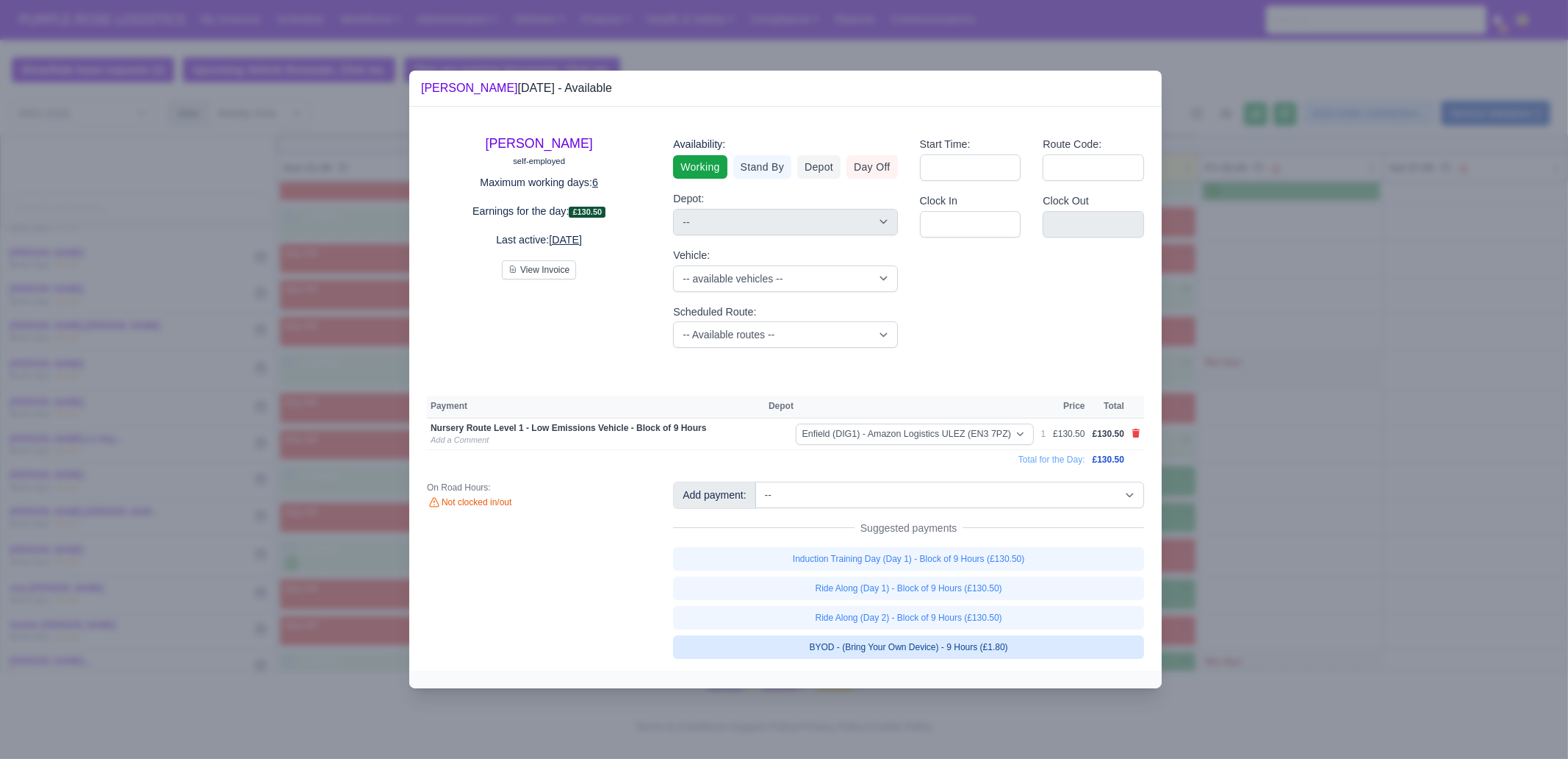
click at [1016, 643] on link "BYOD - (Bring Your Own Device) - 9 Hours (£1.80)" at bounding box center [909, 646] width 471 height 24
select select "1"
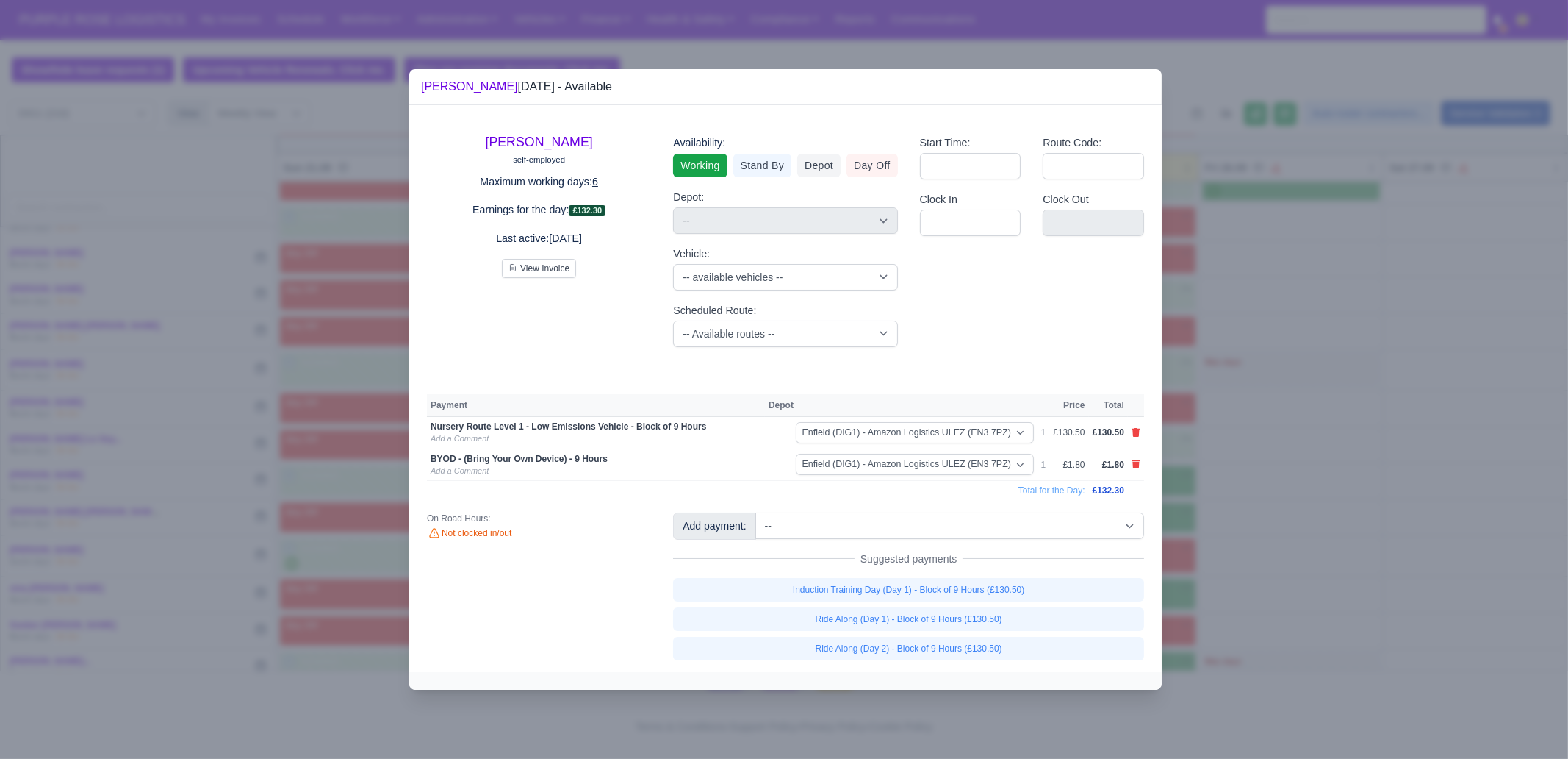
click at [1306, 602] on div at bounding box center [784, 379] width 1568 height 759
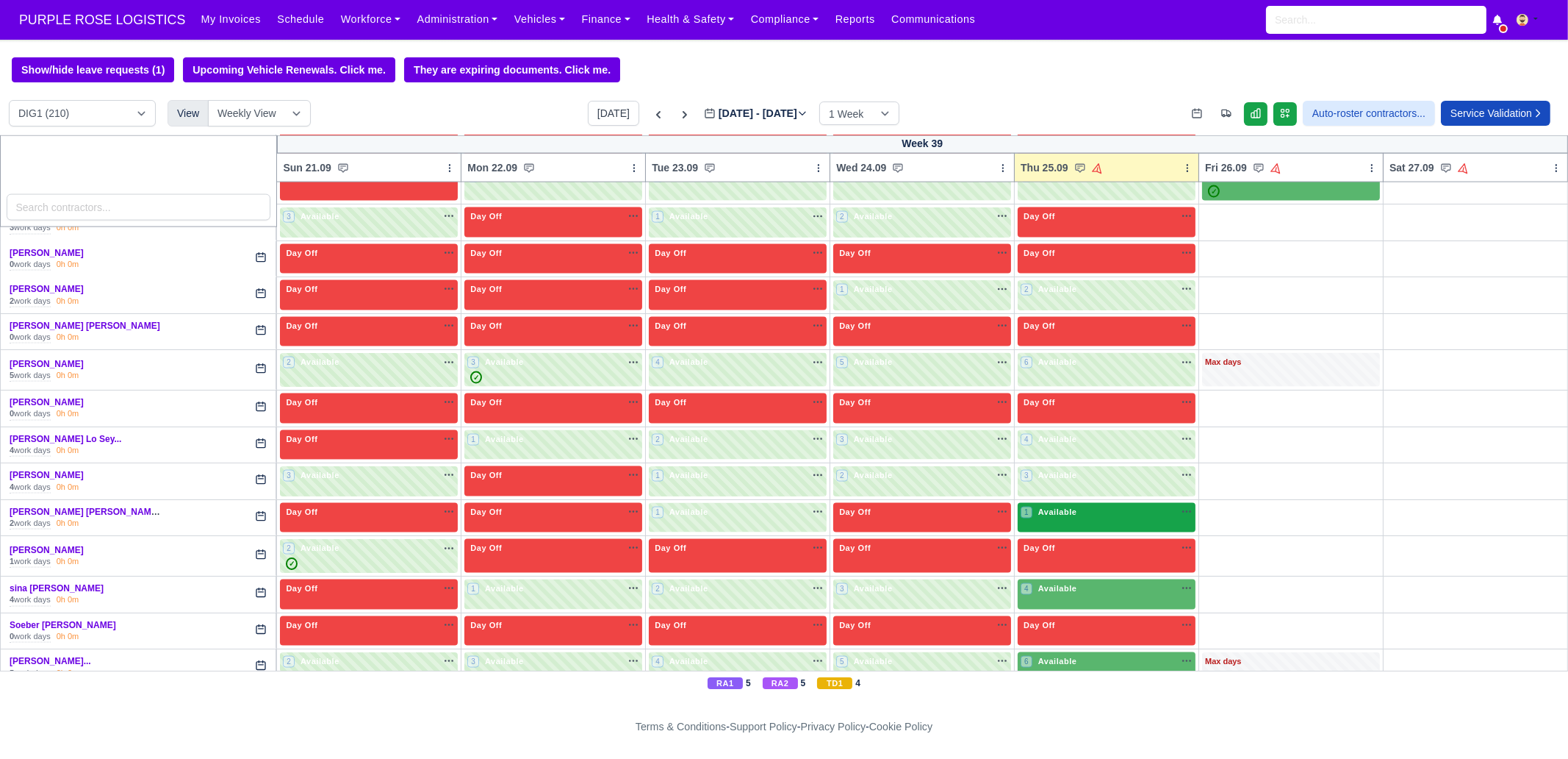
click at [1056, 503] on div "1 Available" at bounding box center [1107, 518] width 178 height 31
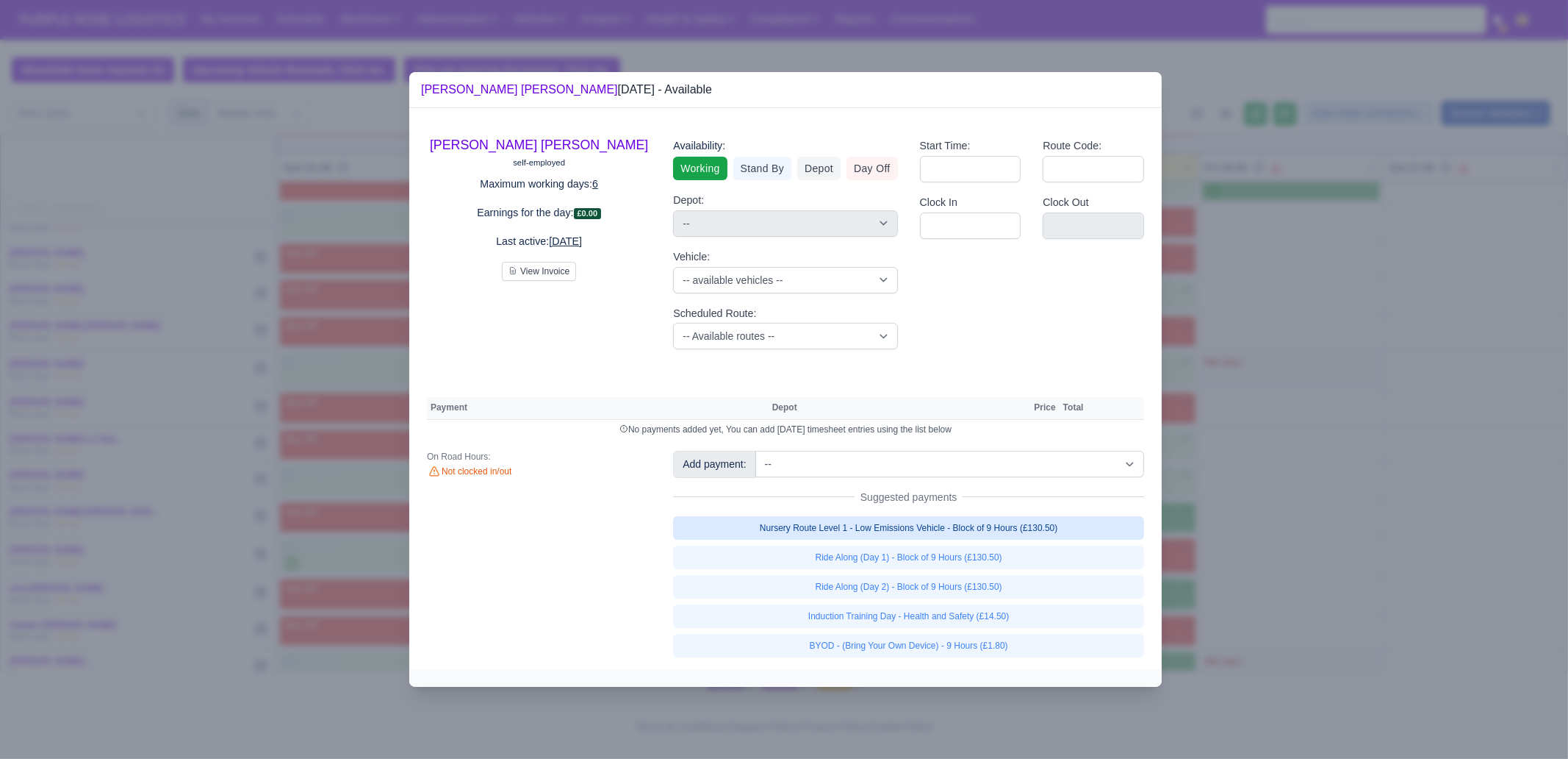
click at [1027, 522] on link "Nursery Route Level 1 - Low Emissions Vehicle - Block of 9 Hours (£130.50)" at bounding box center [909, 528] width 471 height 24
select select "1"
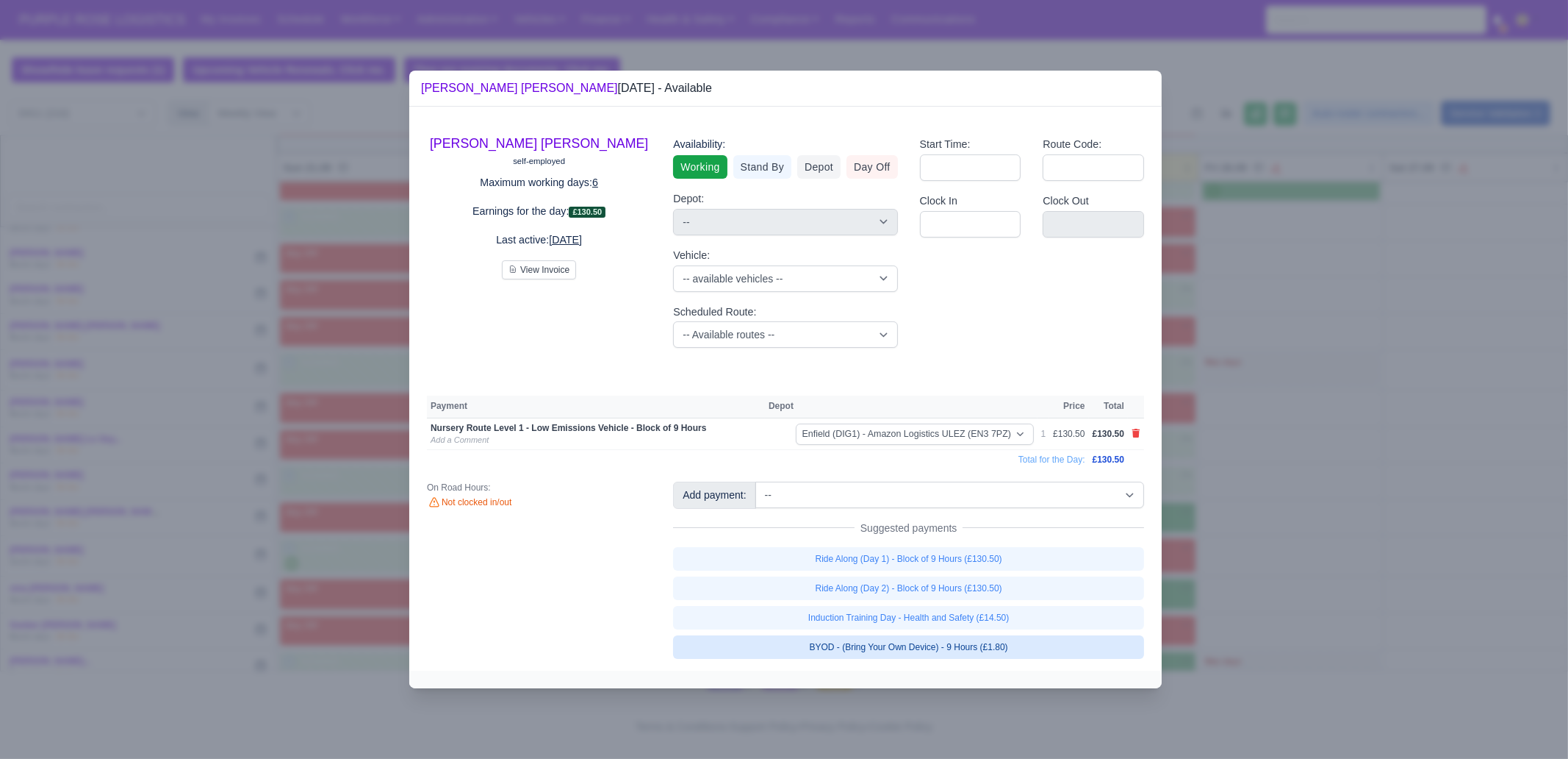
click at [1014, 651] on link "BYOD - (Bring Your Own Device) - 9 Hours (£1.80)" at bounding box center [909, 646] width 471 height 24
select select "1"
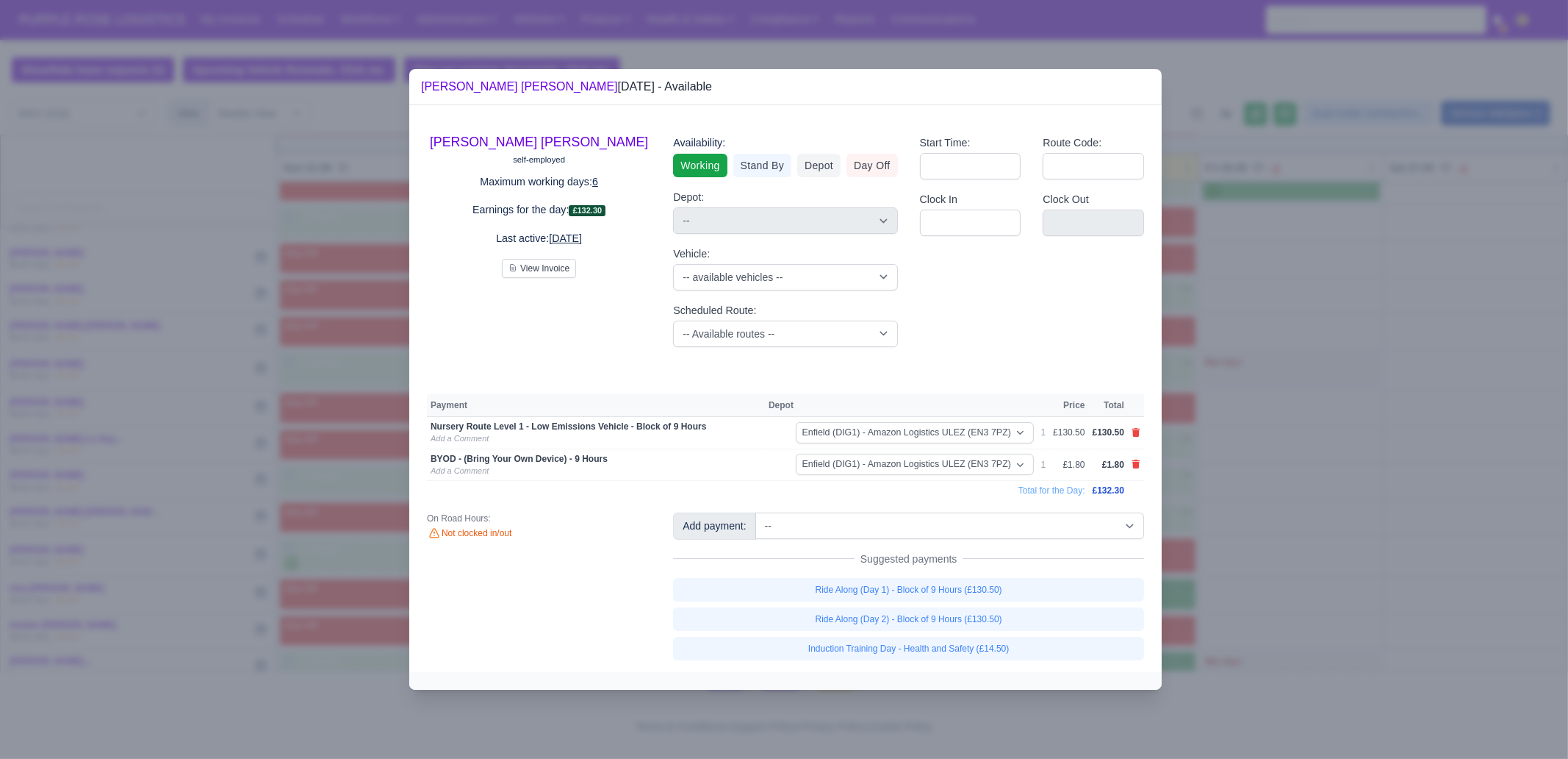
click at [1286, 583] on div at bounding box center [784, 379] width 1568 height 759
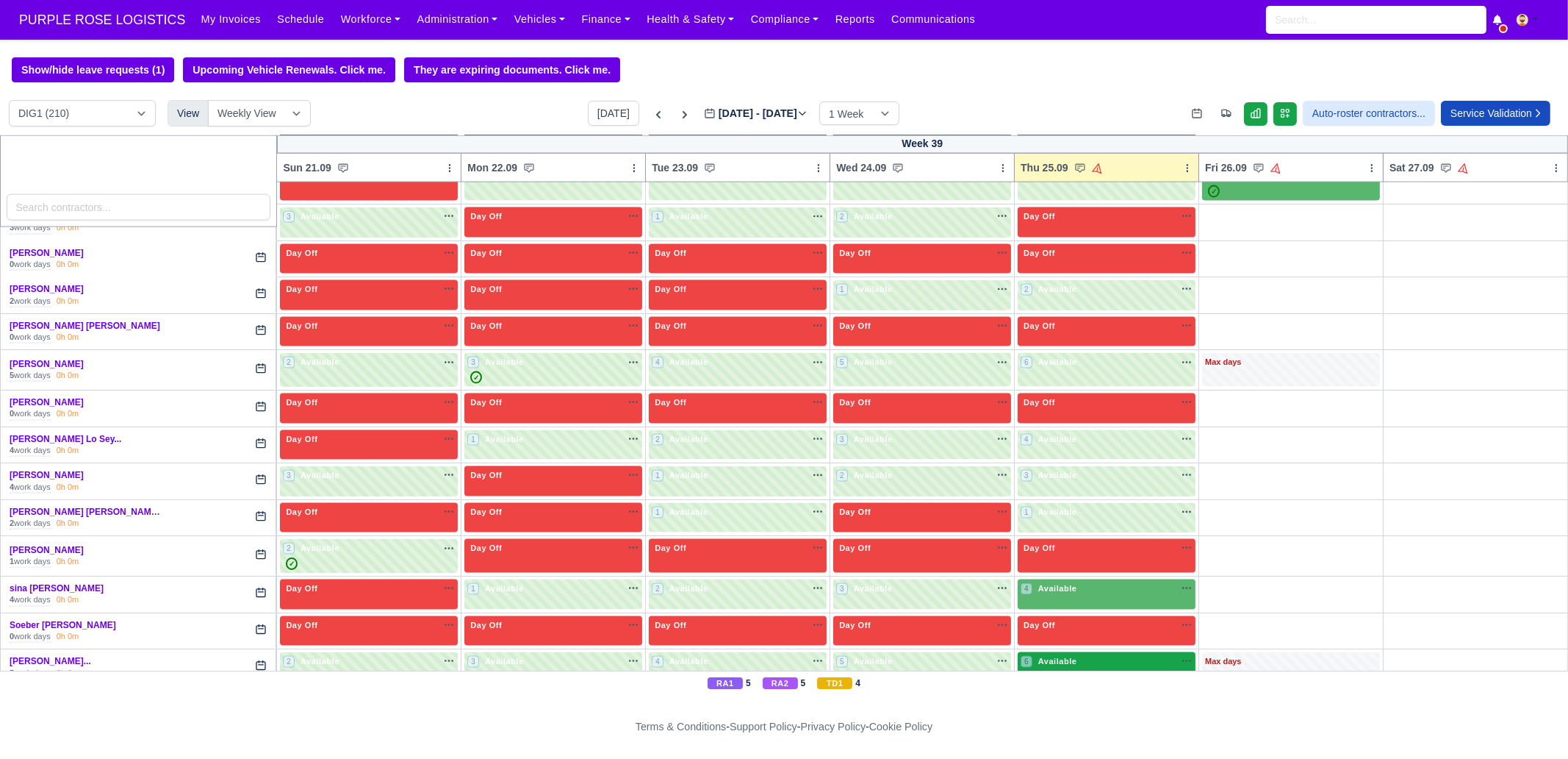
click at [1072, 655] on div "6 Available na" at bounding box center [1107, 661] width 172 height 12
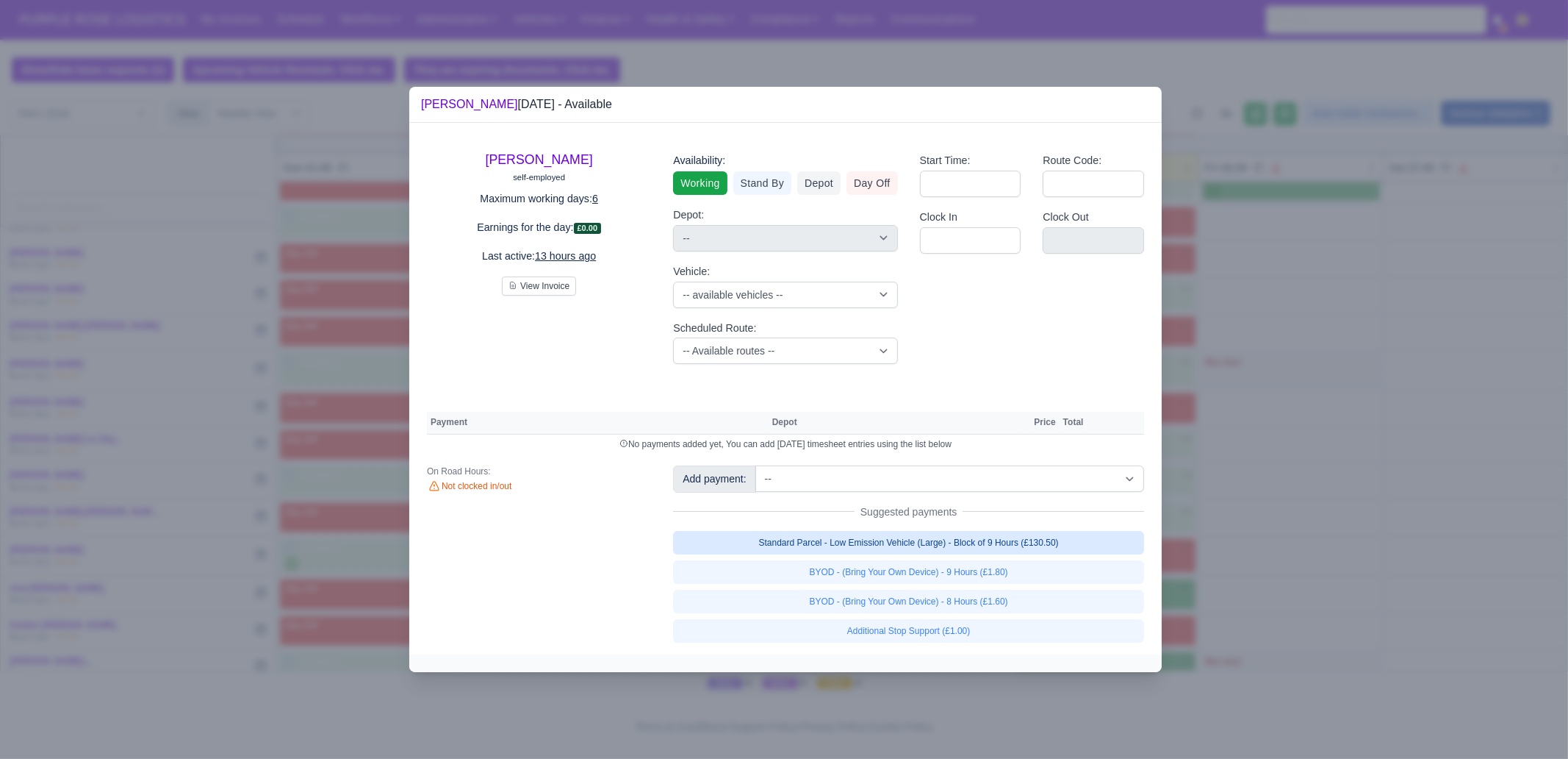
click at [1021, 548] on link "Standard Parcel - Low Emission Vehicle (Large) - Block of 9 Hours (£130.50)" at bounding box center [909, 542] width 471 height 24
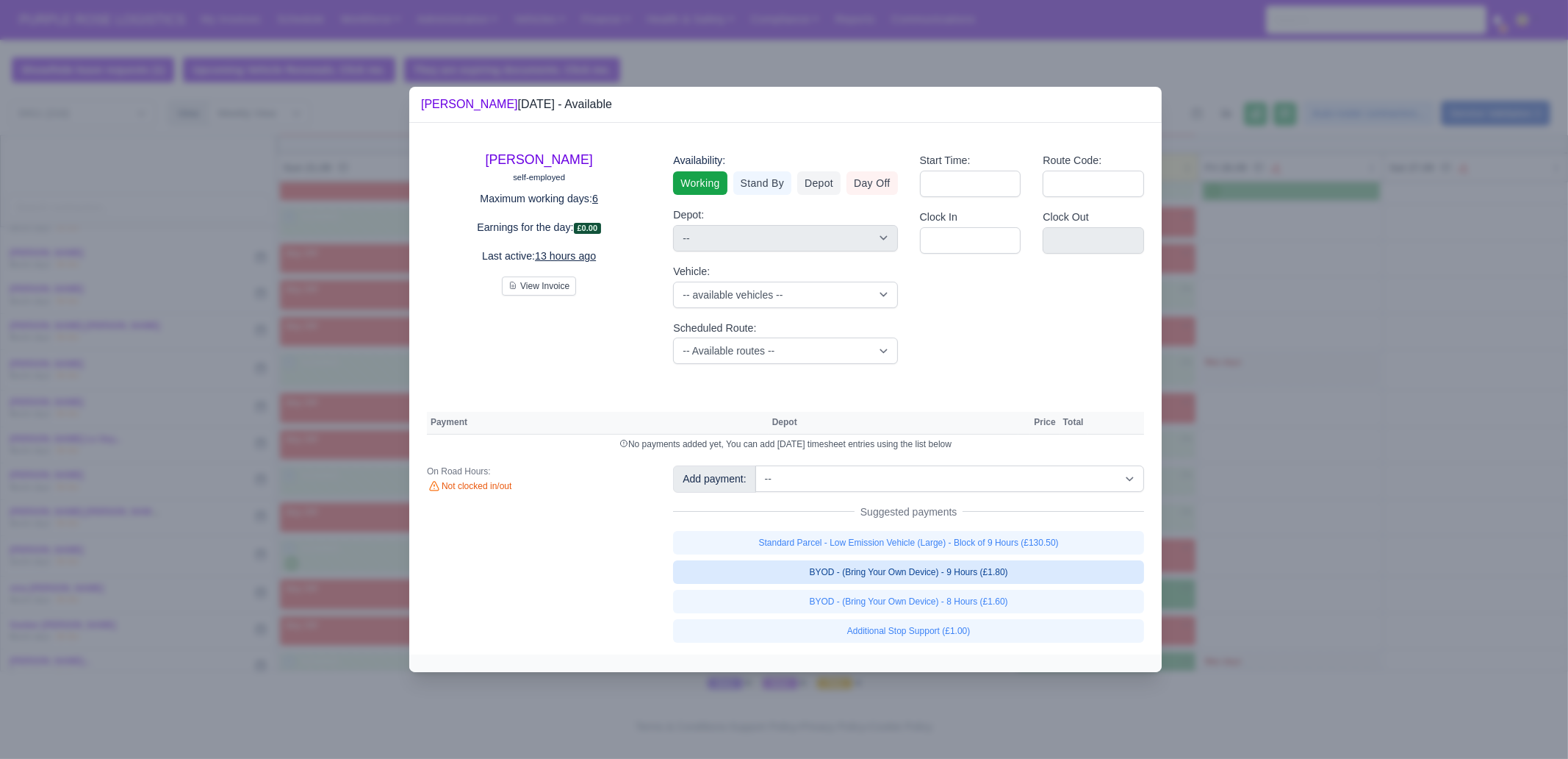
select select "1"
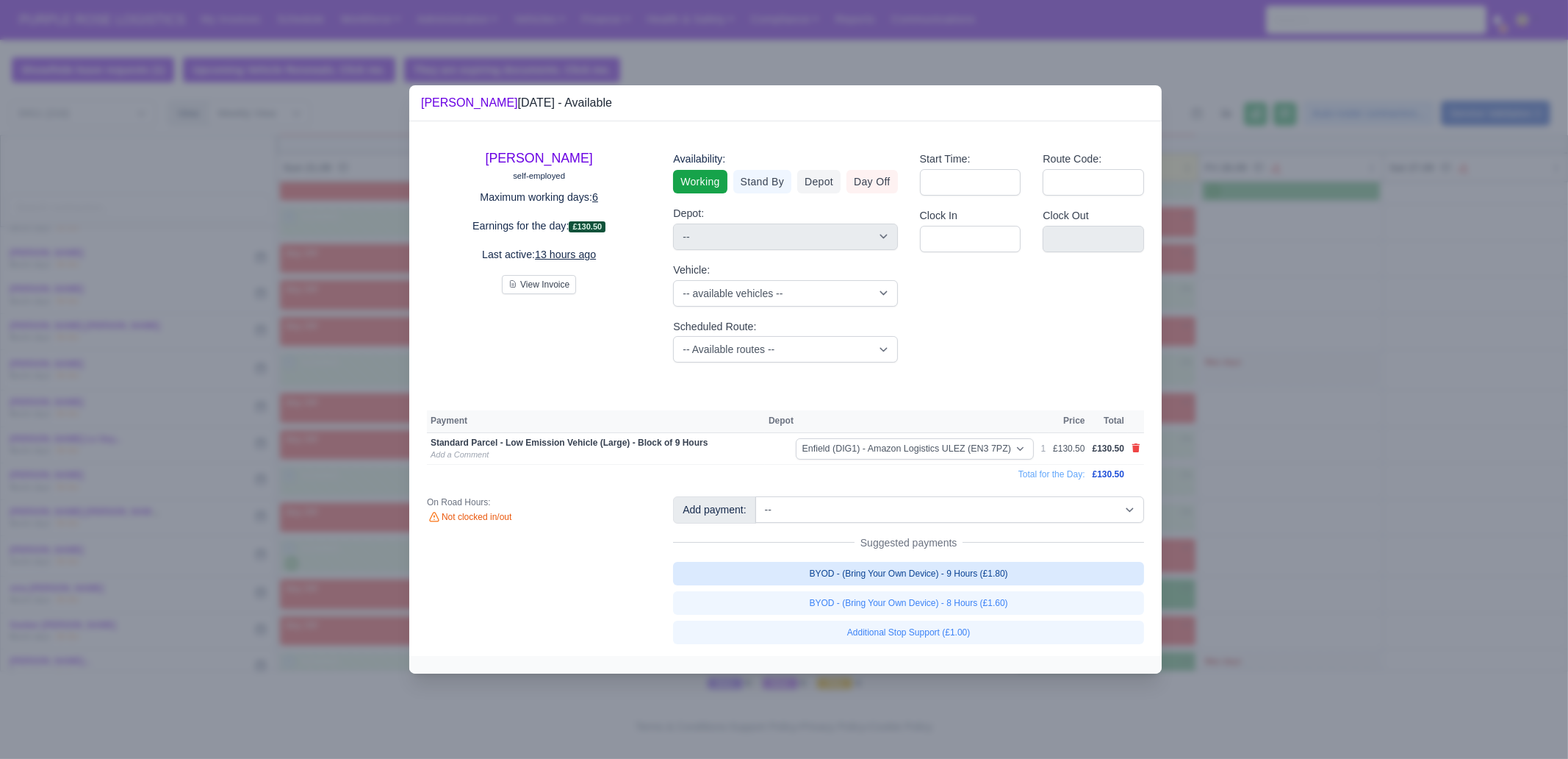
click at [1021, 578] on link "BYOD - (Bring Your Own Device) - 9 Hours (£1.80)" at bounding box center [909, 573] width 471 height 24
select select "1"
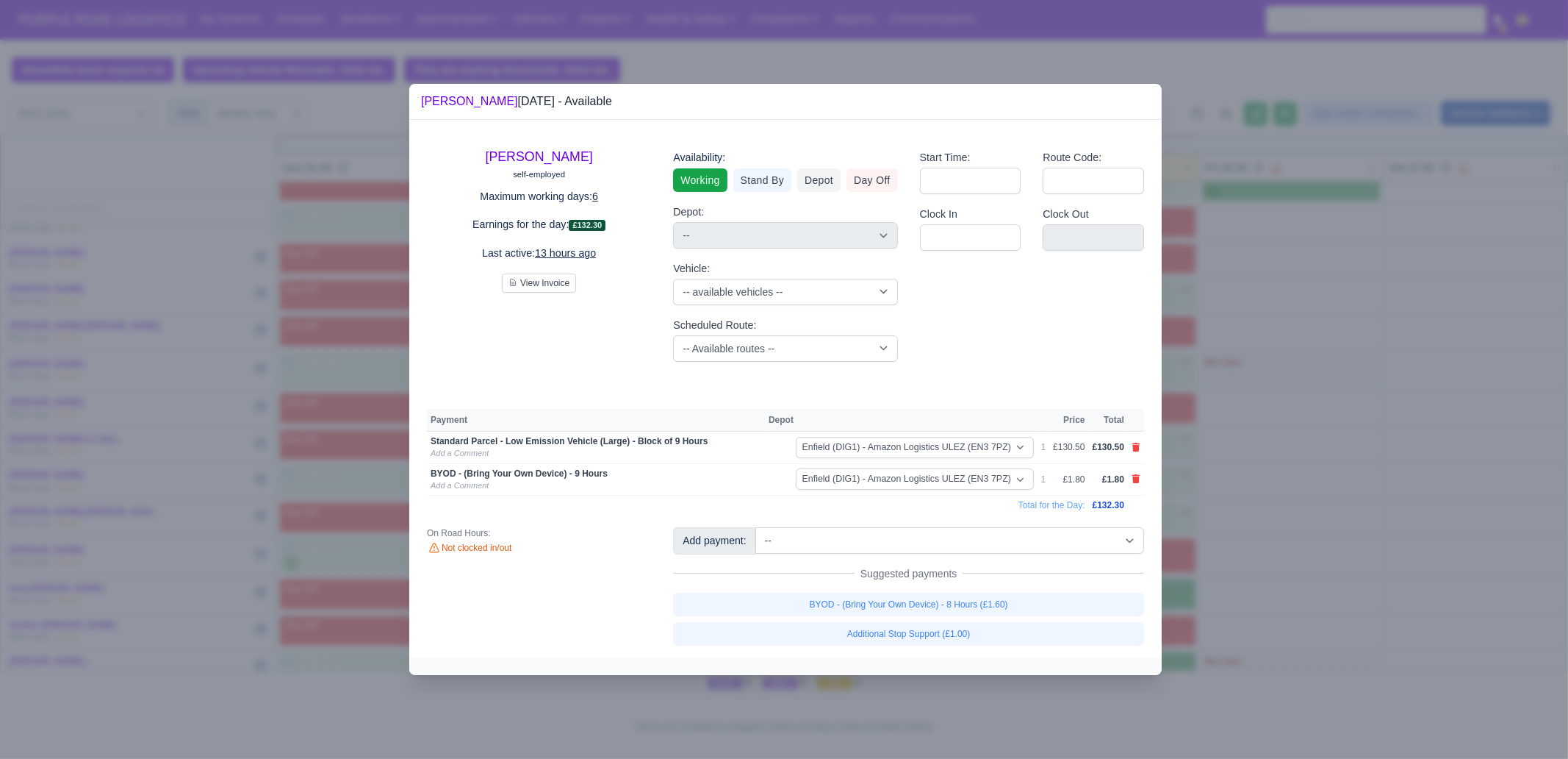
drag, startPoint x: 1239, startPoint y: 601, endPoint x: 1228, endPoint y: 564, distance: 38.6
click at [1239, 601] on div at bounding box center [784, 379] width 1568 height 759
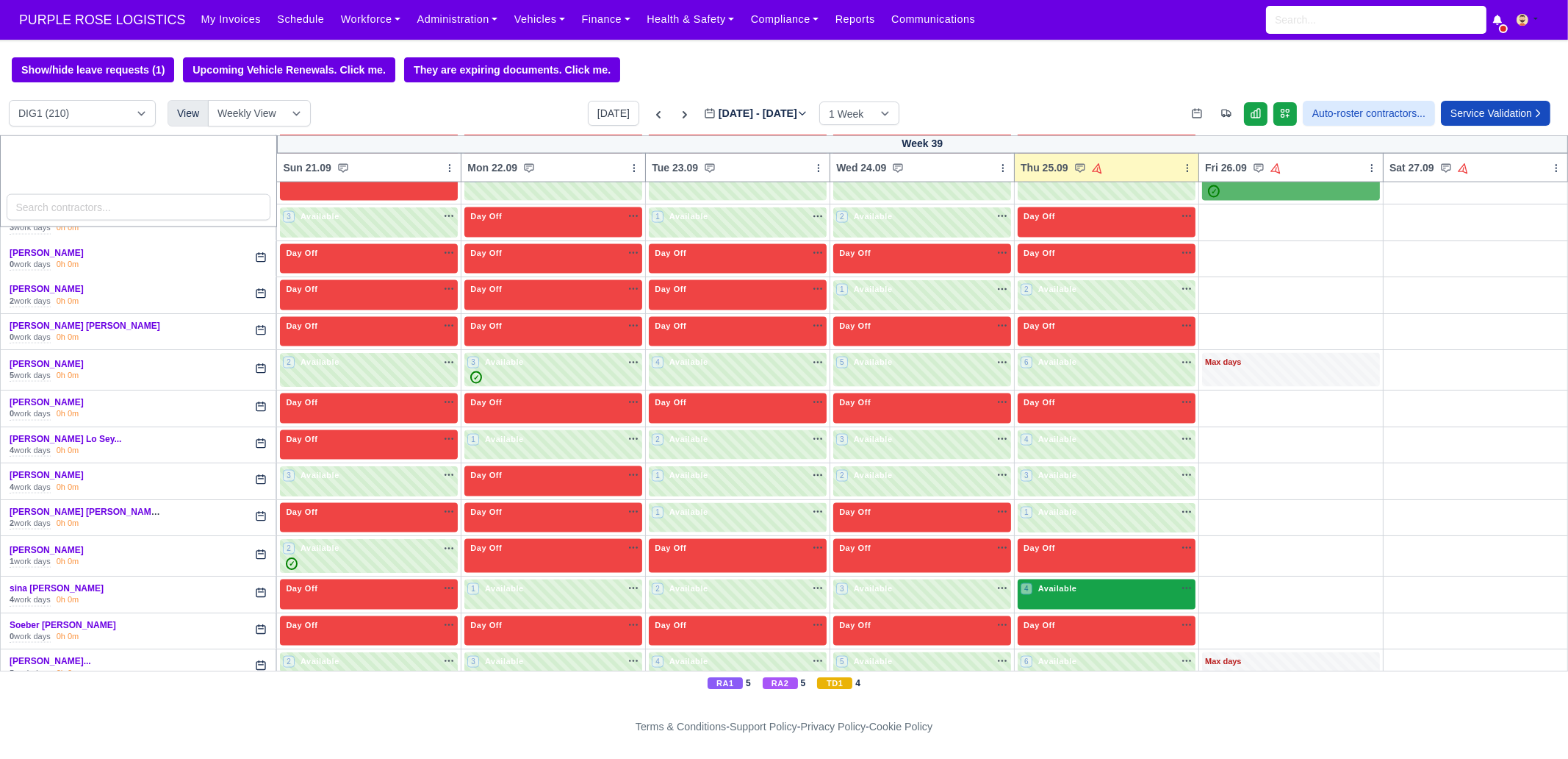
click at [1088, 582] on div "4 Available na" at bounding box center [1107, 588] width 172 height 12
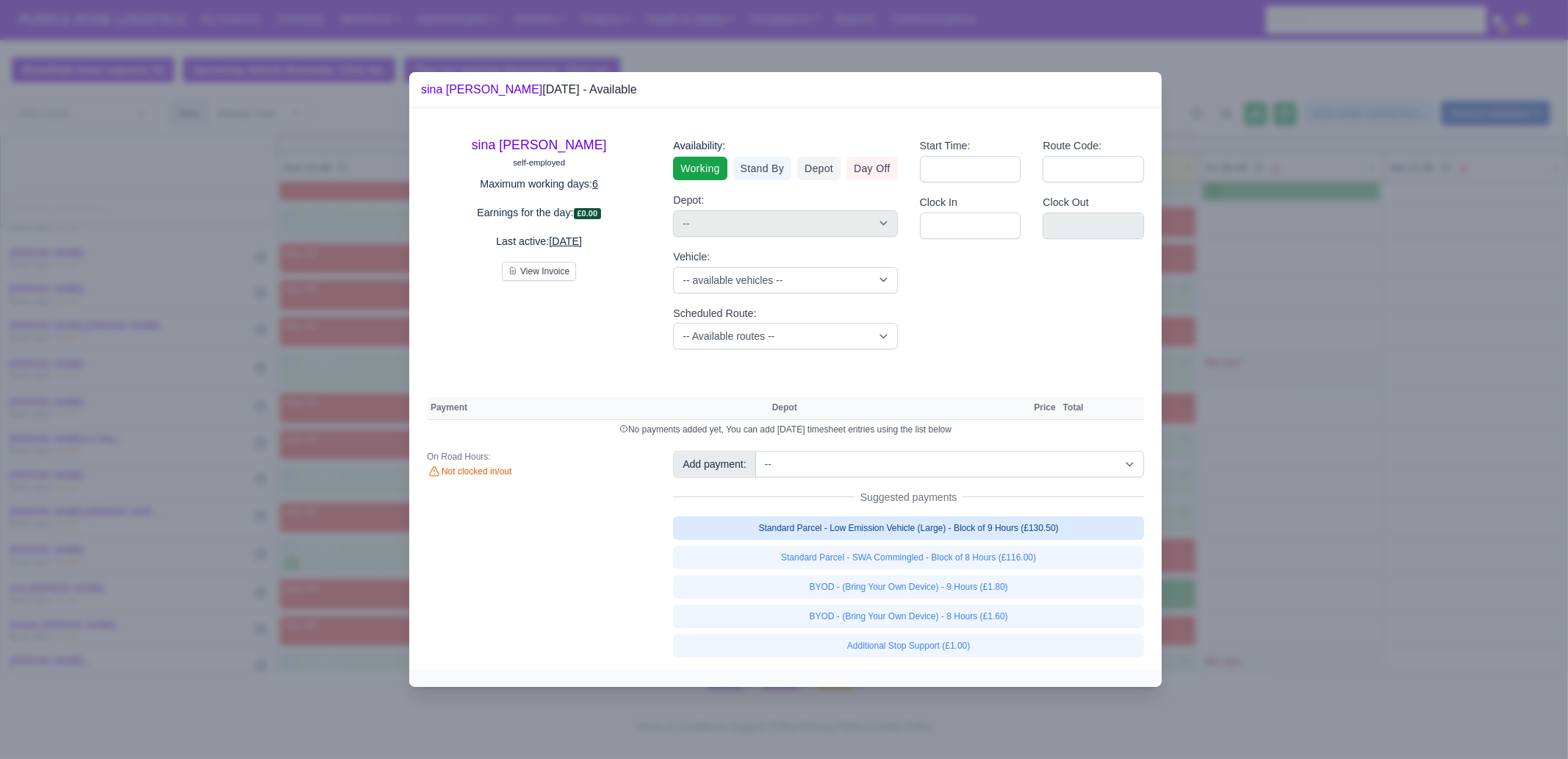
click at [1030, 530] on link "Standard Parcel - Low Emission Vehicle (Large) - Block of 9 Hours (£130.50)" at bounding box center [909, 528] width 471 height 24
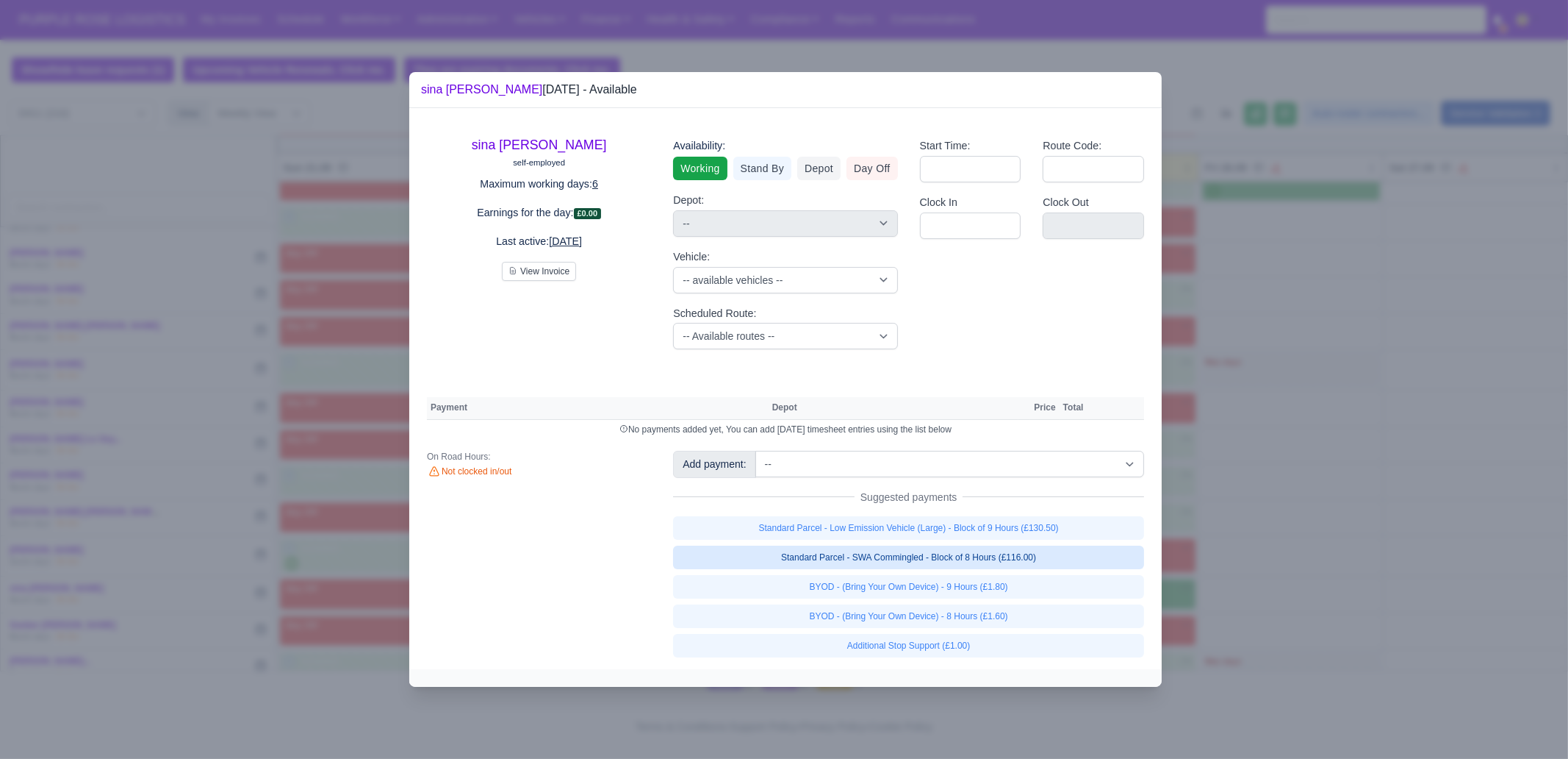
select select "1"
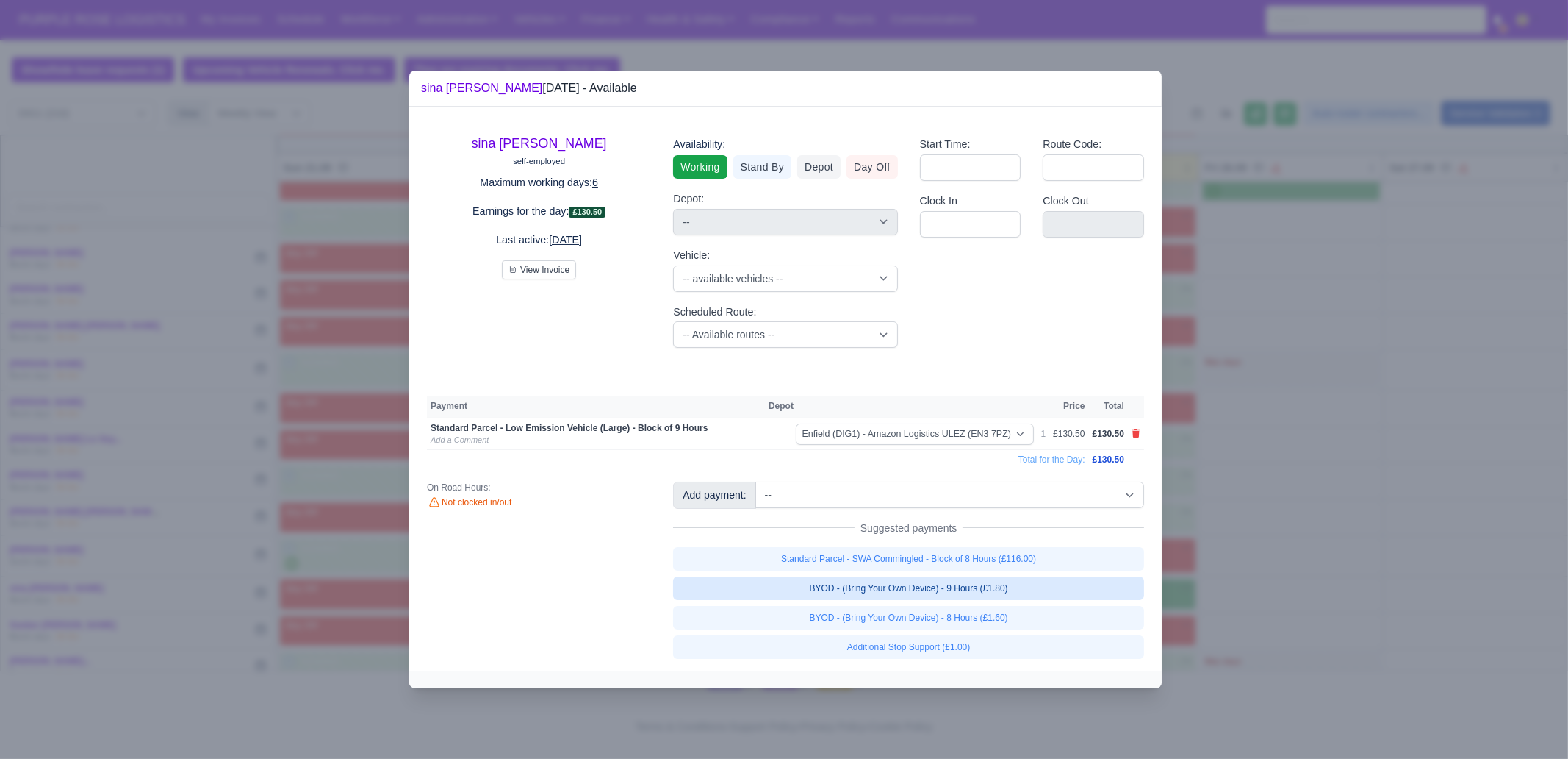
click at [1020, 597] on link "BYOD - (Bring Your Own Device) - 9 Hours (£1.80)" at bounding box center [909, 588] width 471 height 24
select select "1"
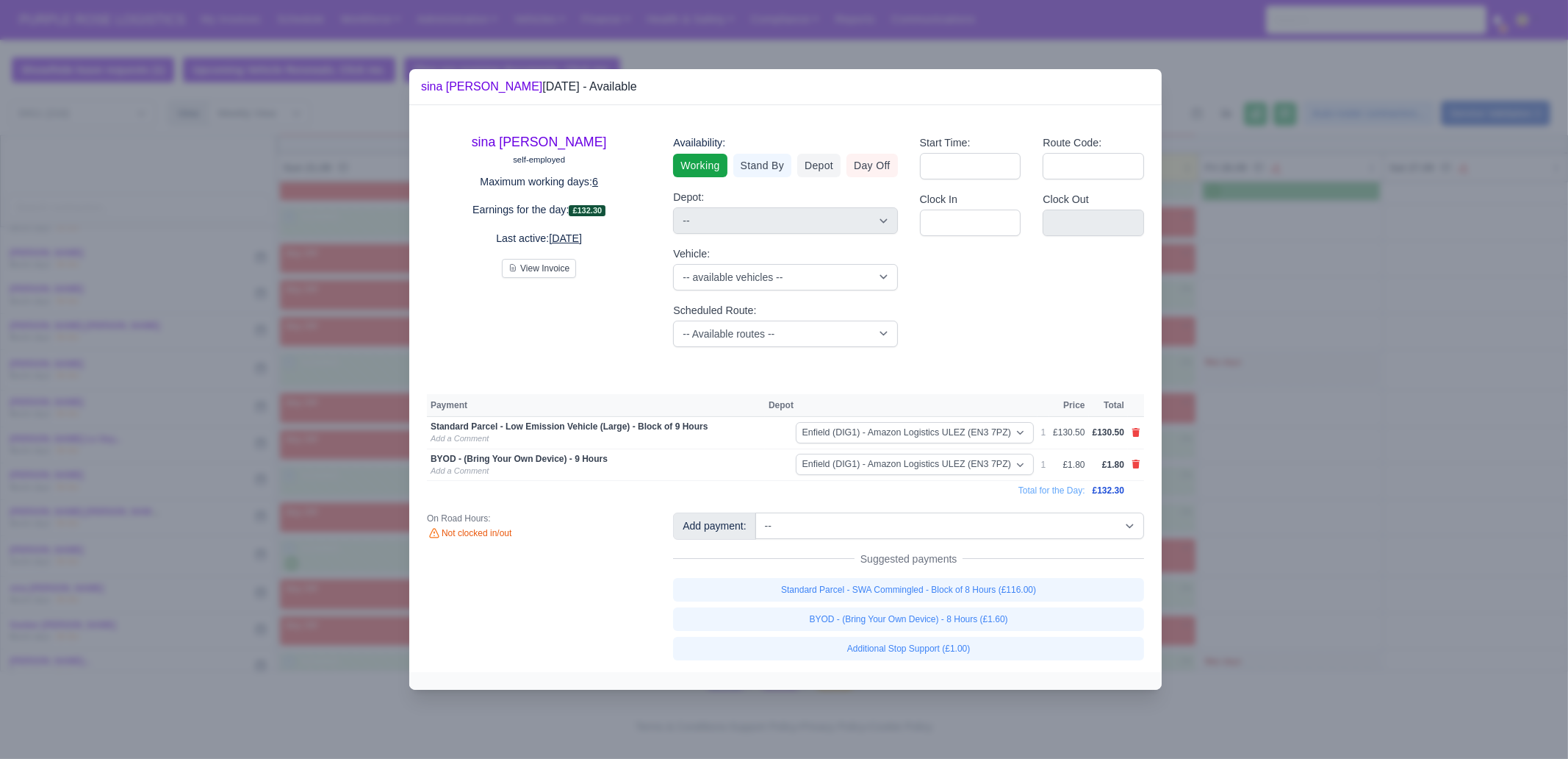
click at [1291, 555] on div at bounding box center [784, 379] width 1568 height 759
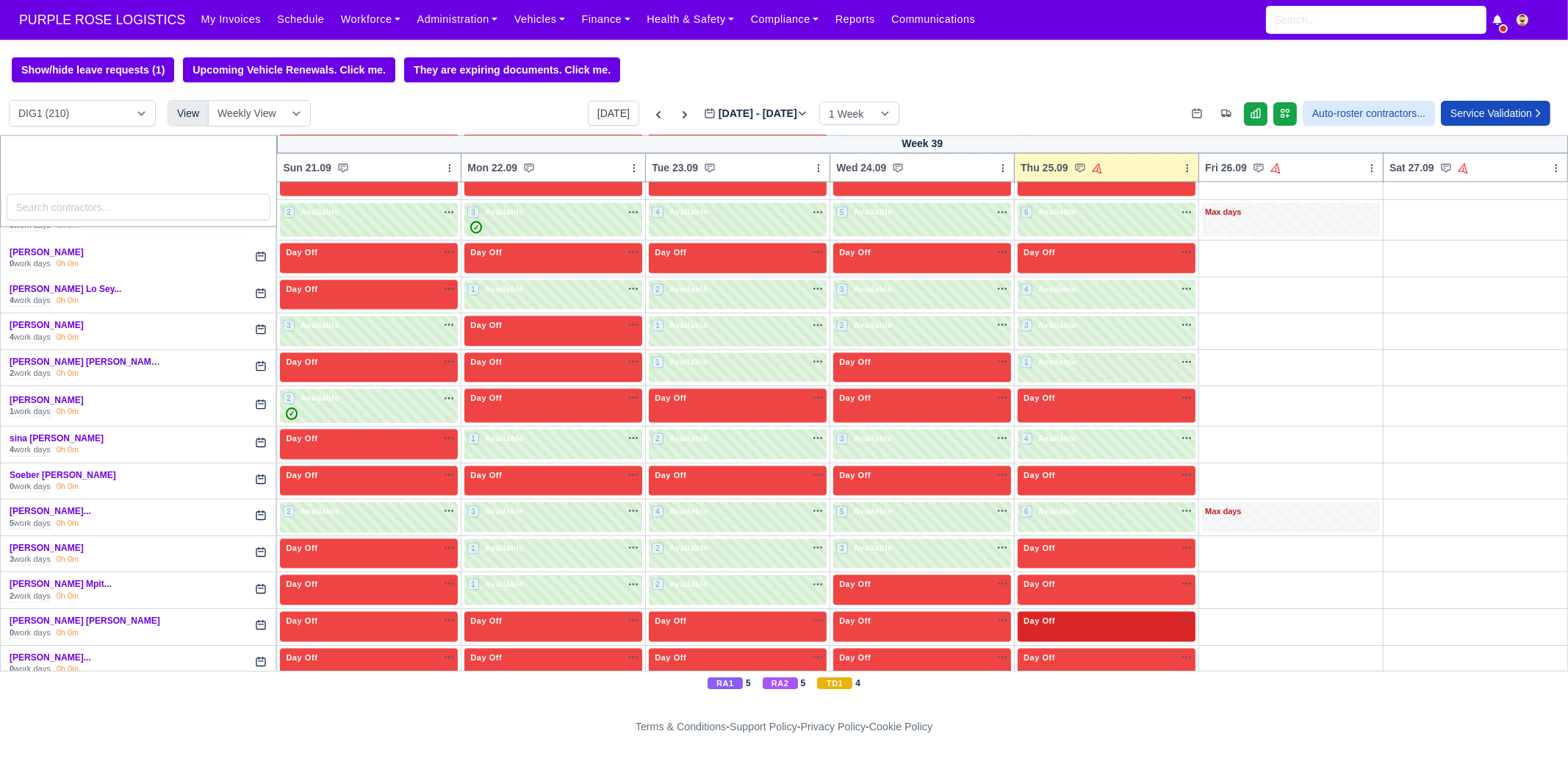
scroll to position [4136, 0]
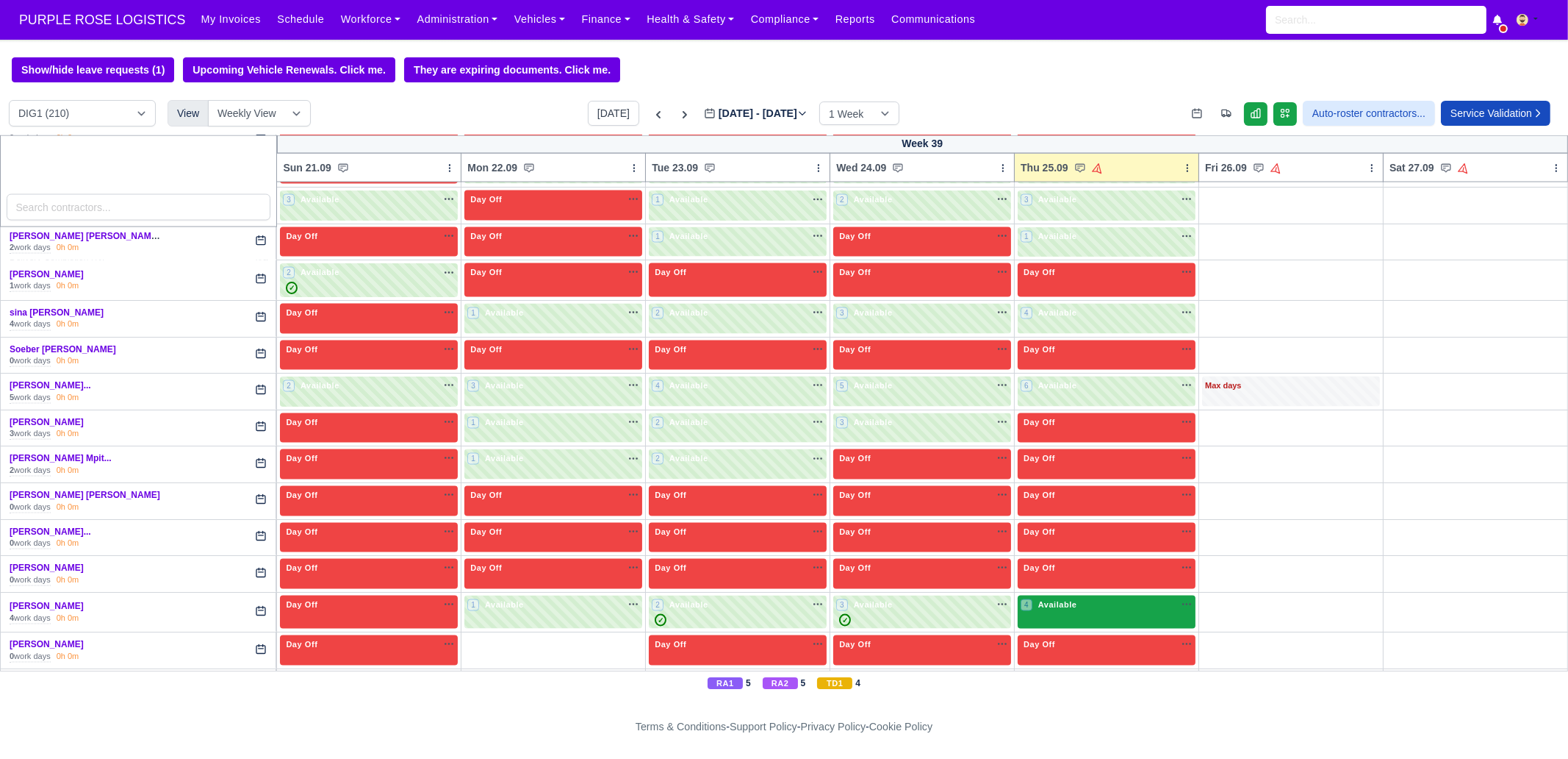
click at [1072, 599] on div "4 Available na" at bounding box center [1107, 606] width 172 height 15
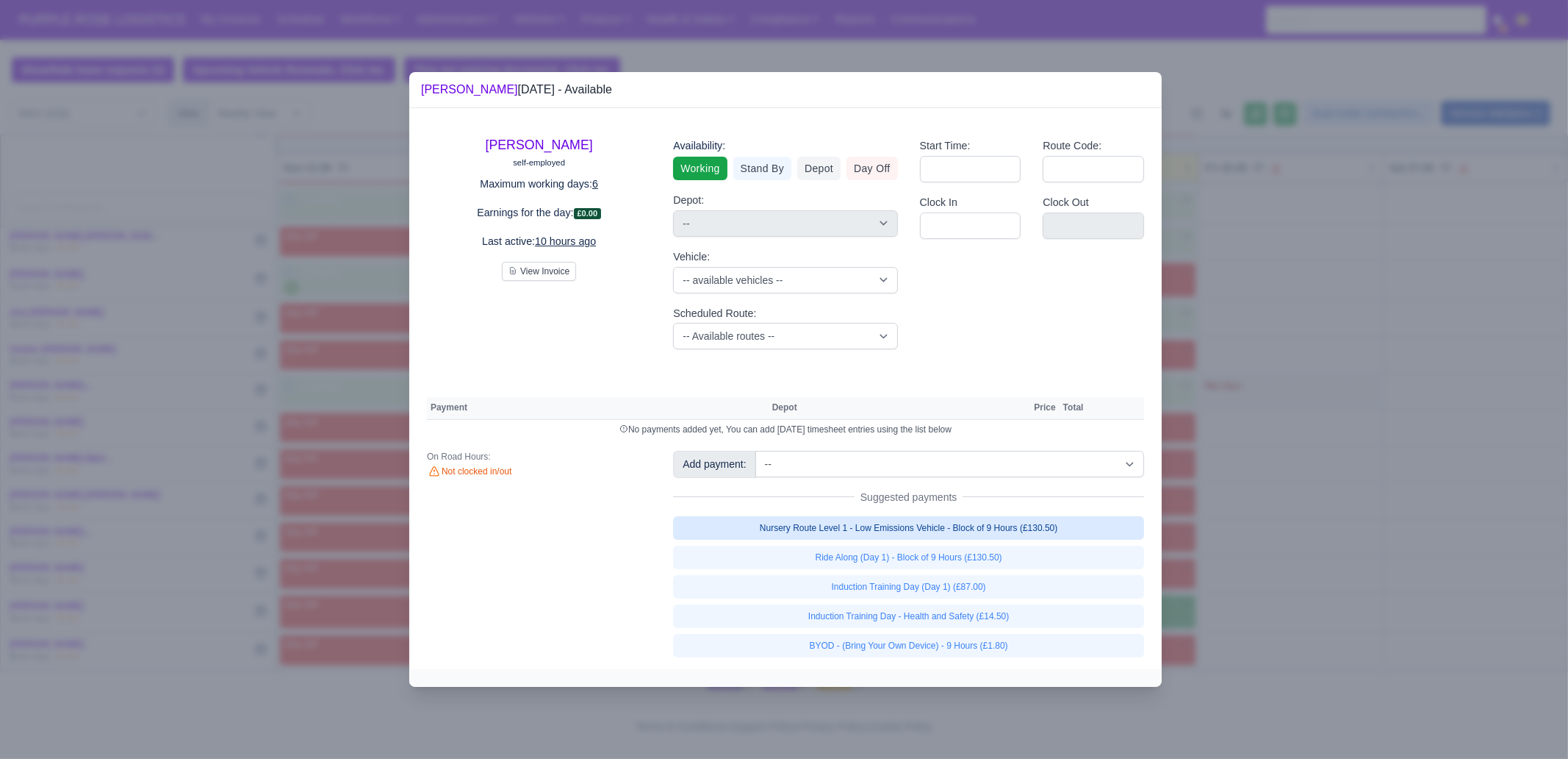
click at [1018, 527] on link "Nursery Route Level 1 - Low Emissions Vehicle - Block of 9 Hours (£130.50)" at bounding box center [909, 528] width 471 height 24
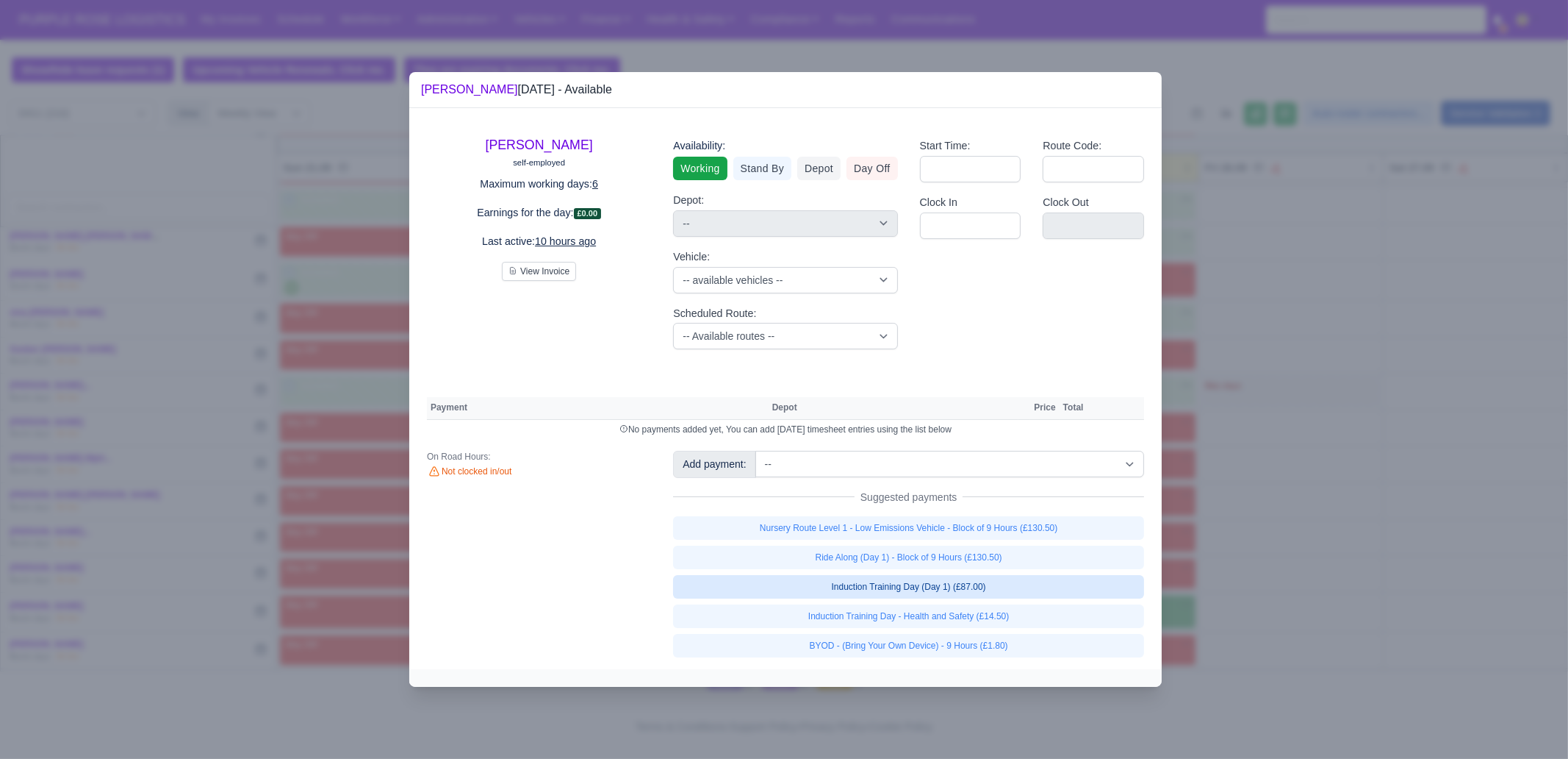
select select "1"
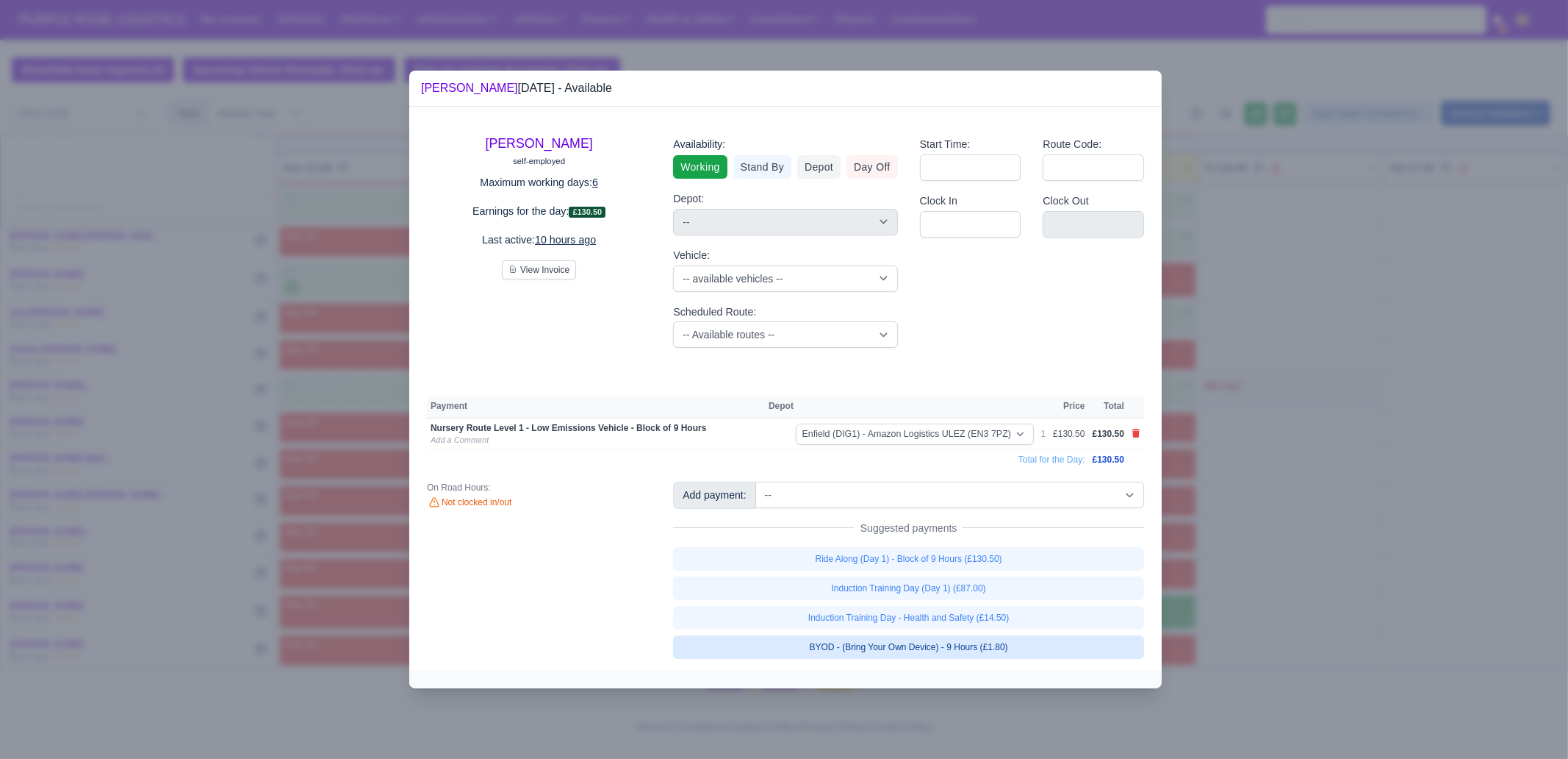
drag, startPoint x: 996, startPoint y: 645, endPoint x: 1035, endPoint y: 642, distance: 39.1
click at [996, 646] on link "BYOD - (Bring Your Own Device) - 9 Hours (£1.80)" at bounding box center [909, 646] width 471 height 24
select select "1"
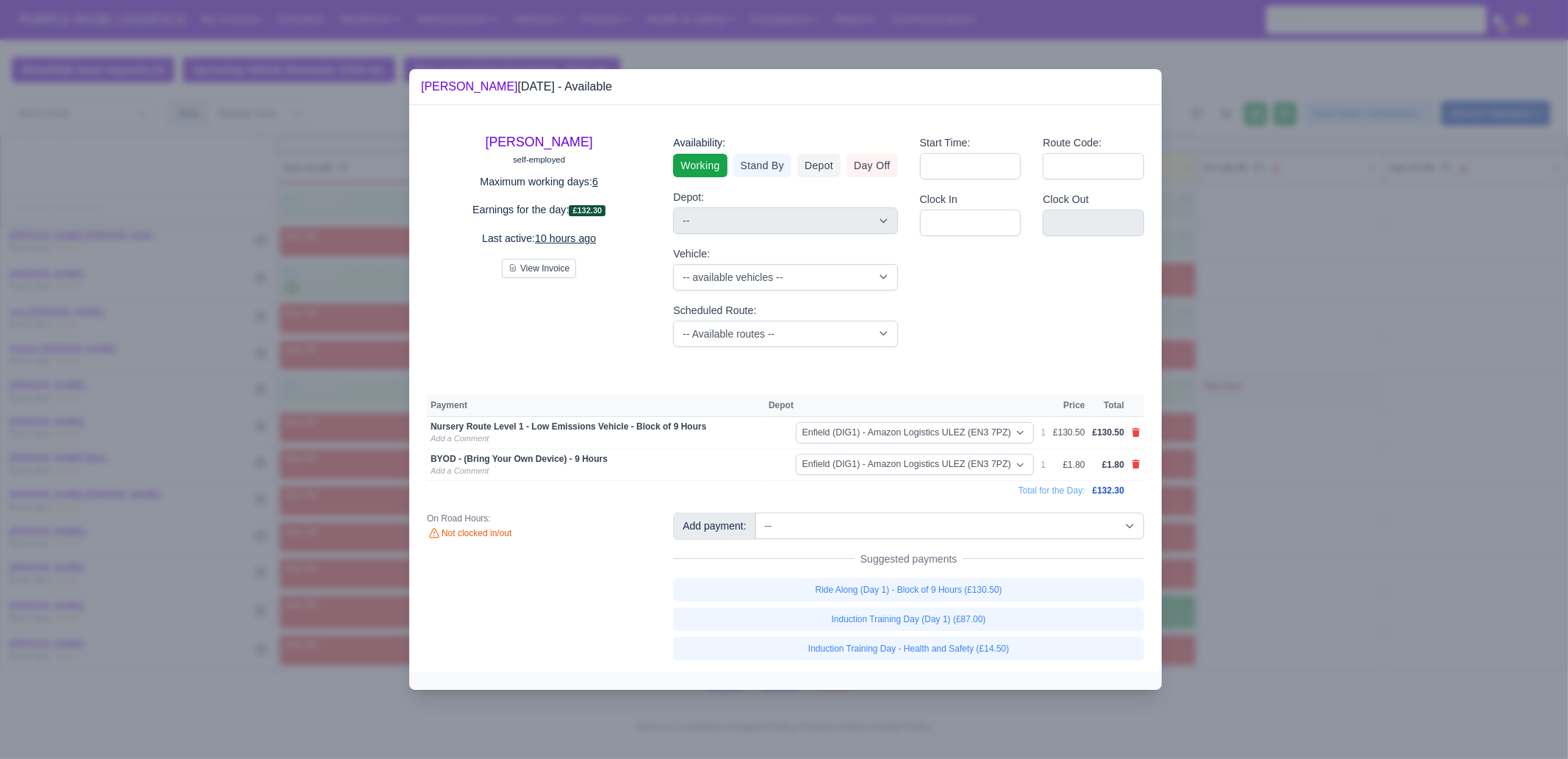
drag, startPoint x: 1258, startPoint y: 586, endPoint x: 1553, endPoint y: 537, distance: 299.0
click at [1258, 586] on div at bounding box center [784, 379] width 1568 height 759
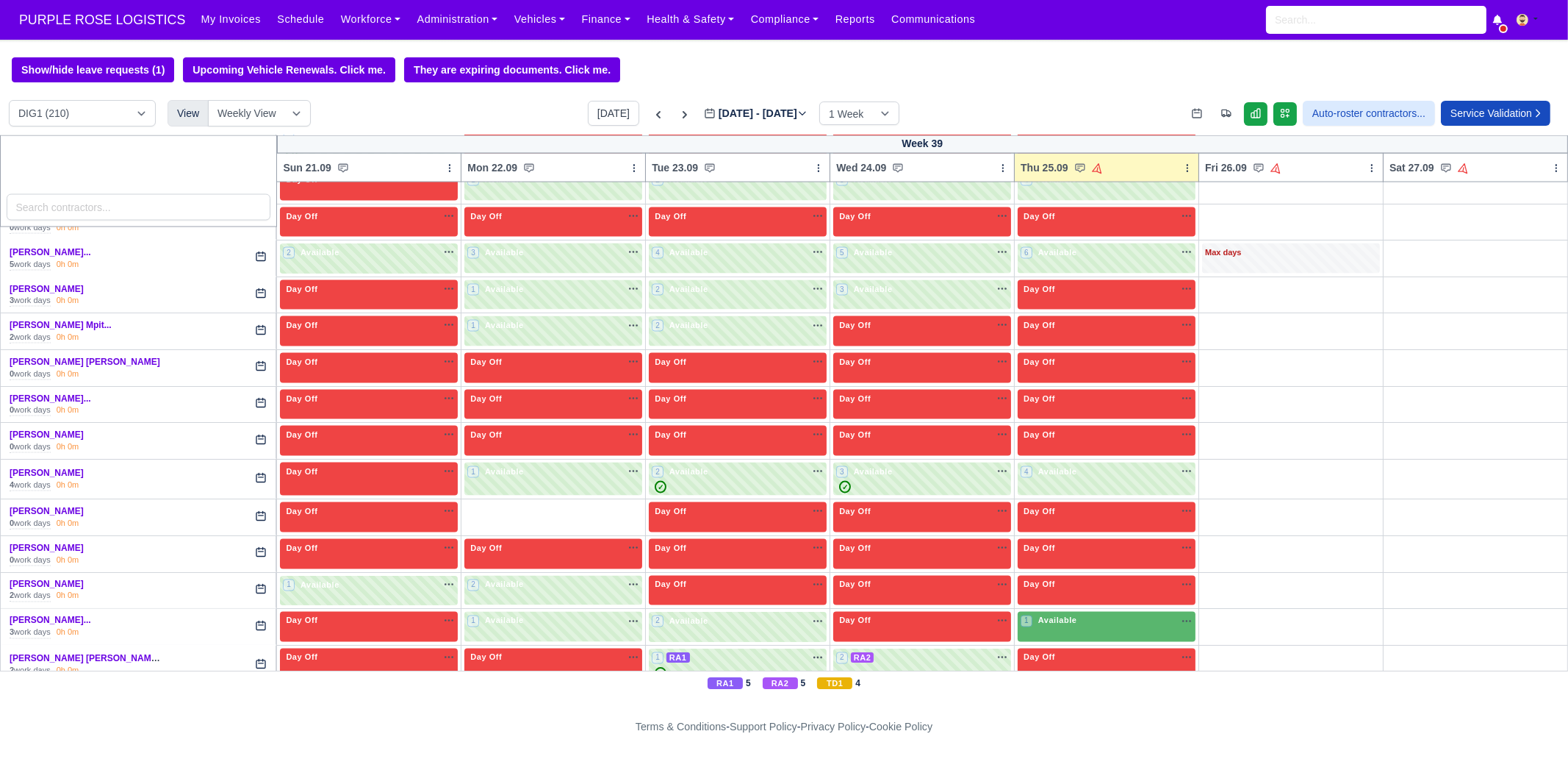
scroll to position [4437, 0]
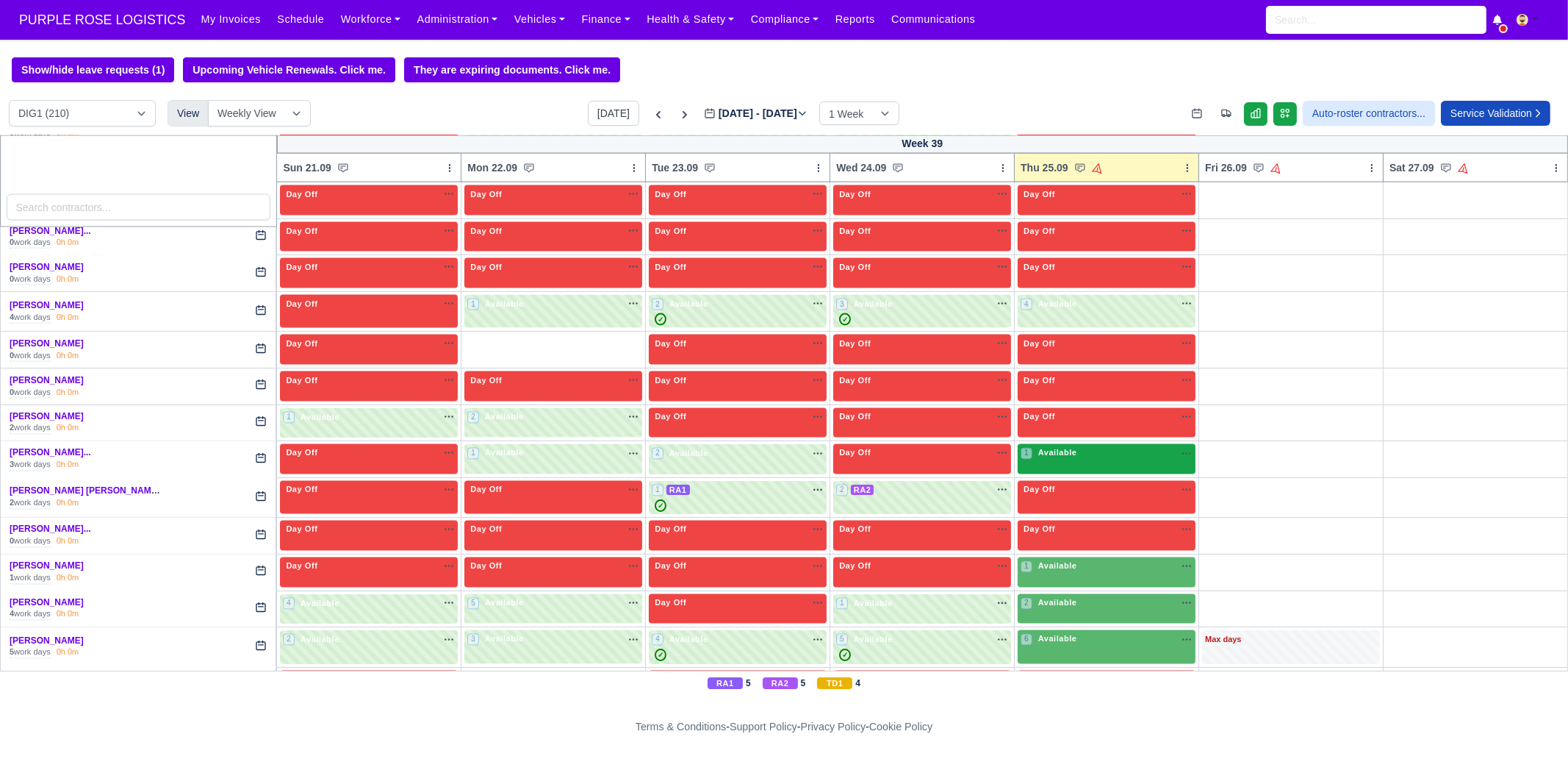
click at [1056, 448] on span "Available" at bounding box center [1057, 453] width 45 height 11
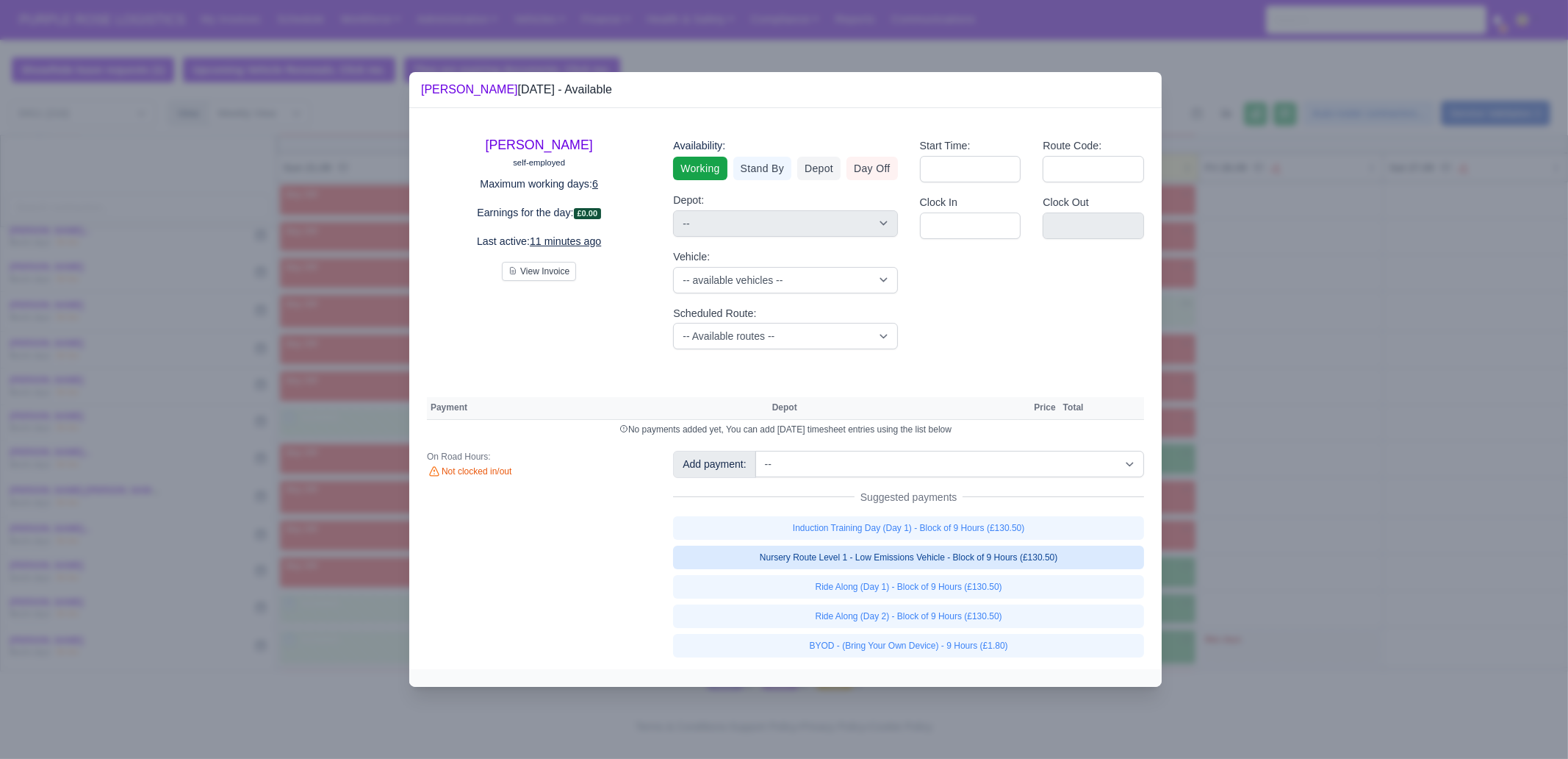
click at [1056, 559] on link "Nursery Route Level 1 - Low Emissions Vehicle - Block of 9 Hours (£130.50)" at bounding box center [909, 557] width 471 height 24
select select "1"
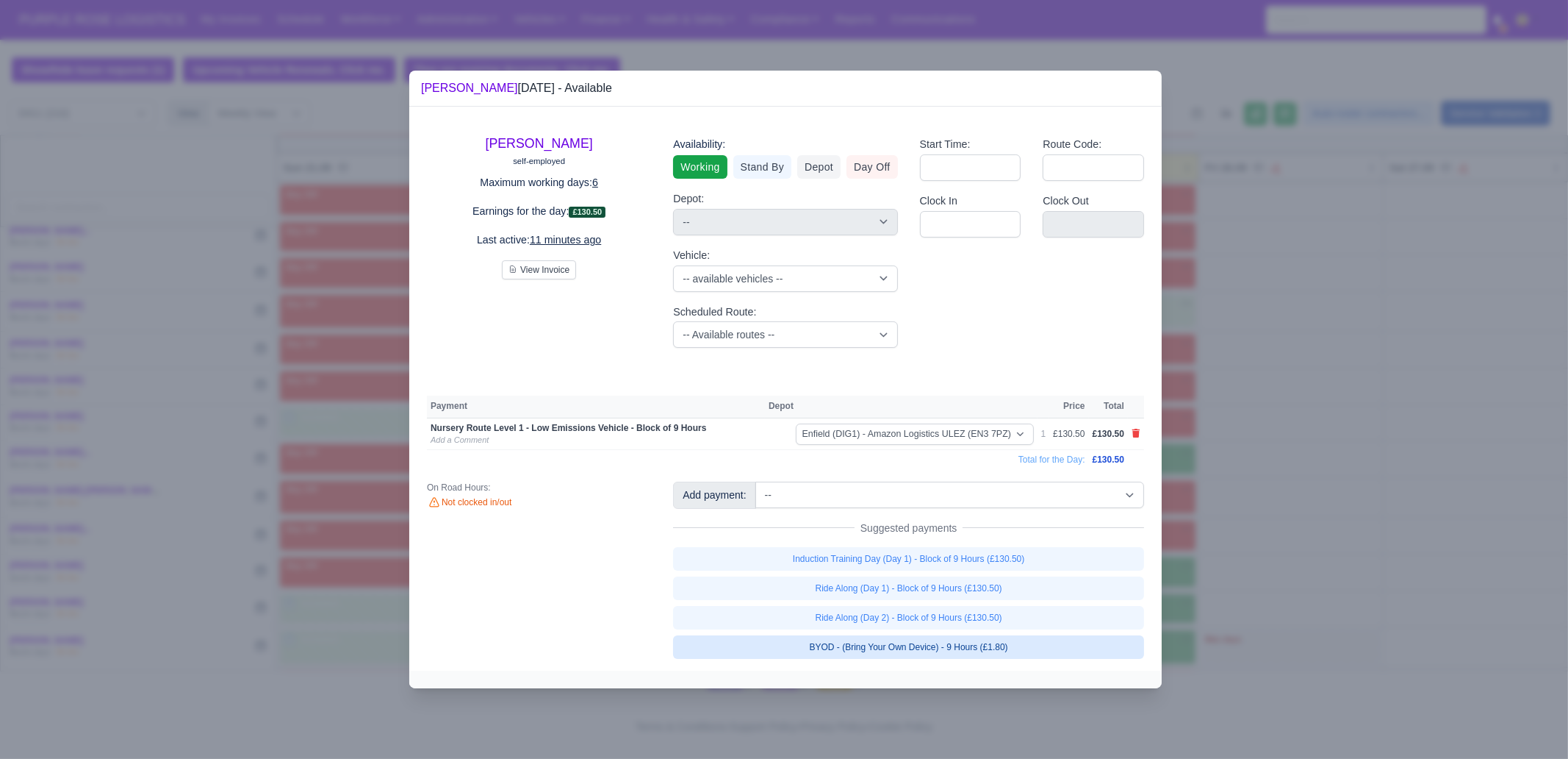
click at [1007, 646] on link "BYOD - (Bring Your Own Device) - 9 Hours (£1.80)" at bounding box center [909, 646] width 471 height 24
select select "1"
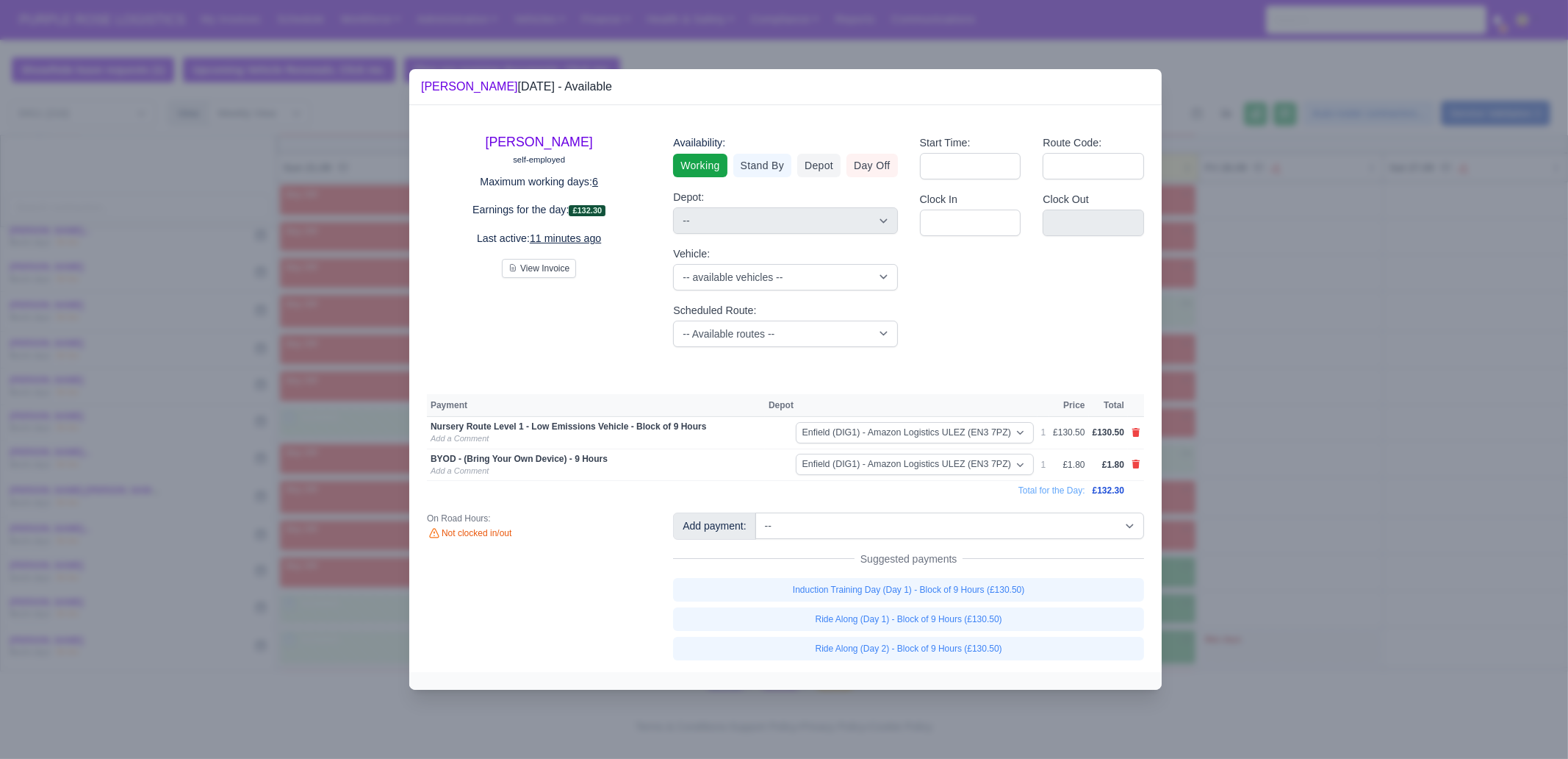
click at [1306, 448] on div at bounding box center [784, 379] width 1568 height 759
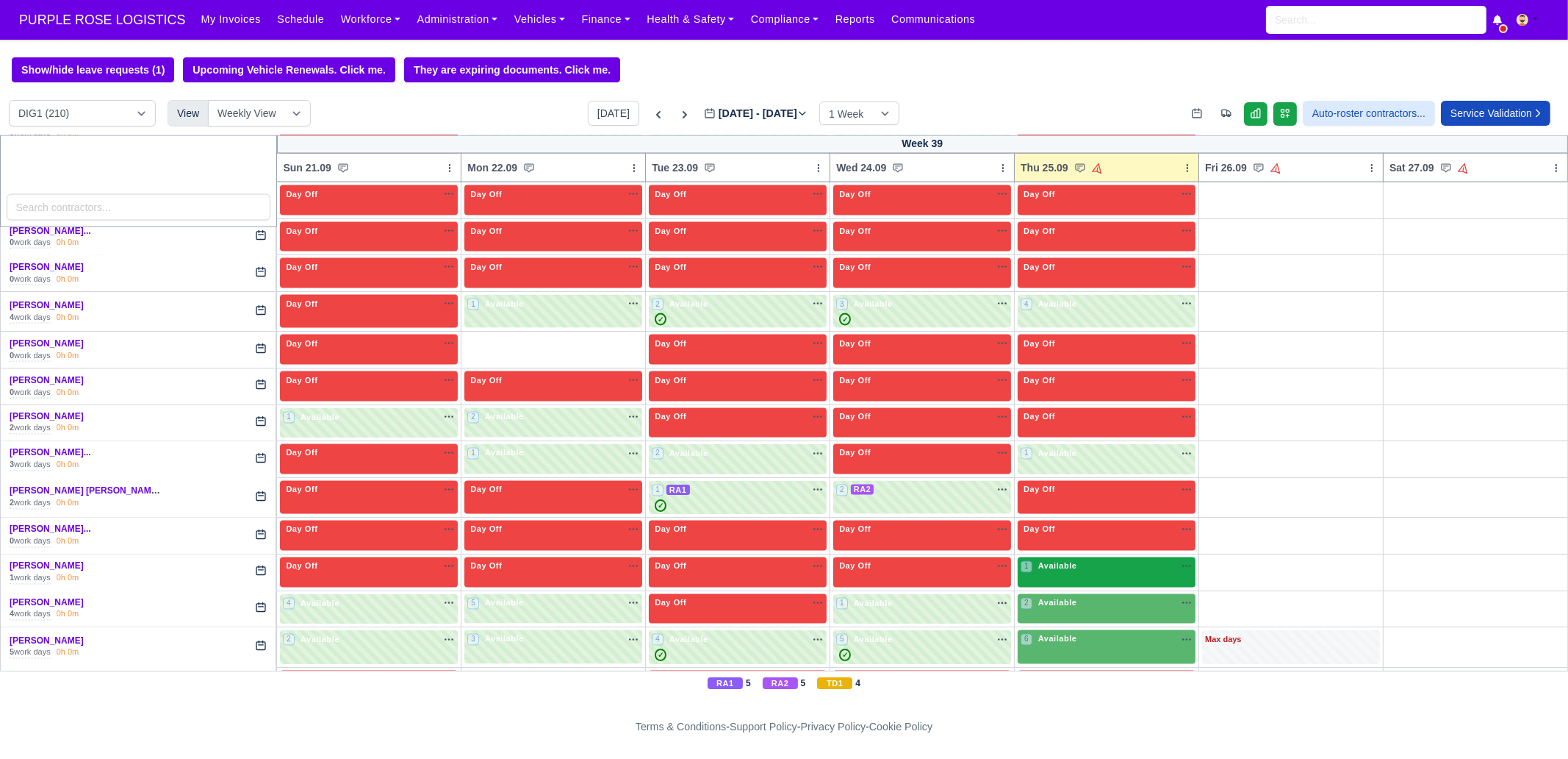
click at [1091, 560] on div "1 Available na" at bounding box center [1107, 566] width 172 height 12
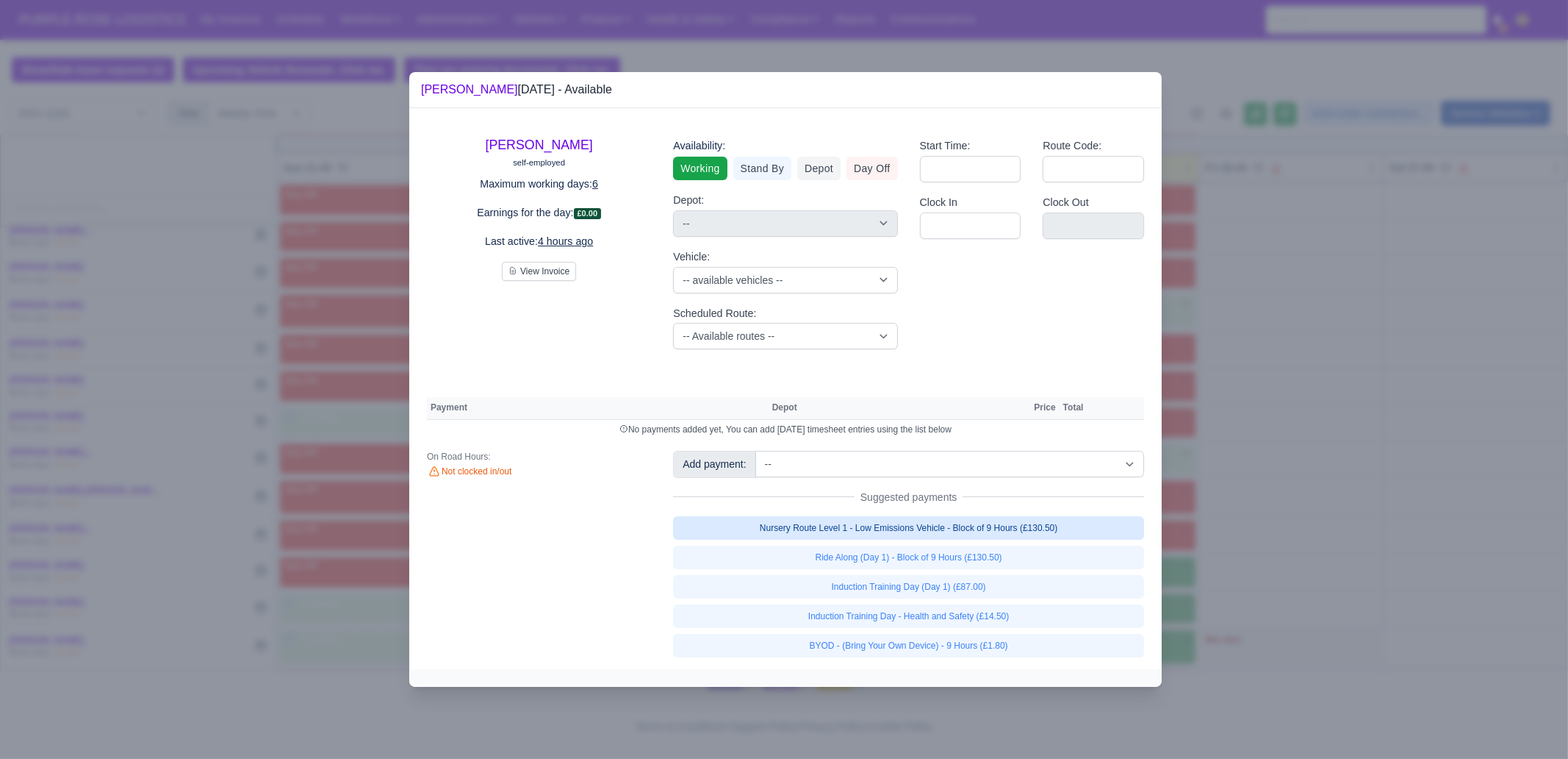
click at [1027, 529] on link "Nursery Route Level 1 - Low Emissions Vehicle - Block of 9 Hours (£130.50)" at bounding box center [909, 528] width 471 height 24
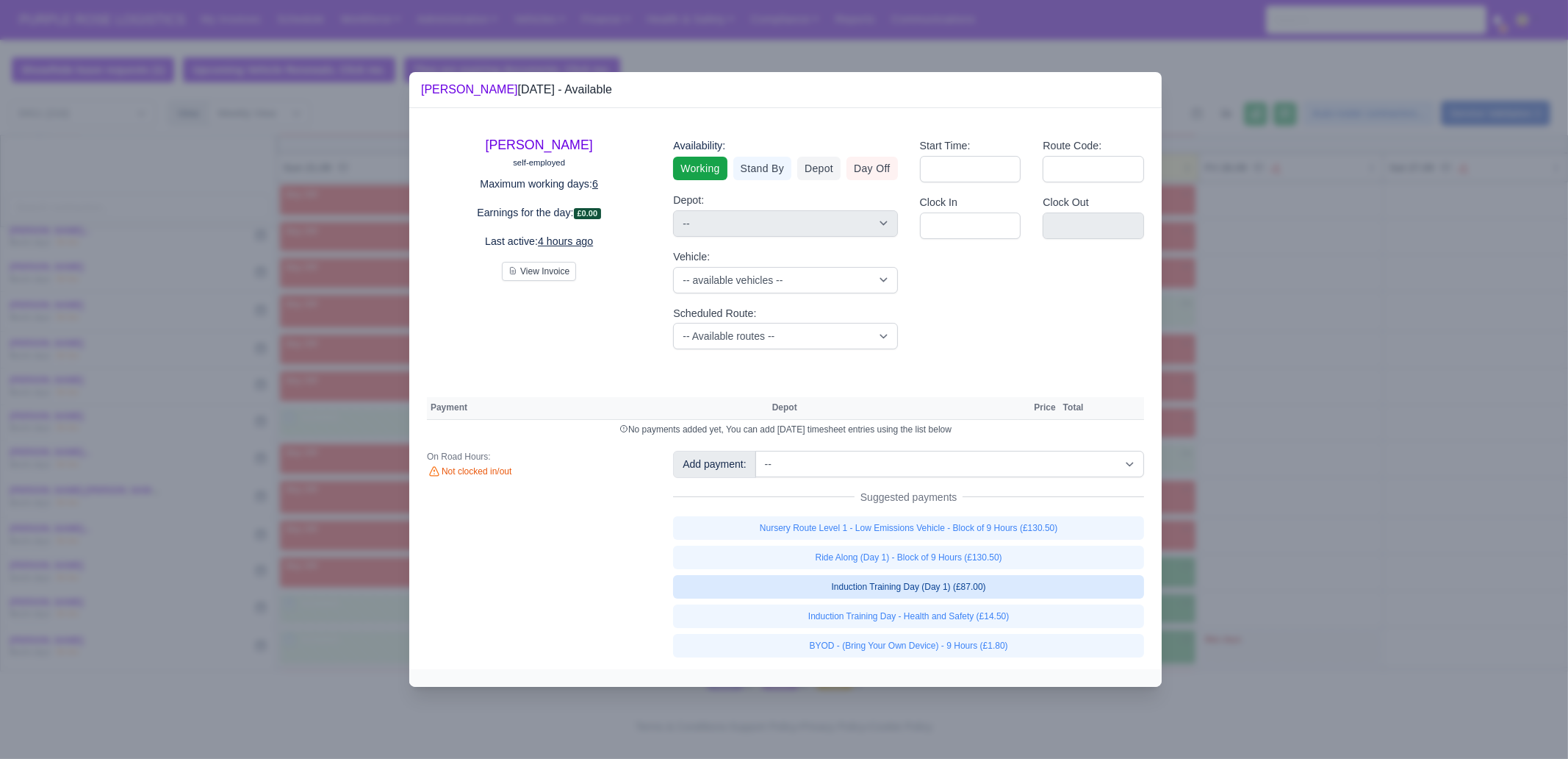
select select "1"
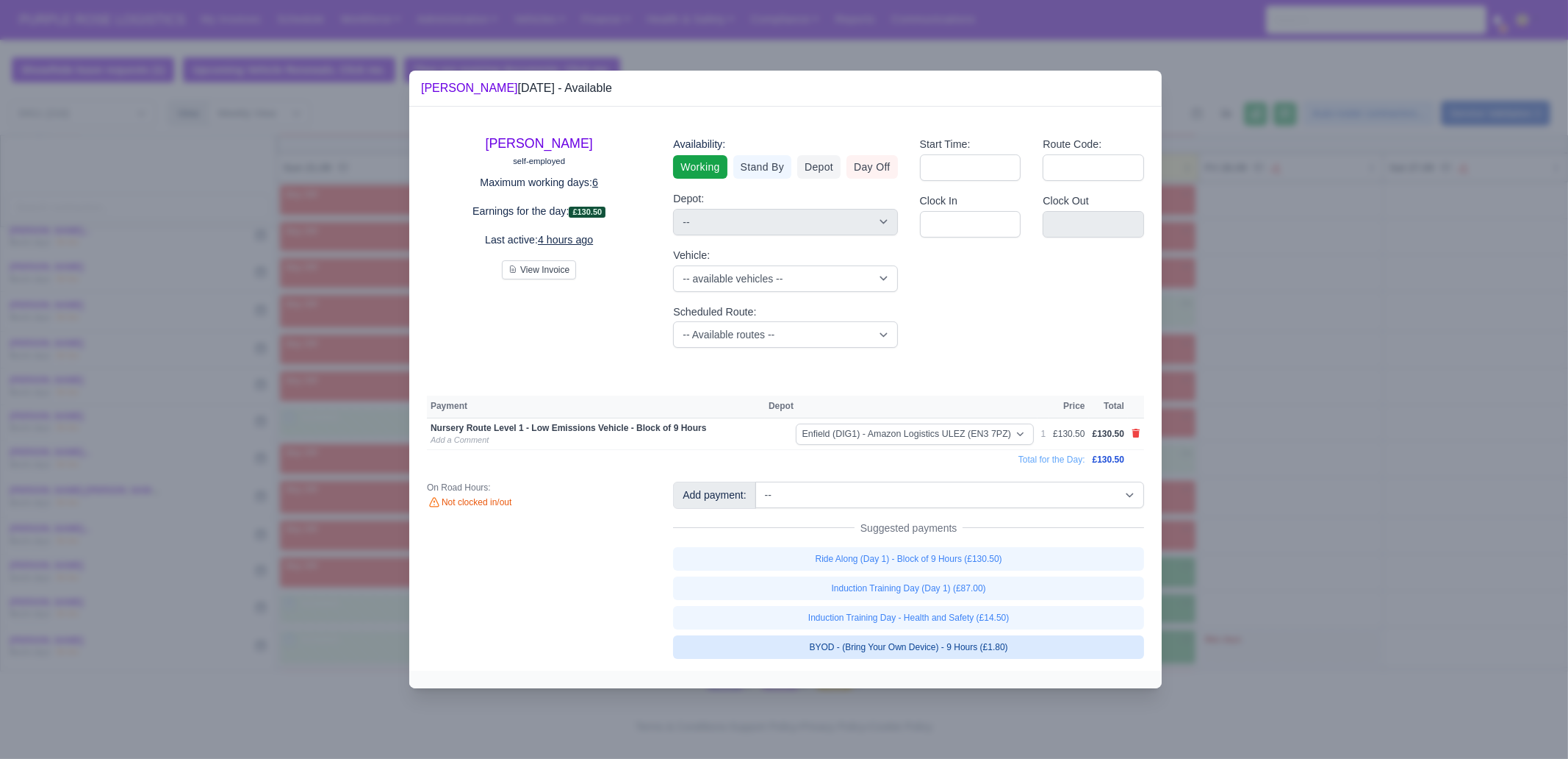
click at [1018, 644] on link "BYOD - (Bring Your Own Device) - 9 Hours (£1.80)" at bounding box center [909, 646] width 471 height 24
select select "1"
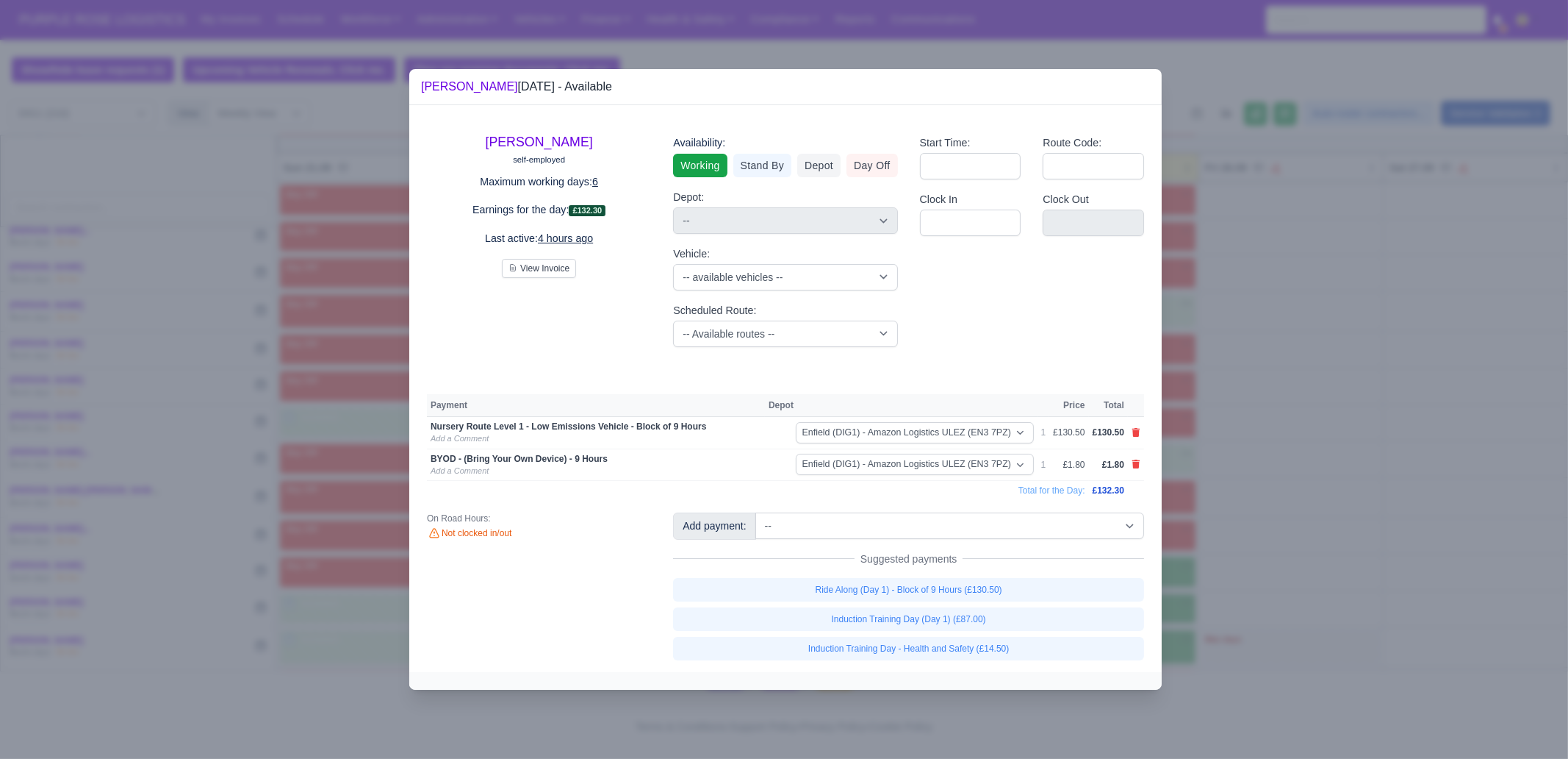
click at [1253, 531] on div at bounding box center [784, 379] width 1568 height 759
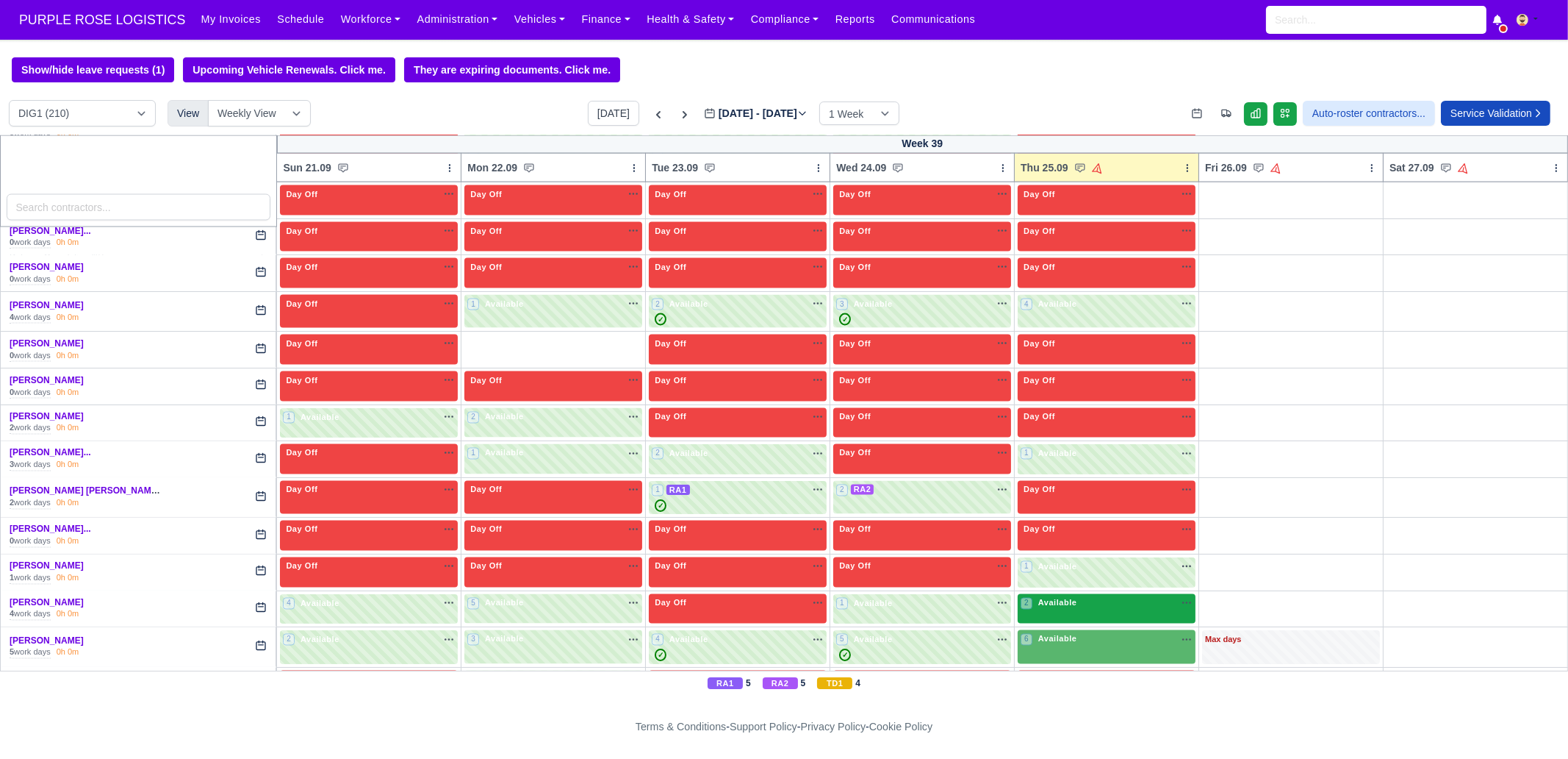
click at [1075, 597] on div "2 Available na" at bounding box center [1107, 602] width 172 height 12
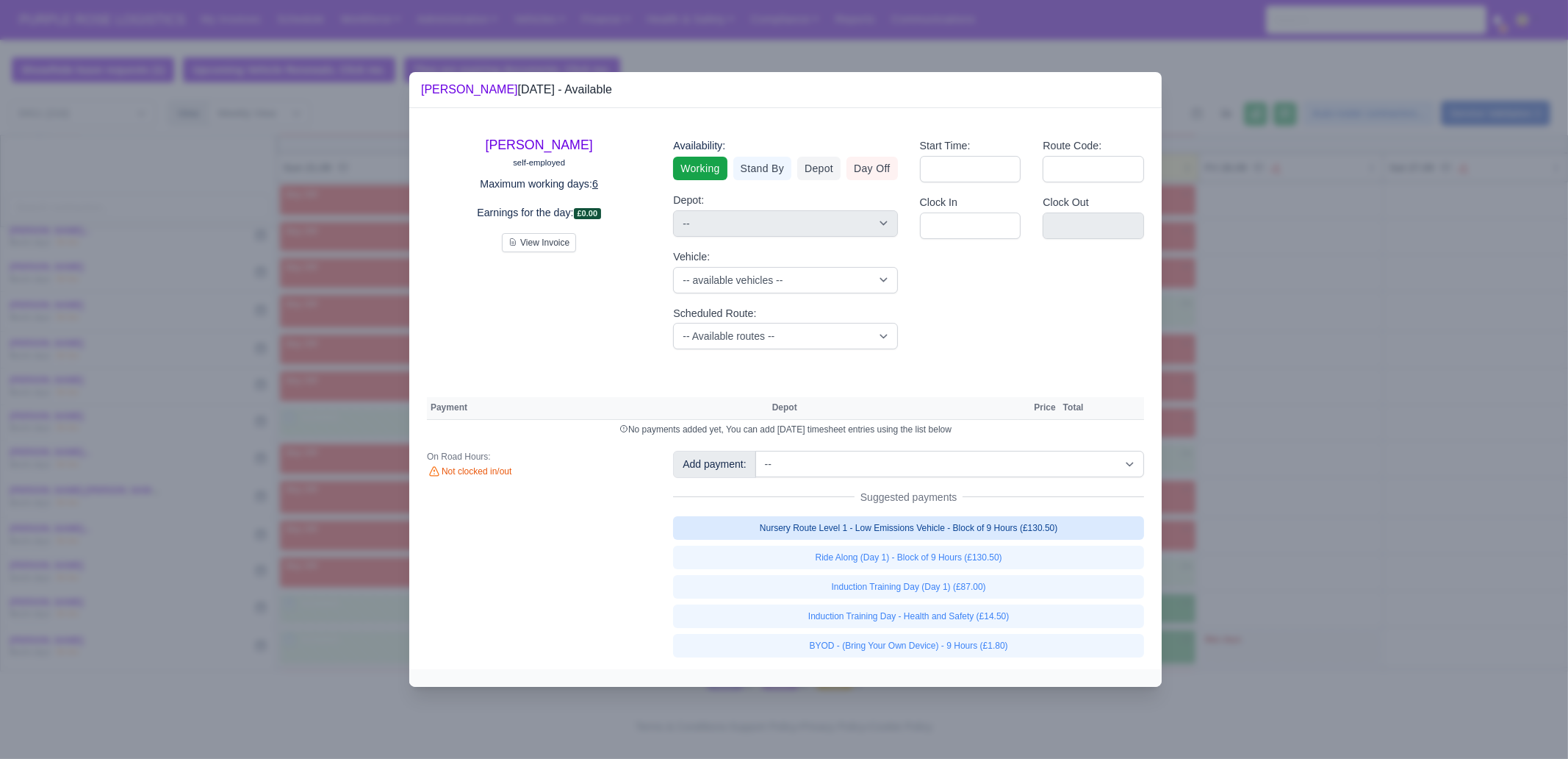
click at [999, 529] on link "Nursery Route Level 1 - Low Emissions Vehicle - Block of 9 Hours (£130.50)" at bounding box center [909, 528] width 471 height 24
select select "1"
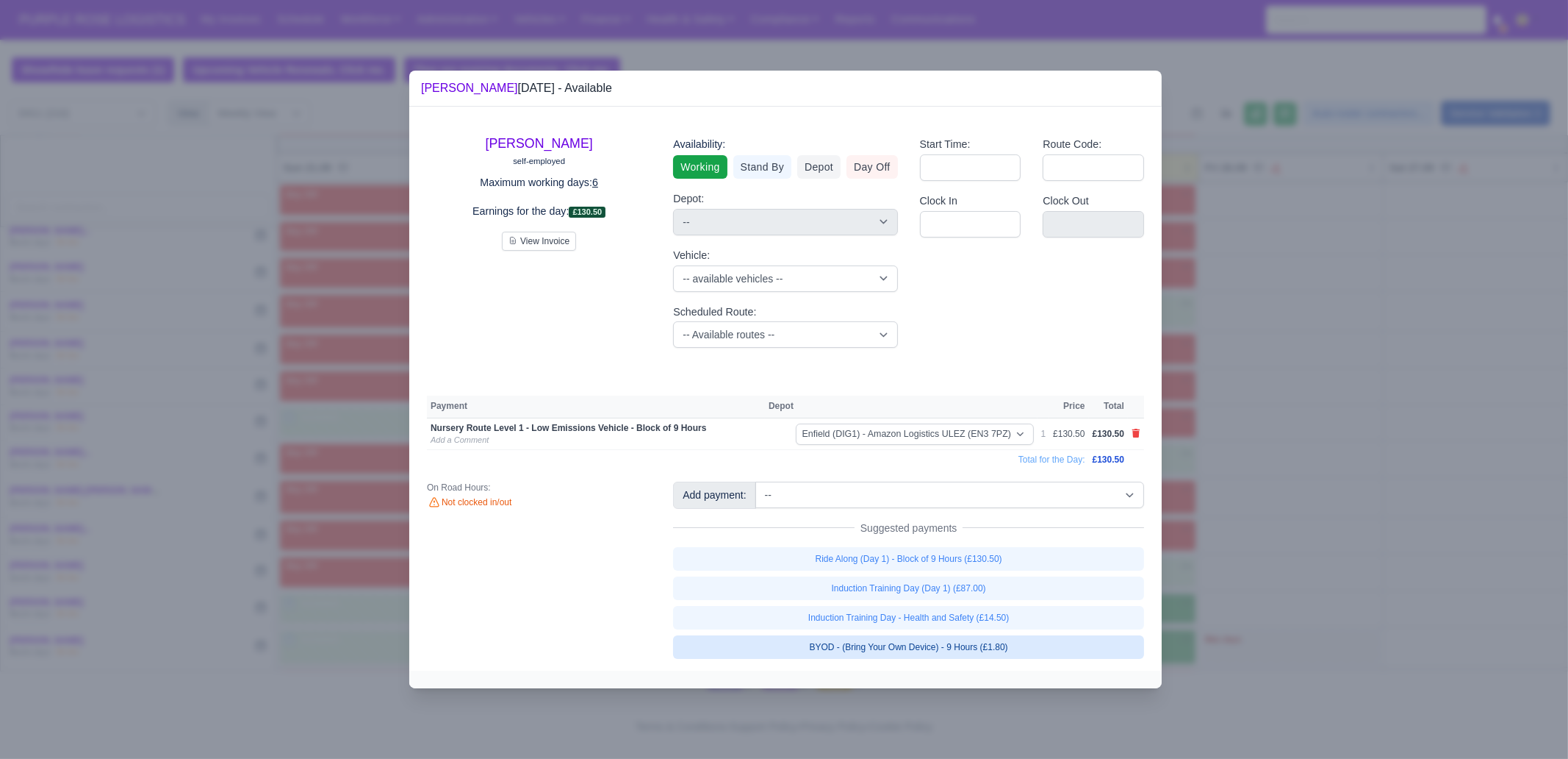
click at [1013, 644] on link "BYOD - (Bring Your Own Device) - 9 Hours (£1.80)" at bounding box center [909, 646] width 471 height 24
select select "1"
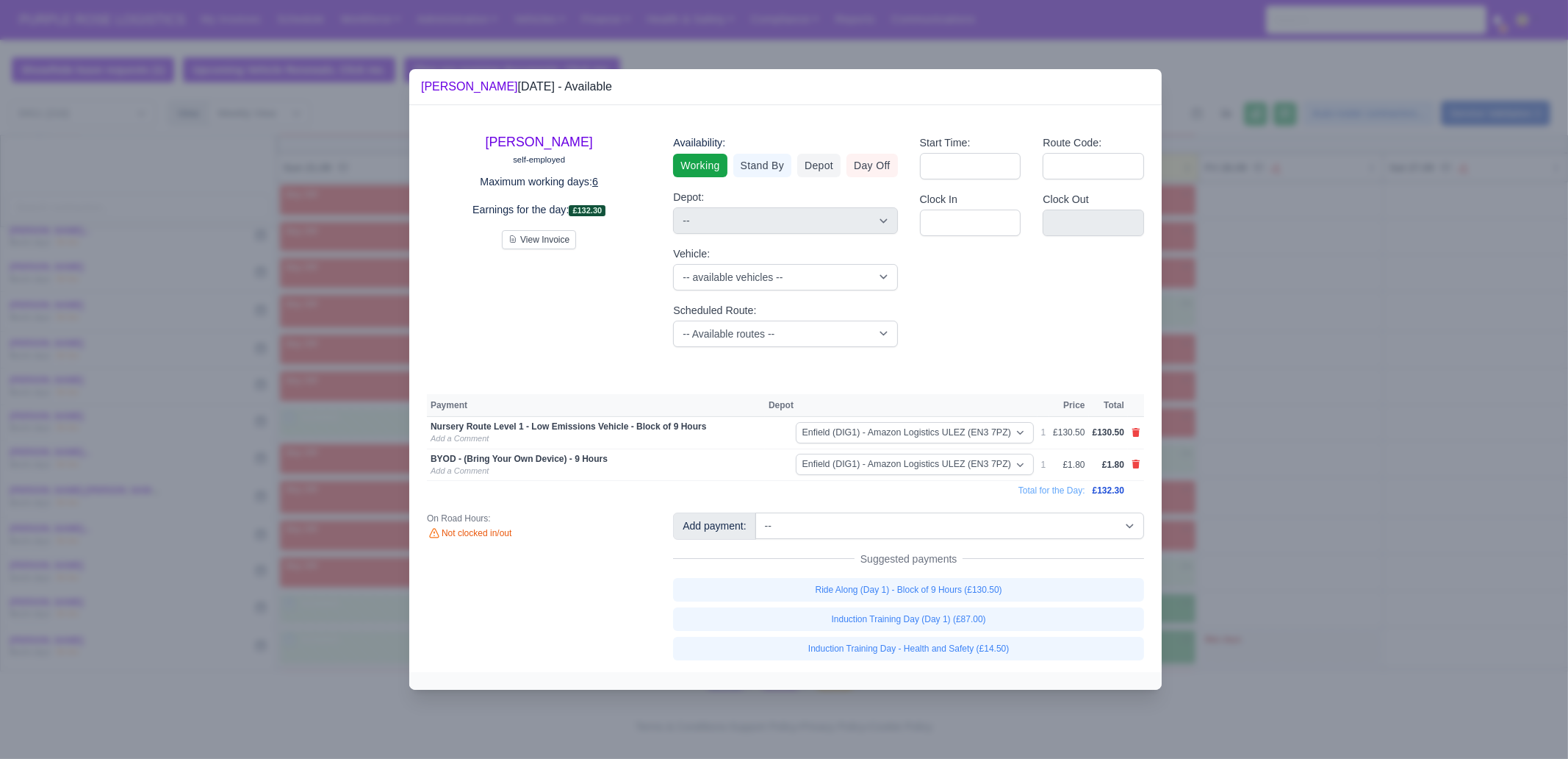
click at [1262, 637] on div at bounding box center [784, 379] width 1568 height 759
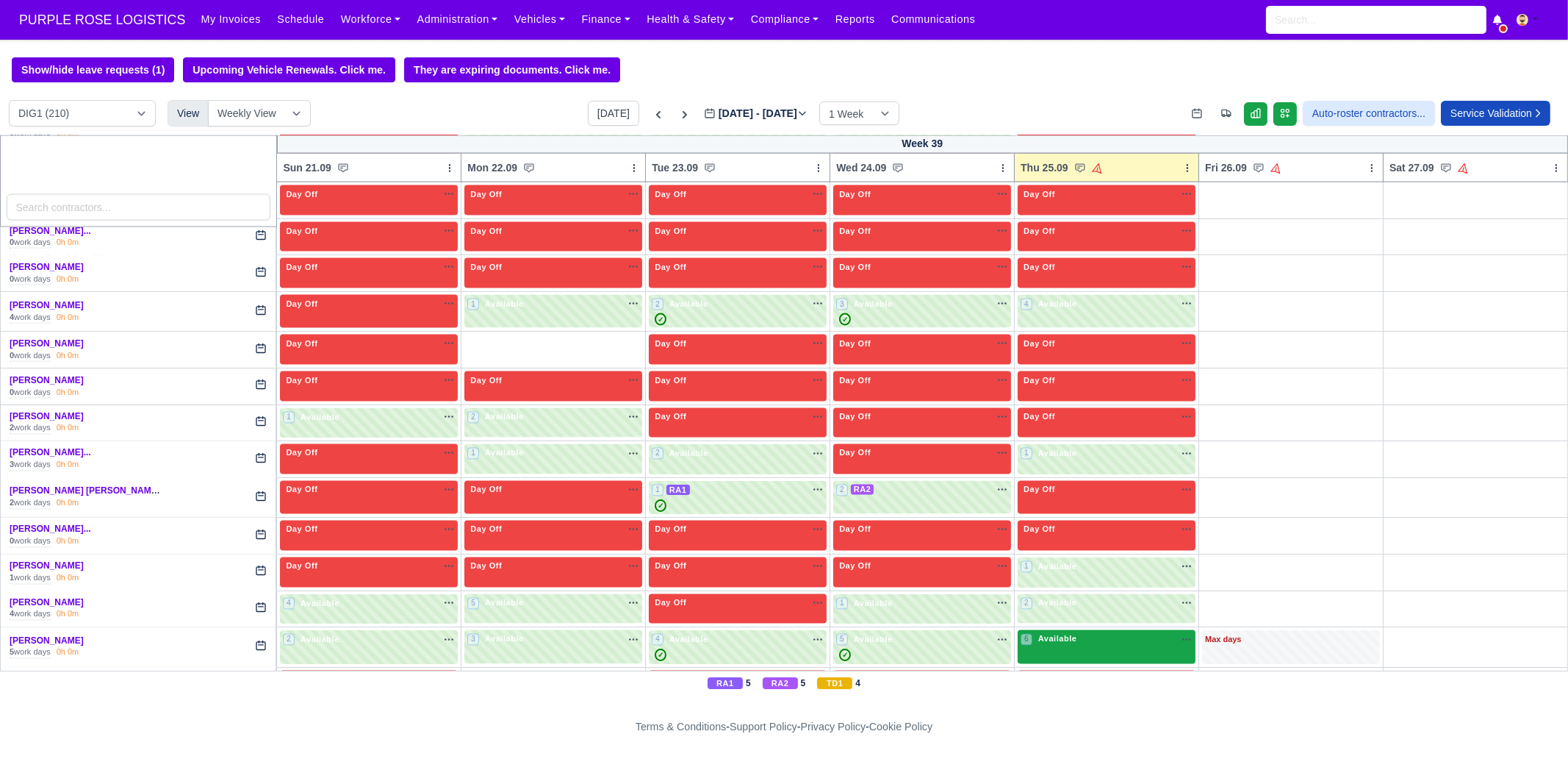
click at [1083, 633] on div "6 Available na" at bounding box center [1107, 639] width 172 height 12
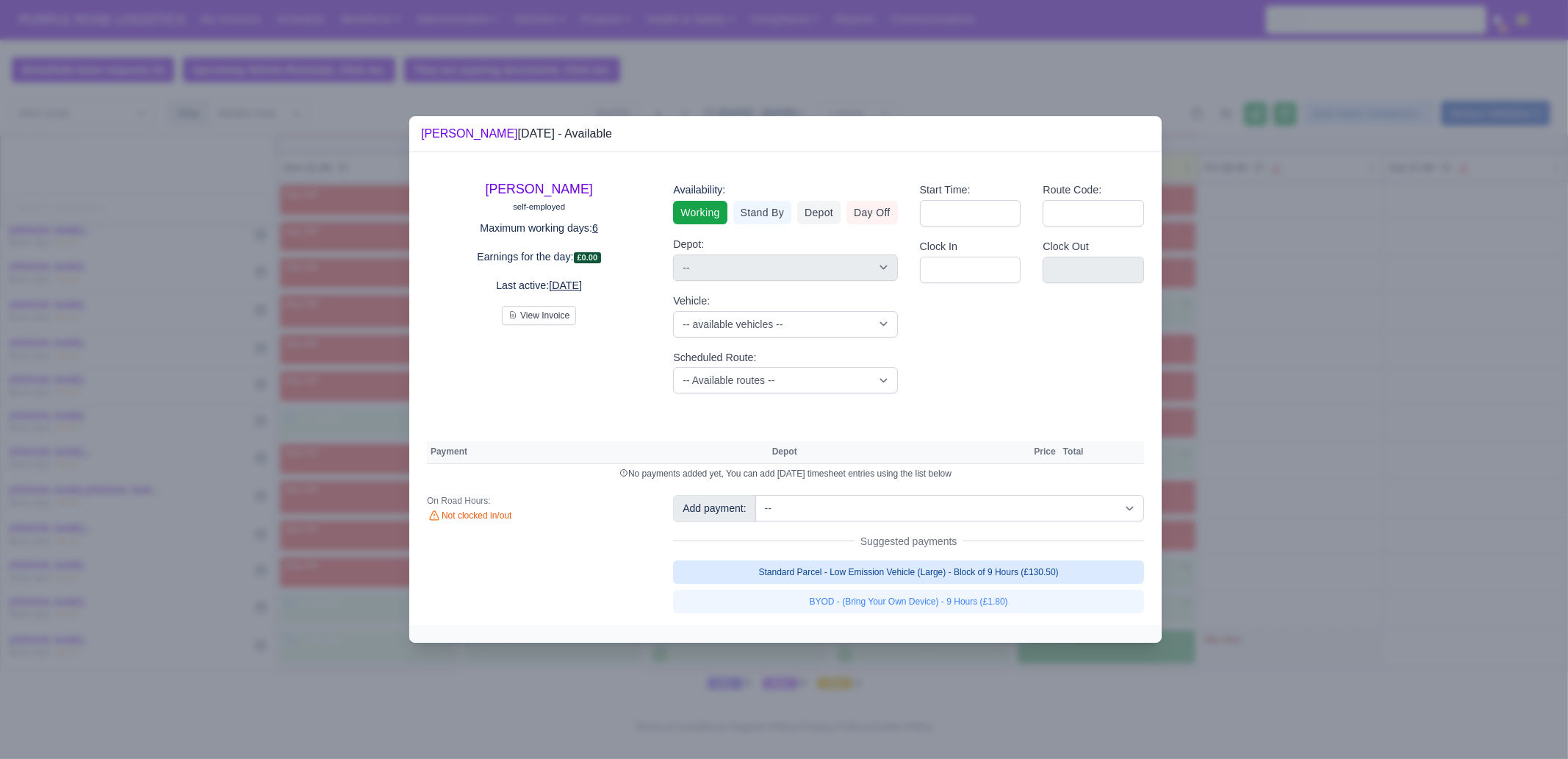
click at [1035, 567] on link "Standard Parcel - Low Emission Vehicle (Large) - Block of 9 Hours (£130.50)" at bounding box center [909, 572] width 471 height 24
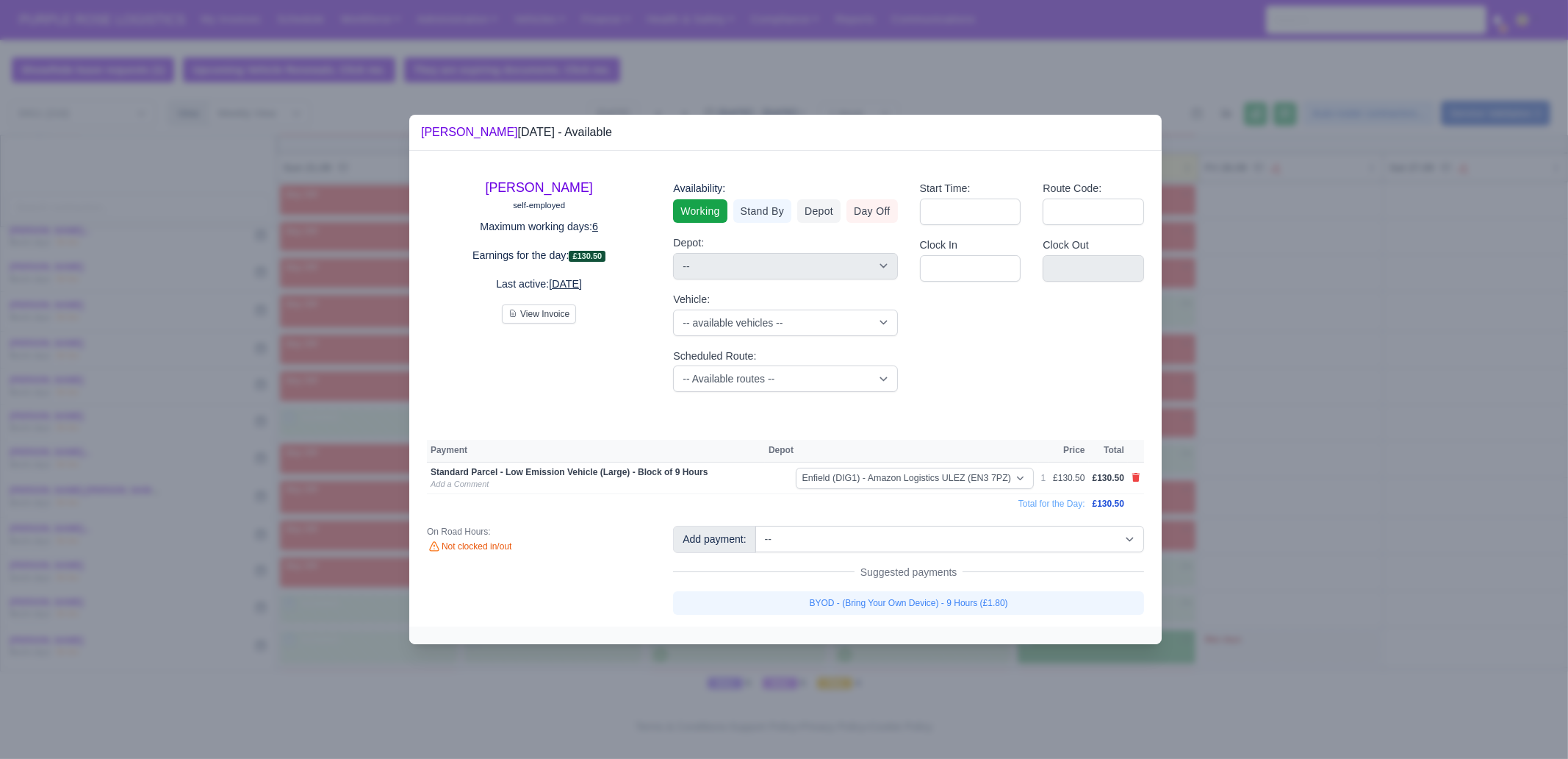
click at [1029, 605] on link "BYOD - (Bring Your Own Device) - 9 Hours (£1.80)" at bounding box center [909, 602] width 471 height 24
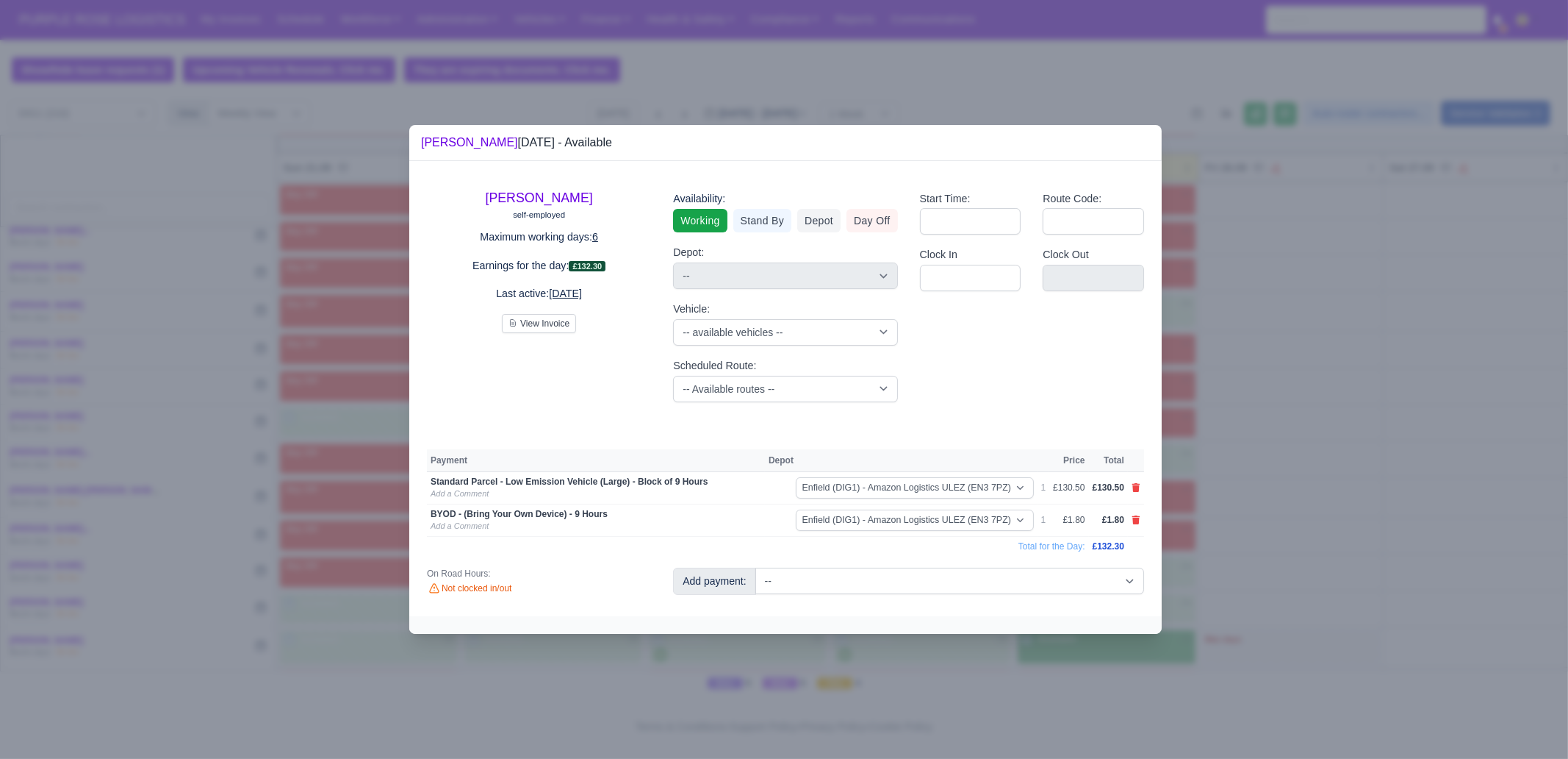
click at [1279, 604] on div at bounding box center [784, 379] width 1568 height 759
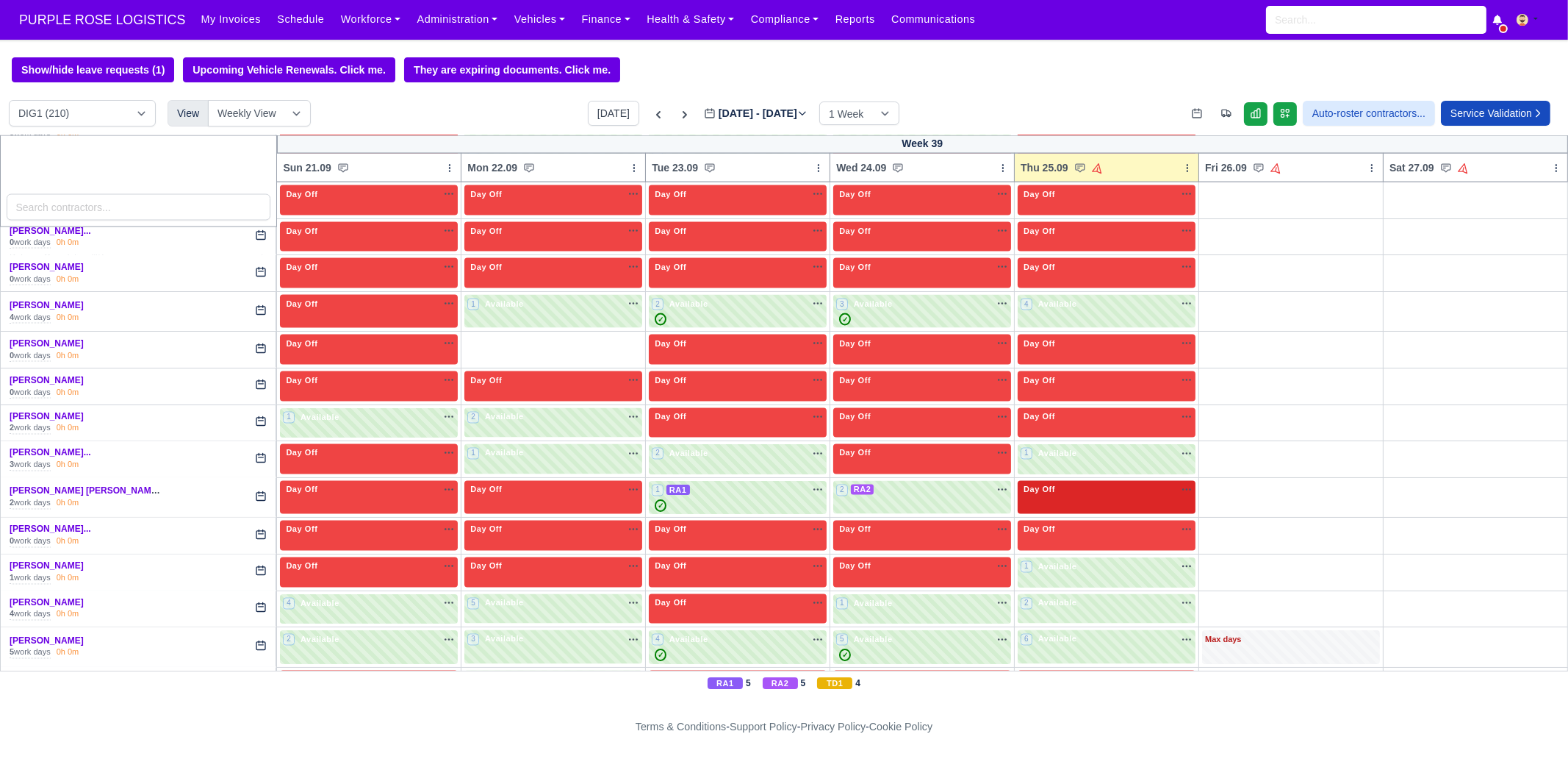
click at [1097, 481] on div "Day Off Available" at bounding box center [1107, 497] width 178 height 33
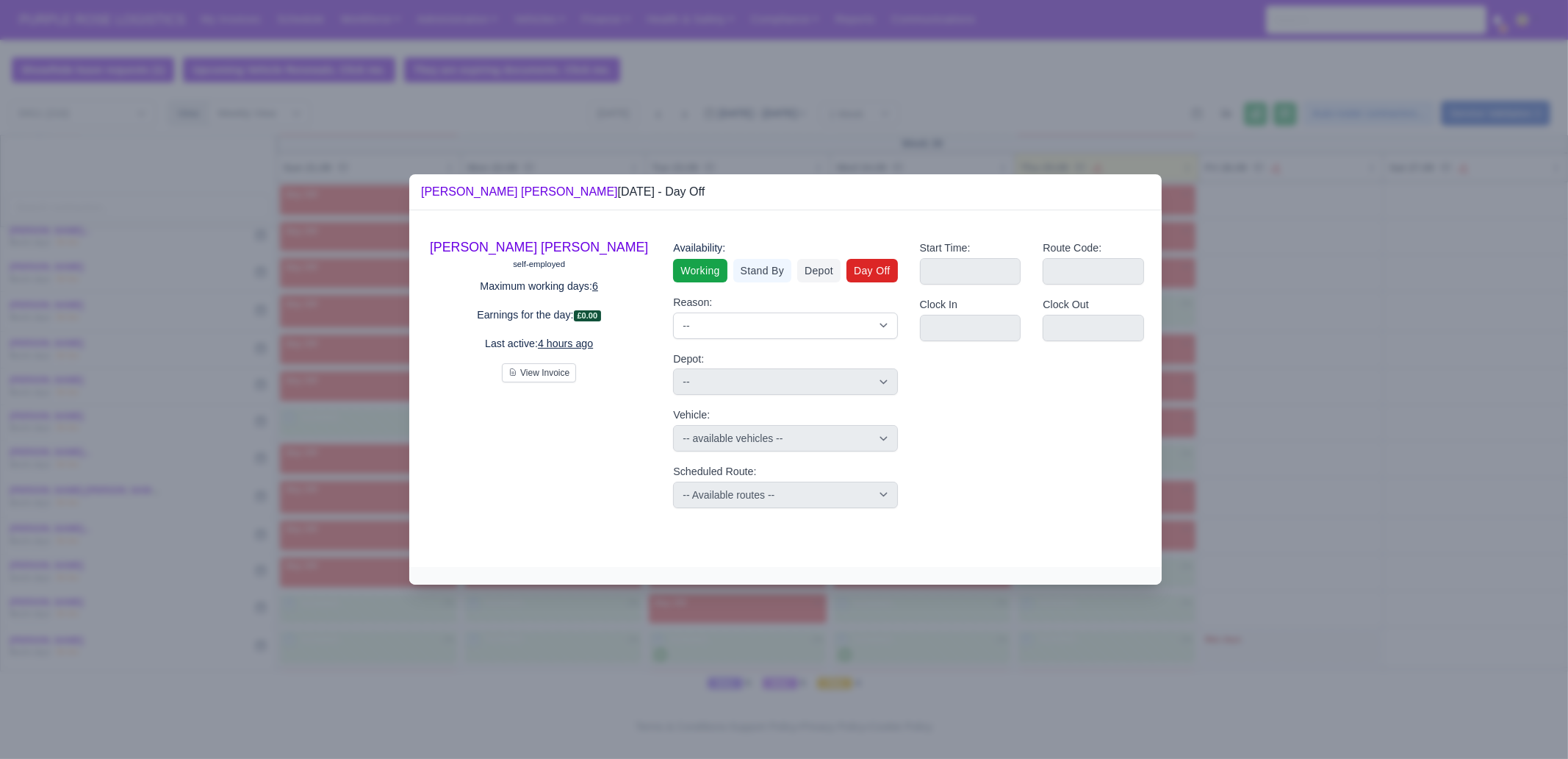
click at [718, 276] on link "Working" at bounding box center [700, 270] width 53 height 24
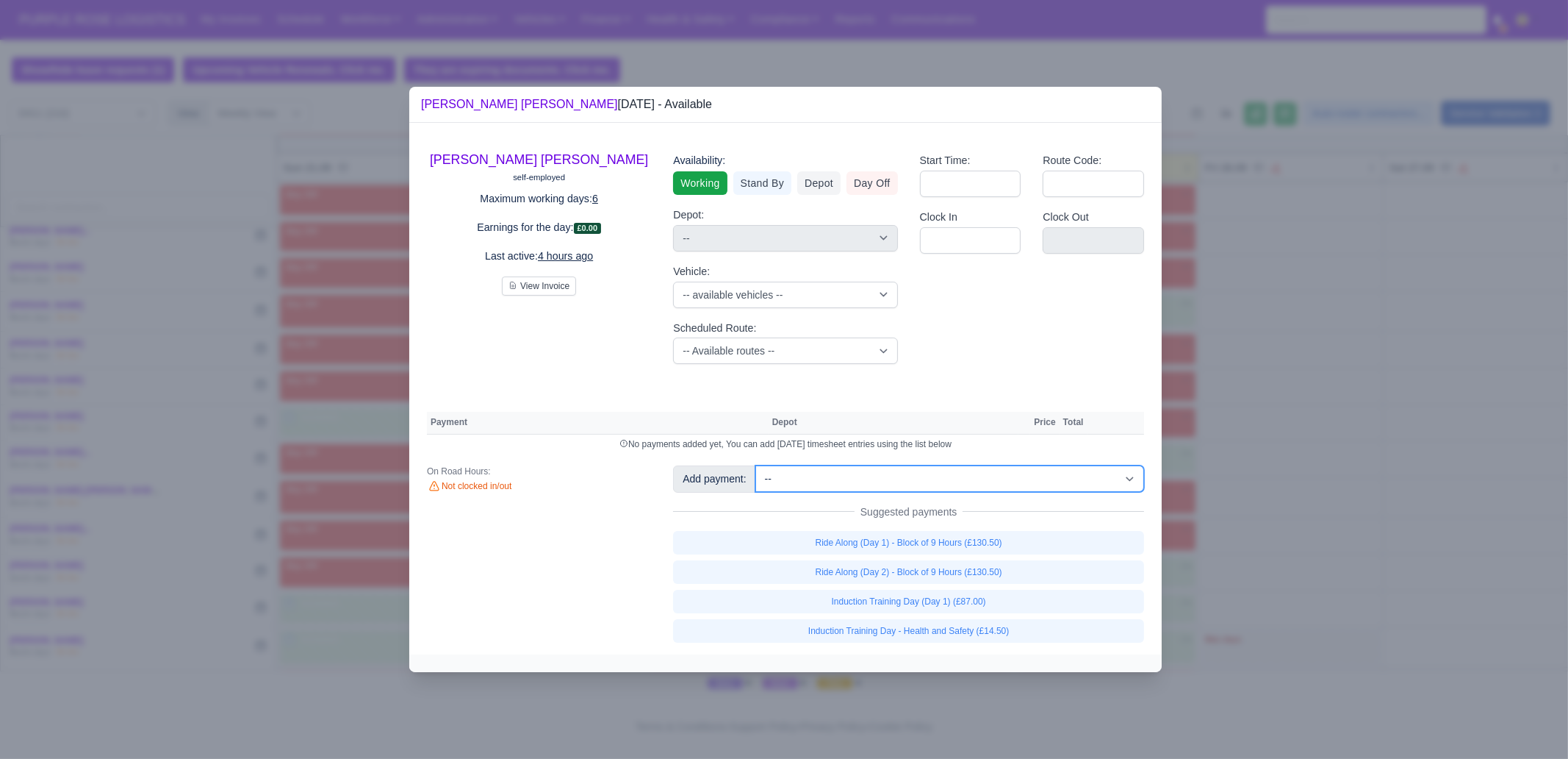
click at [959, 469] on select "-- Additional Hour Support (£14.50) Additional Hour Support (Walkers) (£13.50) …" at bounding box center [950, 478] width 388 height 27
click at [756, 465] on select "-- Additional Hour Support (£14.50) Additional Hour Support (Walkers) (£13.50) …" at bounding box center [950, 478] width 388 height 27
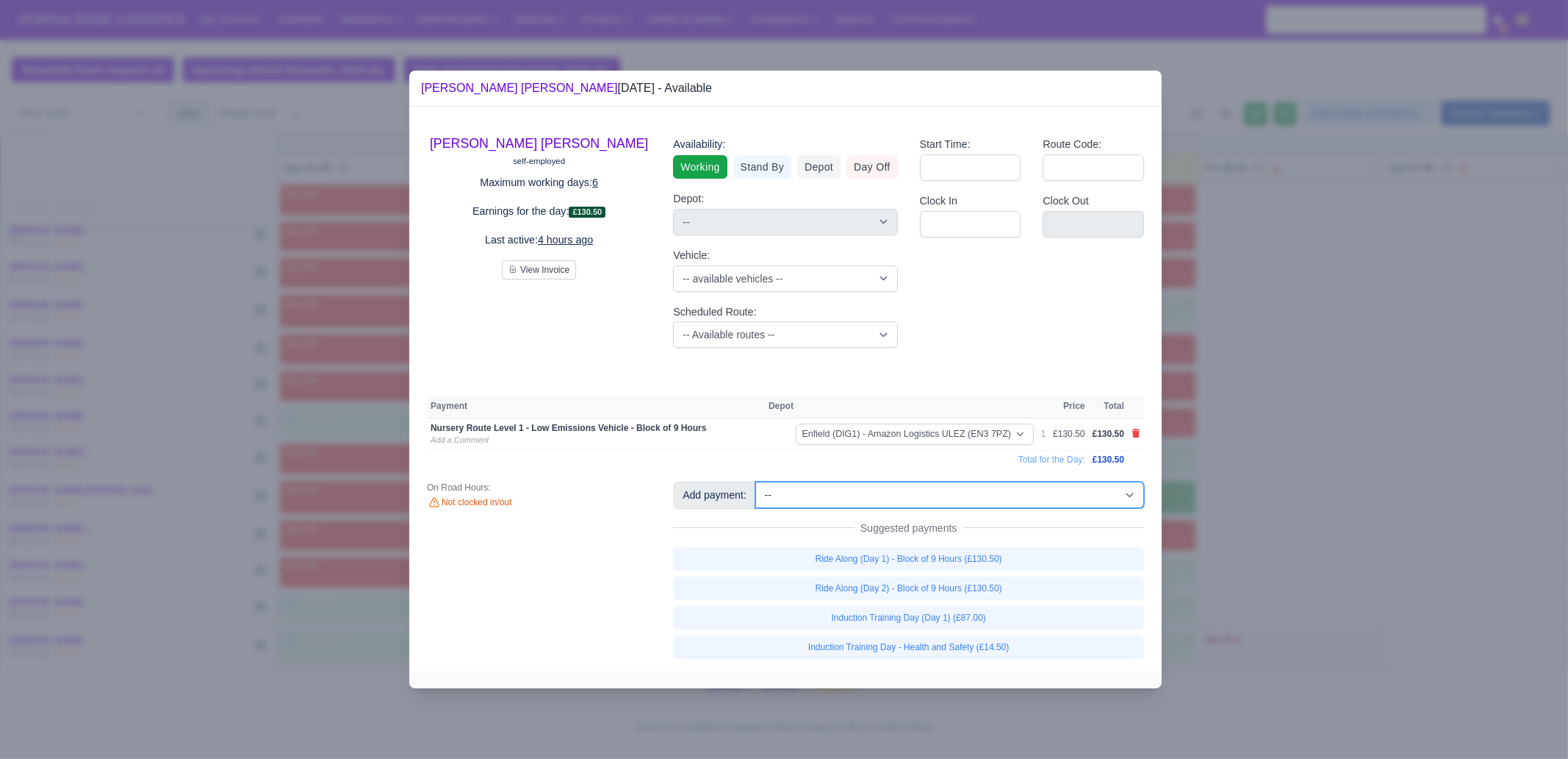
click at [1031, 491] on select "-- Additional Hour Support (£14.50) Additional Hour Support (Walkers) (£13.50) …" at bounding box center [950, 495] width 388 height 27
click at [756, 481] on select "-- Additional Hour Support (£14.50) Additional Hour Support (Walkers) (£13.50) …" at bounding box center [950, 495] width 388 height 27
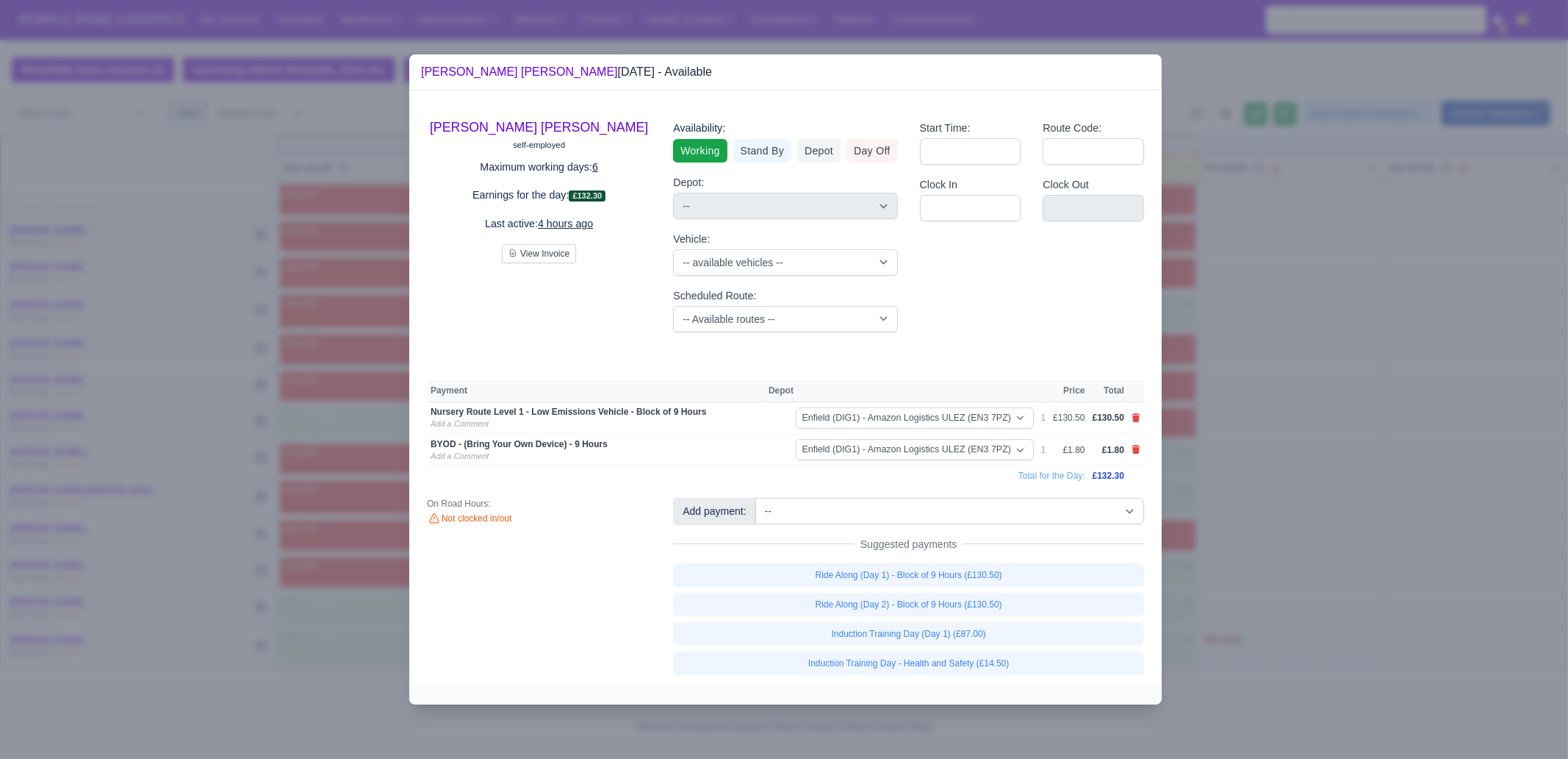
click at [1254, 507] on div at bounding box center [784, 379] width 1568 height 759
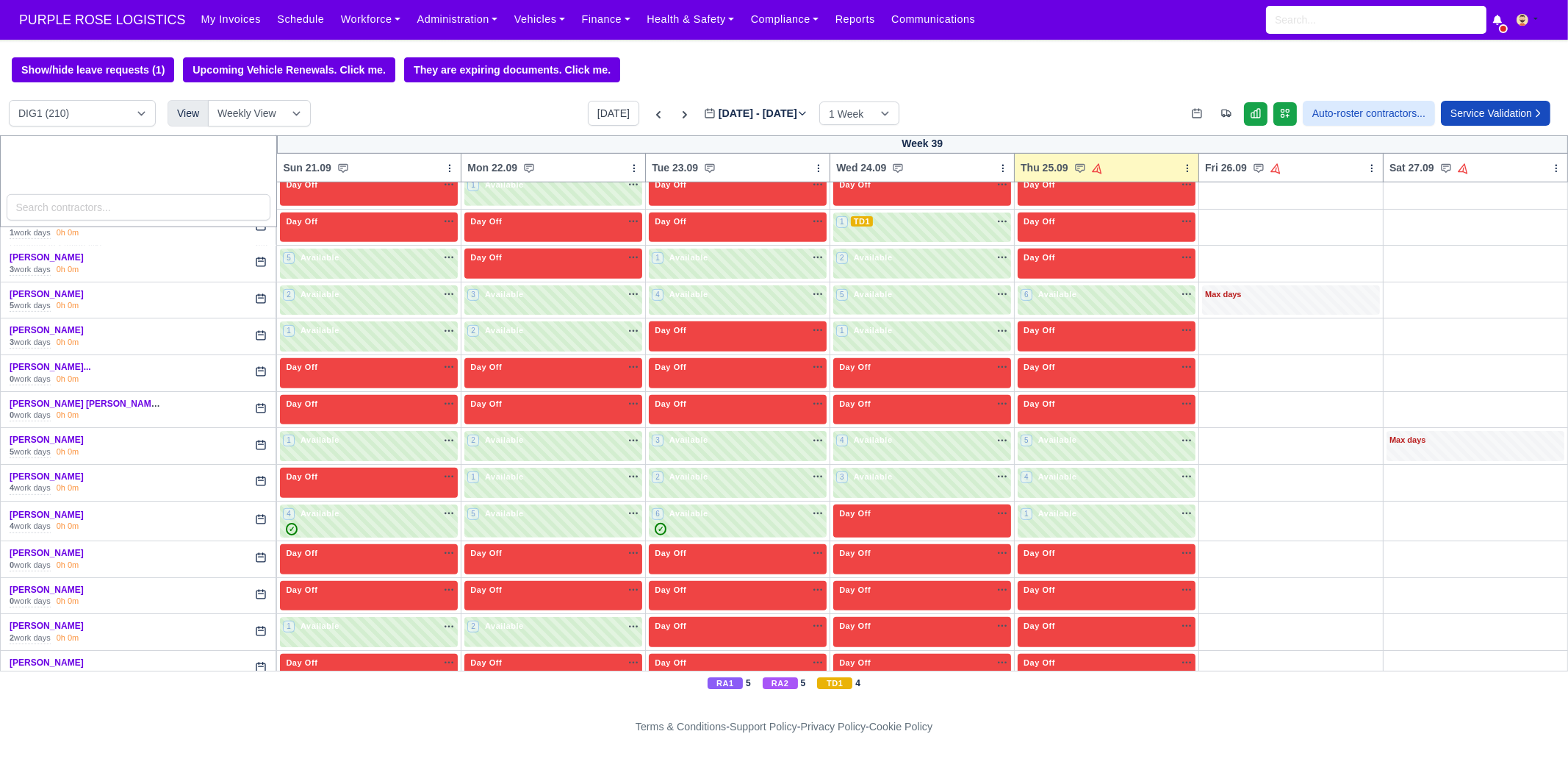
scroll to position [1562, 0]
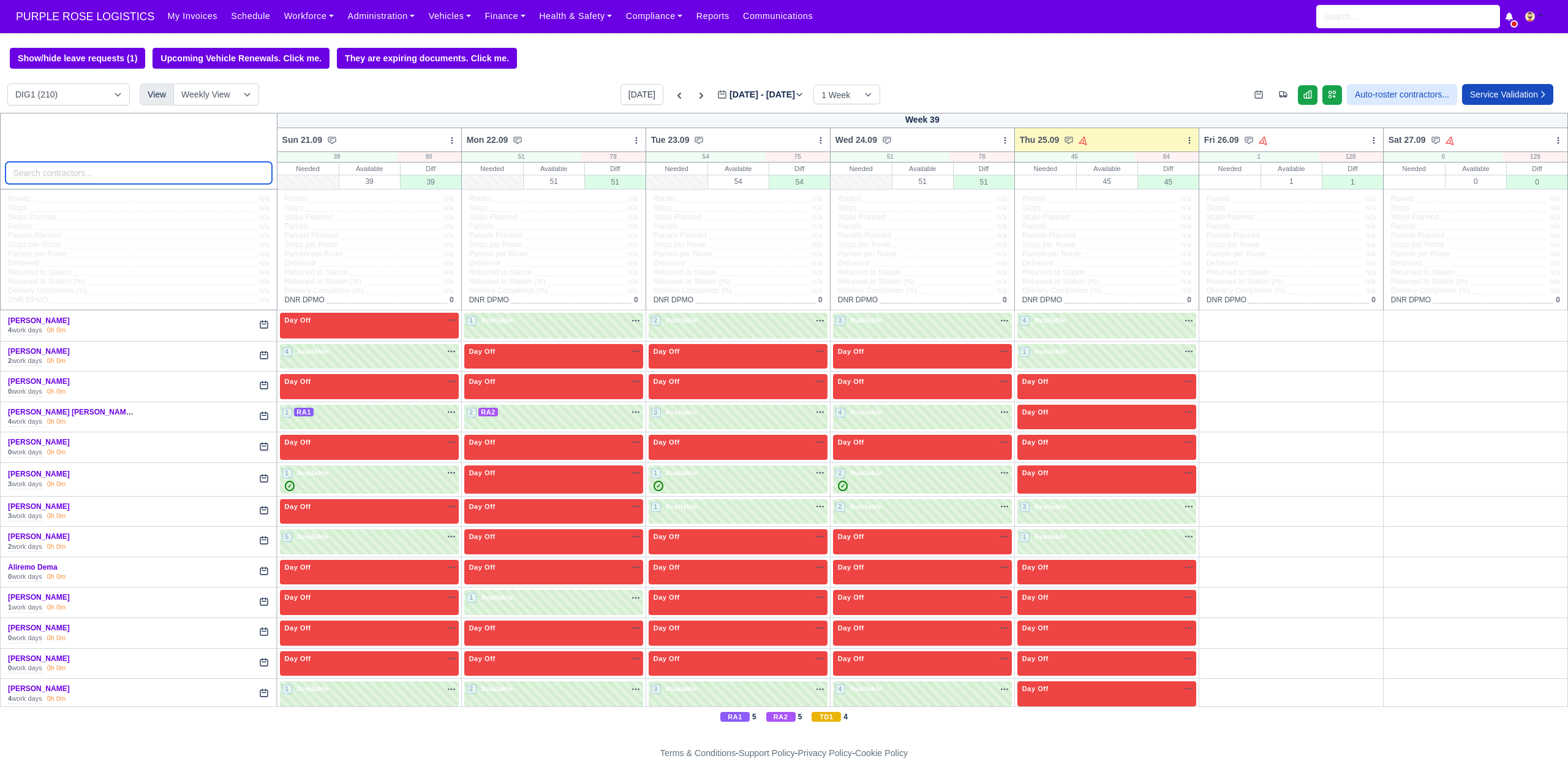
click at [140, 174] on input "search" at bounding box center [138, 173] width 267 height 22
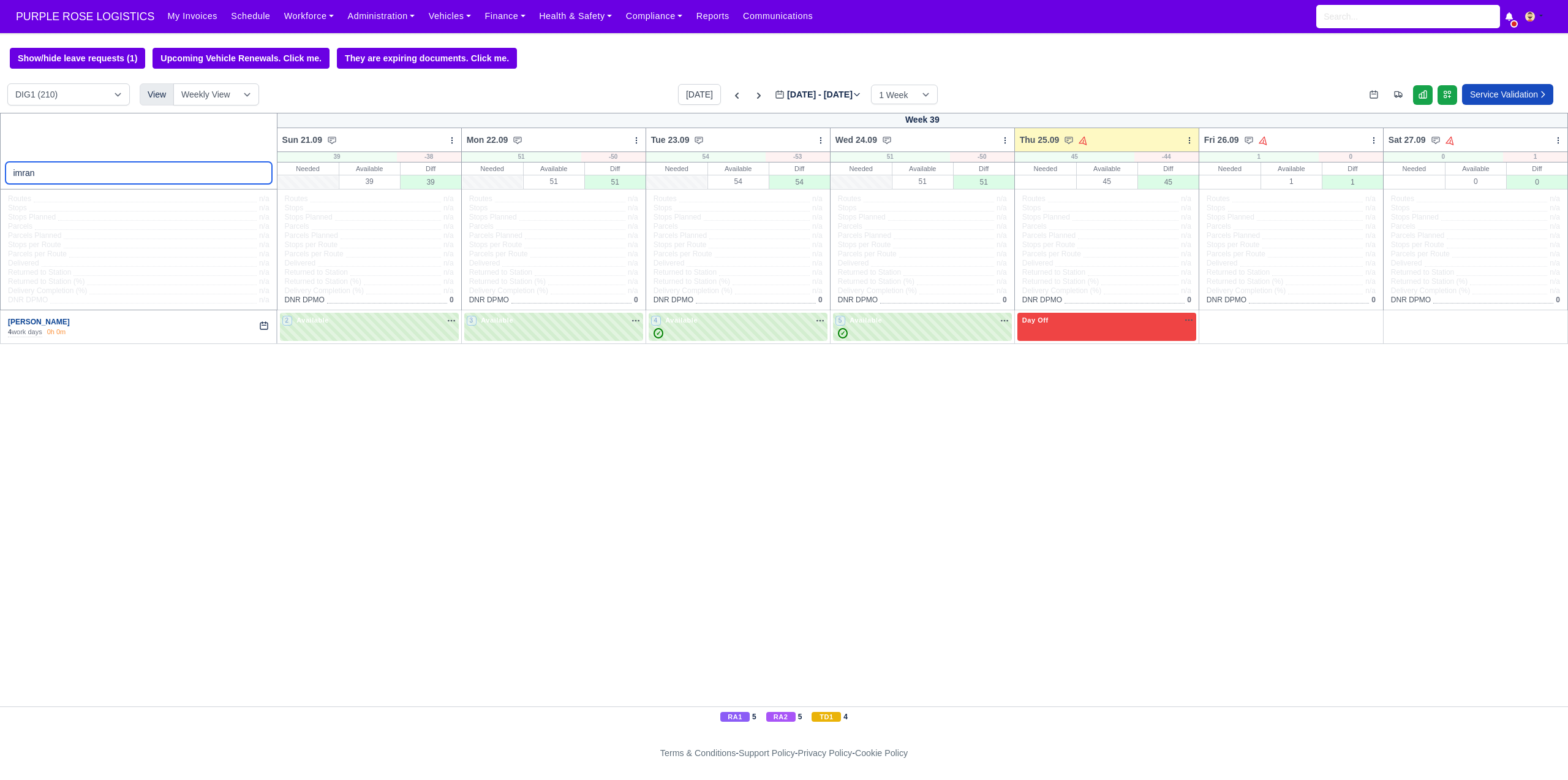
type input "imran"
click at [47, 324] on link "[PERSON_NAME]" at bounding box center [39, 322] width 62 height 9
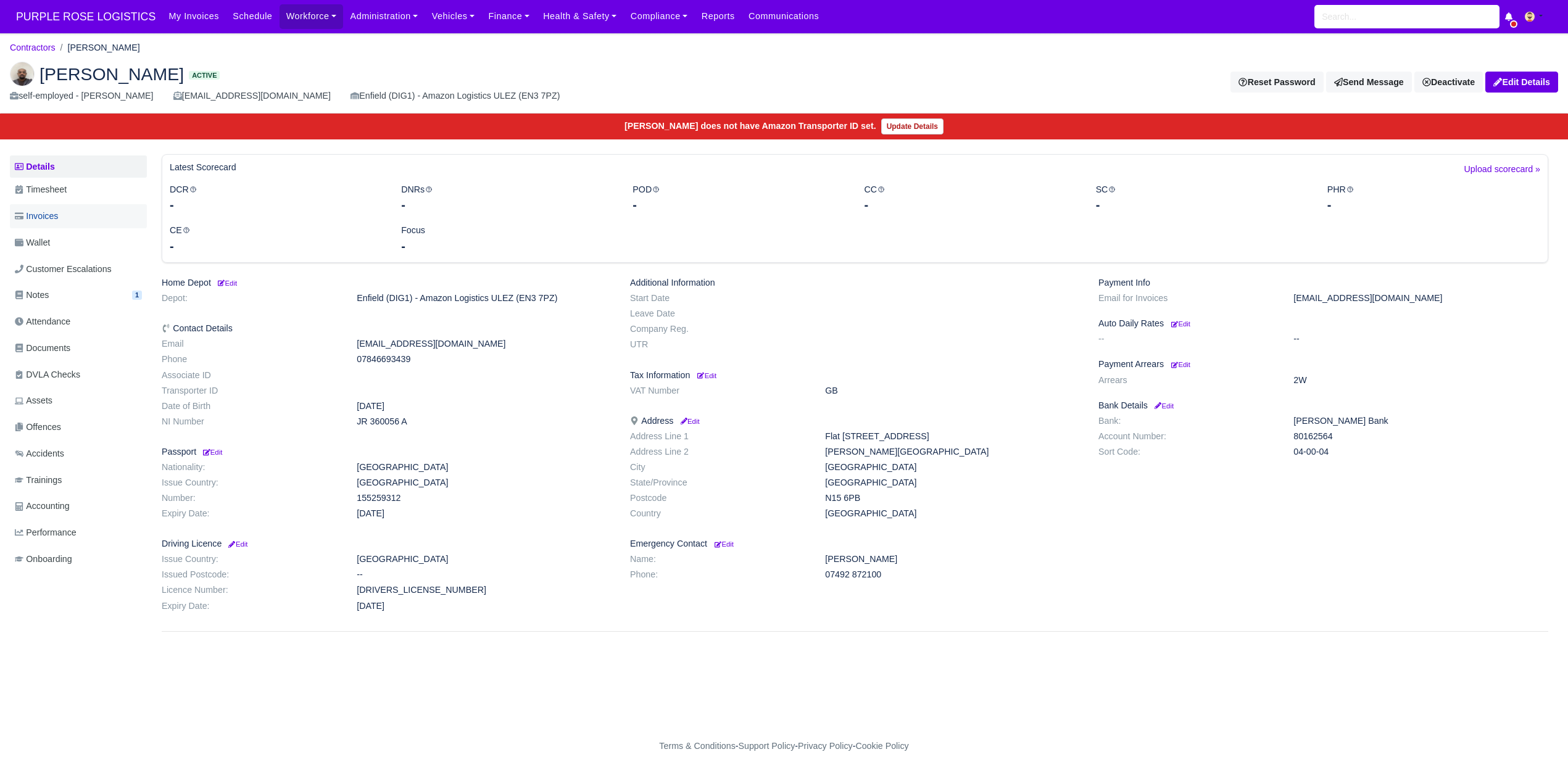
click at [59, 224] on link "Invoices" at bounding box center [78, 216] width 137 height 24
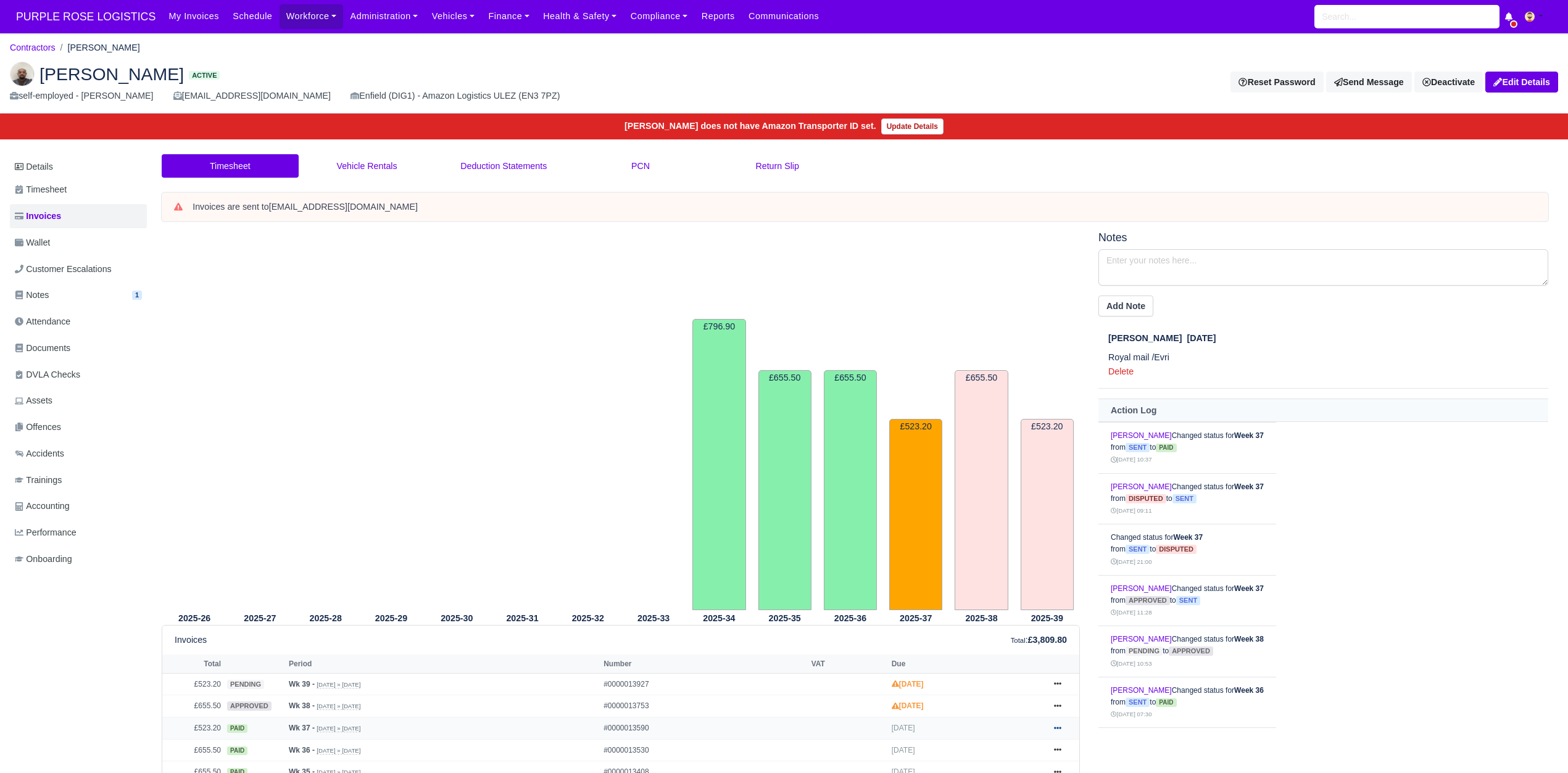
click at [1058, 729] on icon at bounding box center [1057, 727] width 7 height 7
click at [1016, 658] on link "Show Invoice" at bounding box center [1011, 653] width 110 height 26
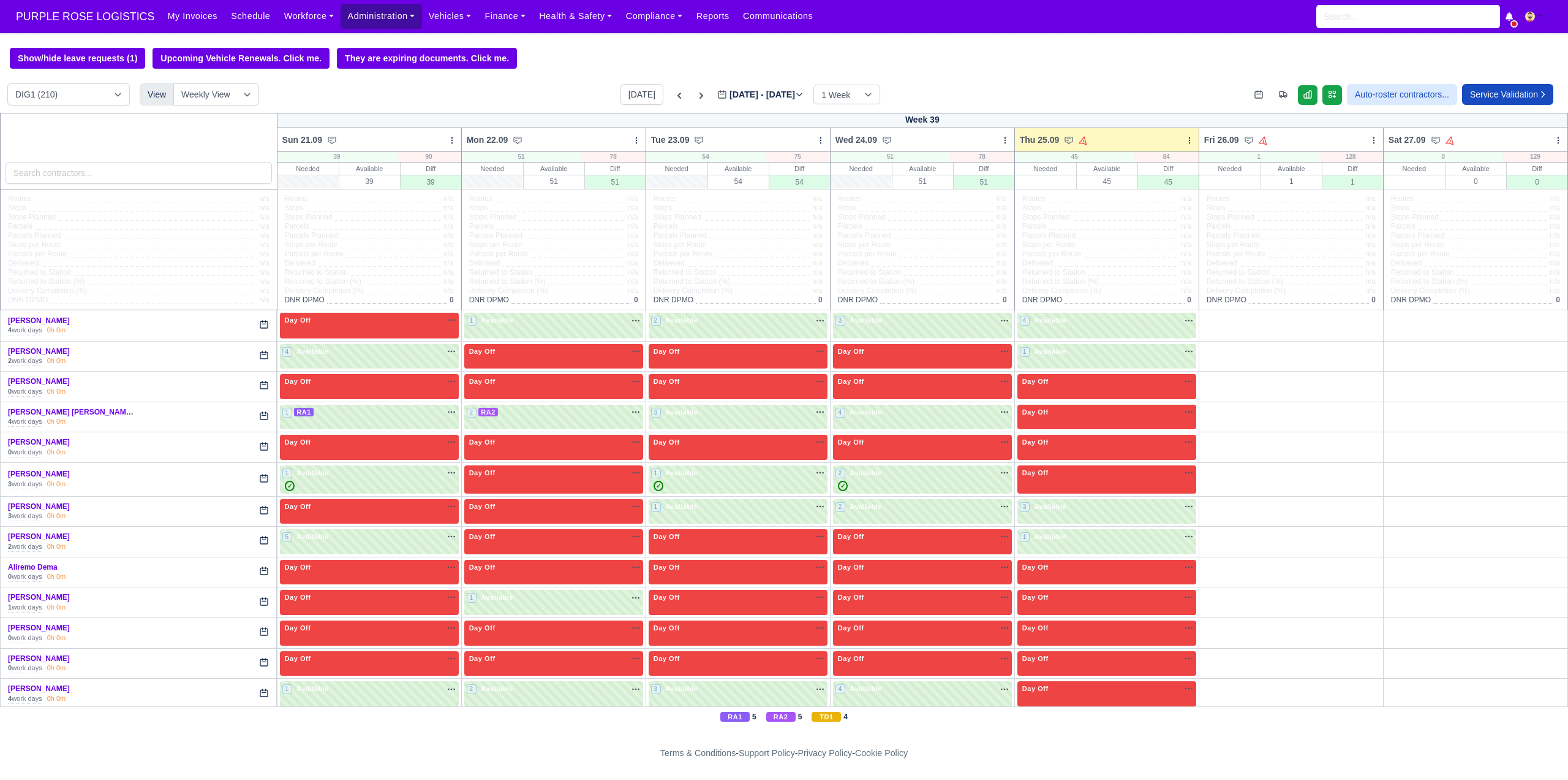
click at [352, 21] on link "Administration" at bounding box center [381, 16] width 81 height 24
click at [278, 25] on link "Workforce" at bounding box center [309, 16] width 64 height 24
click at [242, 25] on link "Schedule" at bounding box center [251, 16] width 53 height 24
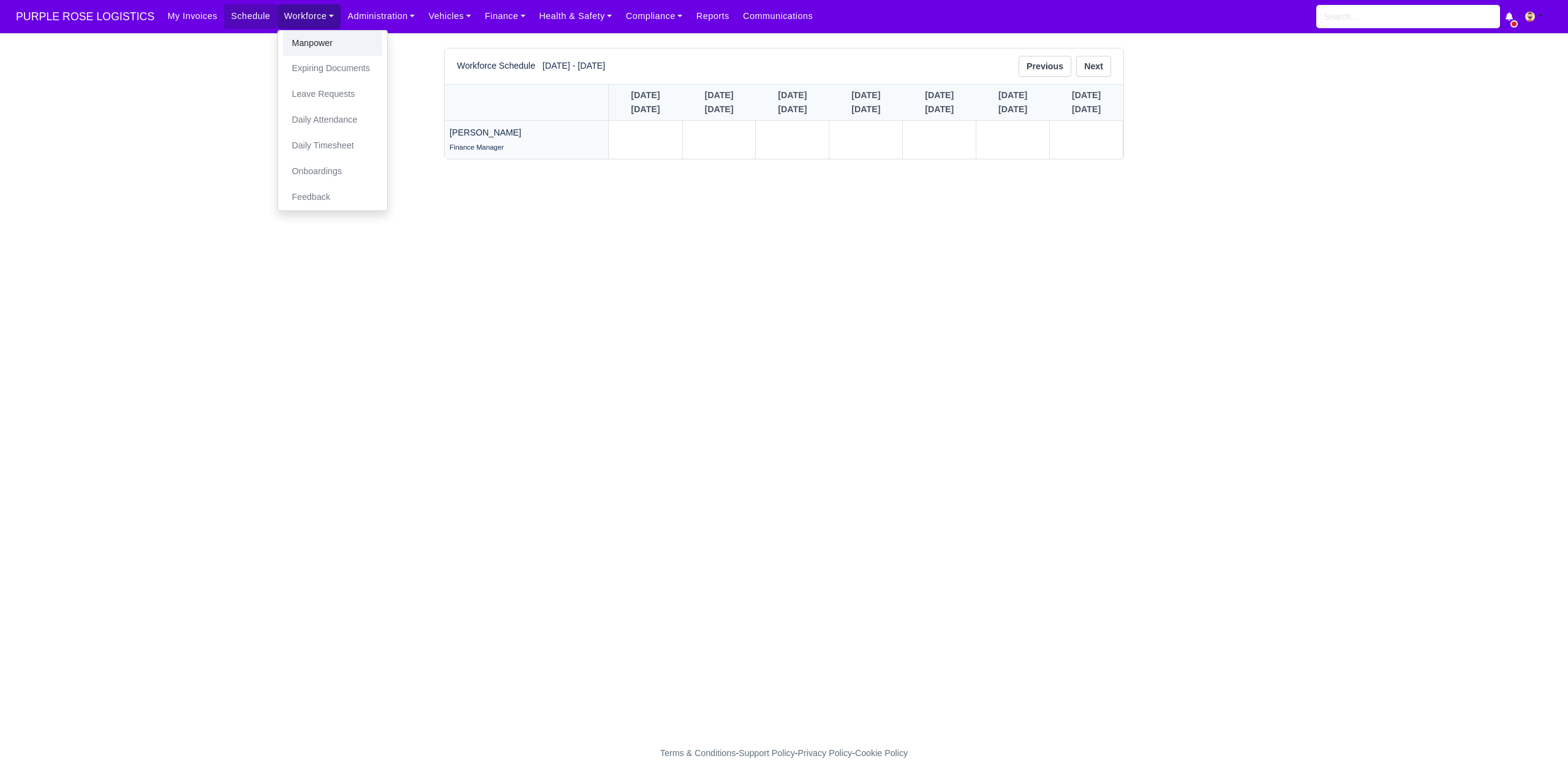
click at [301, 42] on link "Manpower" at bounding box center [333, 44] width 99 height 25
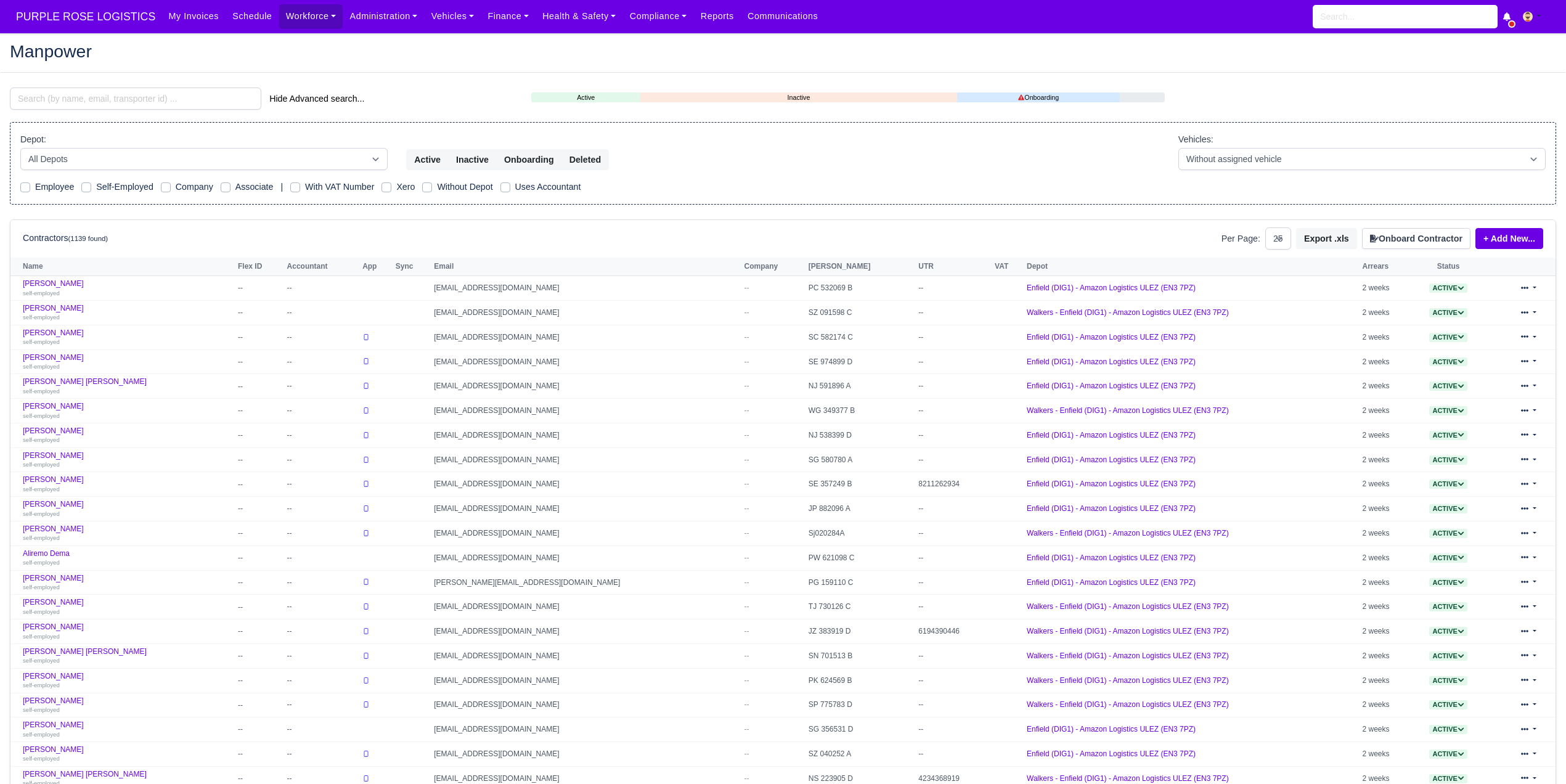
select select "25"
click at [165, 106] on input "search" at bounding box center [135, 98] width 251 height 22
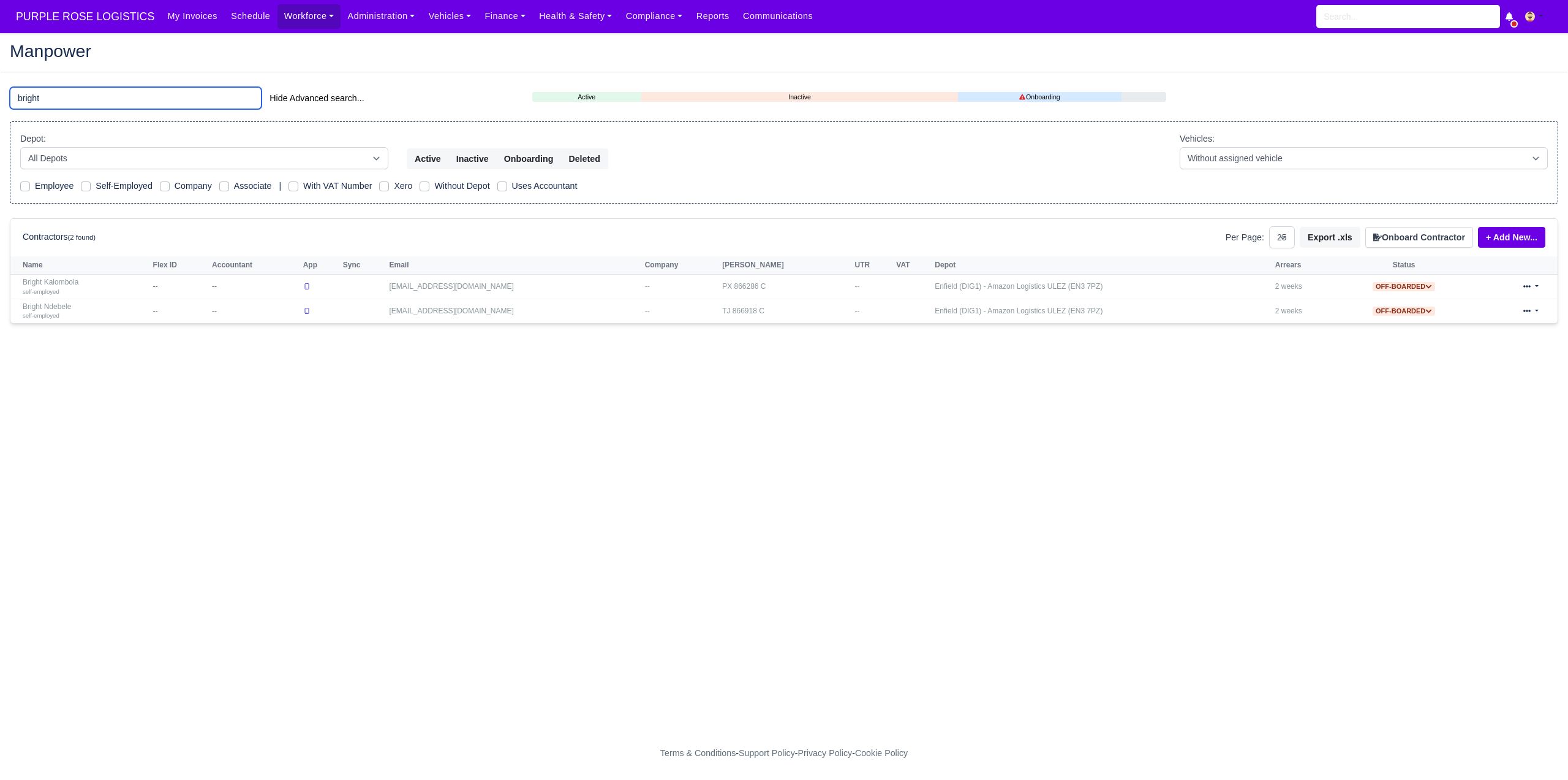
click at [75, 101] on input "bright" at bounding box center [135, 98] width 252 height 22
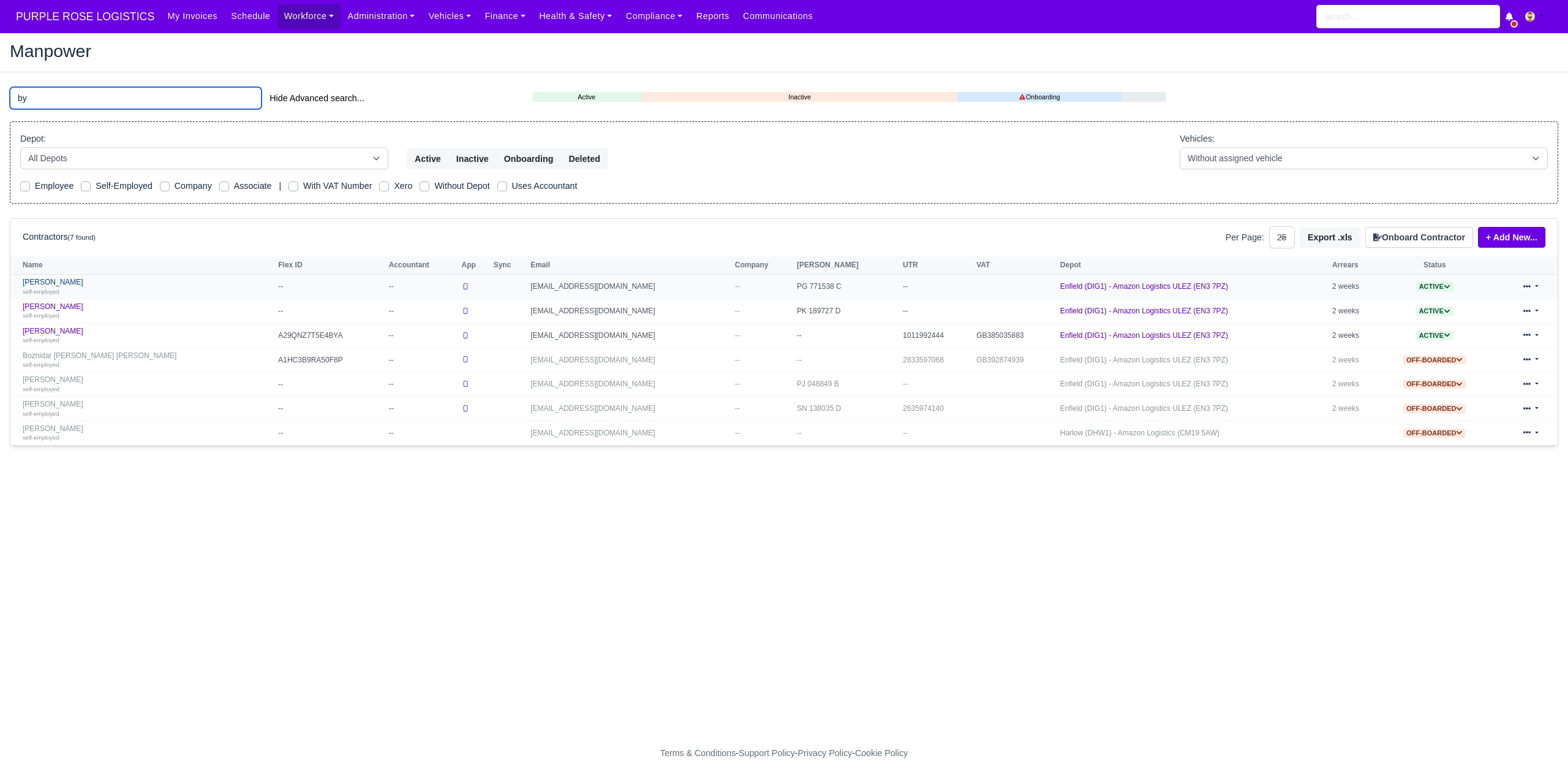
type input "by"
click at [123, 294] on div "self-employed" at bounding box center [146, 291] width 249 height 9
